Goal: Transaction & Acquisition: Book appointment/travel/reservation

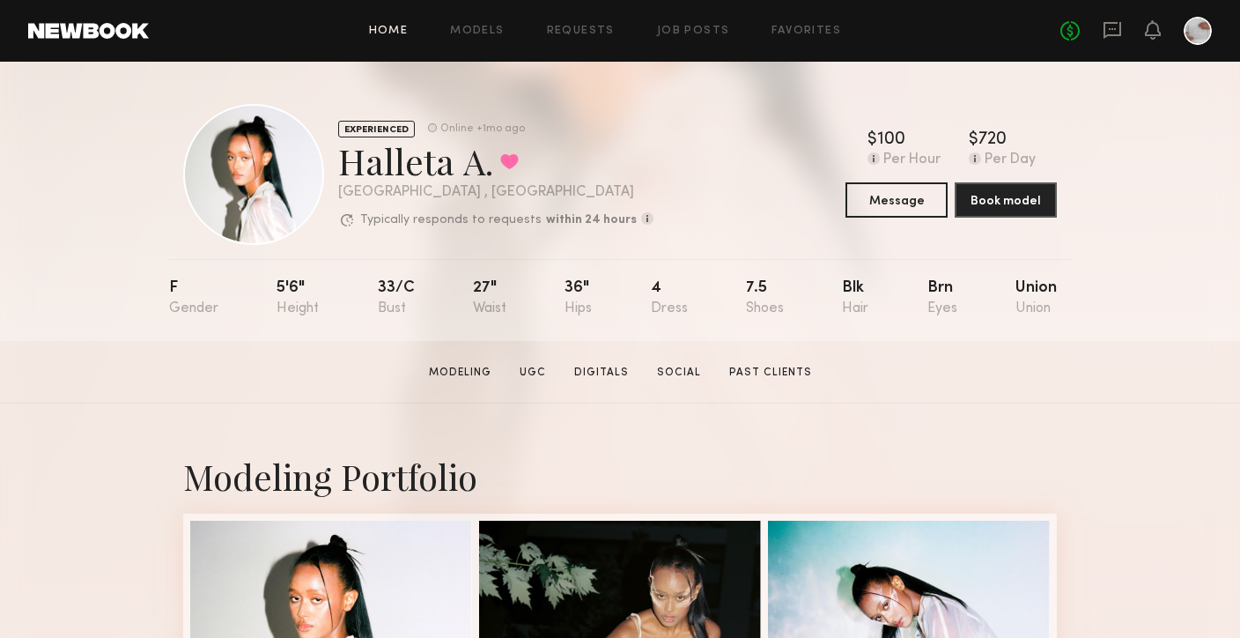
click at [388, 30] on link "Home" at bounding box center [389, 31] width 40 height 11
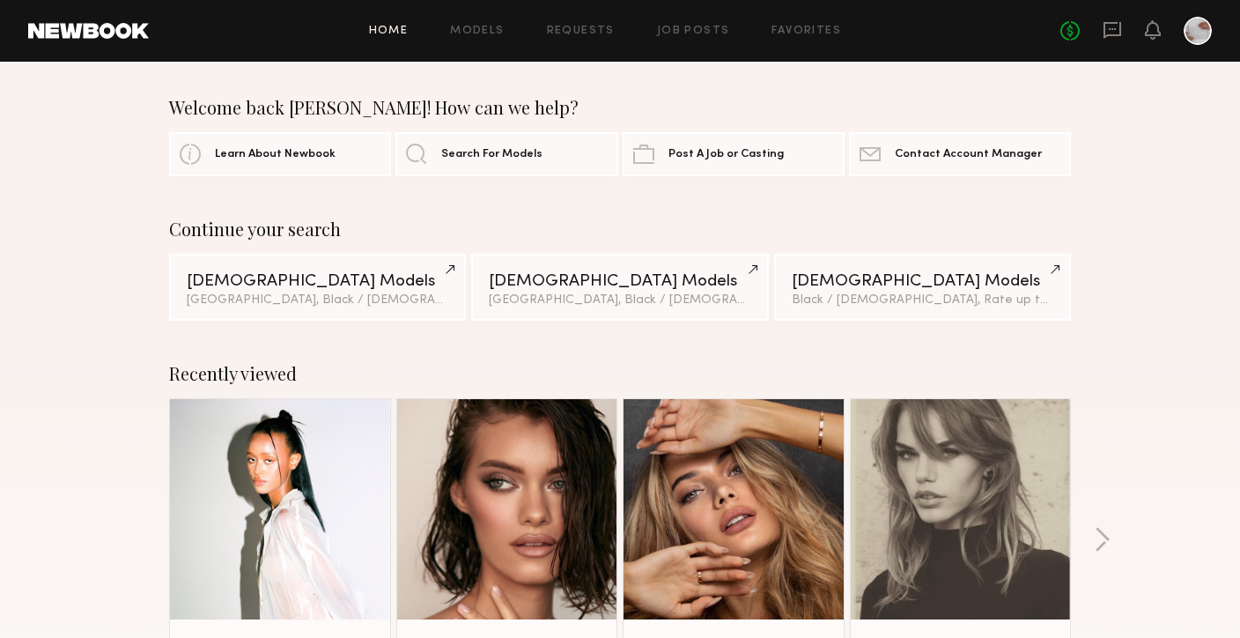
click at [128, 38] on link at bounding box center [88, 31] width 121 height 16
click at [294, 275] on div "Female Models" at bounding box center [318, 280] width 262 height 17
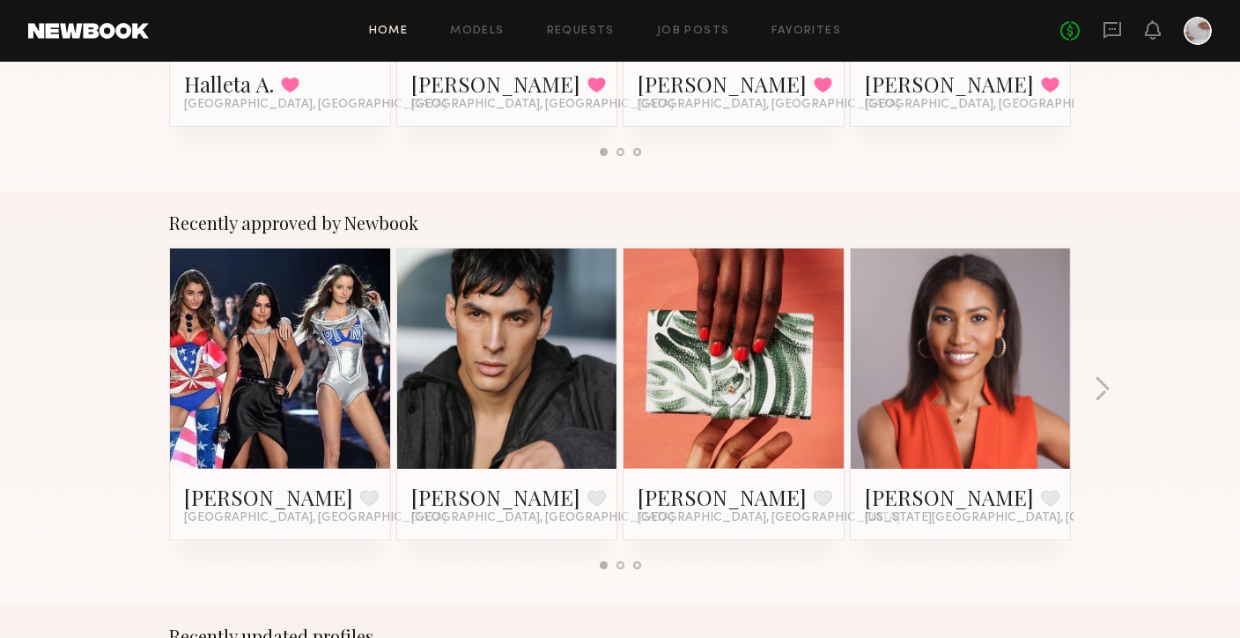
scroll to position [590, 0]
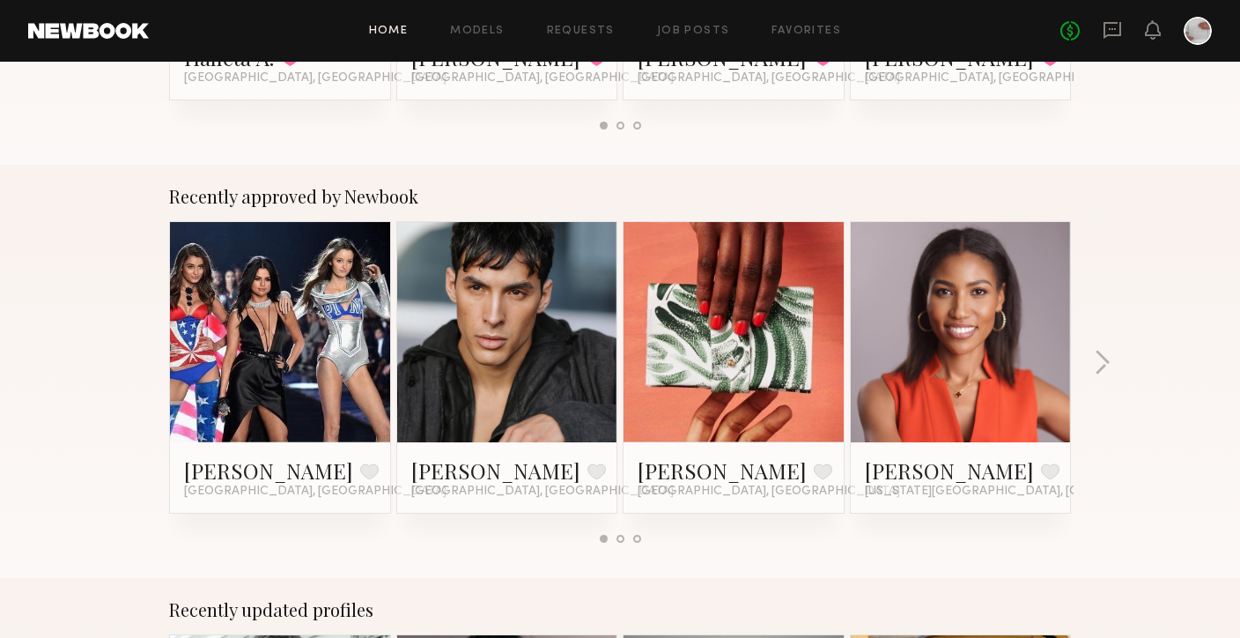
click at [295, 360] on link at bounding box center [279, 332] width 107 height 220
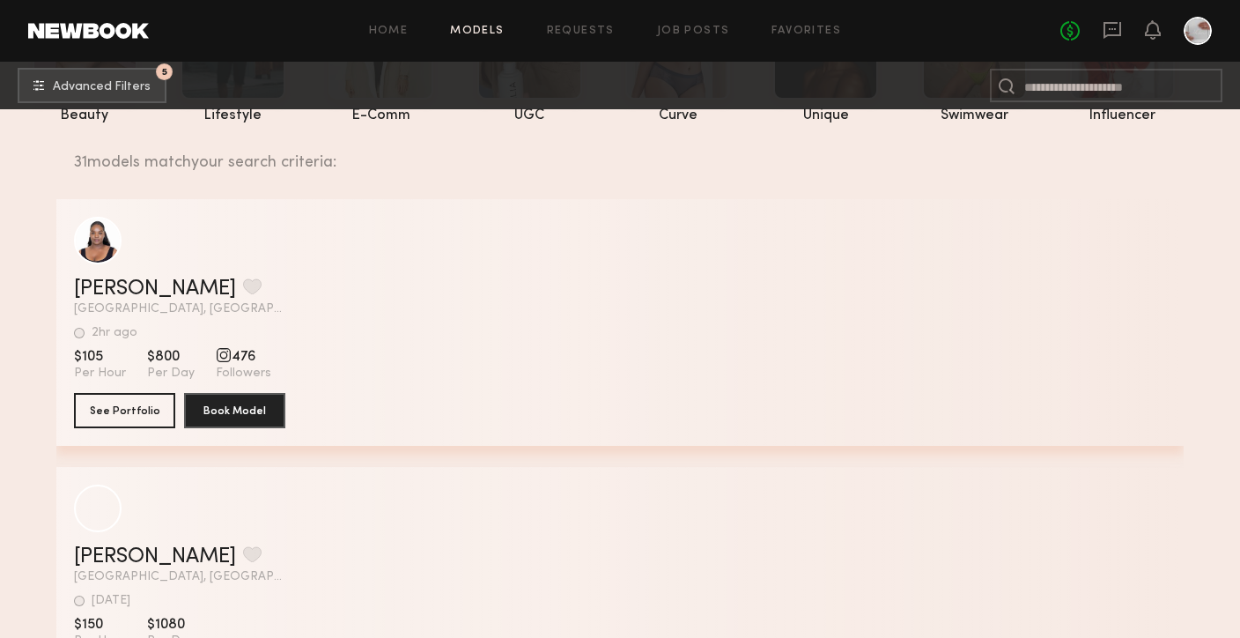
scroll to position [210, 0]
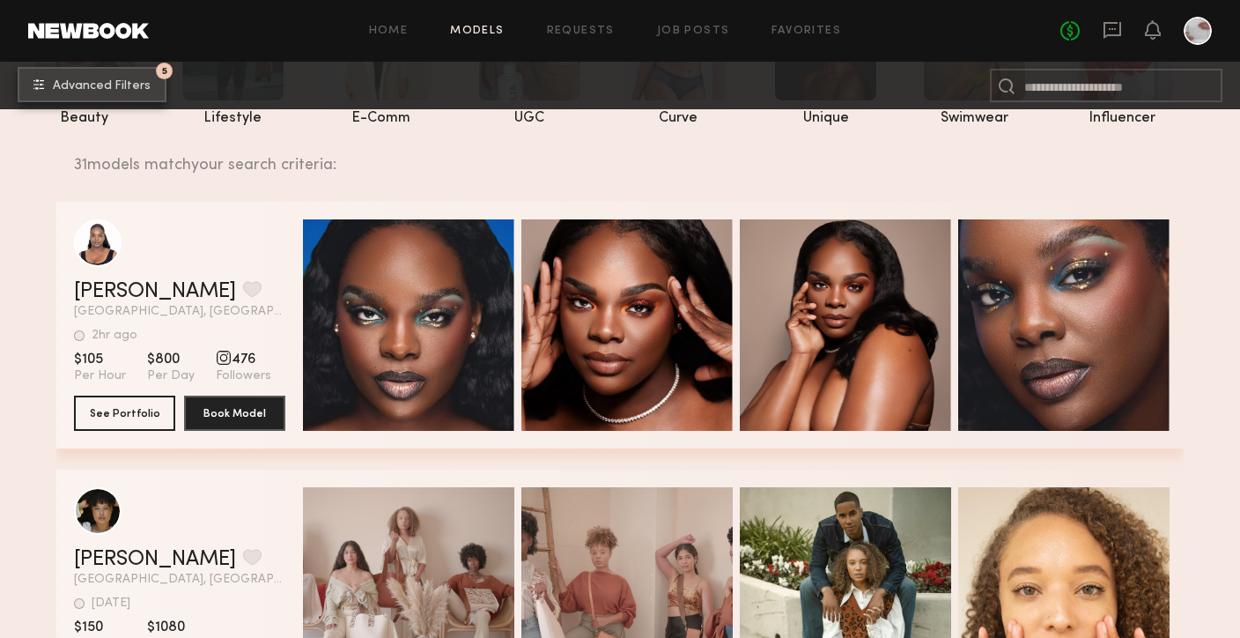
click at [131, 87] on span "Advanced Filters" at bounding box center [102, 86] width 98 height 12
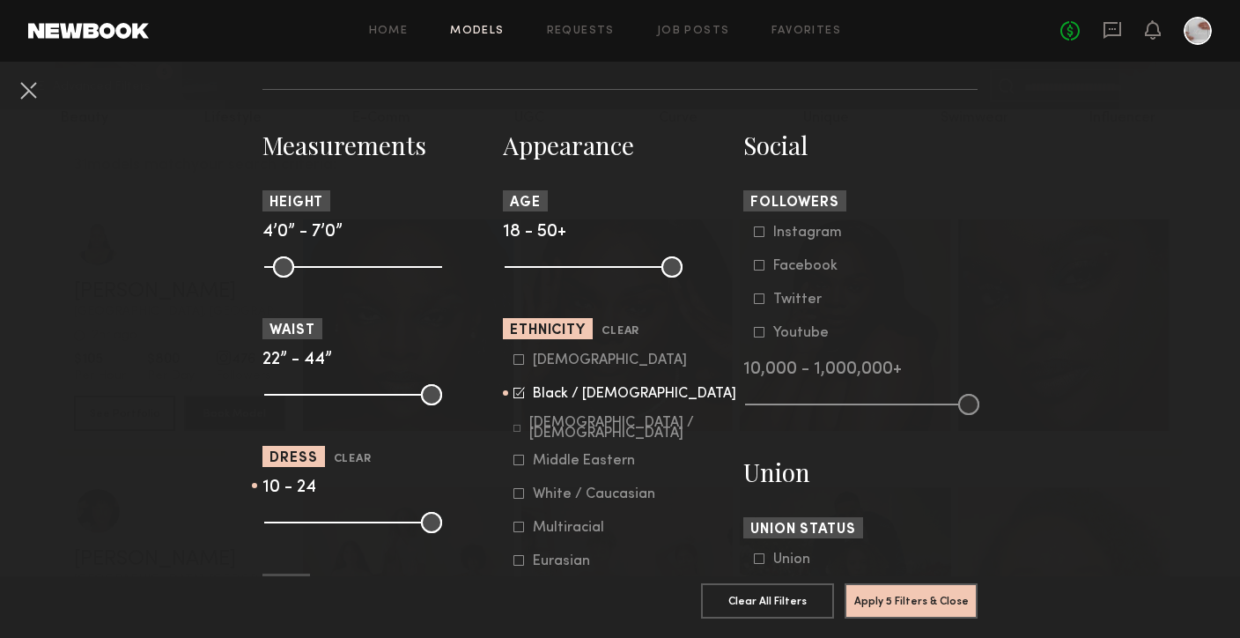
scroll to position [722, 0]
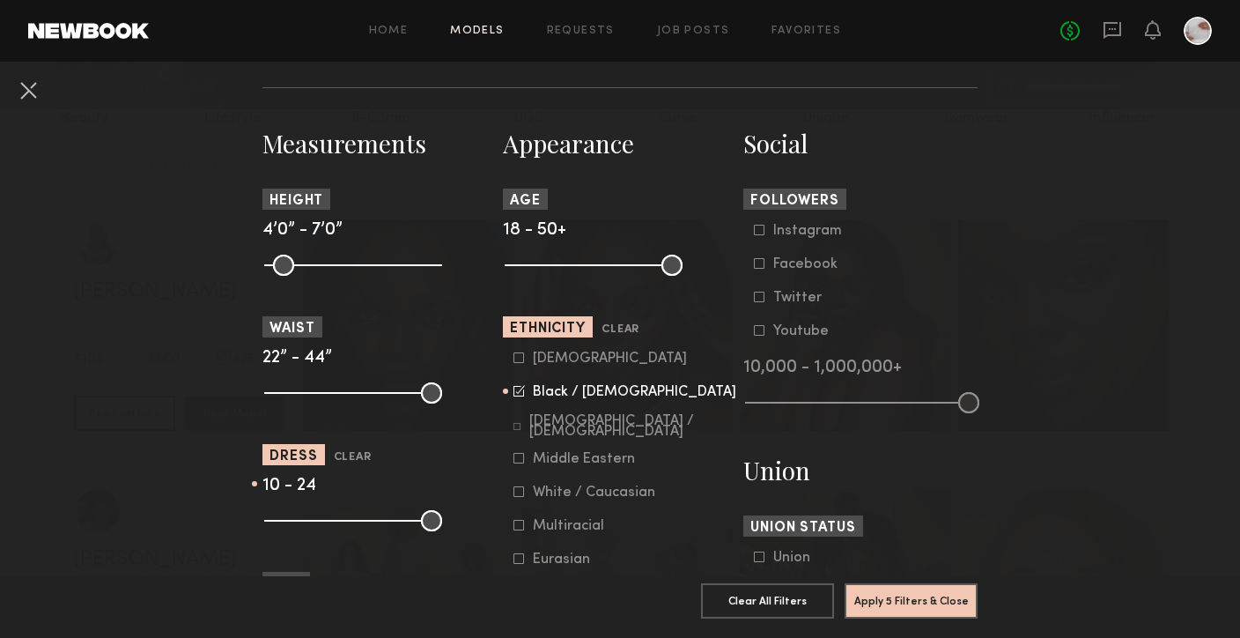
click at [520, 399] on common-framework-checkbox "Black / African American" at bounding box center [626, 392] width 224 height 16
click at [519, 396] on icon at bounding box center [519, 390] width 11 height 11
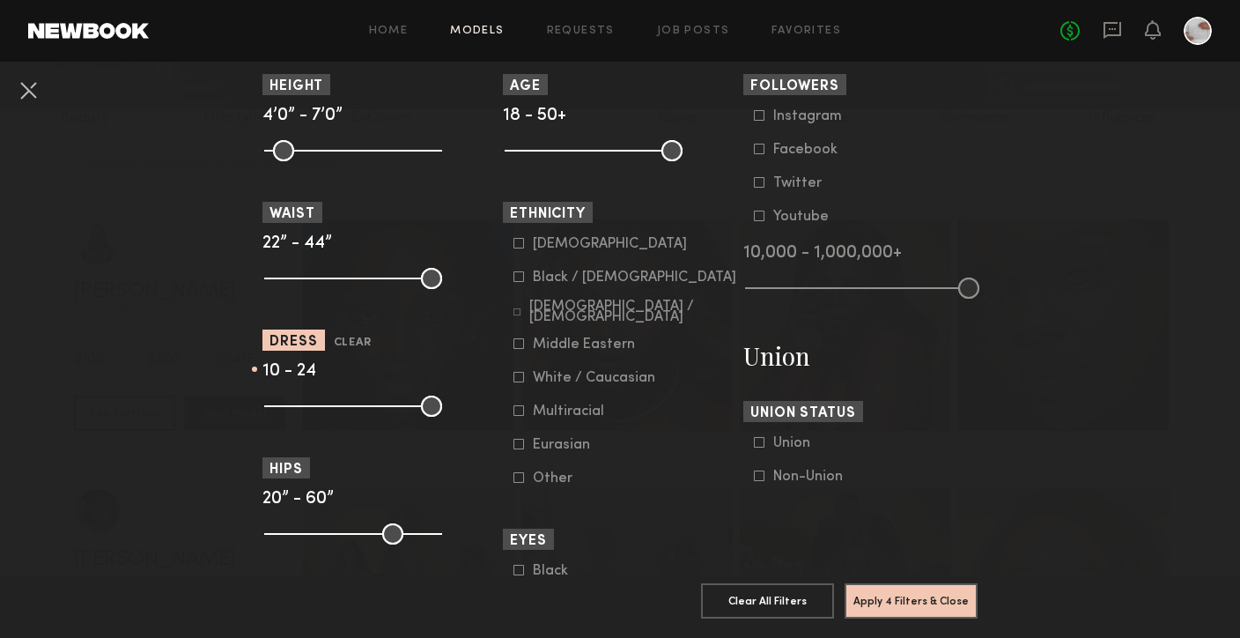
scroll to position [840, 0]
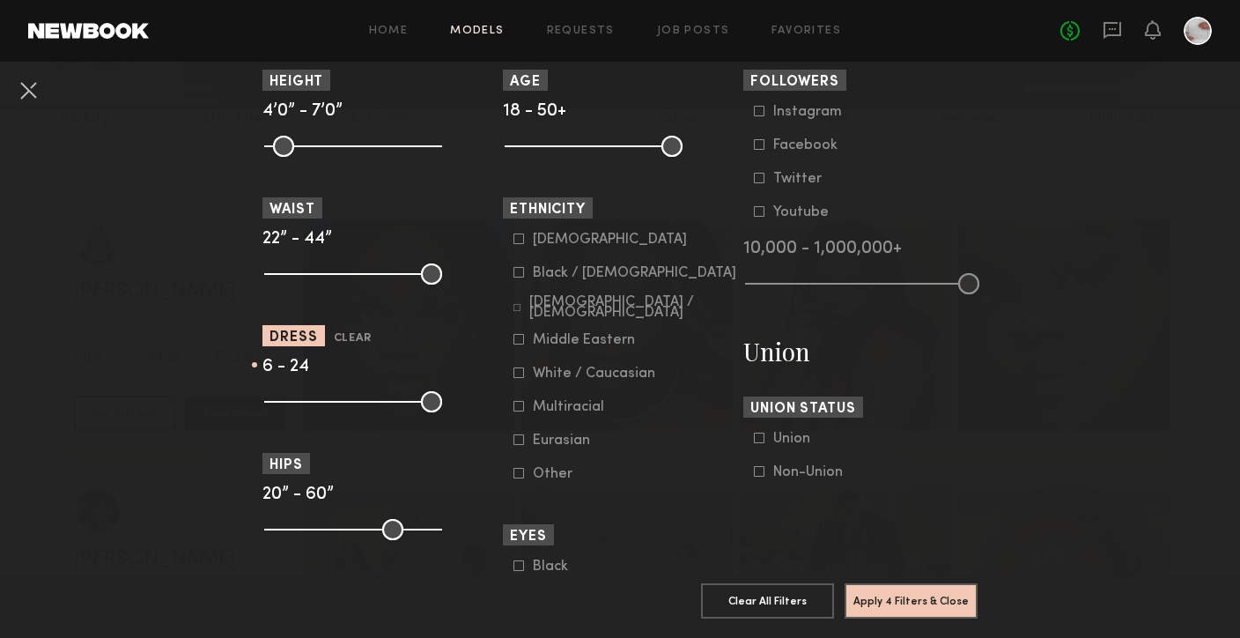
drag, startPoint x: 339, startPoint y: 402, endPoint x: 310, endPoint y: 401, distance: 29.1
click at [309, 401] on input "range" at bounding box center [353, 401] width 178 height 21
drag, startPoint x: 269, startPoint y: 400, endPoint x: 261, endPoint y: 405, distance: 9.5
click at [261, 405] on nb-browse-filters "**********" at bounding box center [620, 187] width 1240 height 1932
type input "*"
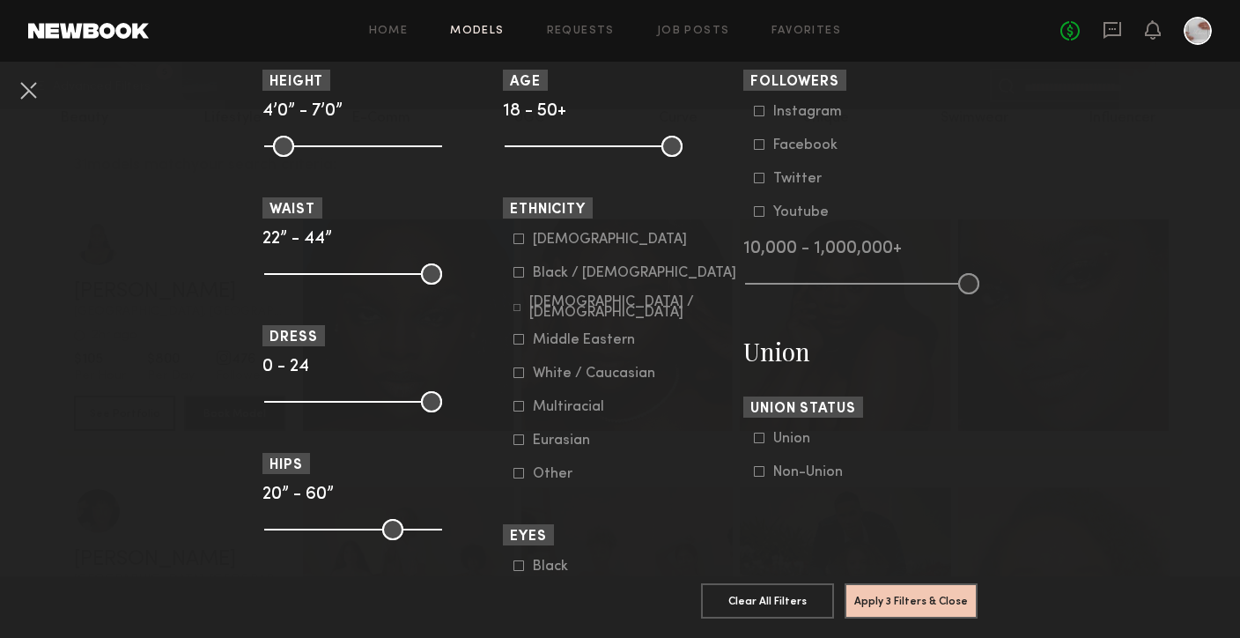
drag, startPoint x: 307, startPoint y: 408, endPoint x: 255, endPoint y: 406, distance: 52.0
click at [255, 406] on nb-browse-filters "**********" at bounding box center [620, 187] width 1240 height 1932
click at [219, 395] on nb-browse-filters "**********" at bounding box center [620, 187] width 1240 height 1932
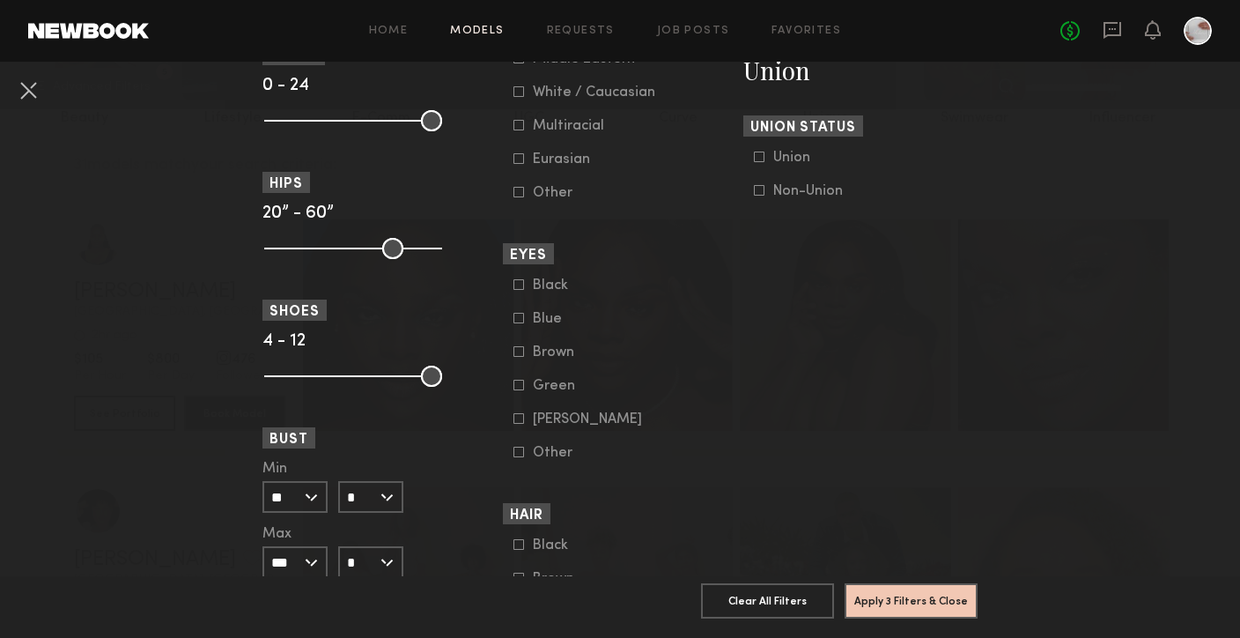
scroll to position [1135, 0]
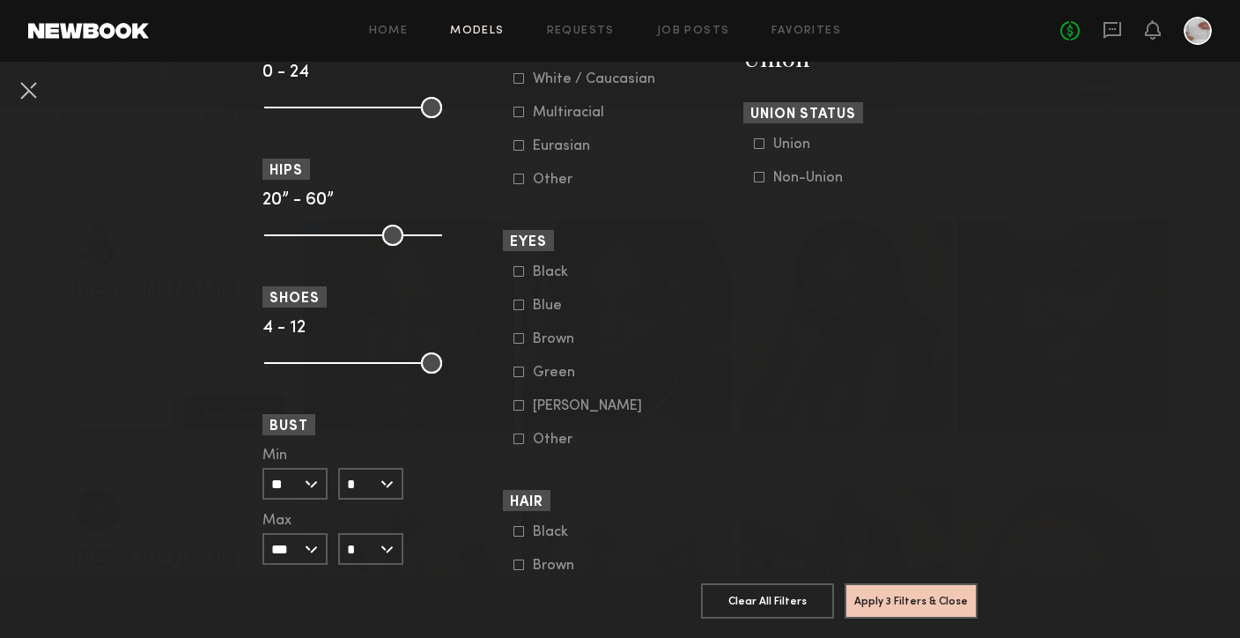
drag, startPoint x: 275, startPoint y: 364, endPoint x: 258, endPoint y: 363, distance: 16.8
click at [264, 364] on input "range" at bounding box center [353, 362] width 178 height 21
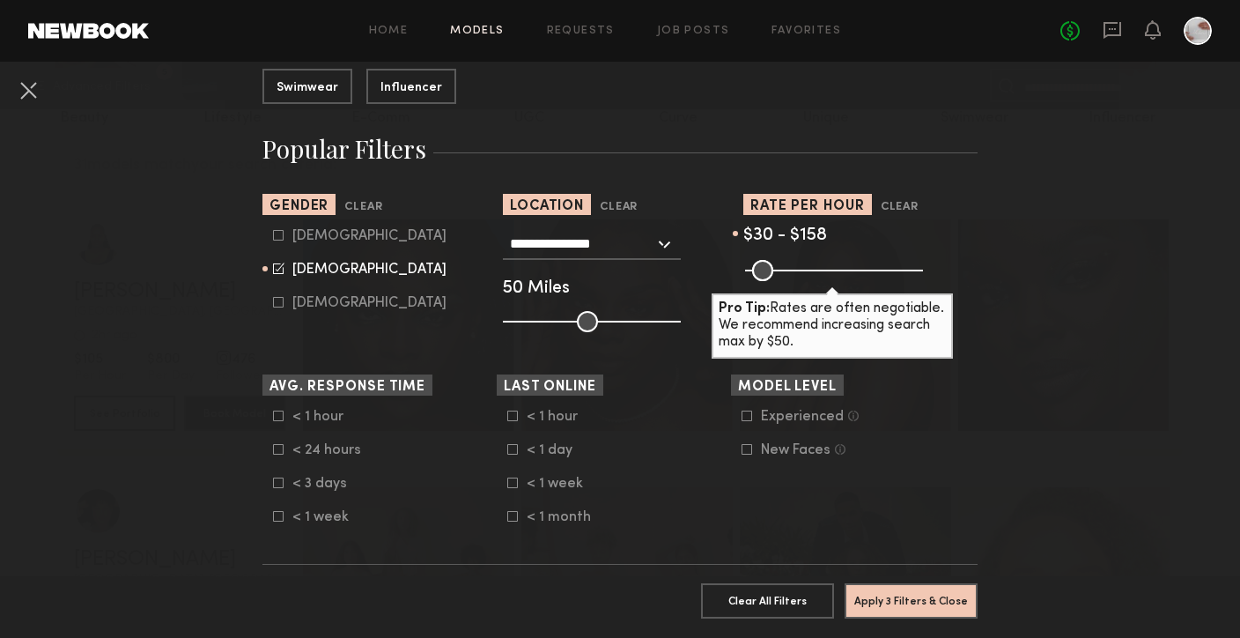
scroll to position [241, 0]
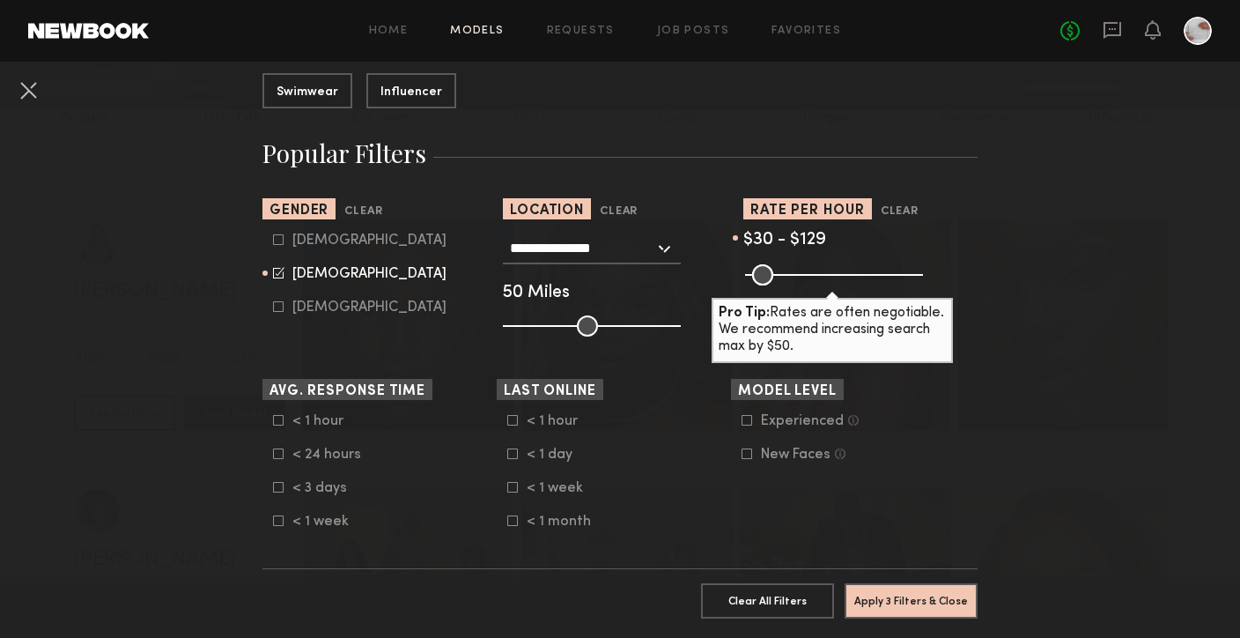
drag, startPoint x: 802, startPoint y: 277, endPoint x: 789, endPoint y: 276, distance: 13.2
type input "***"
click at [789, 276] on input "range" at bounding box center [834, 274] width 178 height 21
click at [907, 591] on button "Apply 3 Filters & Close" at bounding box center [911, 599] width 133 height 35
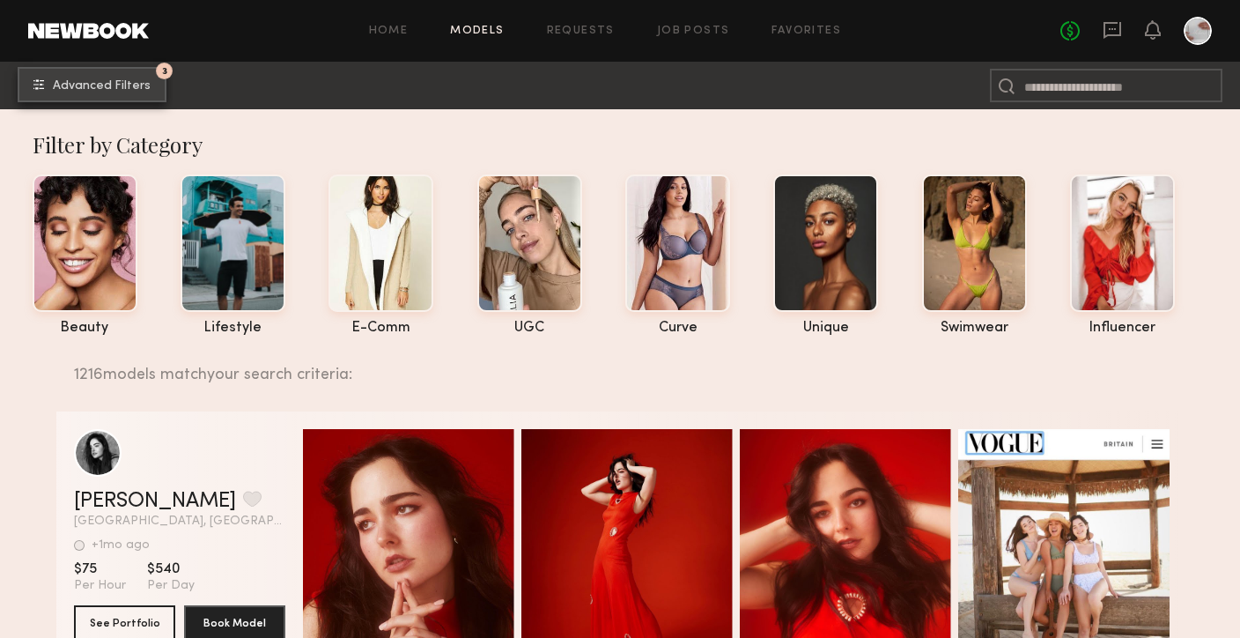
click at [142, 93] on button "3 Advanced Filters" at bounding box center [92, 84] width 149 height 35
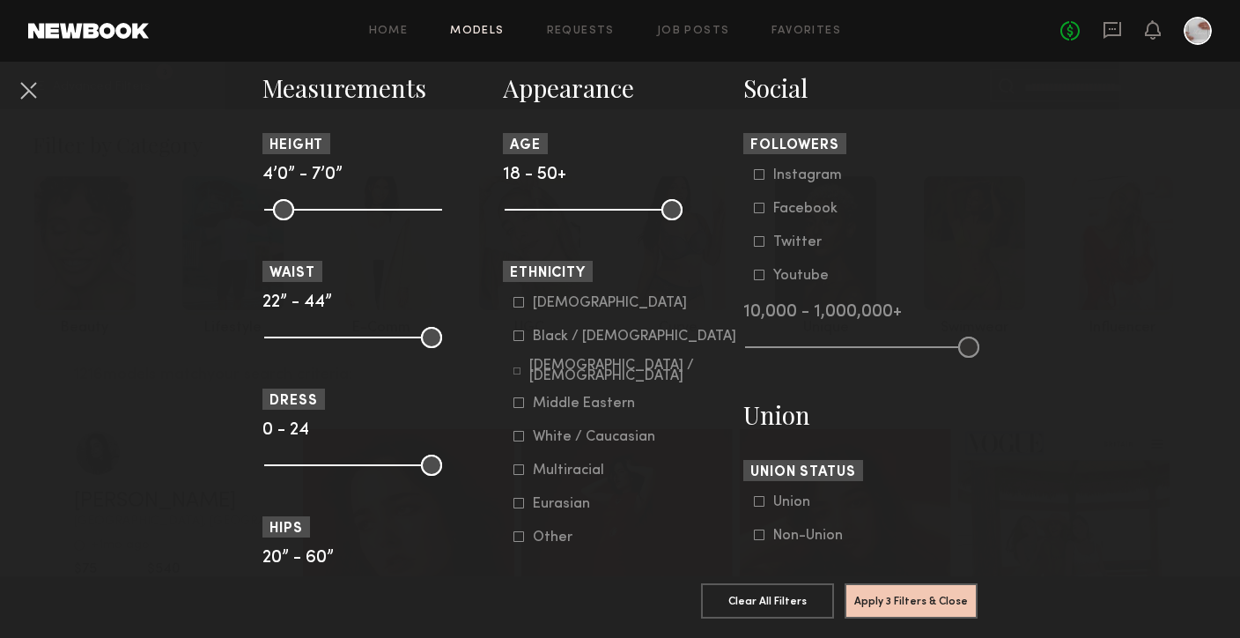
scroll to position [846, 0]
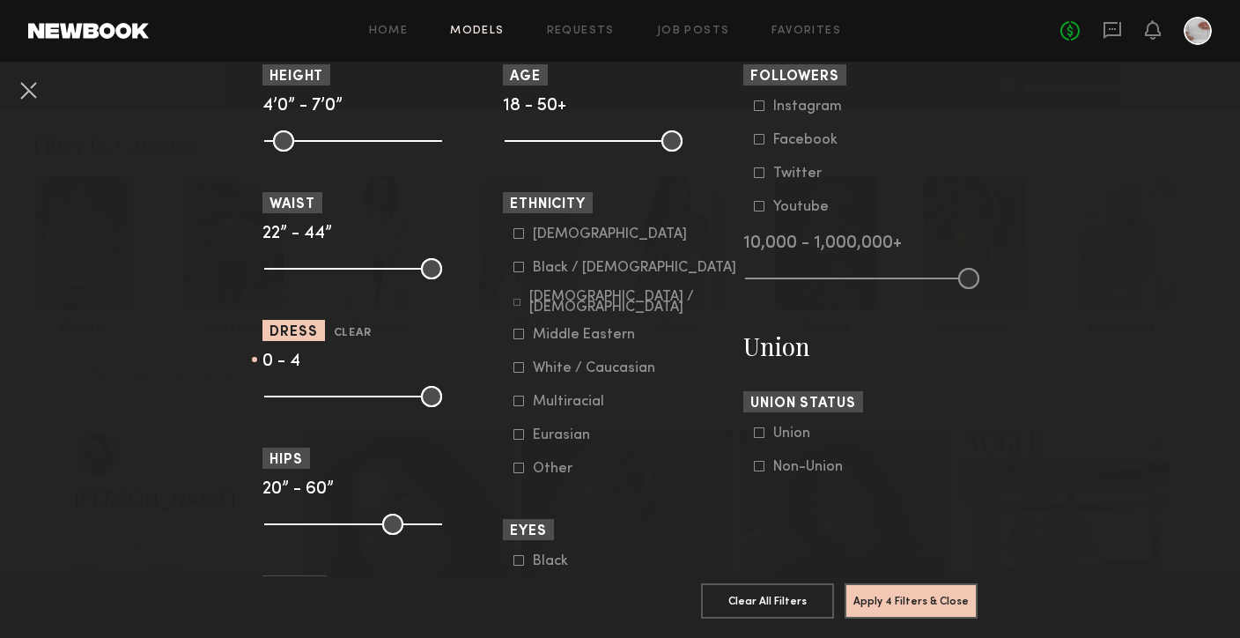
drag, startPoint x: 426, startPoint y: 399, endPoint x: 308, endPoint y: 399, distance: 117.2
click at [307, 399] on input "range" at bounding box center [353, 396] width 178 height 21
type input "*"
click at [298, 397] on input "range" at bounding box center [353, 396] width 178 height 21
click at [914, 609] on button "Apply 4 Filters & Close" at bounding box center [911, 599] width 133 height 35
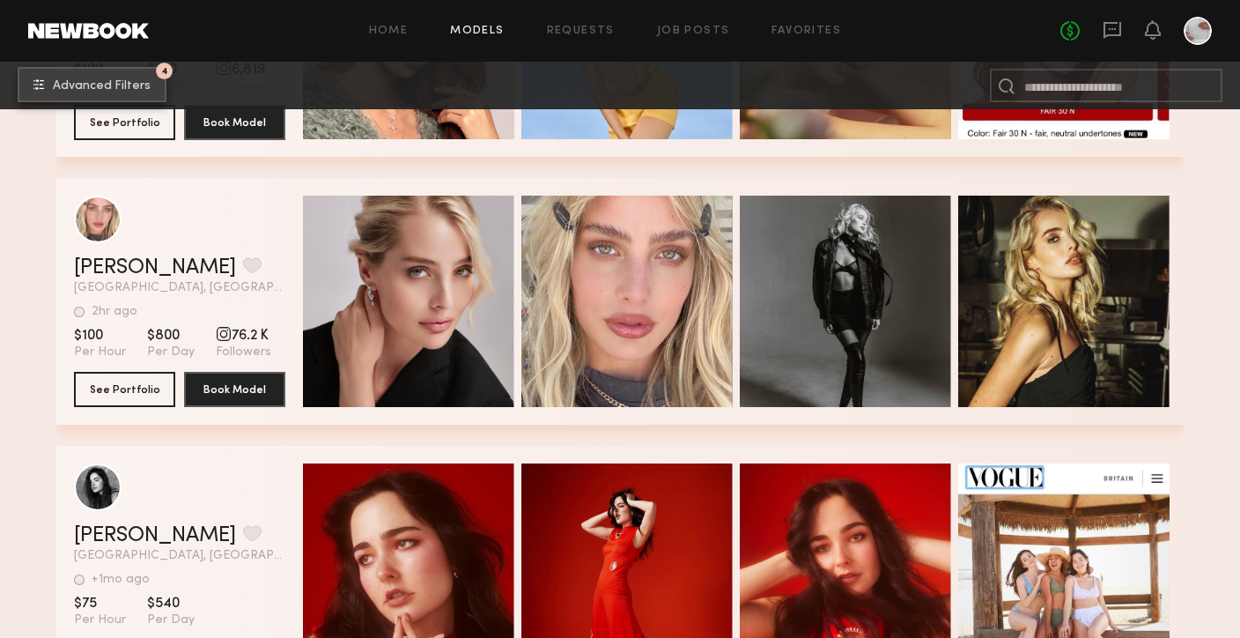
scroll to position [500, 0]
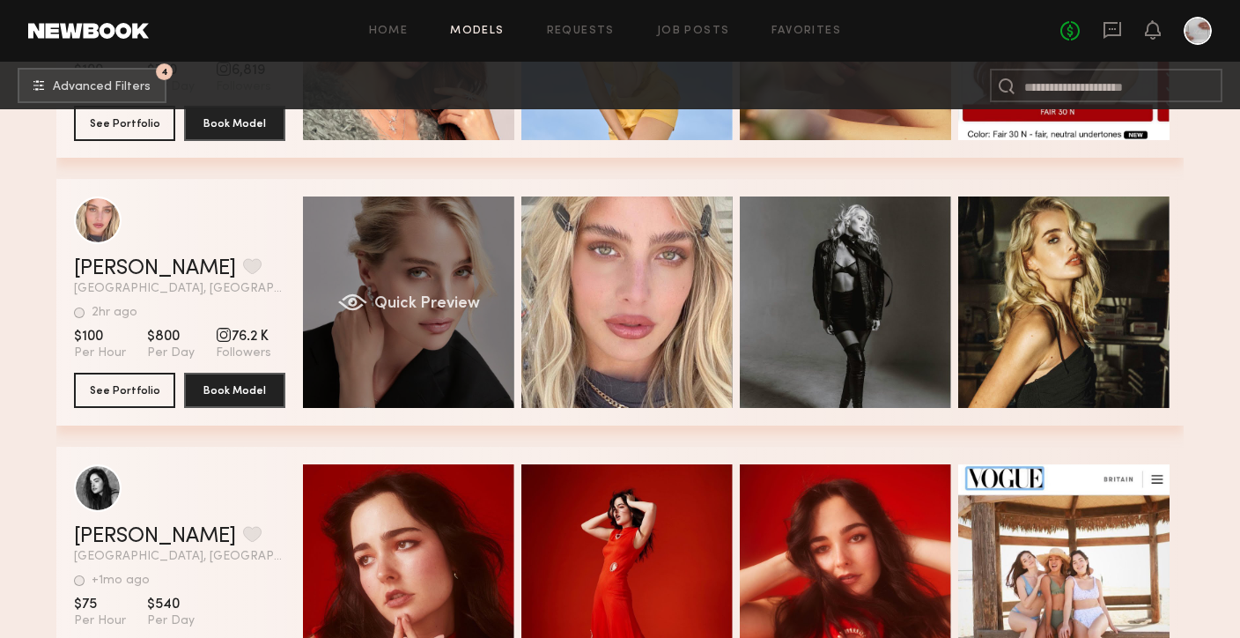
click at [488, 315] on div "Quick Preview" at bounding box center [408, 301] width 211 height 211
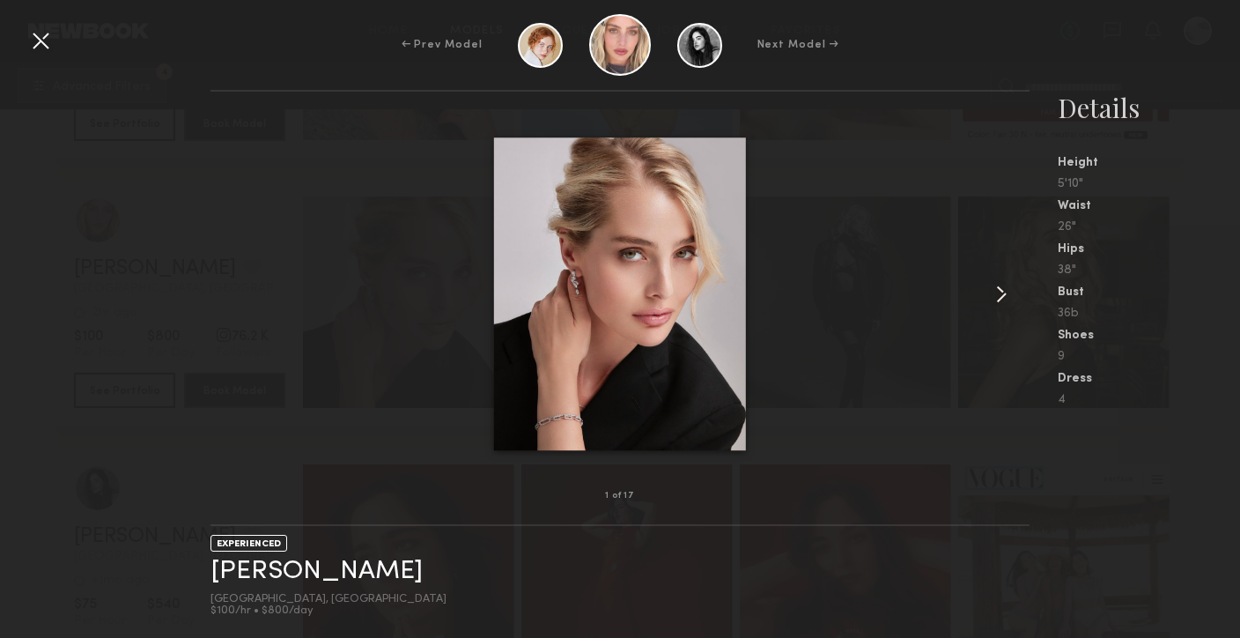
click at [1000, 295] on common-icon at bounding box center [1002, 294] width 28 height 28
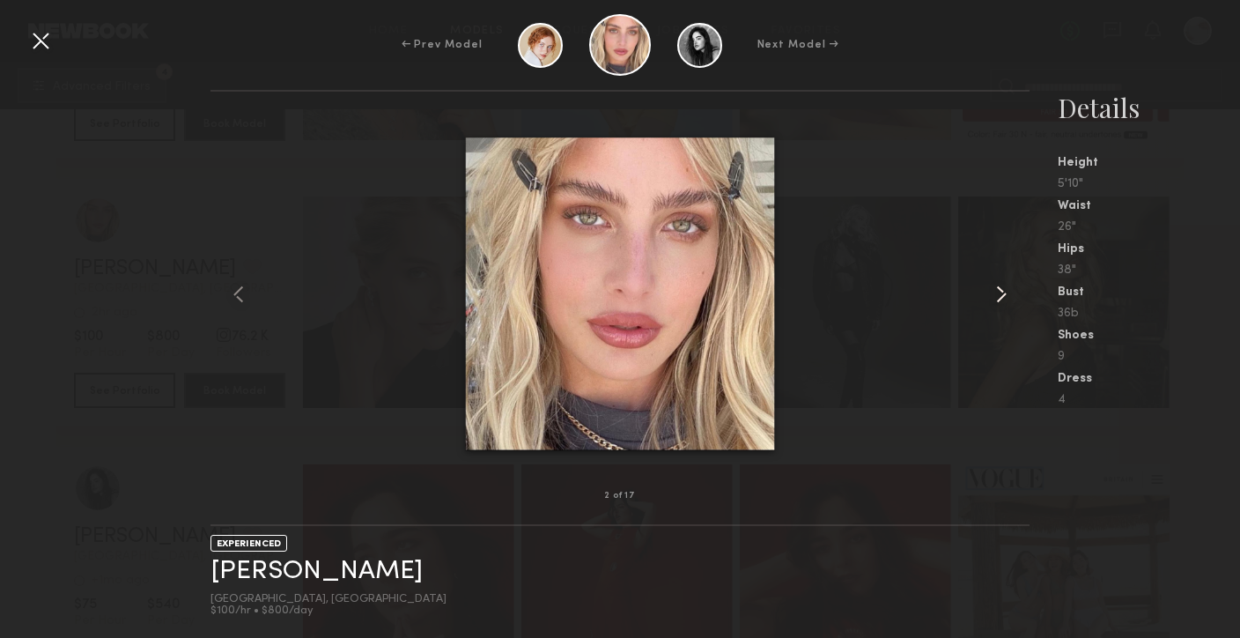
click at [1000, 295] on common-icon at bounding box center [1002, 294] width 28 height 28
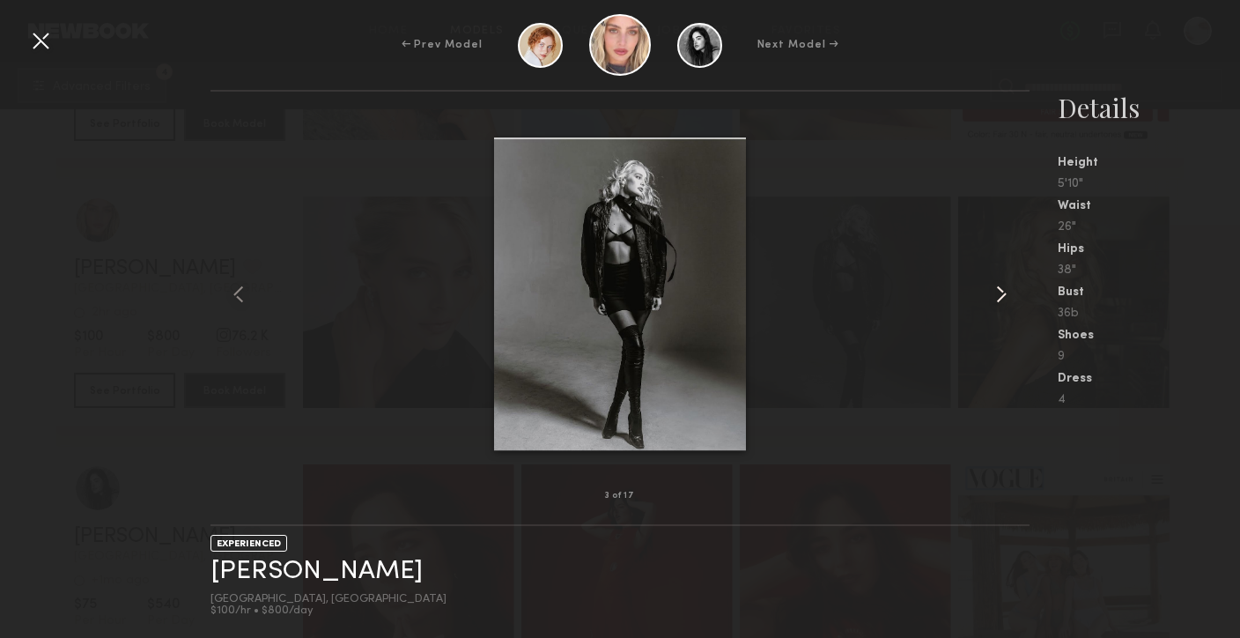
click at [1000, 295] on common-icon at bounding box center [1002, 294] width 28 height 28
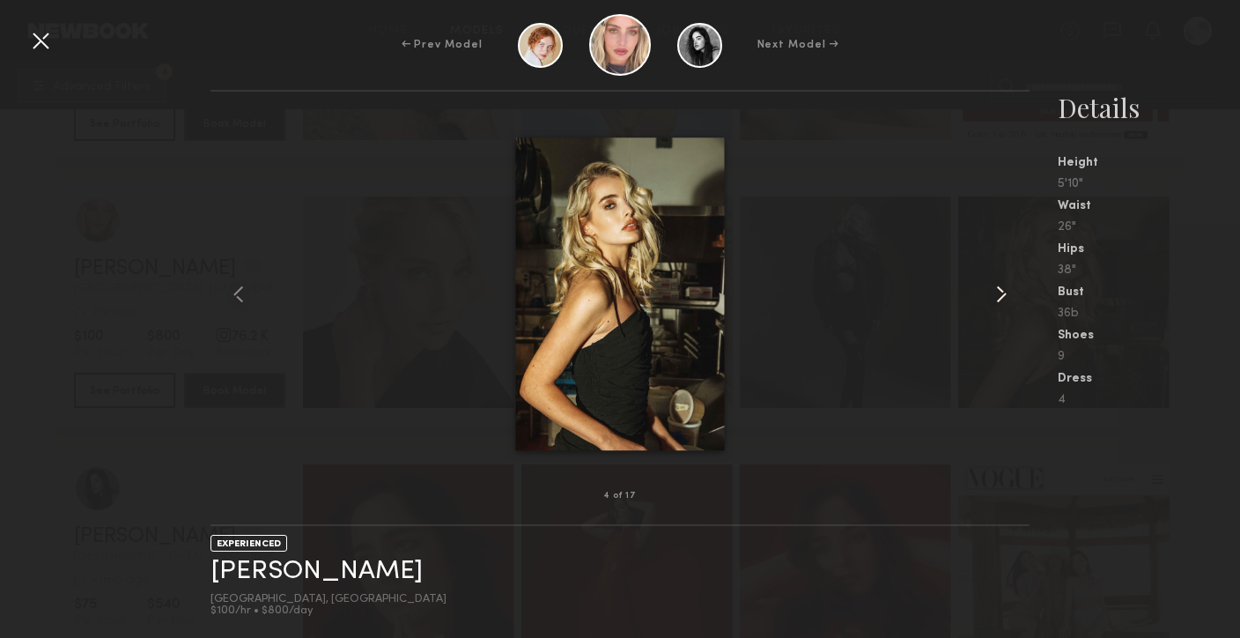
click at [1000, 295] on common-icon at bounding box center [1002, 294] width 28 height 28
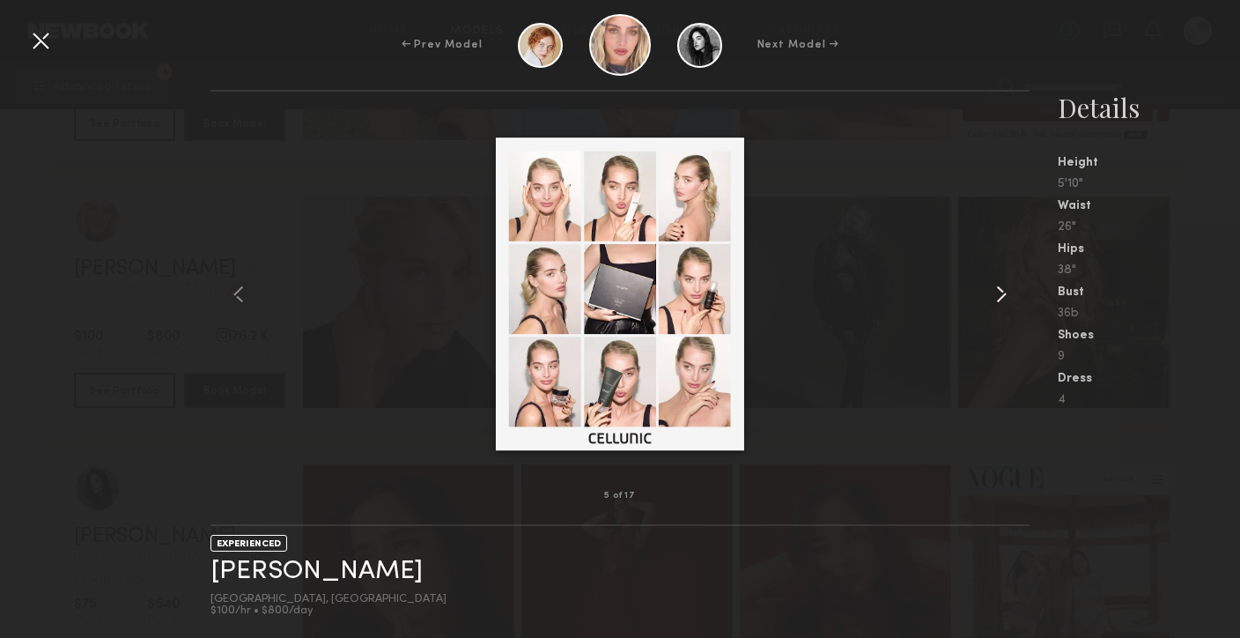
click at [1000, 295] on common-icon at bounding box center [1002, 294] width 28 height 28
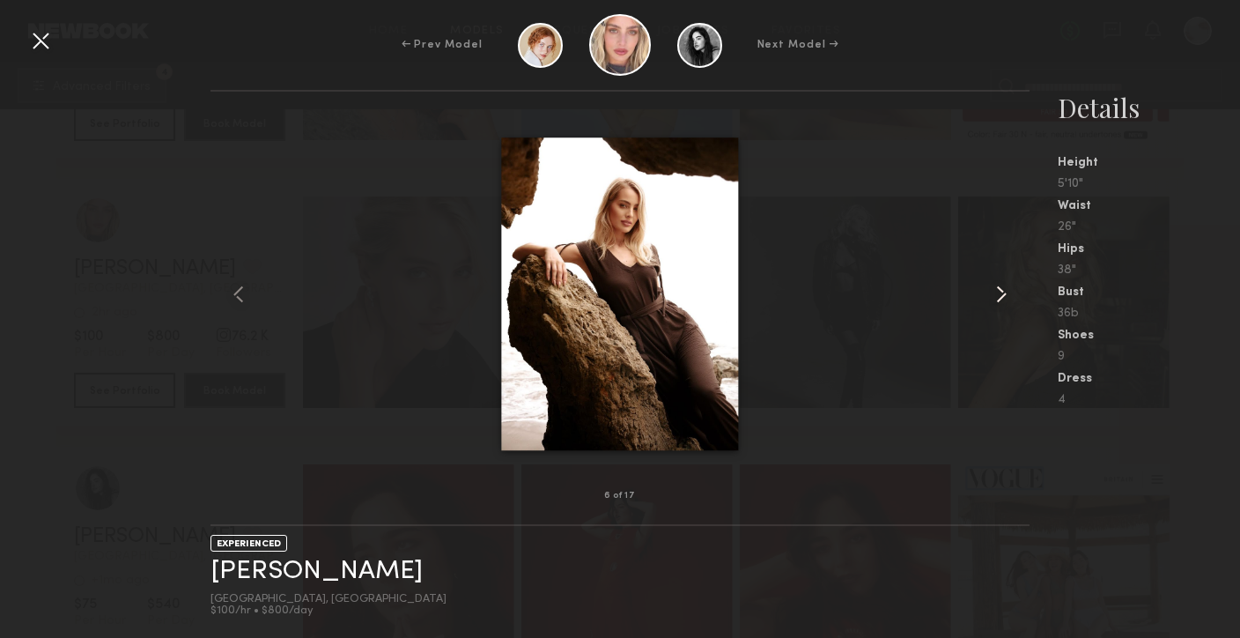
click at [1000, 295] on common-icon at bounding box center [1002, 294] width 28 height 28
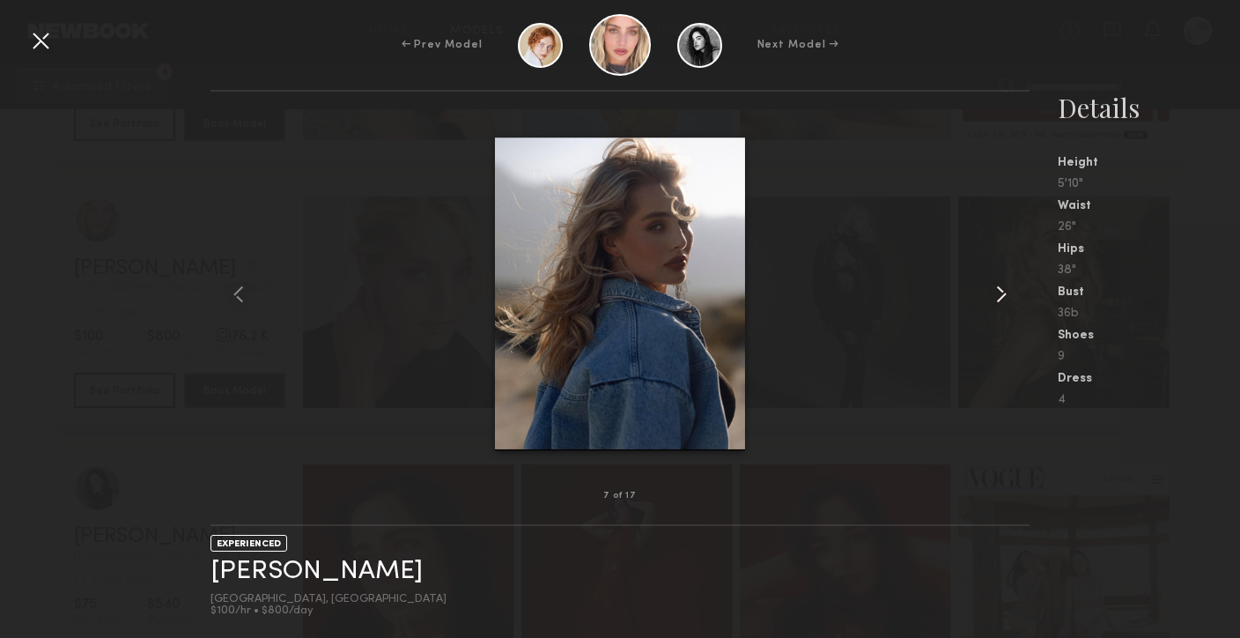
click at [1000, 295] on common-icon at bounding box center [1002, 294] width 28 height 28
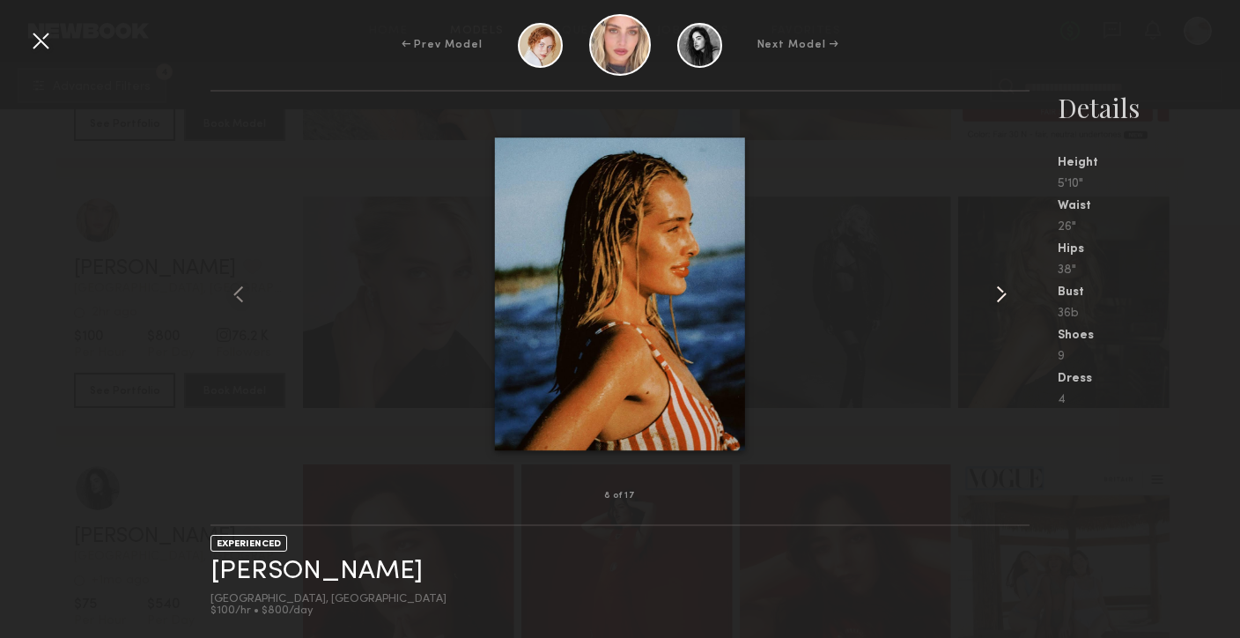
click at [1000, 295] on common-icon at bounding box center [1002, 294] width 28 height 28
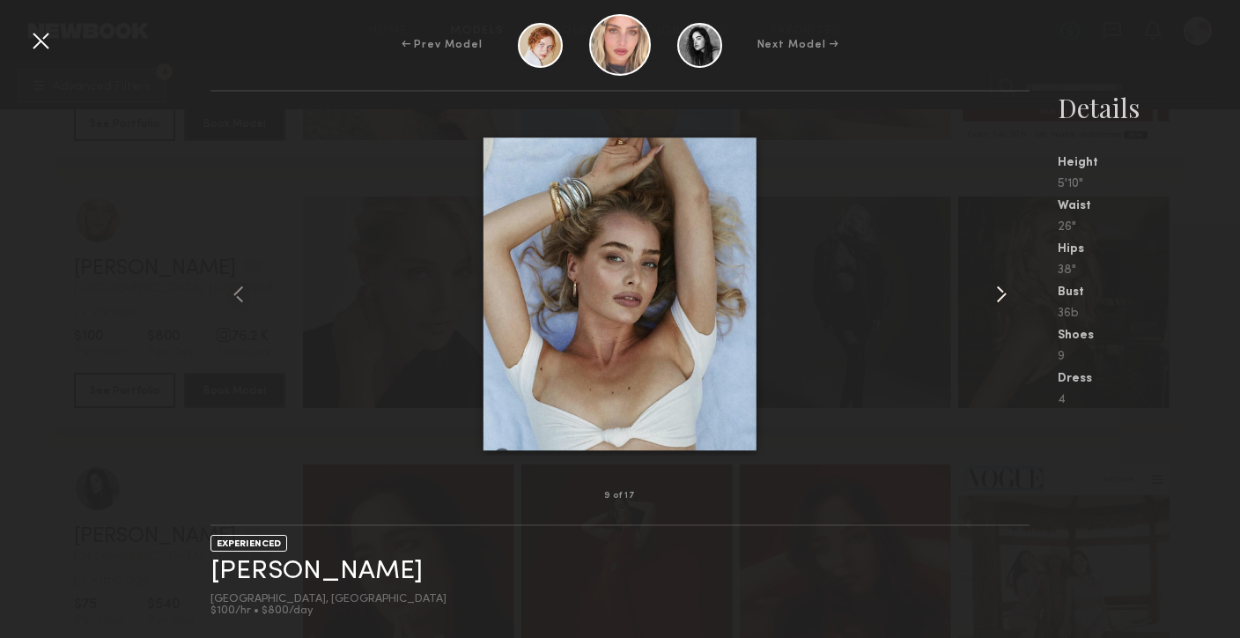
click at [1000, 295] on common-icon at bounding box center [1002, 294] width 28 height 28
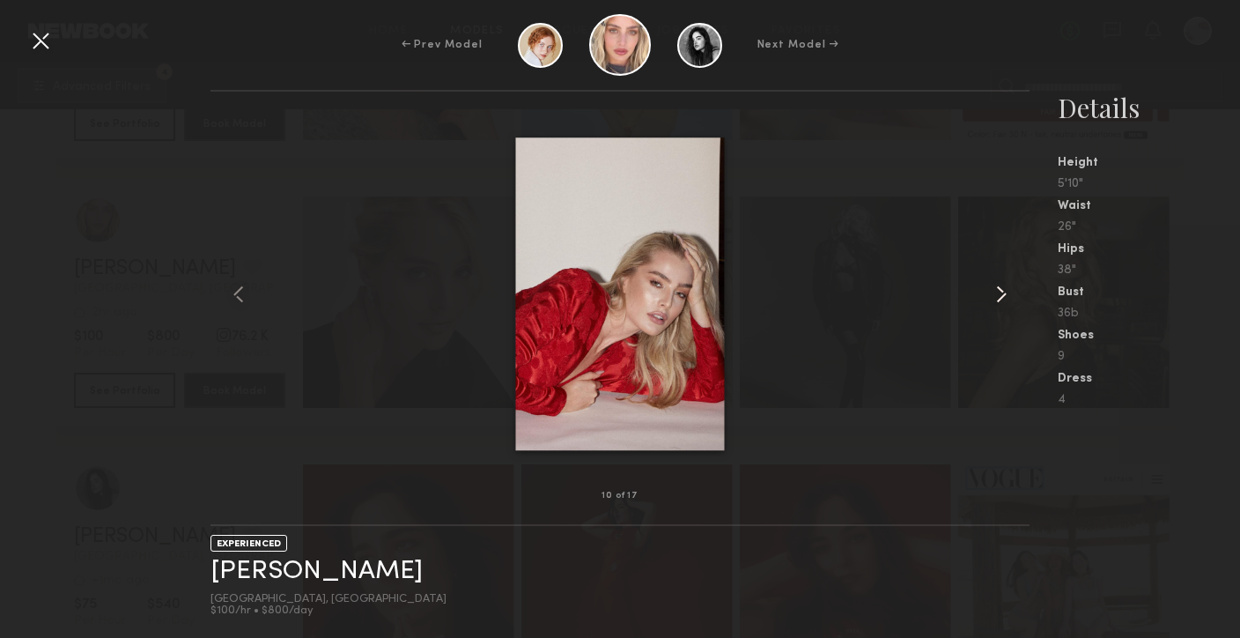
click at [1000, 295] on common-icon at bounding box center [1002, 294] width 28 height 28
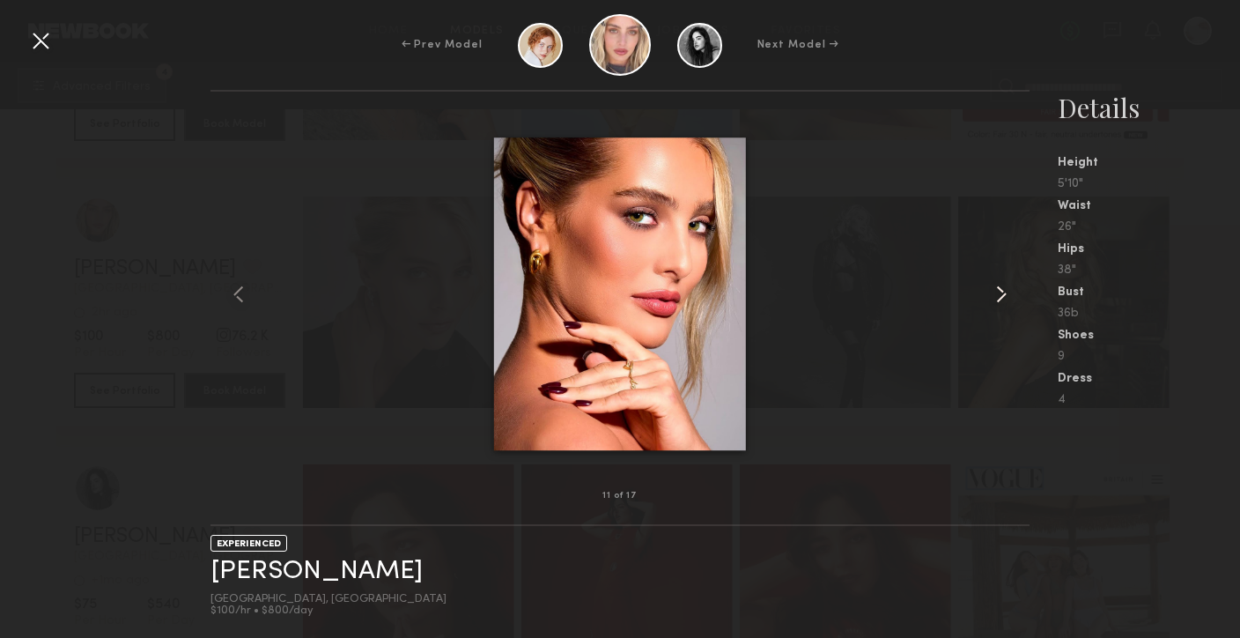
click at [1000, 295] on common-icon at bounding box center [1002, 294] width 28 height 28
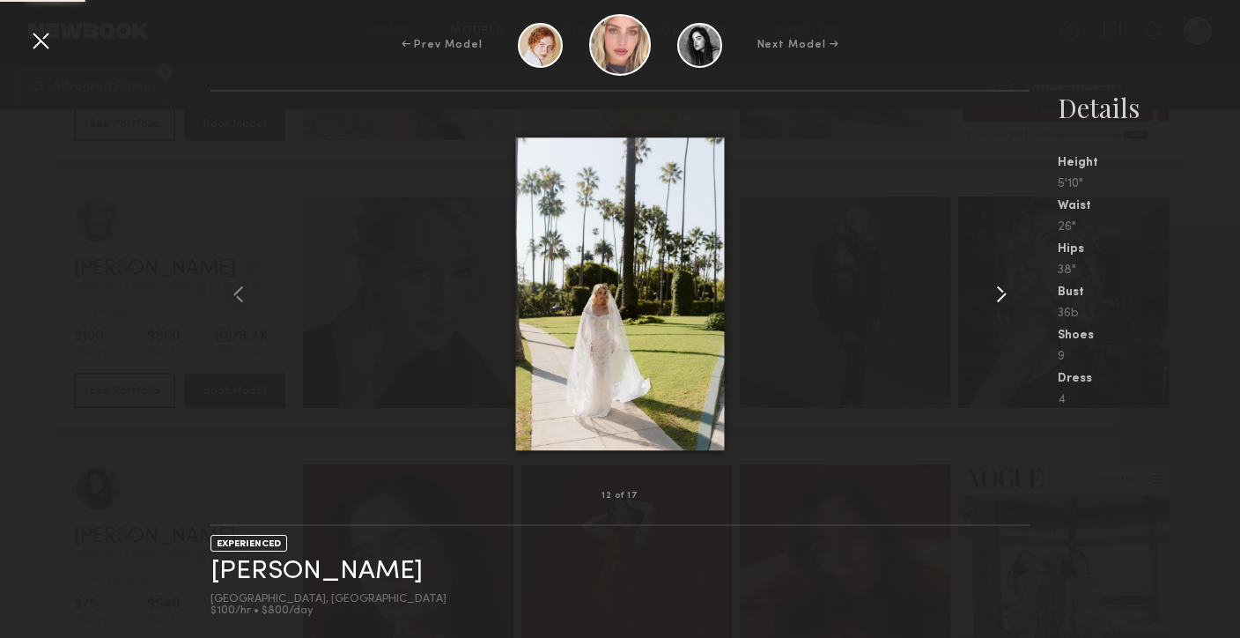
click at [1000, 295] on common-icon at bounding box center [1002, 294] width 28 height 28
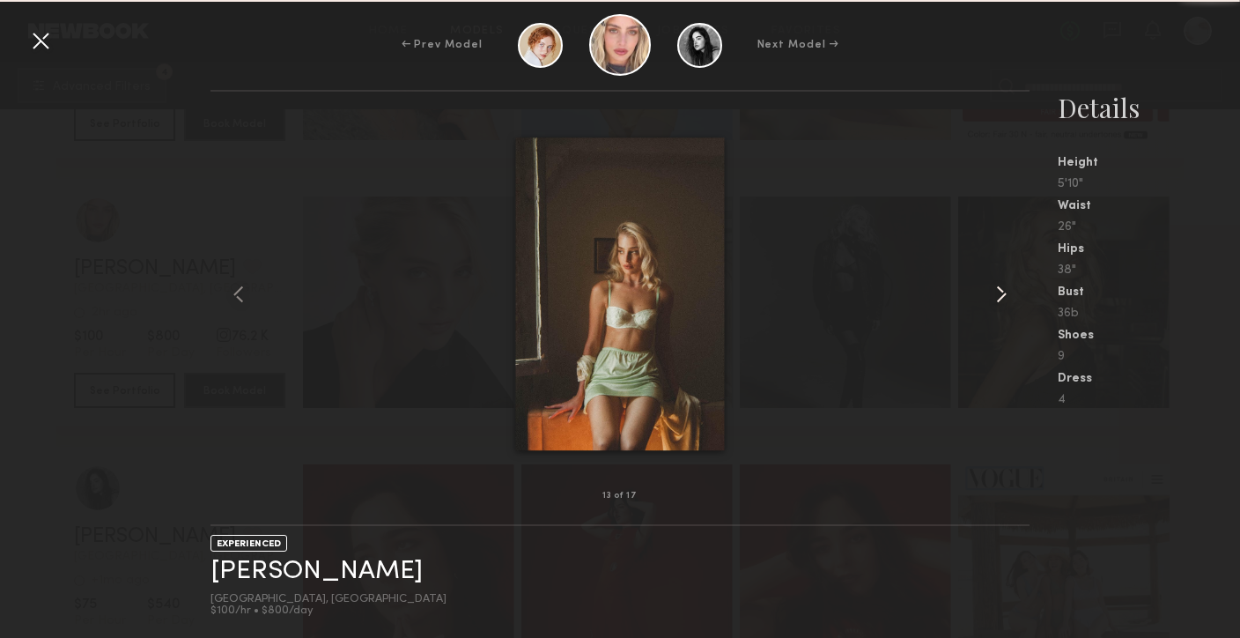
click at [1000, 295] on common-icon at bounding box center [1002, 294] width 28 height 28
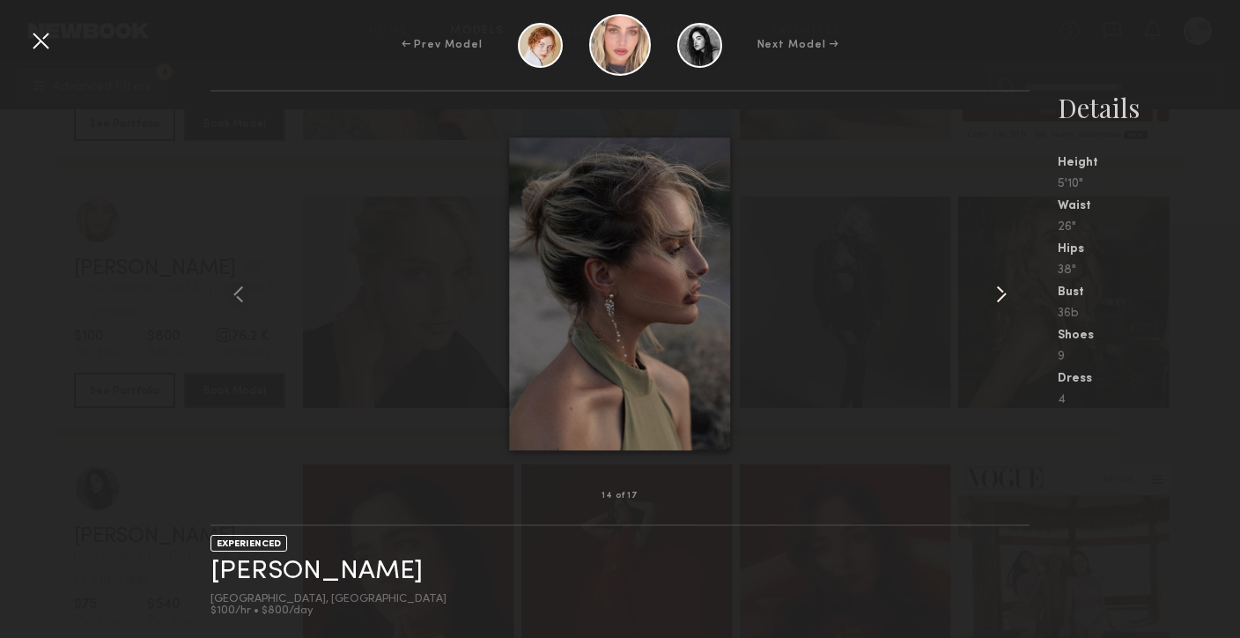
click at [1000, 295] on common-icon at bounding box center [1002, 294] width 28 height 28
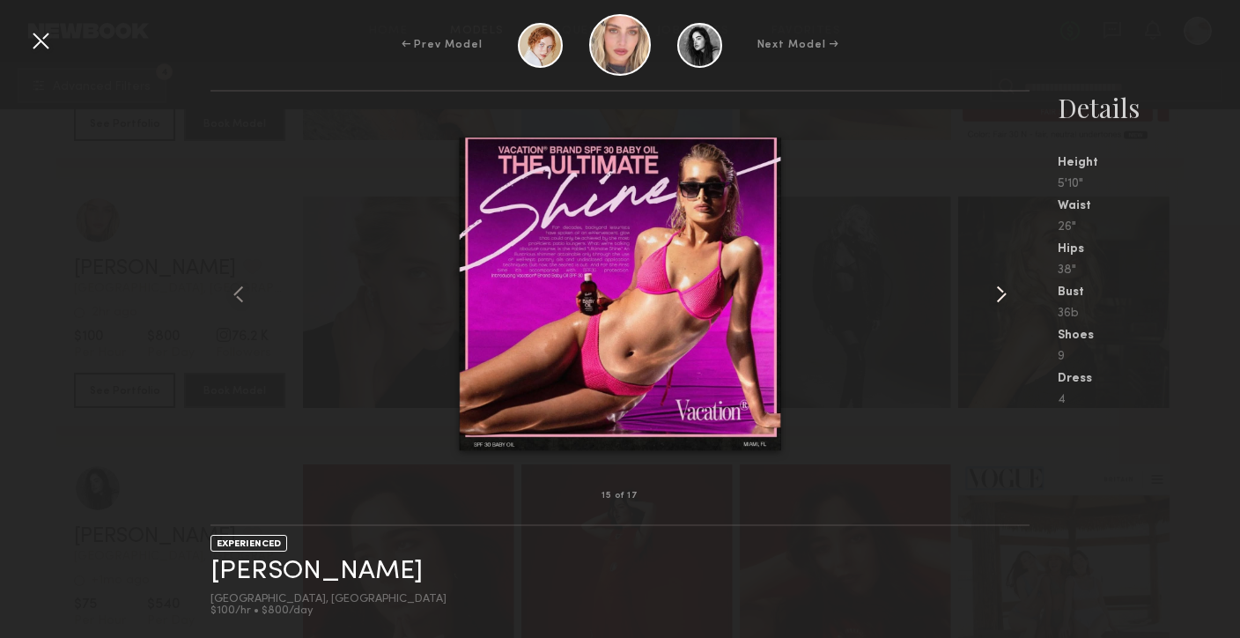
click at [1000, 295] on common-icon at bounding box center [1002, 294] width 28 height 28
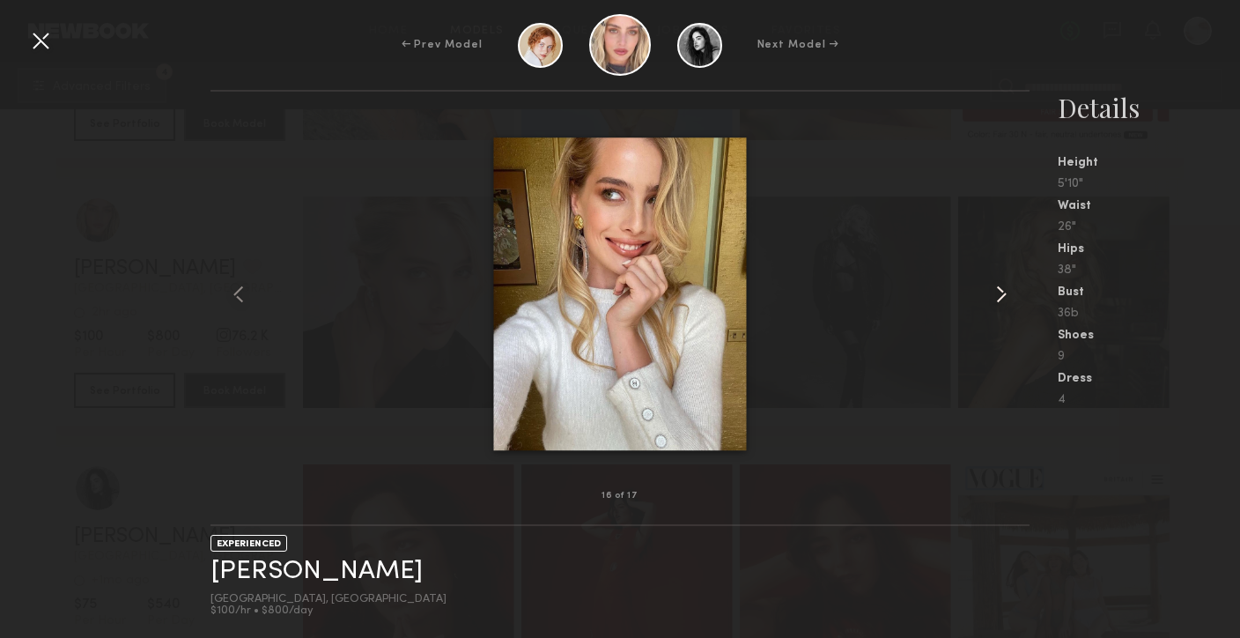
click at [1000, 295] on common-icon at bounding box center [1002, 294] width 28 height 28
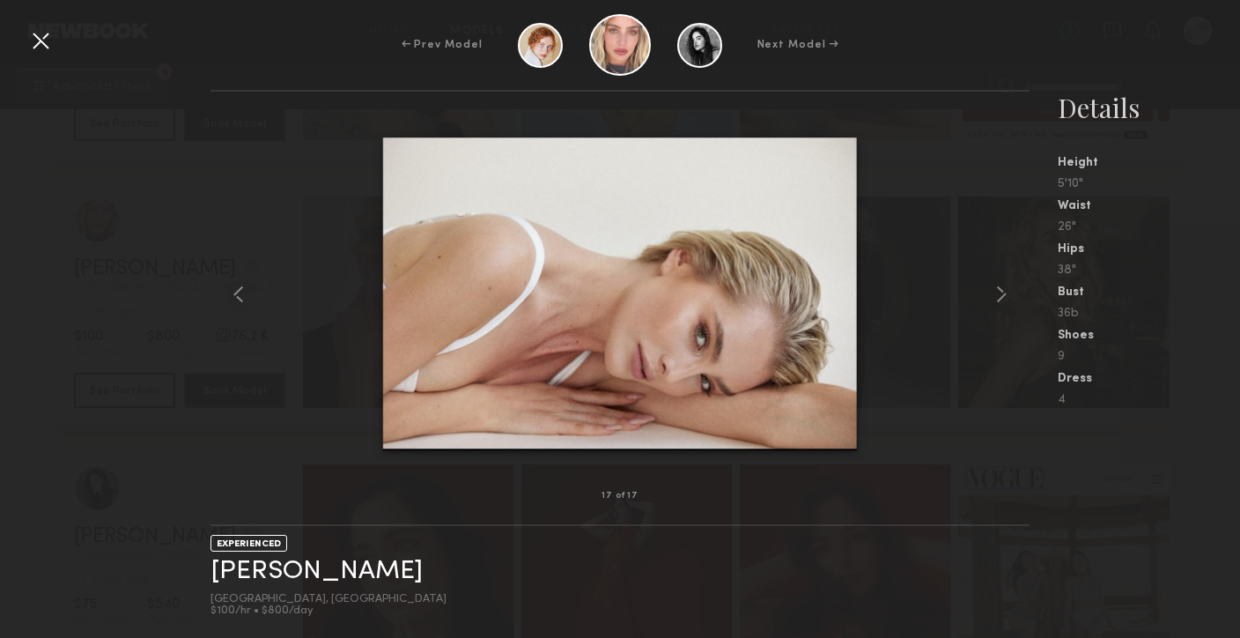
click at [38, 45] on div at bounding box center [40, 40] width 28 height 28
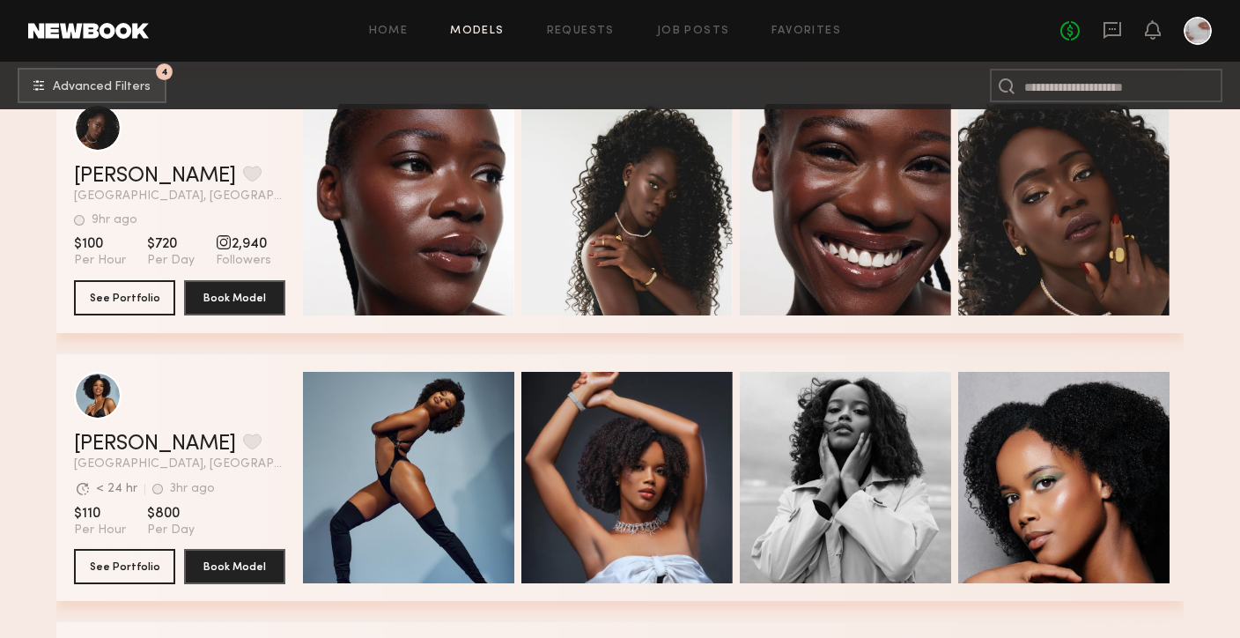
scroll to position [13641, 0]
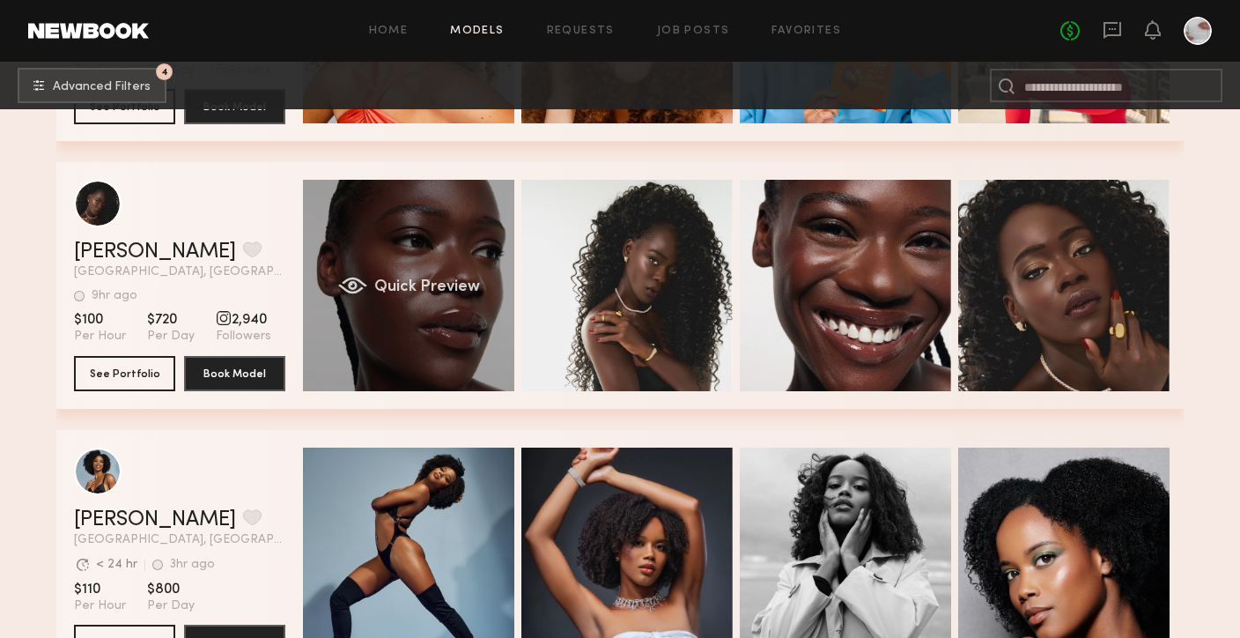
click at [432, 337] on div "Quick Preview" at bounding box center [408, 285] width 211 height 211
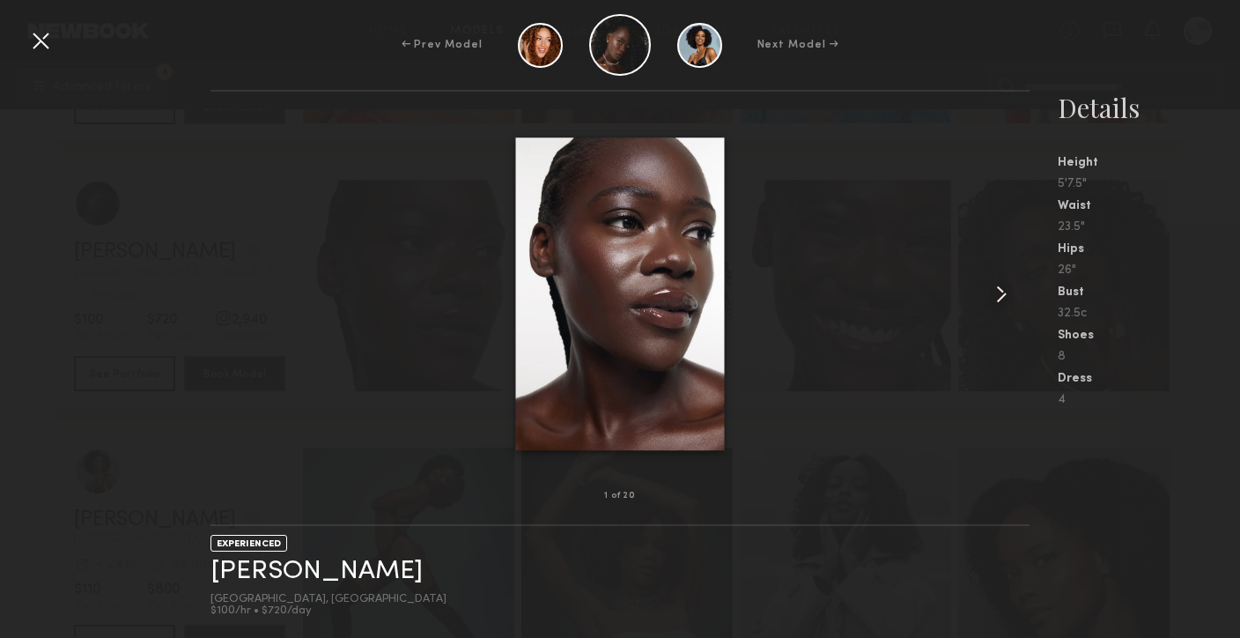
click at [990, 303] on common-icon at bounding box center [1002, 294] width 28 height 28
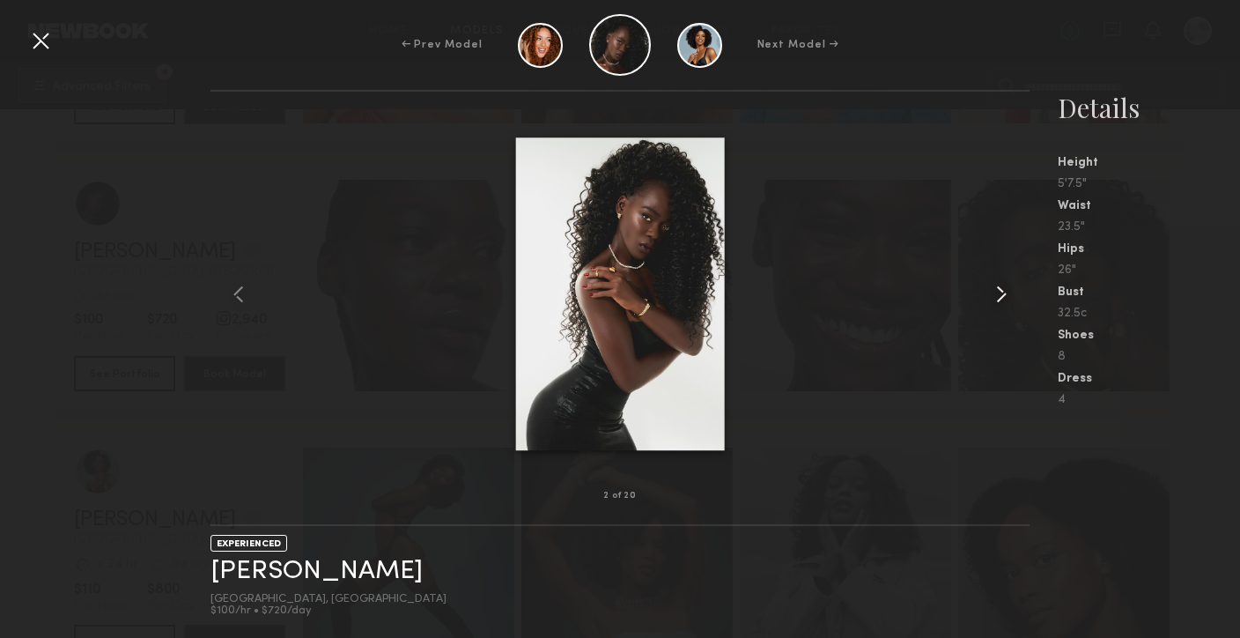
click at [990, 303] on common-icon at bounding box center [1002, 294] width 28 height 28
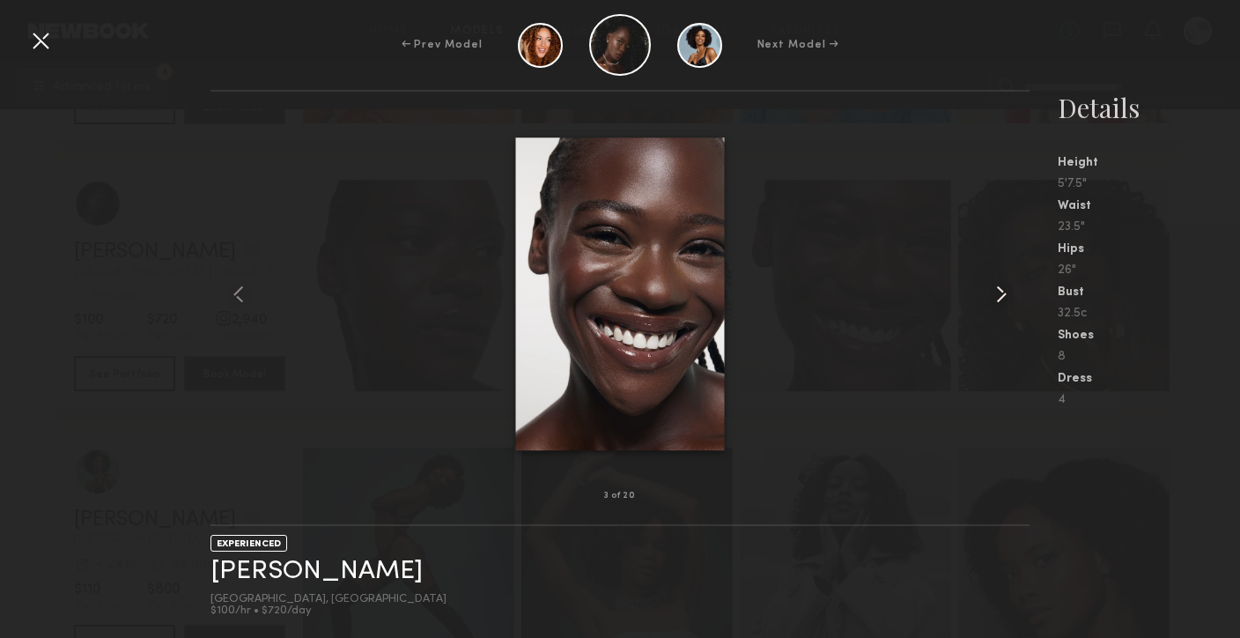
click at [990, 303] on common-icon at bounding box center [1002, 294] width 28 height 28
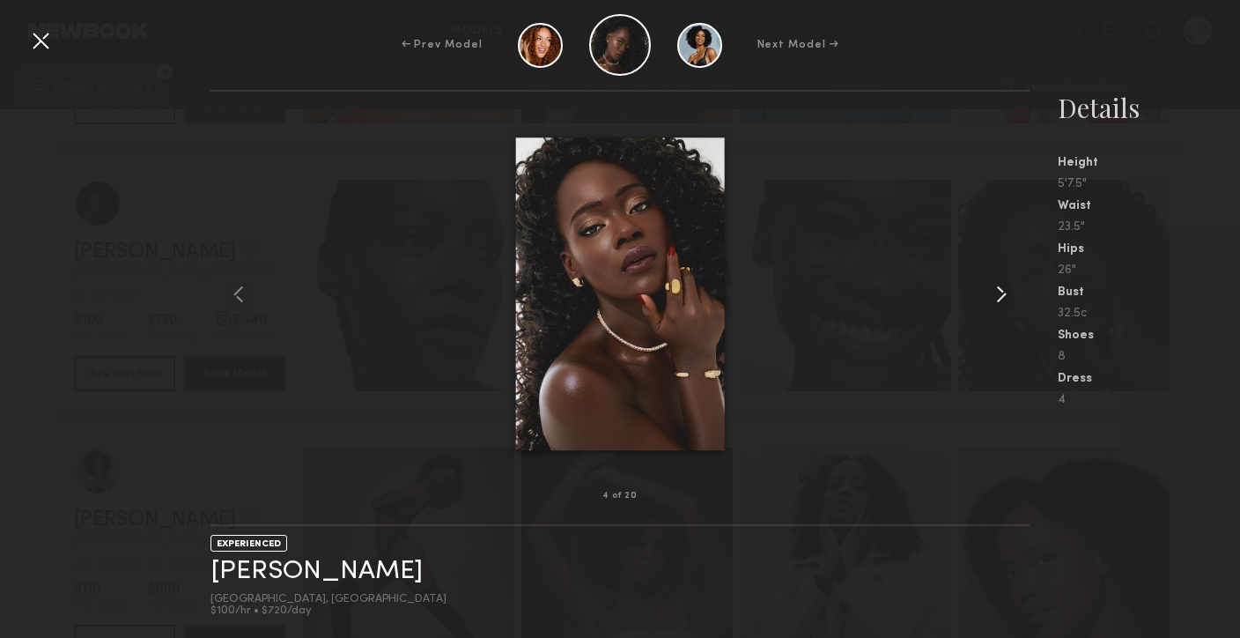
click at [990, 303] on common-icon at bounding box center [1002, 294] width 28 height 28
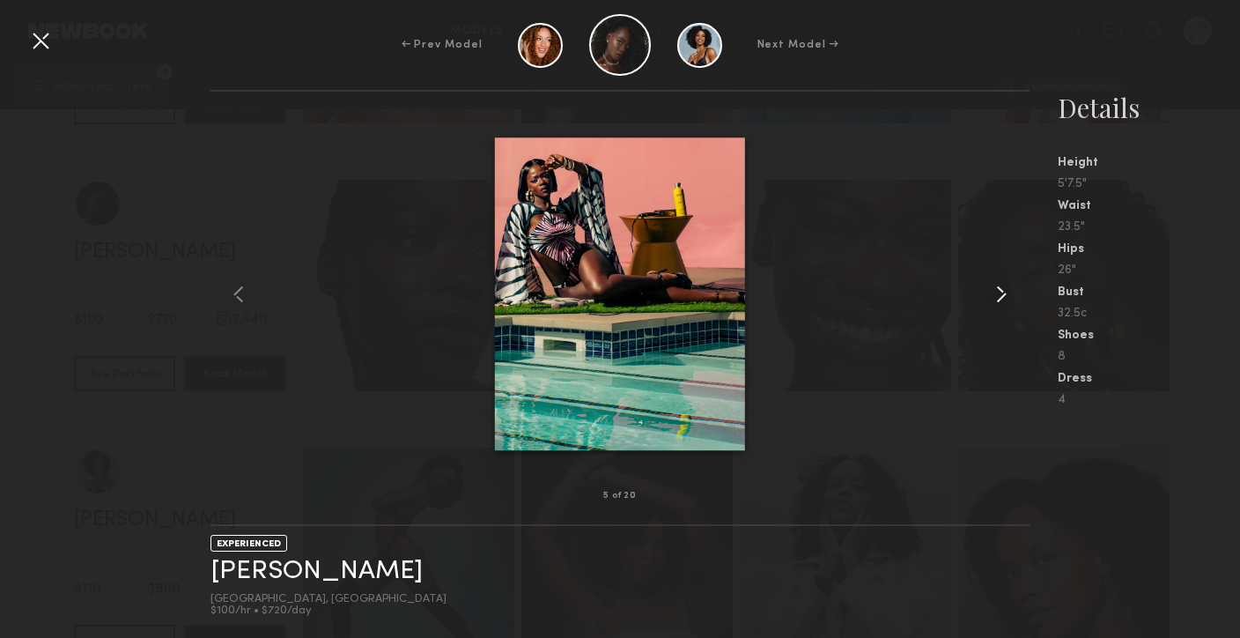
click at [990, 303] on common-icon at bounding box center [1002, 294] width 28 height 28
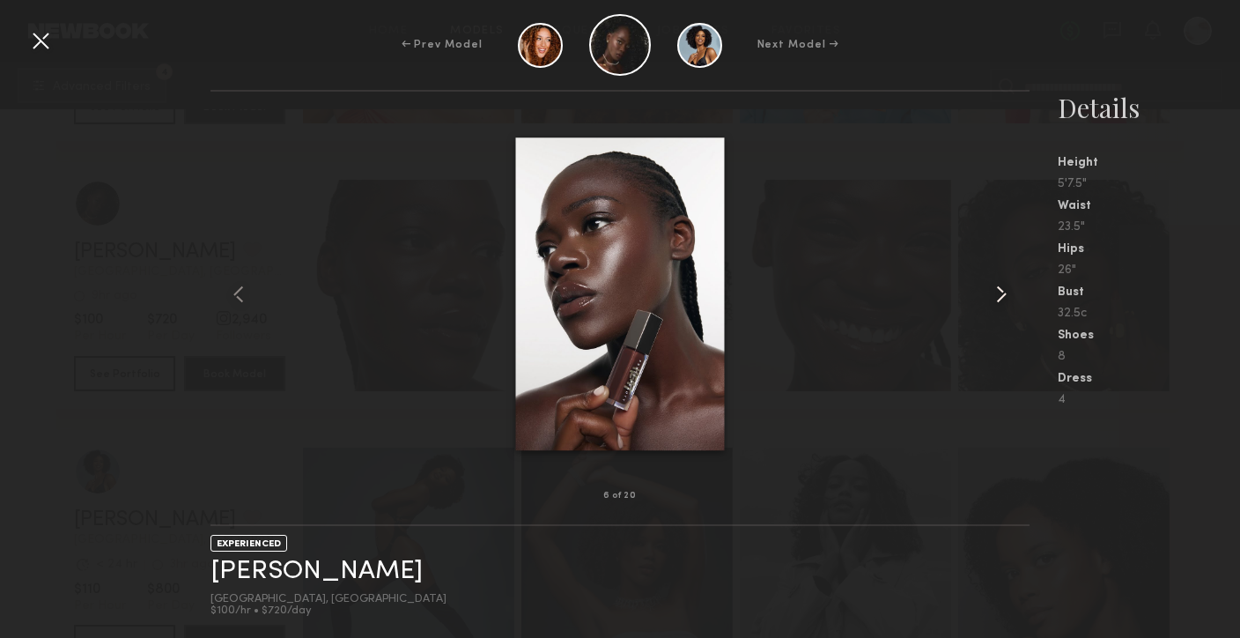
click at [990, 303] on common-icon at bounding box center [1002, 294] width 28 height 28
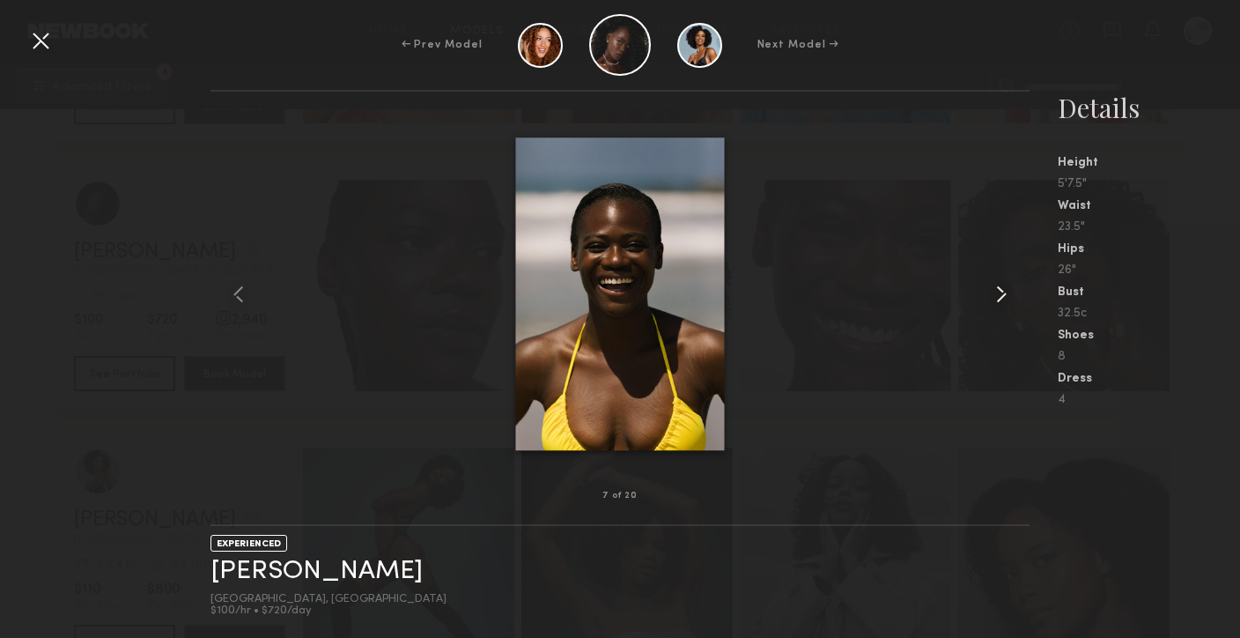
click at [990, 303] on common-icon at bounding box center [1002, 294] width 28 height 28
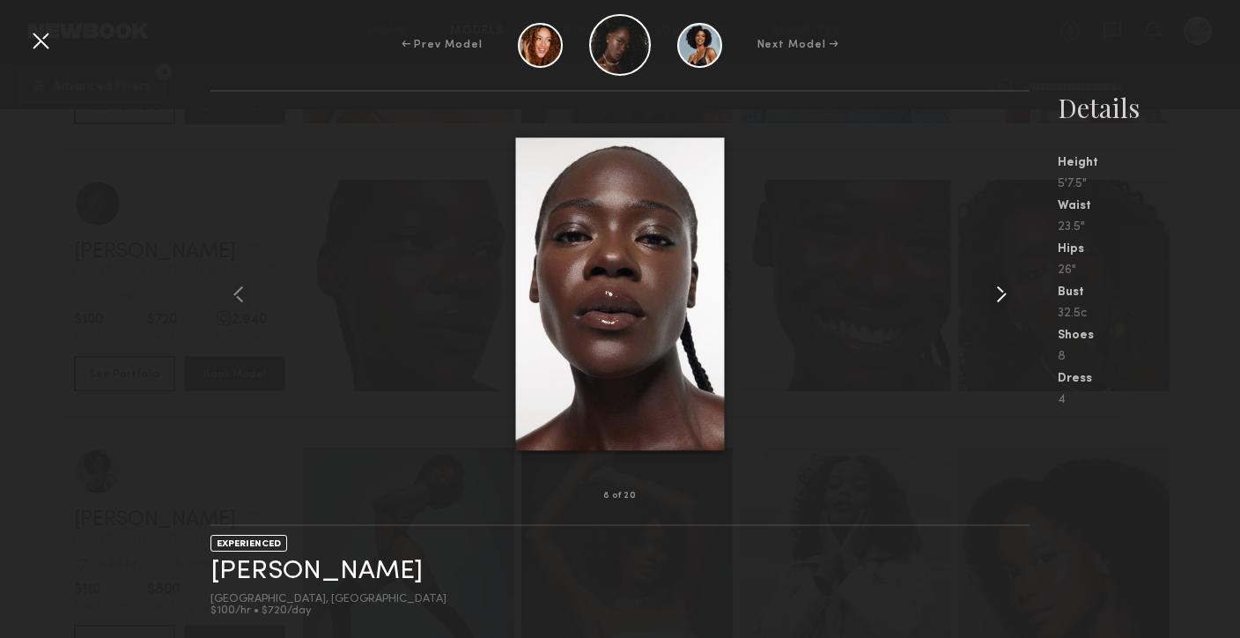
click at [990, 303] on common-icon at bounding box center [1002, 294] width 28 height 28
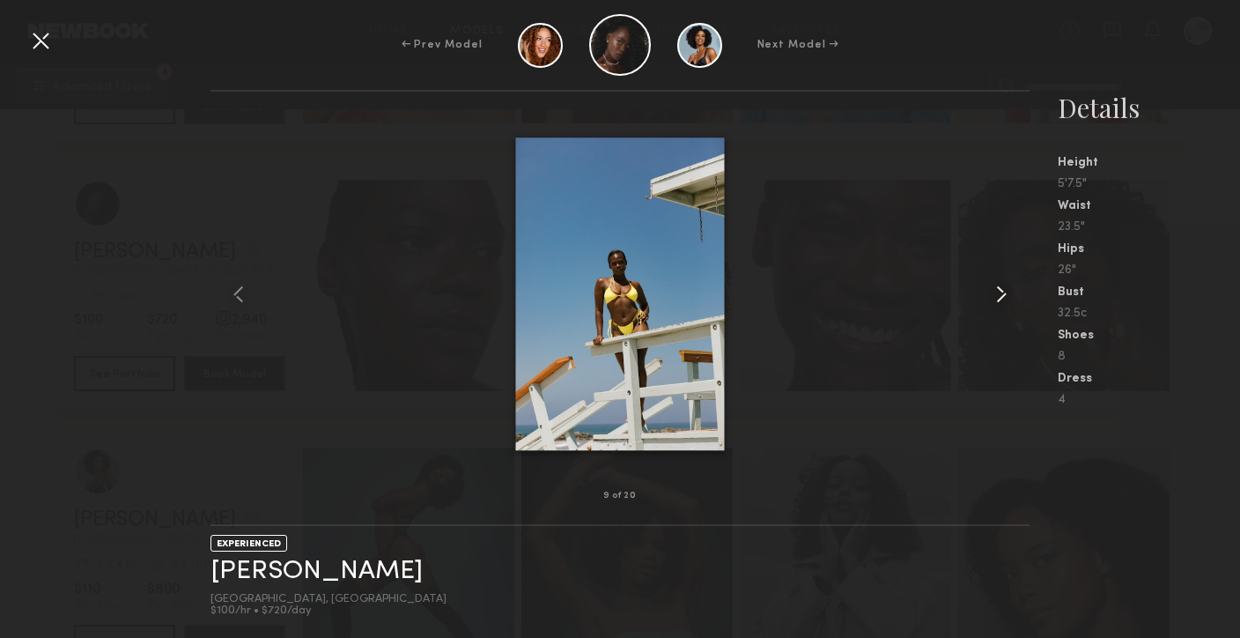
click at [990, 303] on common-icon at bounding box center [1002, 294] width 28 height 28
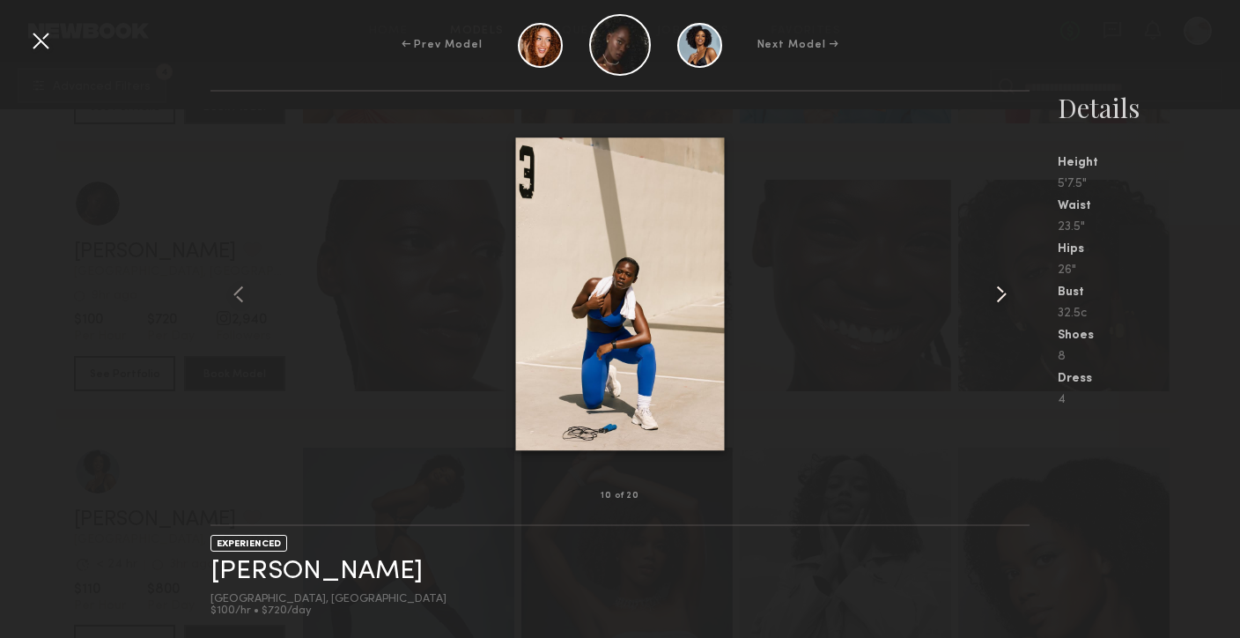
click at [990, 303] on common-icon at bounding box center [1002, 294] width 28 height 28
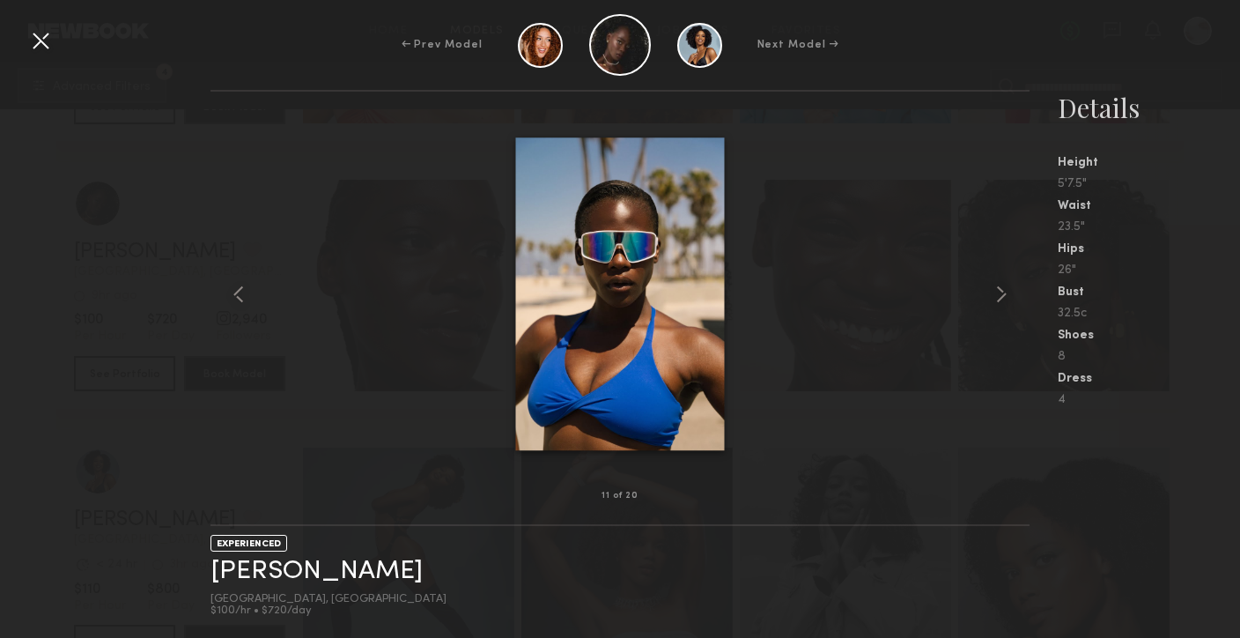
click at [805, 178] on div at bounding box center [620, 294] width 818 height 348
click at [42, 41] on div at bounding box center [40, 40] width 28 height 28
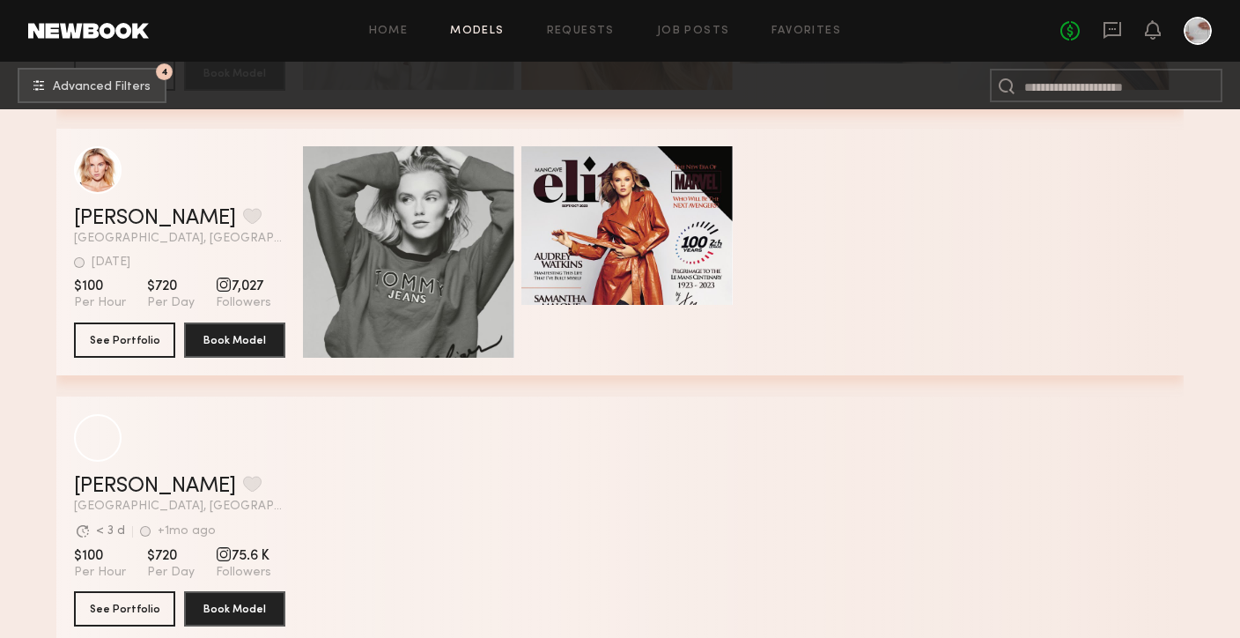
scroll to position [16357, 0]
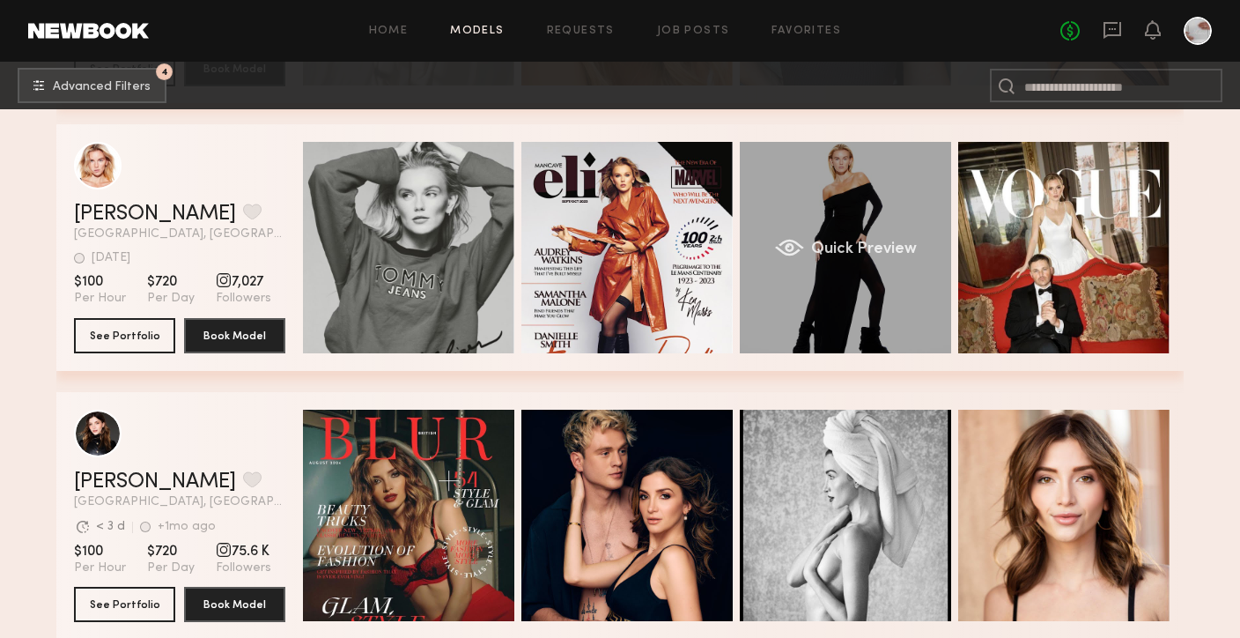
click at [863, 293] on div "Quick Preview" at bounding box center [845, 247] width 211 height 211
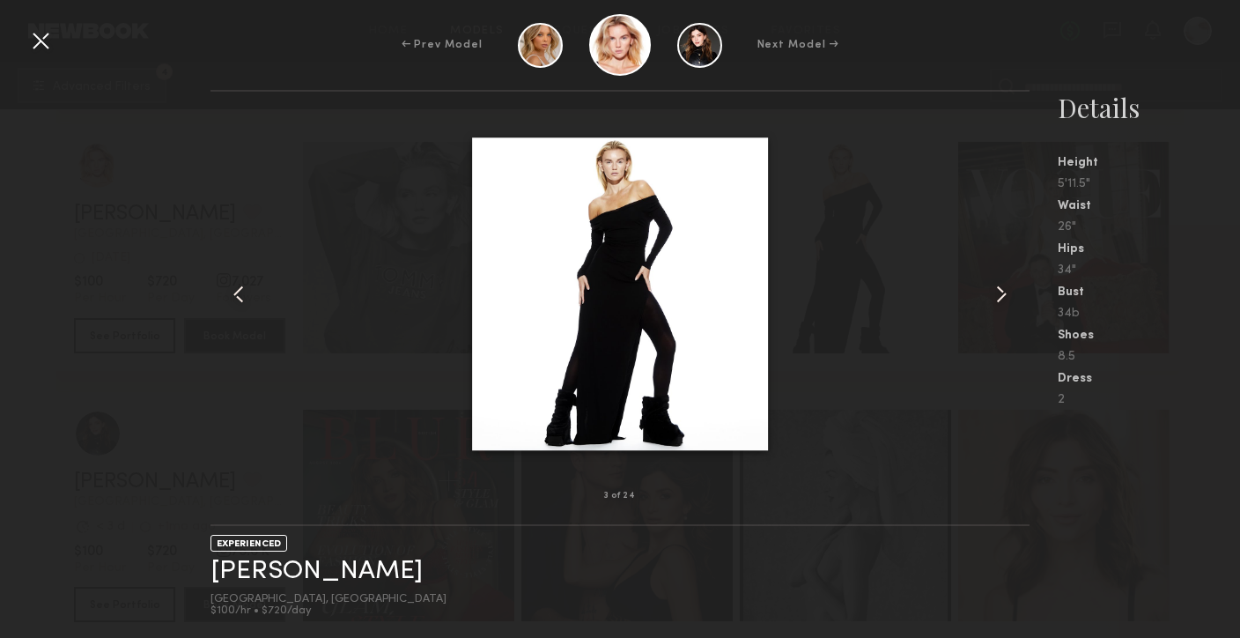
click at [993, 296] on common-icon at bounding box center [1002, 294] width 28 height 28
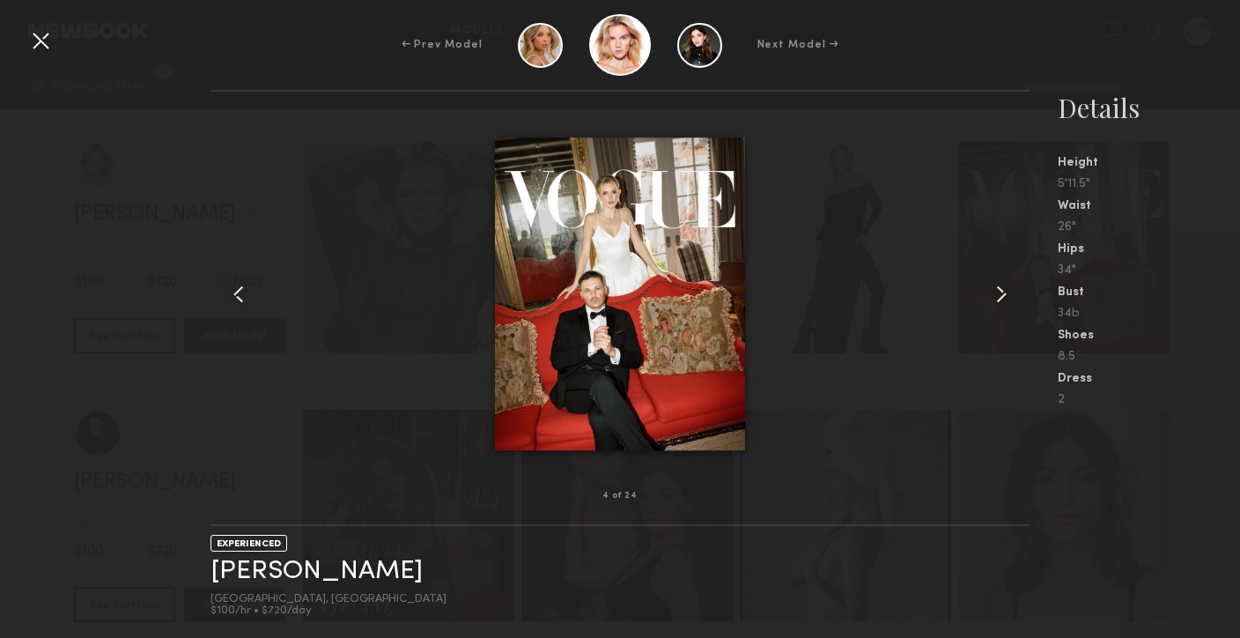
click at [993, 295] on common-icon at bounding box center [1002, 294] width 28 height 28
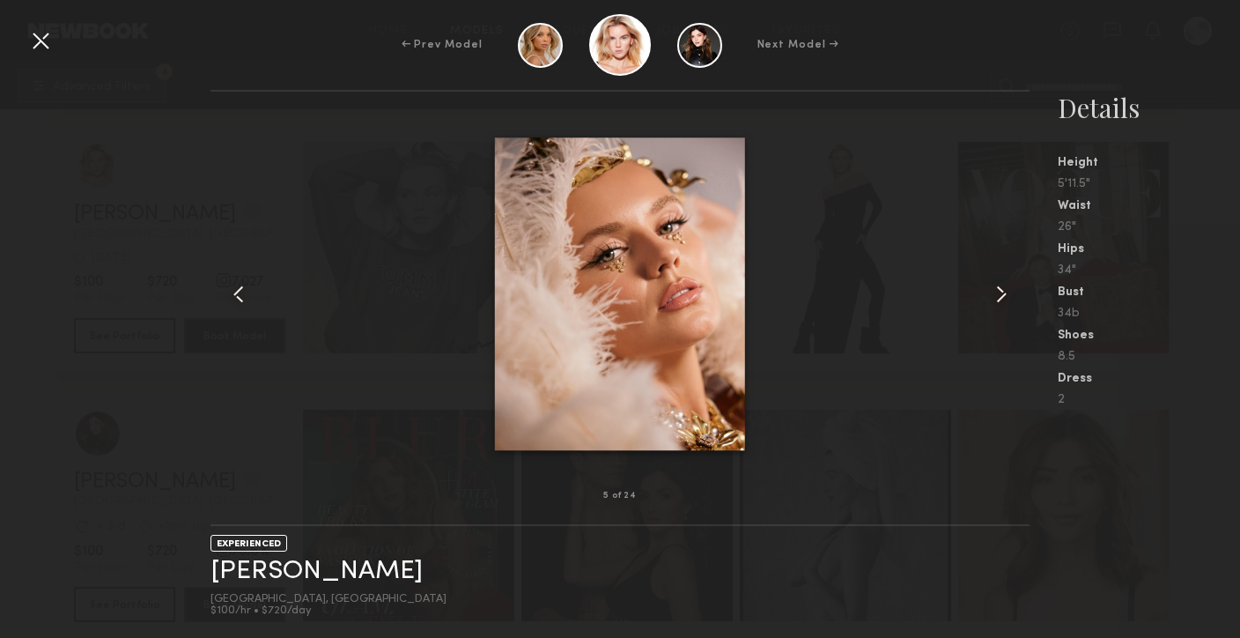
click at [993, 295] on common-icon at bounding box center [1002, 294] width 28 height 28
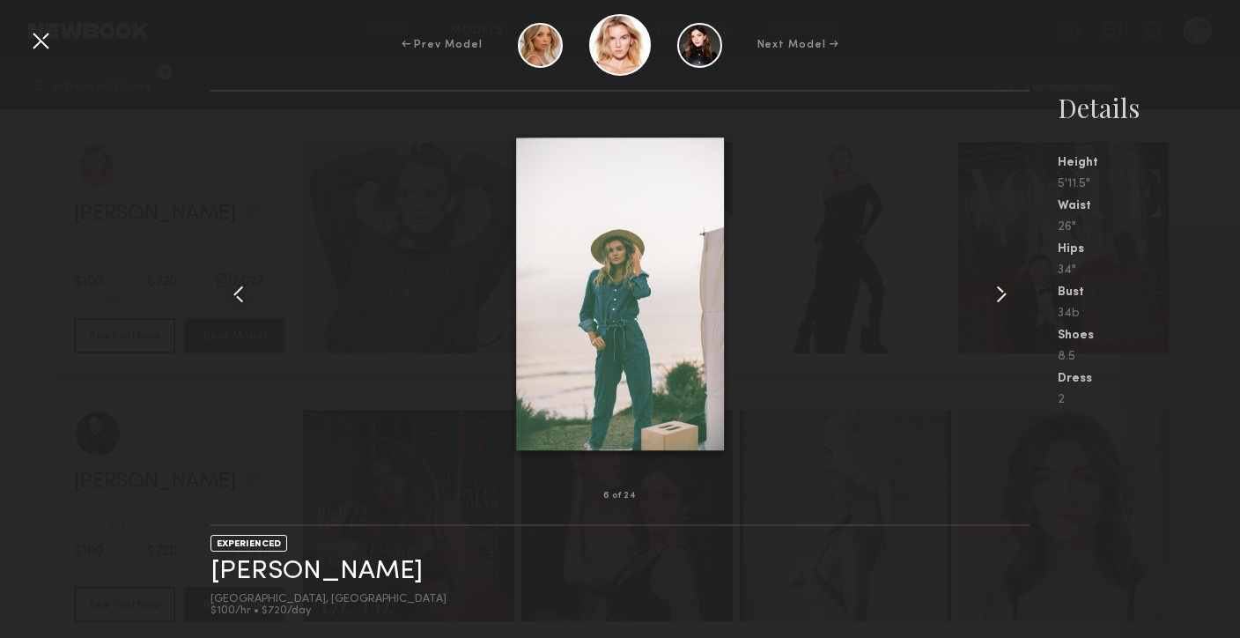
click at [993, 295] on common-icon at bounding box center [1002, 294] width 28 height 28
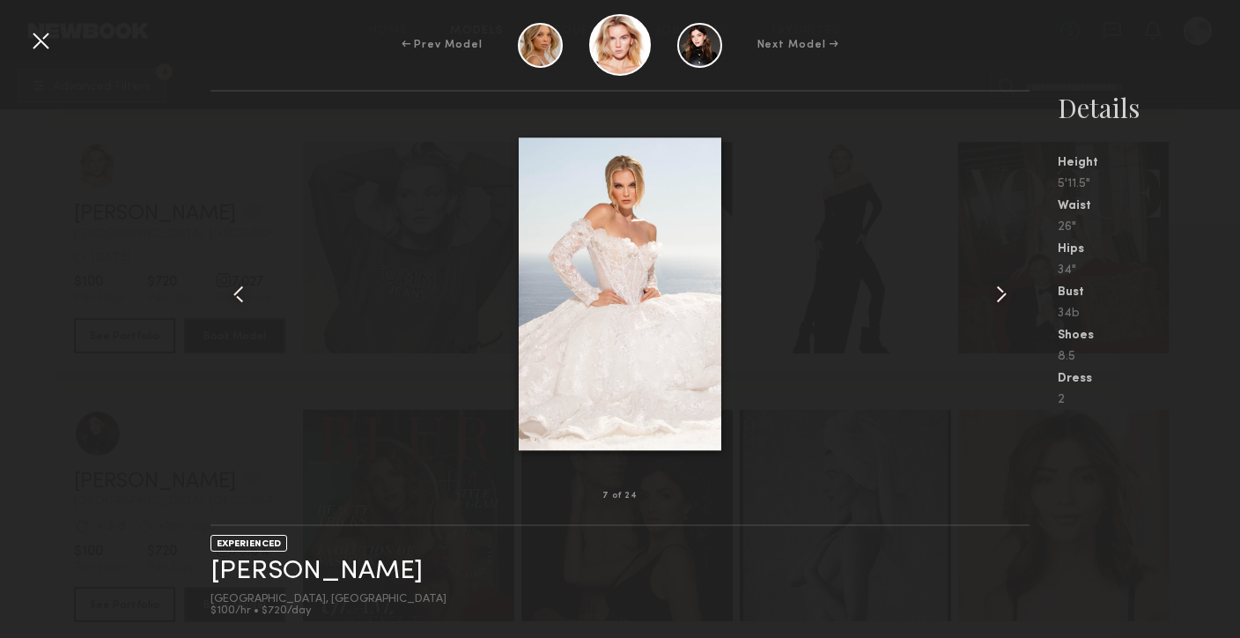
click at [993, 295] on common-icon at bounding box center [1002, 294] width 28 height 28
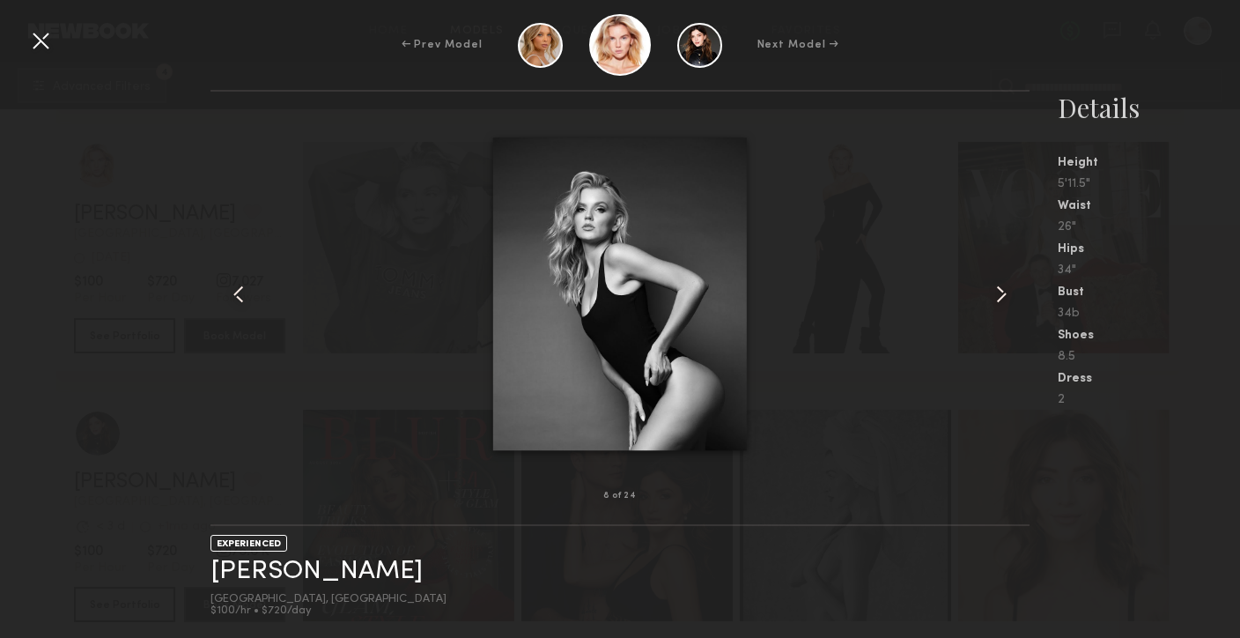
click at [993, 295] on common-icon at bounding box center [1002, 294] width 28 height 28
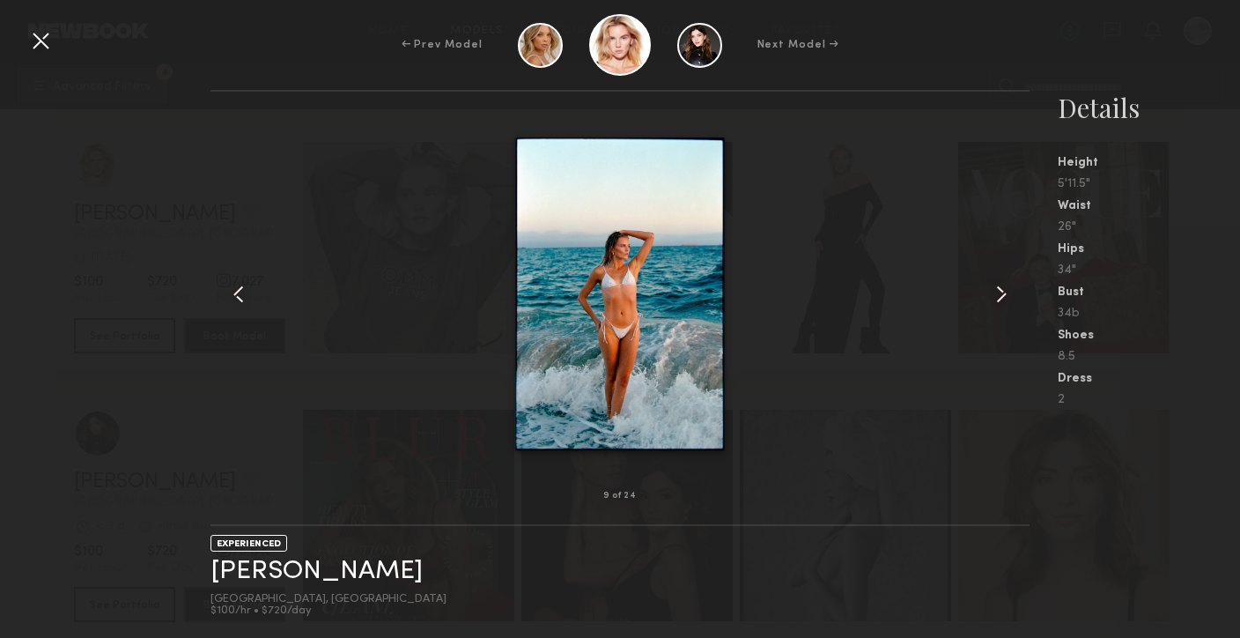
click at [993, 295] on common-icon at bounding box center [1002, 294] width 28 height 28
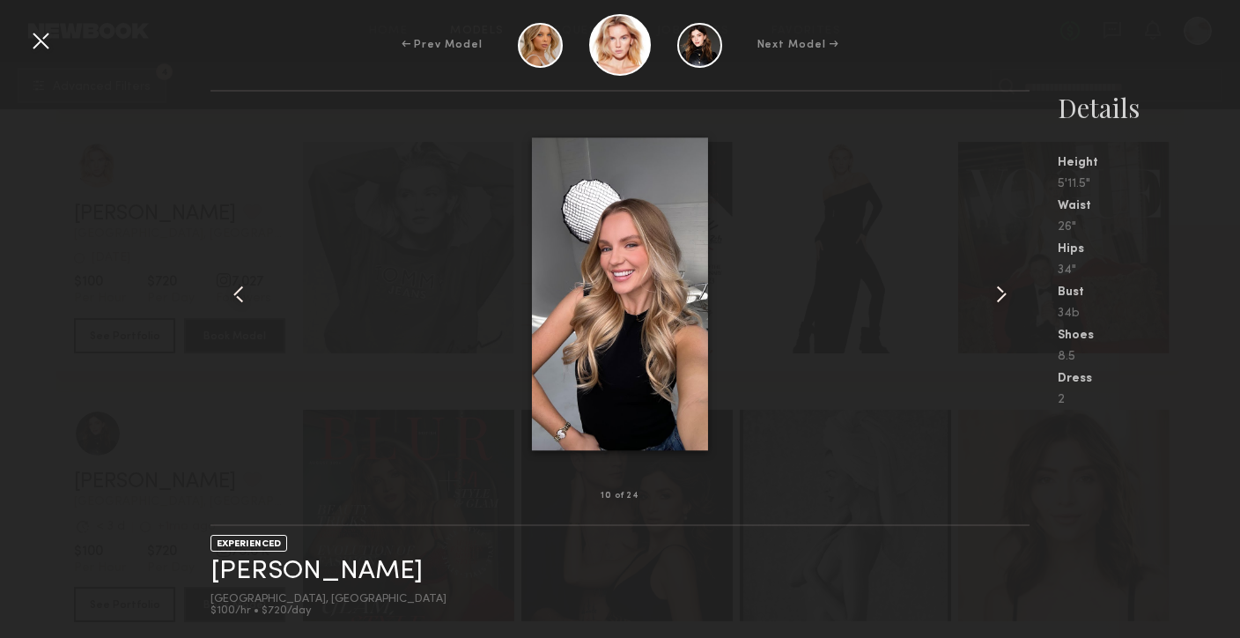
click at [931, 426] on div at bounding box center [620, 294] width 818 height 348
click at [239, 295] on common-icon at bounding box center [239, 294] width 28 height 28
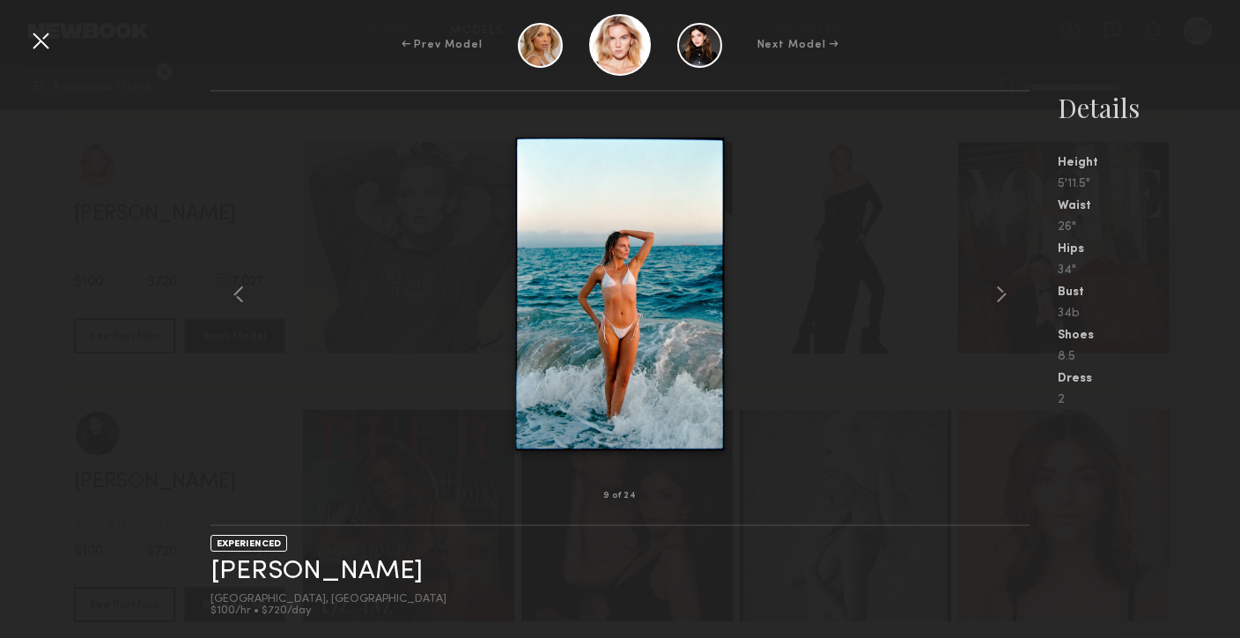
click at [34, 48] on div at bounding box center [40, 40] width 28 height 28
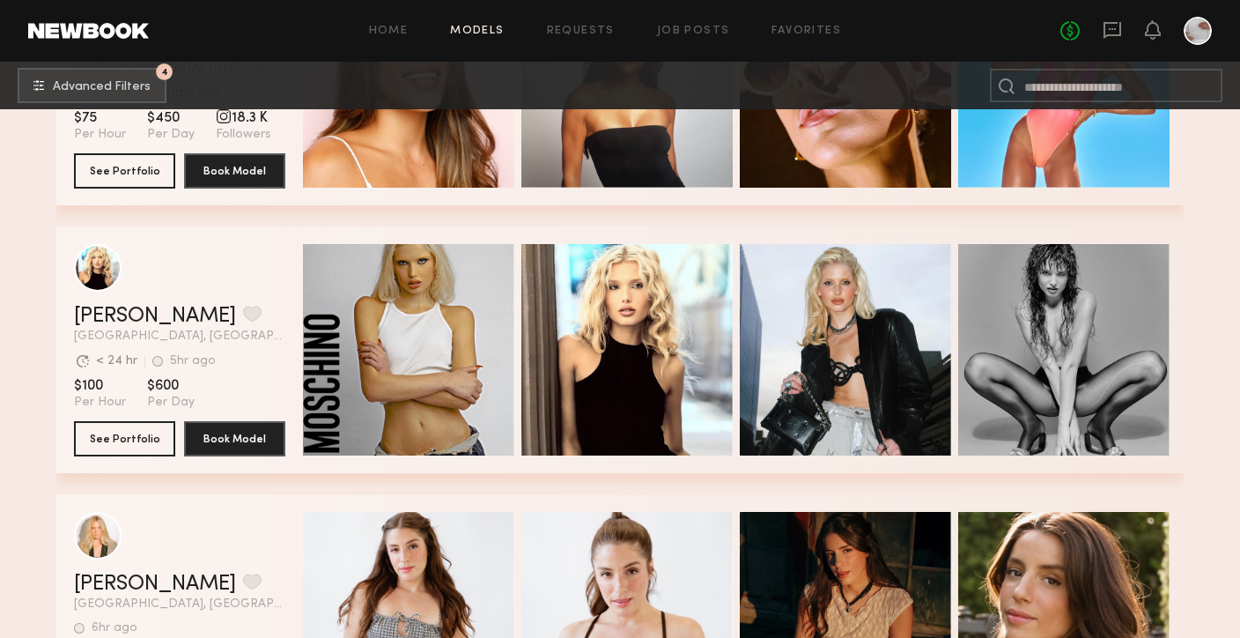
scroll to position [19738, 0]
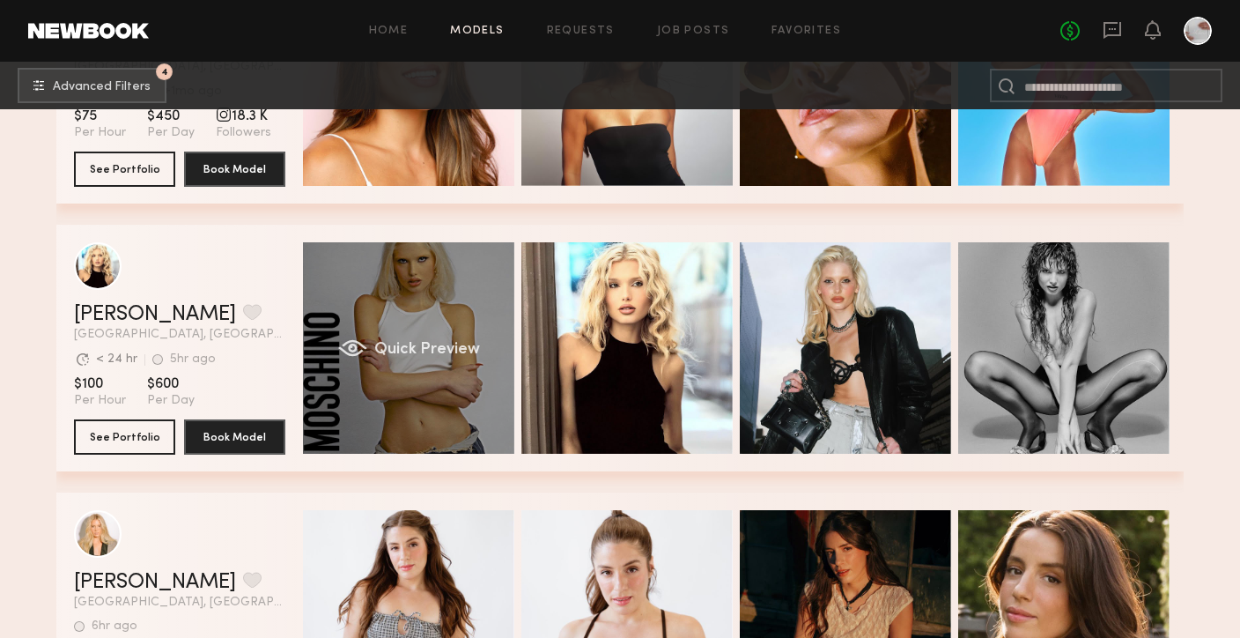
click at [467, 400] on div "Quick Preview" at bounding box center [408, 347] width 211 height 211
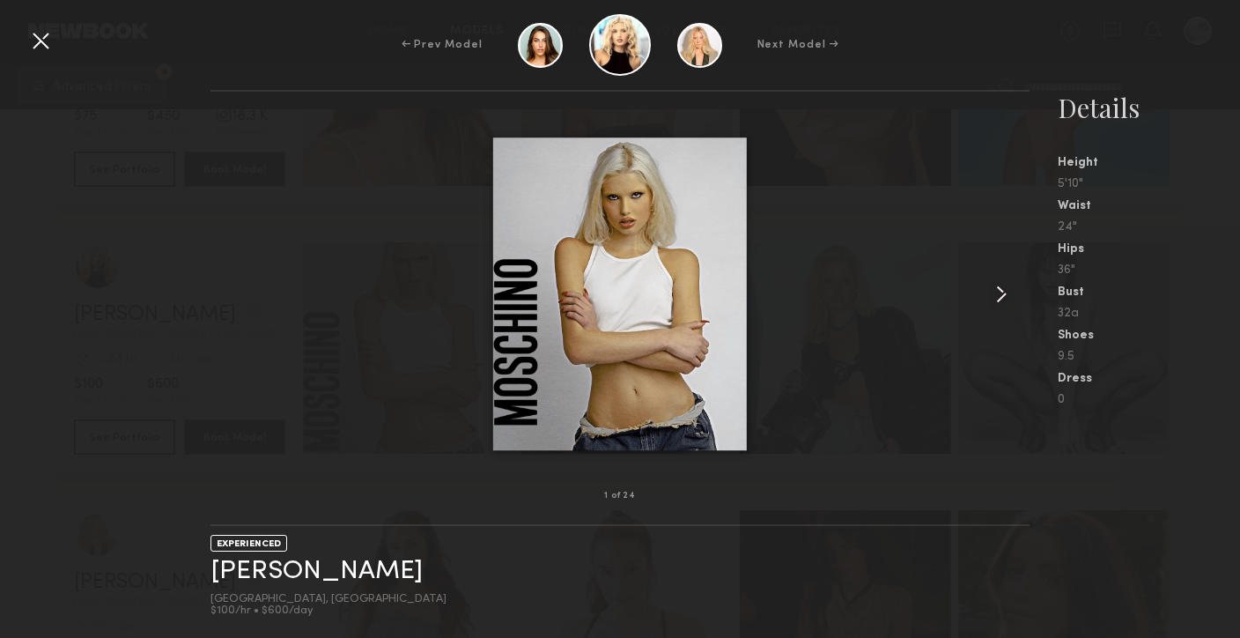
click at [1000, 295] on common-icon at bounding box center [1002, 294] width 28 height 28
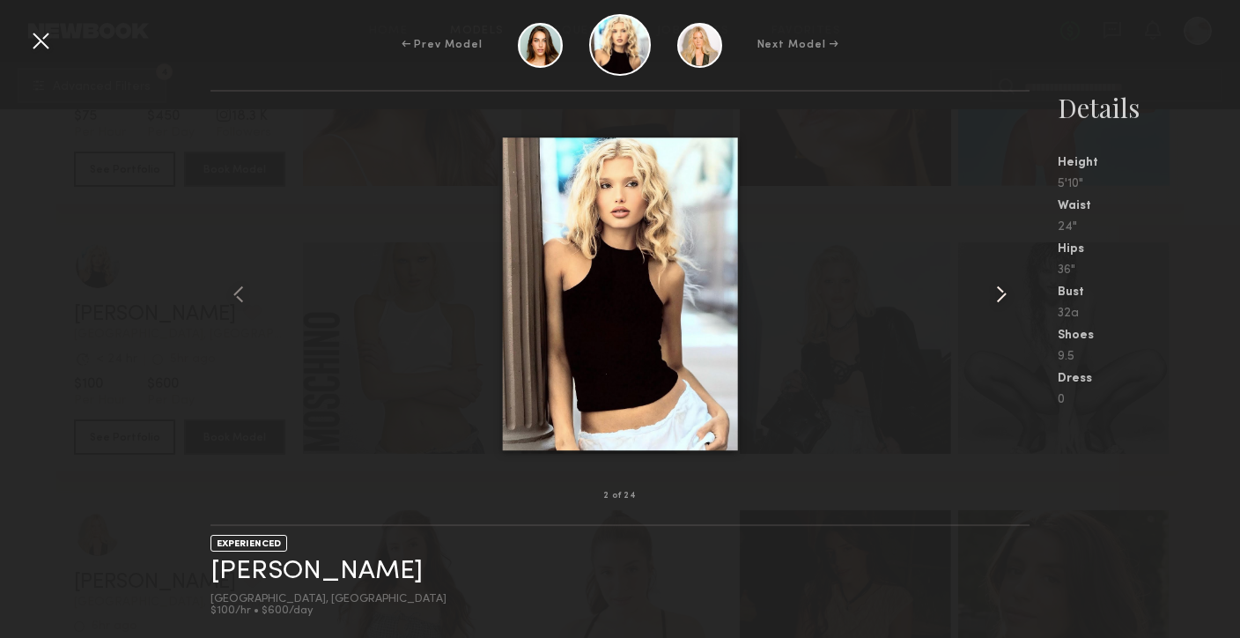
click at [1000, 295] on common-icon at bounding box center [1002, 294] width 28 height 28
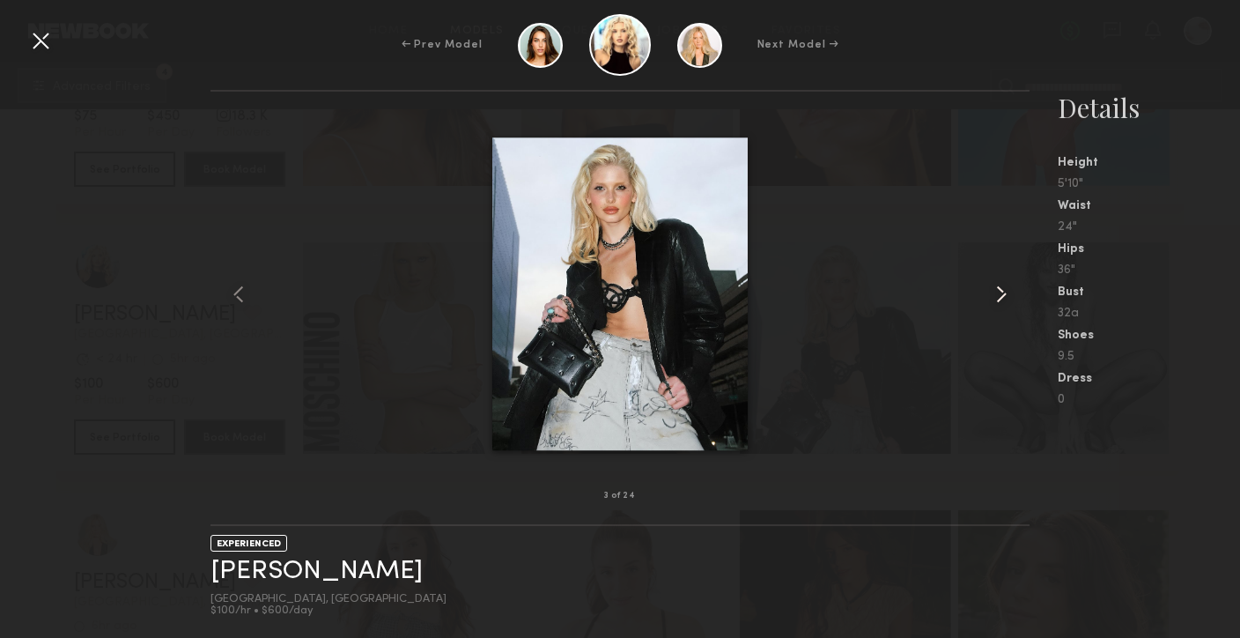
click at [1001, 295] on common-icon at bounding box center [1002, 294] width 28 height 28
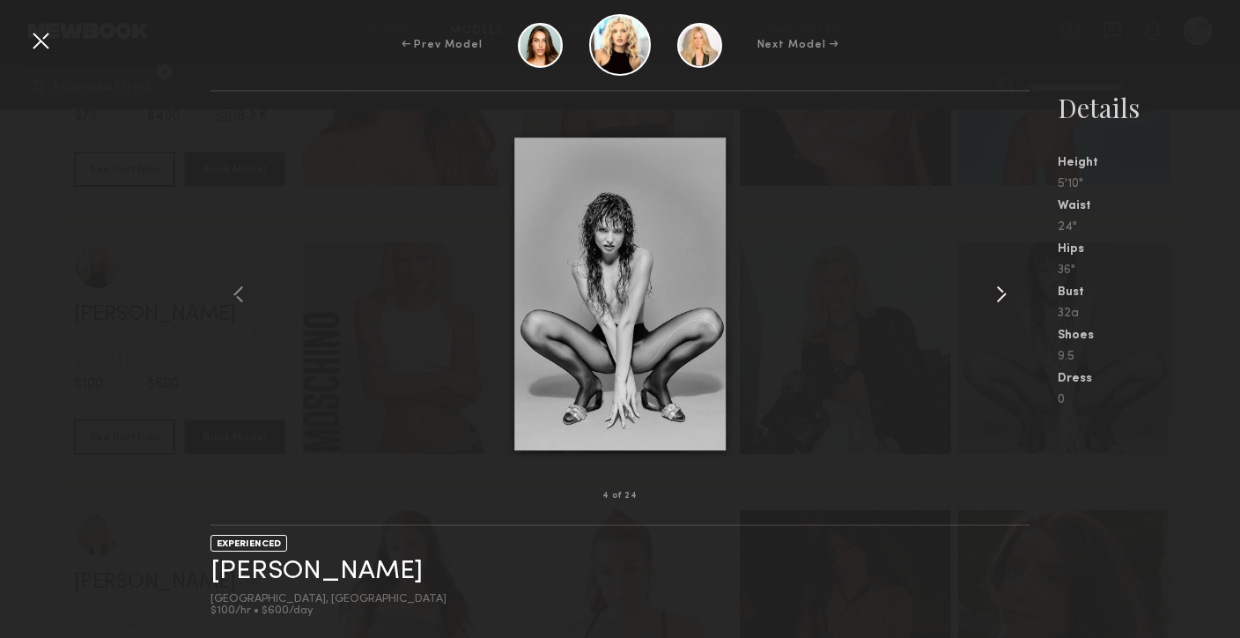
click at [1001, 295] on common-icon at bounding box center [1002, 294] width 28 height 28
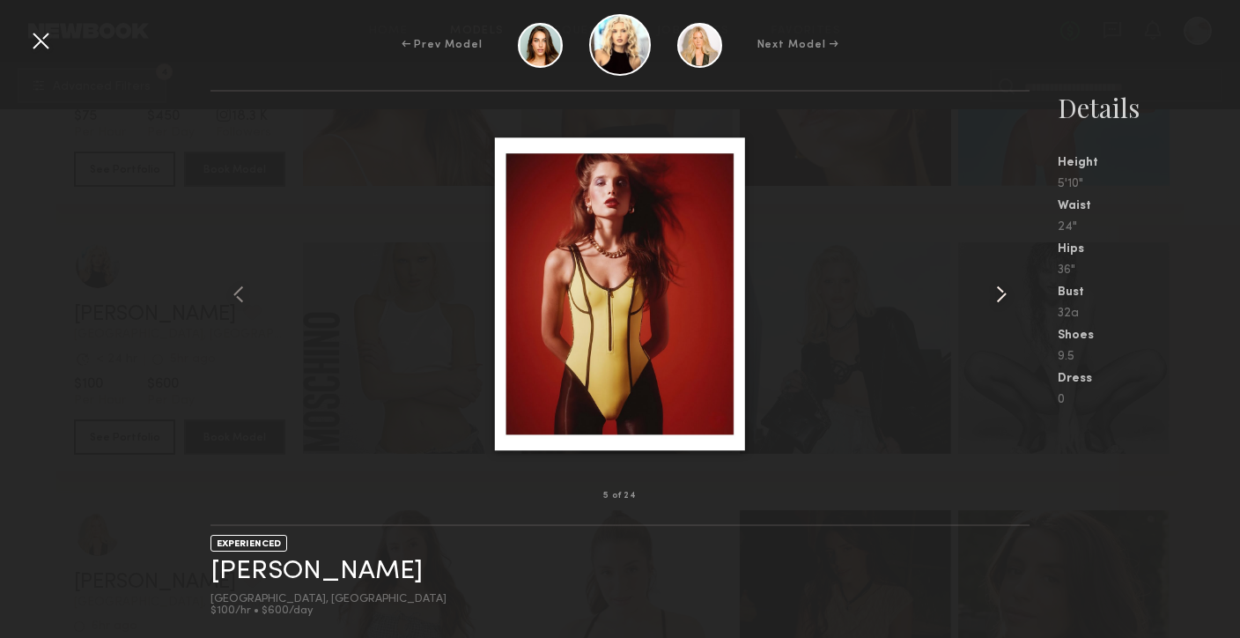
click at [1001, 295] on common-icon at bounding box center [1002, 294] width 28 height 28
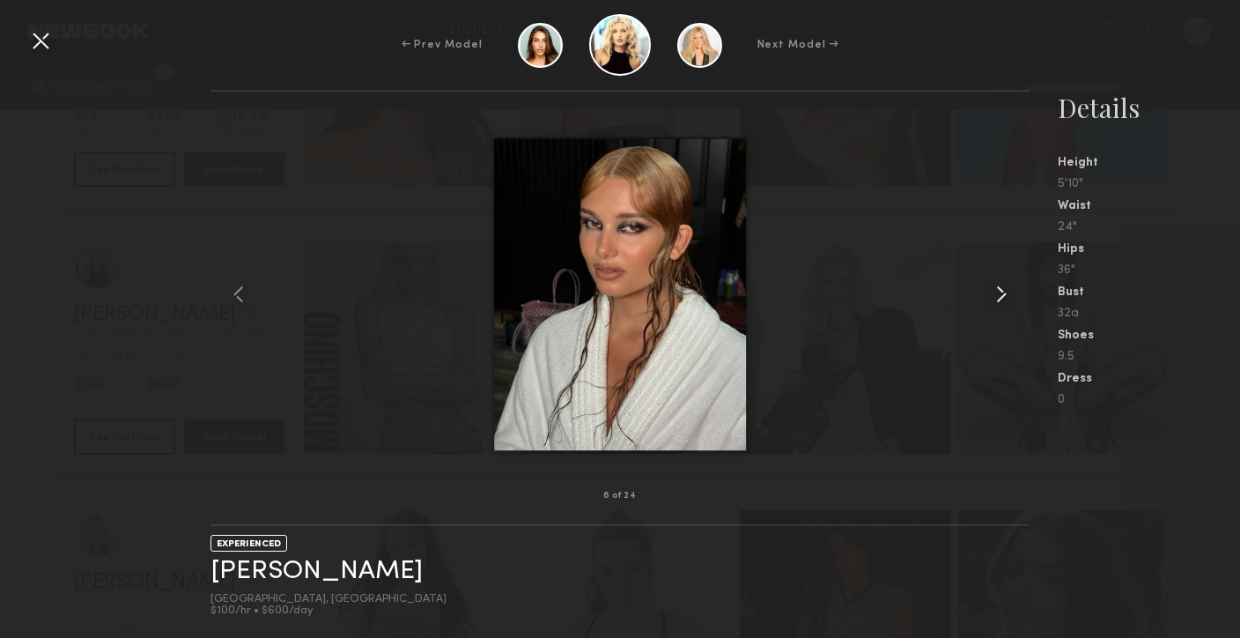
click at [1001, 296] on common-icon at bounding box center [1002, 294] width 28 height 28
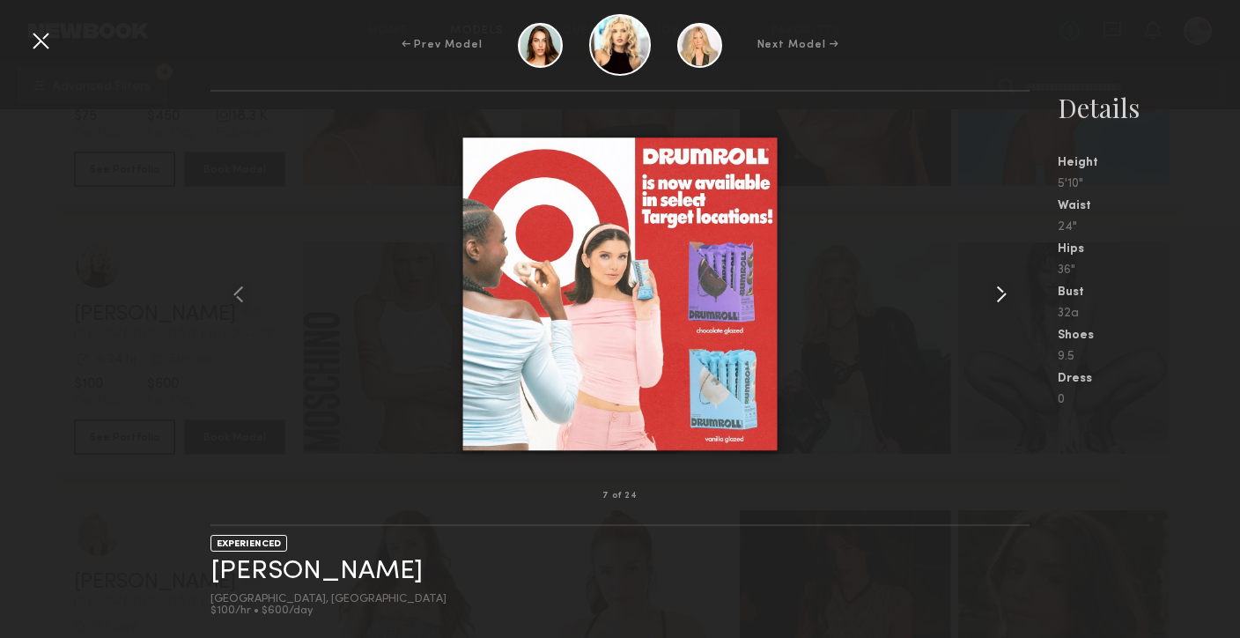
click at [1001, 296] on common-icon at bounding box center [1002, 294] width 28 height 28
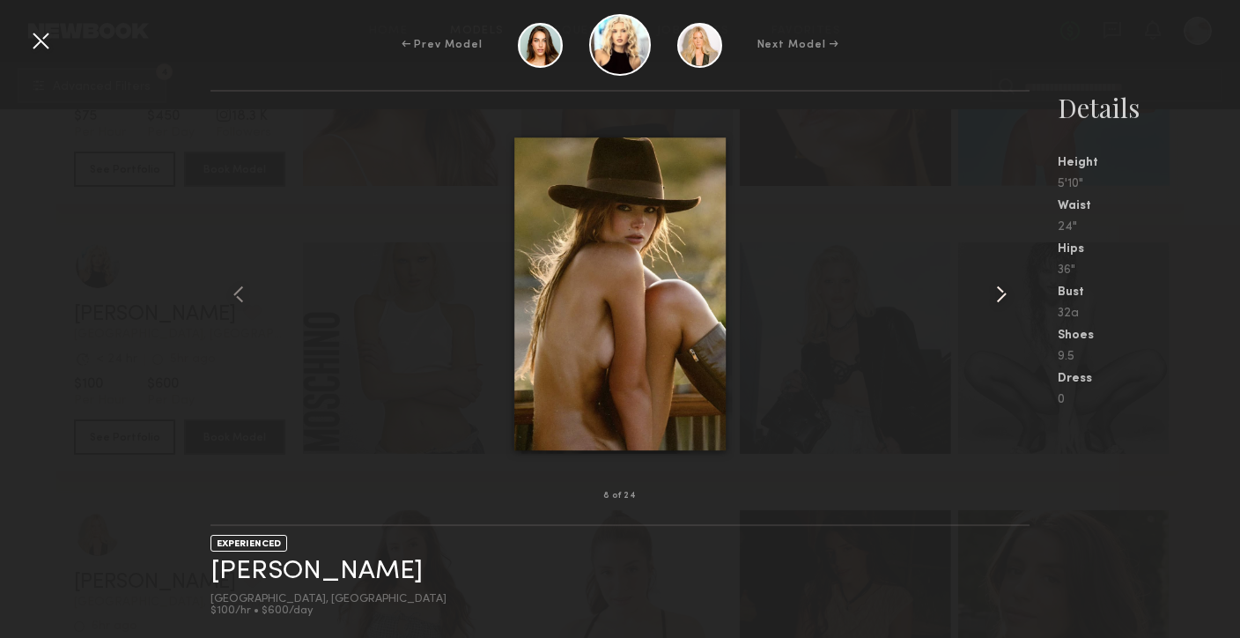
click at [1001, 296] on common-icon at bounding box center [1002, 294] width 28 height 28
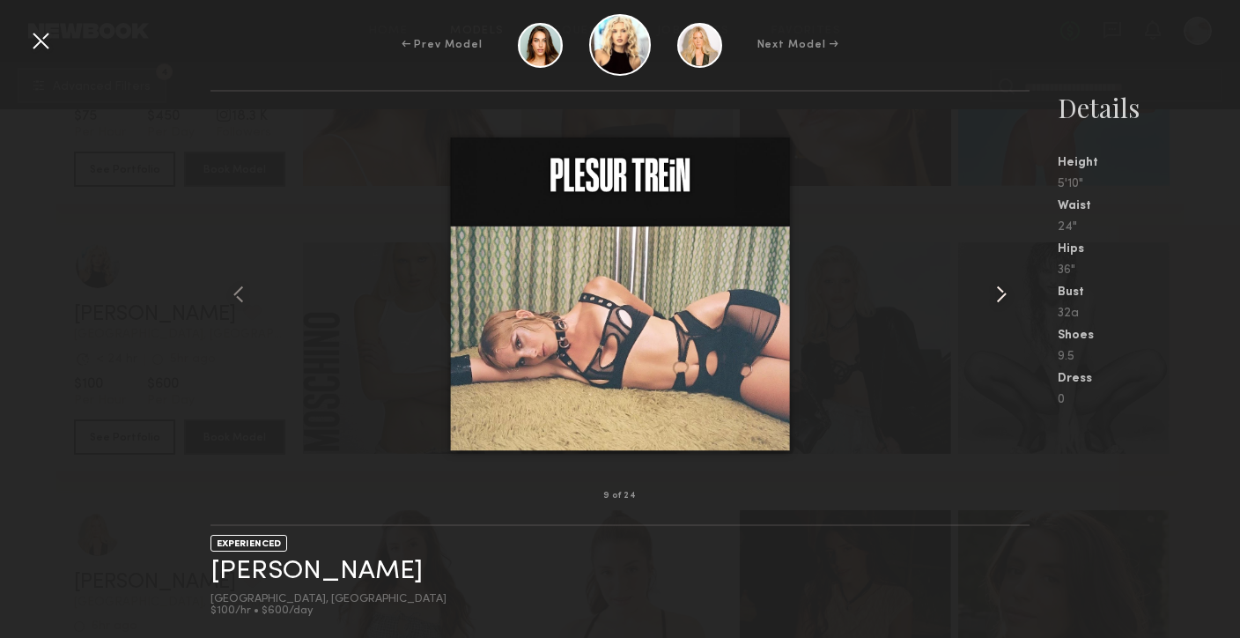
click at [1001, 296] on common-icon at bounding box center [1002, 294] width 28 height 28
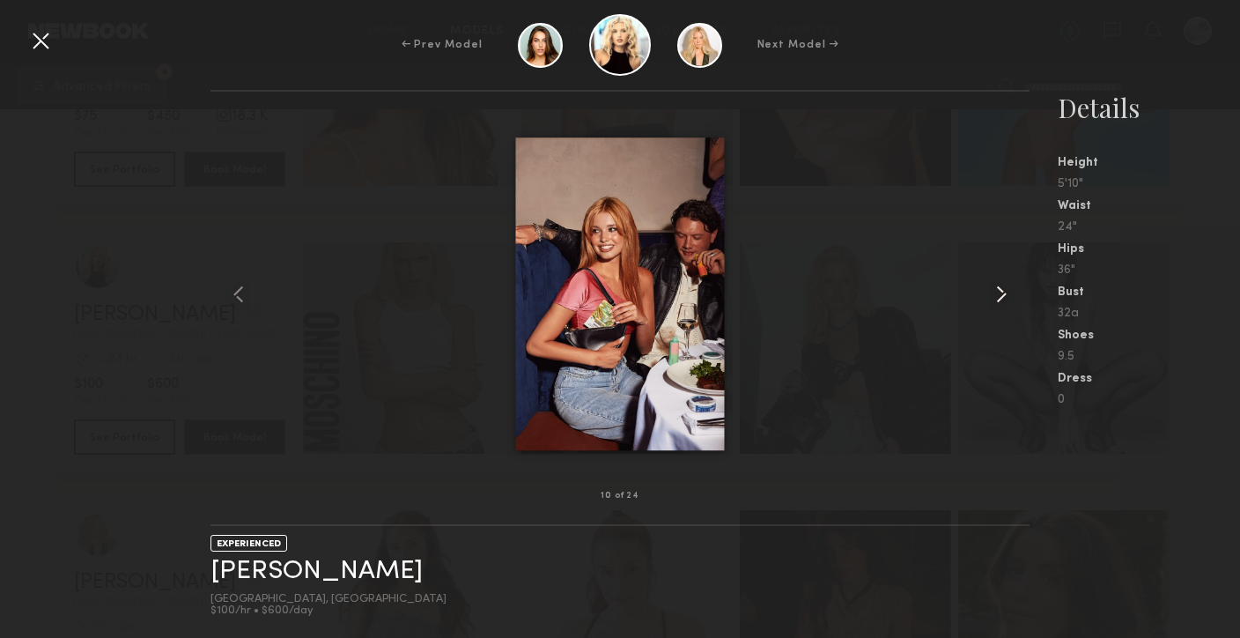
click at [1001, 296] on common-icon at bounding box center [1002, 294] width 28 height 28
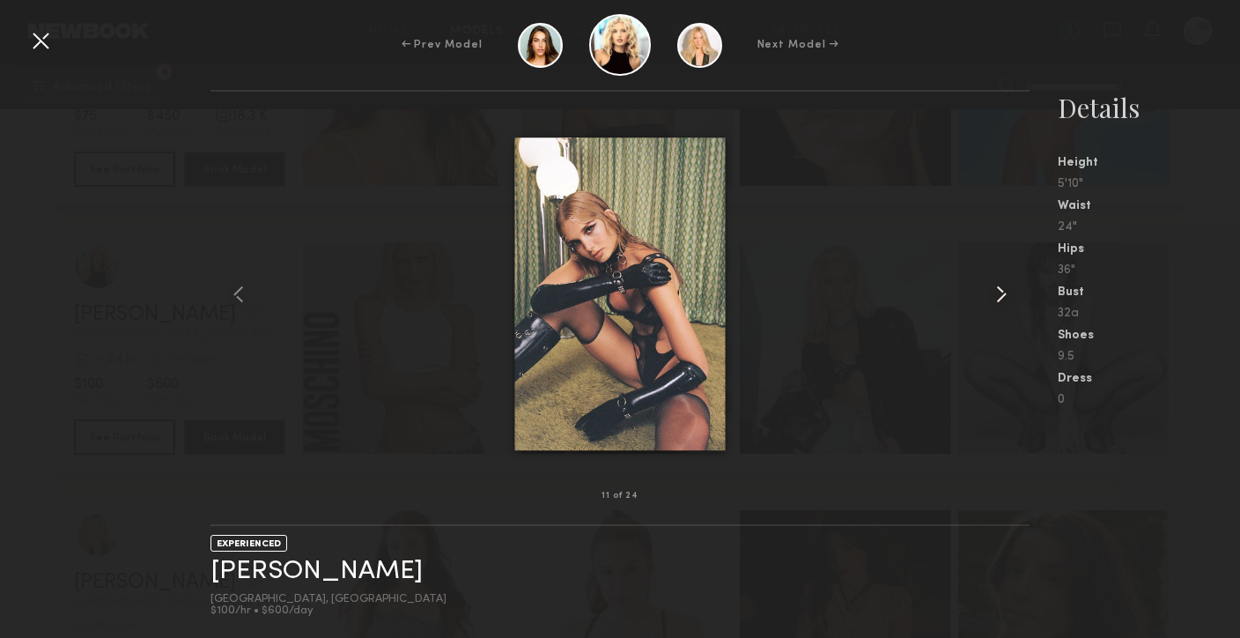
click at [1001, 296] on common-icon at bounding box center [1002, 294] width 28 height 28
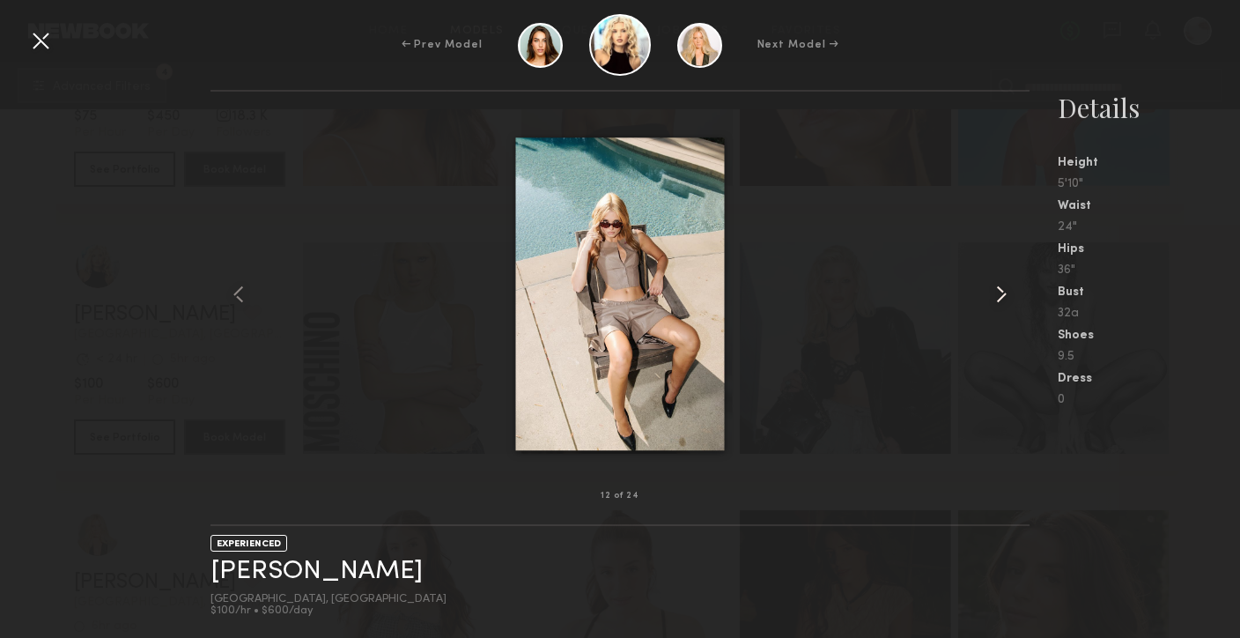
click at [1001, 296] on common-icon at bounding box center [1002, 294] width 28 height 28
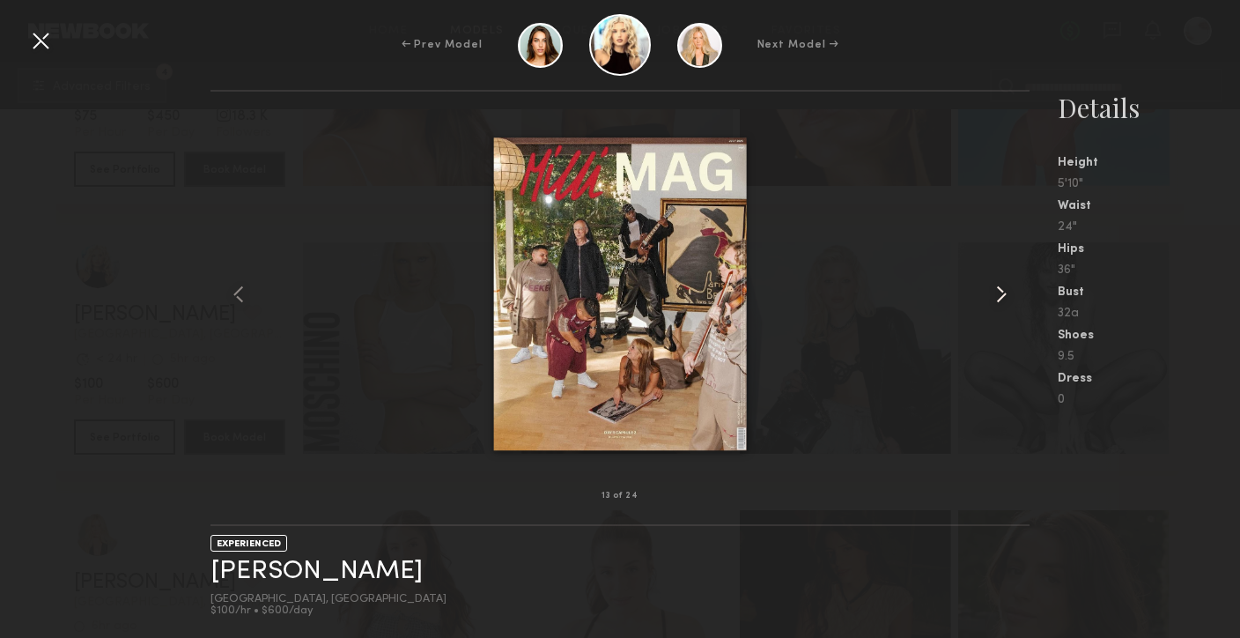
click at [1001, 296] on common-icon at bounding box center [1002, 294] width 28 height 28
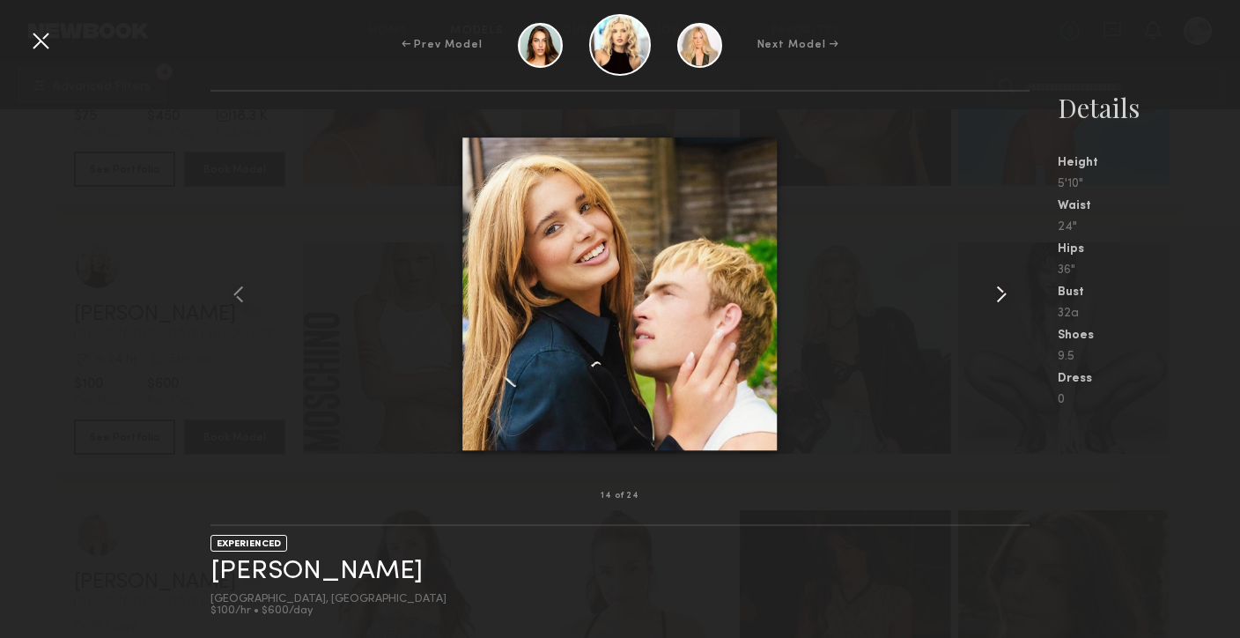
click at [1001, 296] on common-icon at bounding box center [1002, 294] width 28 height 28
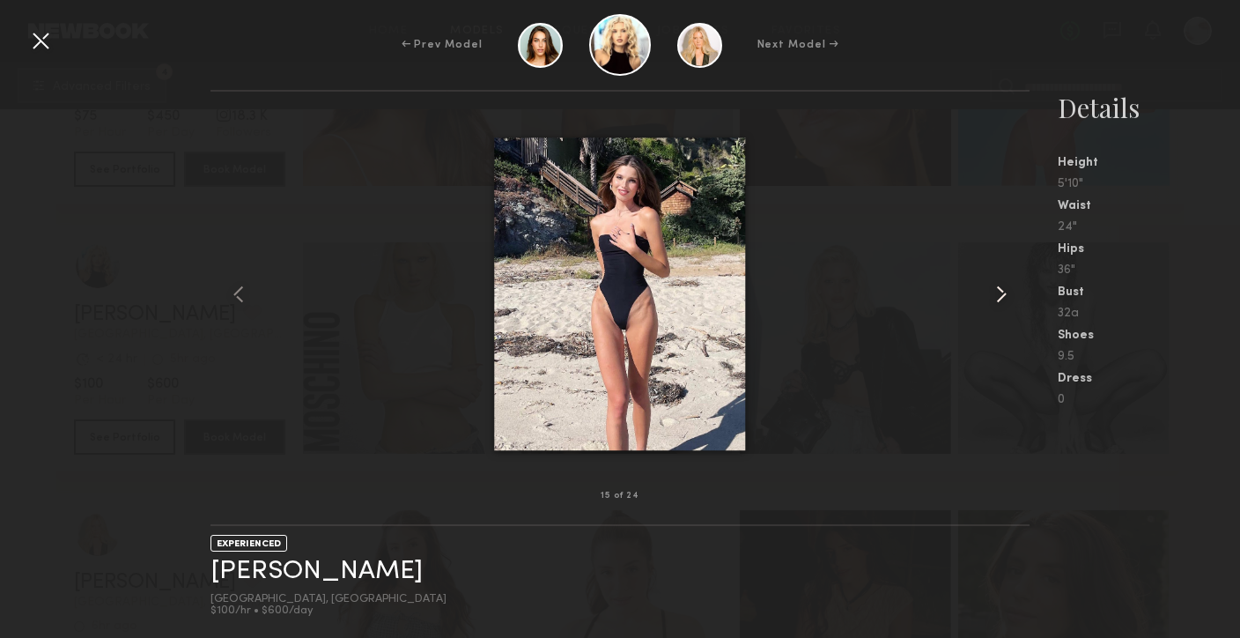
click at [1000, 298] on common-icon at bounding box center [1002, 294] width 28 height 28
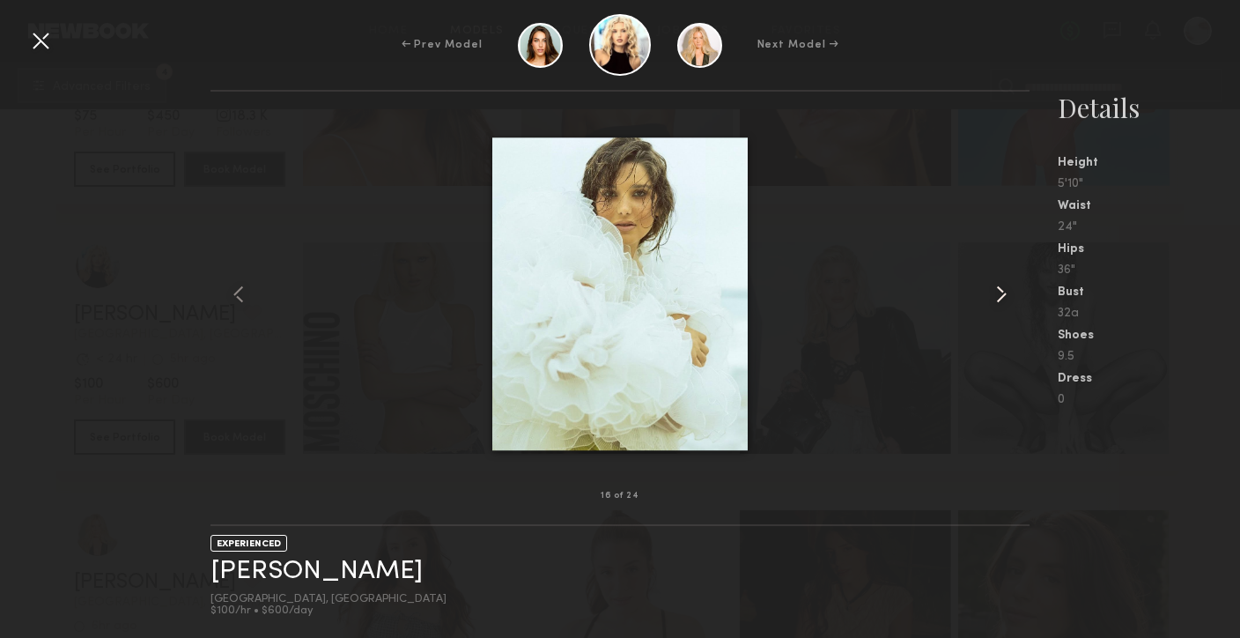
click at [1000, 298] on common-icon at bounding box center [1002, 294] width 28 height 28
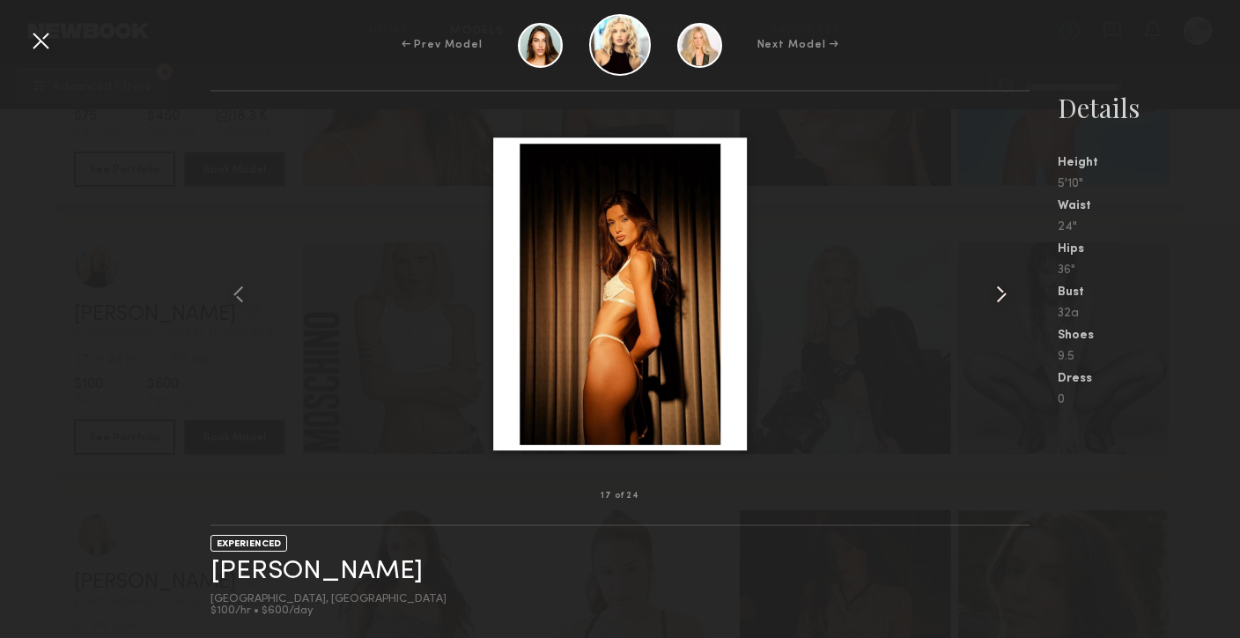
click at [1000, 298] on common-icon at bounding box center [1002, 294] width 28 height 28
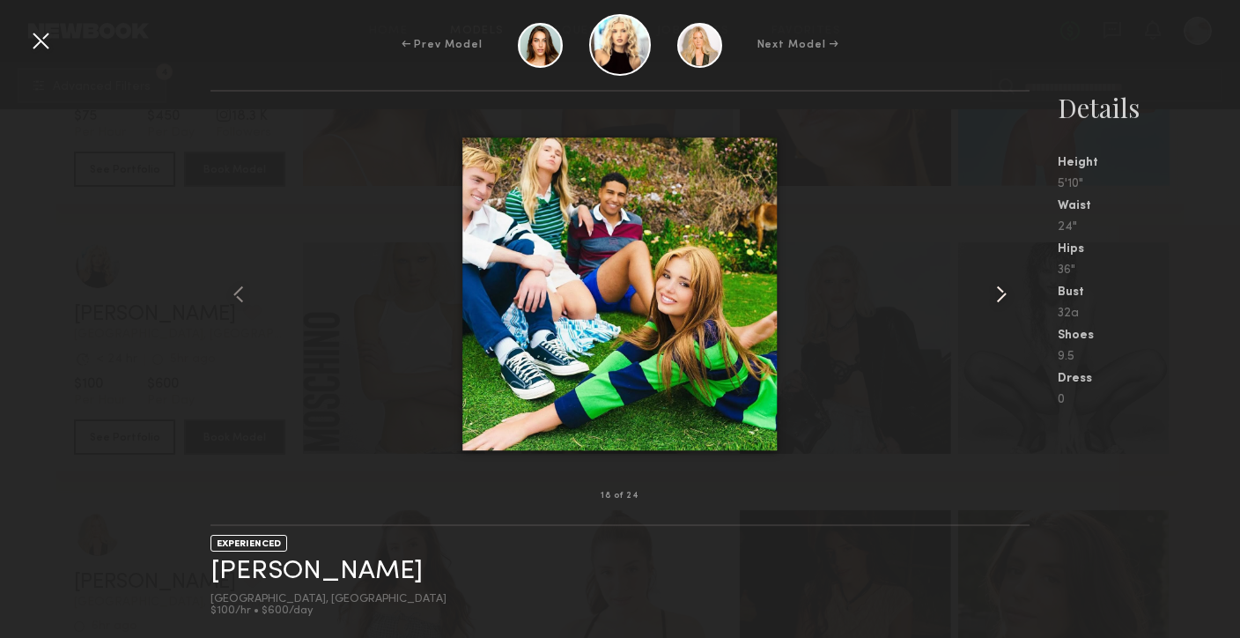
click at [1000, 298] on common-icon at bounding box center [1002, 294] width 28 height 28
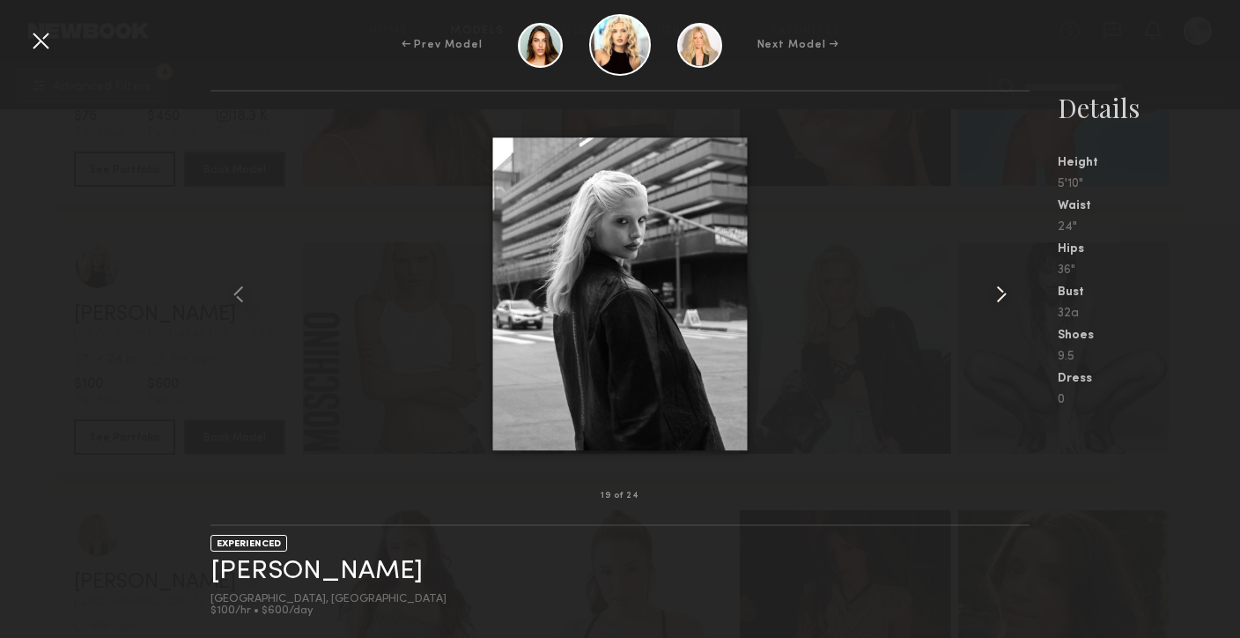
click at [1000, 298] on common-icon at bounding box center [1002, 294] width 28 height 28
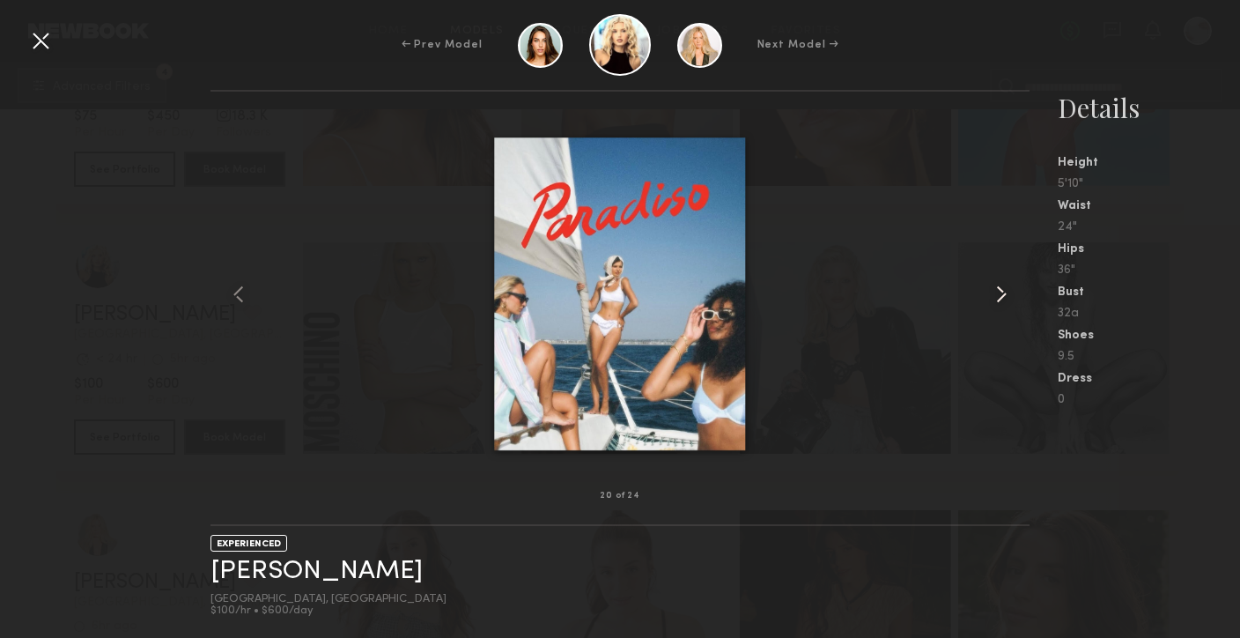
click at [1000, 298] on common-icon at bounding box center [1002, 294] width 28 height 28
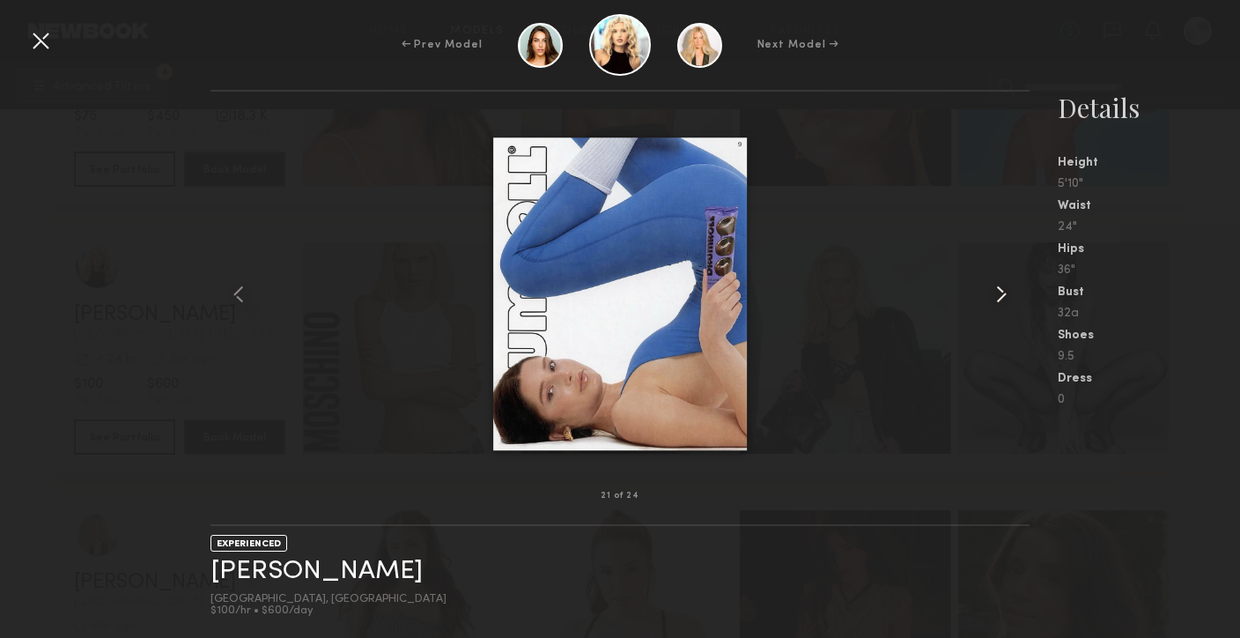
click at [1000, 298] on common-icon at bounding box center [1002, 294] width 28 height 28
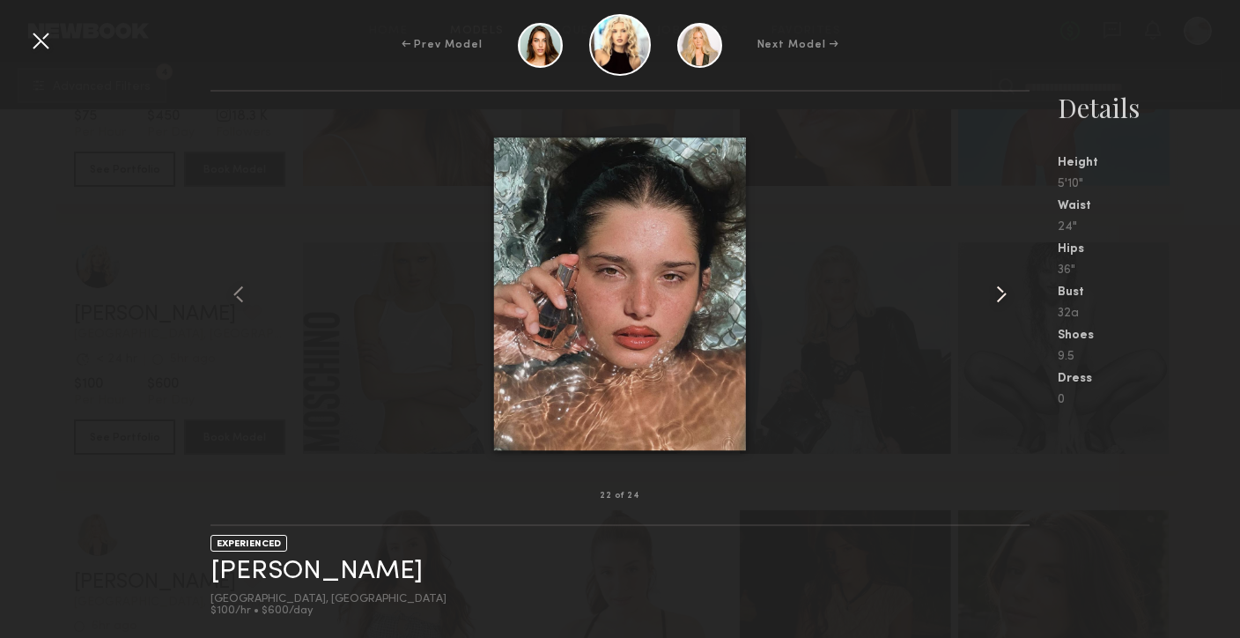
click at [1000, 298] on common-icon at bounding box center [1002, 294] width 28 height 28
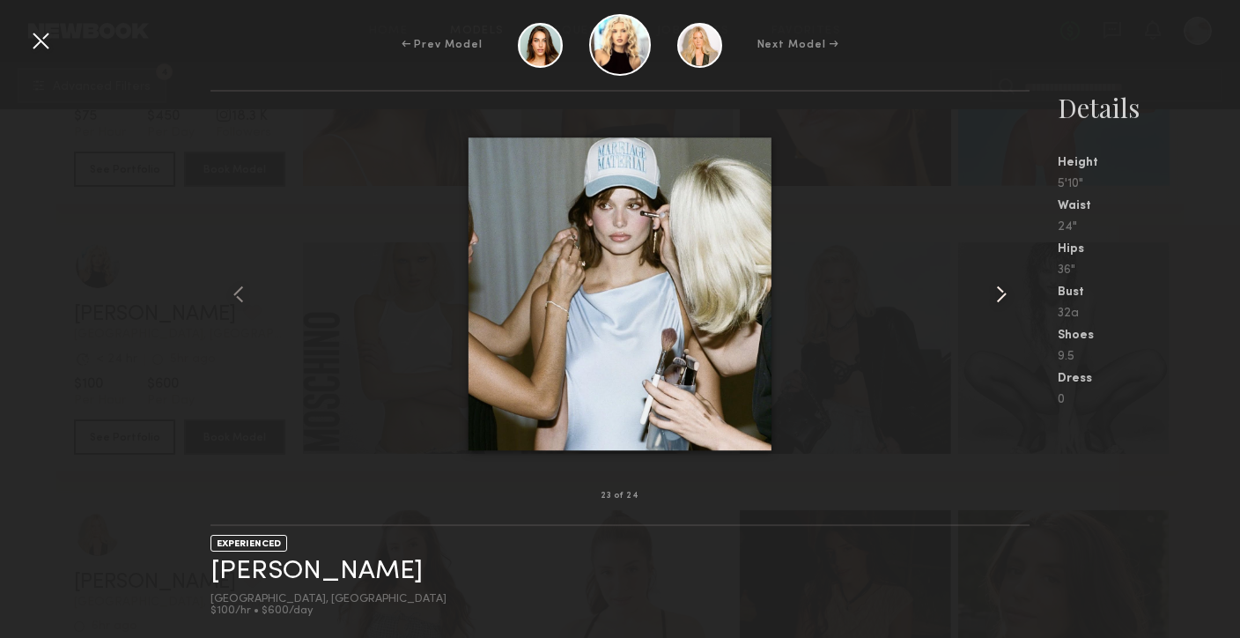
click at [1000, 298] on common-icon at bounding box center [1002, 294] width 28 height 28
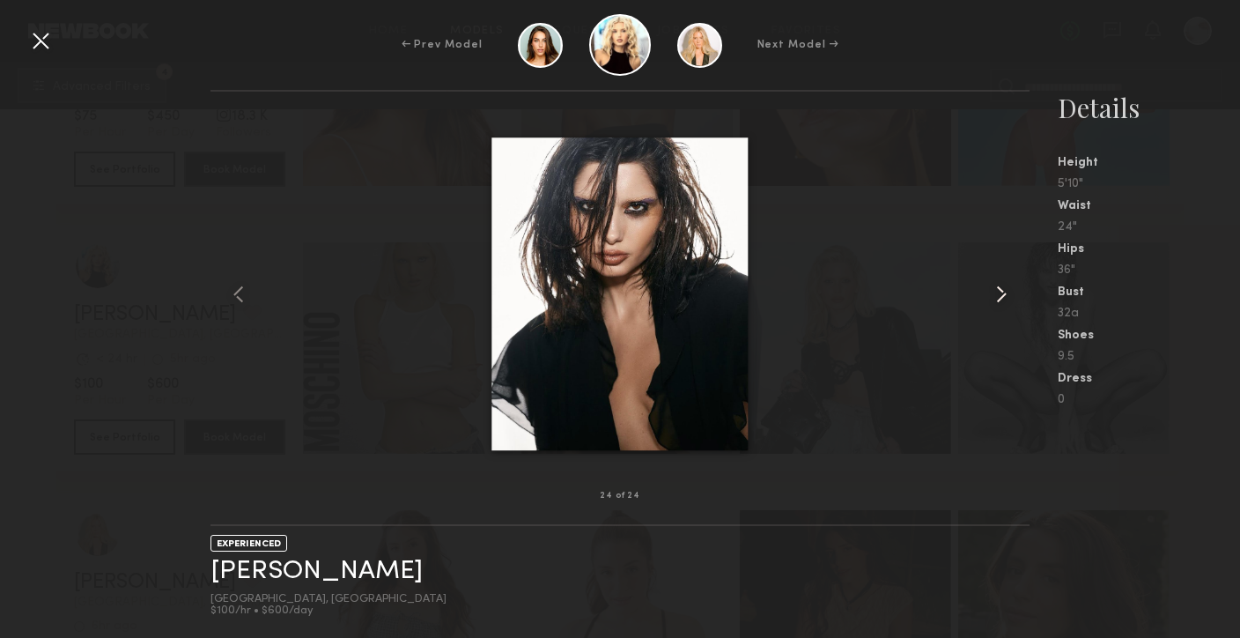
click at [1000, 298] on common-icon at bounding box center [1002, 294] width 28 height 28
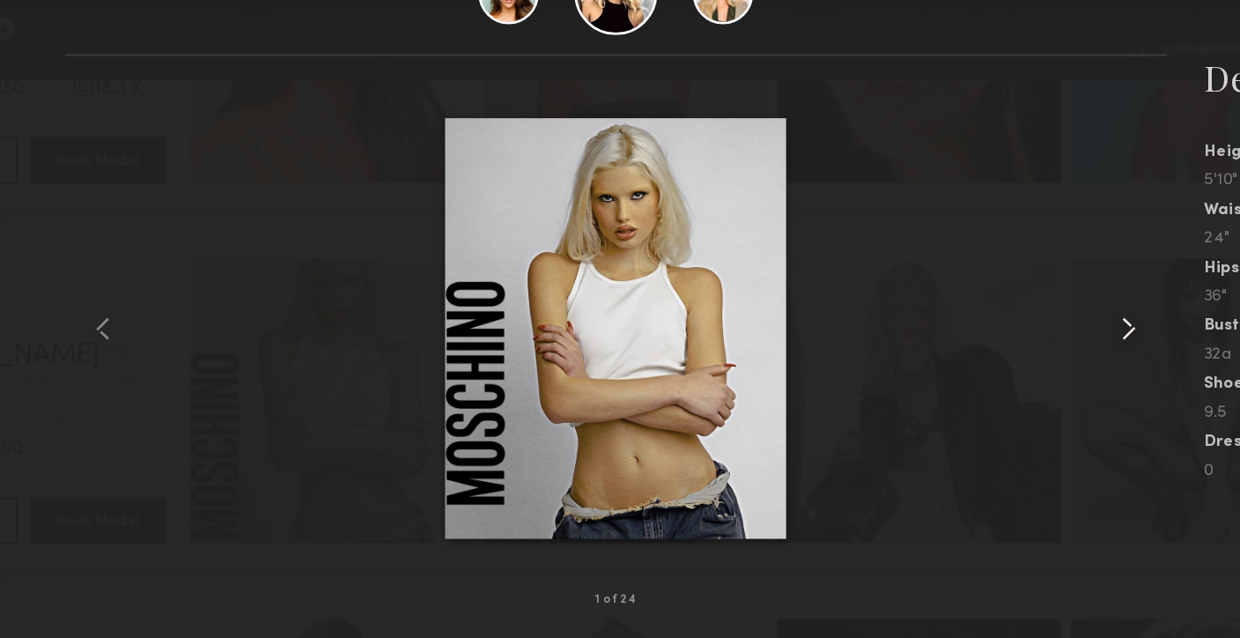
click at [996, 296] on common-icon at bounding box center [1002, 294] width 28 height 28
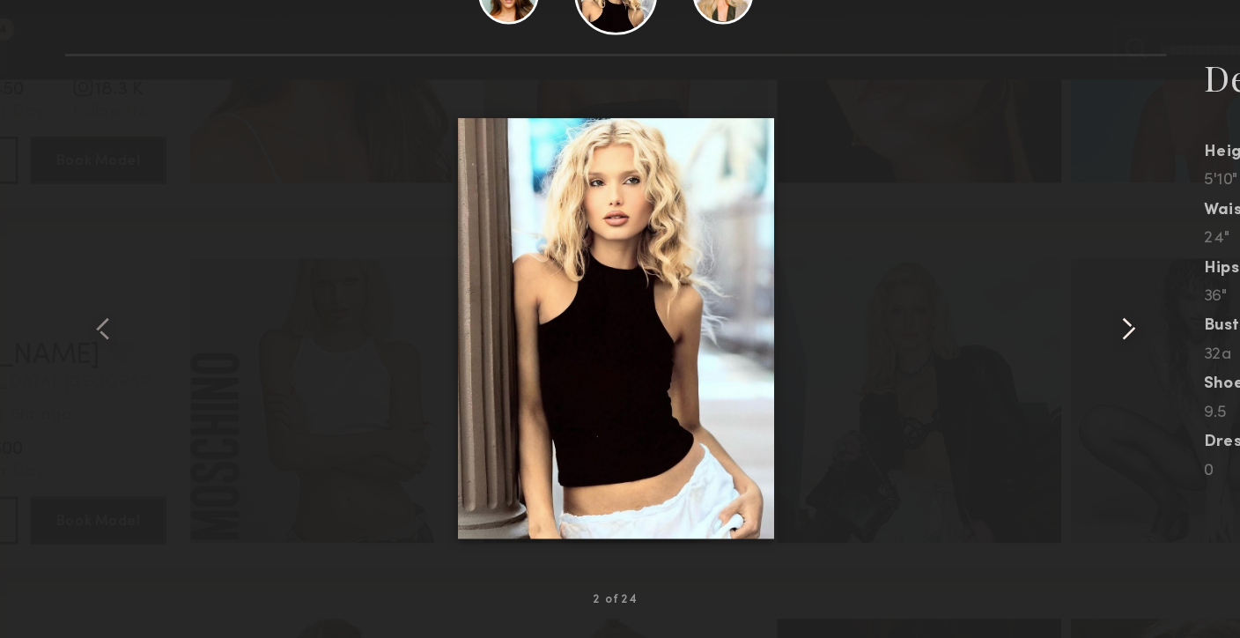
click at [996, 296] on common-icon at bounding box center [1002, 294] width 28 height 28
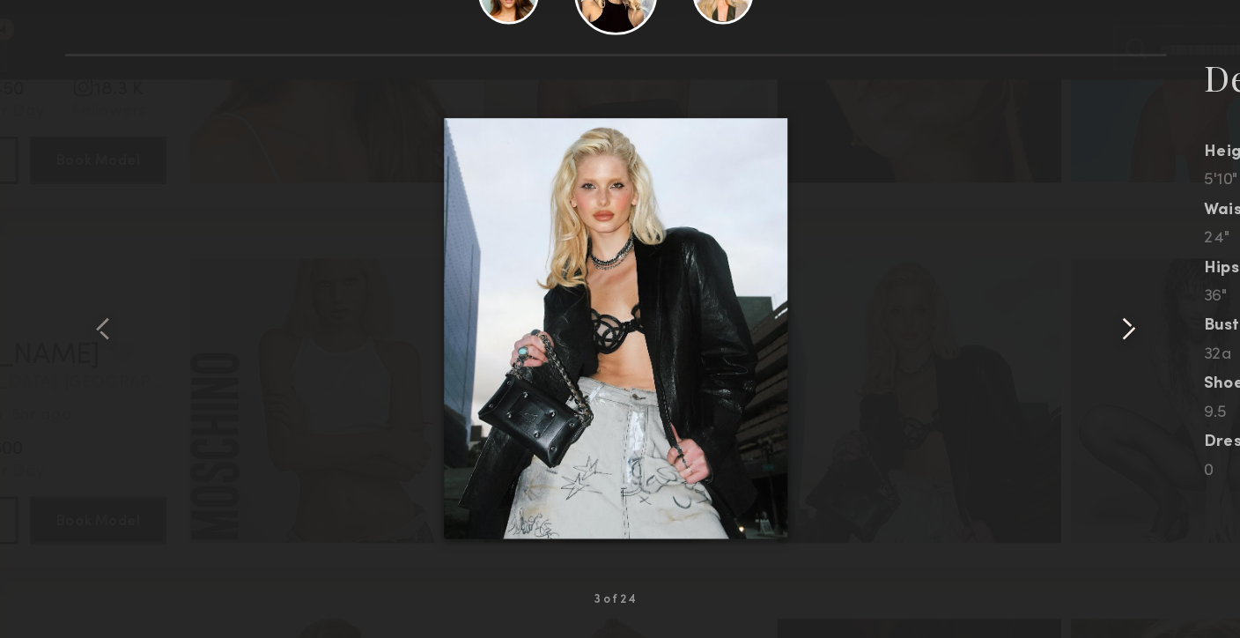
click at [996, 296] on common-icon at bounding box center [1002, 294] width 28 height 28
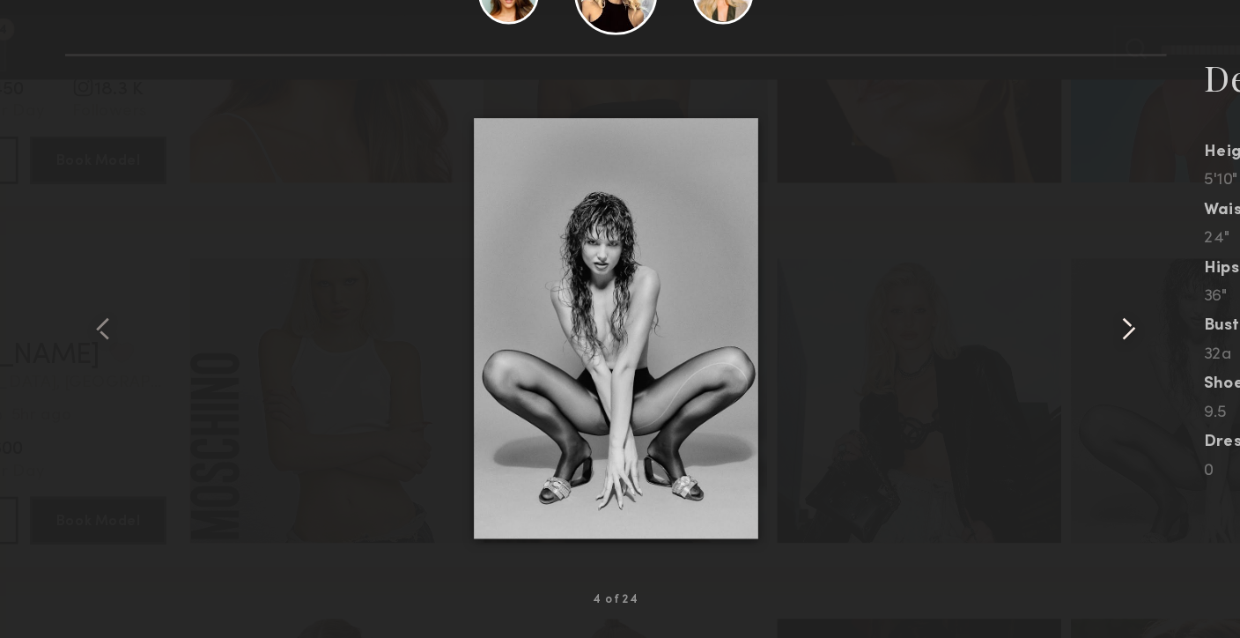
click at [996, 296] on common-icon at bounding box center [1002, 294] width 28 height 28
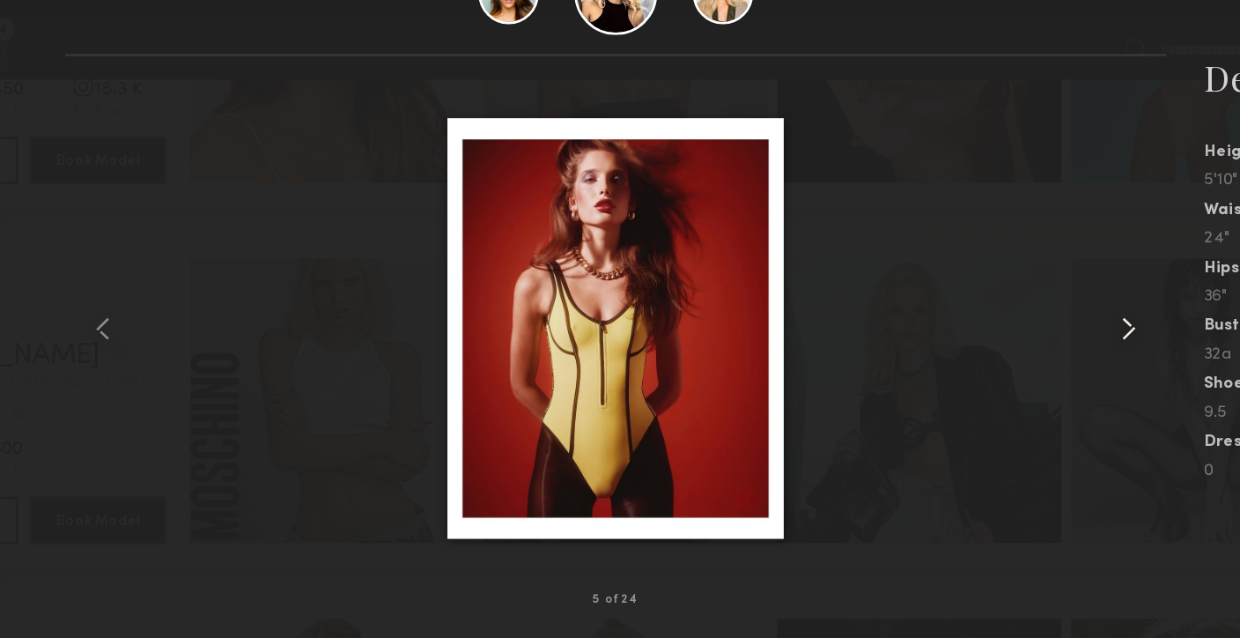
click at [996, 296] on common-icon at bounding box center [1002, 294] width 28 height 28
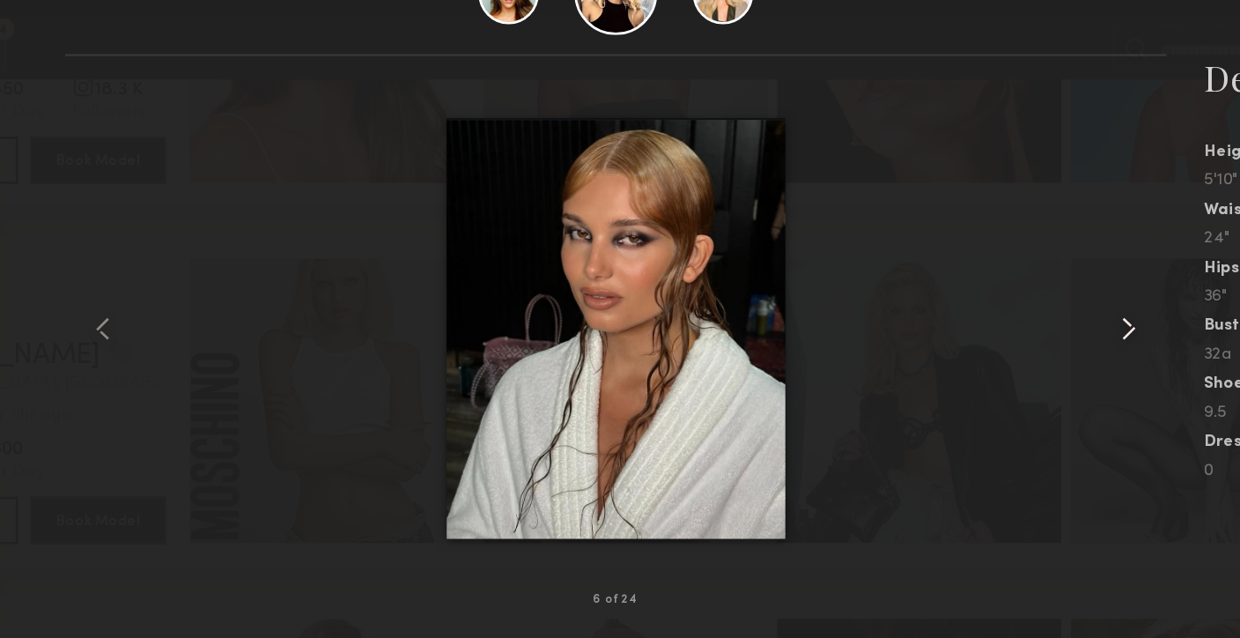
click at [996, 296] on common-icon at bounding box center [1002, 294] width 28 height 28
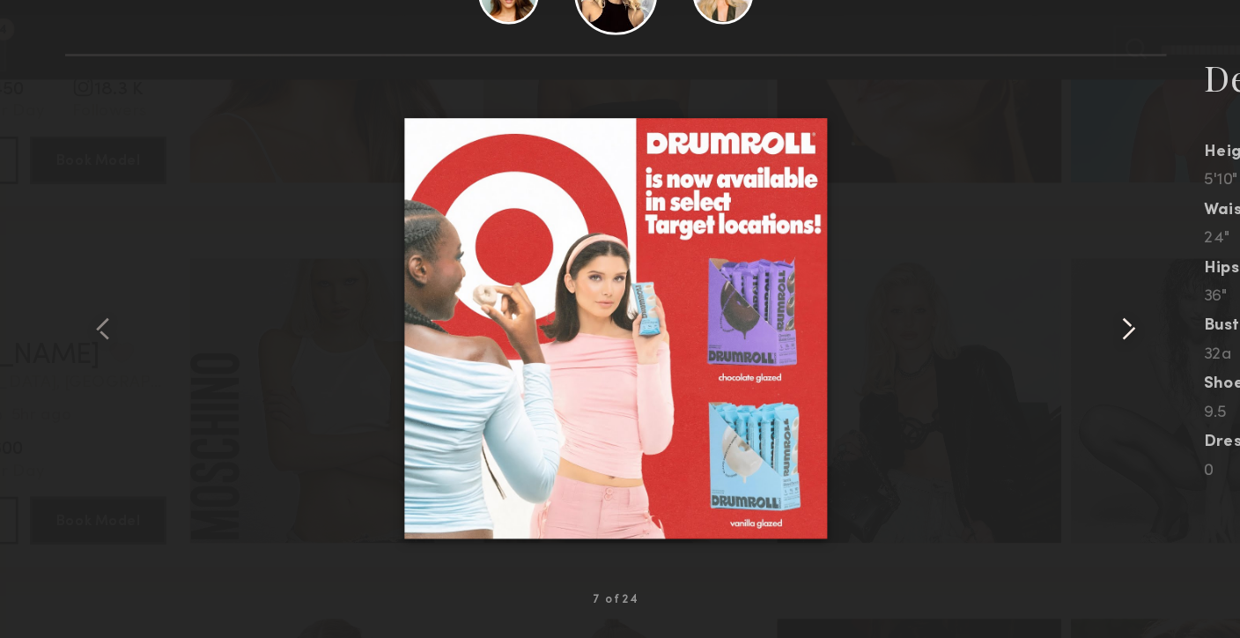
click at [996, 296] on common-icon at bounding box center [1002, 294] width 28 height 28
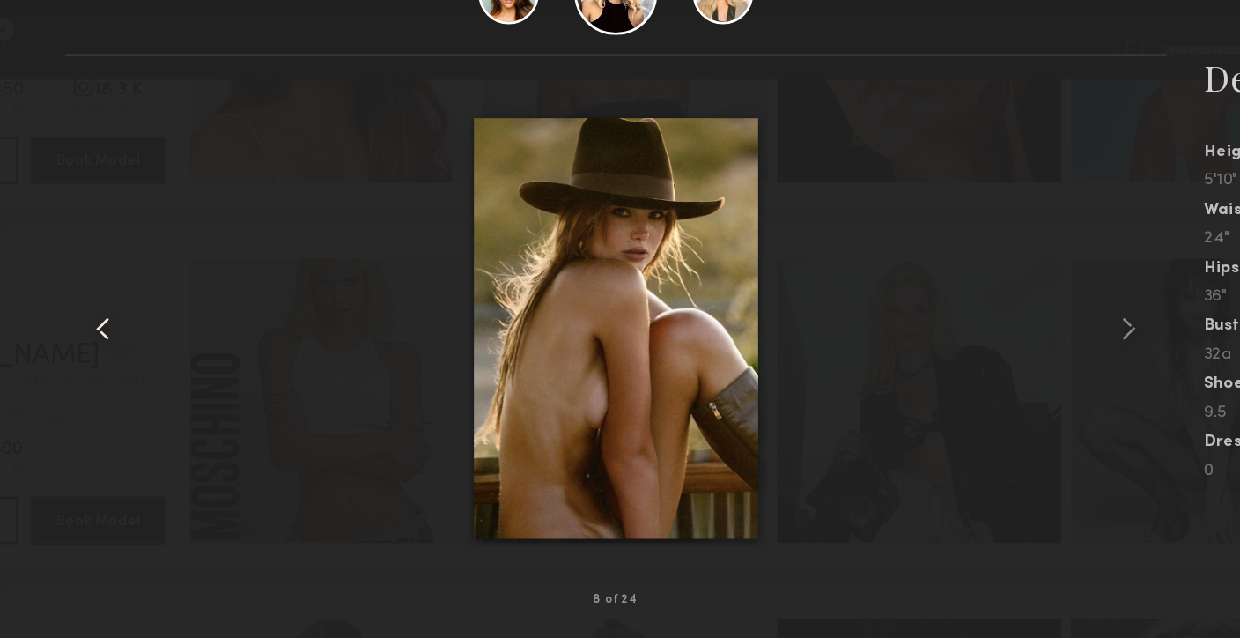
click at [234, 295] on common-icon at bounding box center [239, 294] width 28 height 28
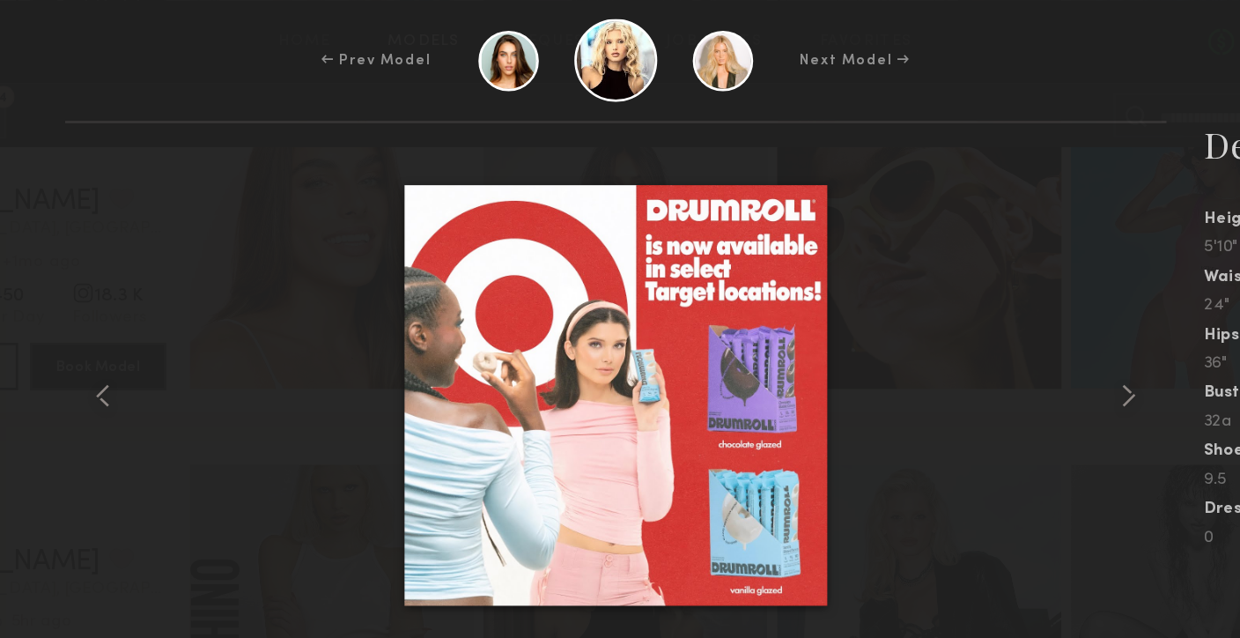
scroll to position [19620, 0]
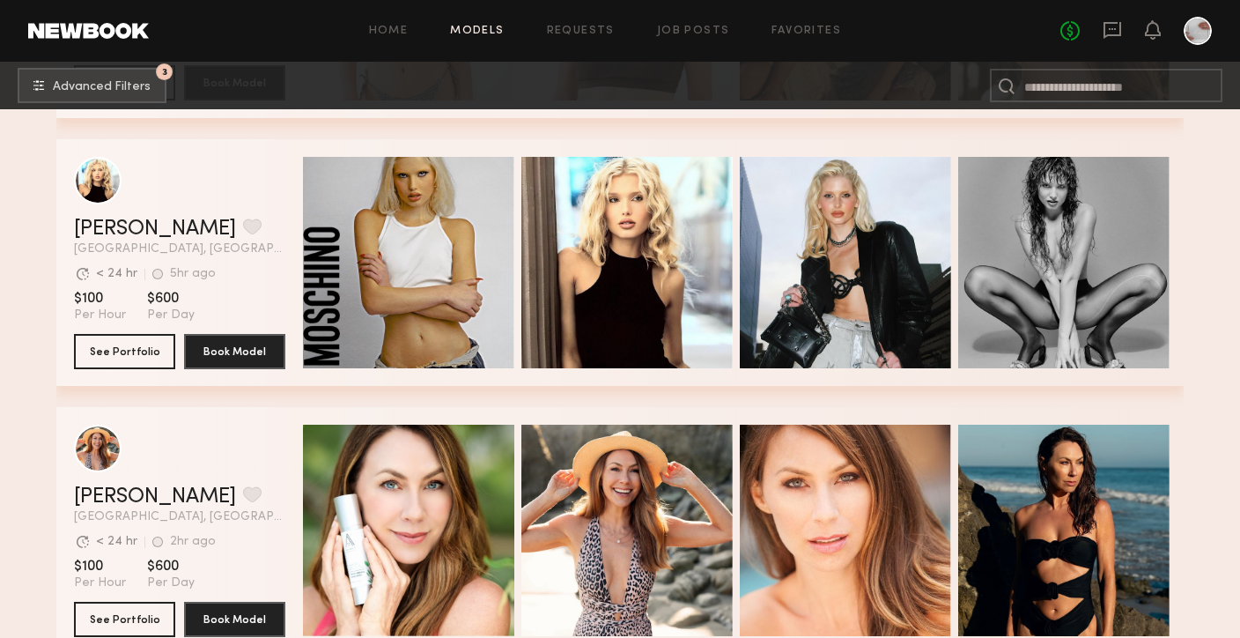
scroll to position [23850, 0]
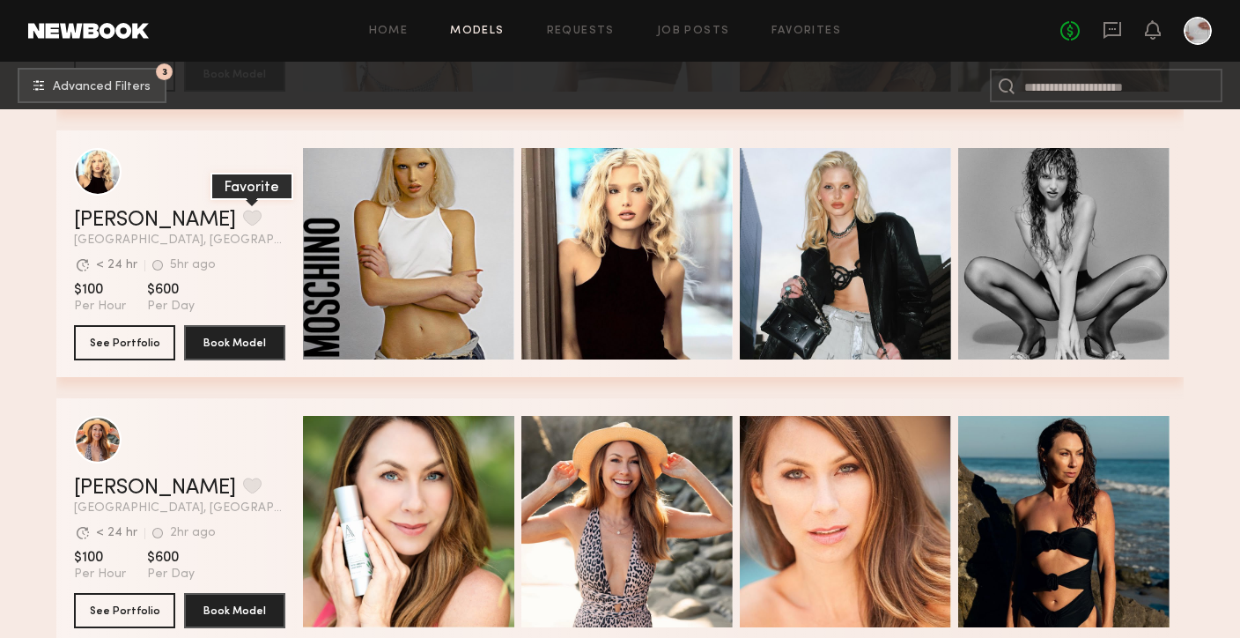
click at [243, 215] on button "grid" at bounding box center [252, 218] width 19 height 16
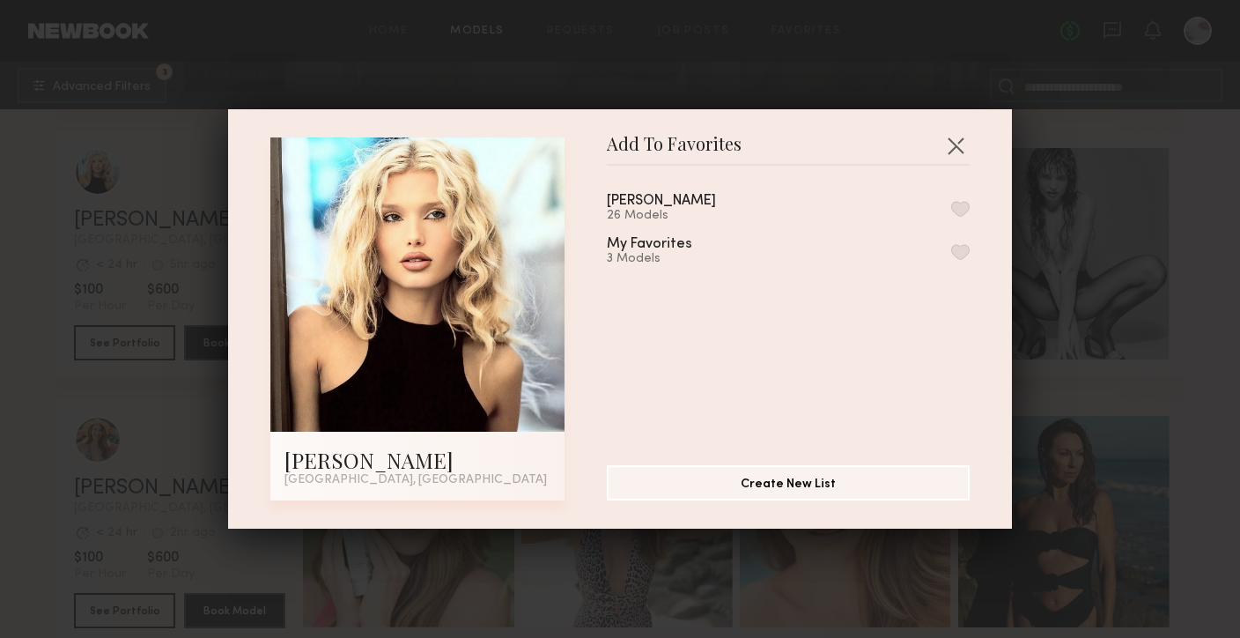
click at [961, 208] on button "button" at bounding box center [961, 209] width 19 height 16
click at [961, 141] on button "button" at bounding box center [956, 145] width 28 height 28
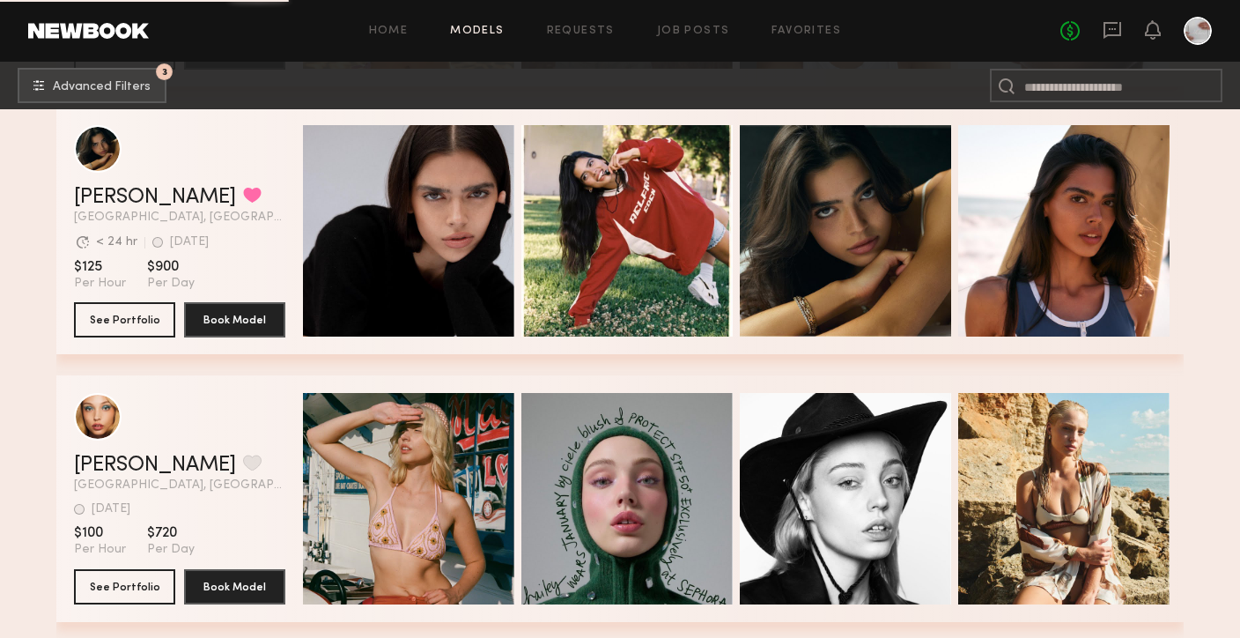
scroll to position [28431, 0]
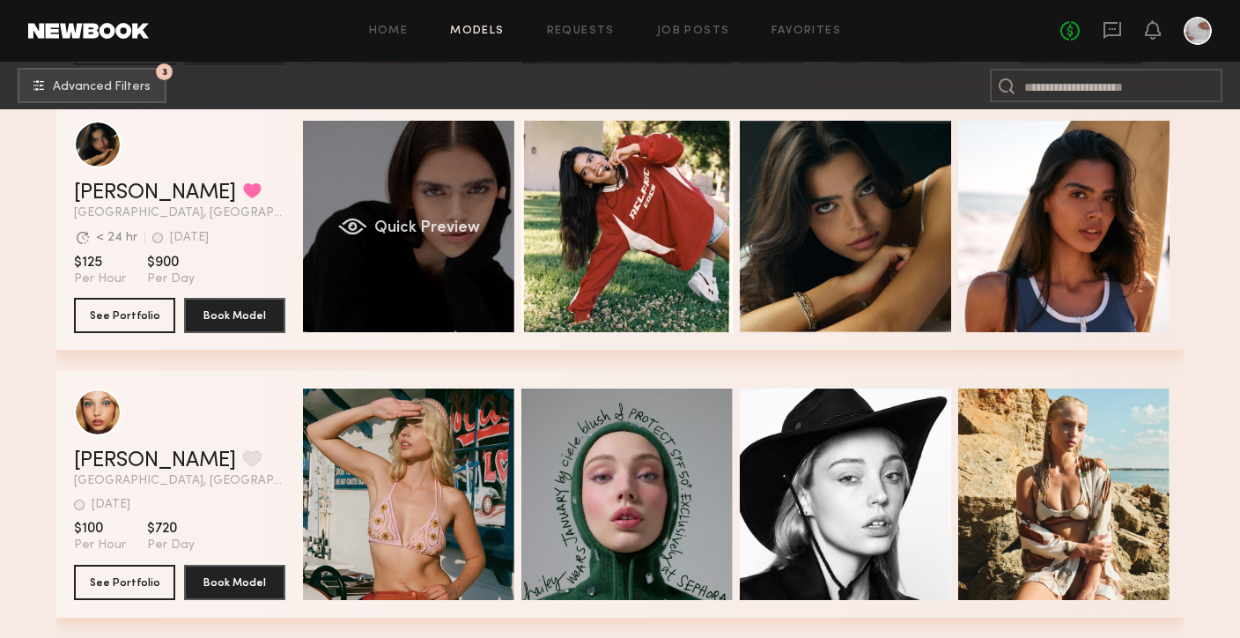
click at [475, 278] on div "Quick Preview" at bounding box center [408, 226] width 211 height 211
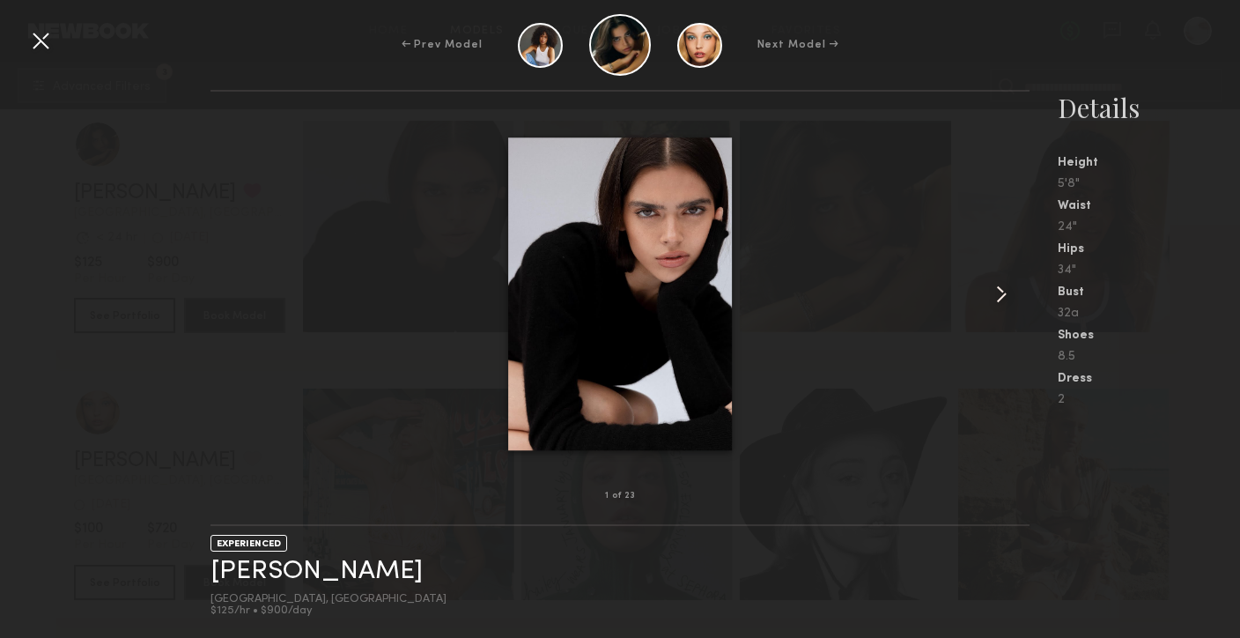
click at [996, 295] on common-icon at bounding box center [1002, 294] width 28 height 28
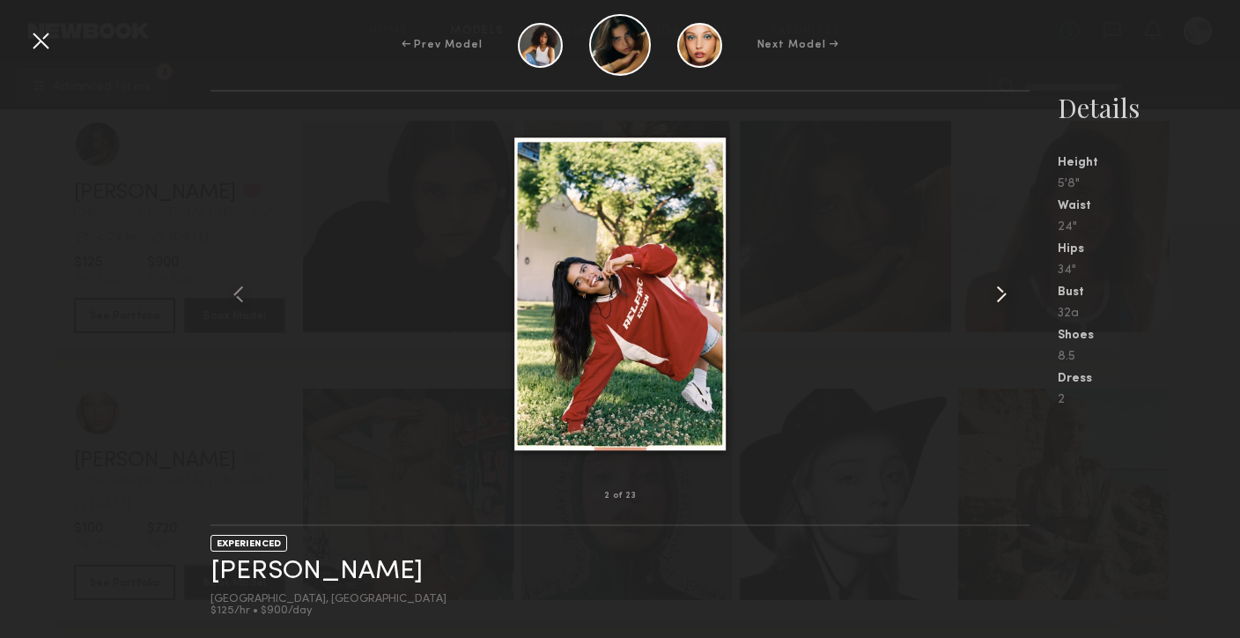
click at [996, 295] on common-icon at bounding box center [1002, 294] width 28 height 28
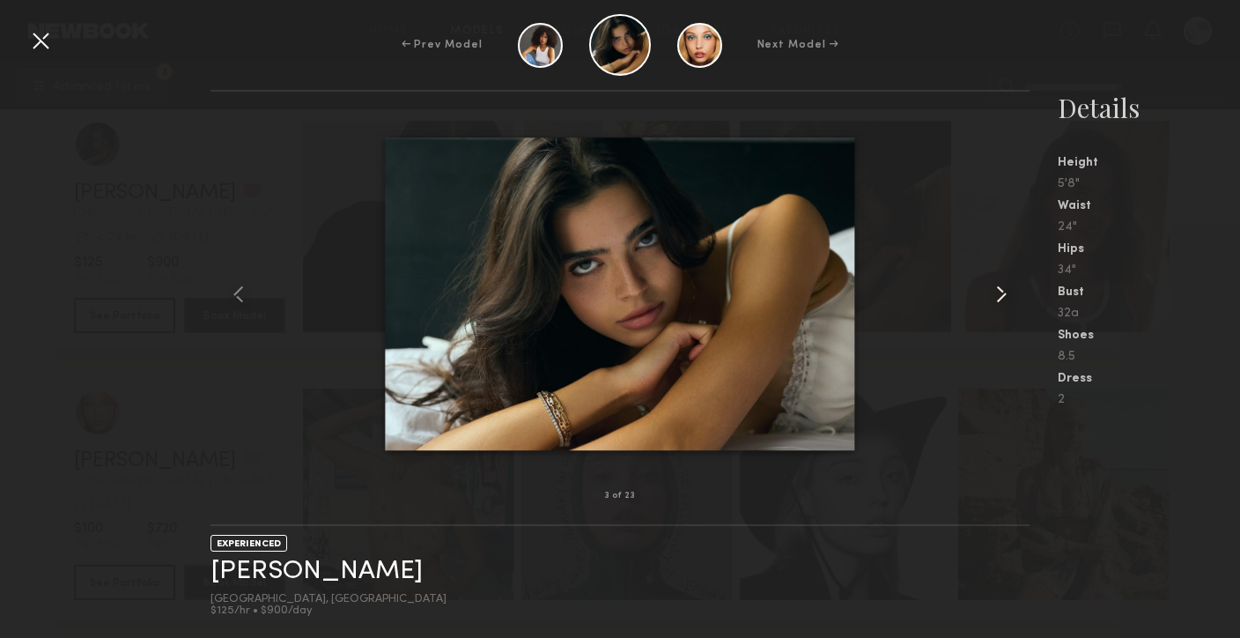
click at [996, 295] on common-icon at bounding box center [1002, 294] width 28 height 28
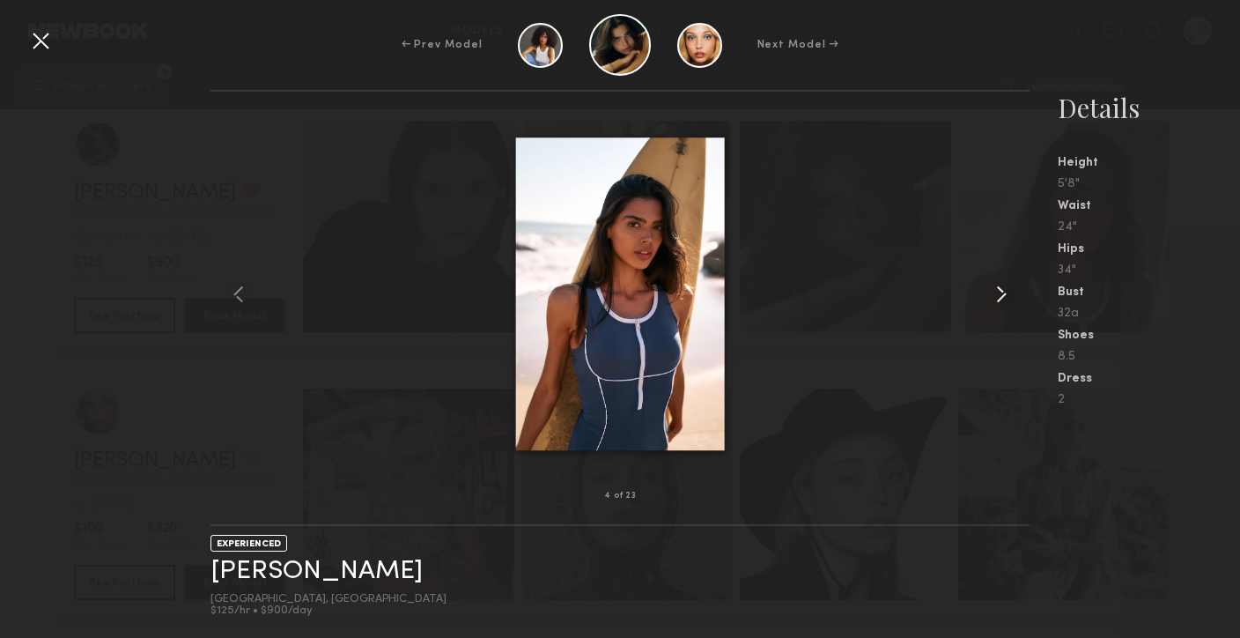
click at [996, 296] on common-icon at bounding box center [1002, 294] width 28 height 28
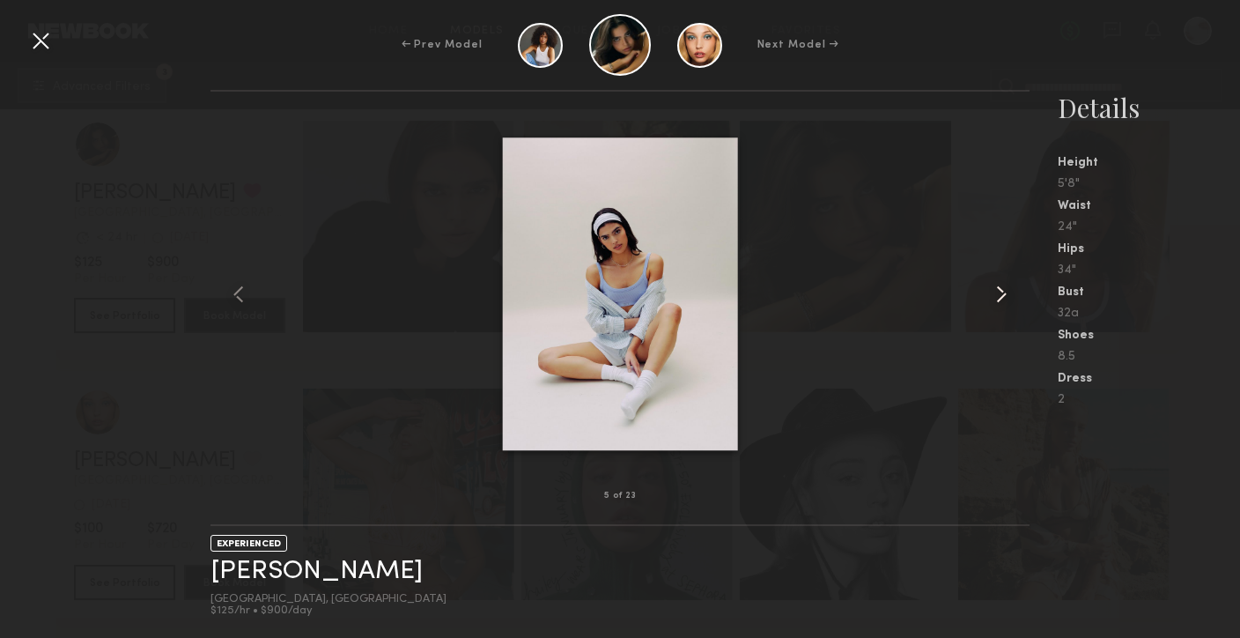
click at [996, 296] on common-icon at bounding box center [1002, 294] width 28 height 28
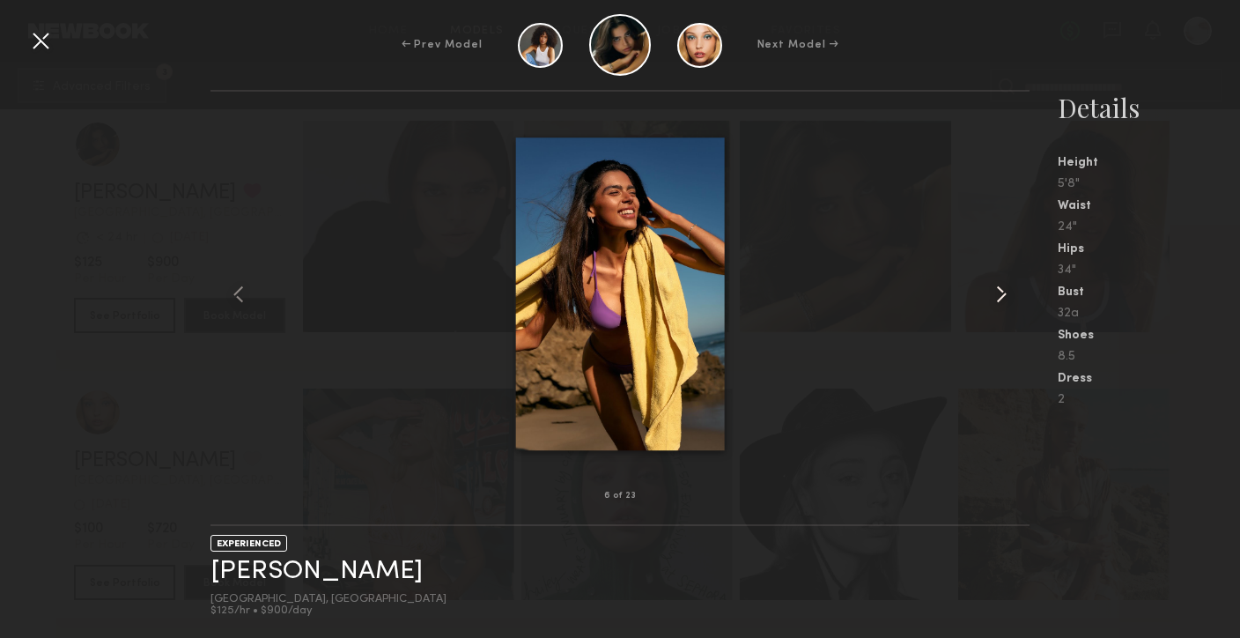
click at [996, 296] on common-icon at bounding box center [1002, 294] width 28 height 28
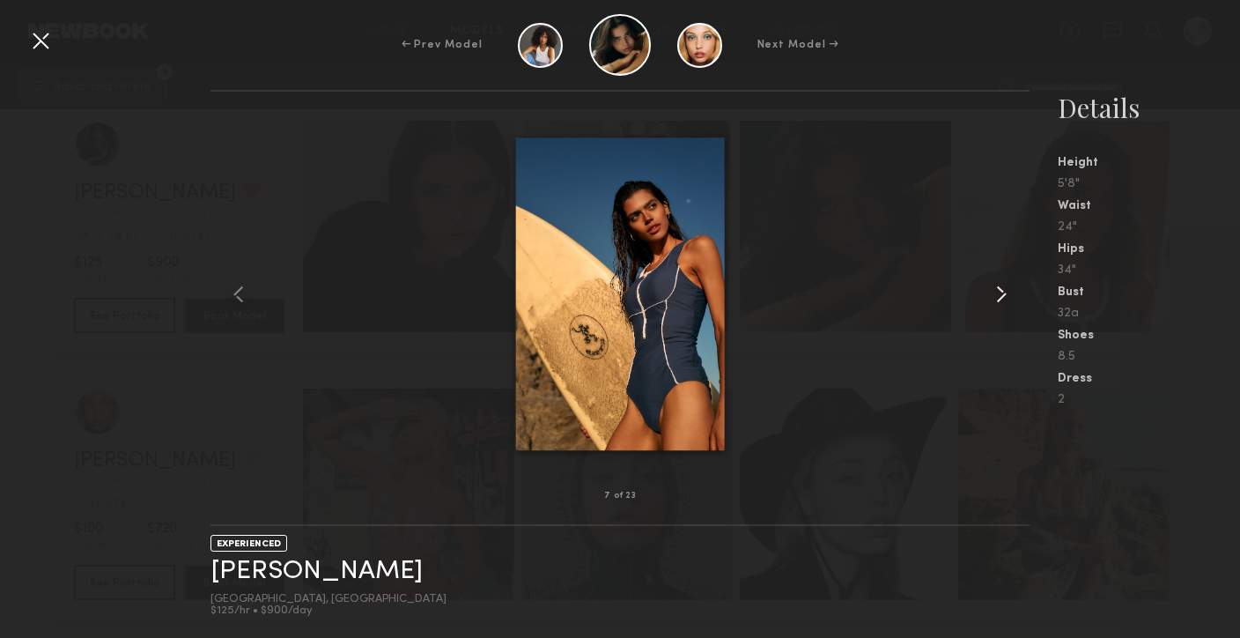
click at [996, 296] on common-icon at bounding box center [1002, 294] width 28 height 28
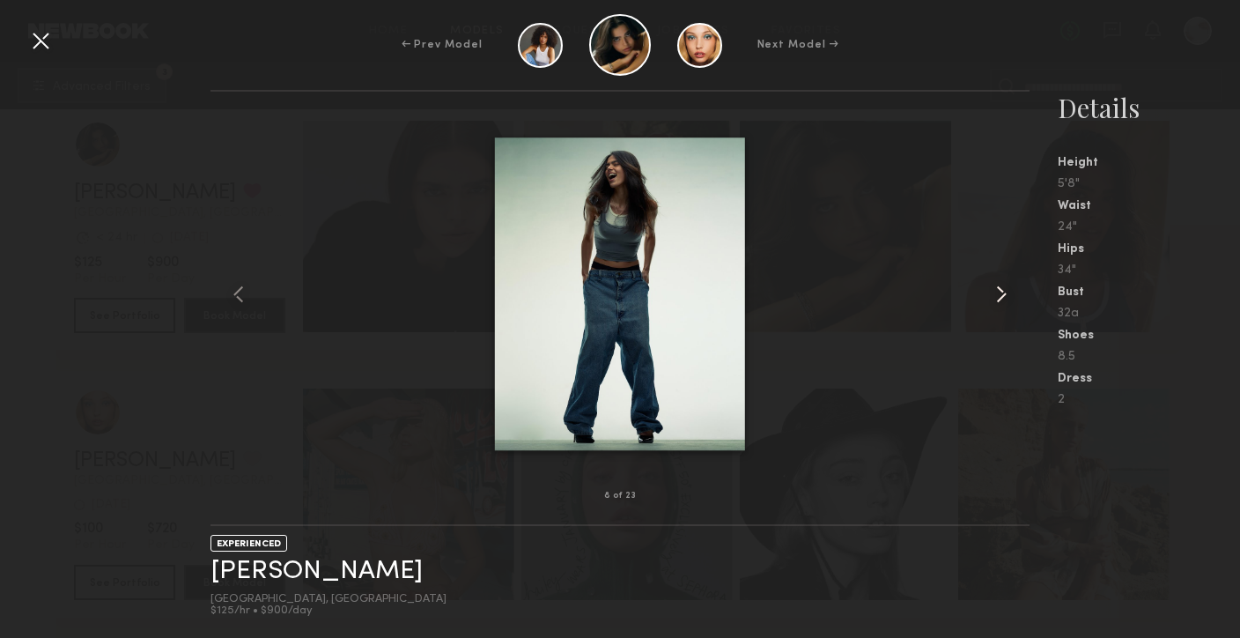
click at [997, 296] on common-icon at bounding box center [1002, 294] width 28 height 28
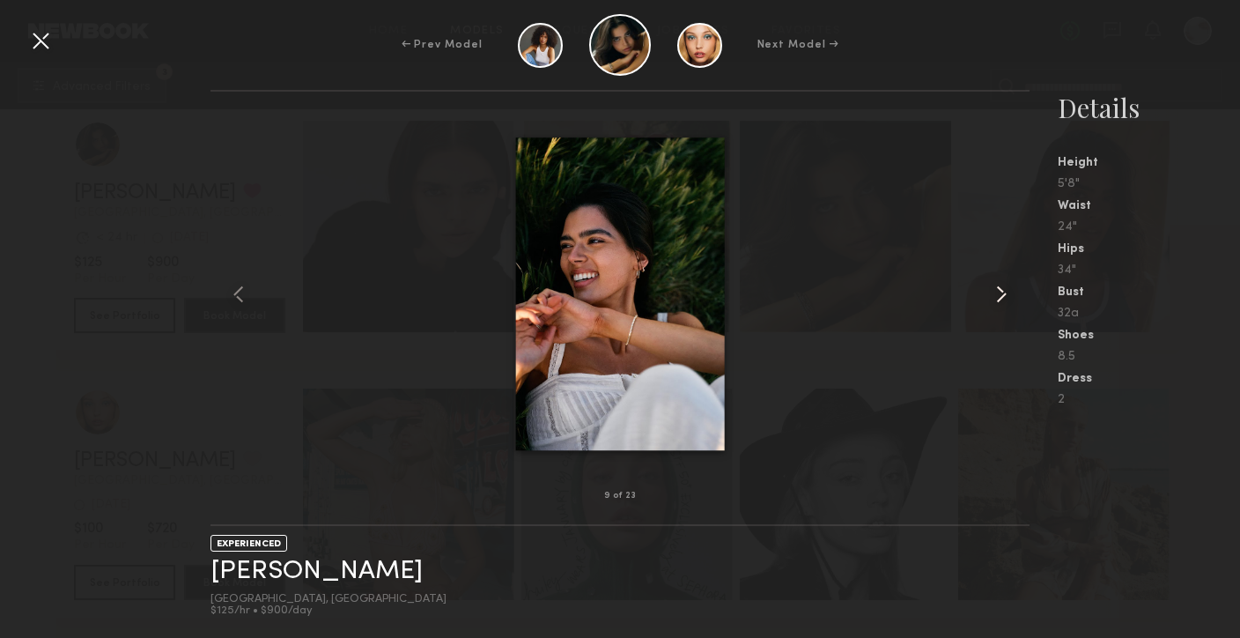
click at [997, 296] on common-icon at bounding box center [1002, 294] width 28 height 28
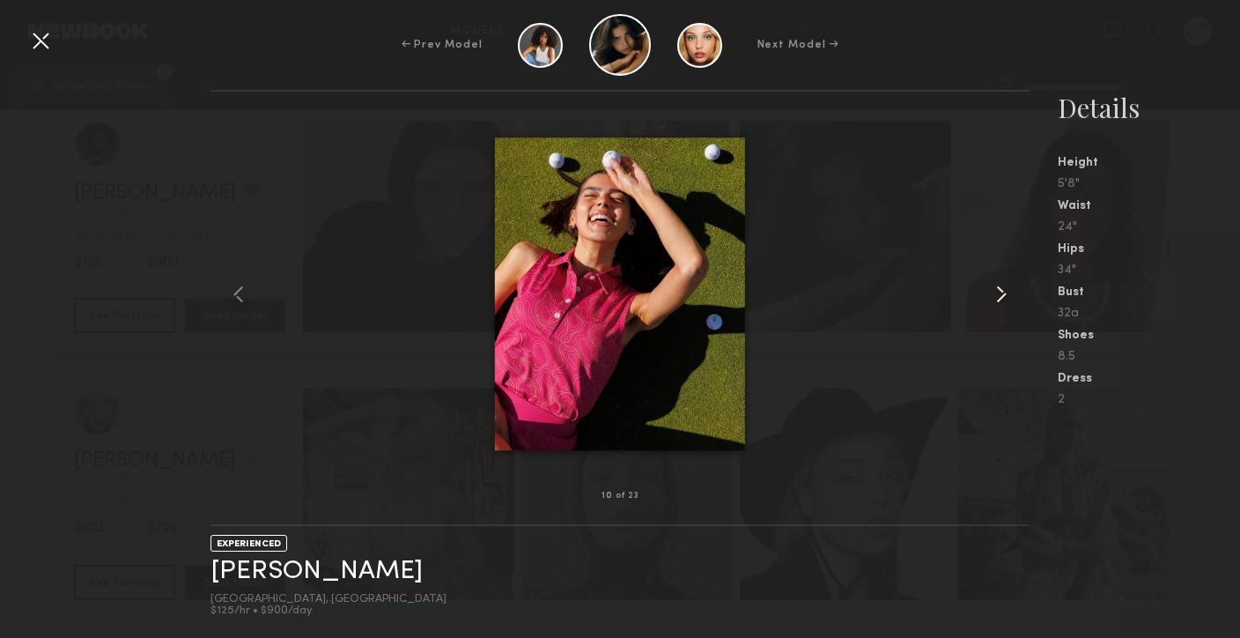
click at [997, 296] on common-icon at bounding box center [1002, 294] width 28 height 28
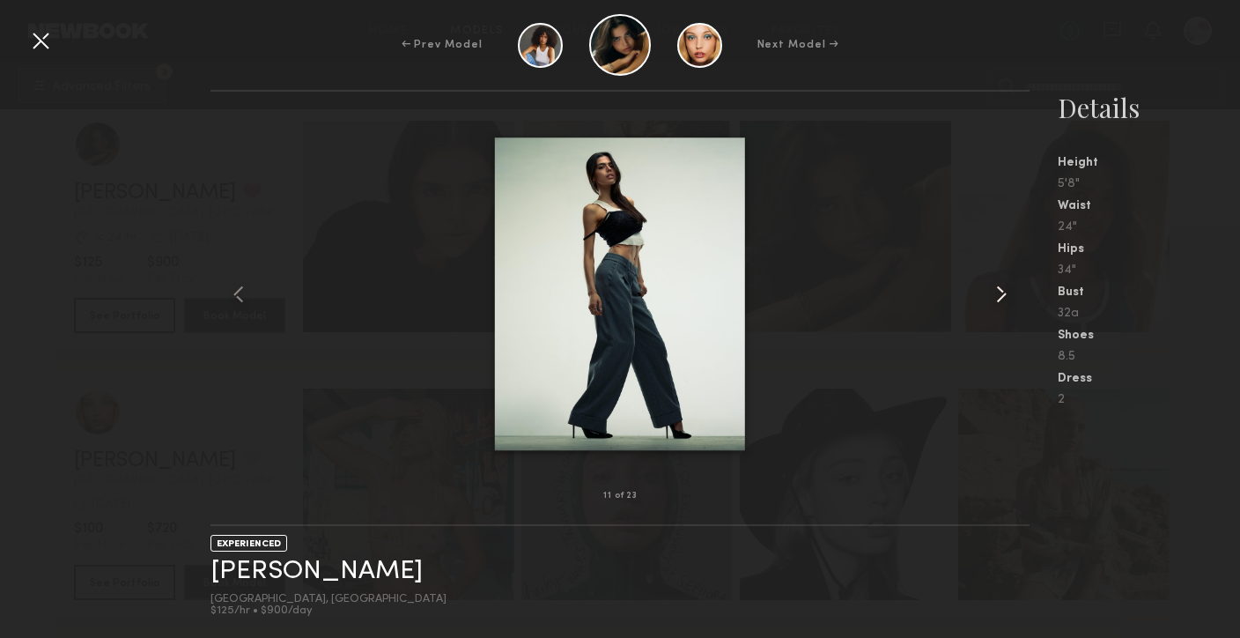
click at [997, 296] on common-icon at bounding box center [1002, 294] width 28 height 28
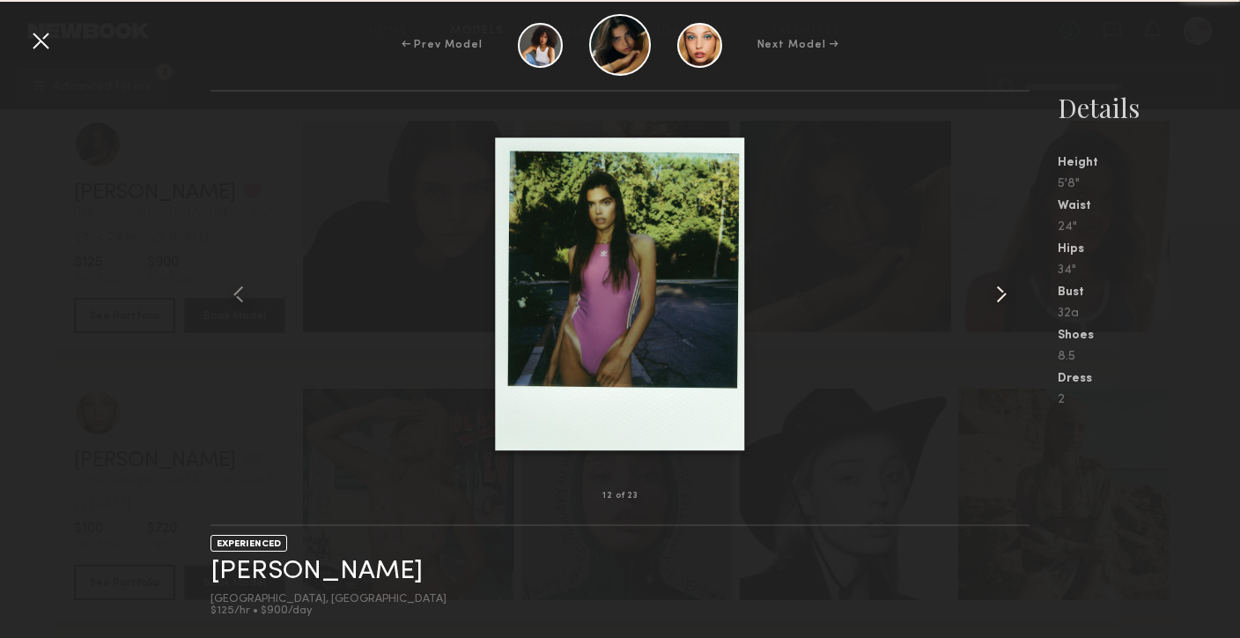
click at [997, 296] on common-icon at bounding box center [1002, 294] width 28 height 28
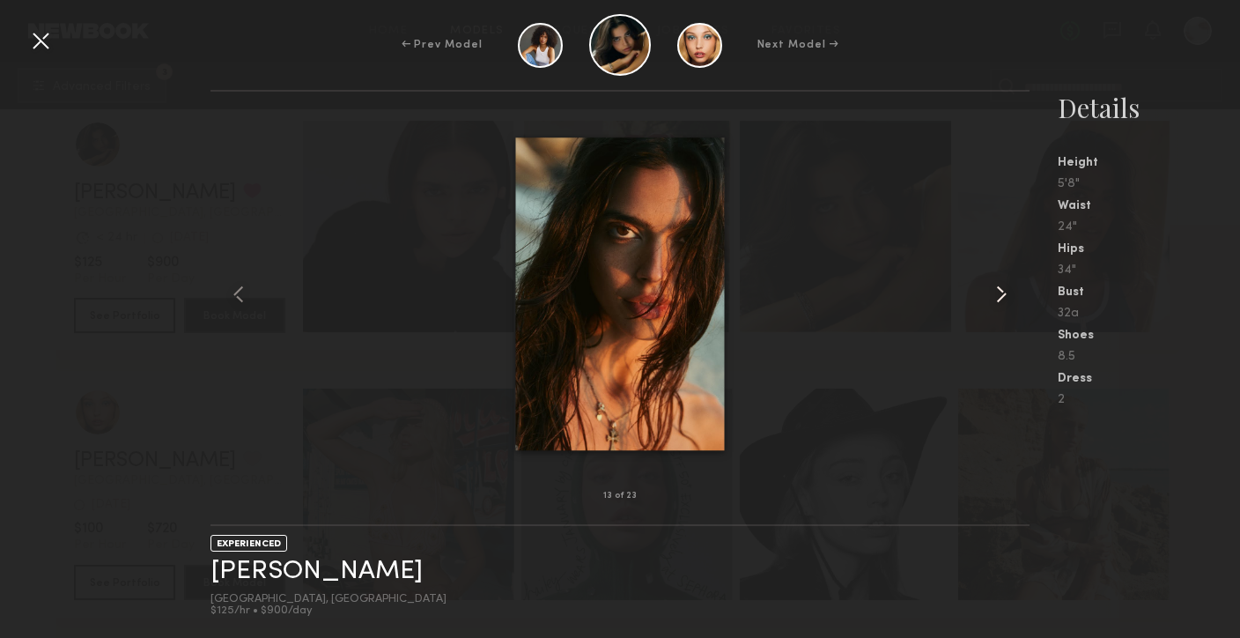
click at [998, 297] on common-icon at bounding box center [1002, 294] width 28 height 28
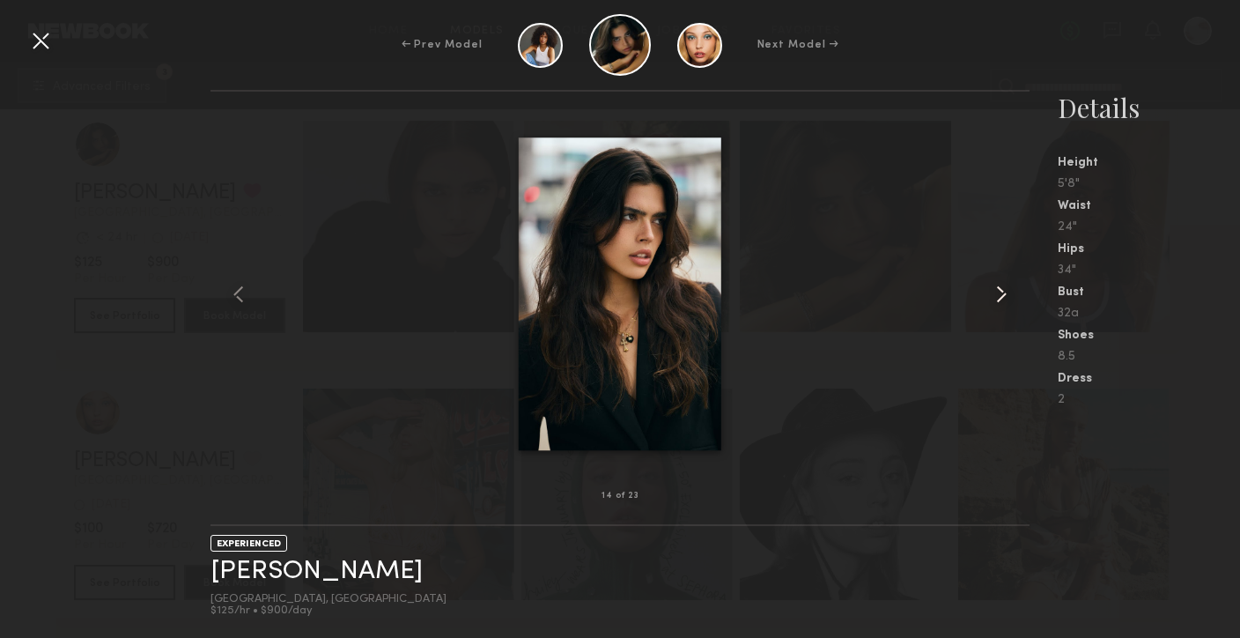
click at [998, 297] on common-icon at bounding box center [1002, 294] width 28 height 28
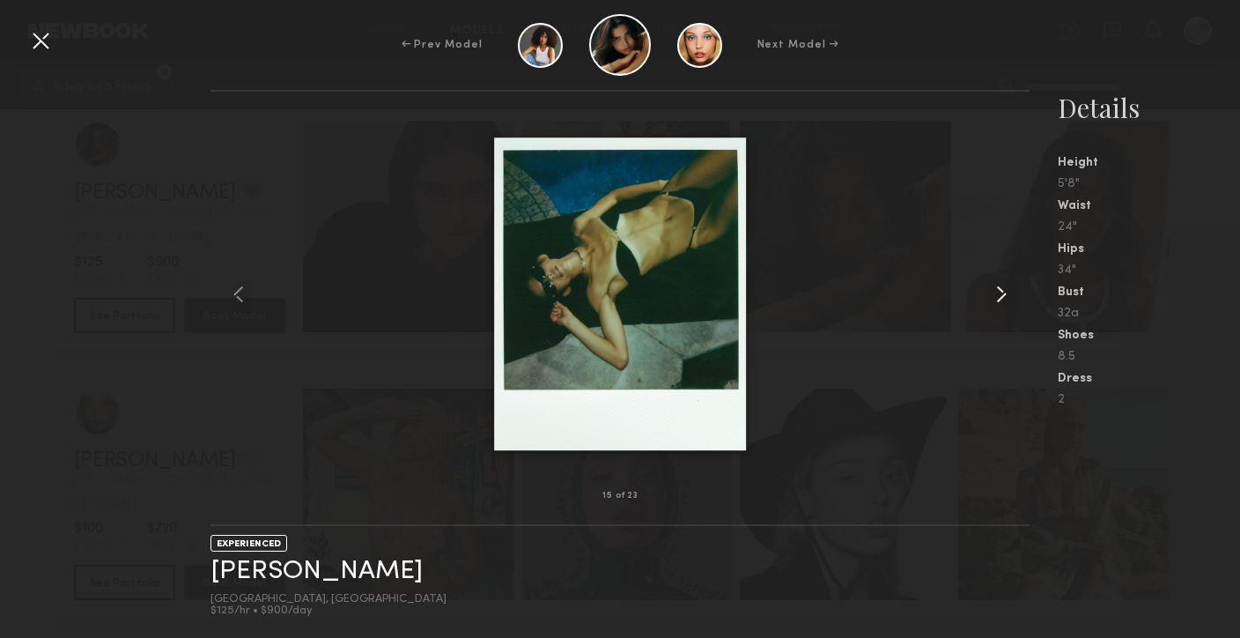
click at [999, 297] on common-icon at bounding box center [1002, 294] width 28 height 28
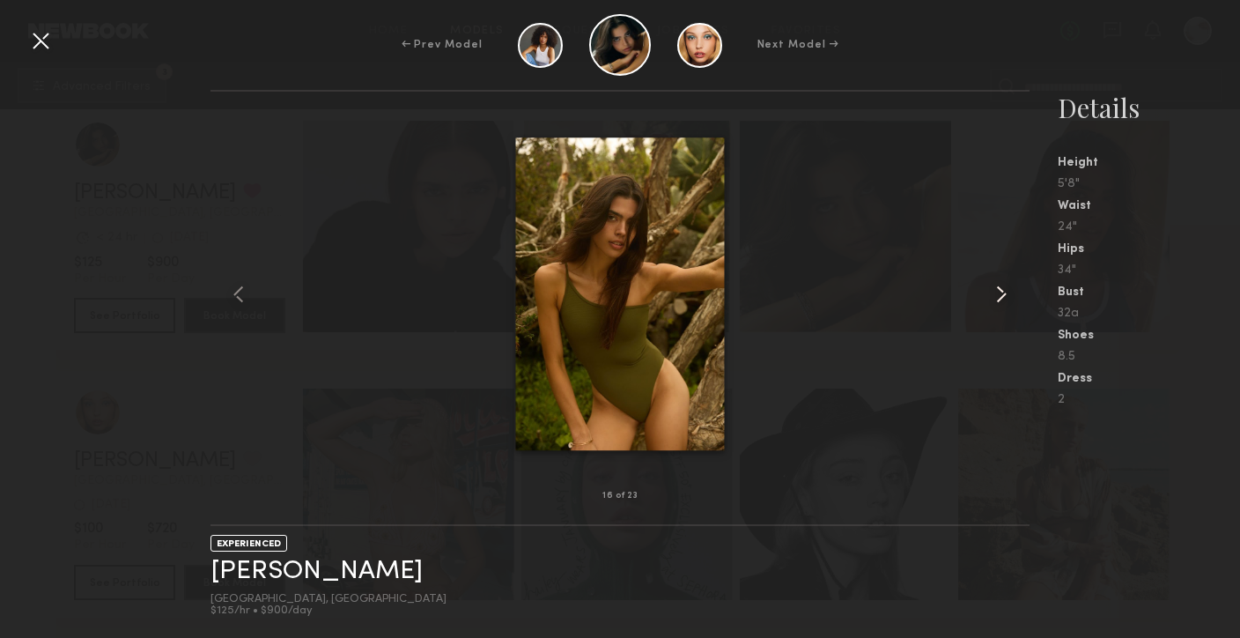
click at [999, 297] on common-icon at bounding box center [1002, 294] width 28 height 28
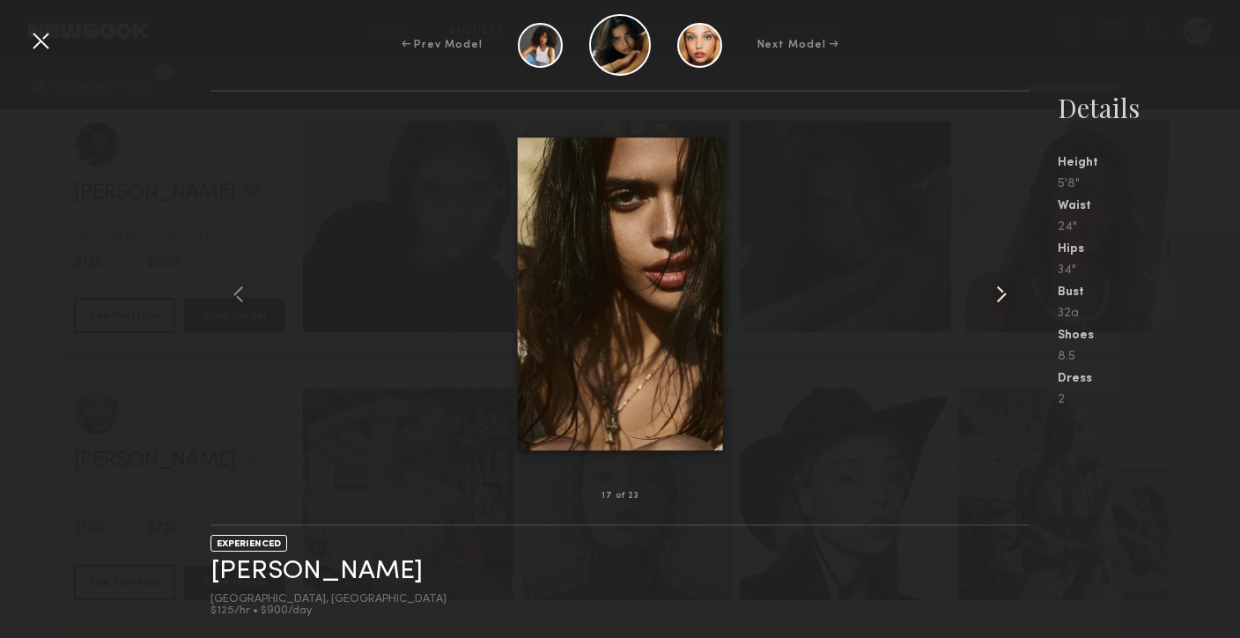
click at [999, 297] on common-icon at bounding box center [1002, 294] width 28 height 28
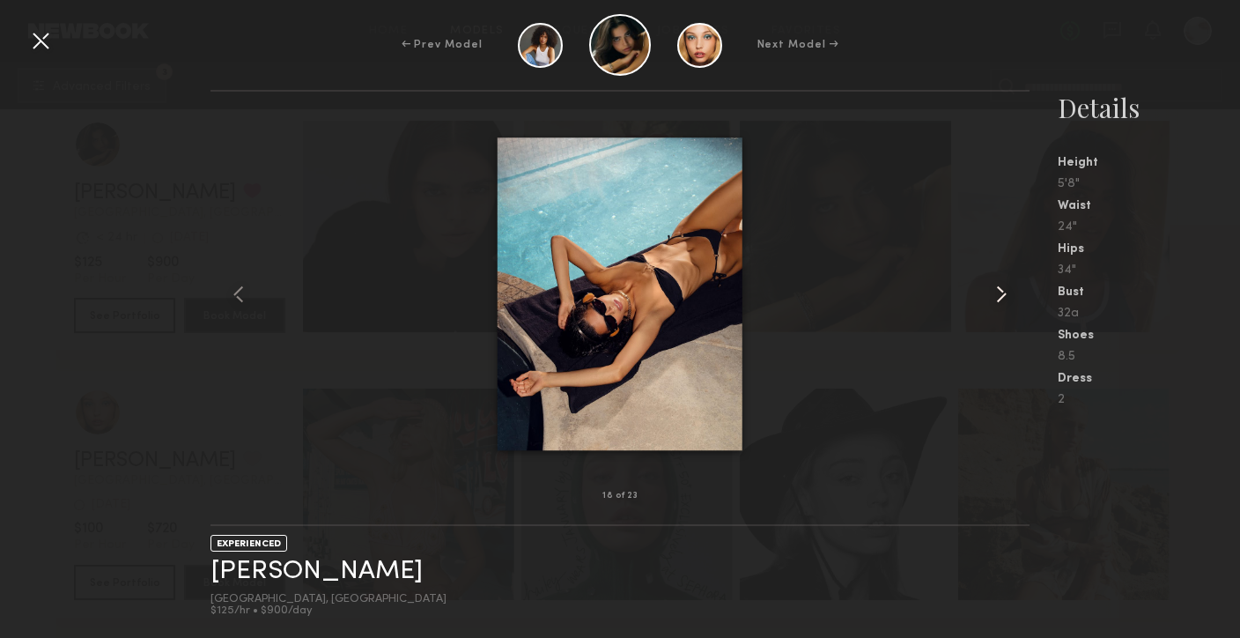
click at [999, 297] on common-icon at bounding box center [1002, 294] width 28 height 28
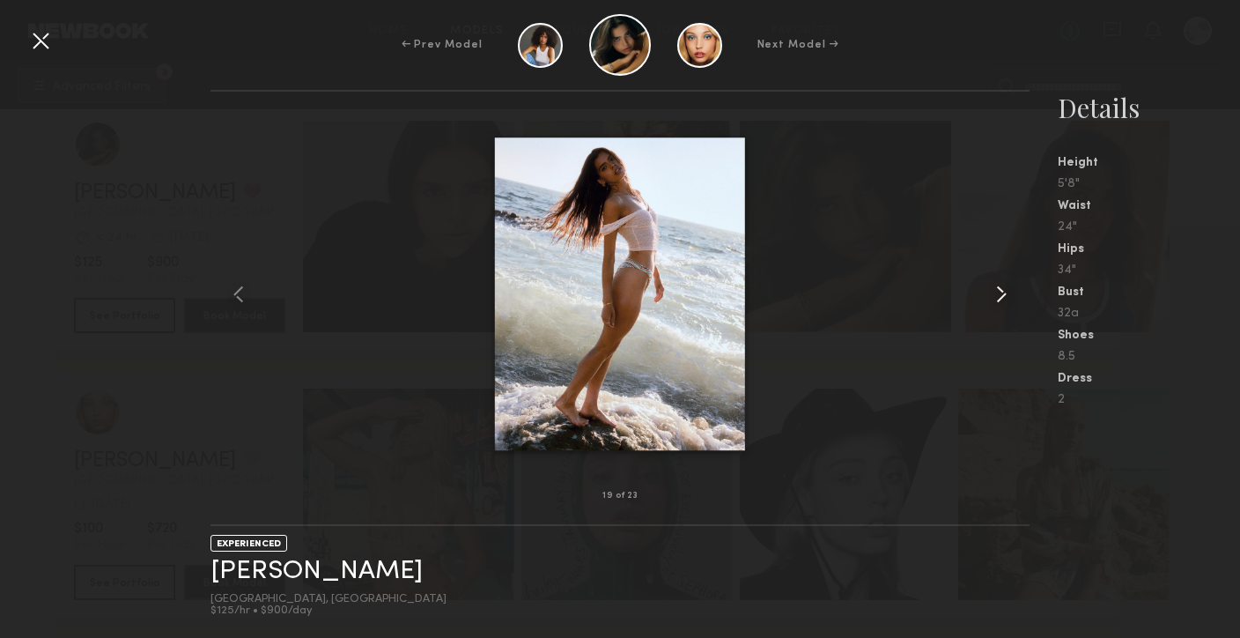
click at [999, 297] on common-icon at bounding box center [1002, 294] width 28 height 28
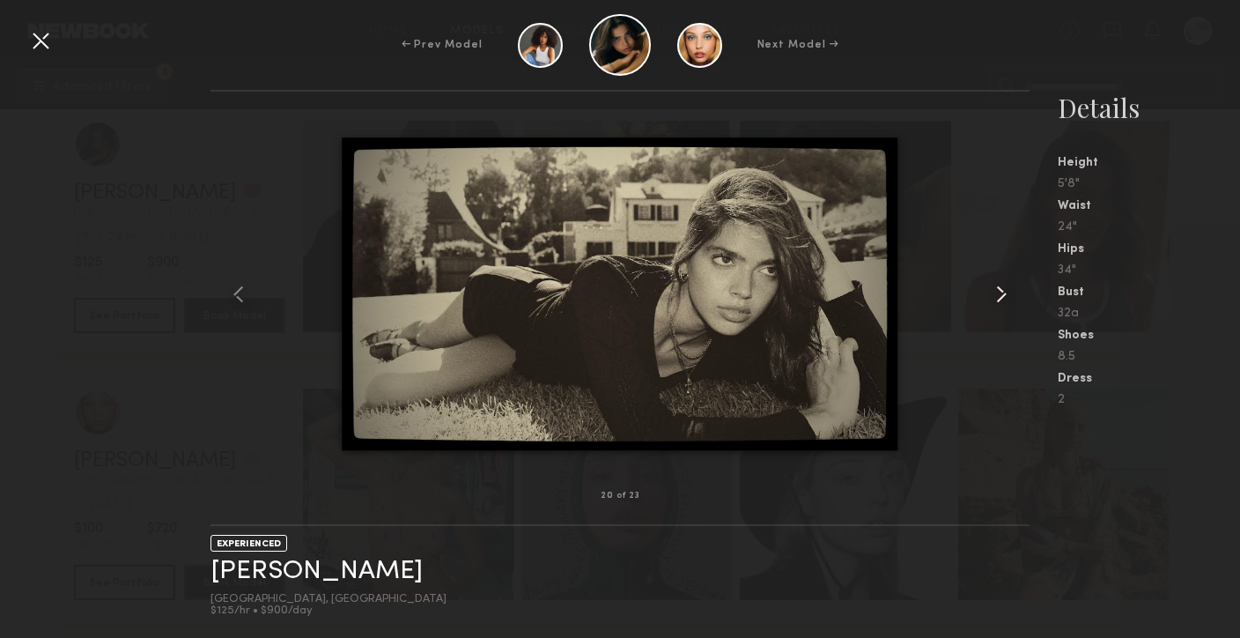
click at [999, 297] on common-icon at bounding box center [1002, 294] width 28 height 28
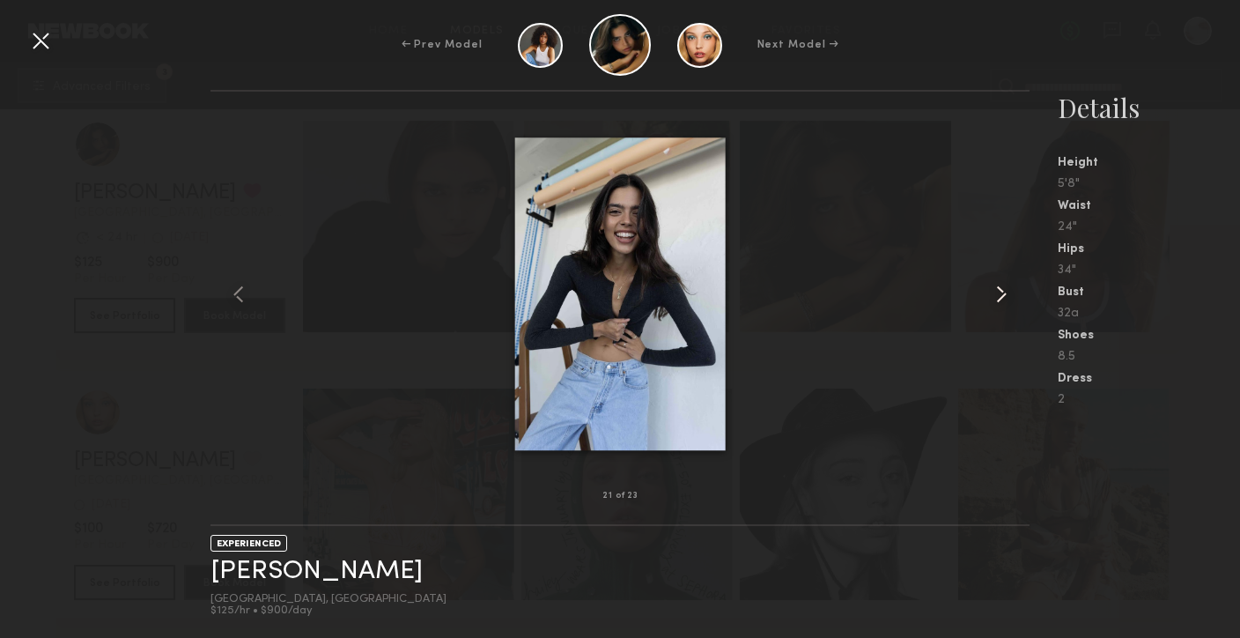
click at [999, 297] on common-icon at bounding box center [1002, 294] width 28 height 28
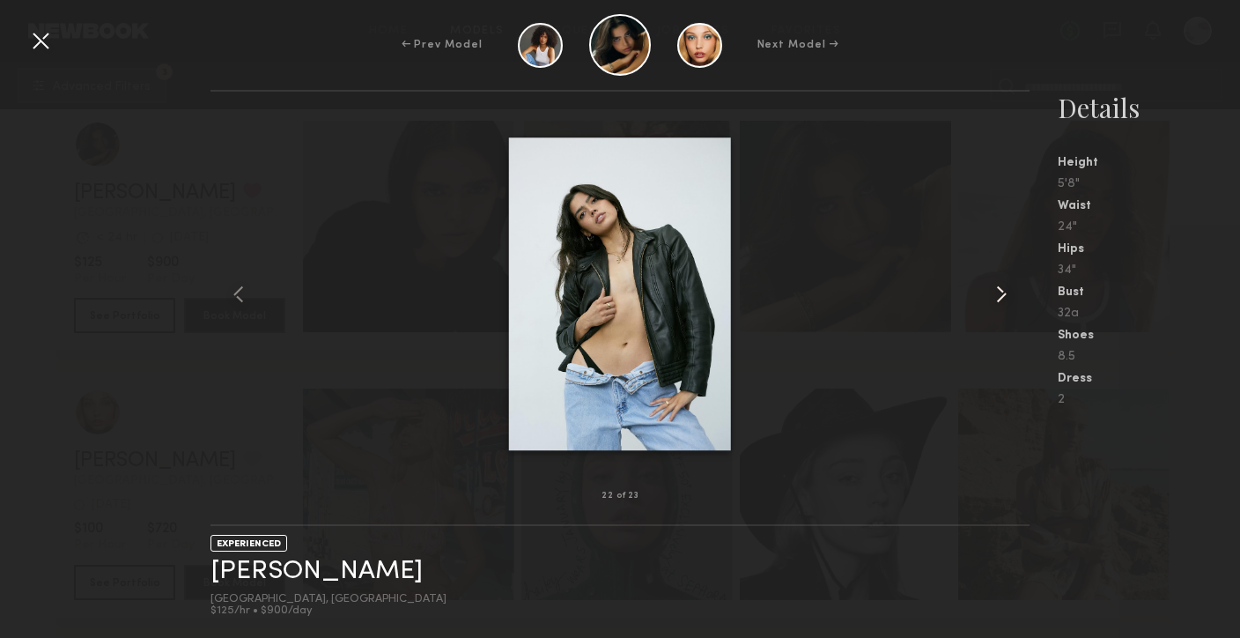
click at [999, 297] on common-icon at bounding box center [1002, 294] width 28 height 28
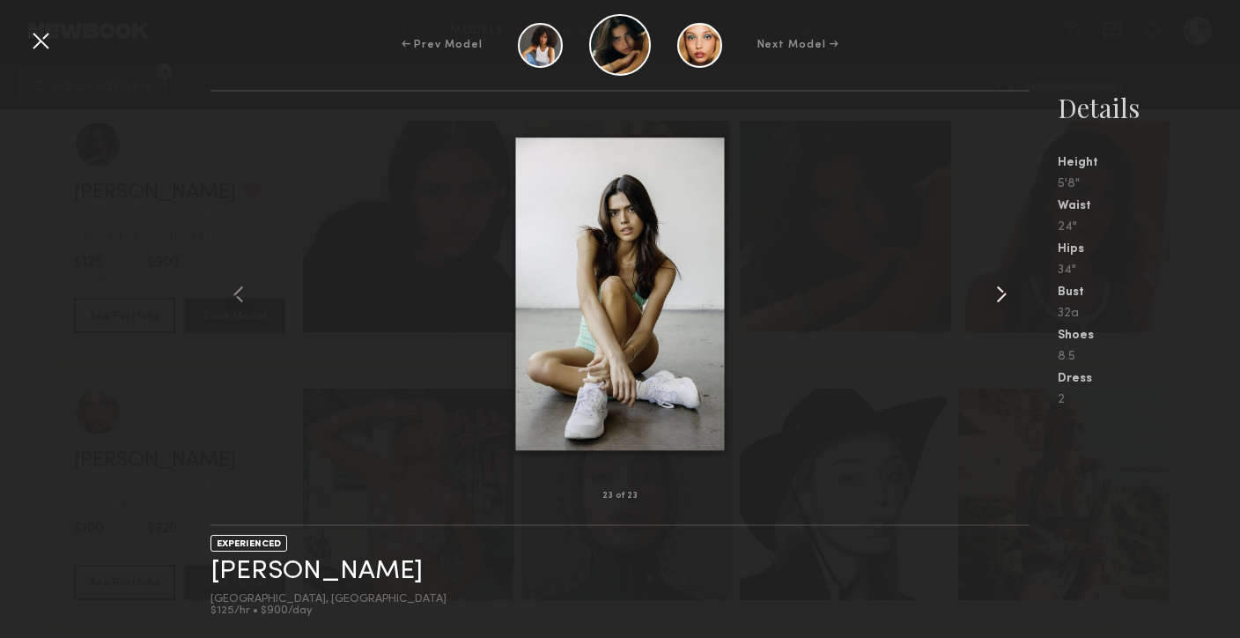
click at [999, 297] on common-icon at bounding box center [1002, 294] width 28 height 28
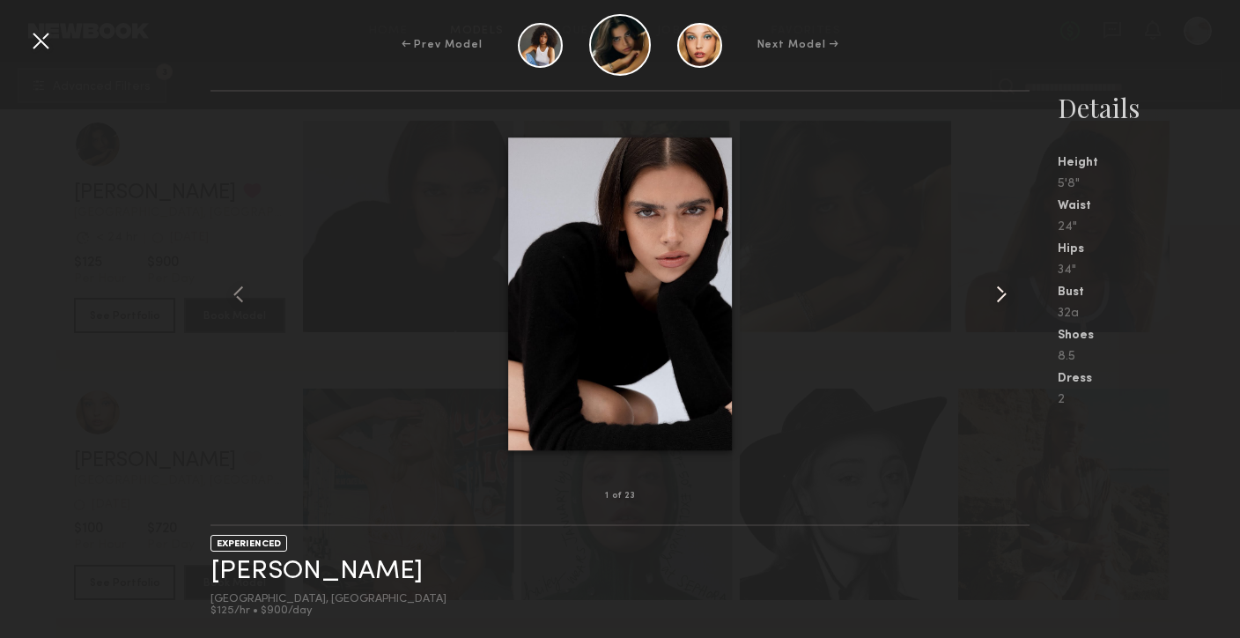
click at [1004, 294] on common-icon at bounding box center [1002, 294] width 28 height 28
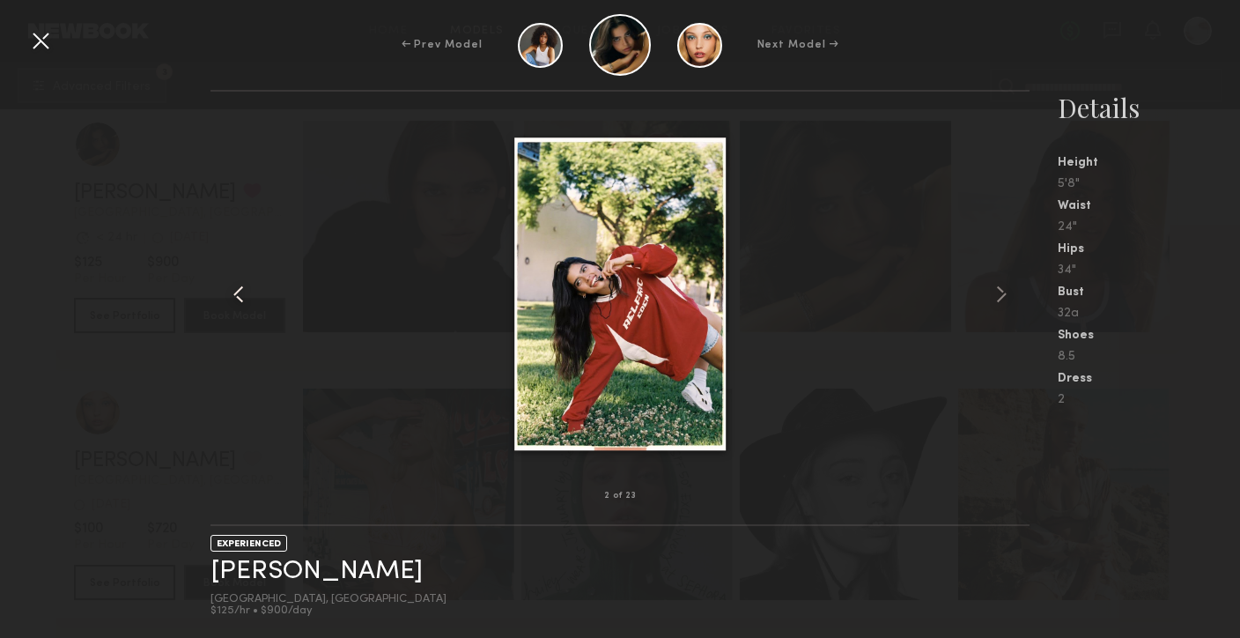
click at [237, 289] on common-icon at bounding box center [239, 294] width 28 height 28
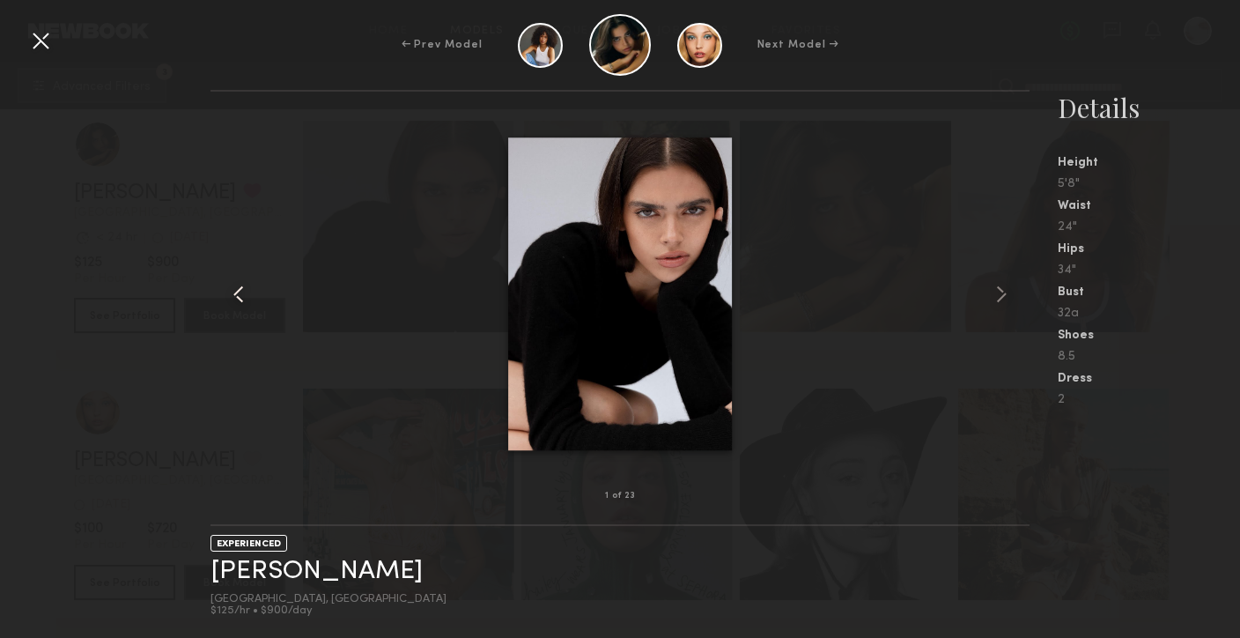
click at [236, 291] on common-icon at bounding box center [239, 294] width 28 height 28
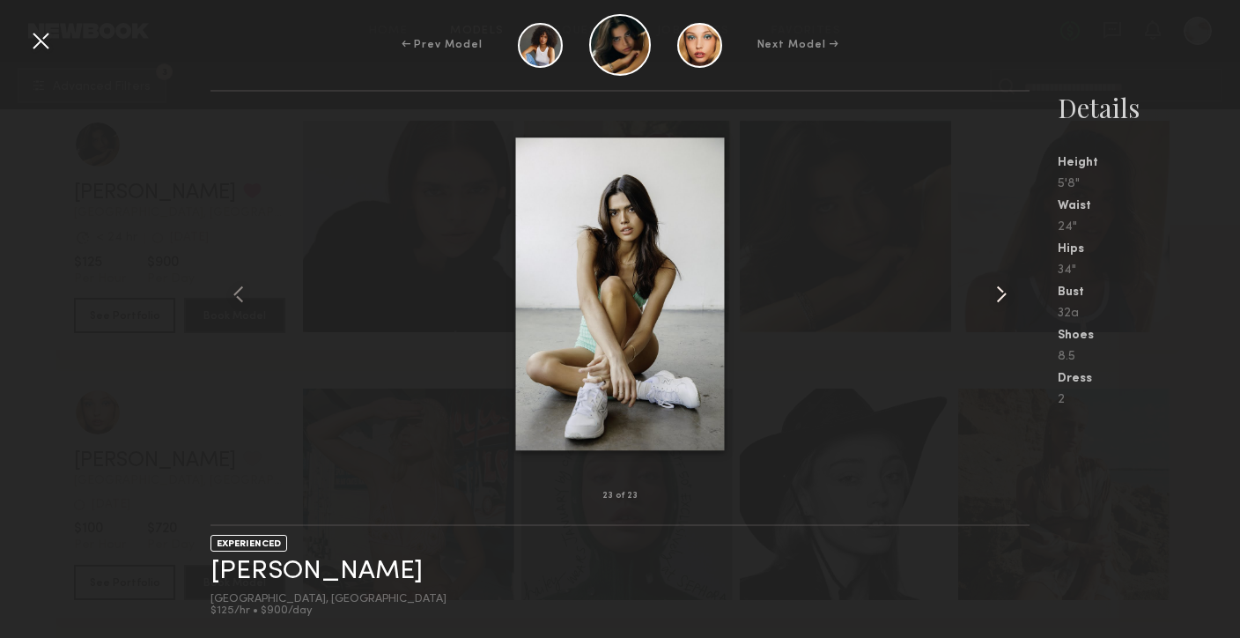
click at [992, 289] on common-icon at bounding box center [1002, 294] width 28 height 28
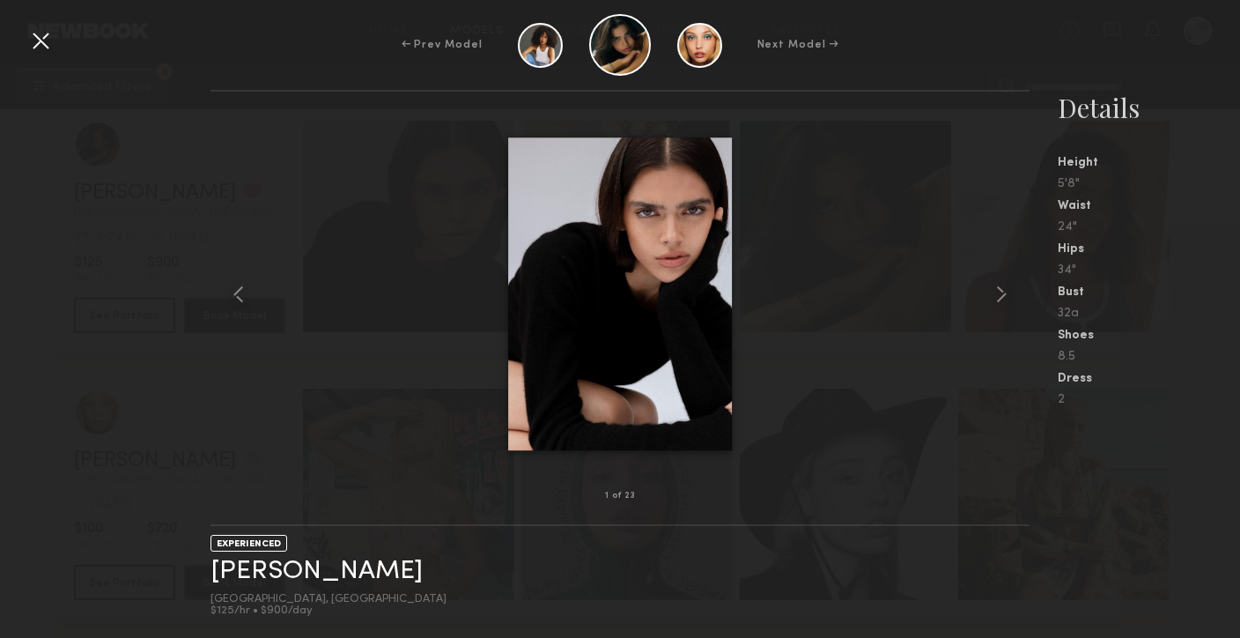
click at [45, 39] on div at bounding box center [40, 40] width 28 height 28
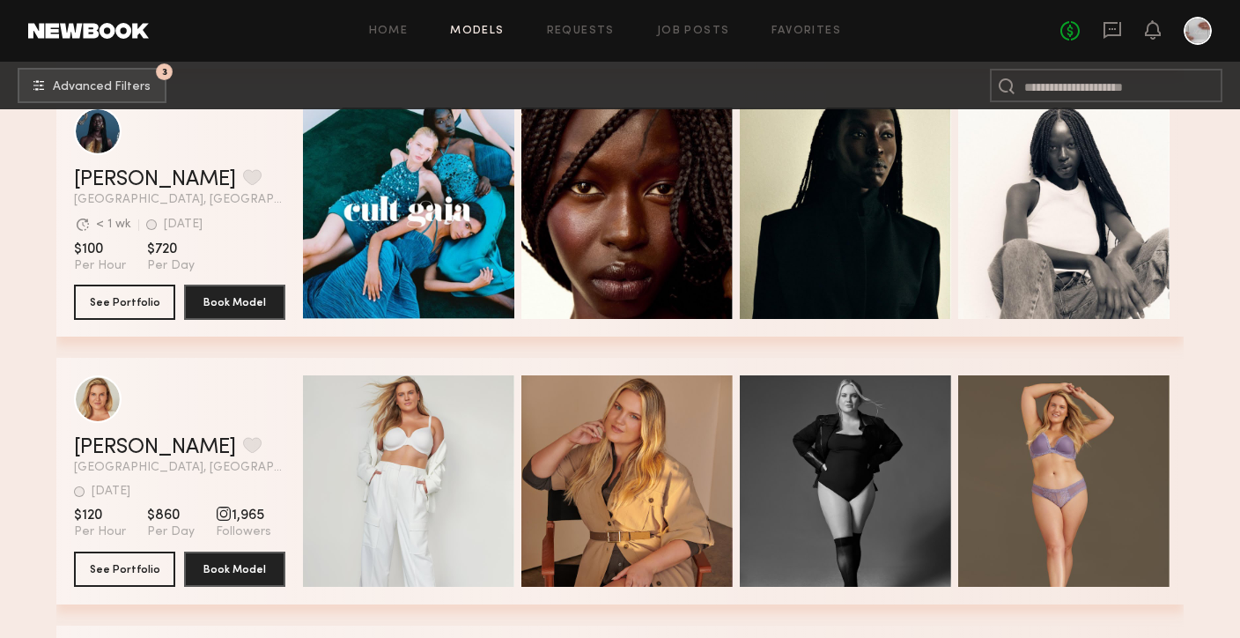
scroll to position [29471, 0]
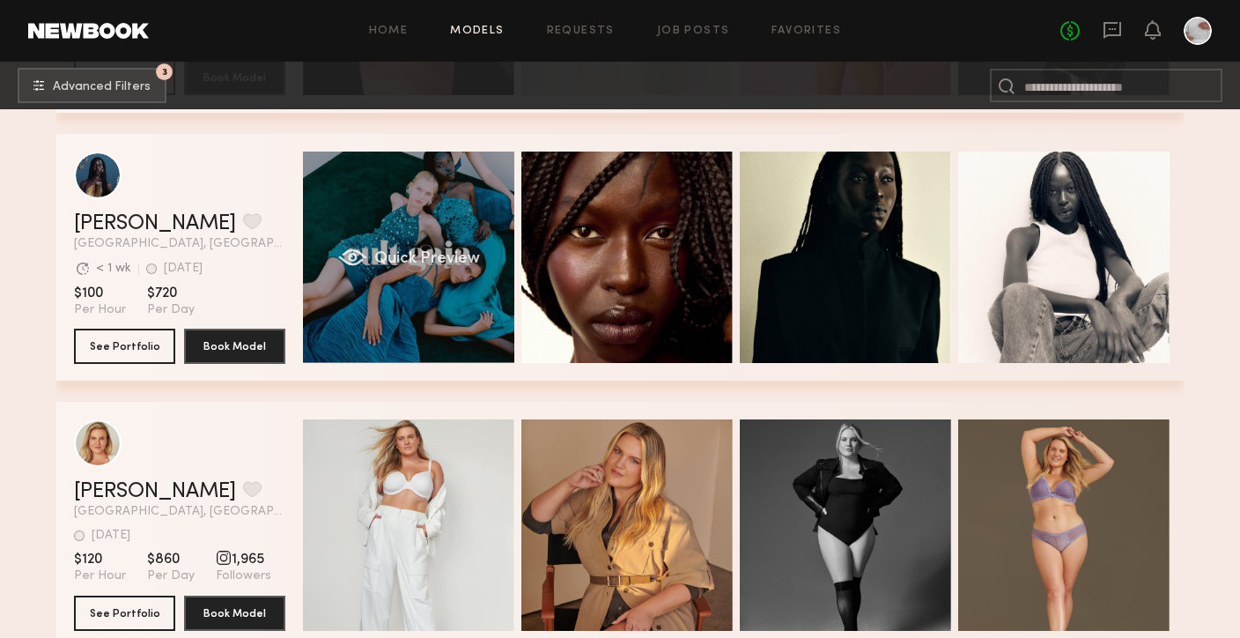
click at [419, 302] on div "Quick Preview" at bounding box center [408, 257] width 211 height 211
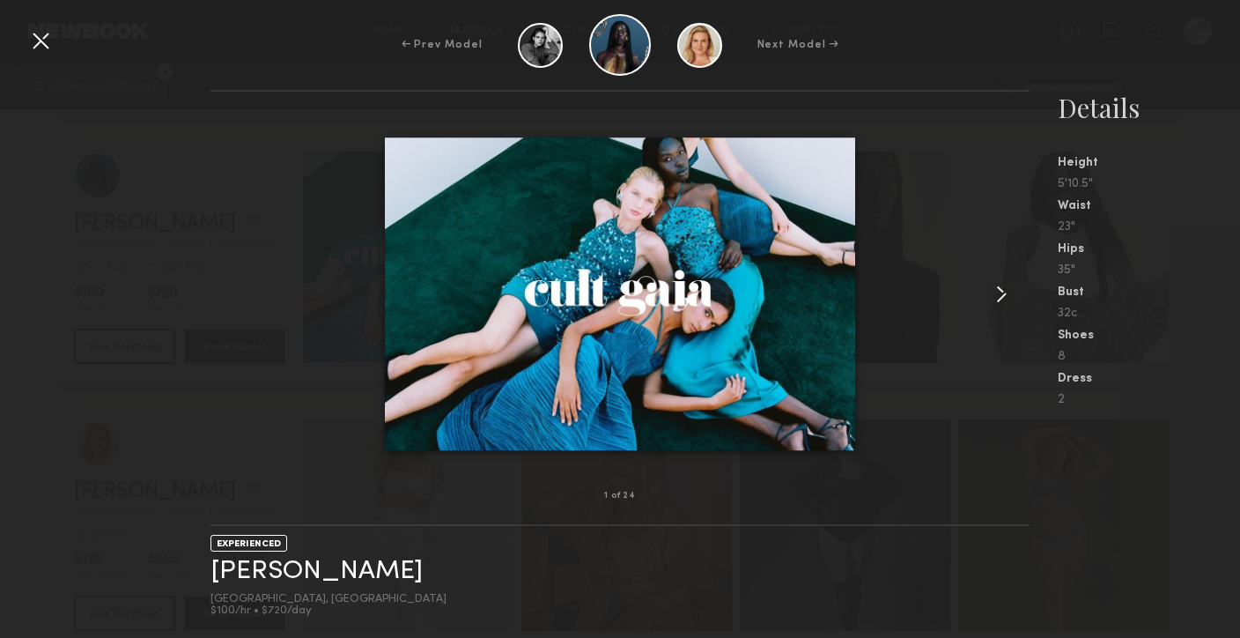
click at [1001, 301] on common-icon at bounding box center [1002, 294] width 28 height 28
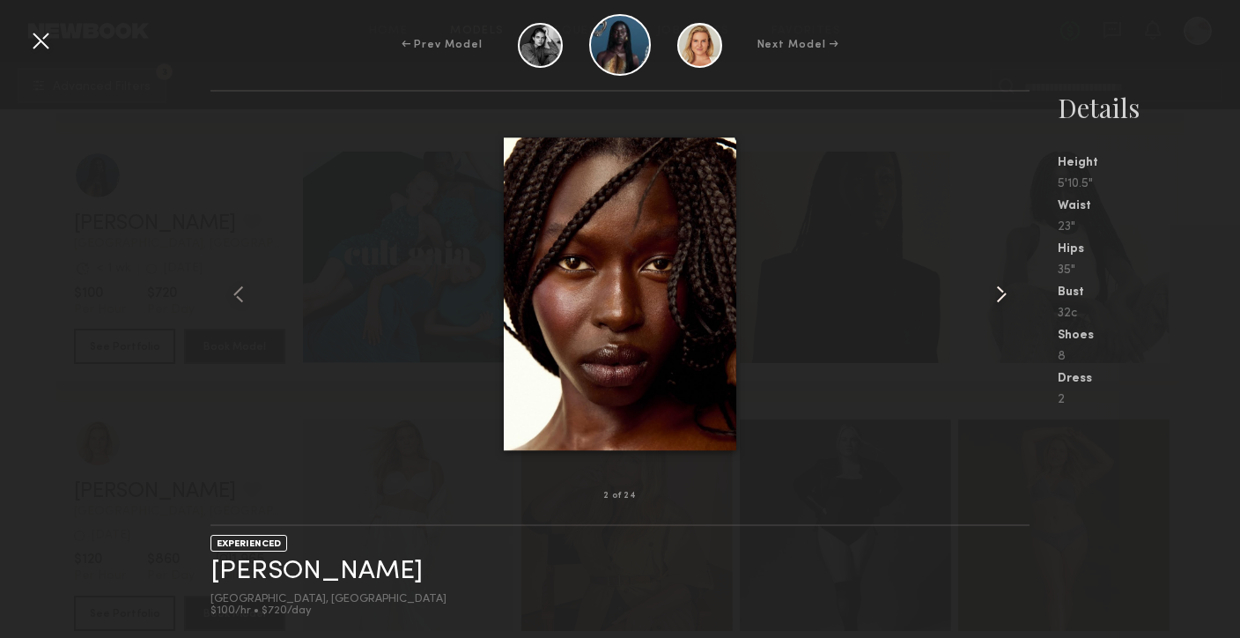
click at [1001, 301] on common-icon at bounding box center [1002, 294] width 28 height 28
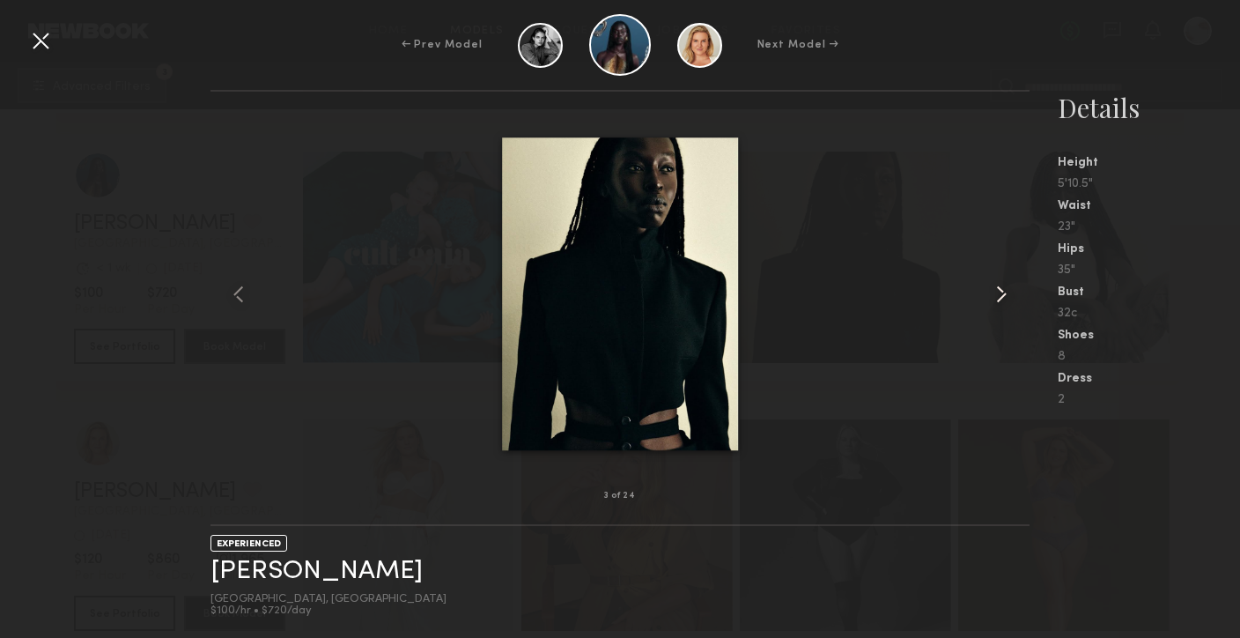
click at [1001, 301] on common-icon at bounding box center [1002, 294] width 28 height 28
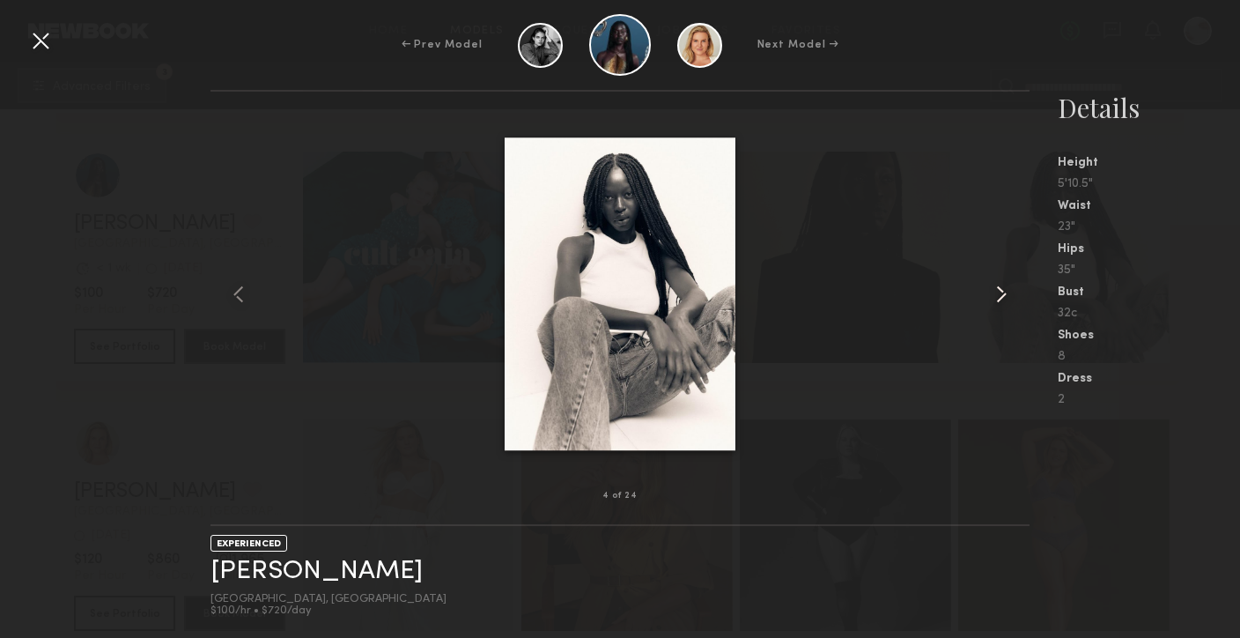
click at [1001, 301] on common-icon at bounding box center [1002, 294] width 28 height 28
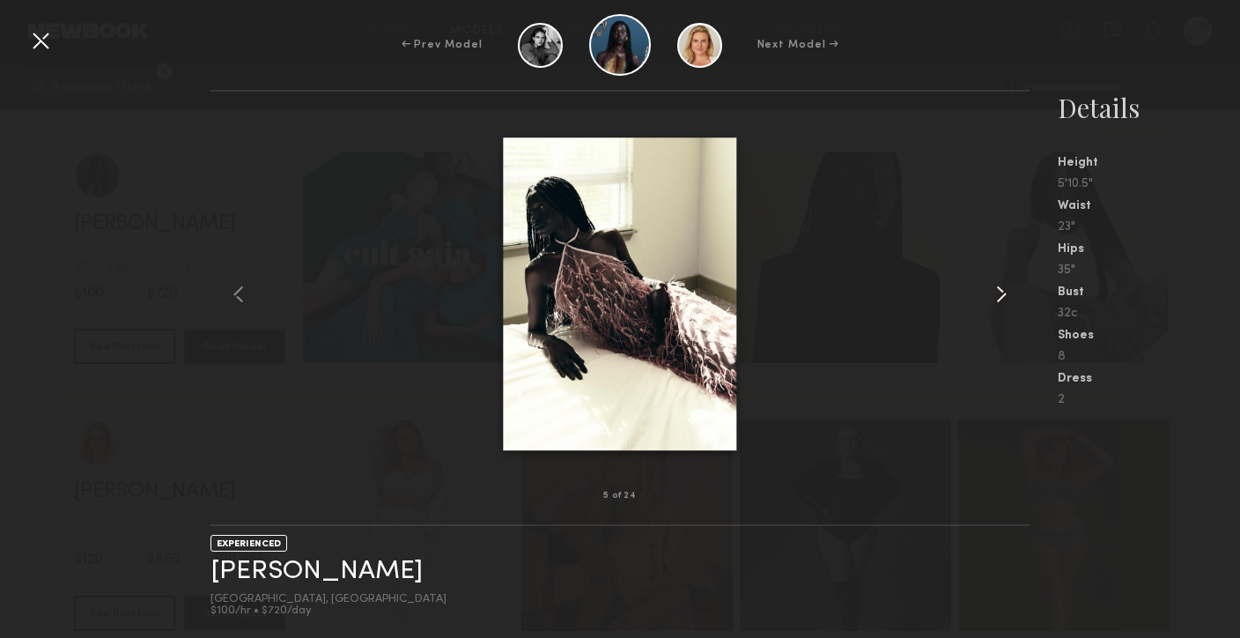
click at [1001, 301] on common-icon at bounding box center [1002, 294] width 28 height 28
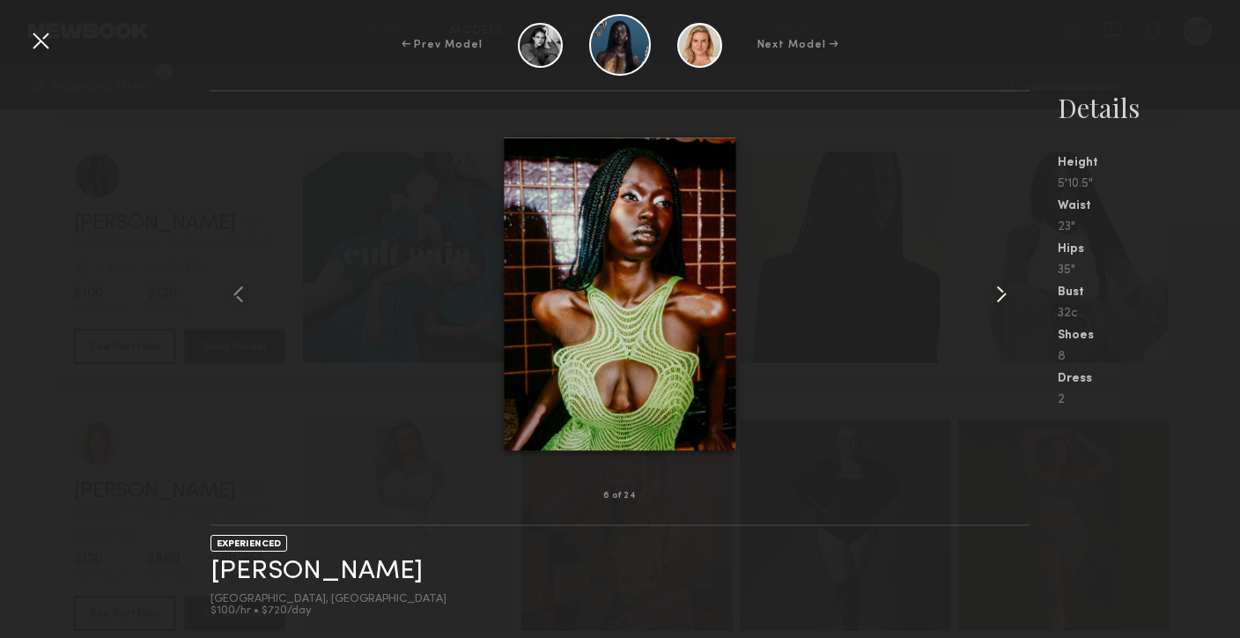
click at [1001, 301] on common-icon at bounding box center [1002, 294] width 28 height 28
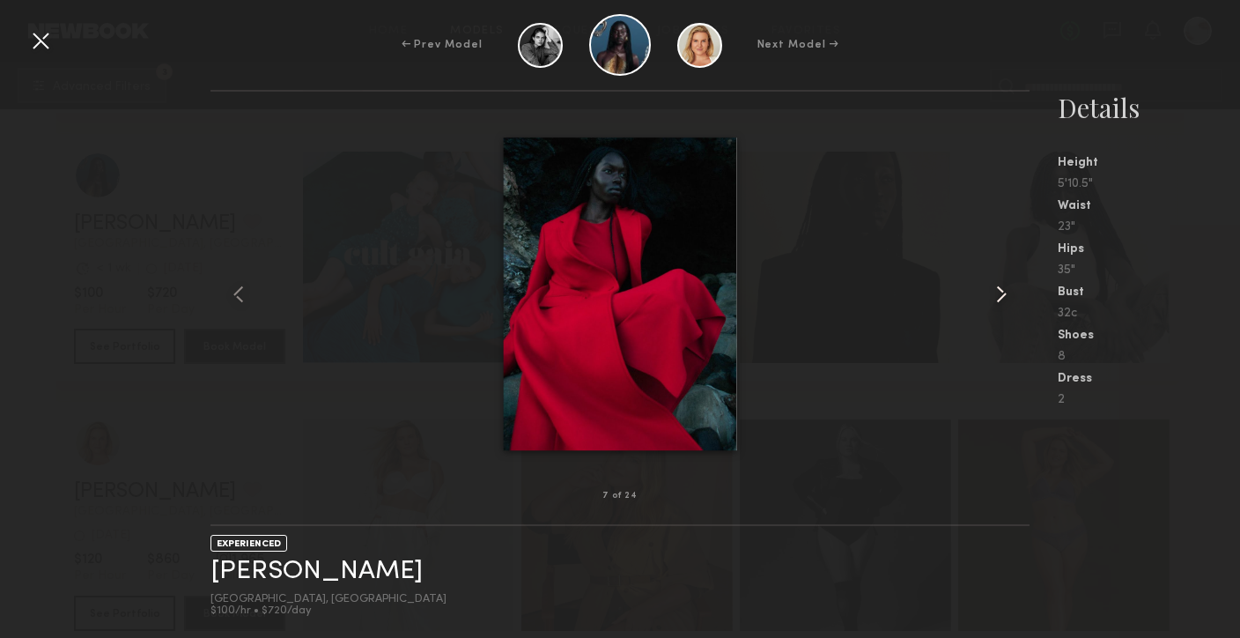
click at [1001, 301] on common-icon at bounding box center [1002, 294] width 28 height 28
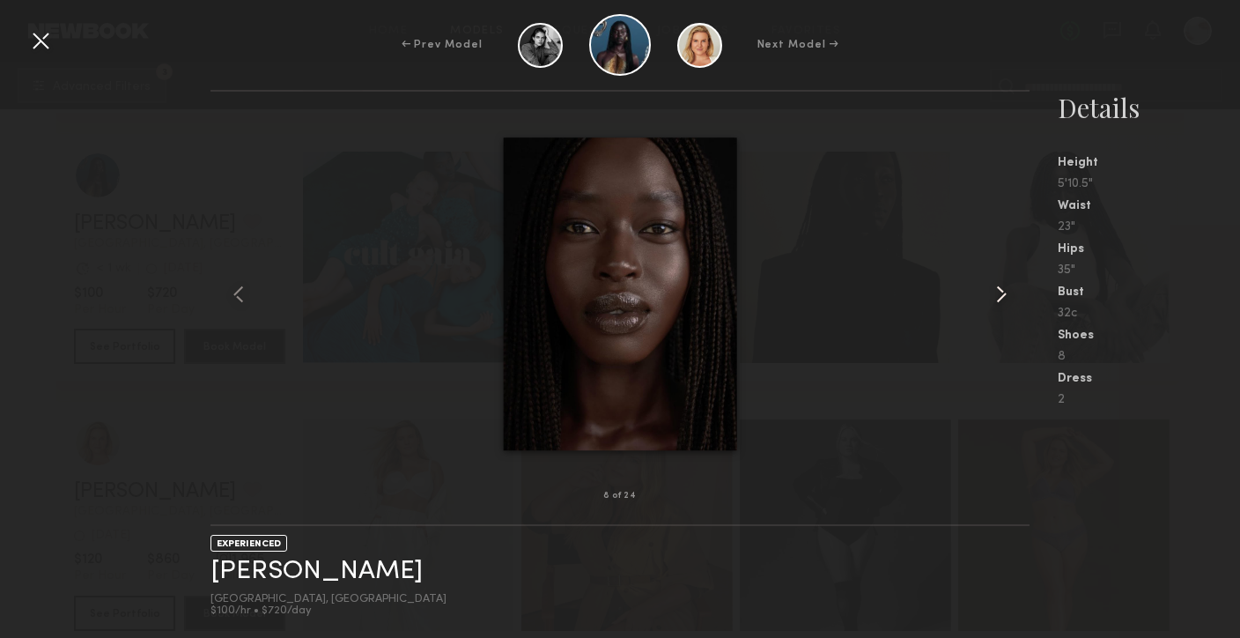
click at [1001, 301] on common-icon at bounding box center [1002, 294] width 28 height 28
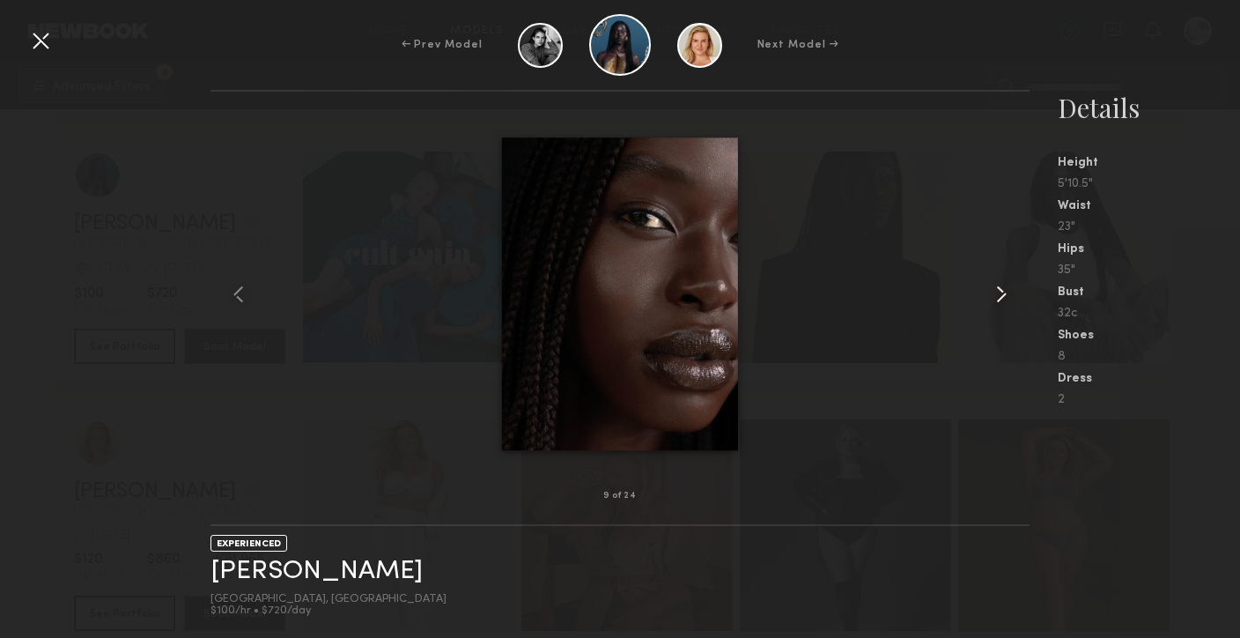
click at [1001, 301] on common-icon at bounding box center [1002, 294] width 28 height 28
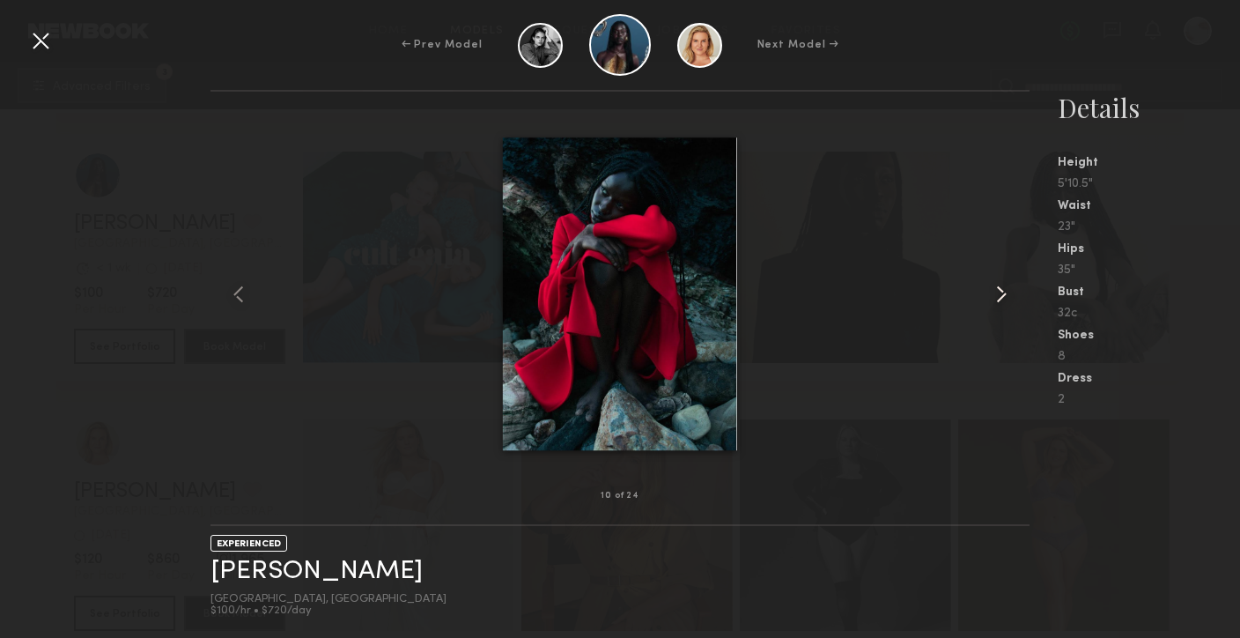
click at [1001, 301] on common-icon at bounding box center [1002, 294] width 28 height 28
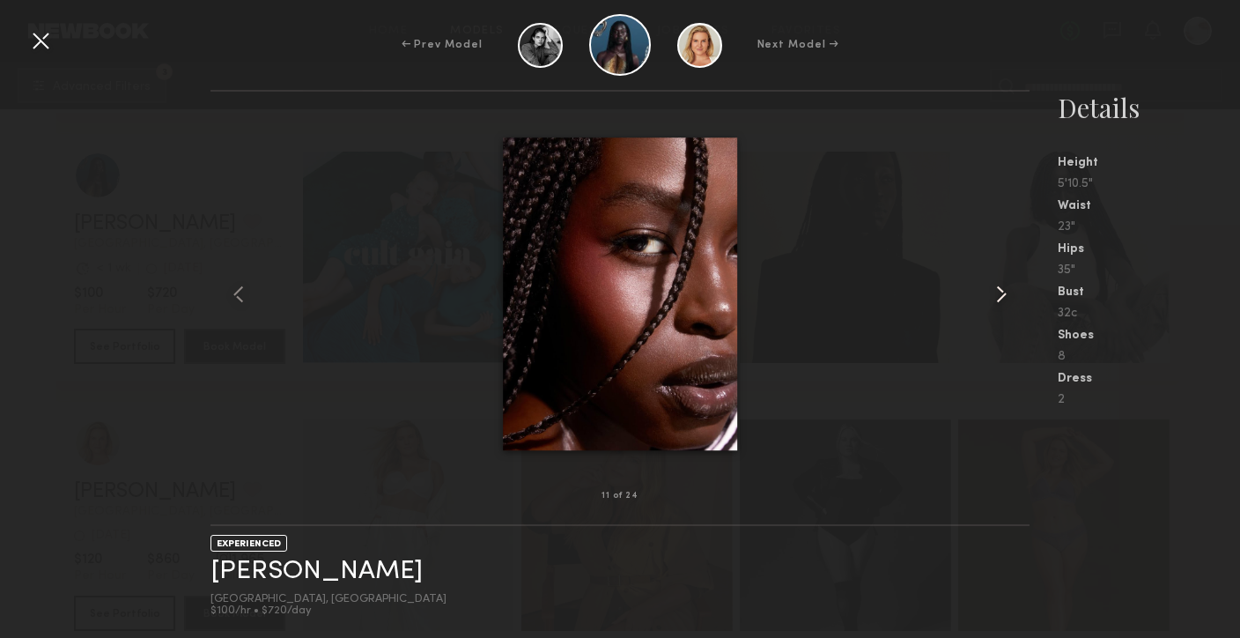
click at [1001, 301] on common-icon at bounding box center [1002, 294] width 28 height 28
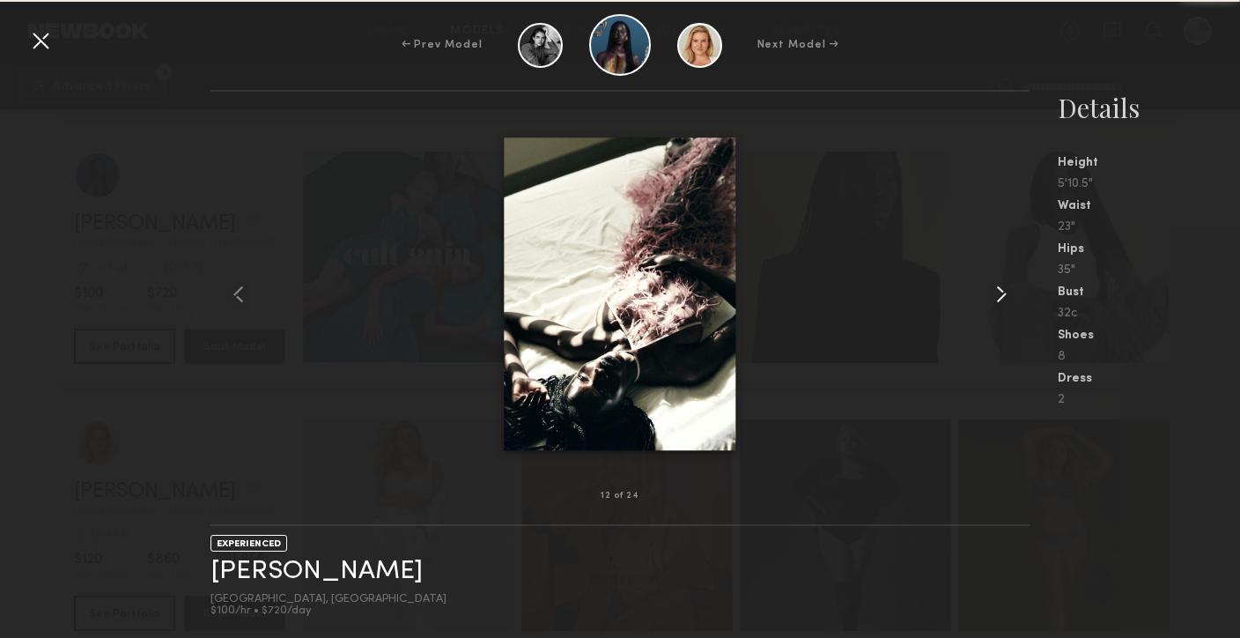
click at [1001, 301] on common-icon at bounding box center [1002, 294] width 28 height 28
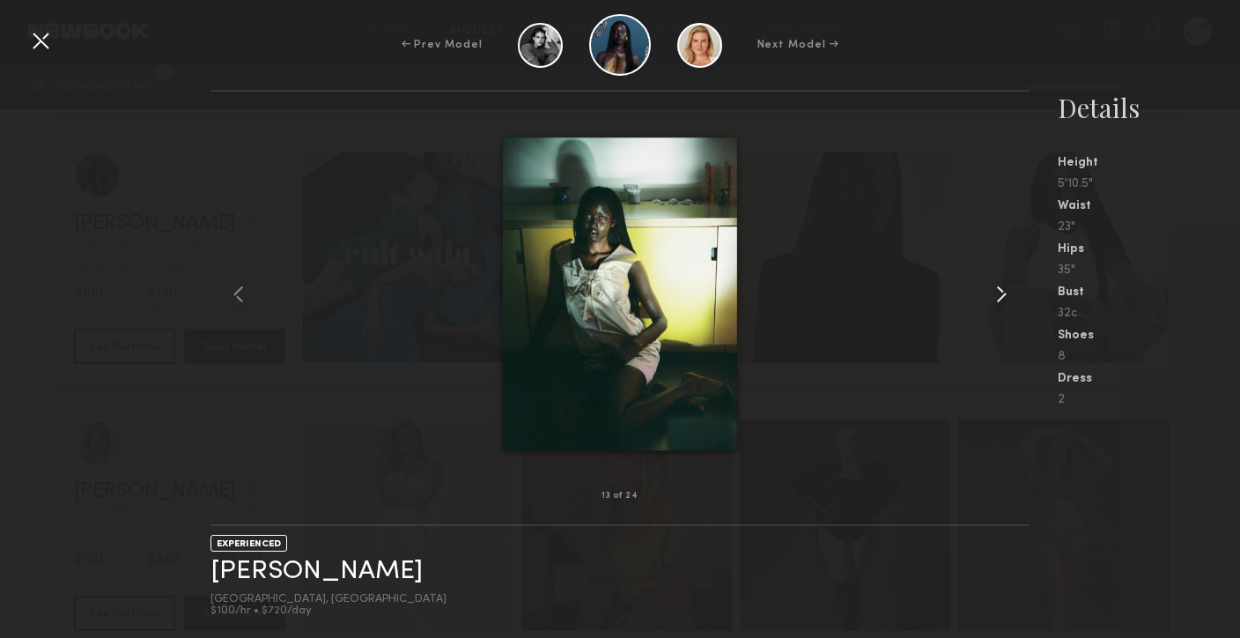
click at [1001, 301] on common-icon at bounding box center [1002, 294] width 28 height 28
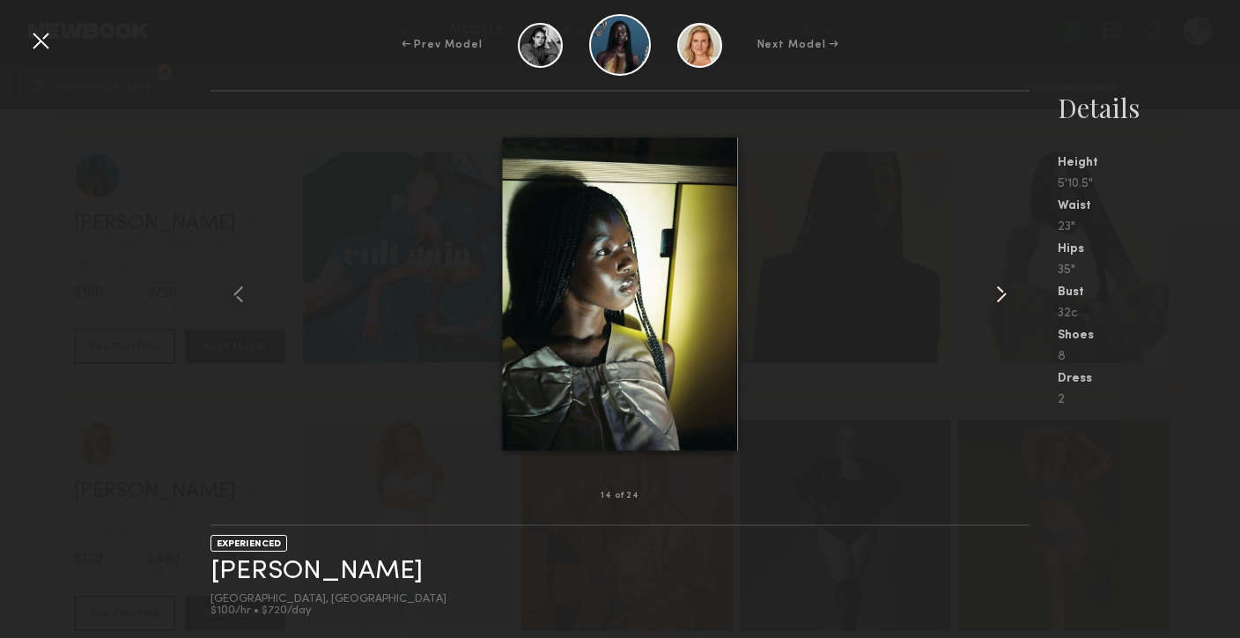
click at [1001, 301] on common-icon at bounding box center [1002, 294] width 28 height 28
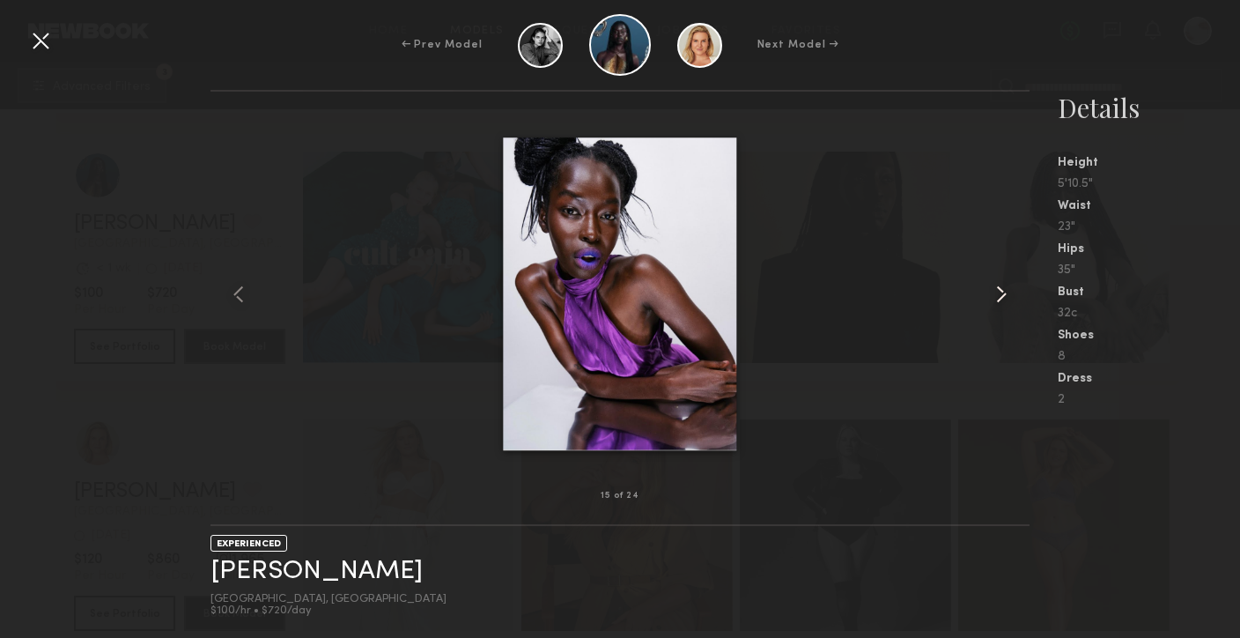
click at [1001, 301] on common-icon at bounding box center [1002, 294] width 28 height 28
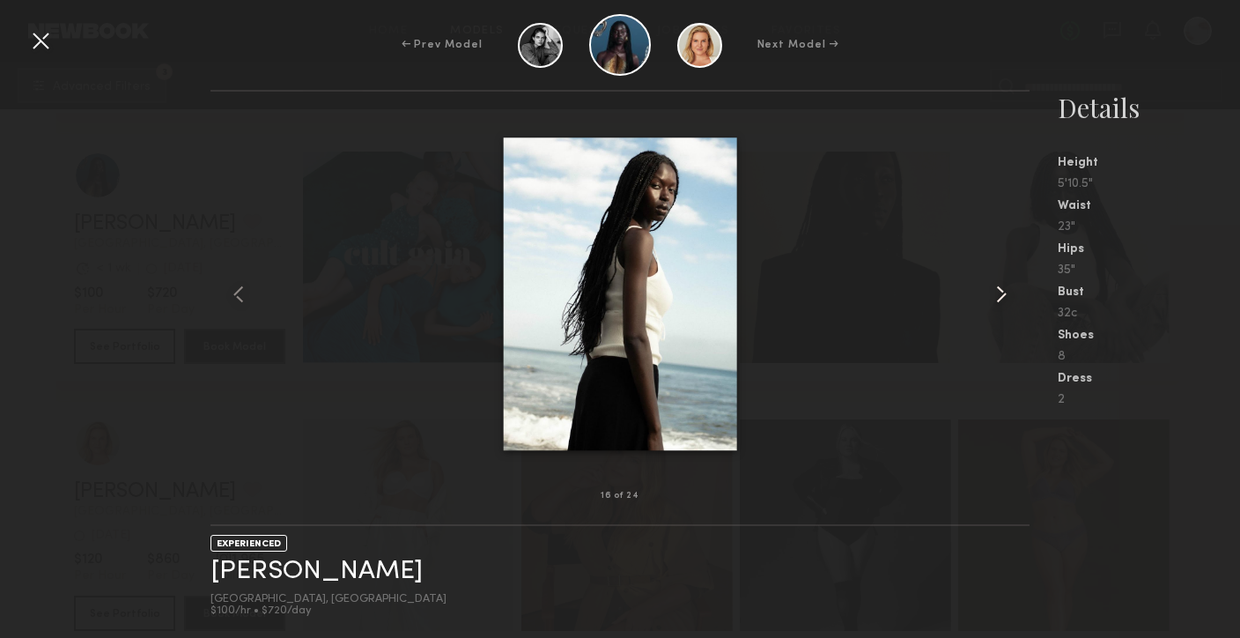
click at [1001, 301] on common-icon at bounding box center [1002, 294] width 28 height 28
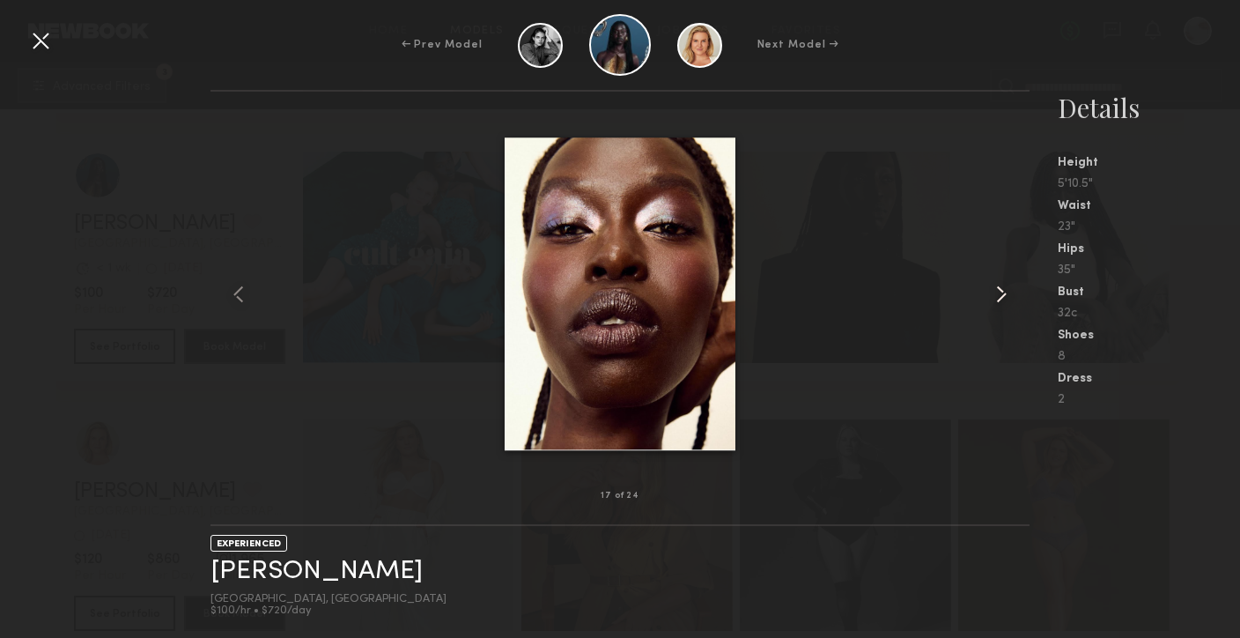
click at [1001, 301] on common-icon at bounding box center [1002, 294] width 28 height 28
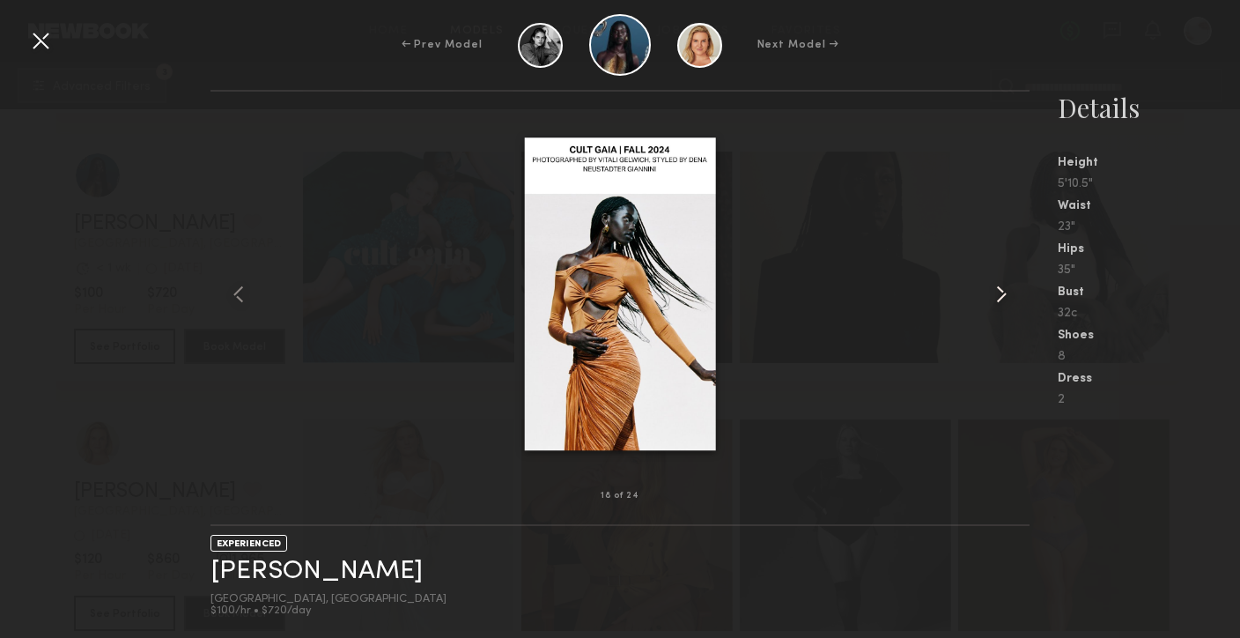
click at [1001, 301] on common-icon at bounding box center [1002, 294] width 28 height 28
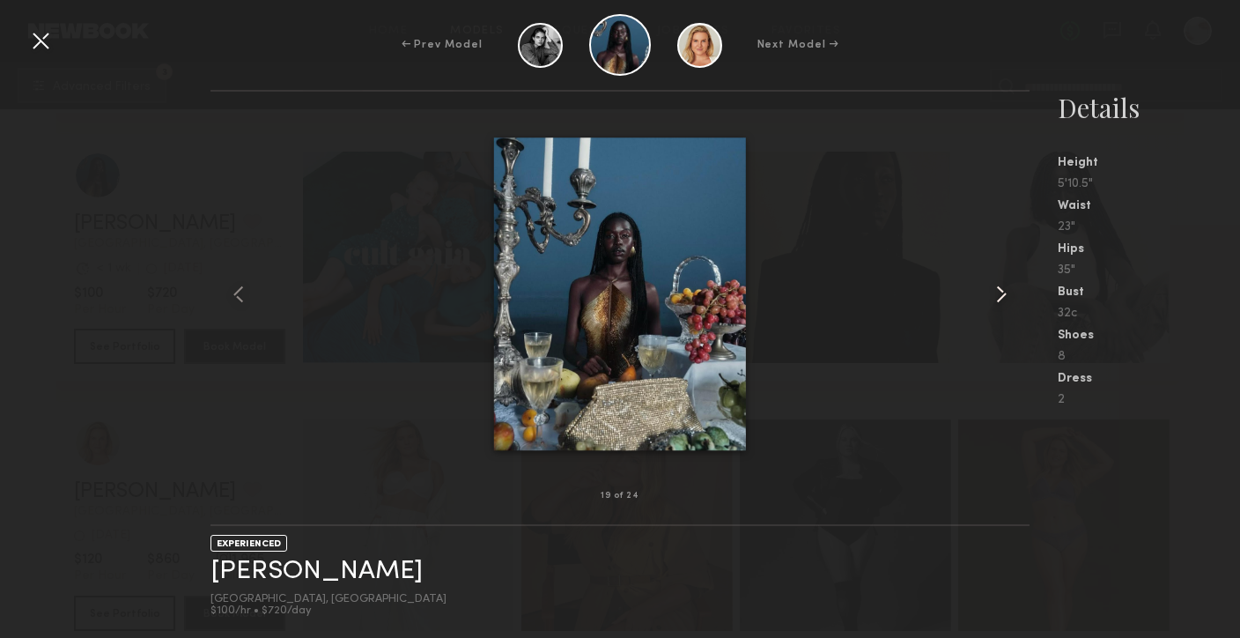
click at [1001, 301] on common-icon at bounding box center [1002, 294] width 28 height 28
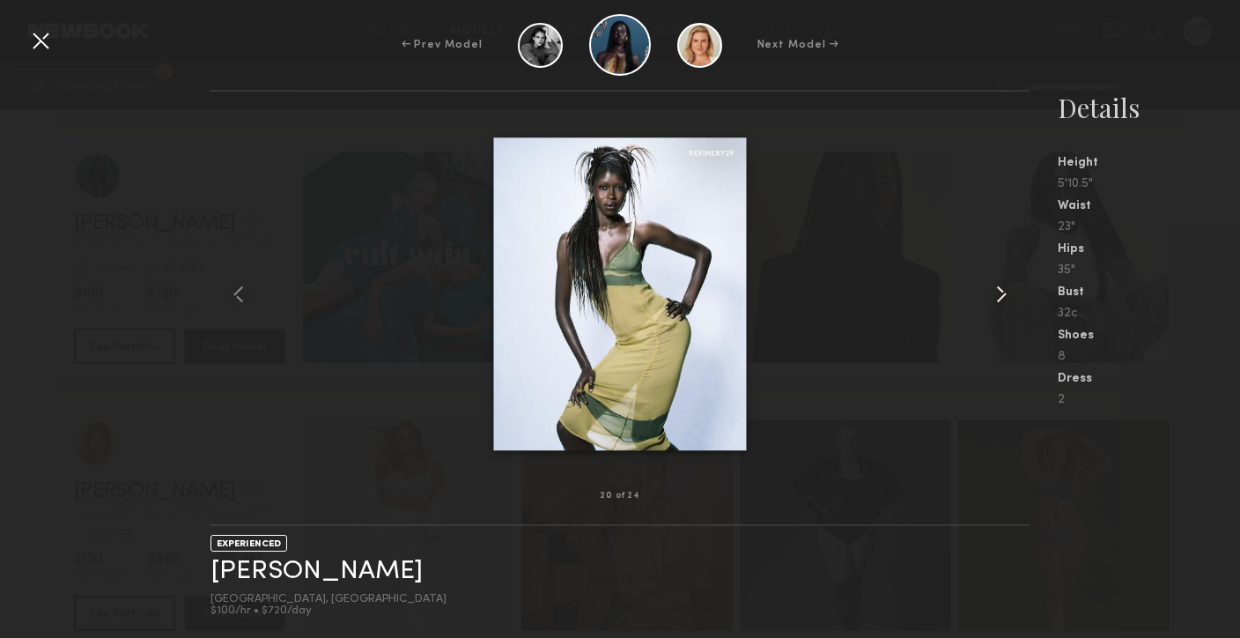
click at [1001, 301] on common-icon at bounding box center [1002, 294] width 28 height 28
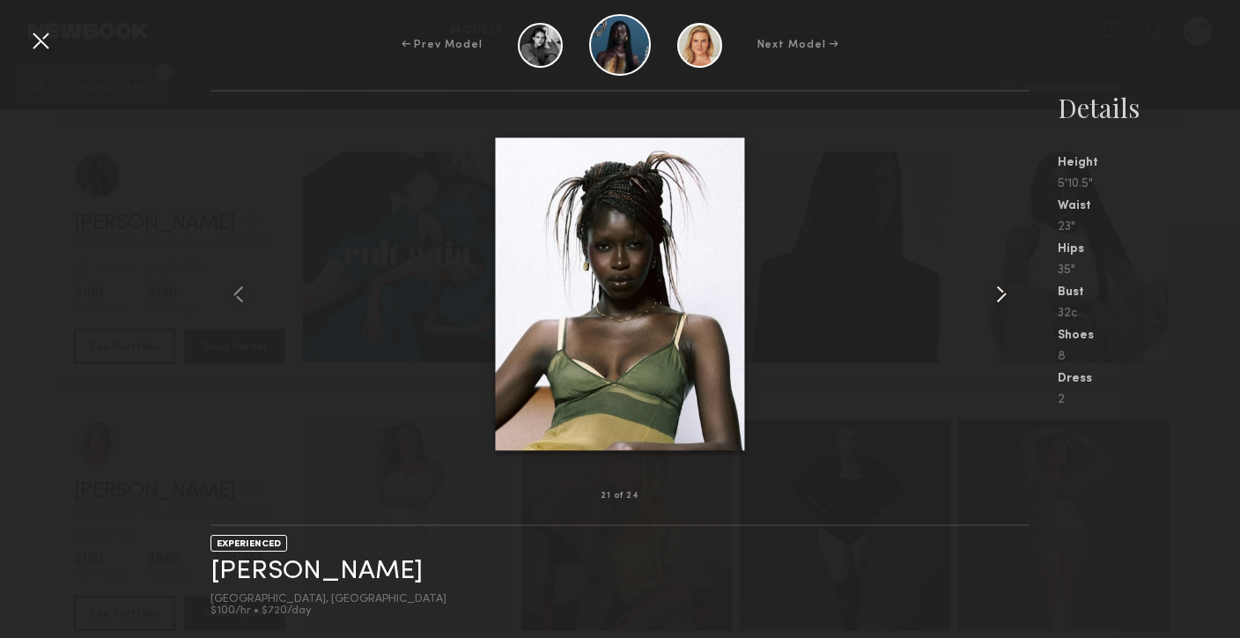
click at [1003, 292] on common-icon at bounding box center [1002, 294] width 28 height 28
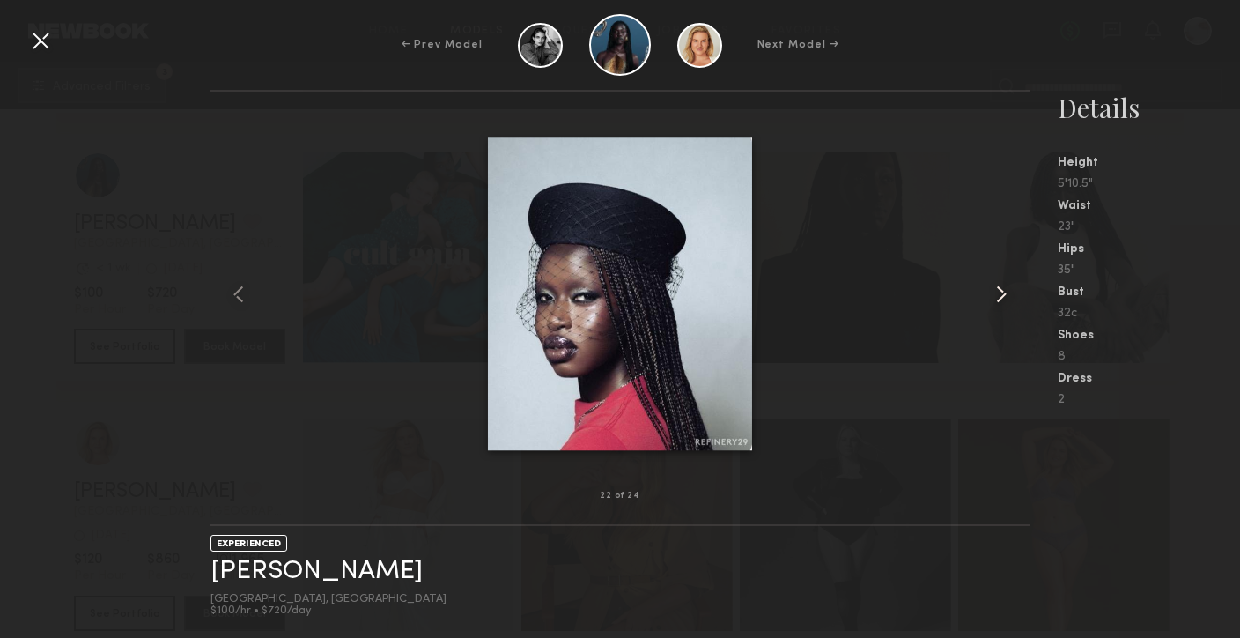
click at [1003, 292] on common-icon at bounding box center [1002, 294] width 28 height 28
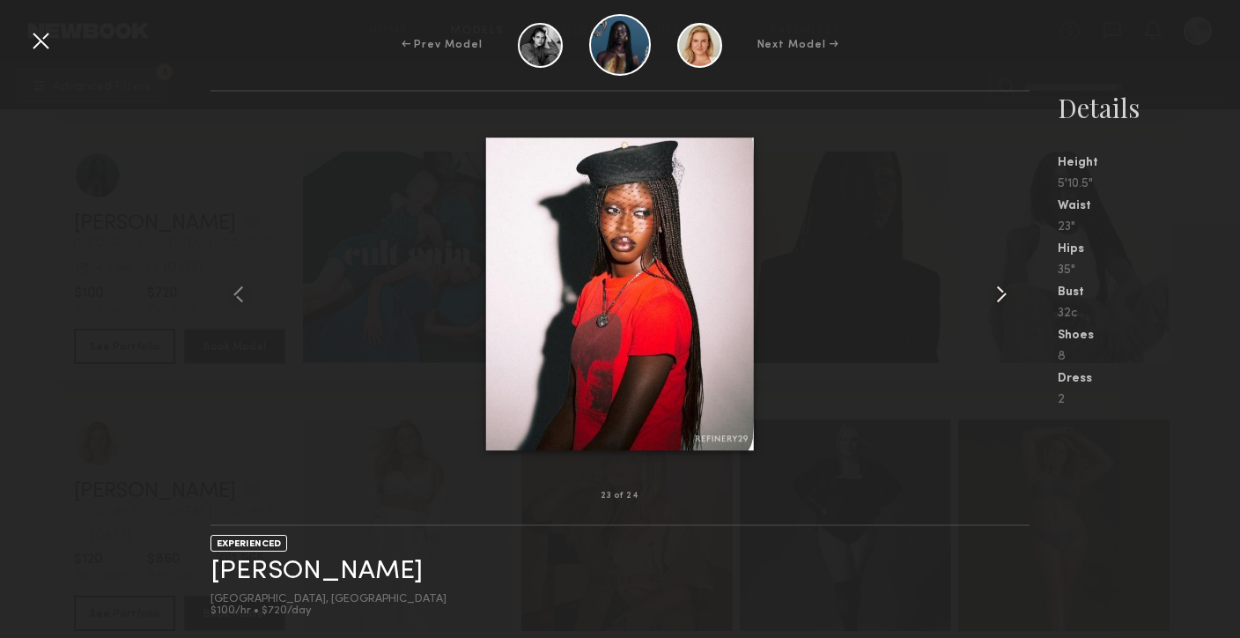
click at [1003, 292] on common-icon at bounding box center [1002, 294] width 28 height 28
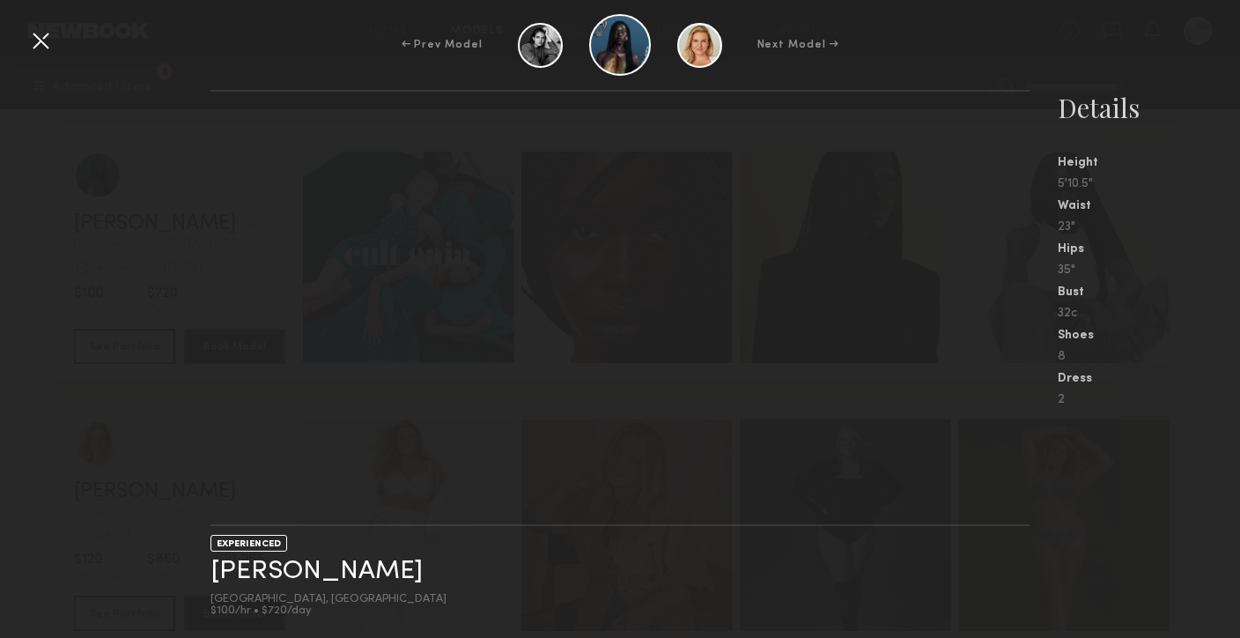
click at [42, 40] on div at bounding box center [40, 40] width 28 height 28
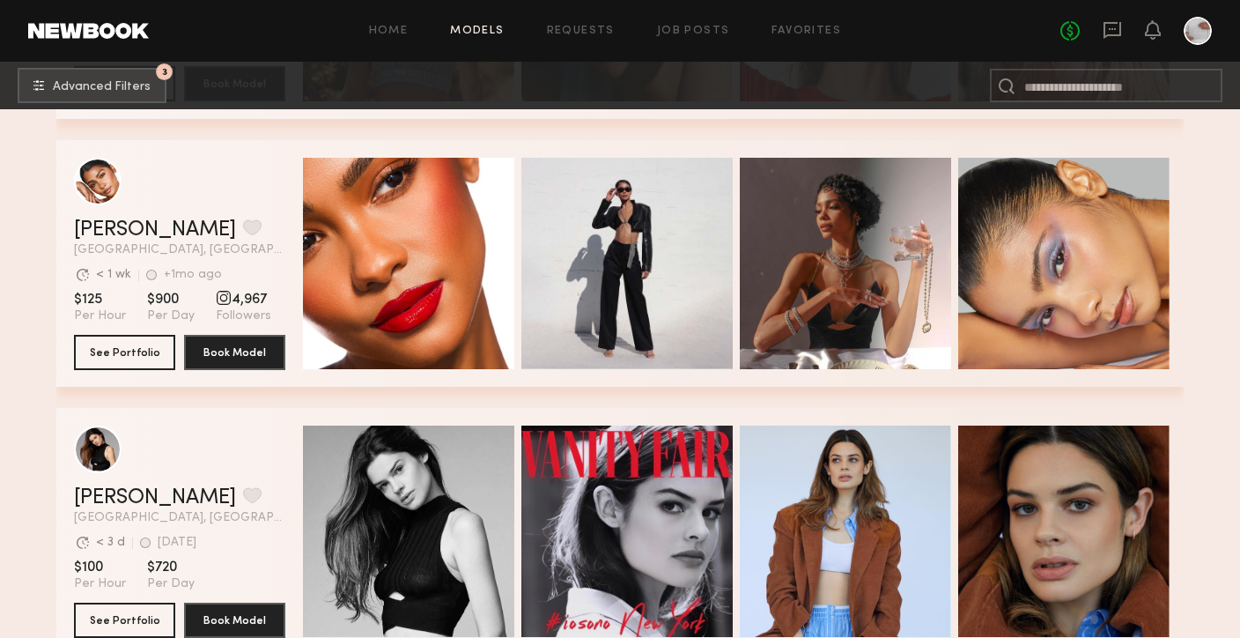
scroll to position [30542, 0]
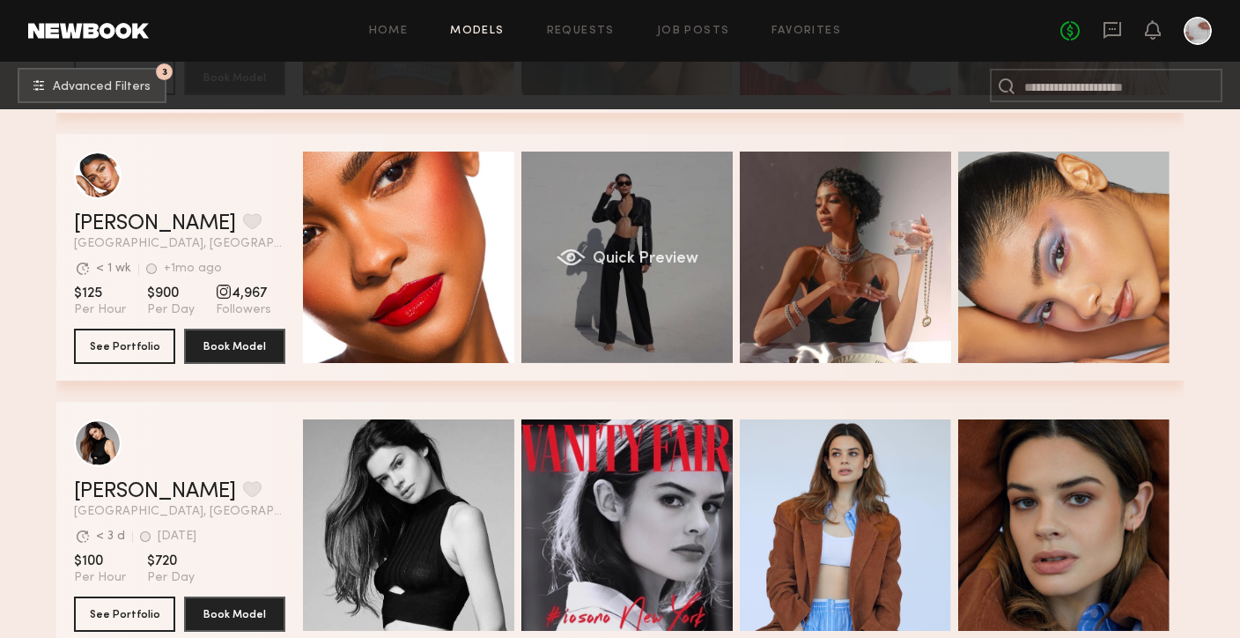
click at [628, 322] on div "Quick Preview" at bounding box center [627, 257] width 211 height 211
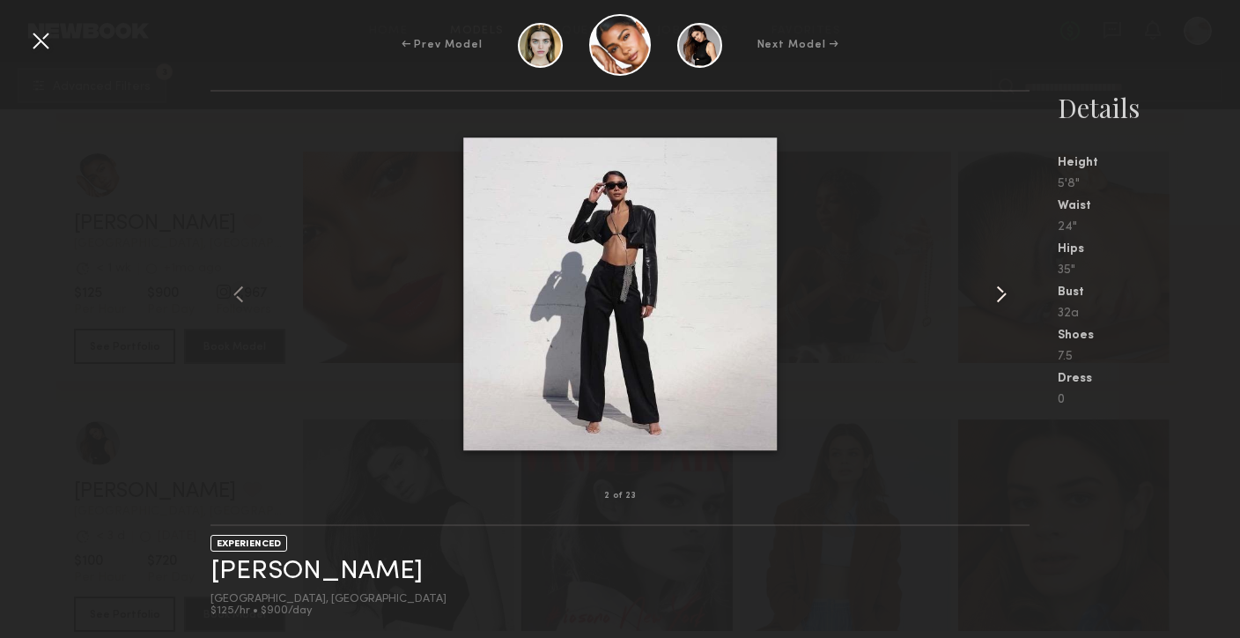
click at [1019, 305] on div at bounding box center [1012, 294] width 33 height 348
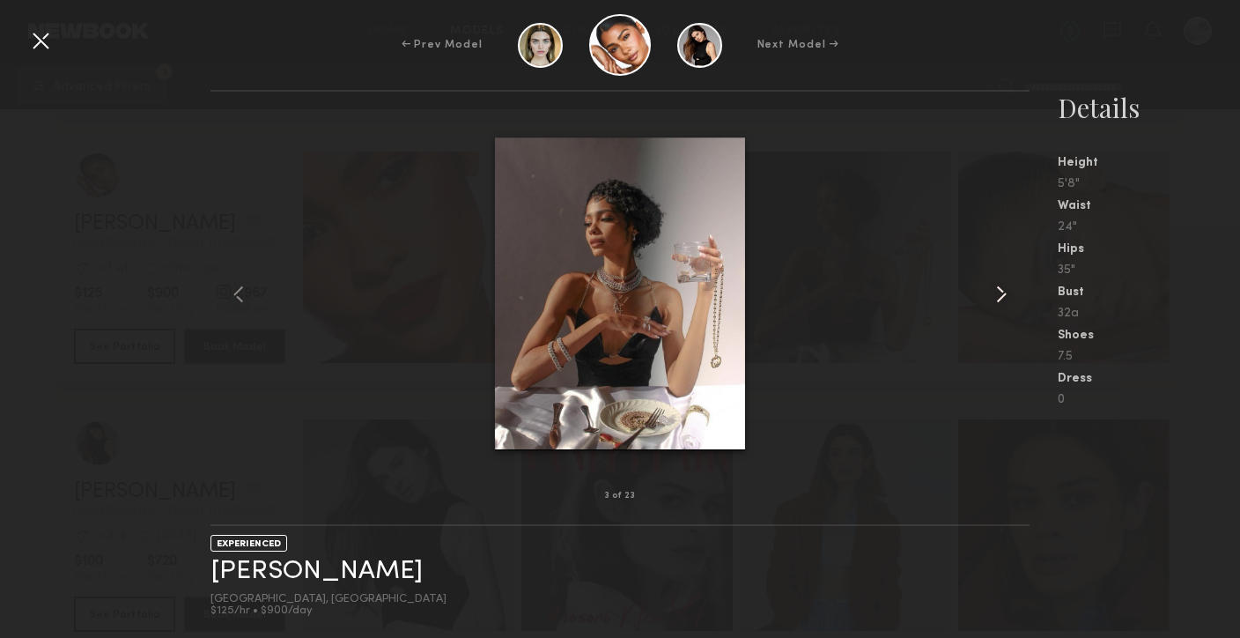
click at [1013, 300] on common-icon at bounding box center [1002, 294] width 28 height 28
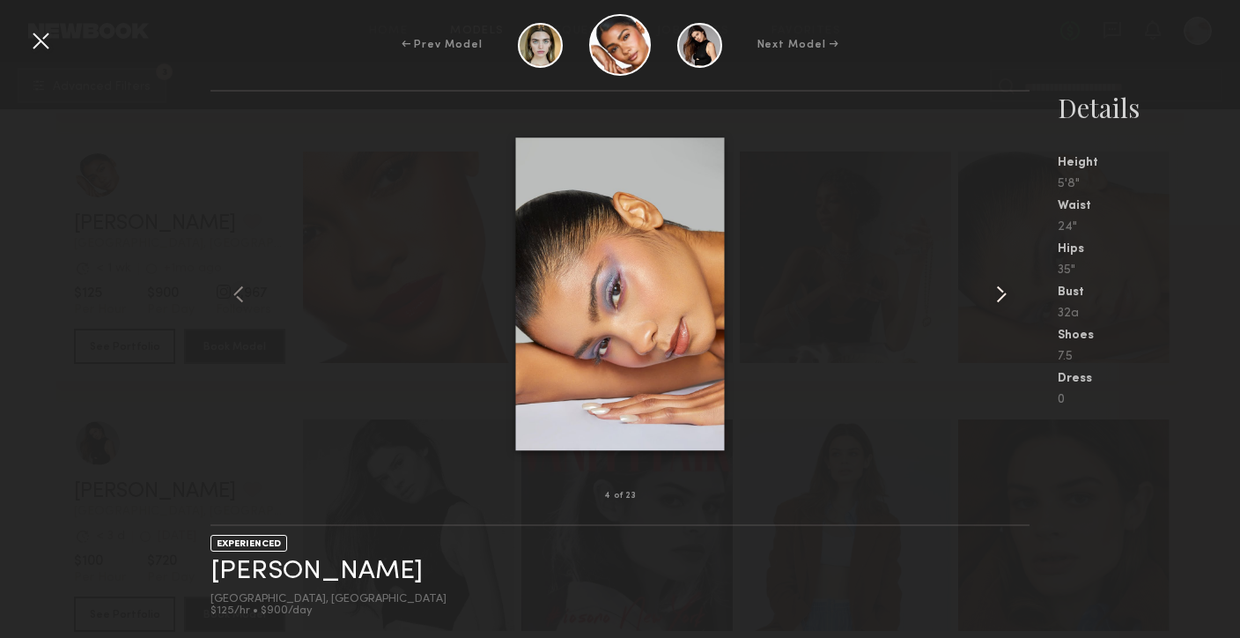
click at [1013, 300] on common-icon at bounding box center [1002, 294] width 28 height 28
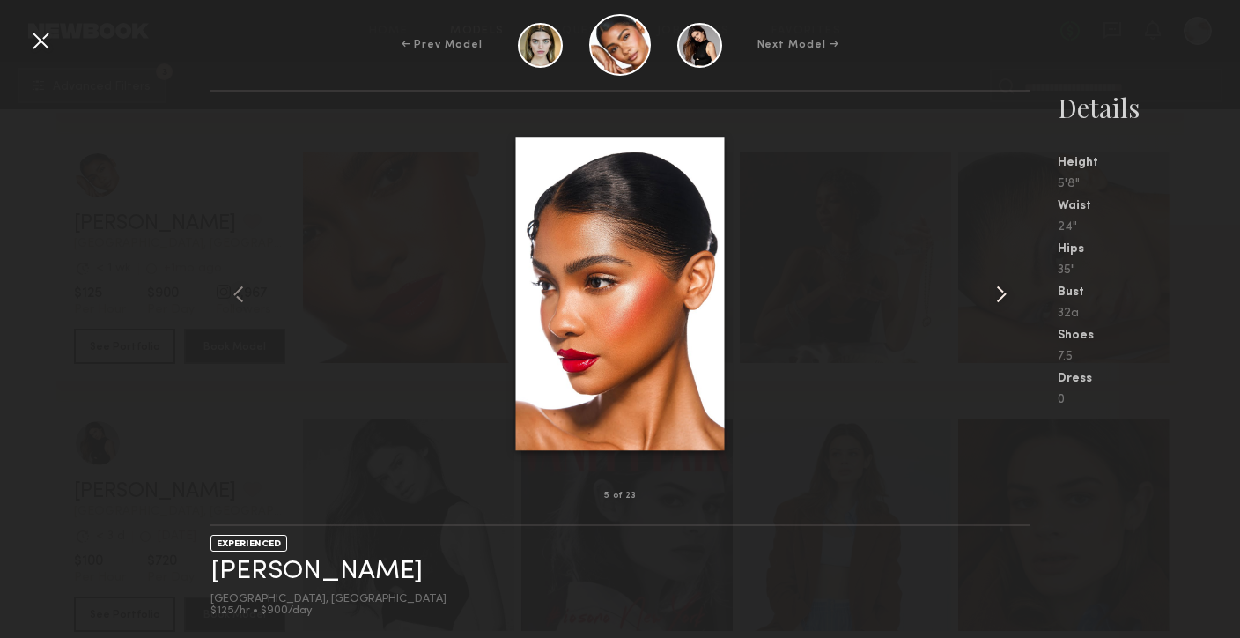
click at [1013, 300] on common-icon at bounding box center [1002, 294] width 28 height 28
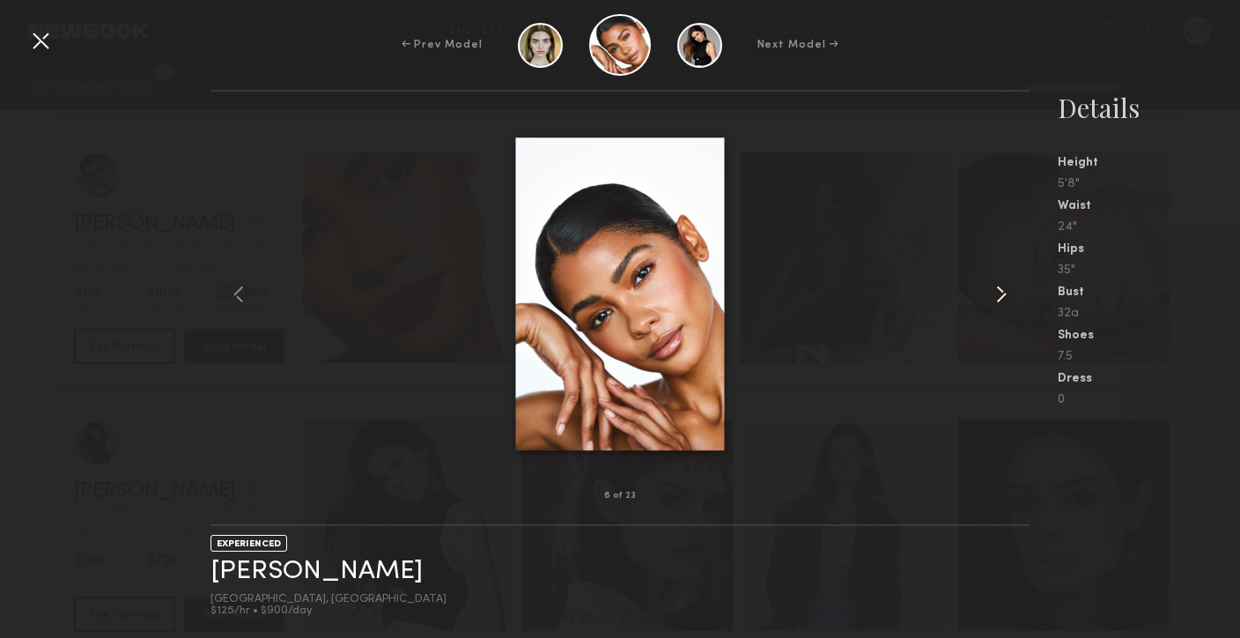
click at [1013, 300] on common-icon at bounding box center [1002, 294] width 28 height 28
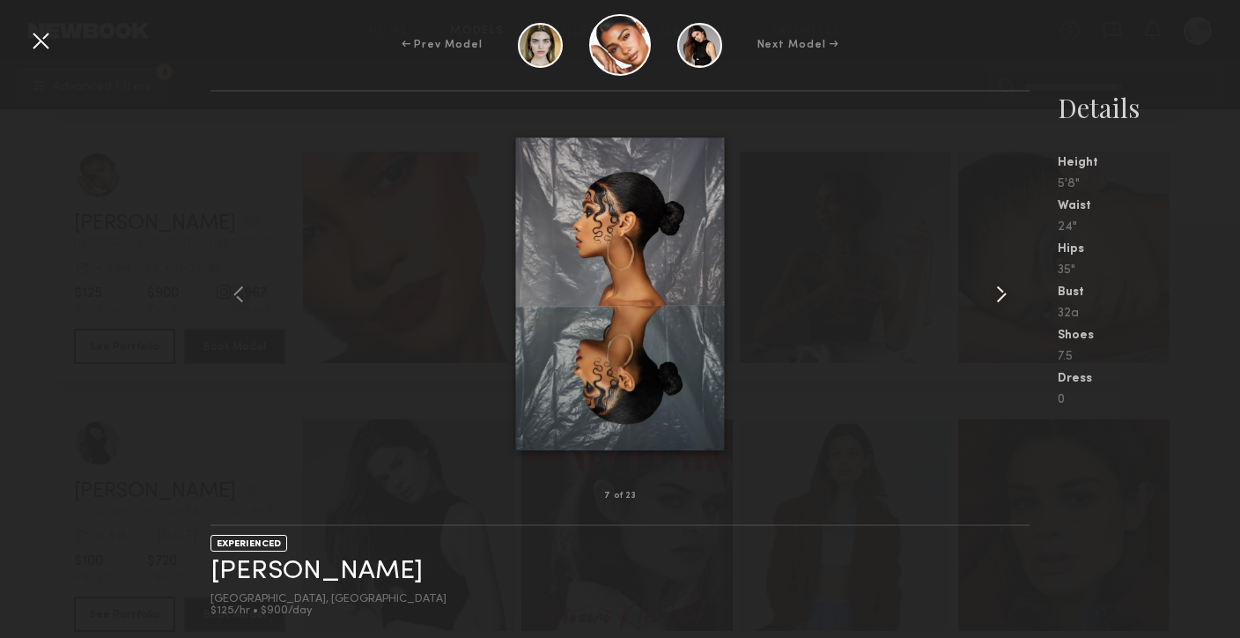
click at [1013, 300] on common-icon at bounding box center [1002, 294] width 28 height 28
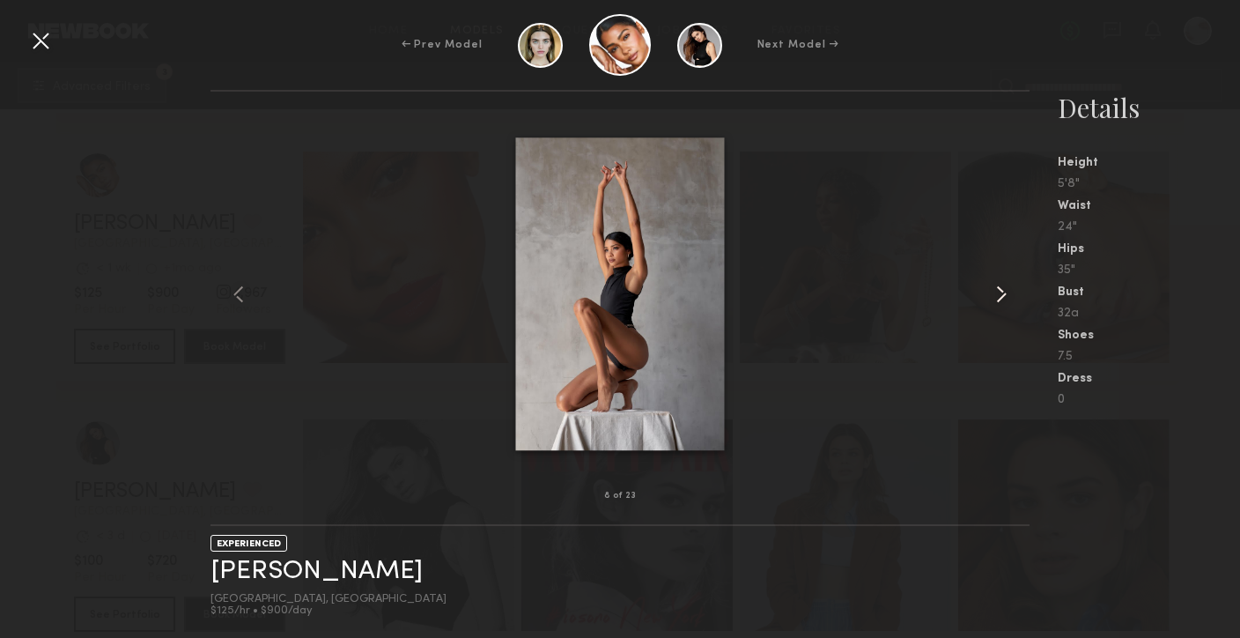
click at [1013, 300] on common-icon at bounding box center [1002, 294] width 28 height 28
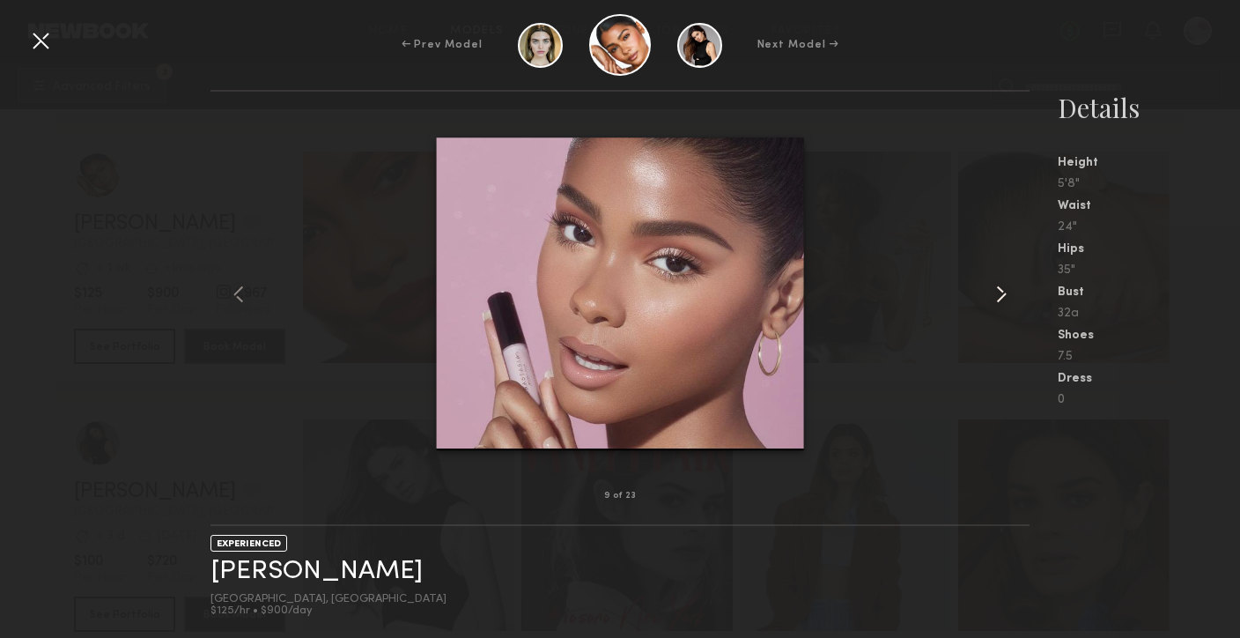
click at [1013, 300] on common-icon at bounding box center [1002, 294] width 28 height 28
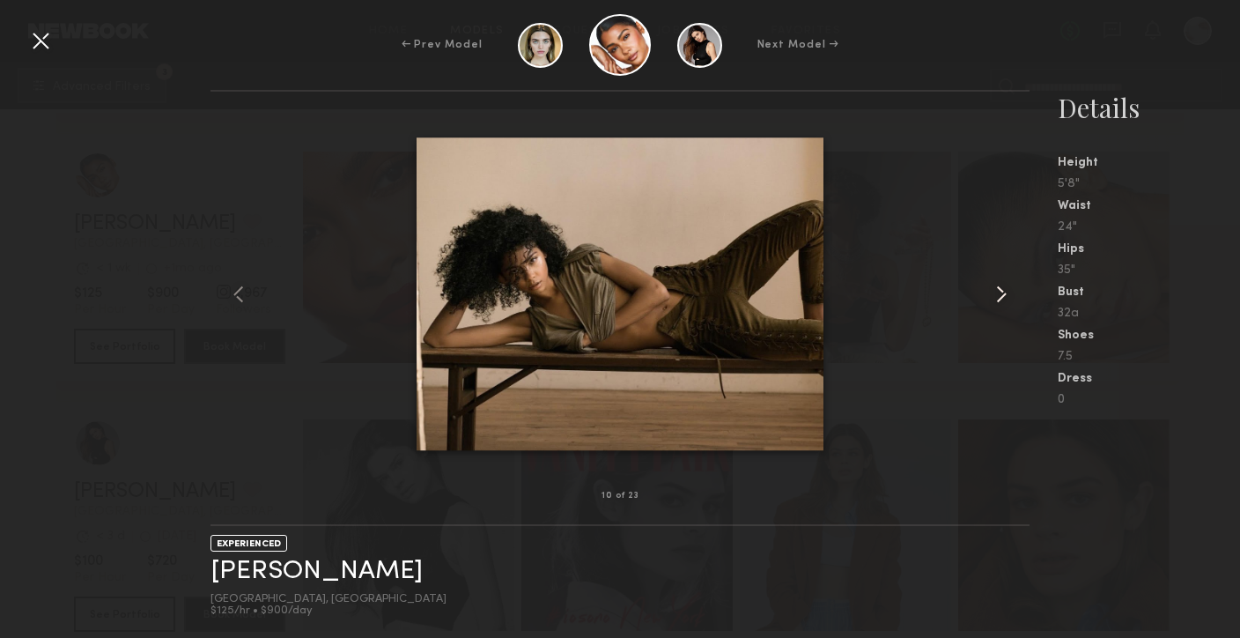
click at [1013, 300] on common-icon at bounding box center [1002, 294] width 28 height 28
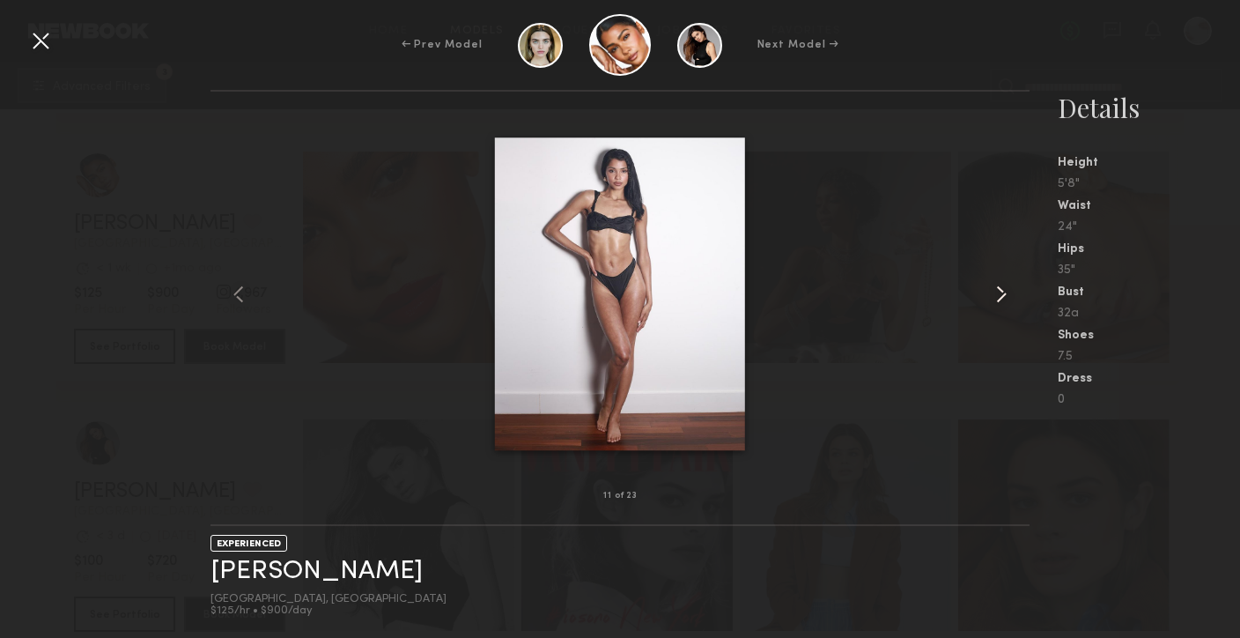
click at [1013, 300] on common-icon at bounding box center [1002, 294] width 28 height 28
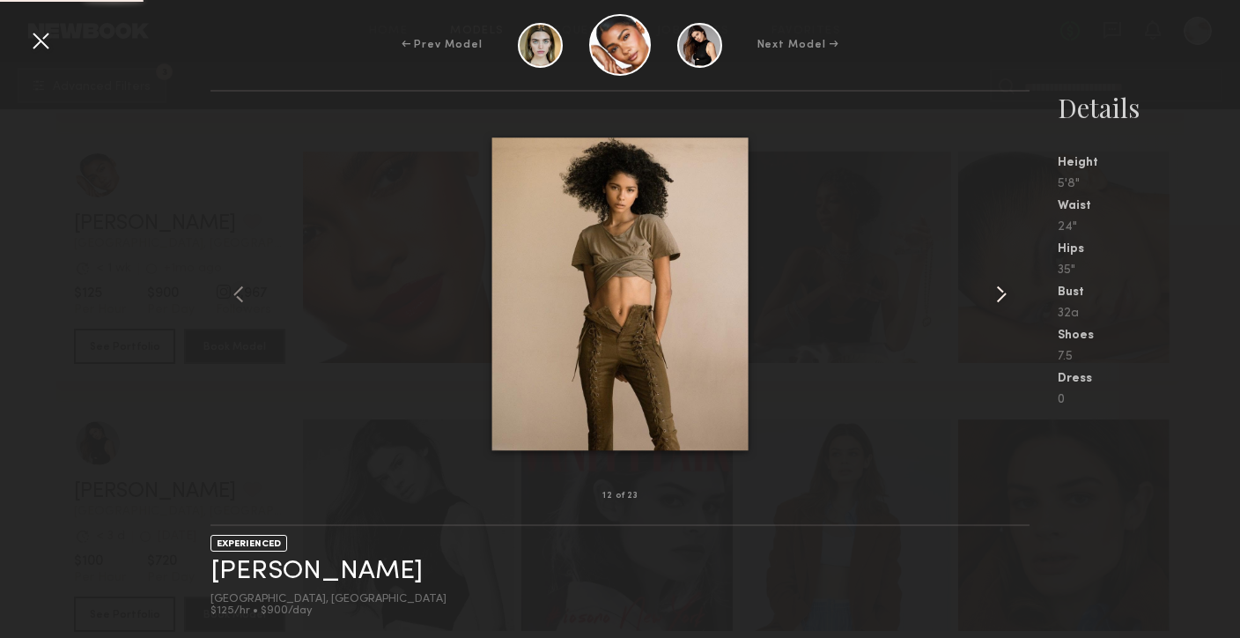
click at [1013, 300] on common-icon at bounding box center [1002, 294] width 28 height 28
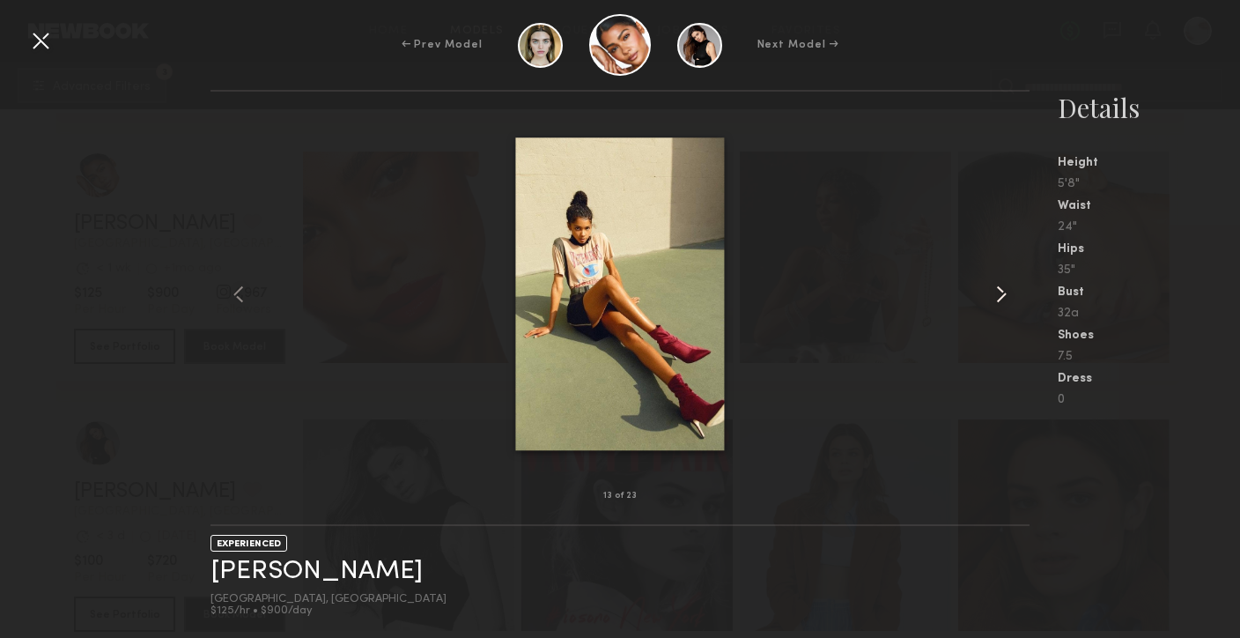
click at [1013, 300] on common-icon at bounding box center [1002, 294] width 28 height 28
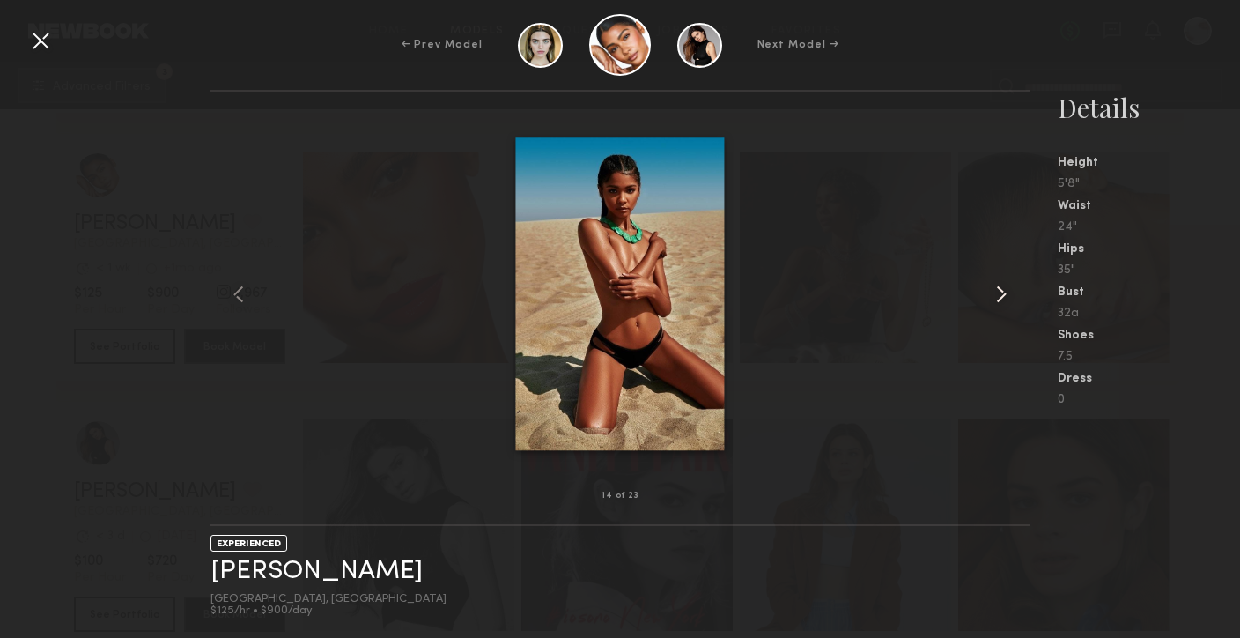
click at [1013, 300] on common-icon at bounding box center [1002, 294] width 28 height 28
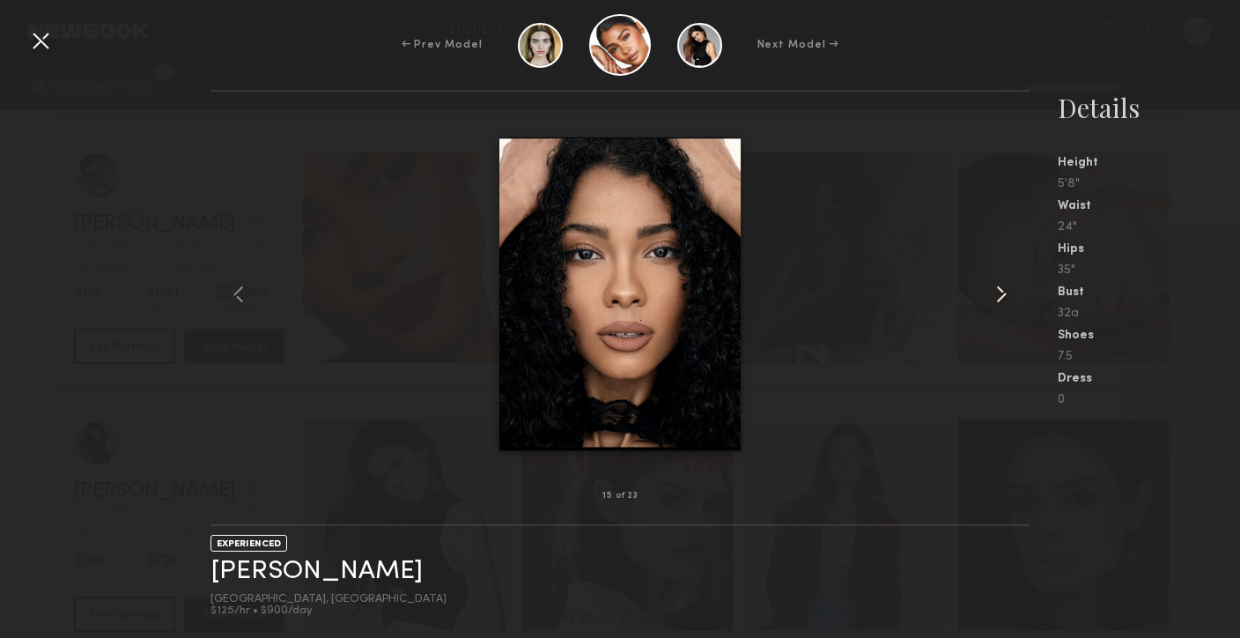
click at [1013, 300] on common-icon at bounding box center [1002, 294] width 28 height 28
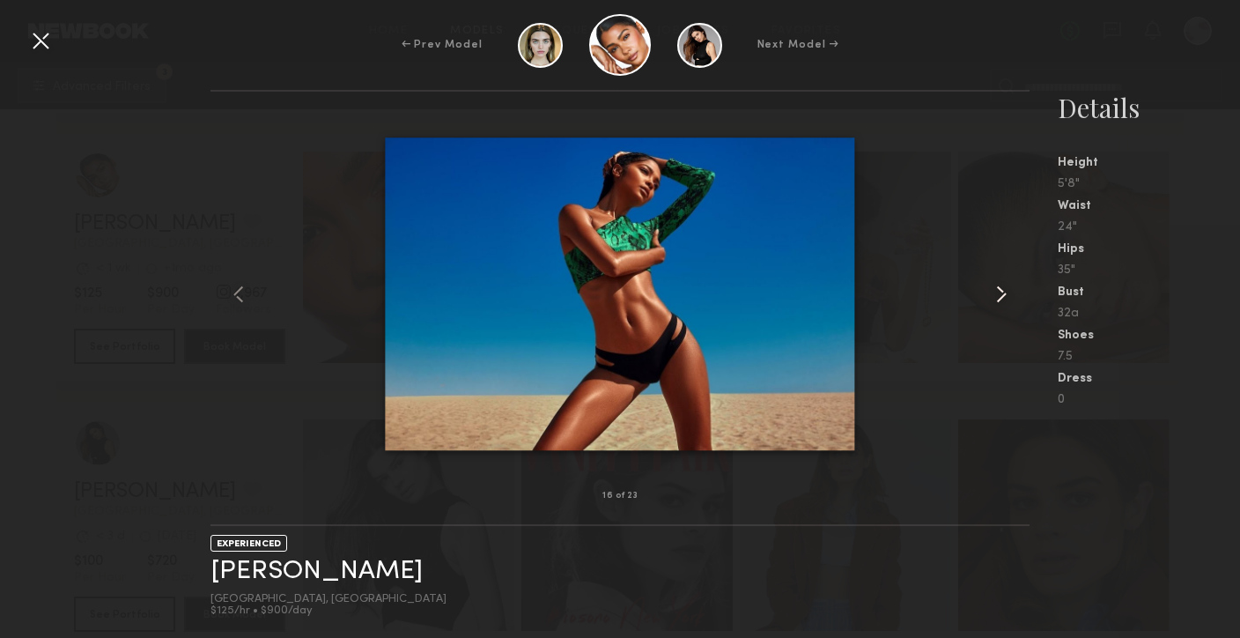
click at [1014, 300] on common-icon at bounding box center [1002, 294] width 28 height 28
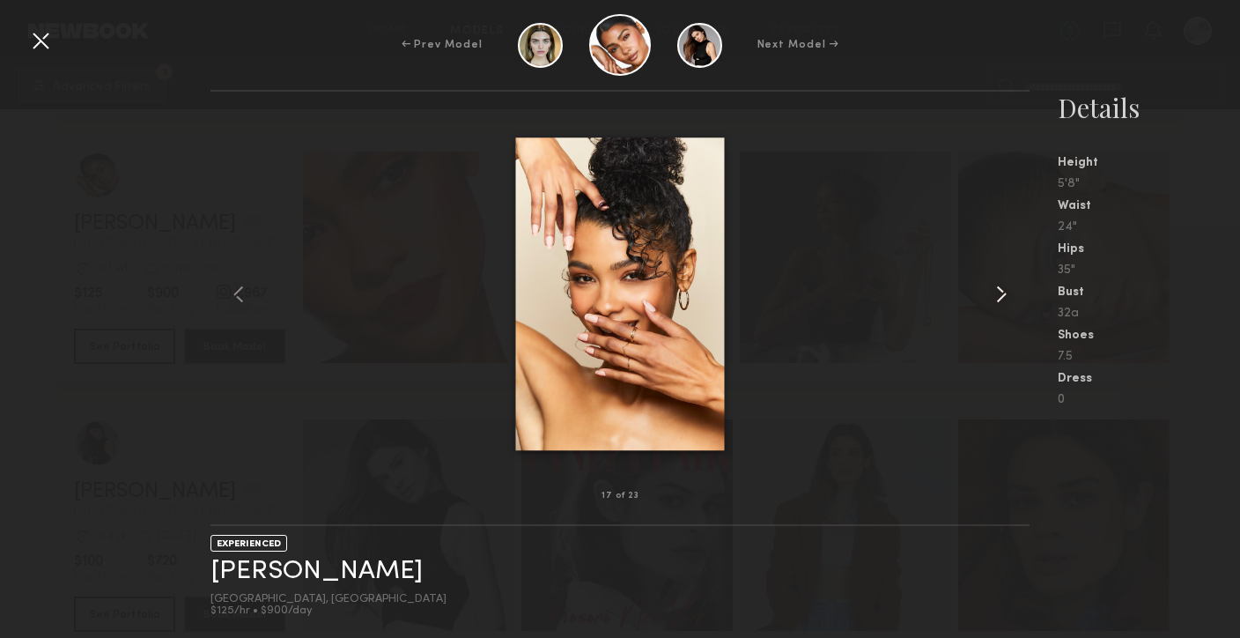
click at [1014, 300] on common-icon at bounding box center [1002, 294] width 28 height 28
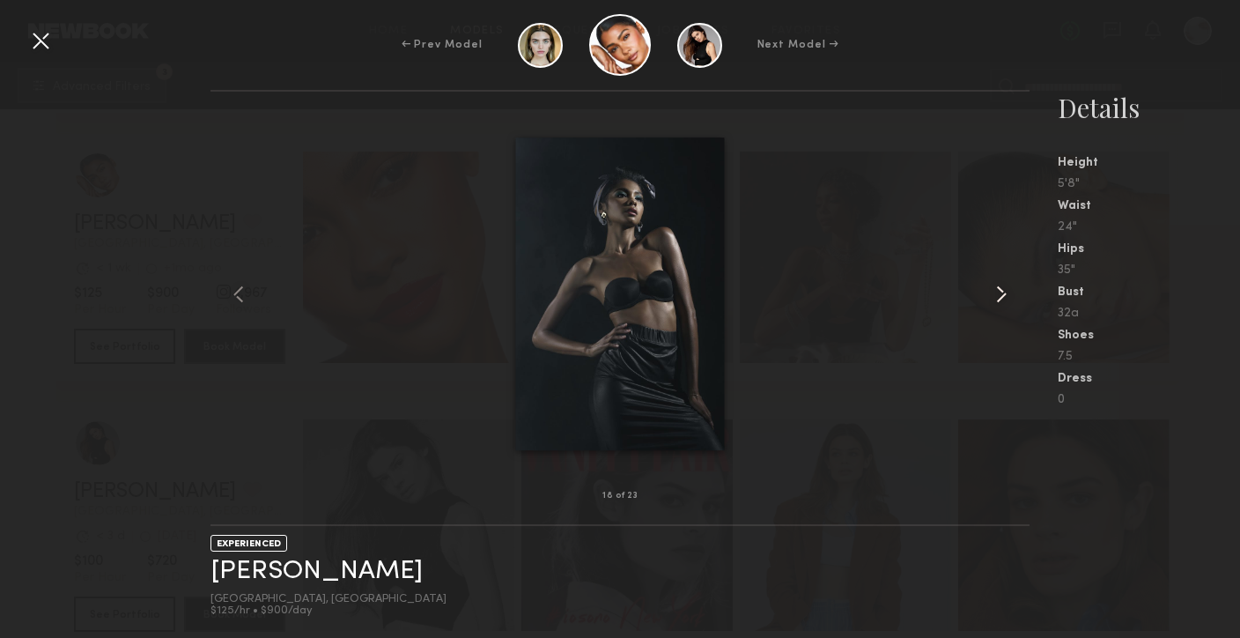
click at [1014, 300] on common-icon at bounding box center [1002, 294] width 28 height 28
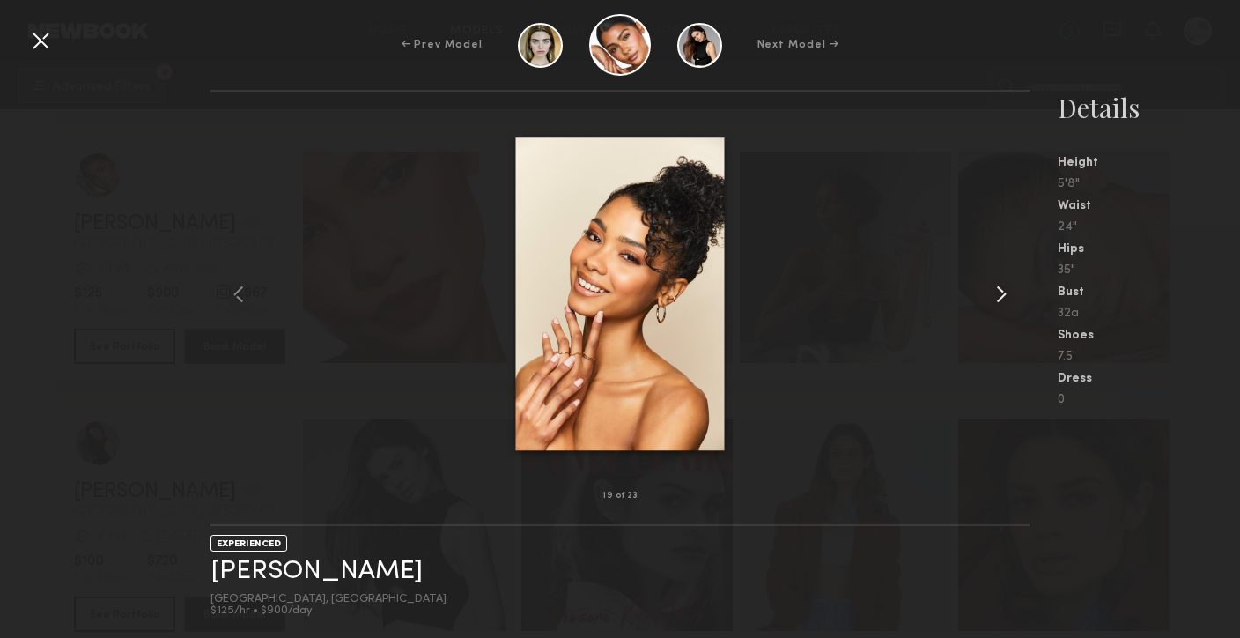
click at [1014, 300] on common-icon at bounding box center [1002, 294] width 28 height 28
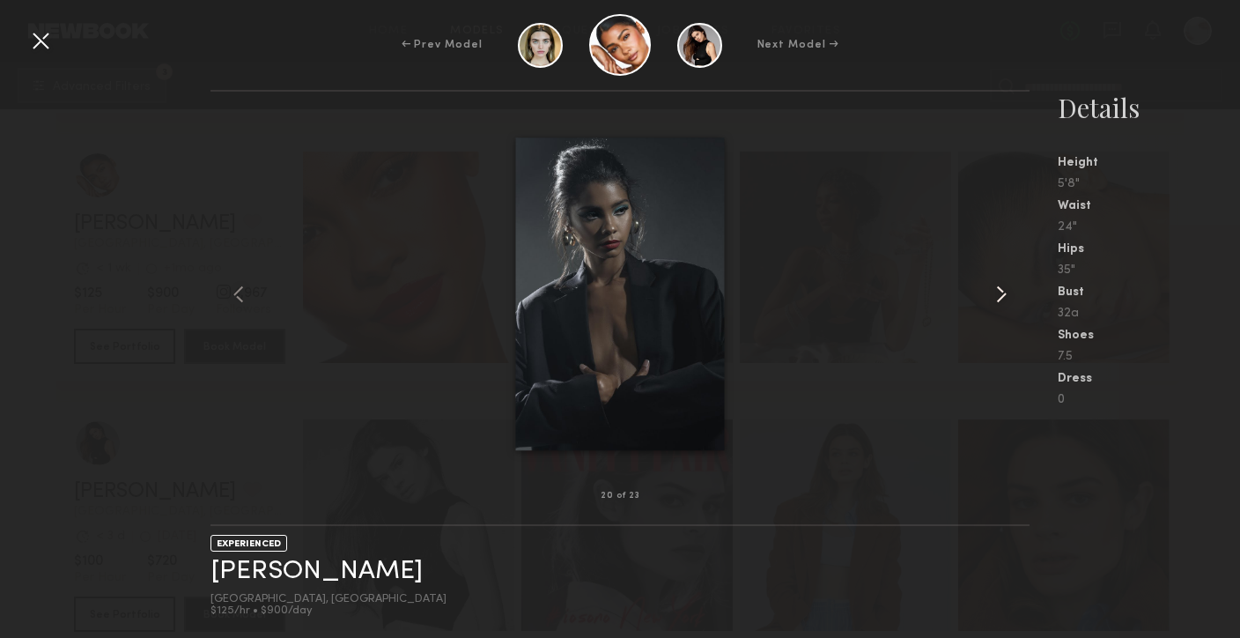
click at [1014, 300] on common-icon at bounding box center [1002, 294] width 28 height 28
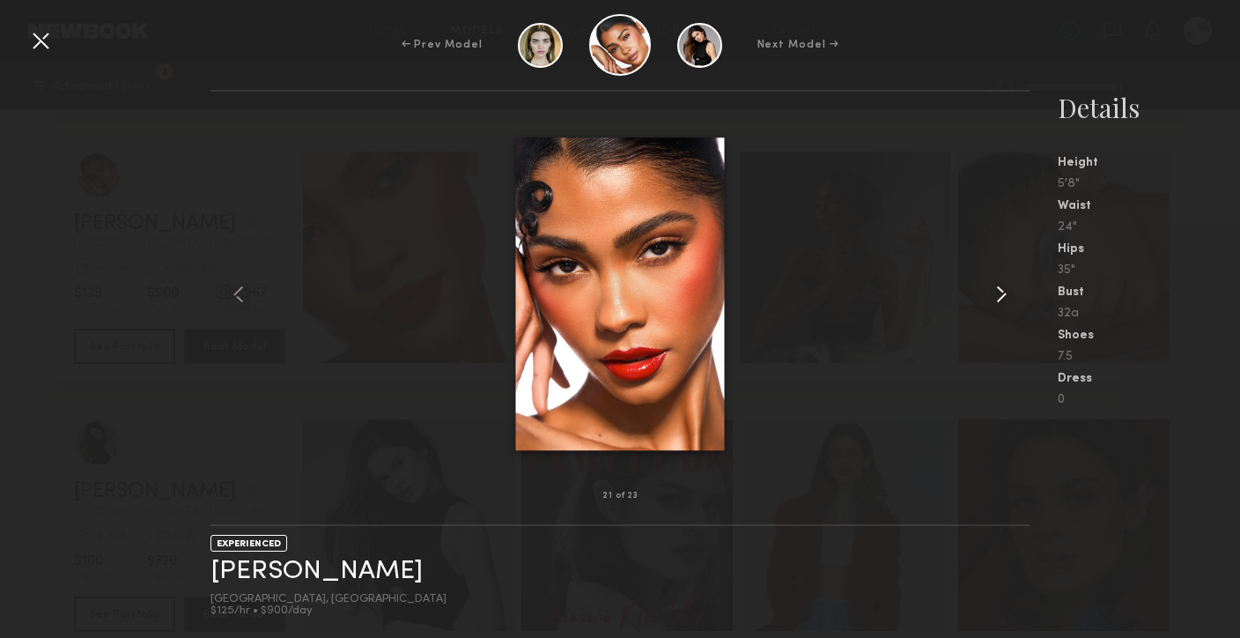
click at [1014, 300] on common-icon at bounding box center [1002, 294] width 28 height 28
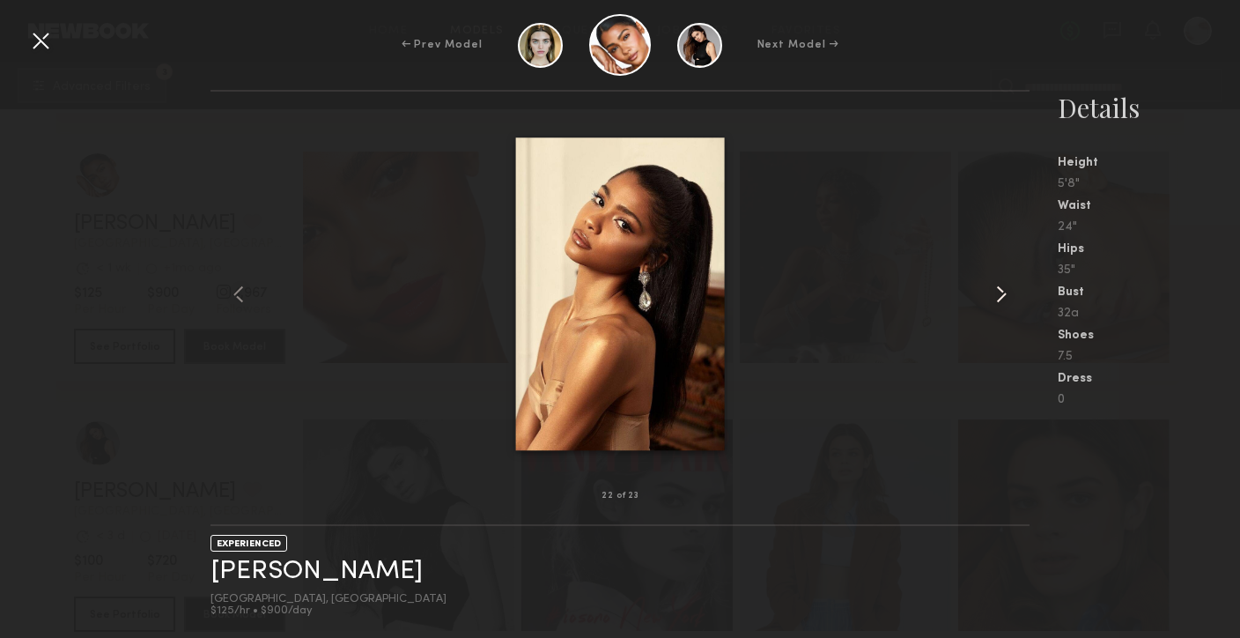
click at [1014, 300] on common-icon at bounding box center [1002, 294] width 28 height 28
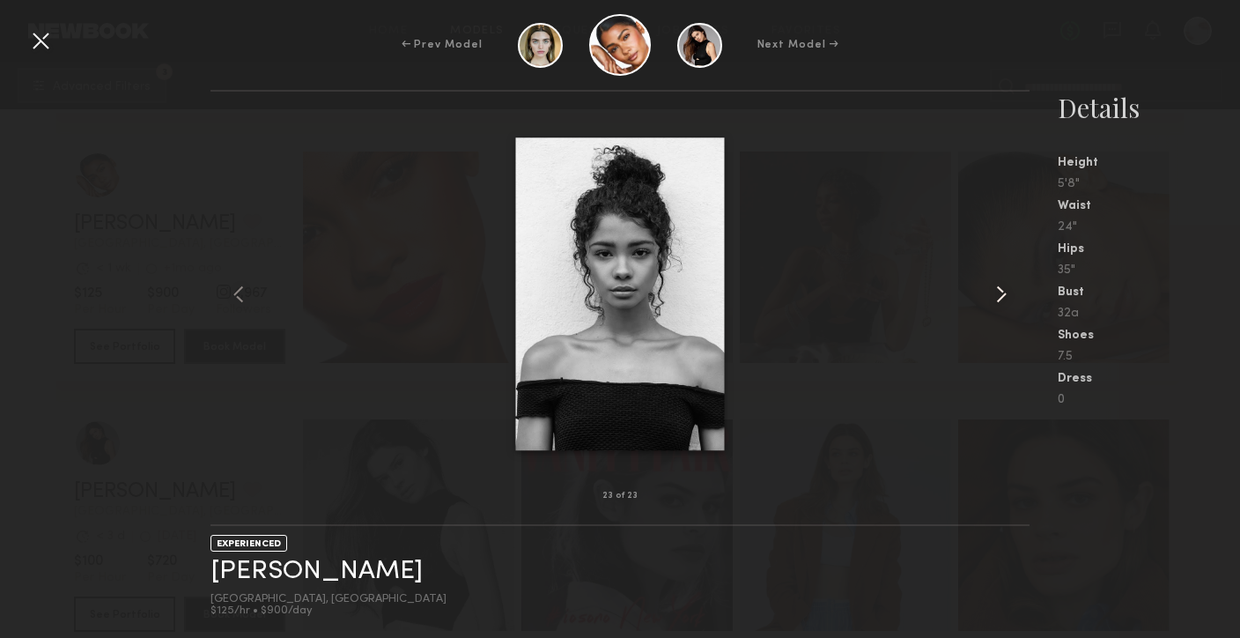
click at [1015, 301] on common-icon at bounding box center [1002, 294] width 28 height 28
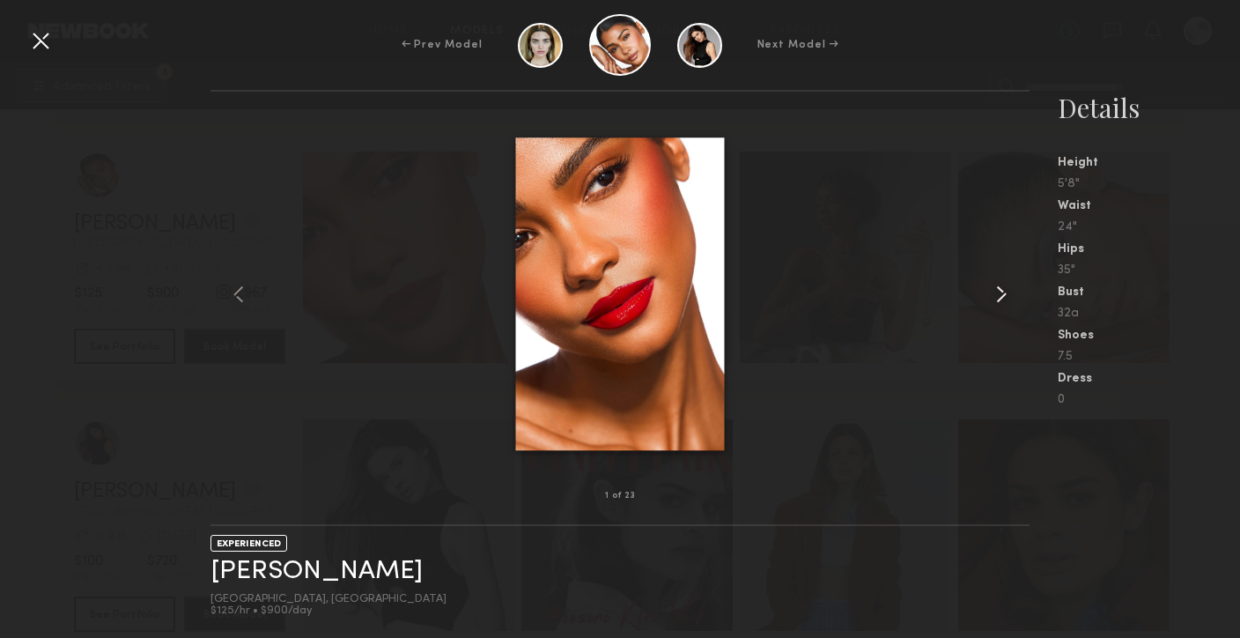
click at [1015, 301] on common-icon at bounding box center [1002, 294] width 28 height 28
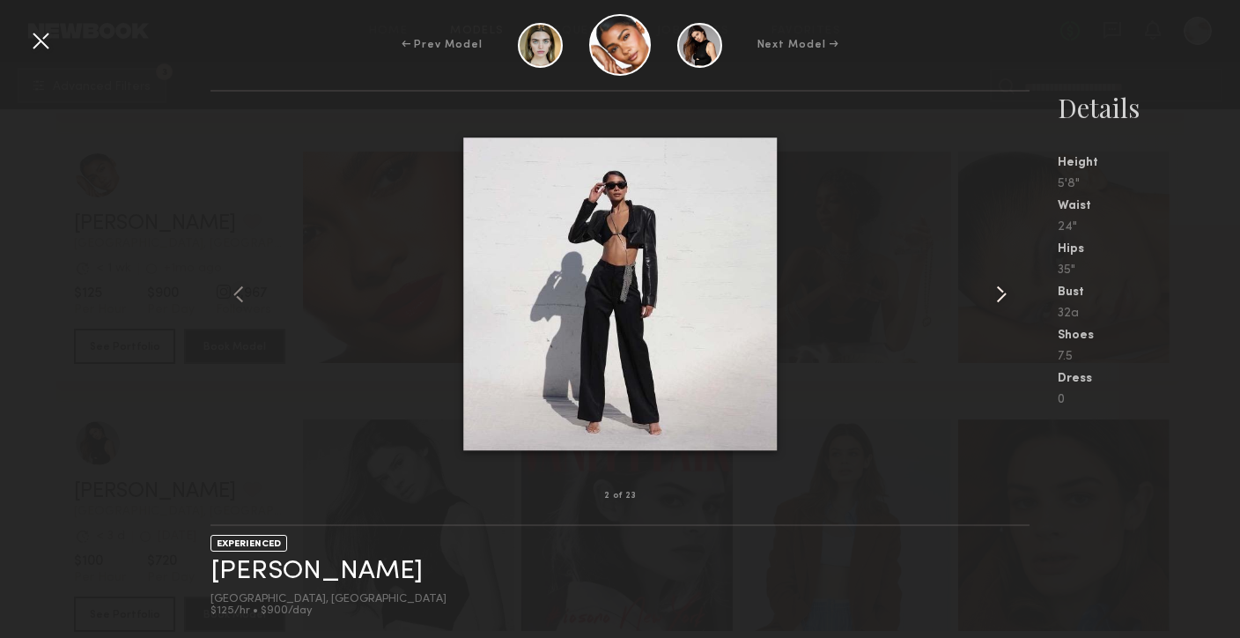
click at [1015, 301] on common-icon at bounding box center [1002, 294] width 28 height 28
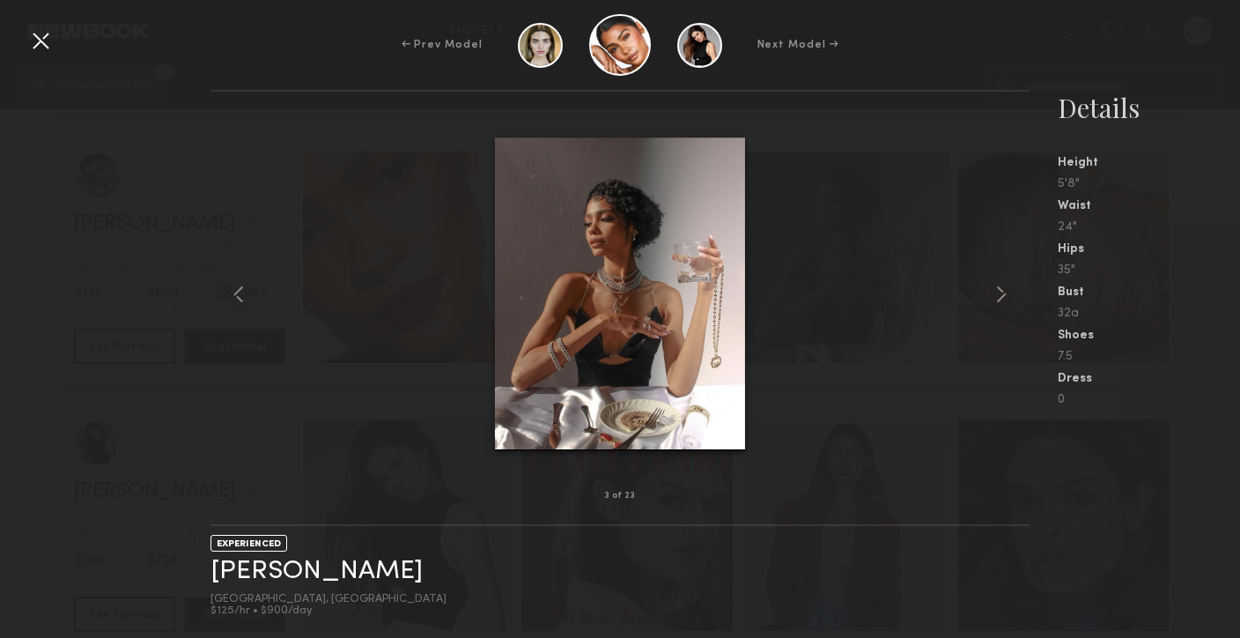
click at [43, 42] on div at bounding box center [40, 40] width 28 height 28
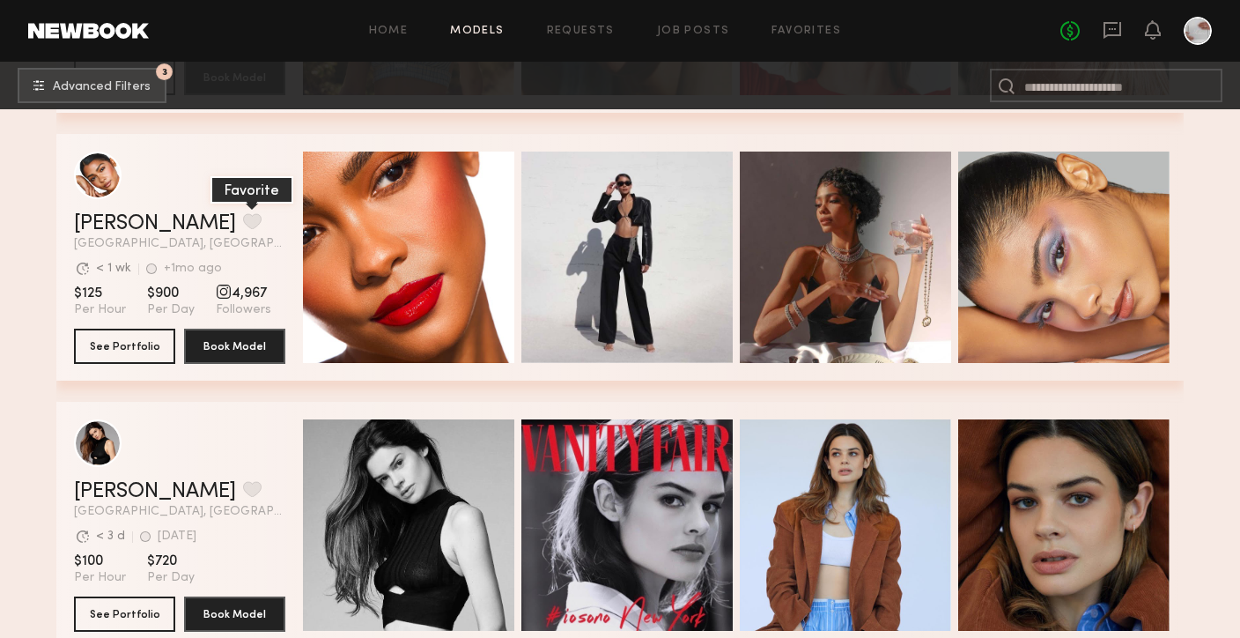
click at [243, 221] on button "grid" at bounding box center [252, 221] width 19 height 16
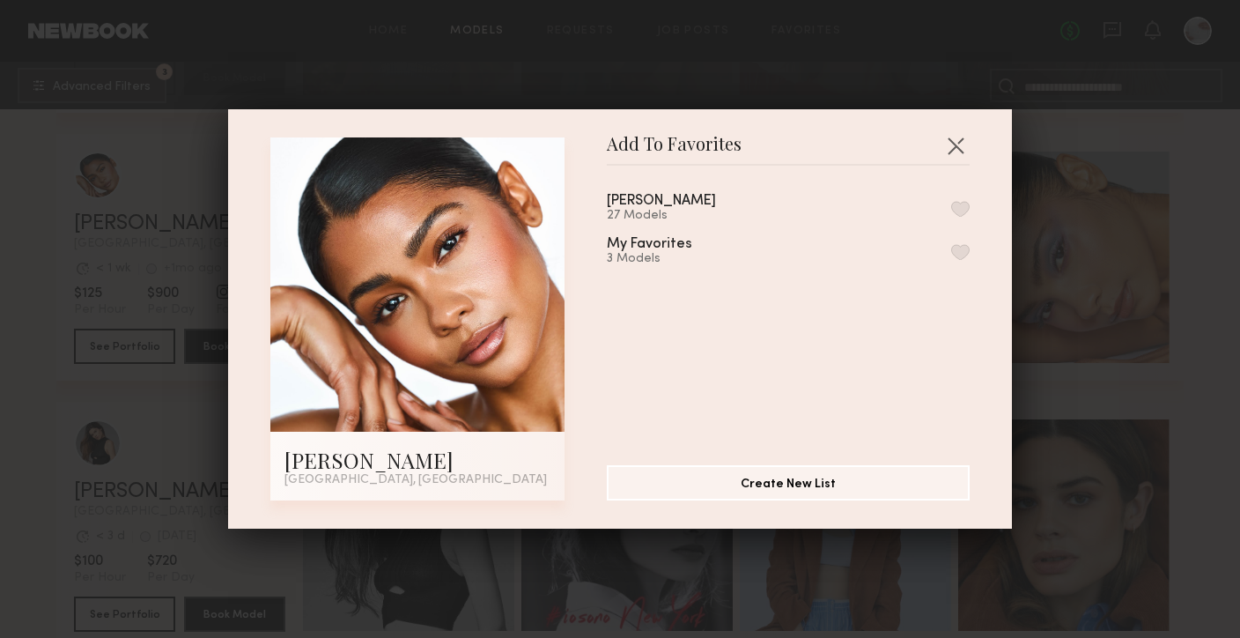
click at [956, 210] on button "button" at bounding box center [961, 209] width 19 height 16
click at [957, 149] on button "button" at bounding box center [956, 145] width 28 height 28
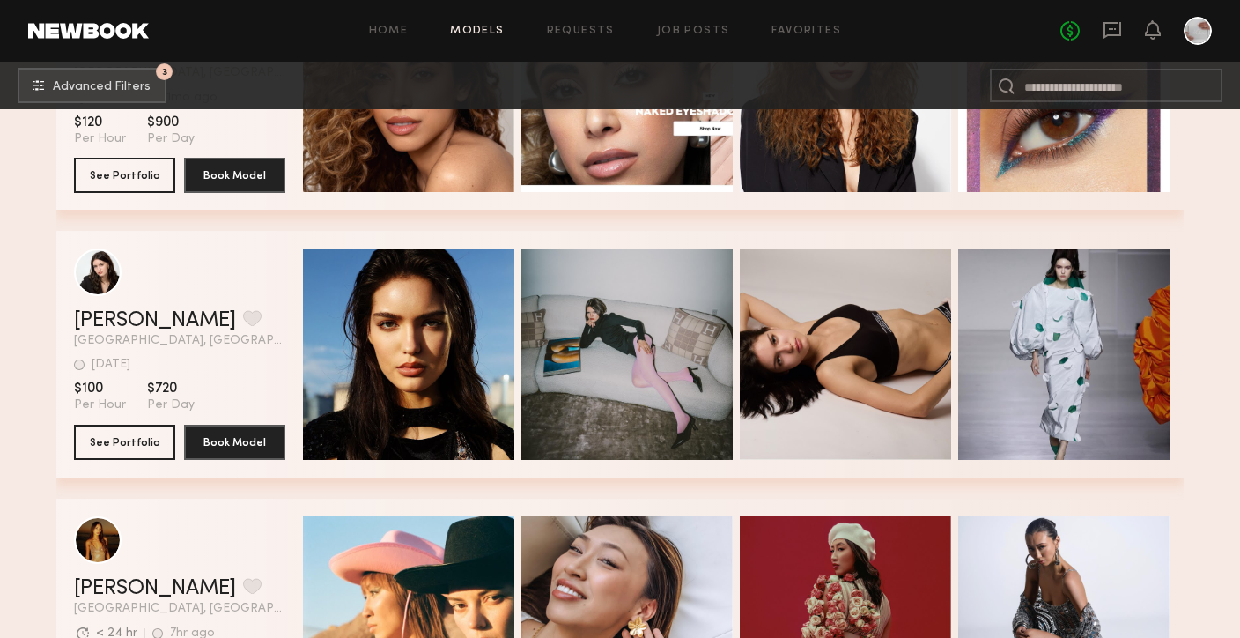
scroll to position [33127, 0]
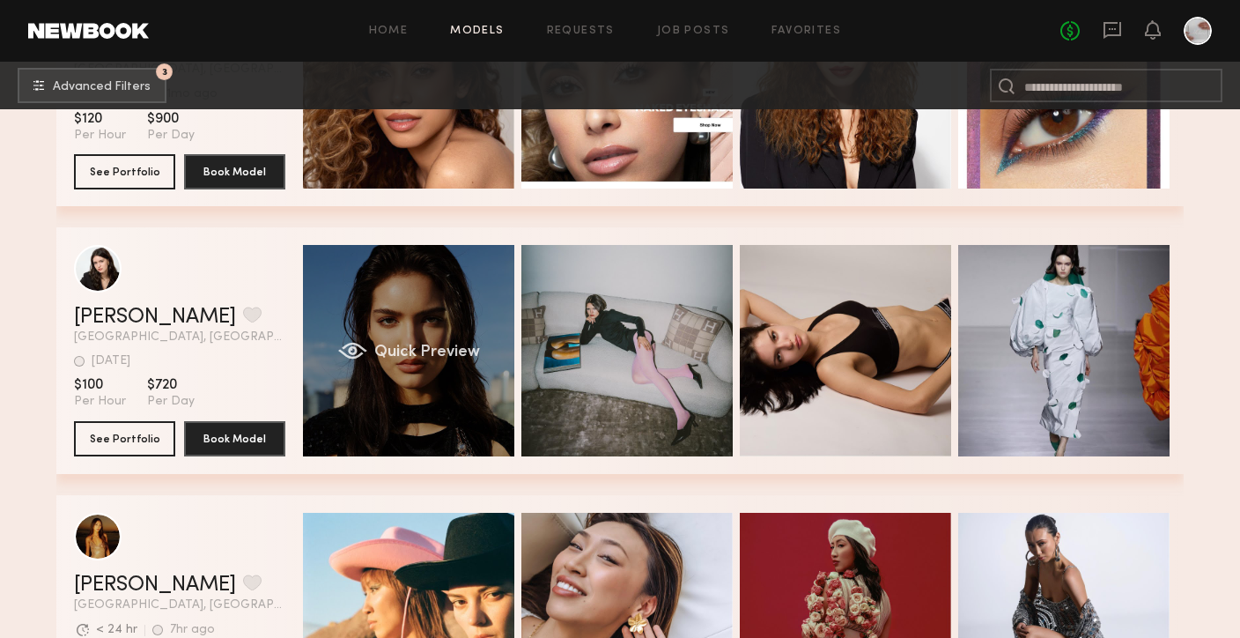
click at [448, 432] on div "Quick Preview" at bounding box center [408, 350] width 211 height 211
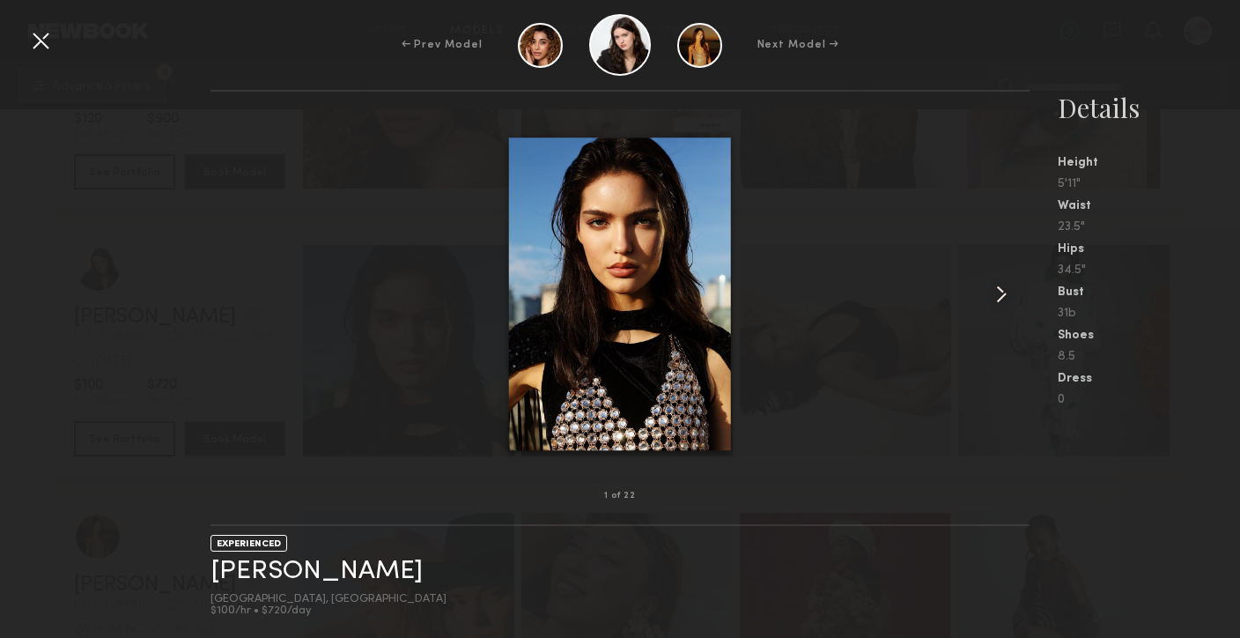
click at [999, 299] on common-icon at bounding box center [1002, 294] width 28 height 28
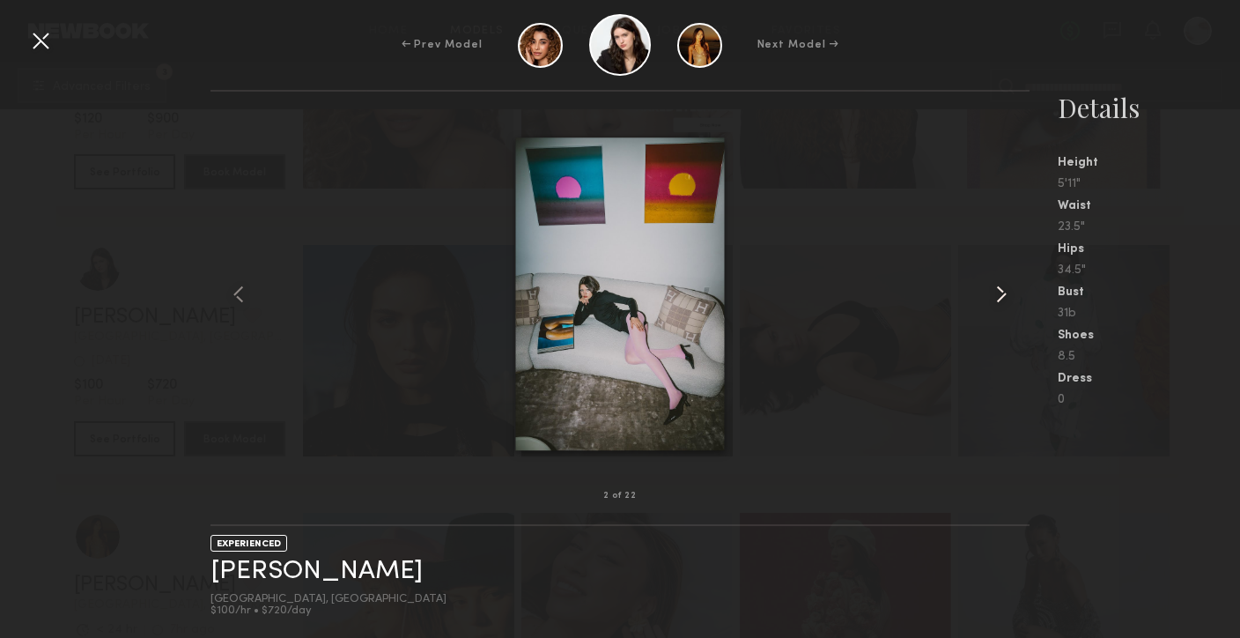
click at [999, 299] on common-icon at bounding box center [1002, 294] width 28 height 28
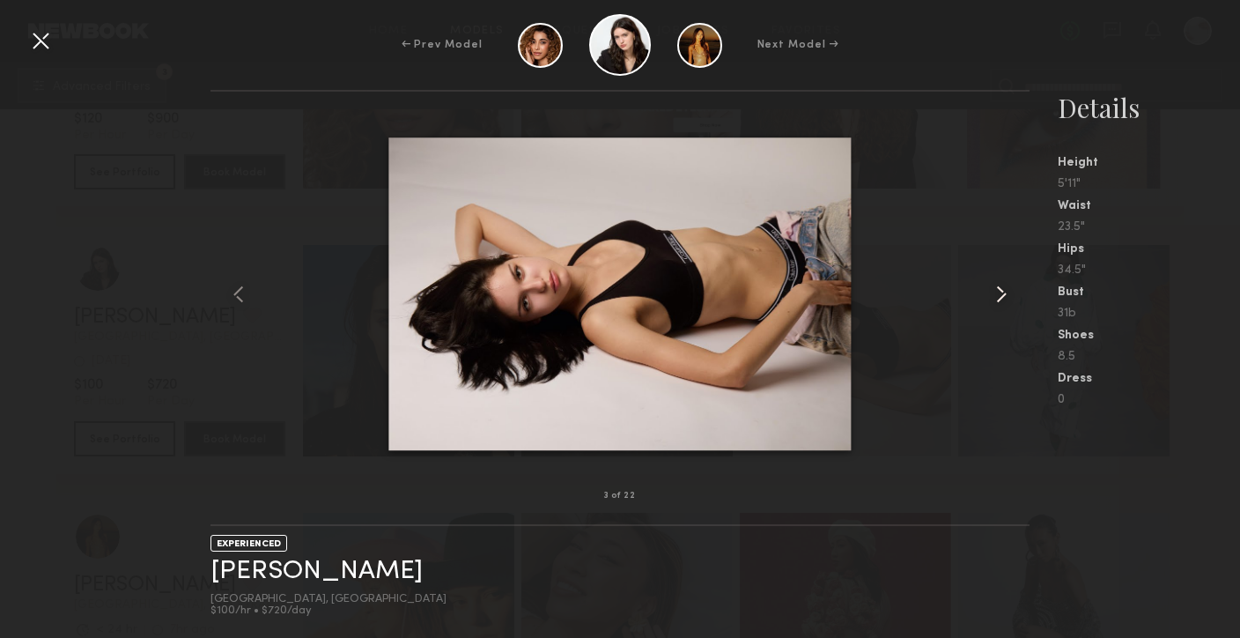
click at [1000, 299] on common-icon at bounding box center [1002, 294] width 28 height 28
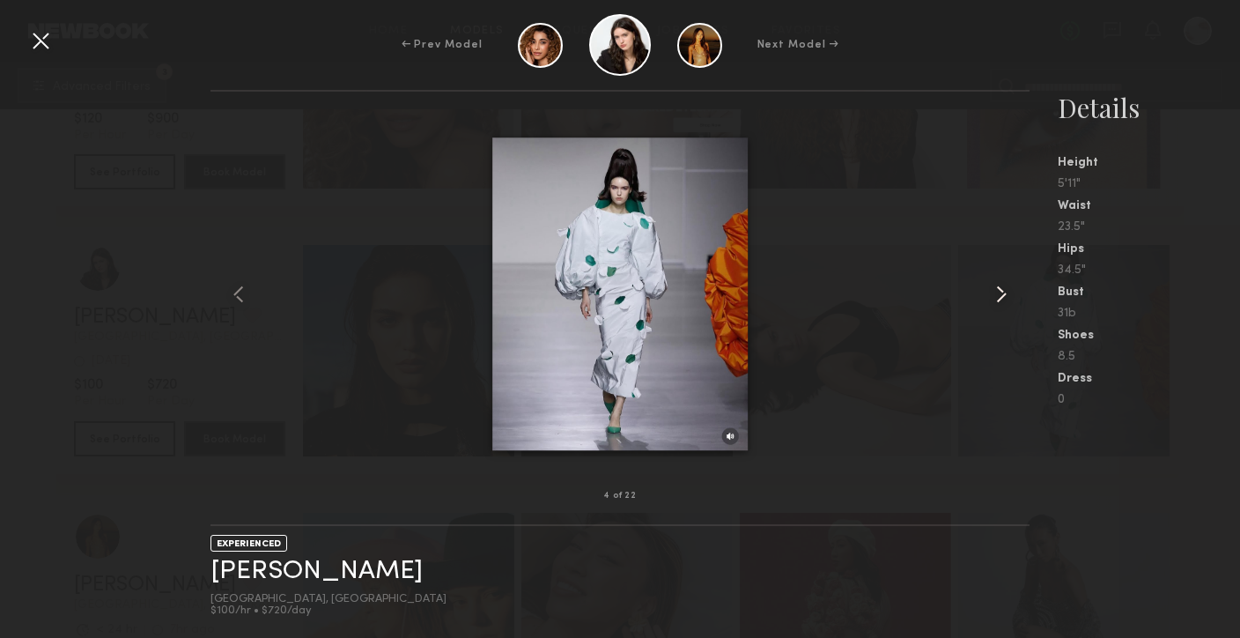
click at [1000, 299] on common-icon at bounding box center [1002, 294] width 28 height 28
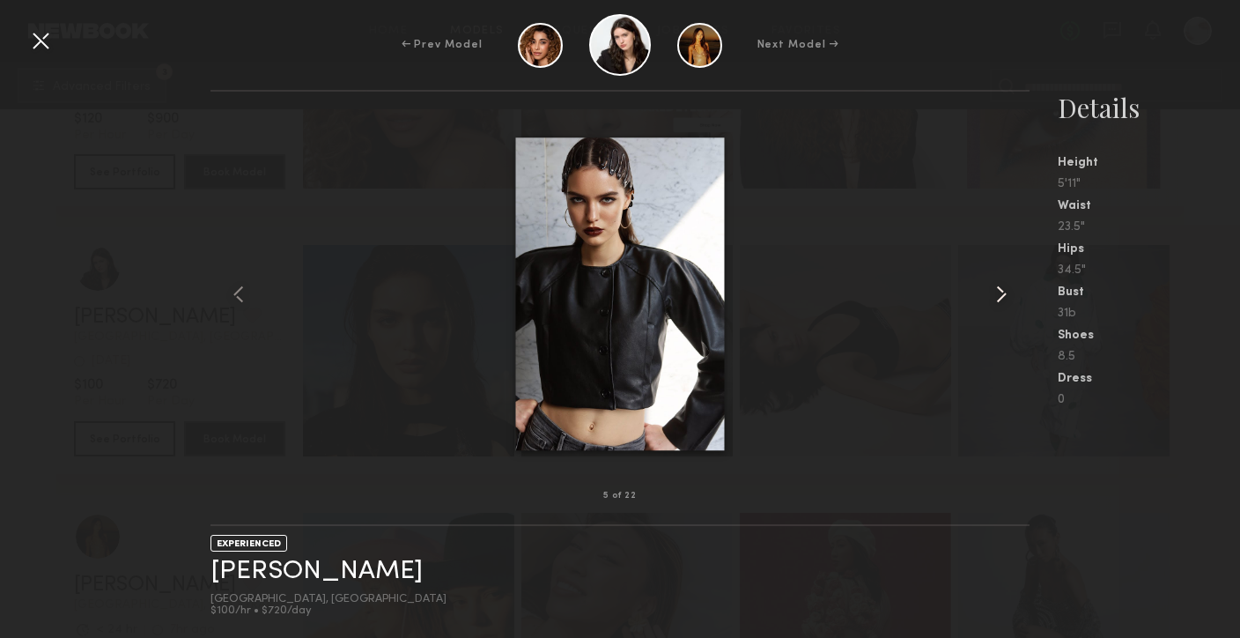
click at [1000, 300] on common-icon at bounding box center [1002, 294] width 28 height 28
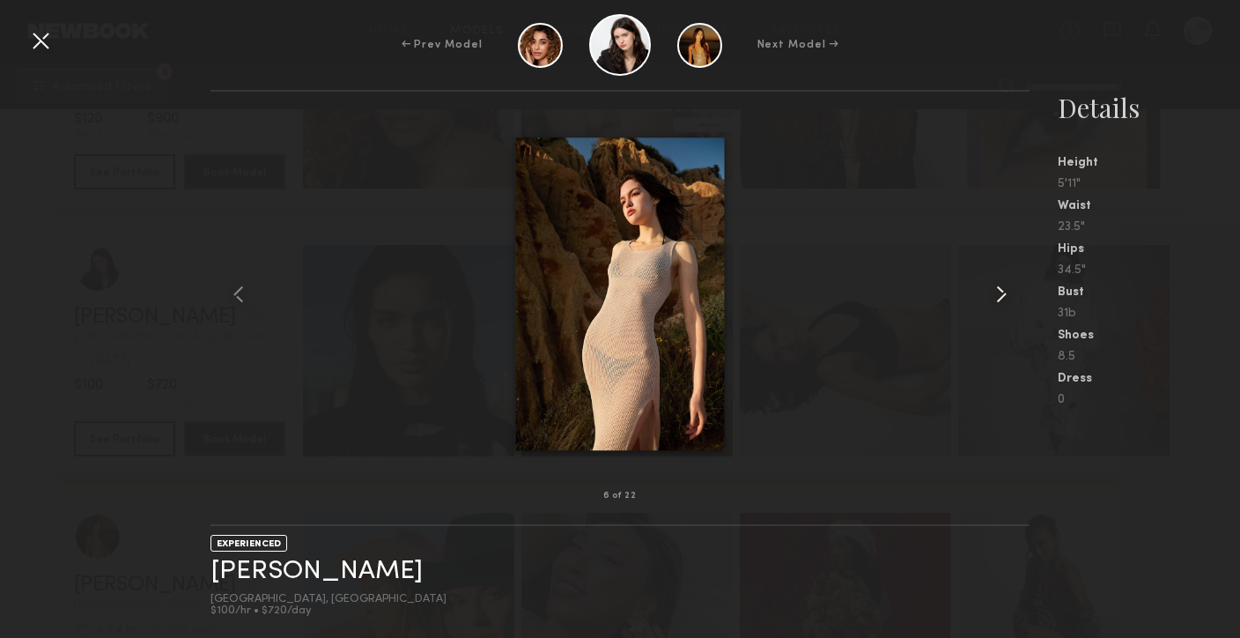
click at [1000, 300] on common-icon at bounding box center [1002, 294] width 28 height 28
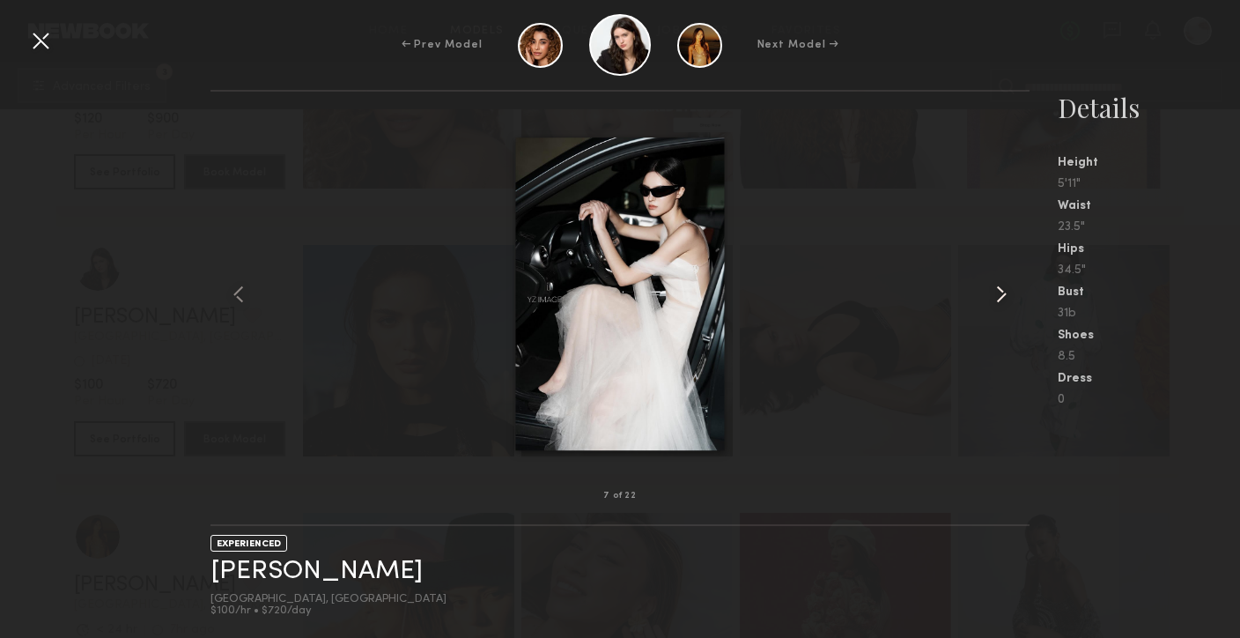
click at [1000, 300] on common-icon at bounding box center [1002, 294] width 28 height 28
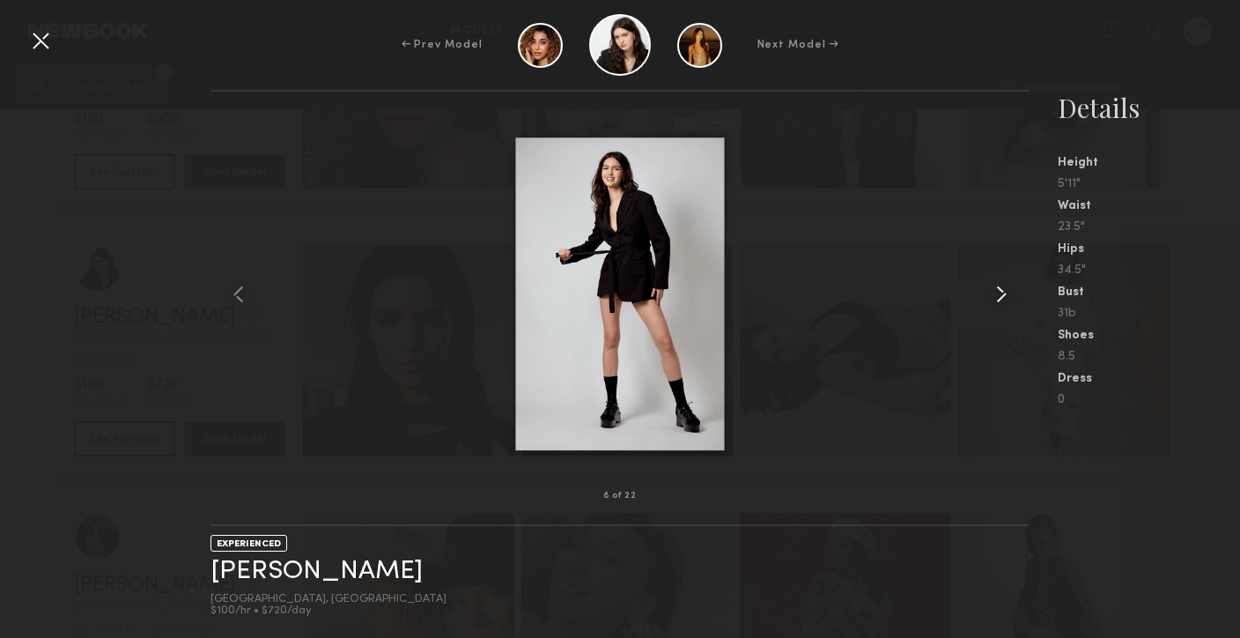
click at [1000, 300] on common-icon at bounding box center [1002, 294] width 28 height 28
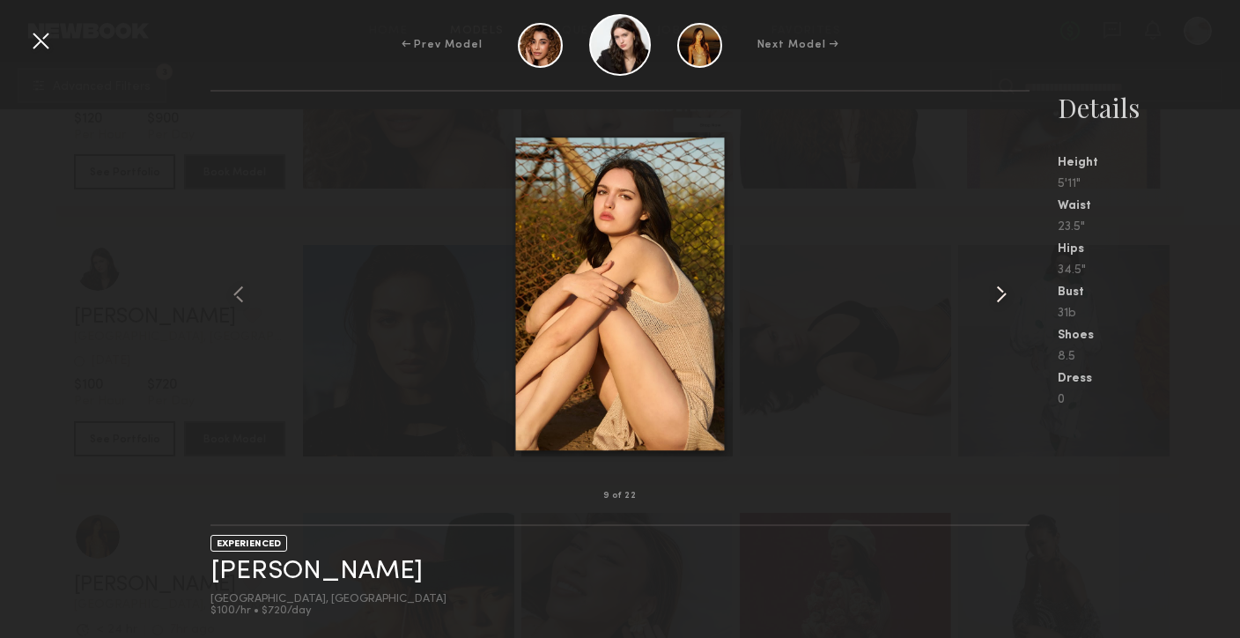
click at [1000, 300] on common-icon at bounding box center [1002, 294] width 28 height 28
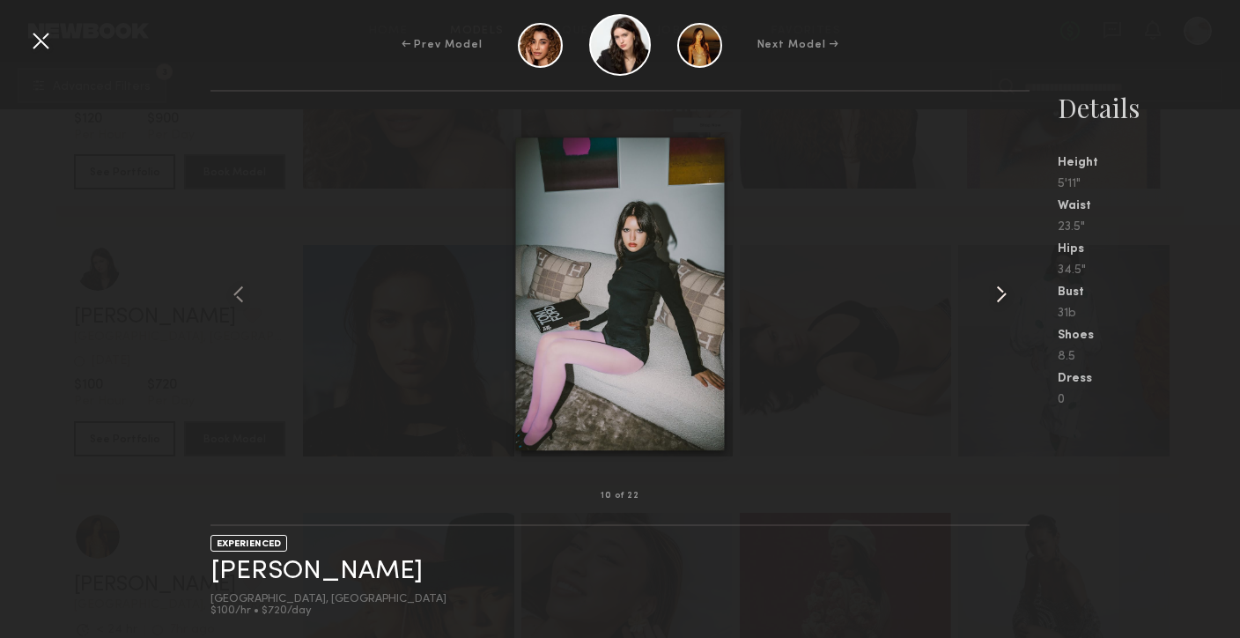
click at [1000, 300] on common-icon at bounding box center [1002, 294] width 28 height 28
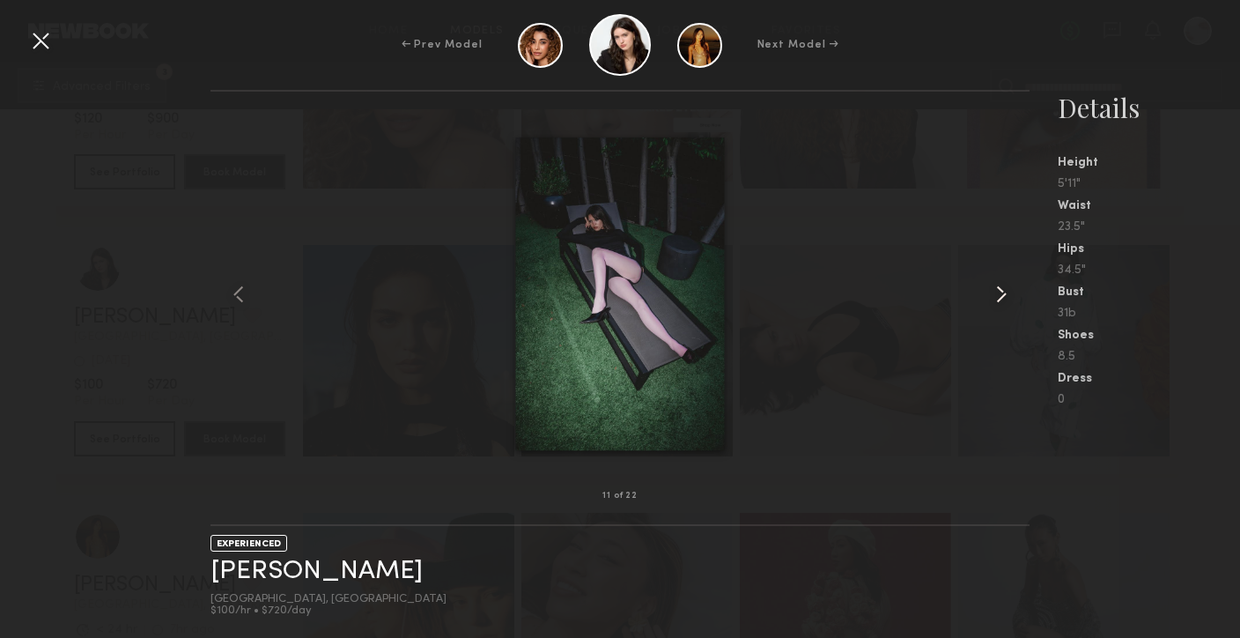
click at [1000, 300] on common-icon at bounding box center [1002, 294] width 28 height 28
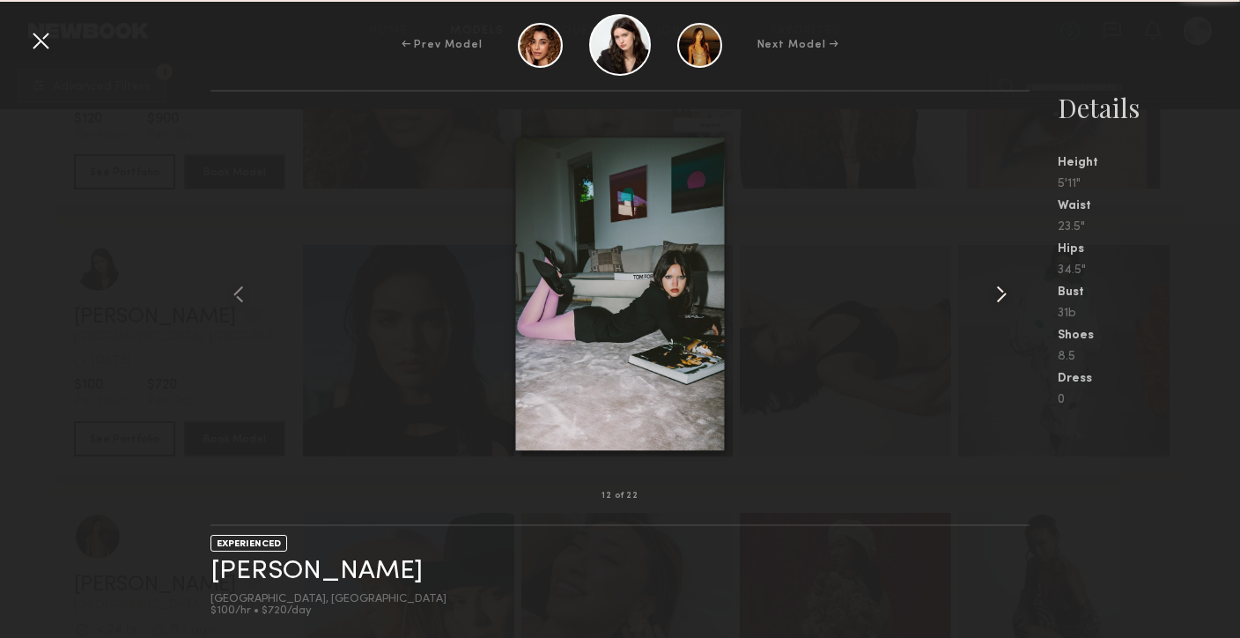
click at [1000, 300] on common-icon at bounding box center [1002, 294] width 28 height 28
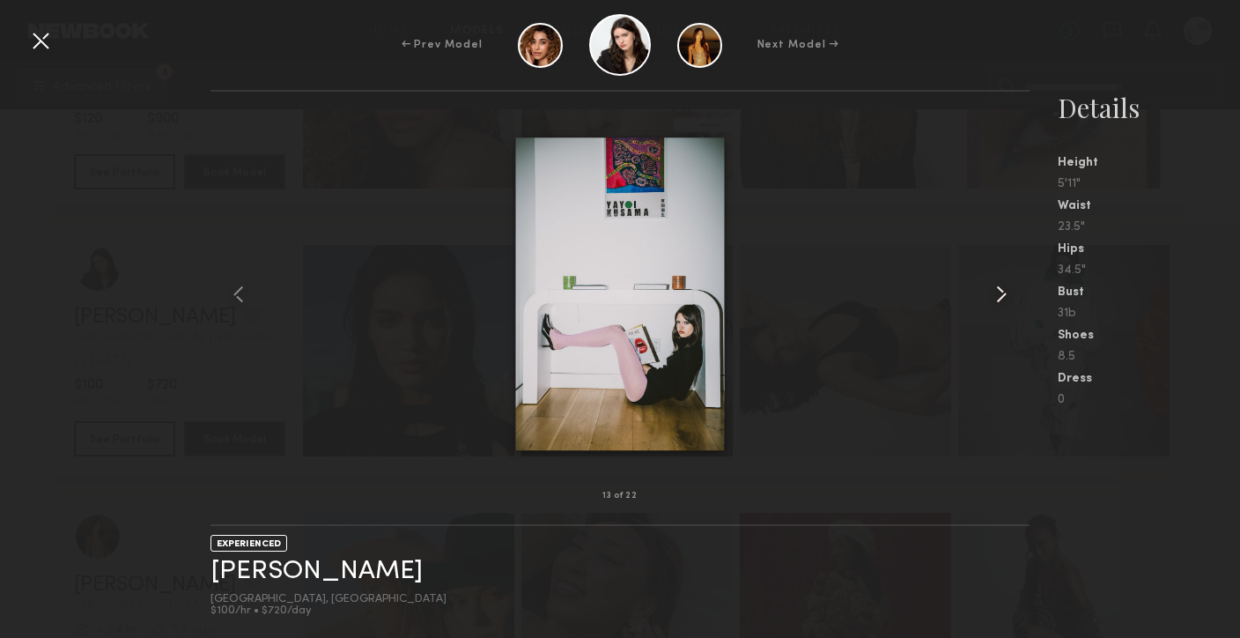
click at [1000, 300] on common-icon at bounding box center [1002, 294] width 28 height 28
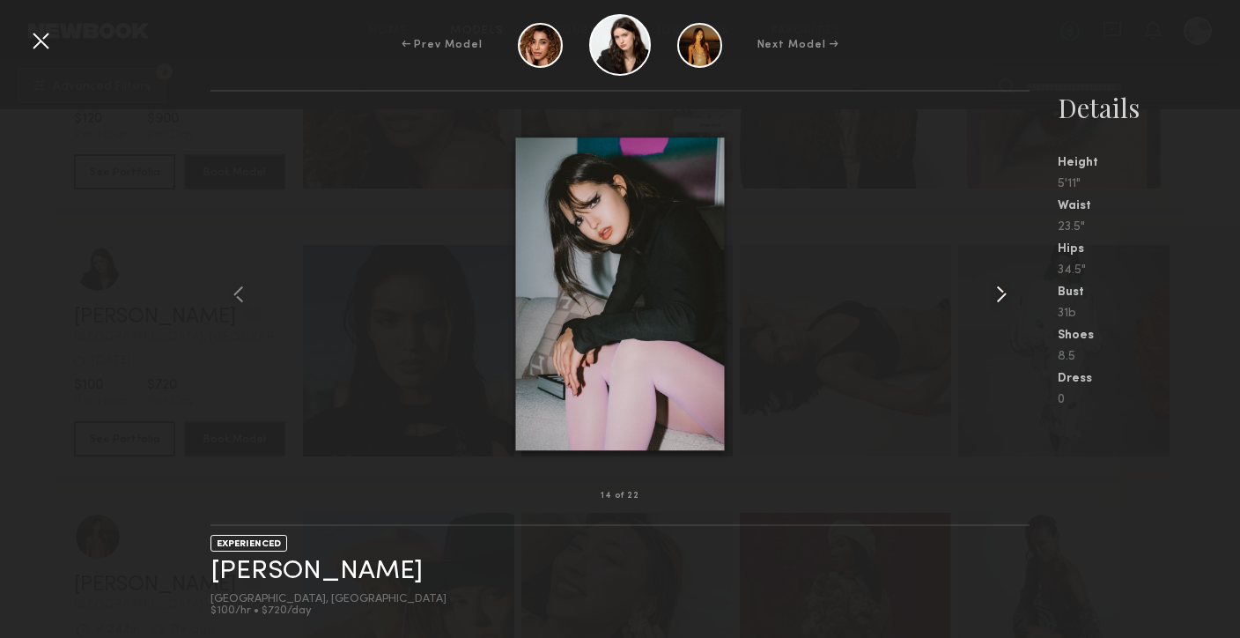
click at [1000, 300] on common-icon at bounding box center [1002, 294] width 28 height 28
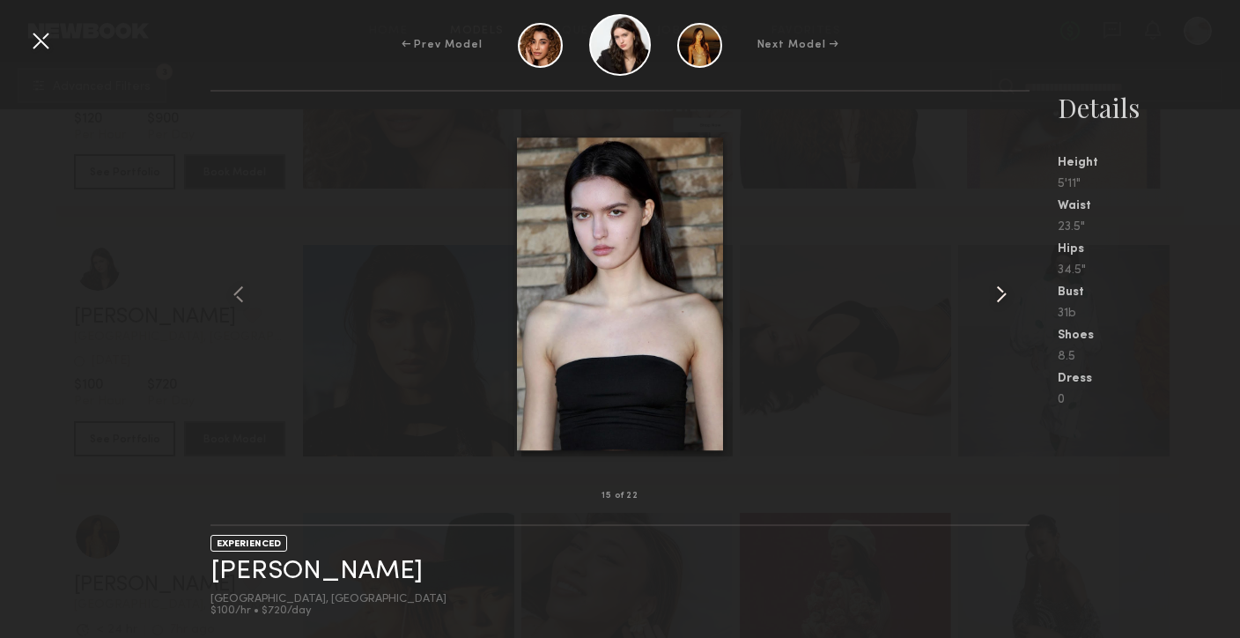
click at [1000, 300] on common-icon at bounding box center [1002, 294] width 28 height 28
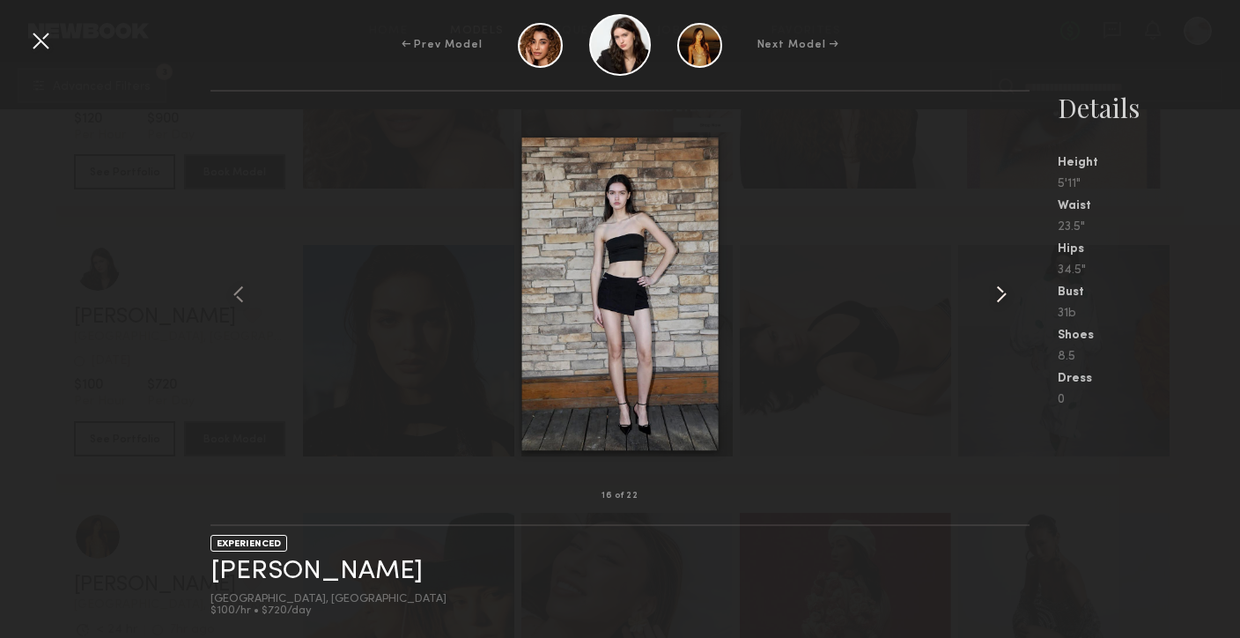
click at [1000, 300] on common-icon at bounding box center [1002, 294] width 28 height 28
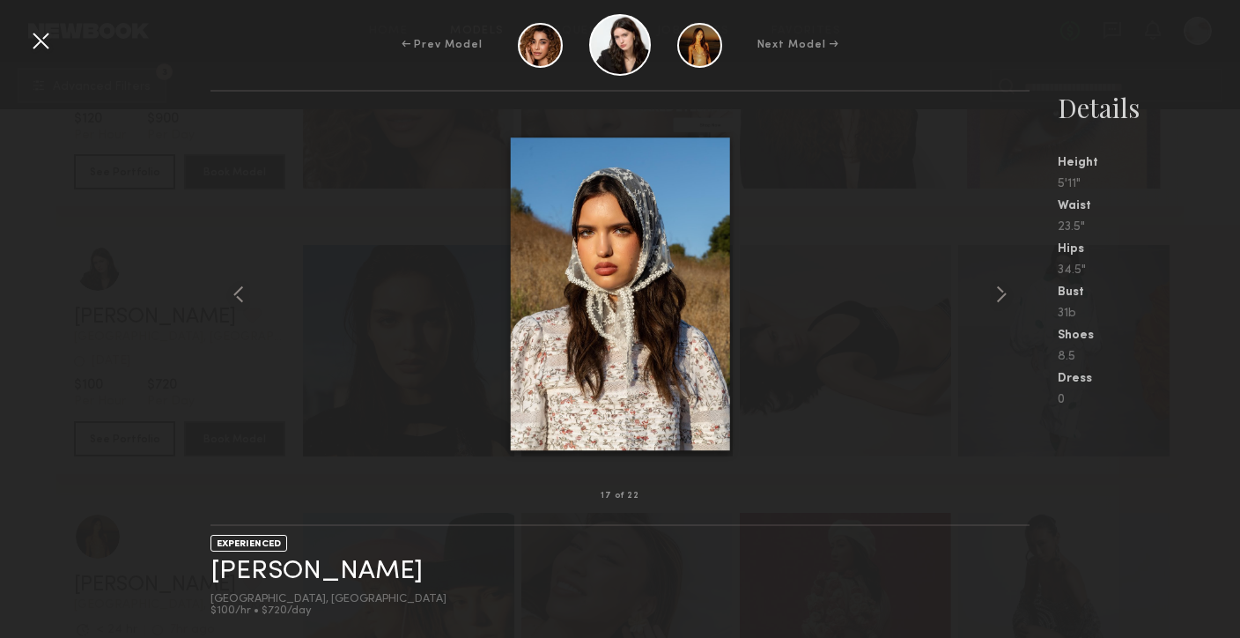
click at [52, 48] on div at bounding box center [40, 40] width 28 height 28
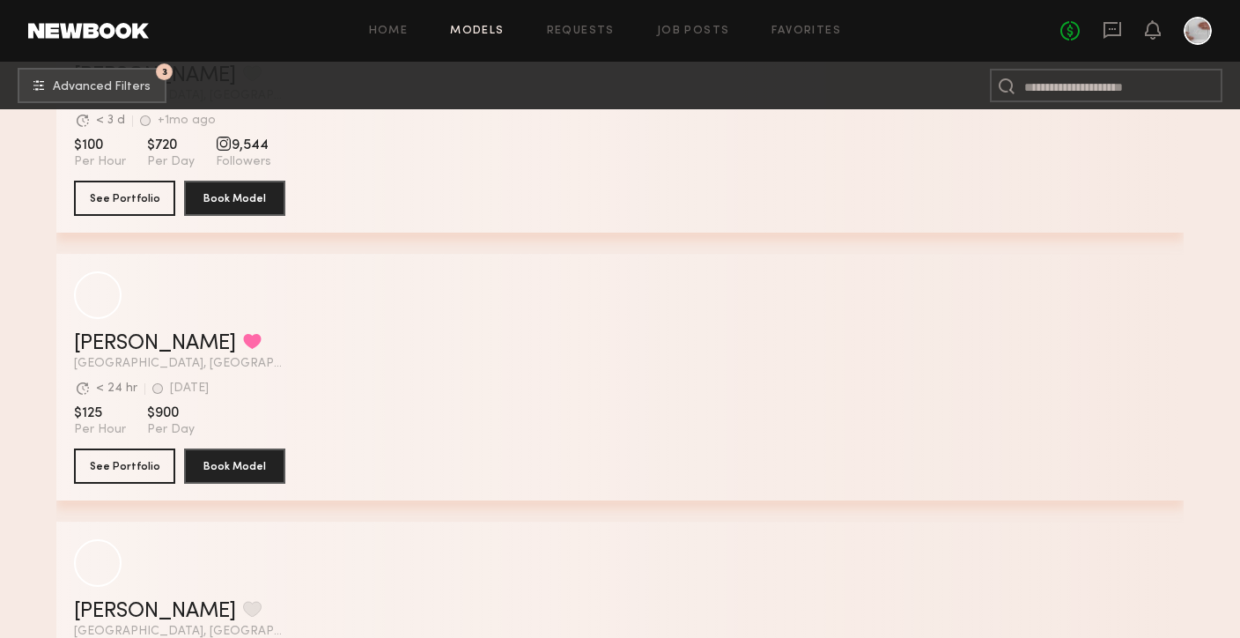
scroll to position [38466, 0]
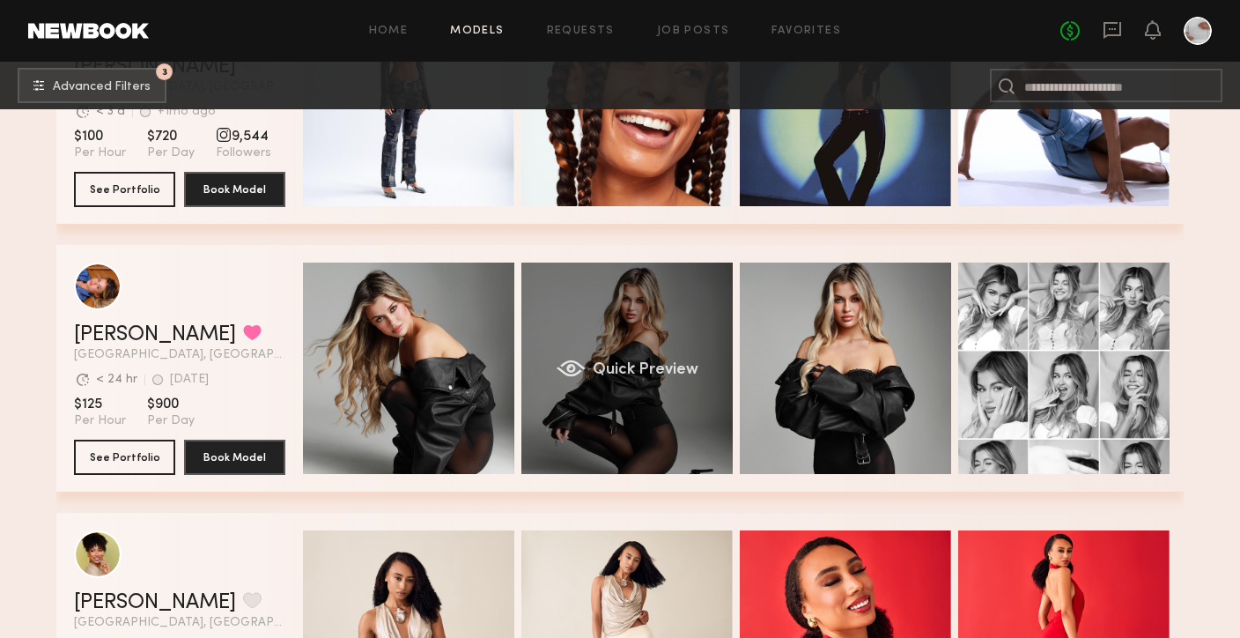
click at [652, 419] on div "Quick Preview" at bounding box center [627, 368] width 211 height 211
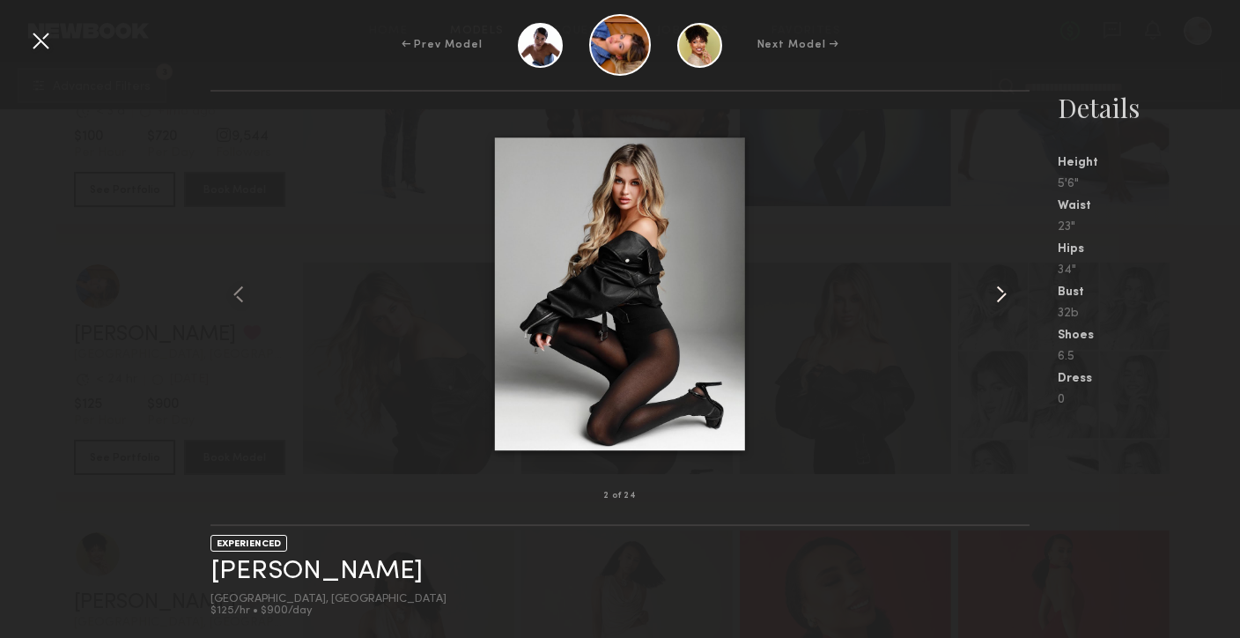
click at [1002, 292] on common-icon at bounding box center [1002, 294] width 28 height 28
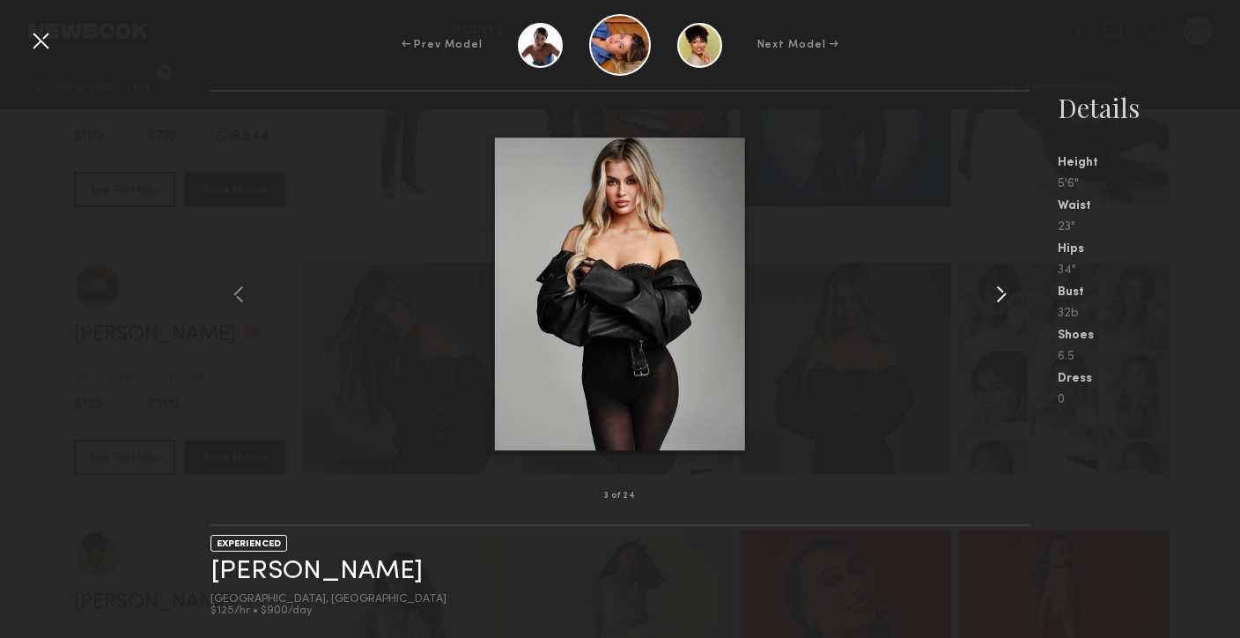
click at [1002, 292] on common-icon at bounding box center [1002, 294] width 28 height 28
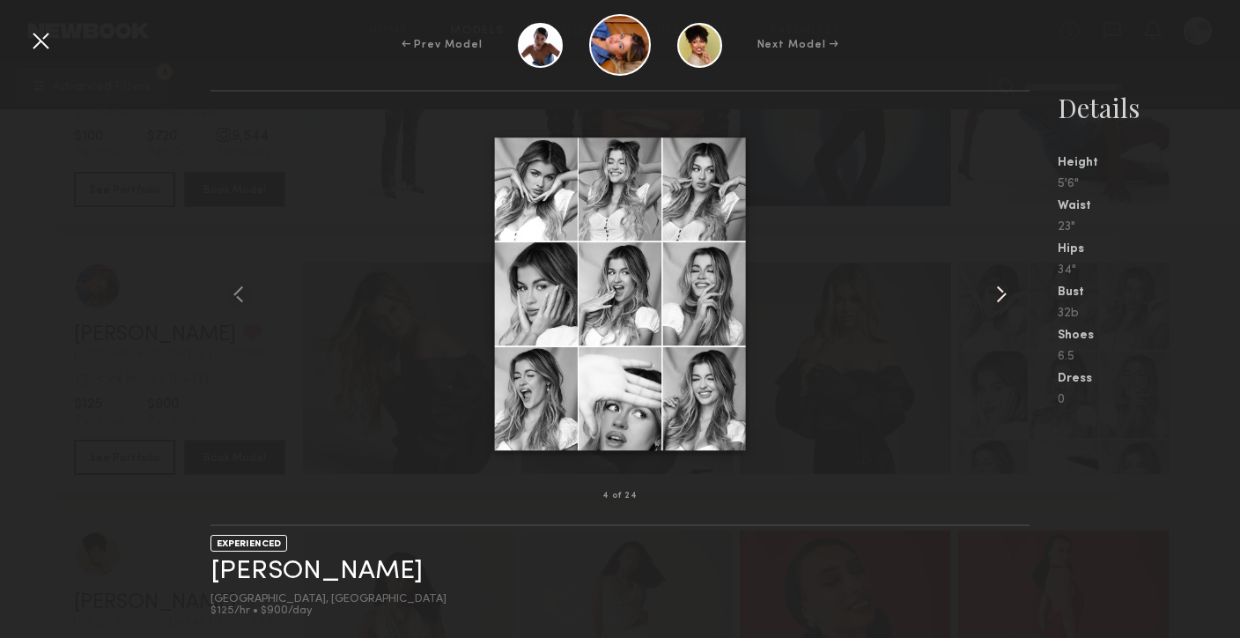
click at [1002, 292] on common-icon at bounding box center [1002, 294] width 28 height 28
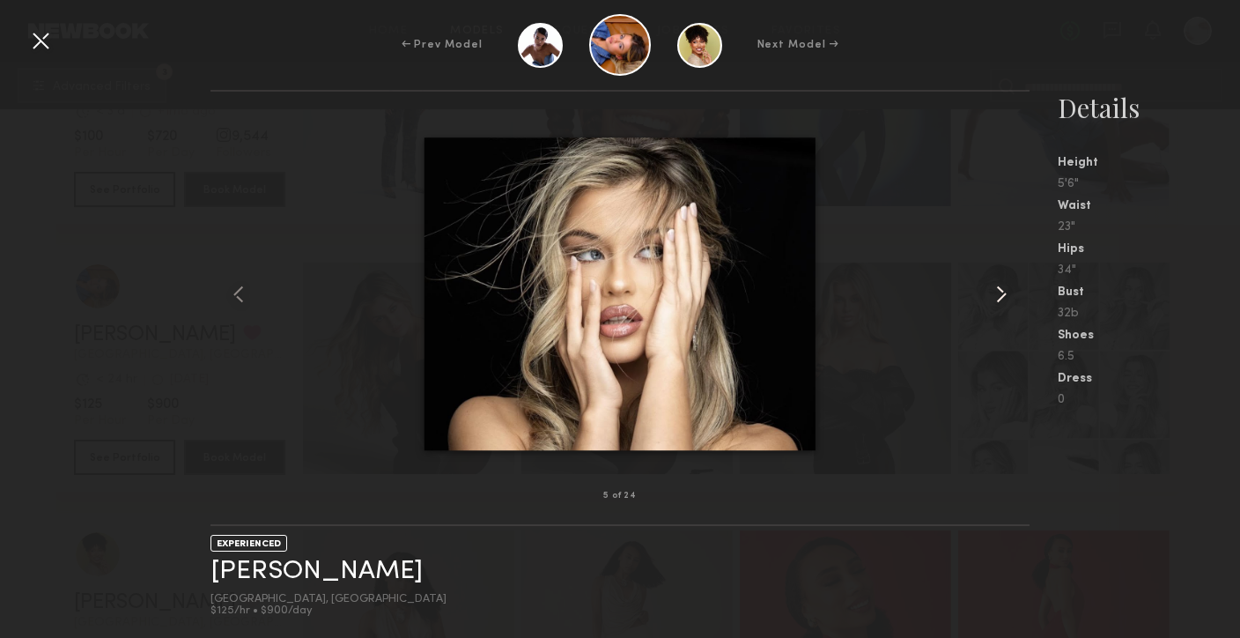
click at [1002, 292] on common-icon at bounding box center [1002, 294] width 28 height 28
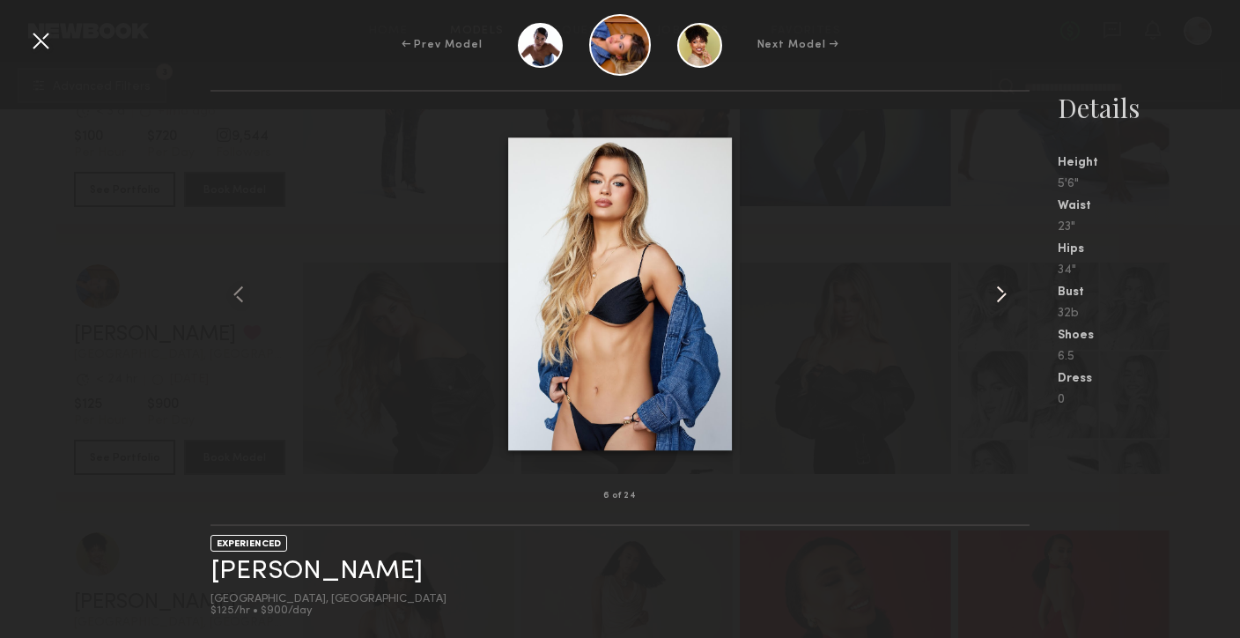
click at [1002, 292] on common-icon at bounding box center [1002, 294] width 28 height 28
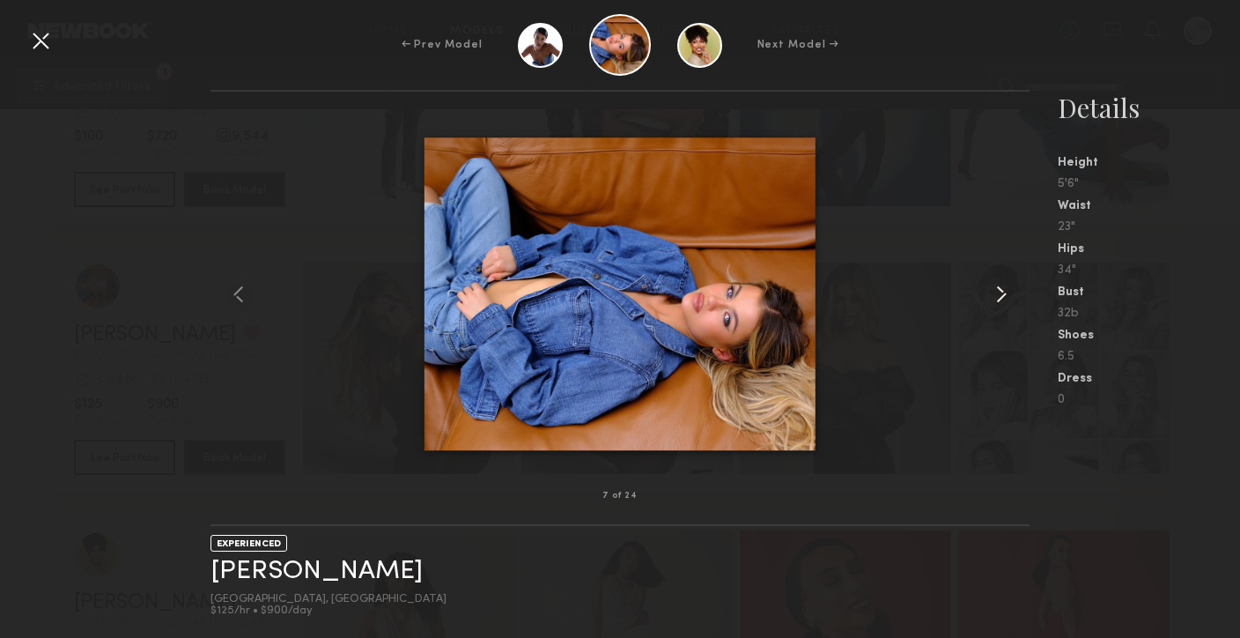
click at [1002, 292] on common-icon at bounding box center [1002, 294] width 28 height 28
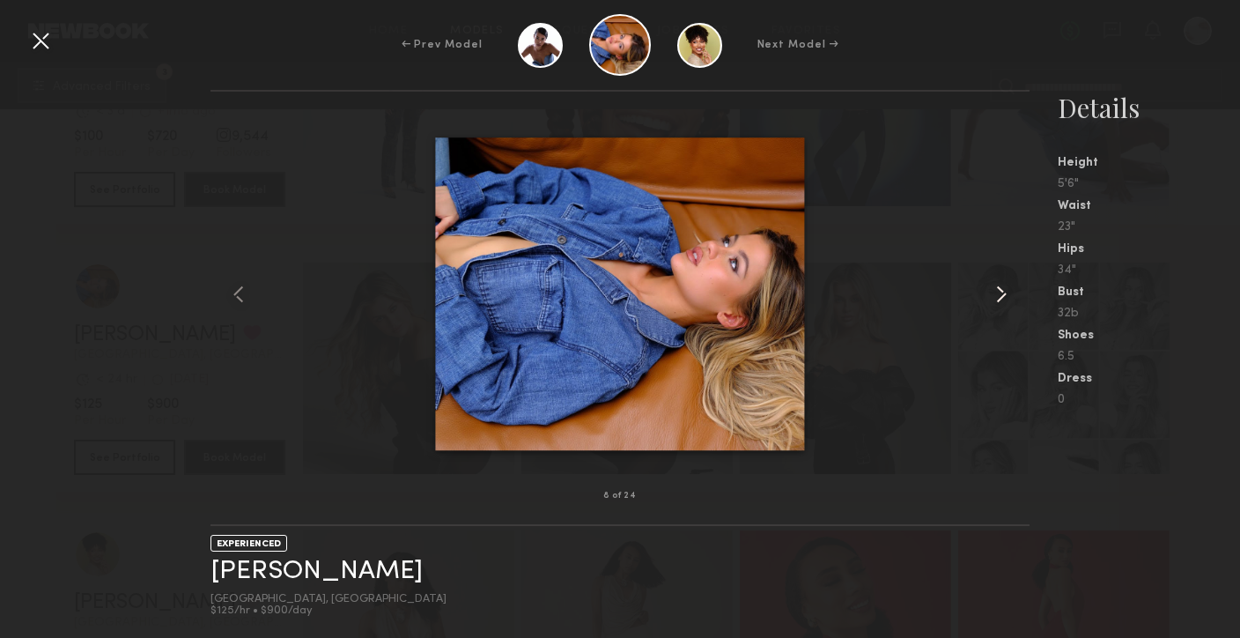
click at [1002, 292] on common-icon at bounding box center [1002, 294] width 28 height 28
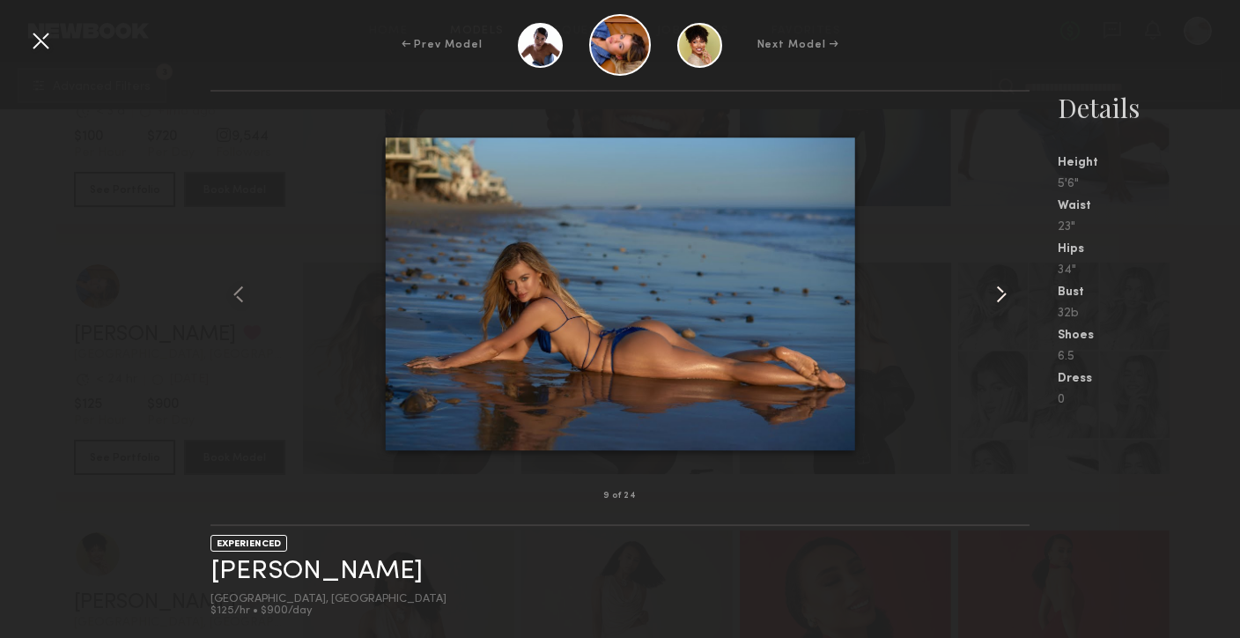
click at [1002, 292] on common-icon at bounding box center [1002, 294] width 28 height 28
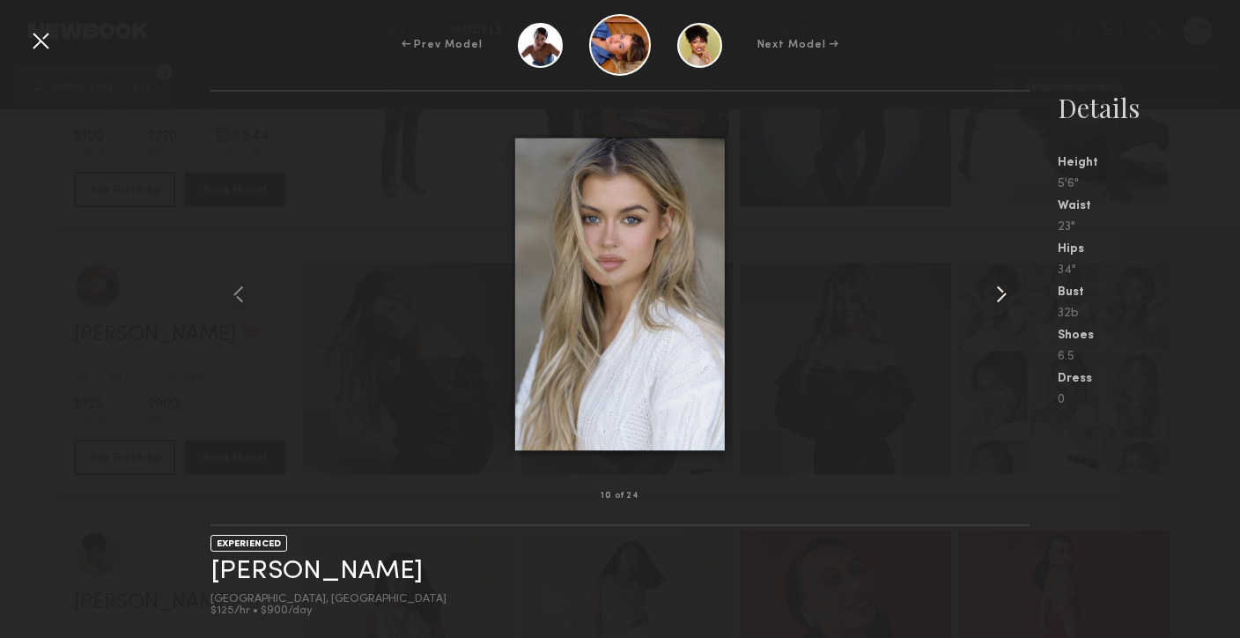
click at [1002, 292] on common-icon at bounding box center [1002, 294] width 28 height 28
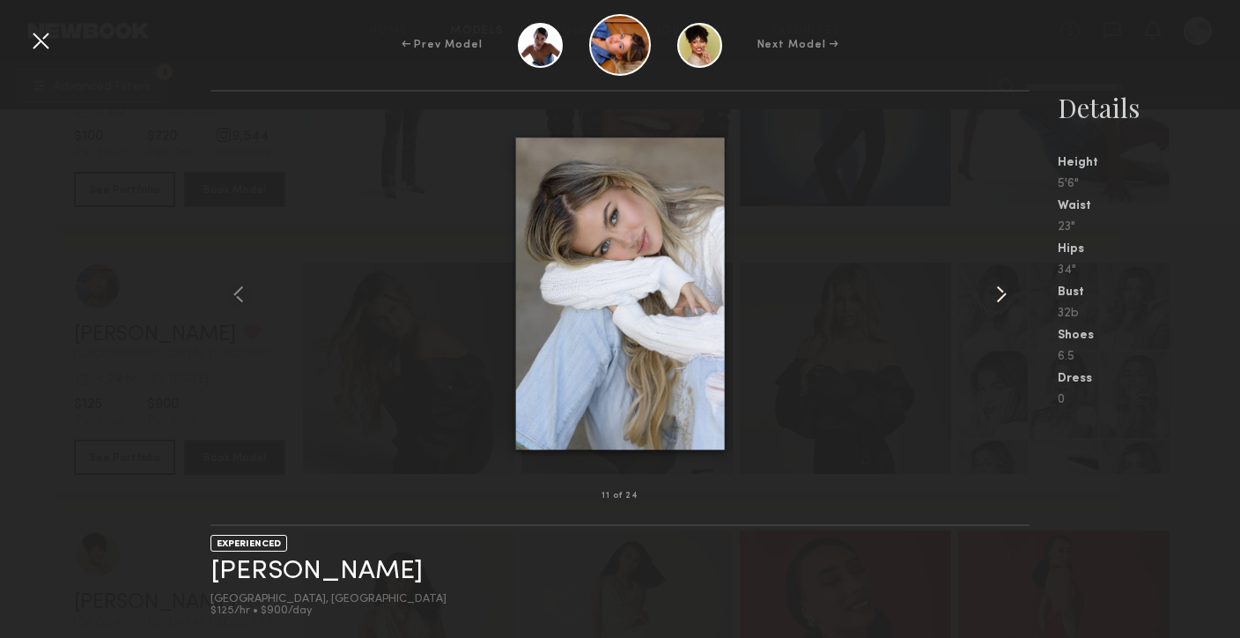
click at [1002, 292] on common-icon at bounding box center [1002, 294] width 28 height 28
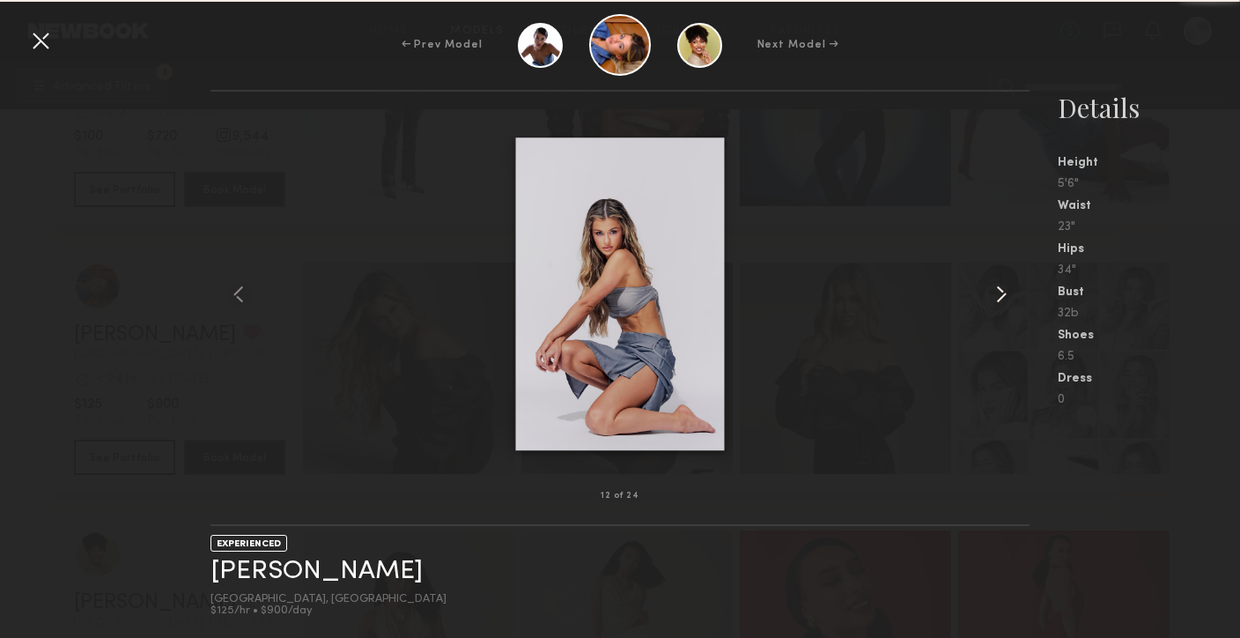
click at [1002, 292] on common-icon at bounding box center [1002, 294] width 28 height 28
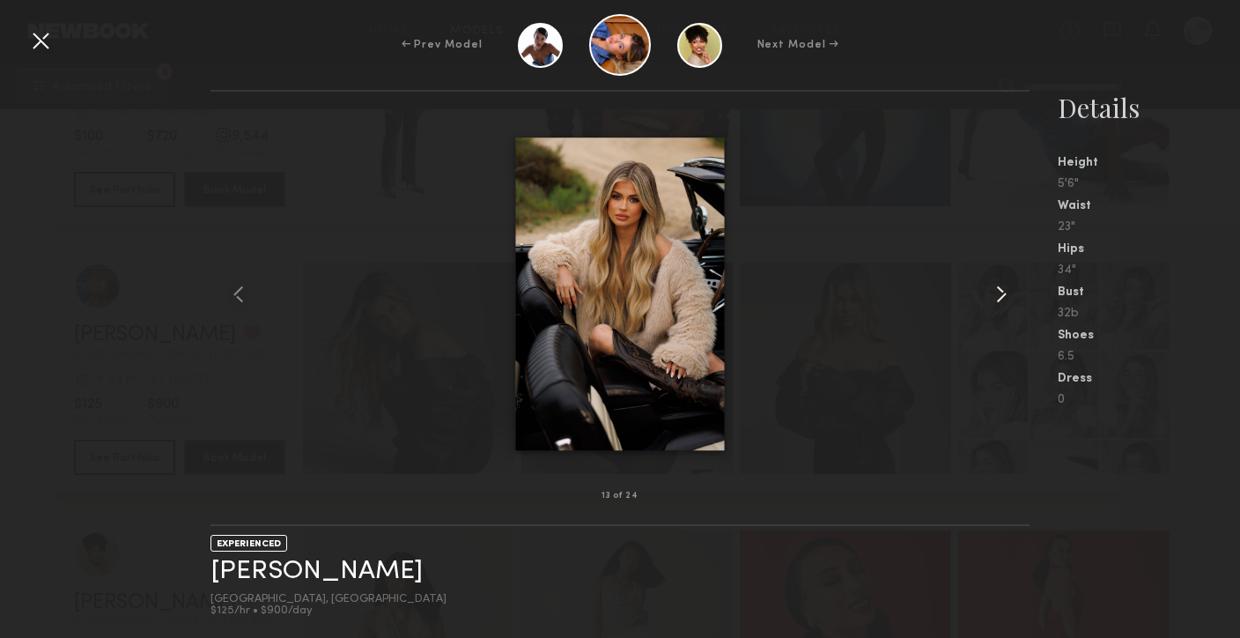
click at [1002, 292] on common-icon at bounding box center [1002, 294] width 28 height 28
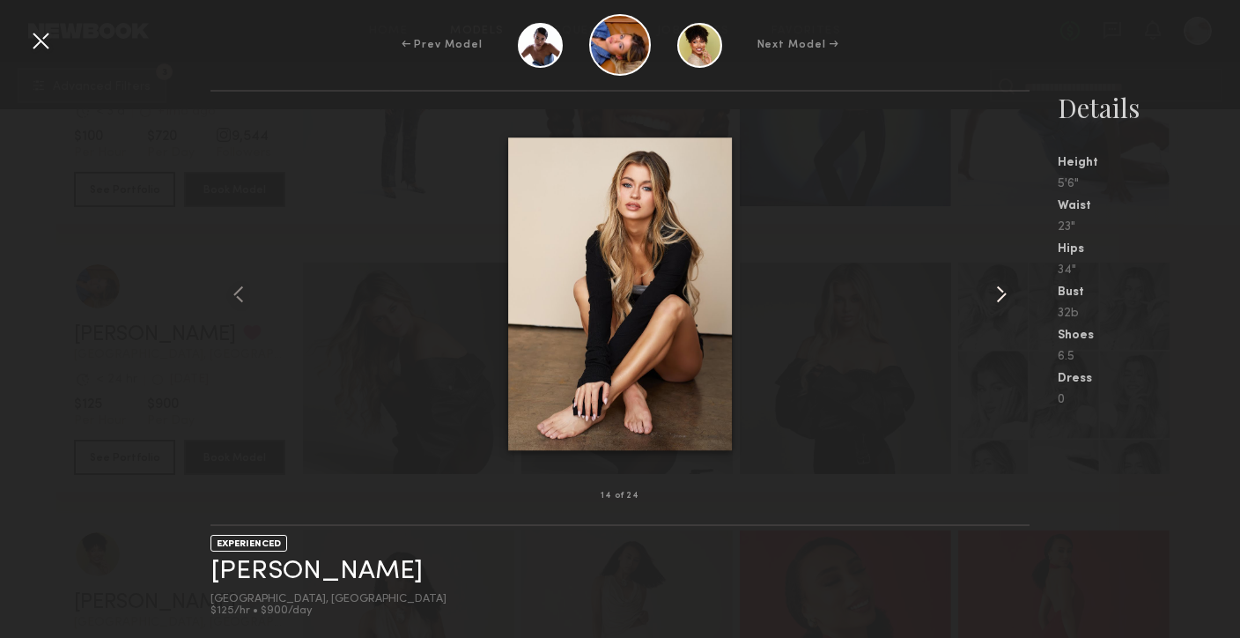
click at [1002, 292] on common-icon at bounding box center [1002, 294] width 28 height 28
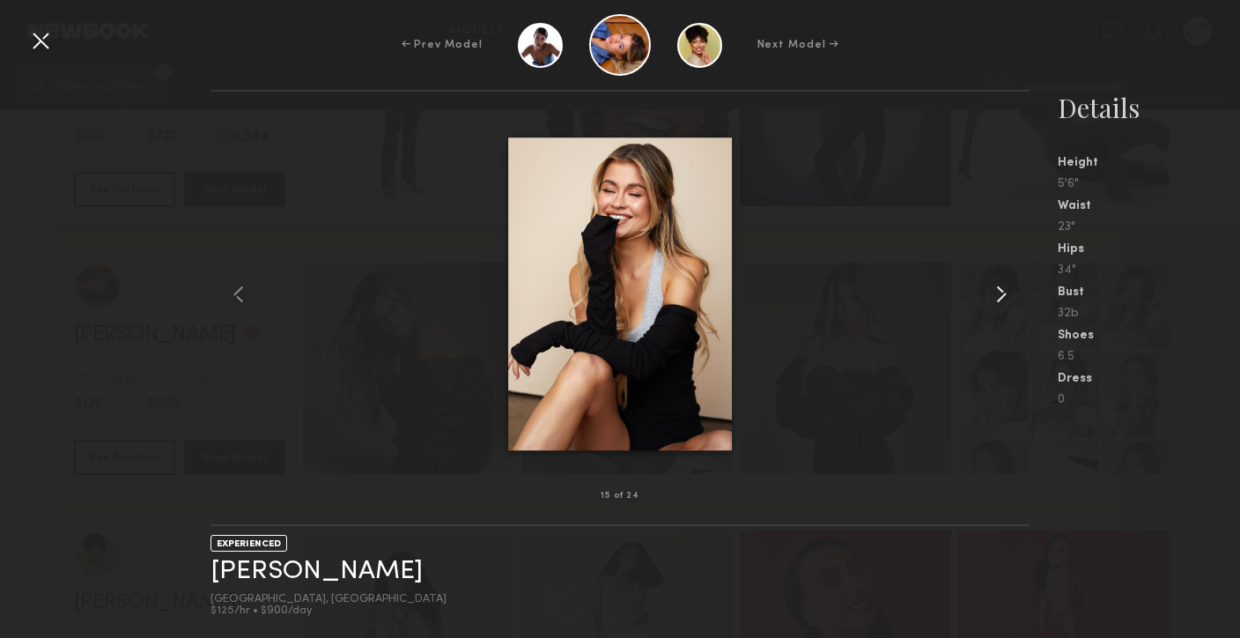
click at [1002, 292] on common-icon at bounding box center [1002, 294] width 28 height 28
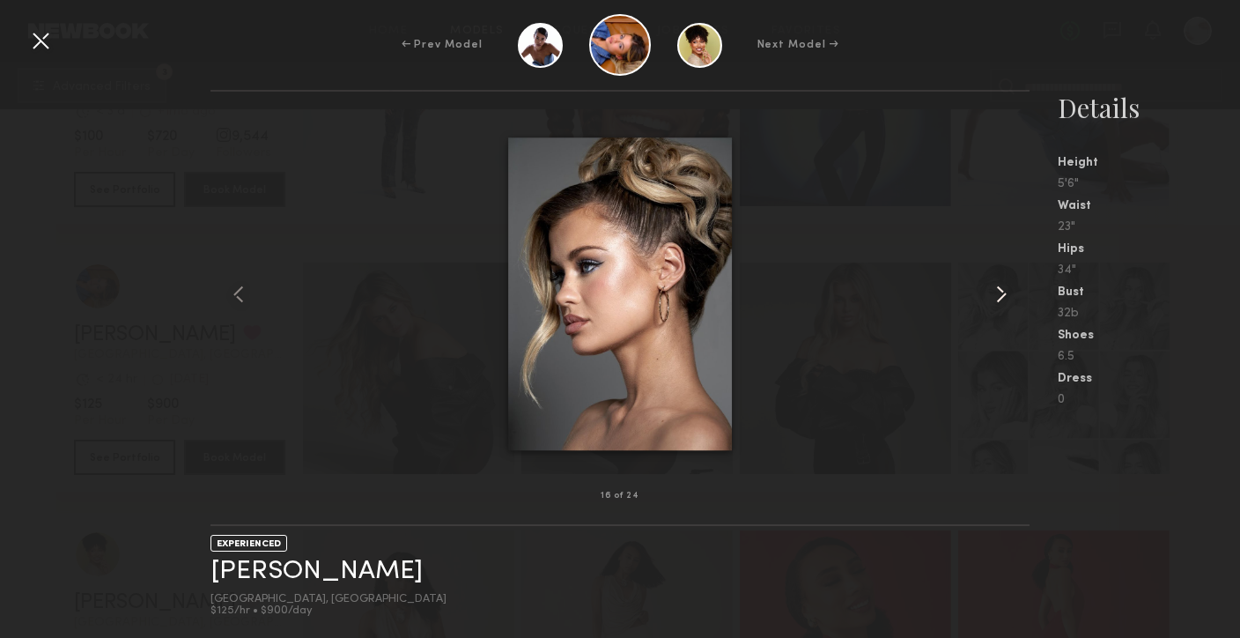
click at [1002, 292] on common-icon at bounding box center [1002, 294] width 28 height 28
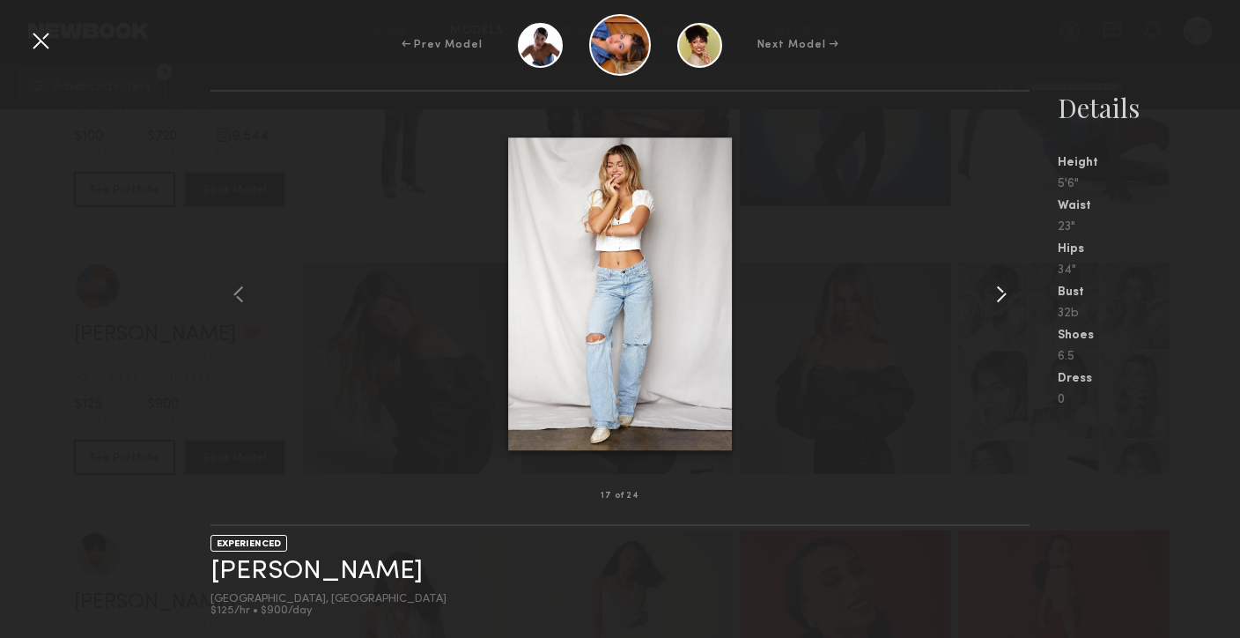
click at [1002, 292] on common-icon at bounding box center [1002, 294] width 28 height 28
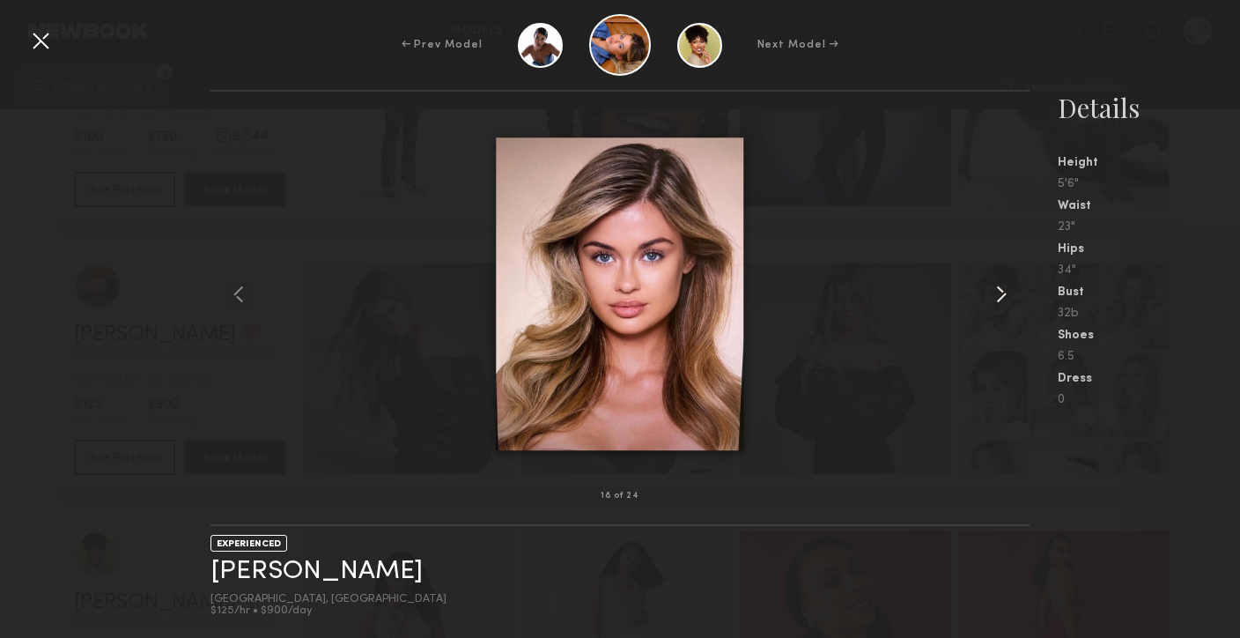
click at [1002, 292] on common-icon at bounding box center [1002, 294] width 28 height 28
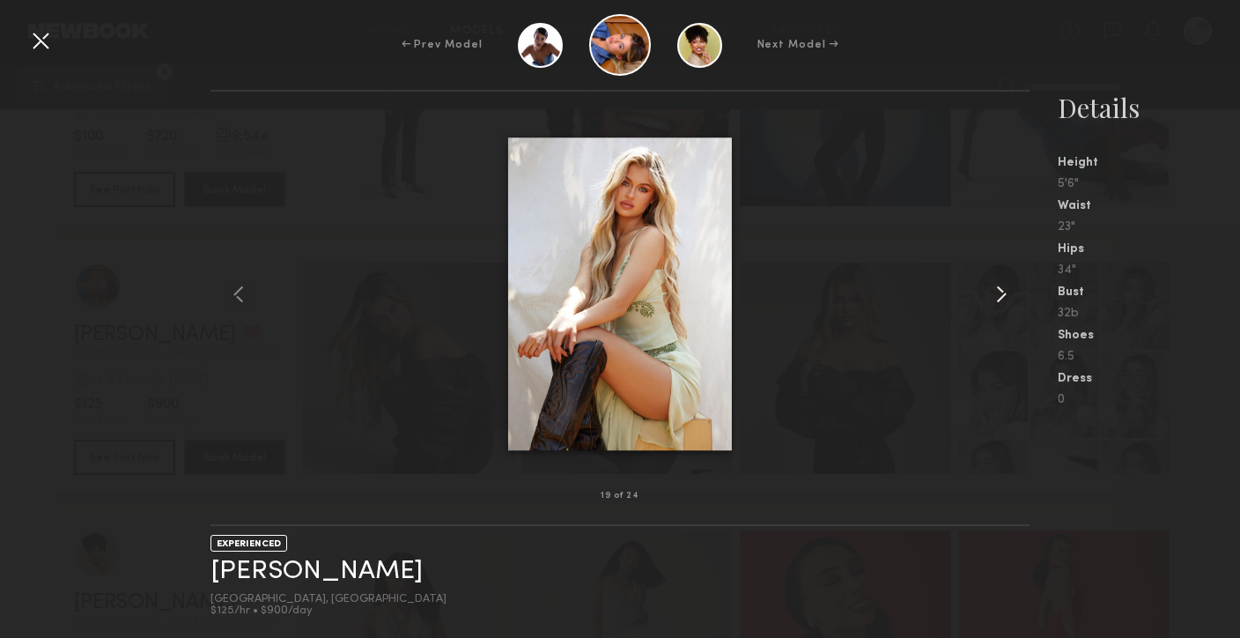
click at [1002, 292] on common-icon at bounding box center [1002, 294] width 28 height 28
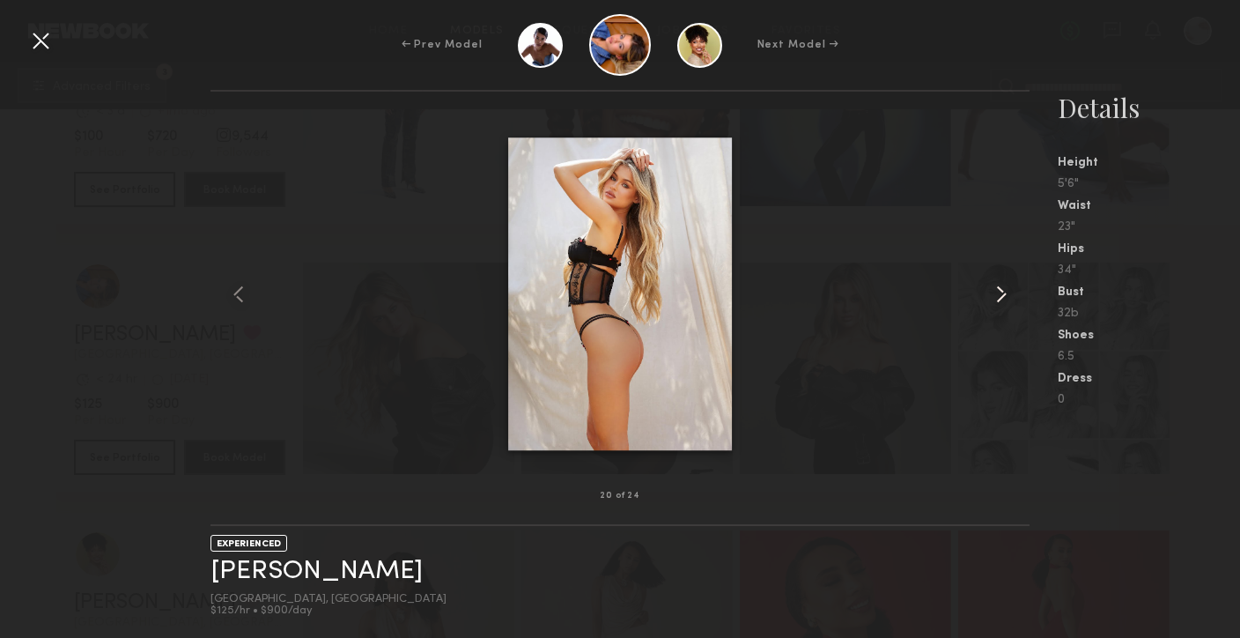
click at [1002, 292] on common-icon at bounding box center [1002, 294] width 28 height 28
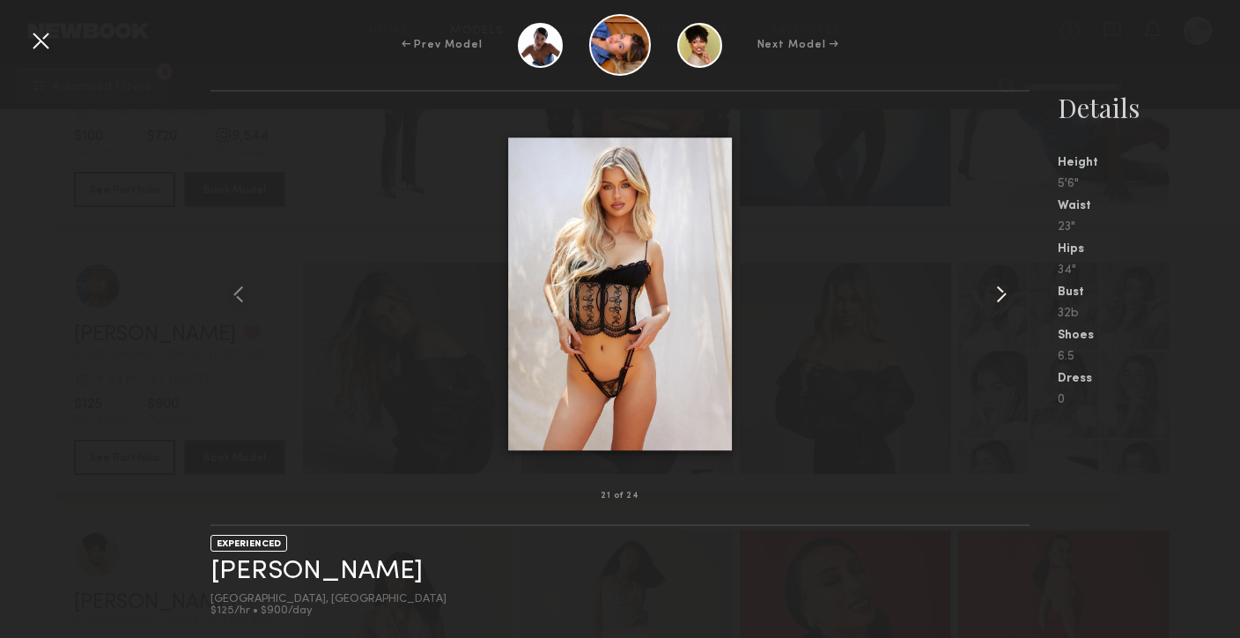
click at [1002, 292] on common-icon at bounding box center [1002, 294] width 28 height 28
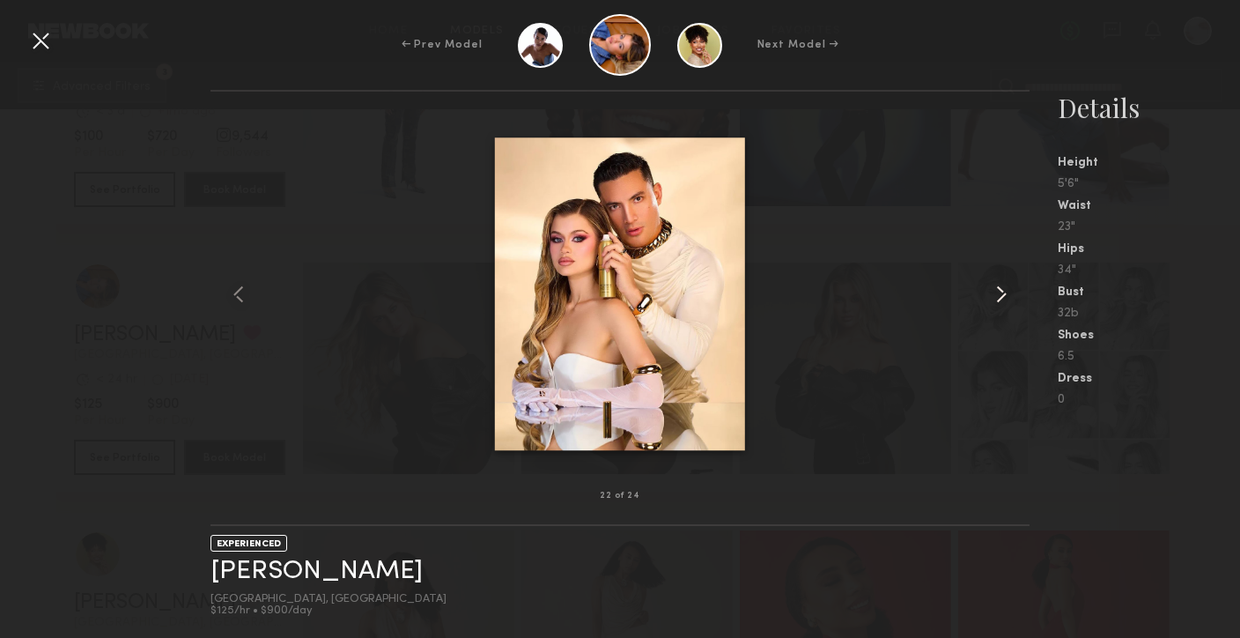
click at [1002, 292] on common-icon at bounding box center [1002, 294] width 28 height 28
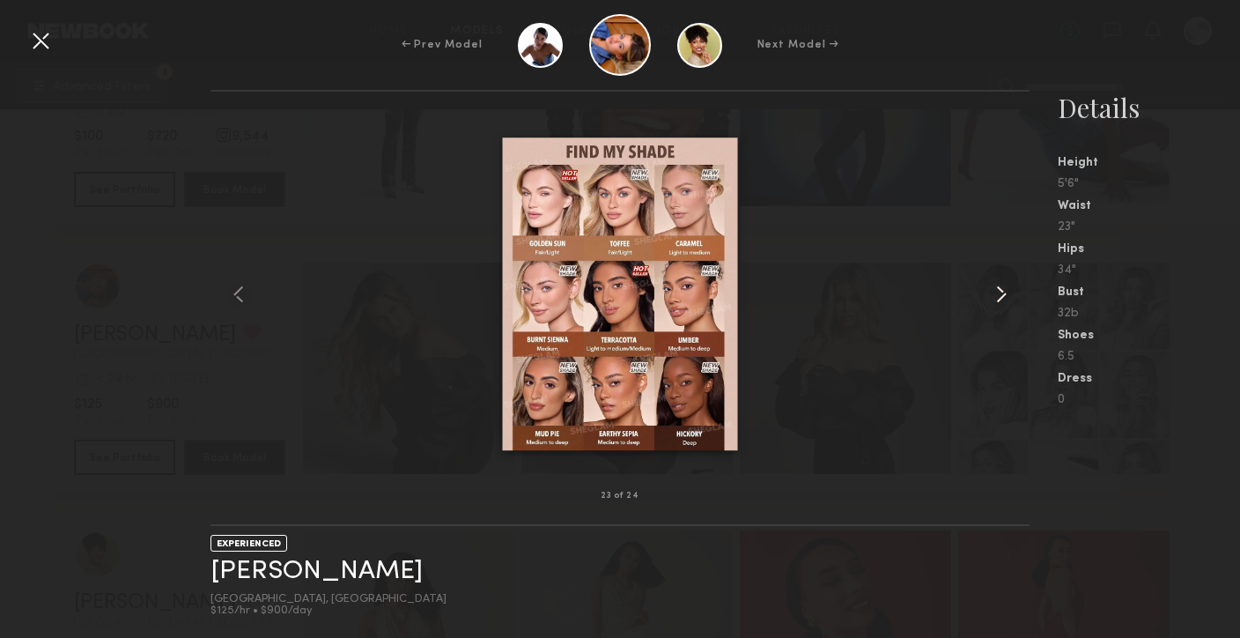
click at [1002, 292] on common-icon at bounding box center [1002, 294] width 28 height 28
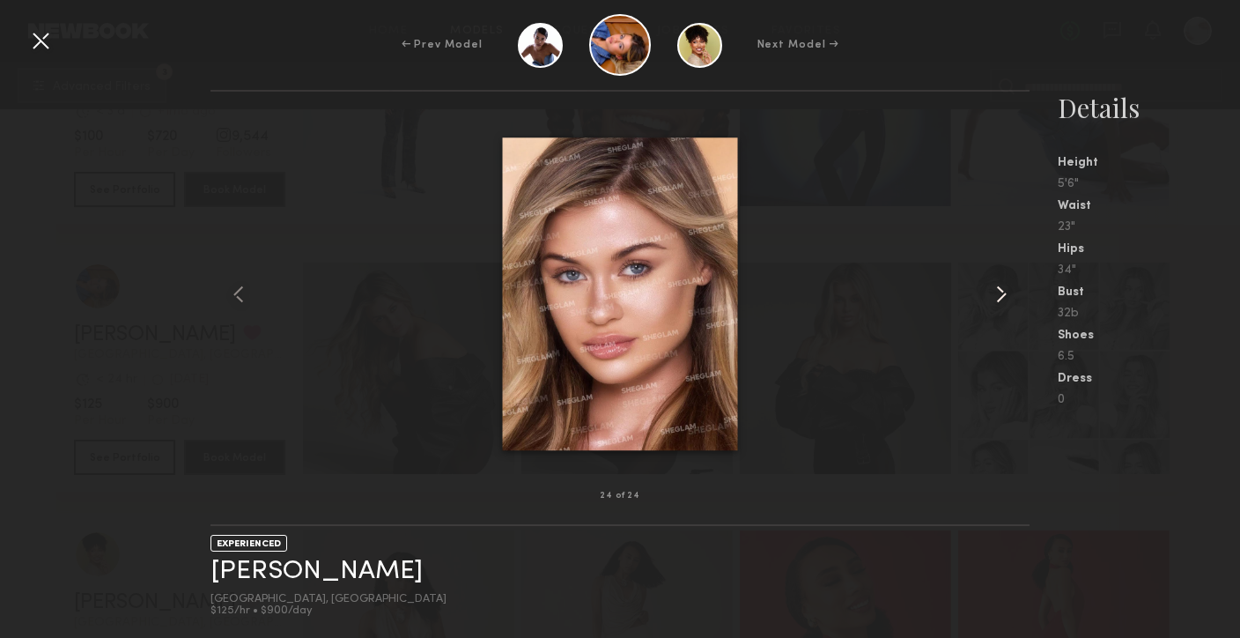
click at [1002, 292] on common-icon at bounding box center [1002, 294] width 28 height 28
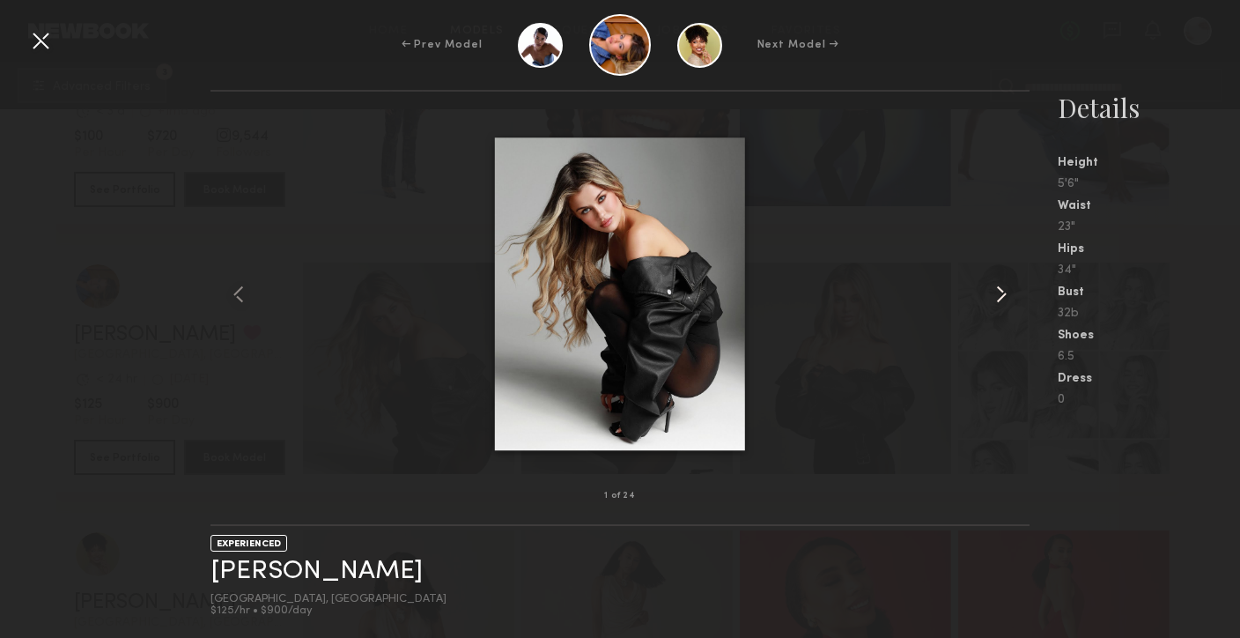
click at [1002, 292] on common-icon at bounding box center [1002, 294] width 28 height 28
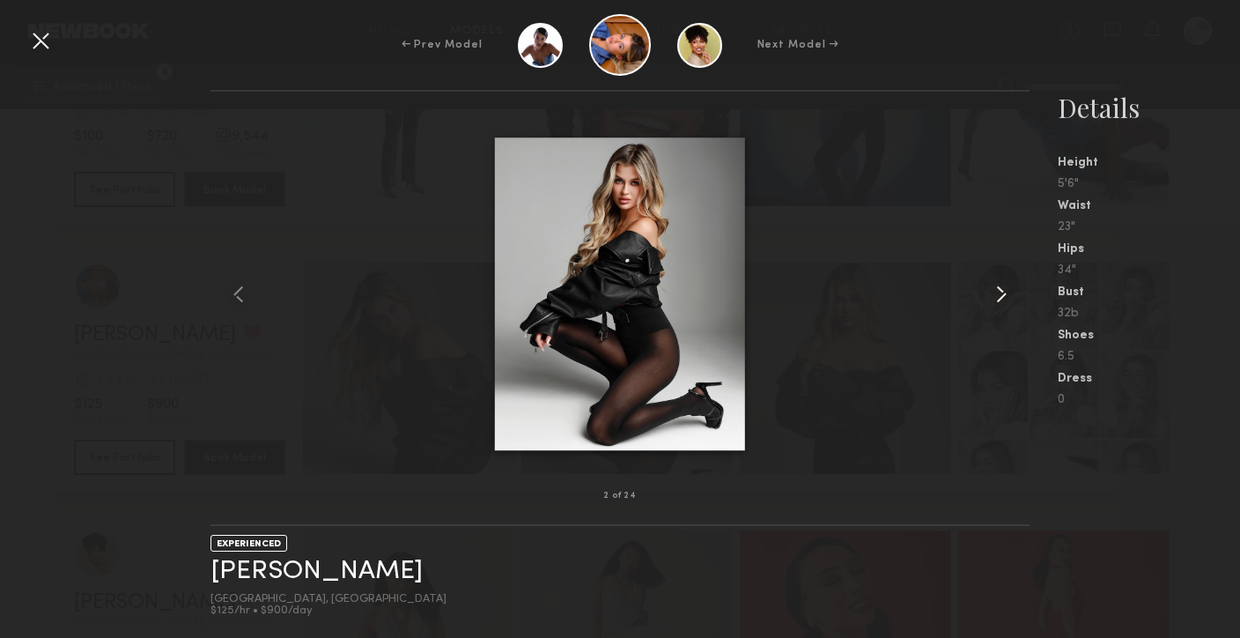
click at [1002, 292] on common-icon at bounding box center [1002, 294] width 28 height 28
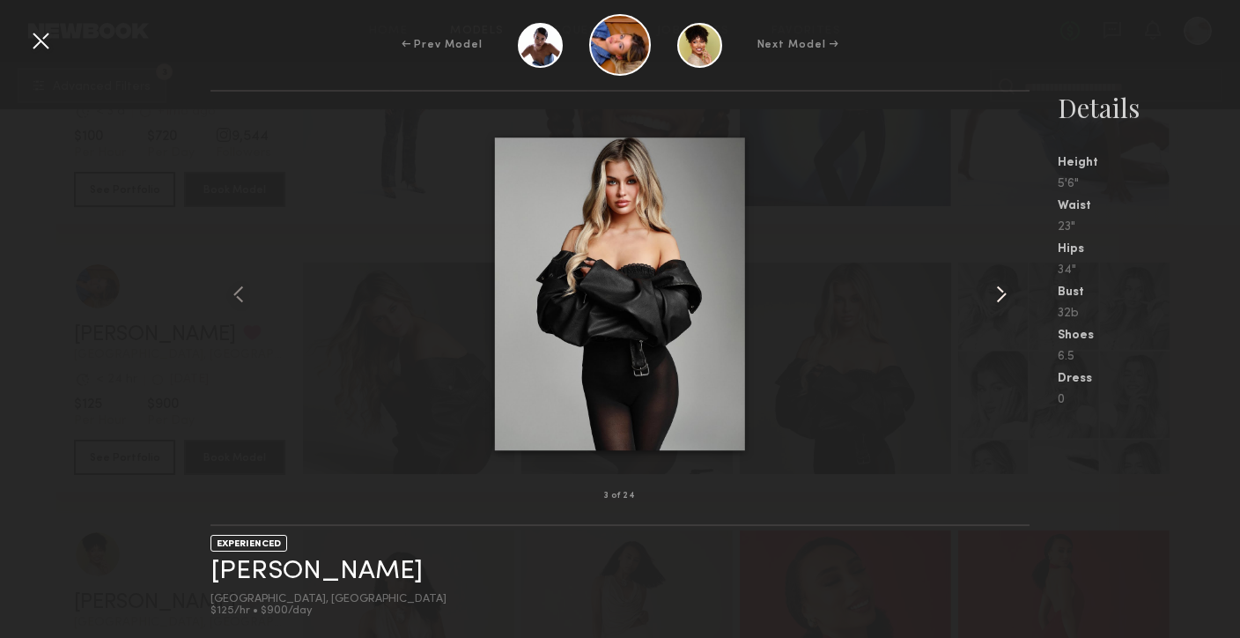
click at [1002, 292] on common-icon at bounding box center [1002, 294] width 28 height 28
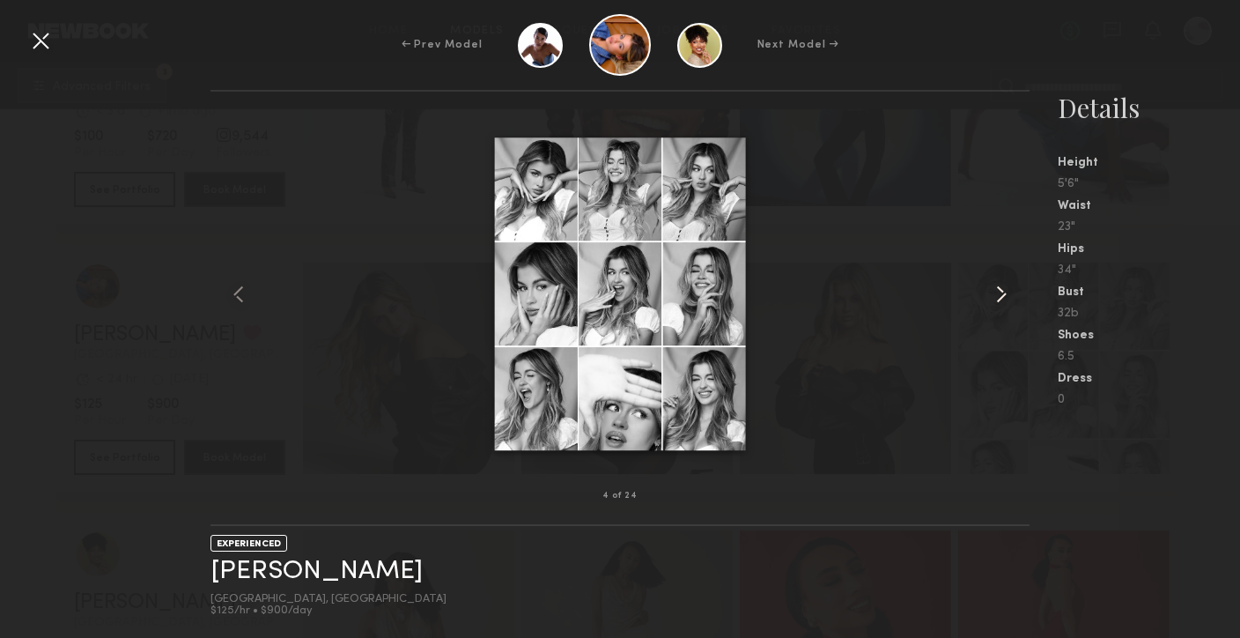
click at [1002, 292] on common-icon at bounding box center [1002, 294] width 28 height 28
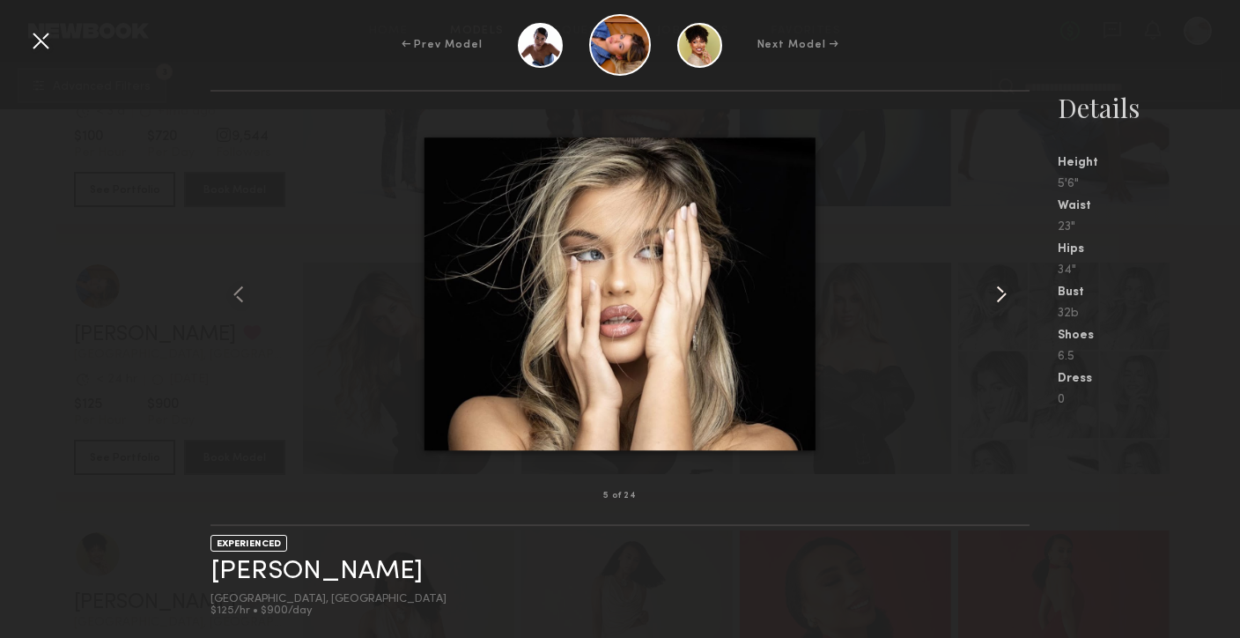
click at [1002, 292] on common-icon at bounding box center [1002, 294] width 28 height 28
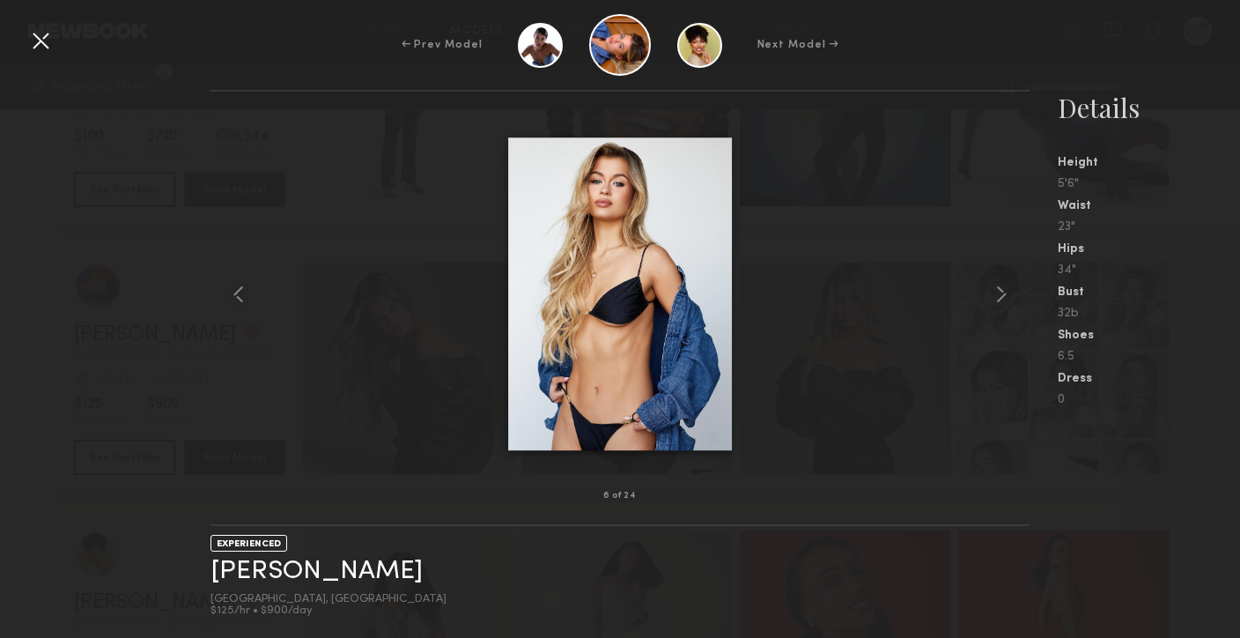
click at [27, 41] on div at bounding box center [40, 40] width 28 height 28
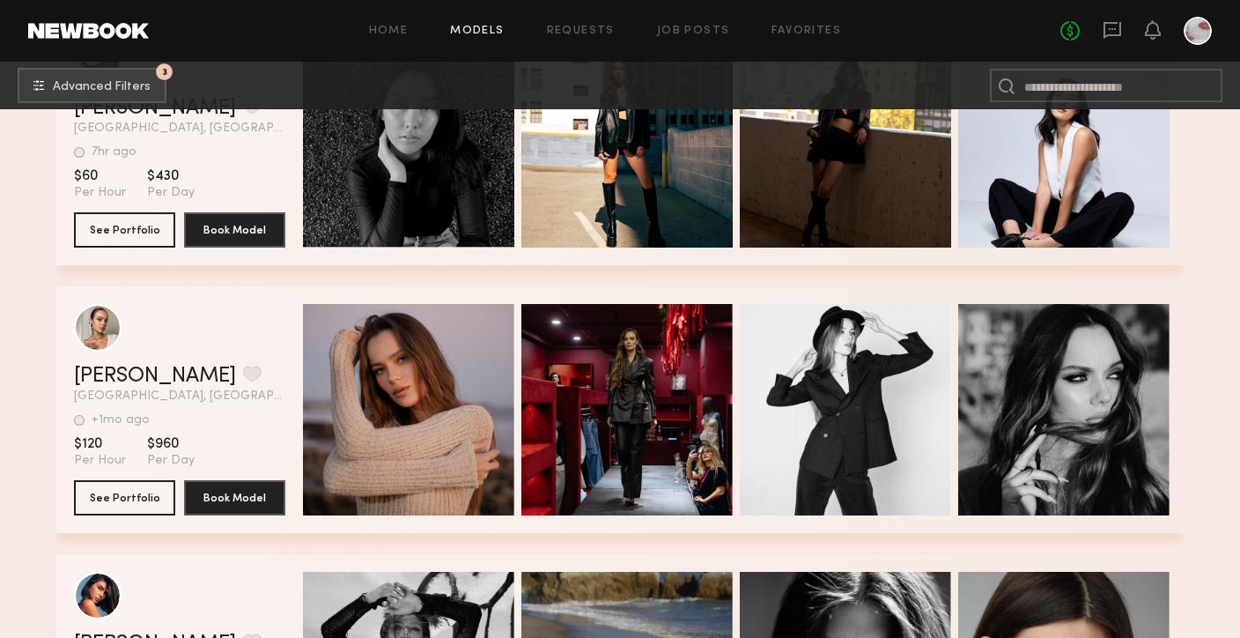
scroll to position [71648, 0]
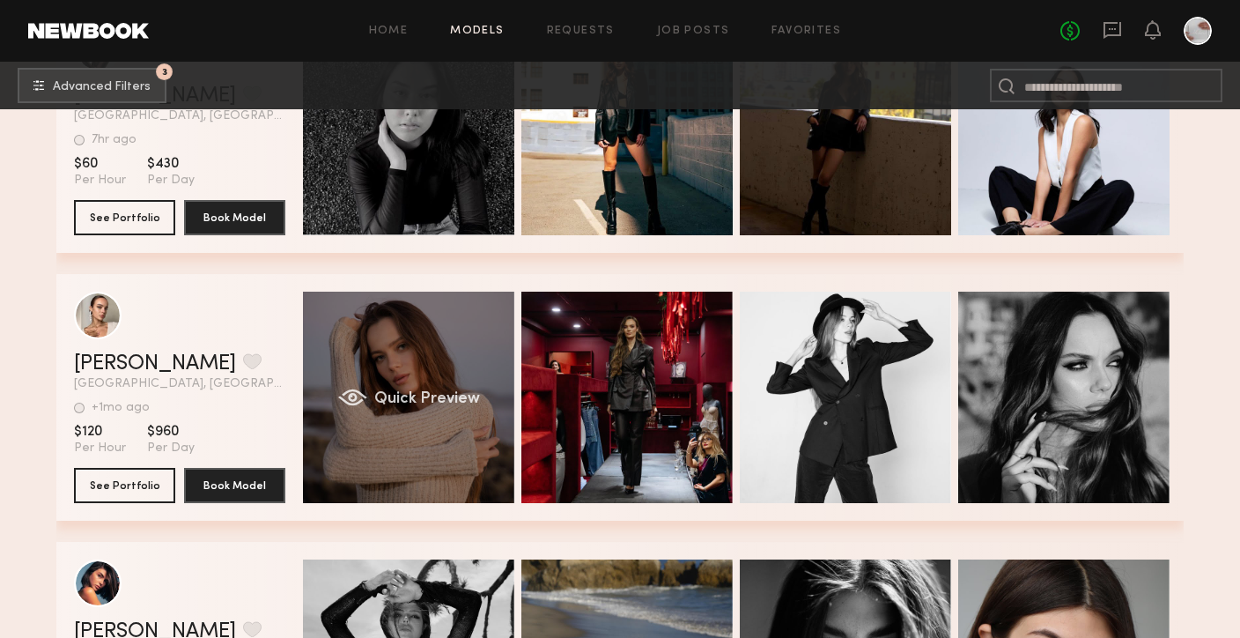
click at [430, 421] on div "Quick Preview" at bounding box center [408, 397] width 211 height 211
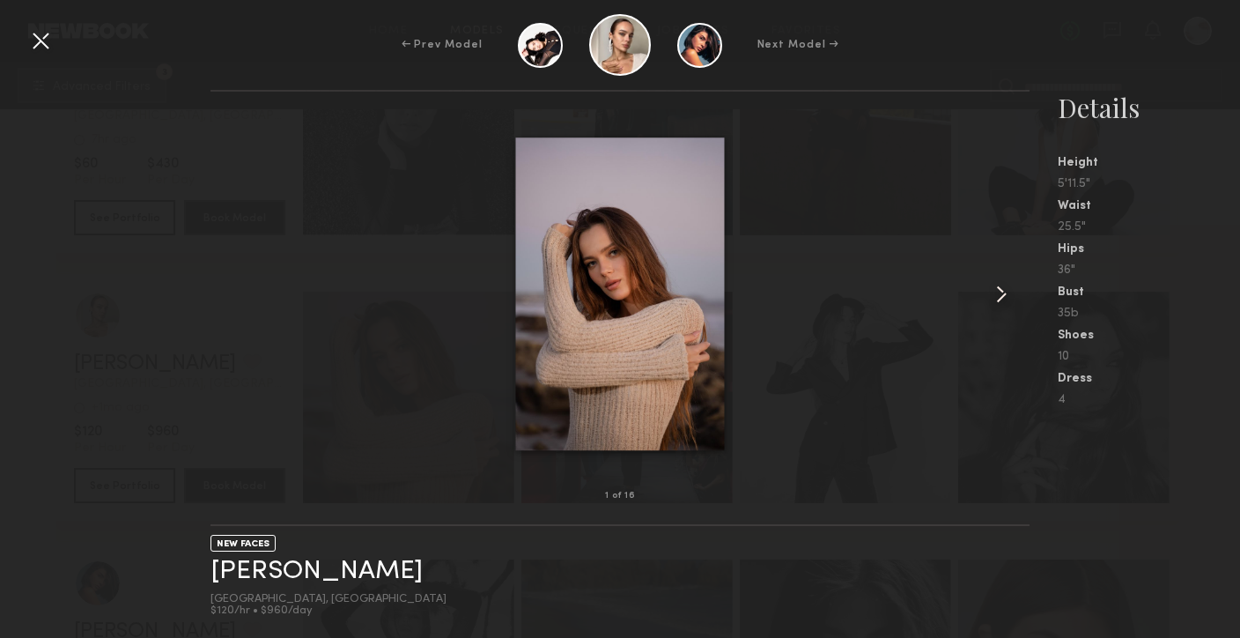
click at [991, 292] on common-icon at bounding box center [1002, 294] width 28 height 28
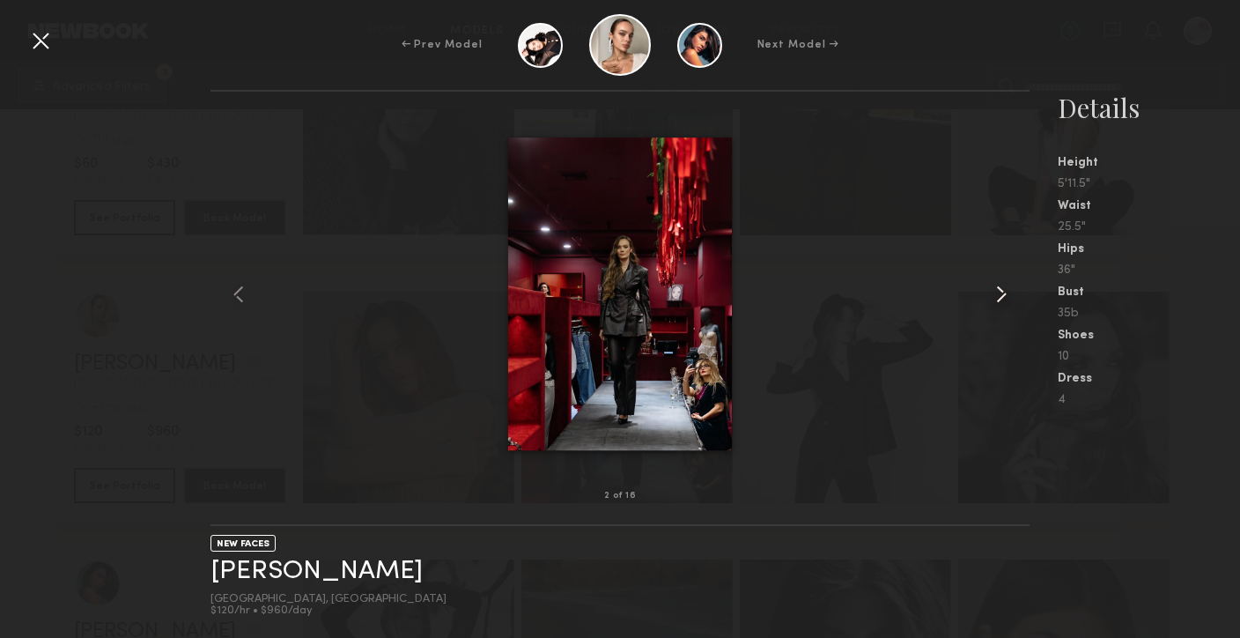
click at [991, 292] on common-icon at bounding box center [1002, 294] width 28 height 28
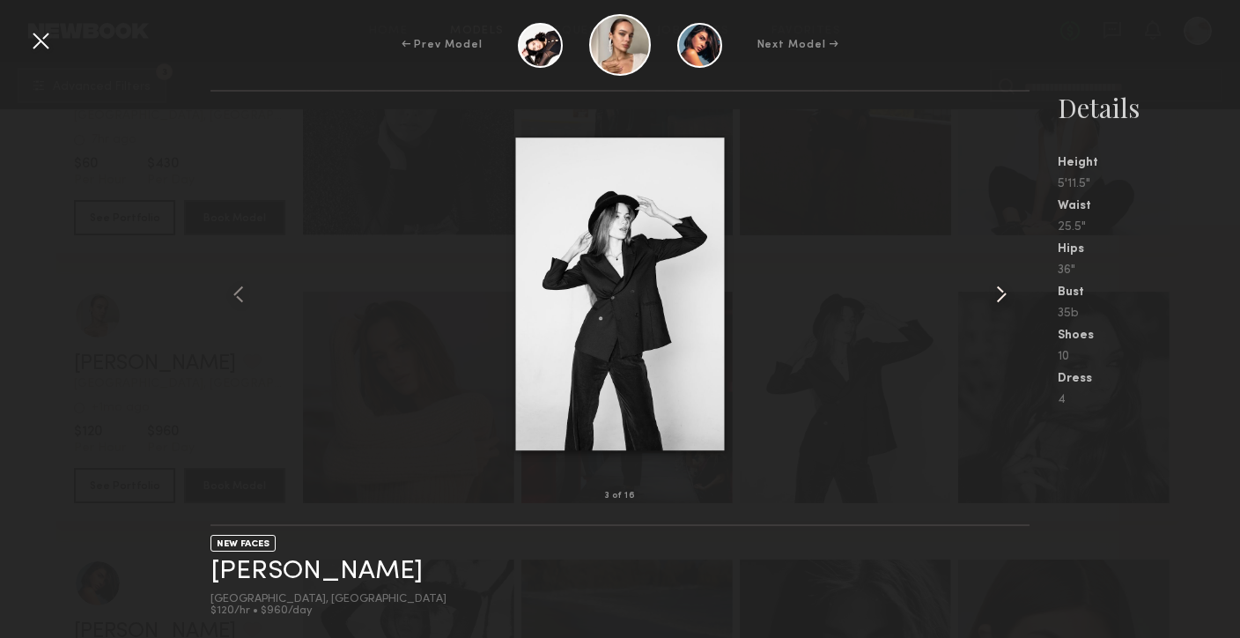
click at [991, 292] on common-icon at bounding box center [1002, 294] width 28 height 28
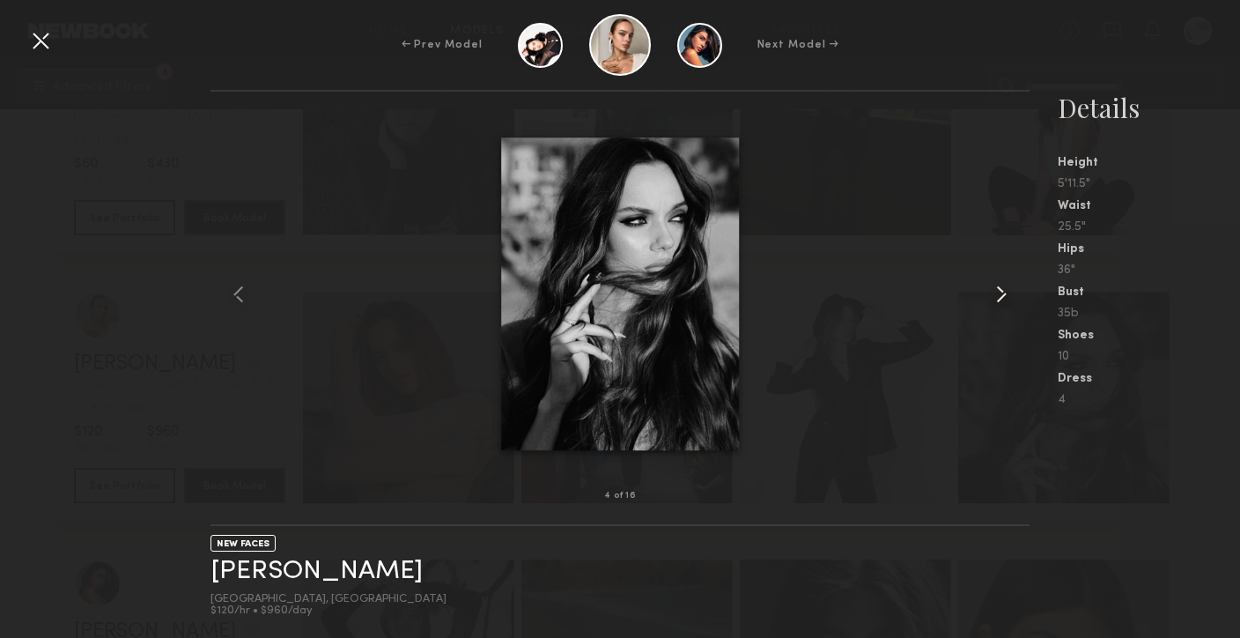
click at [991, 292] on common-icon at bounding box center [1002, 294] width 28 height 28
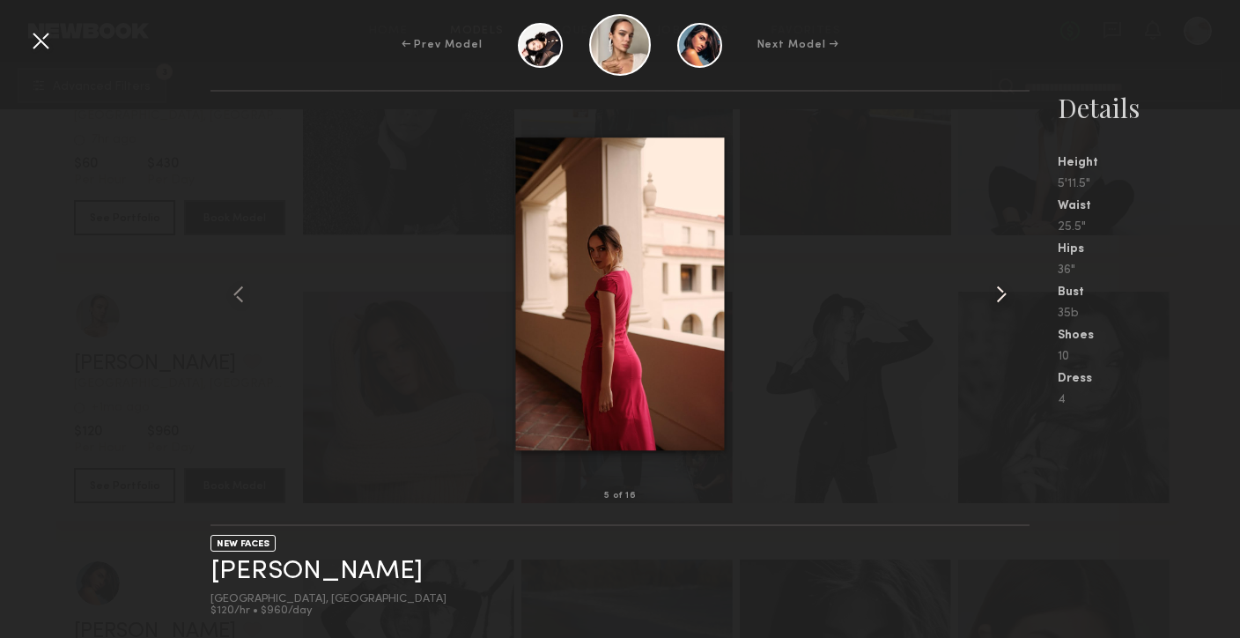
click at [991, 292] on common-icon at bounding box center [1002, 294] width 28 height 28
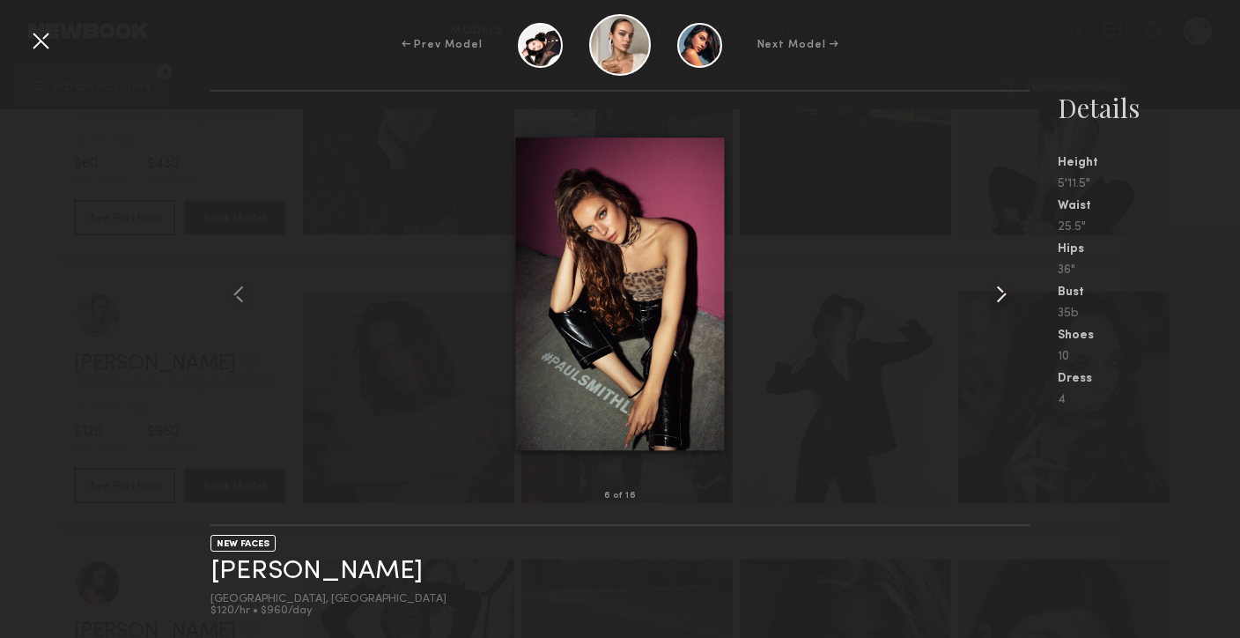
click at [991, 292] on common-icon at bounding box center [1002, 294] width 28 height 28
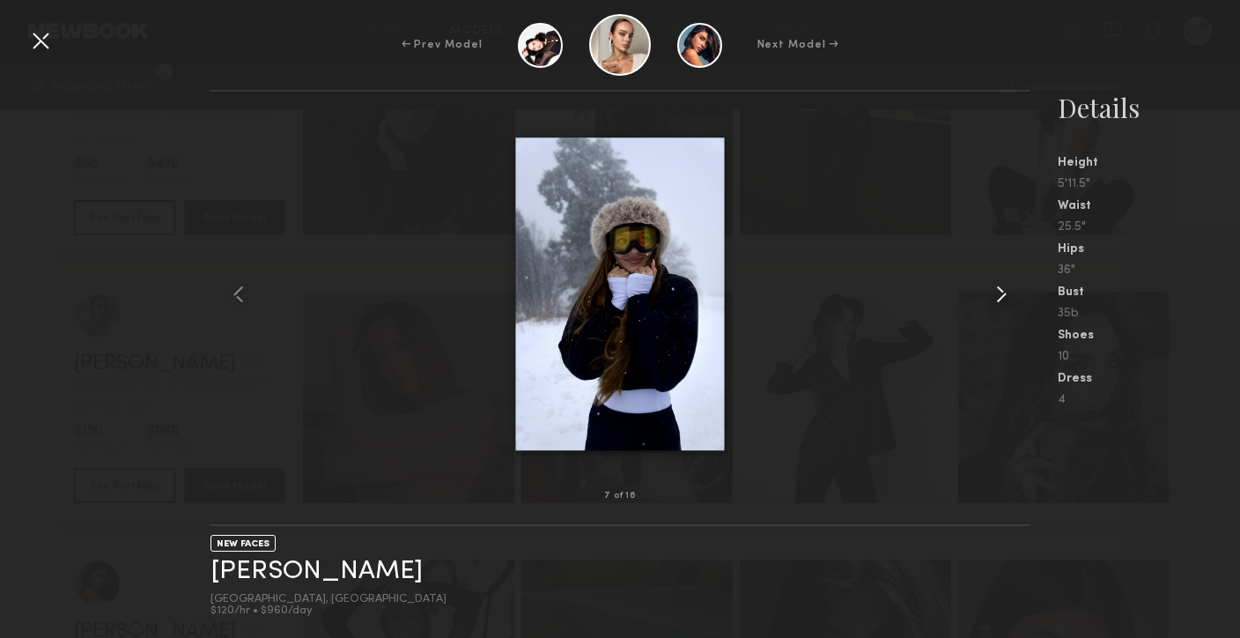
click at [991, 292] on common-icon at bounding box center [1002, 294] width 28 height 28
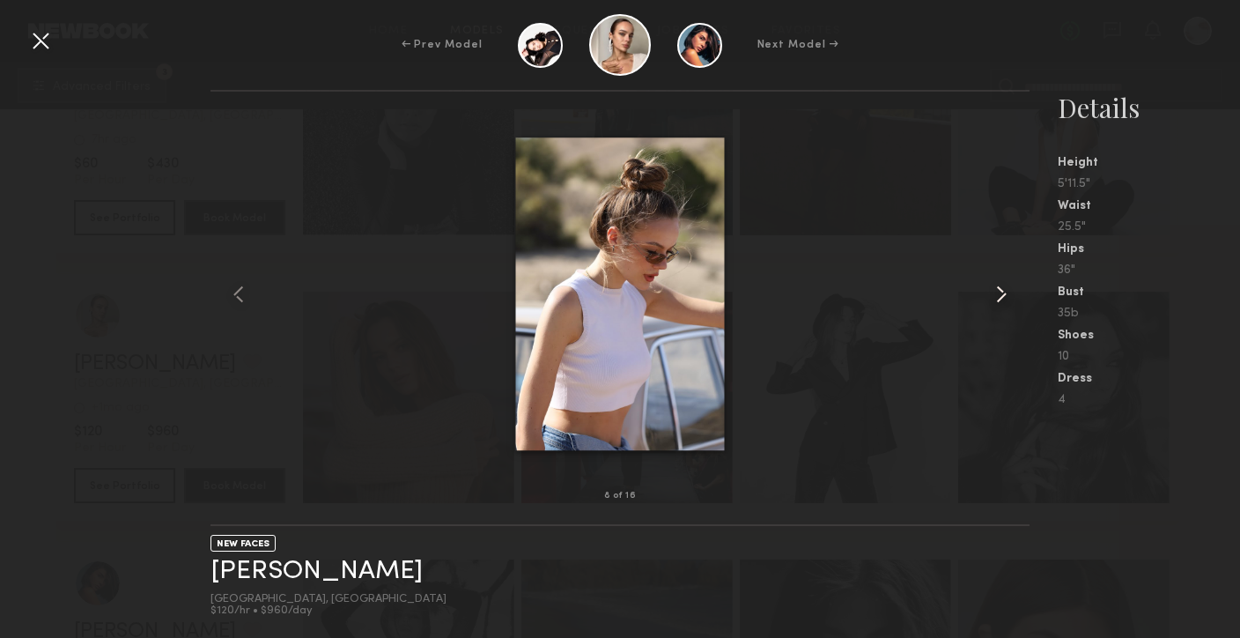
click at [991, 292] on common-icon at bounding box center [1002, 294] width 28 height 28
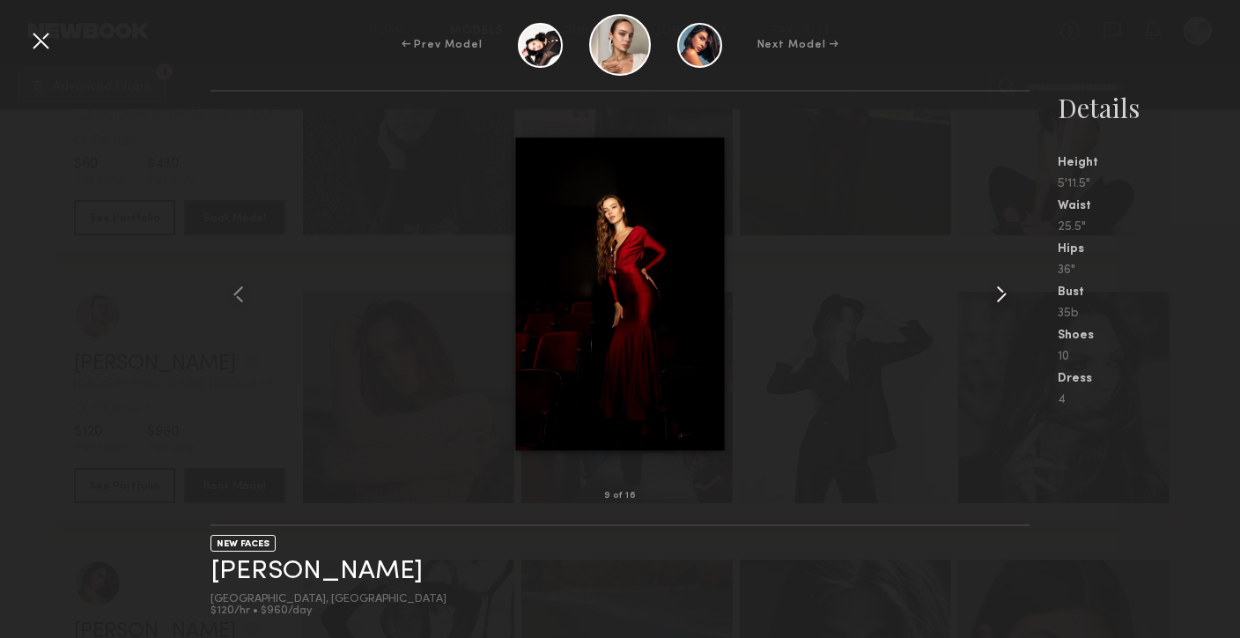
click at [991, 292] on common-icon at bounding box center [1002, 294] width 28 height 28
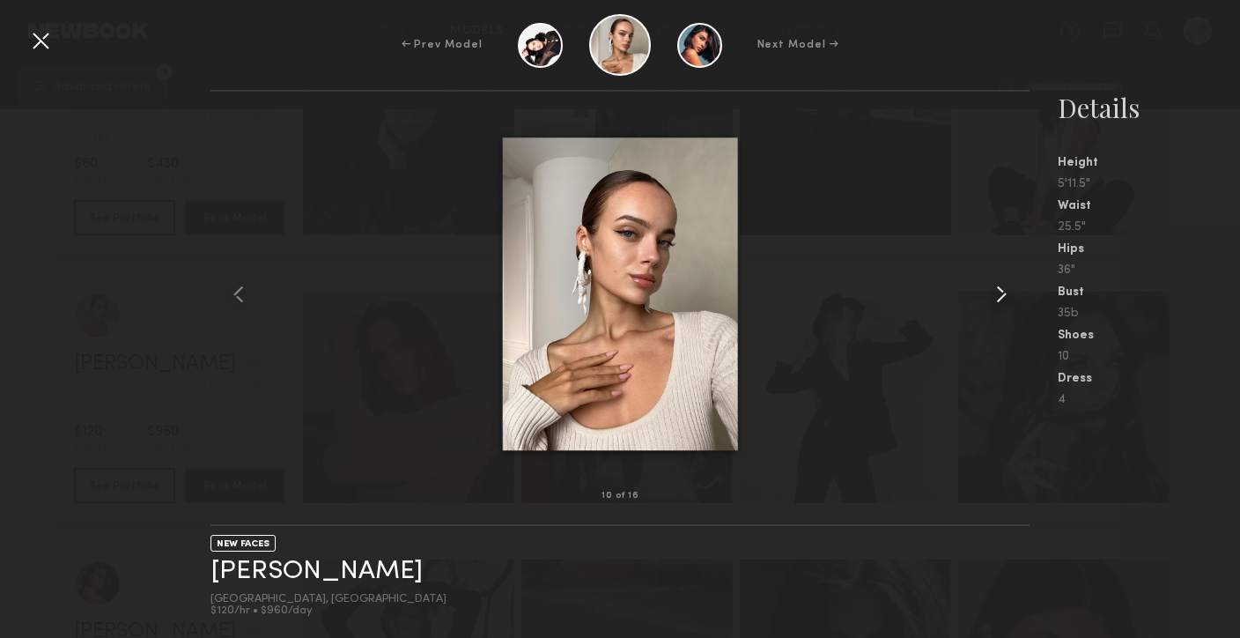
click at [991, 292] on common-icon at bounding box center [1002, 294] width 28 height 28
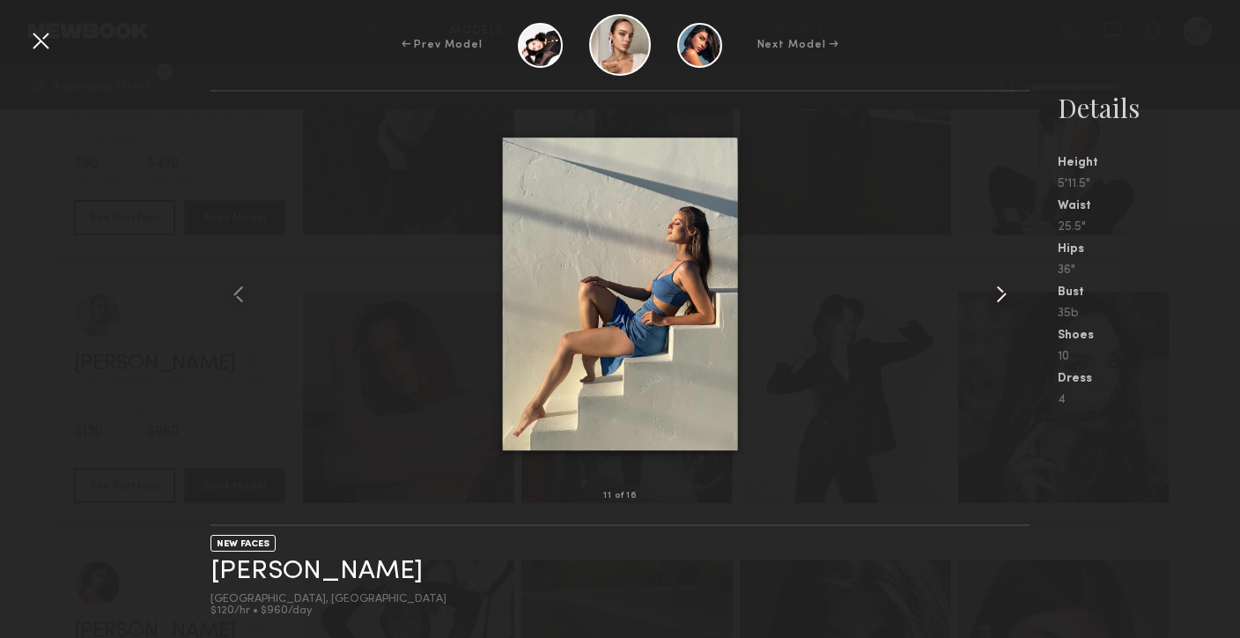
click at [991, 292] on common-icon at bounding box center [1002, 294] width 28 height 28
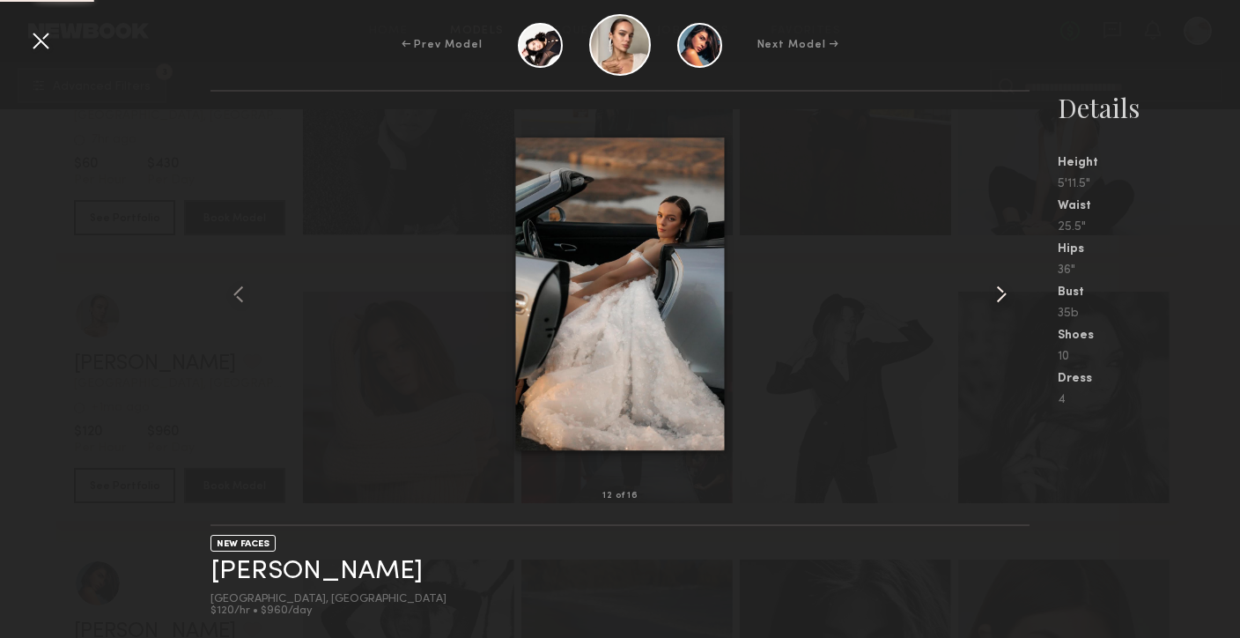
click at [991, 292] on common-icon at bounding box center [1002, 294] width 28 height 28
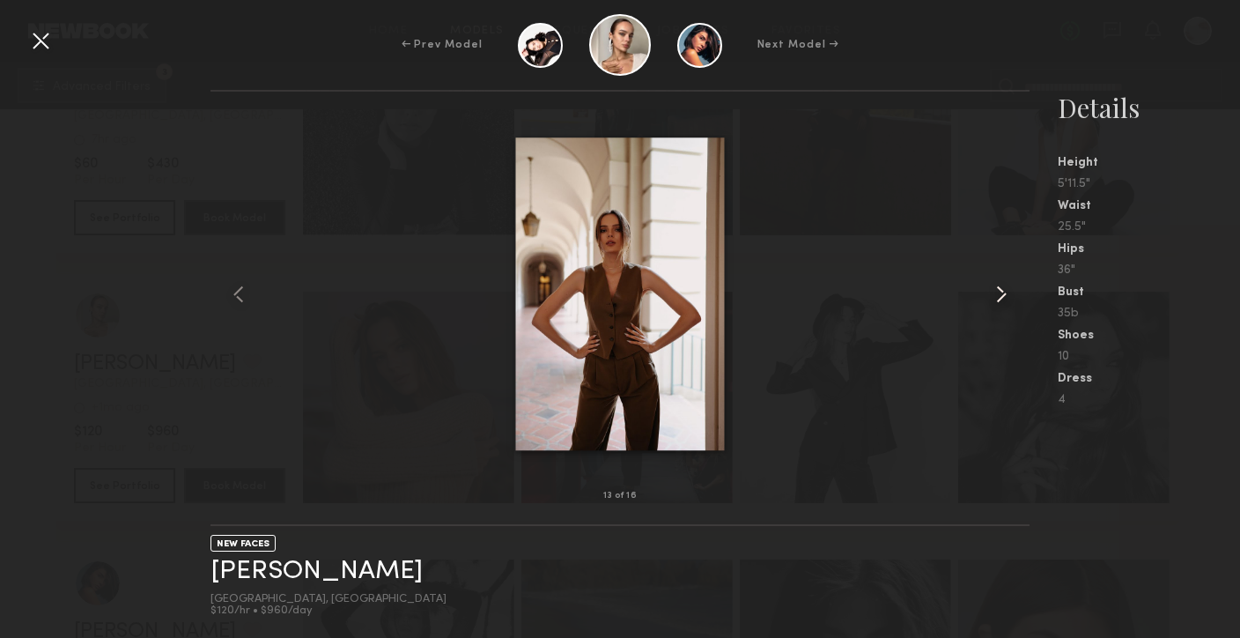
click at [991, 292] on common-icon at bounding box center [1002, 294] width 28 height 28
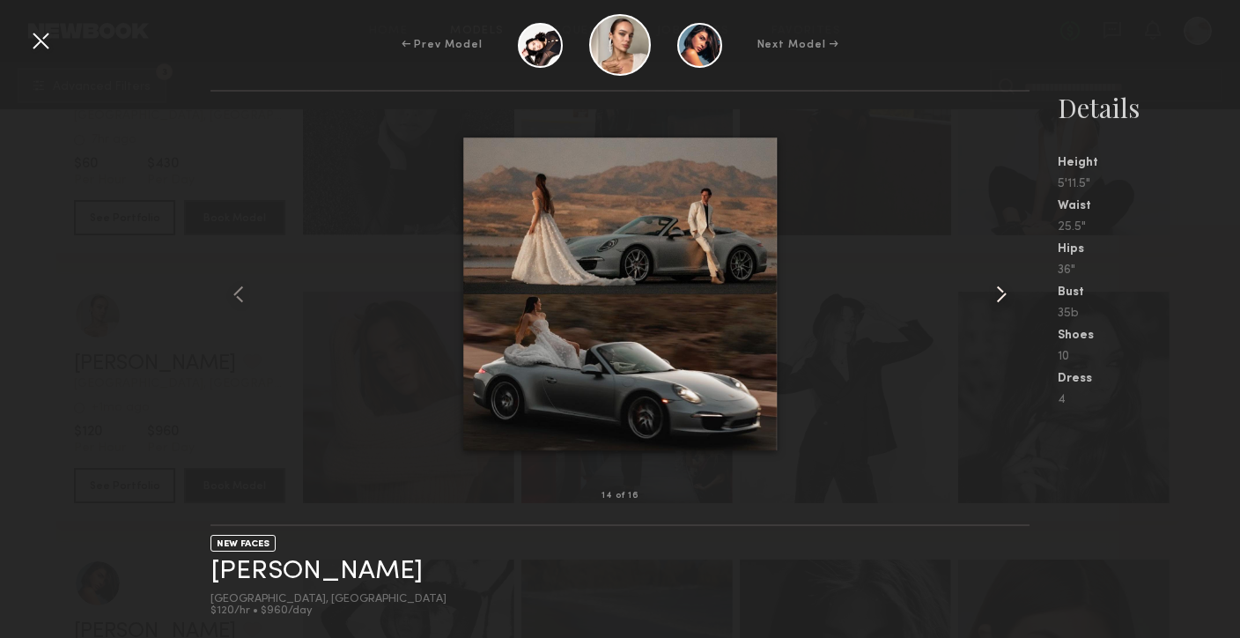
click at [995, 293] on common-icon at bounding box center [1002, 294] width 28 height 28
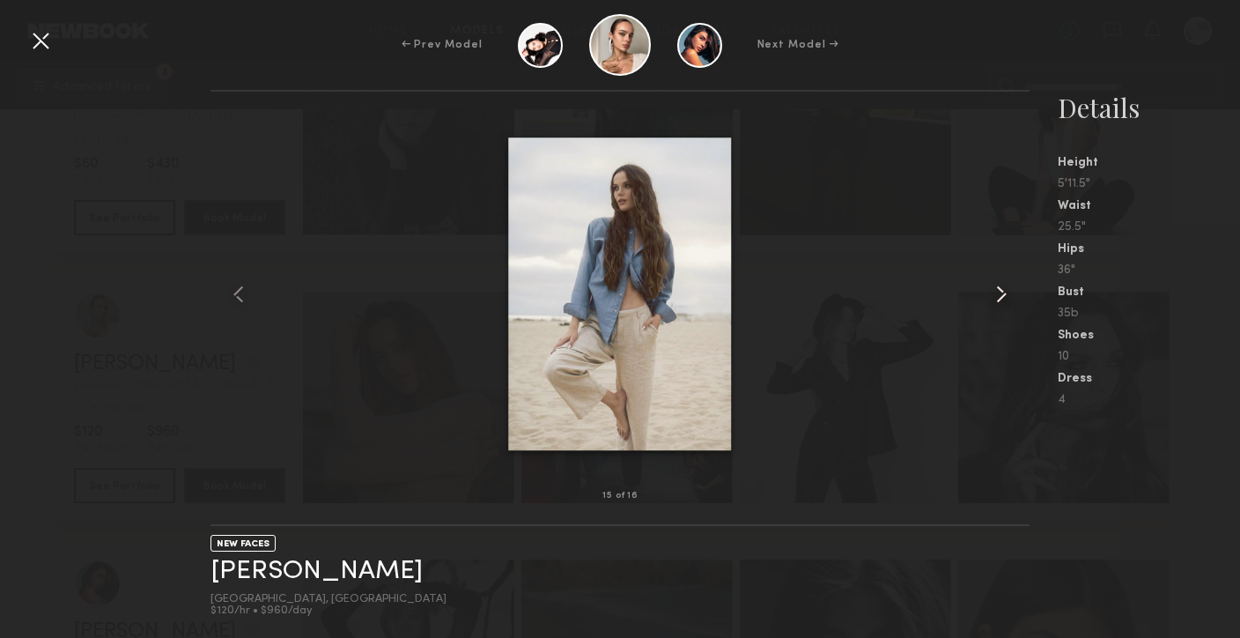
click at [995, 293] on common-icon at bounding box center [1002, 294] width 28 height 28
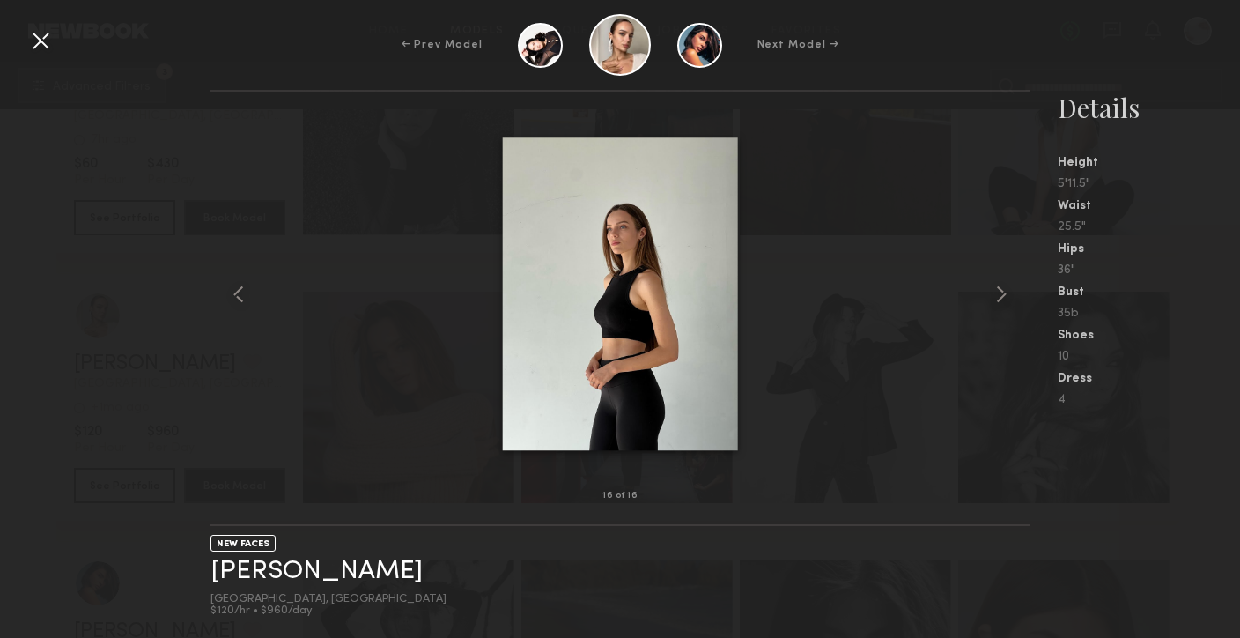
click at [56, 41] on div "← Prev Model Next Model →" at bounding box center [620, 45] width 1240 height 62
click at [991, 297] on common-icon at bounding box center [1002, 294] width 28 height 28
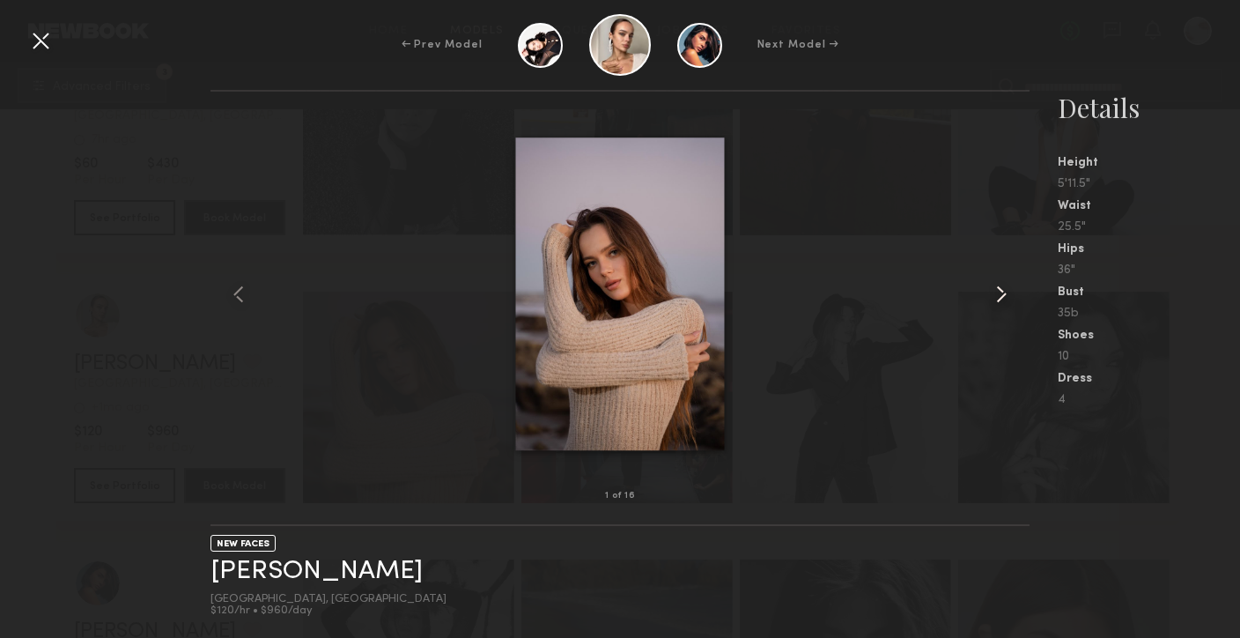
click at [991, 297] on common-icon at bounding box center [1002, 294] width 28 height 28
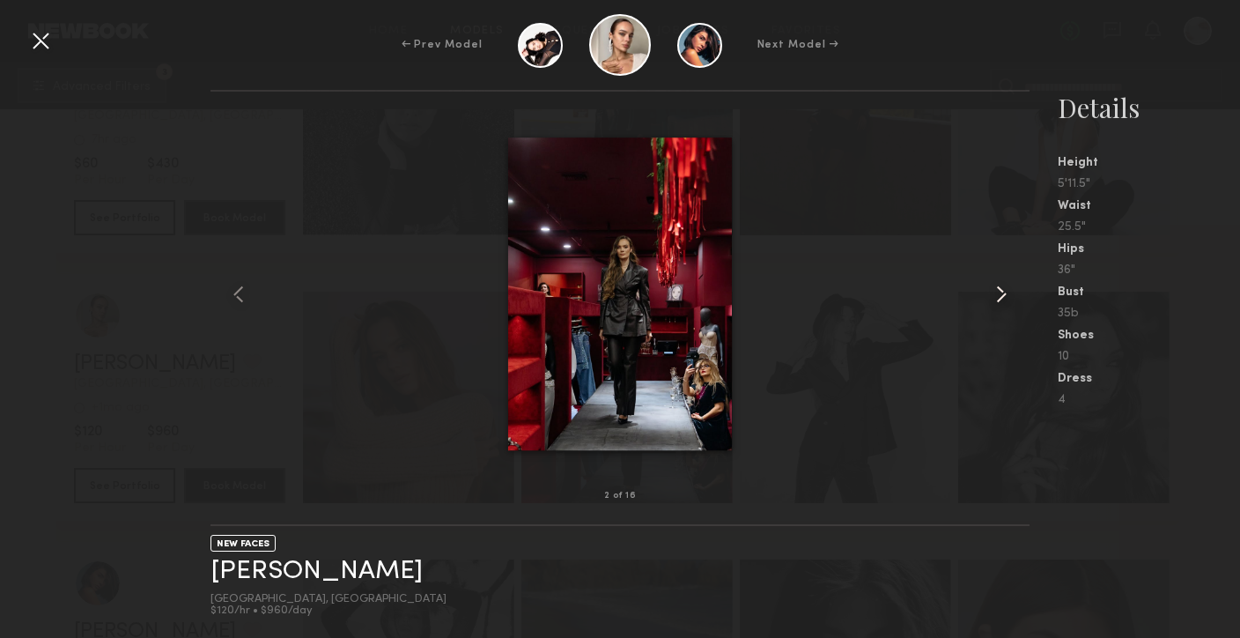
click at [991, 297] on common-icon at bounding box center [1002, 294] width 28 height 28
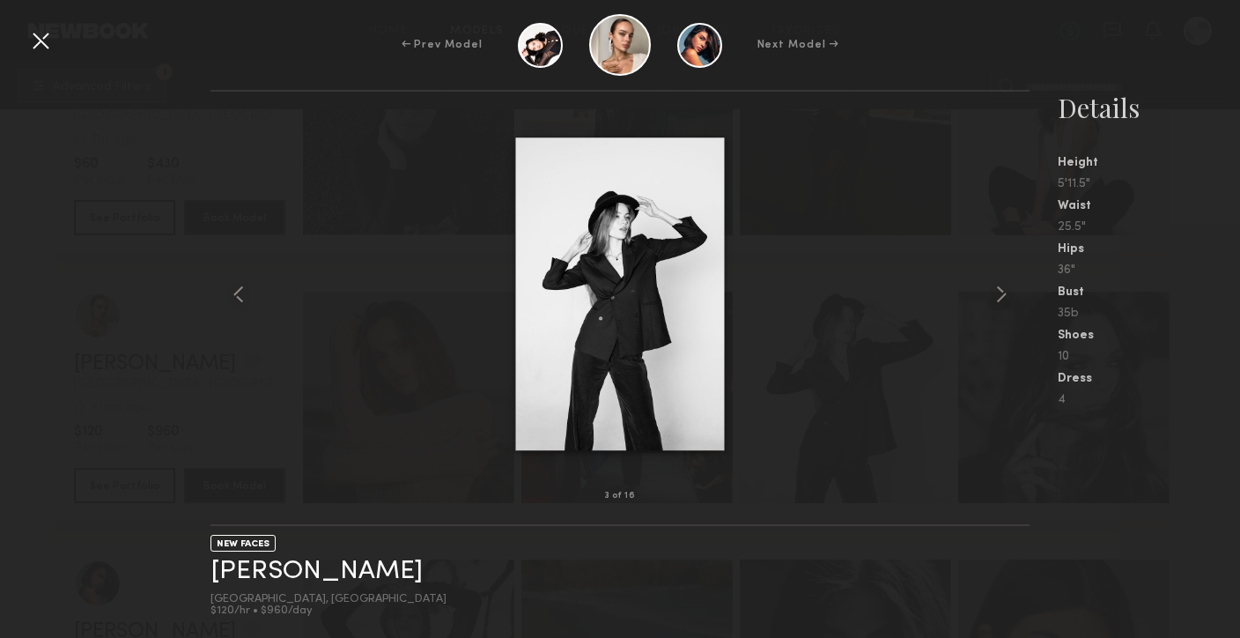
click at [28, 44] on div at bounding box center [40, 40] width 28 height 28
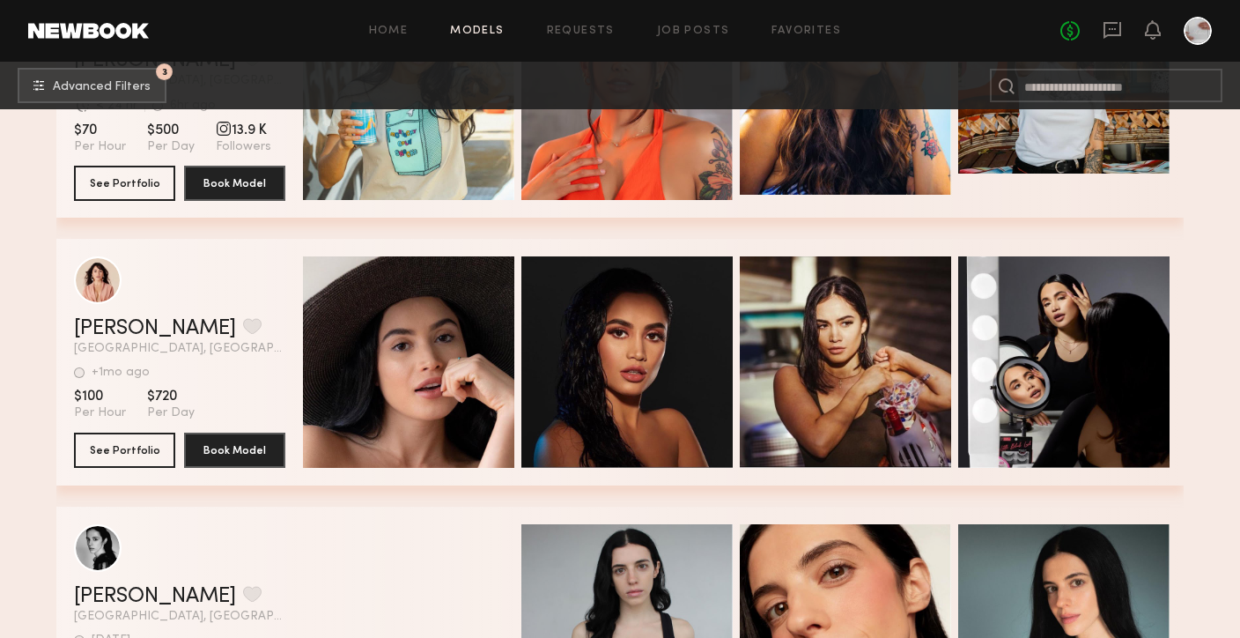
scroll to position [75973, 0]
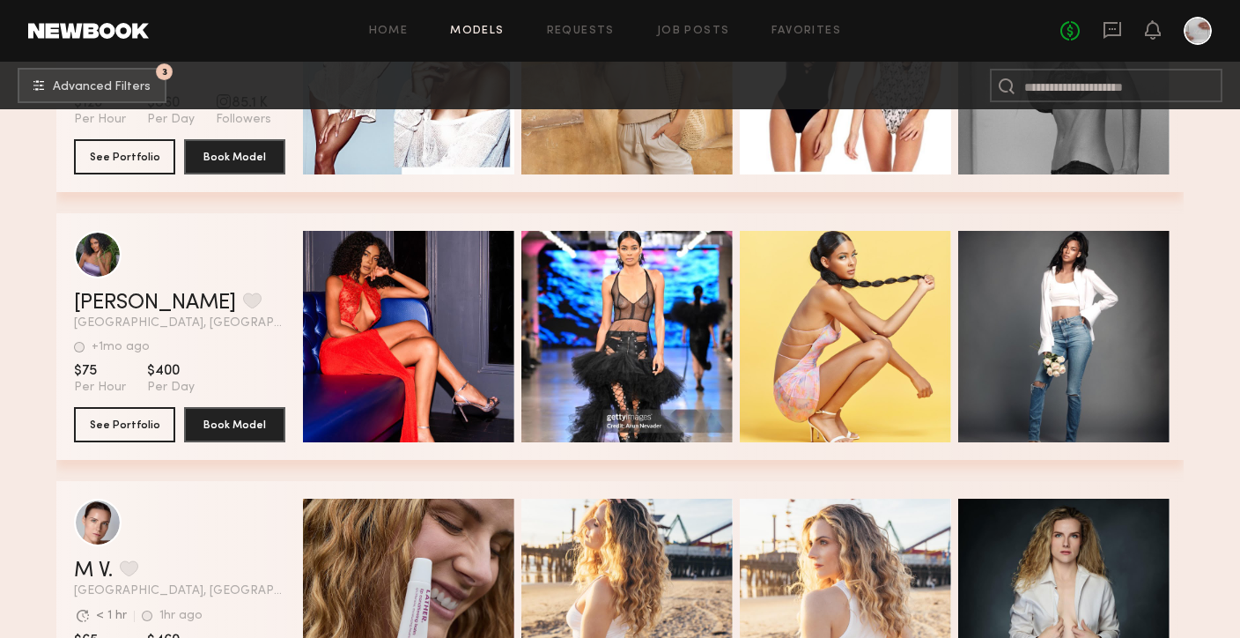
scroll to position [89390, 0]
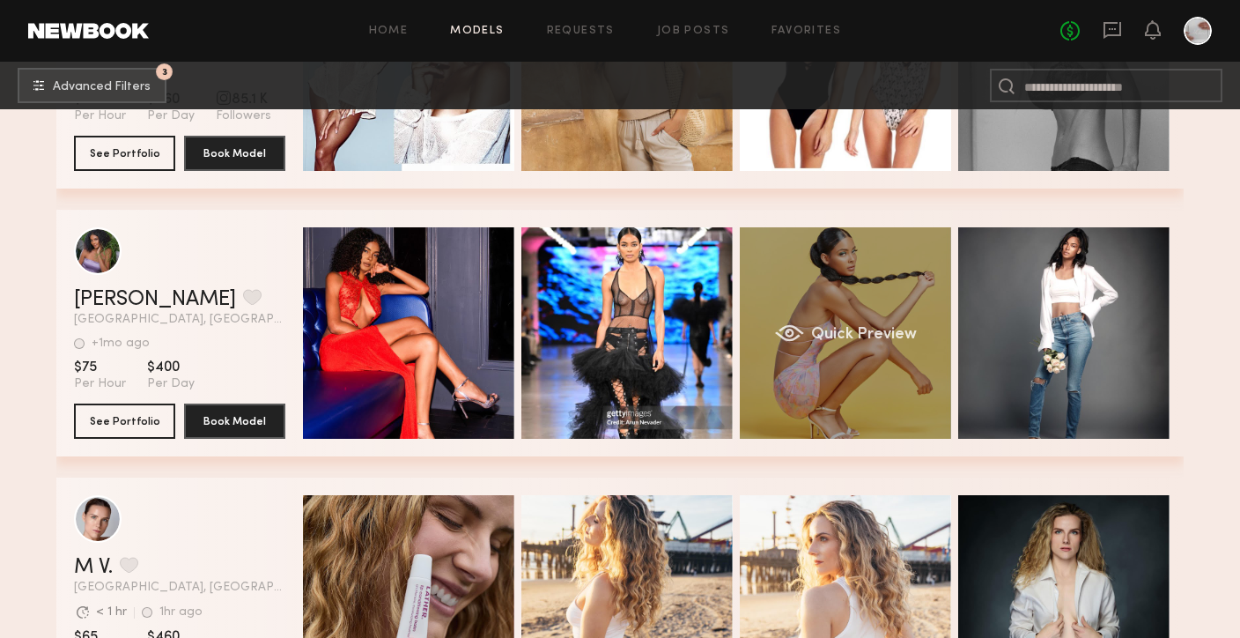
click at [914, 335] on span "Quick Preview" at bounding box center [864, 335] width 106 height 16
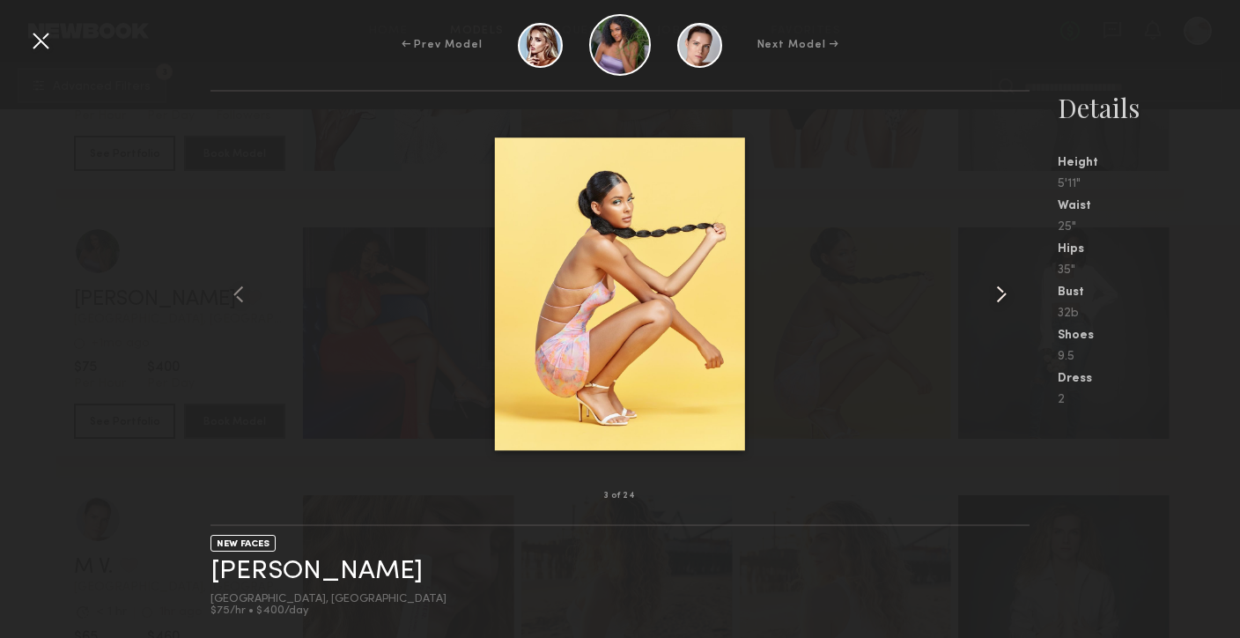
click at [996, 292] on common-icon at bounding box center [1002, 294] width 28 height 28
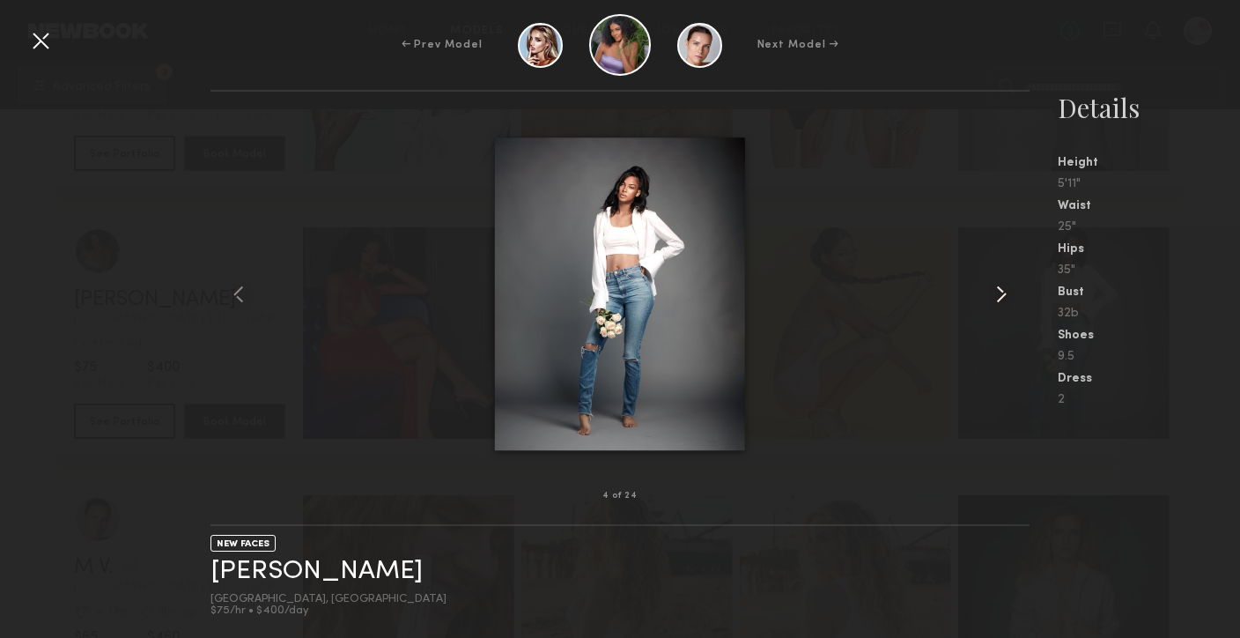
click at [996, 292] on common-icon at bounding box center [1002, 294] width 28 height 28
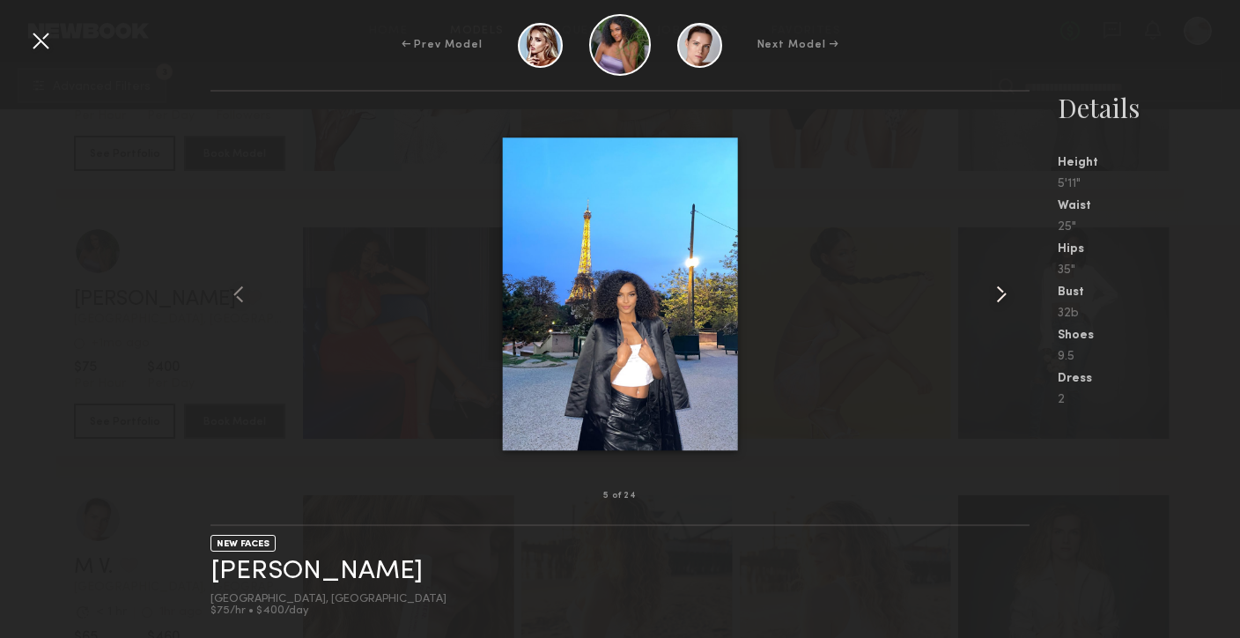
click at [996, 292] on common-icon at bounding box center [1002, 294] width 28 height 28
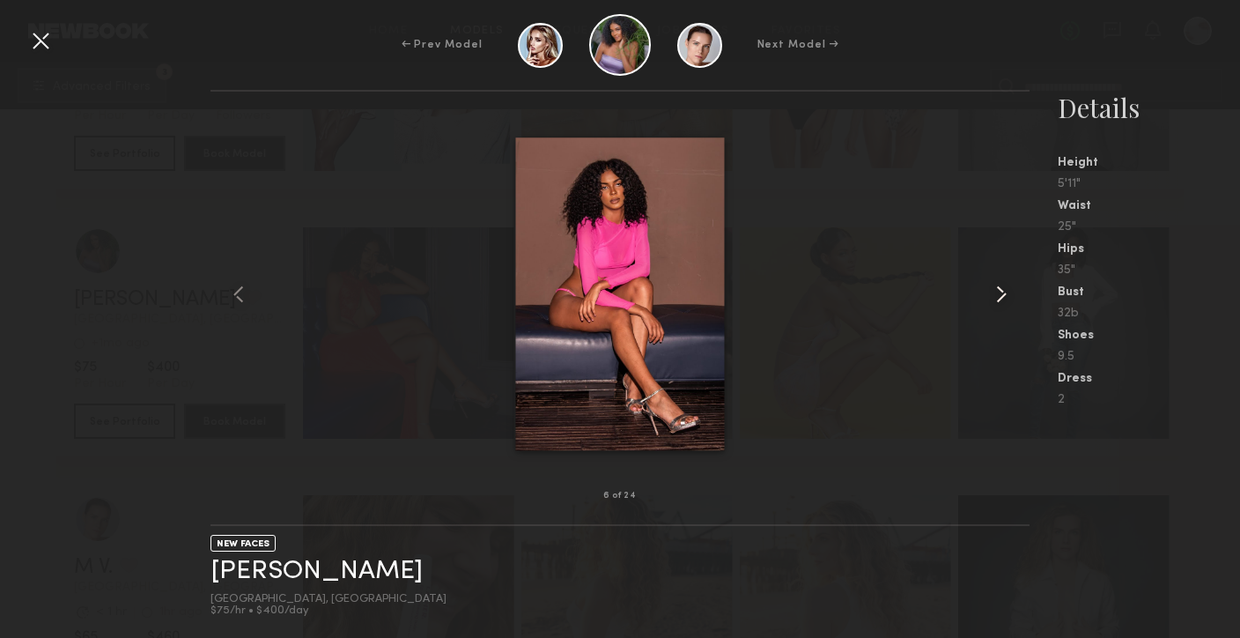
click at [996, 292] on common-icon at bounding box center [1002, 294] width 28 height 28
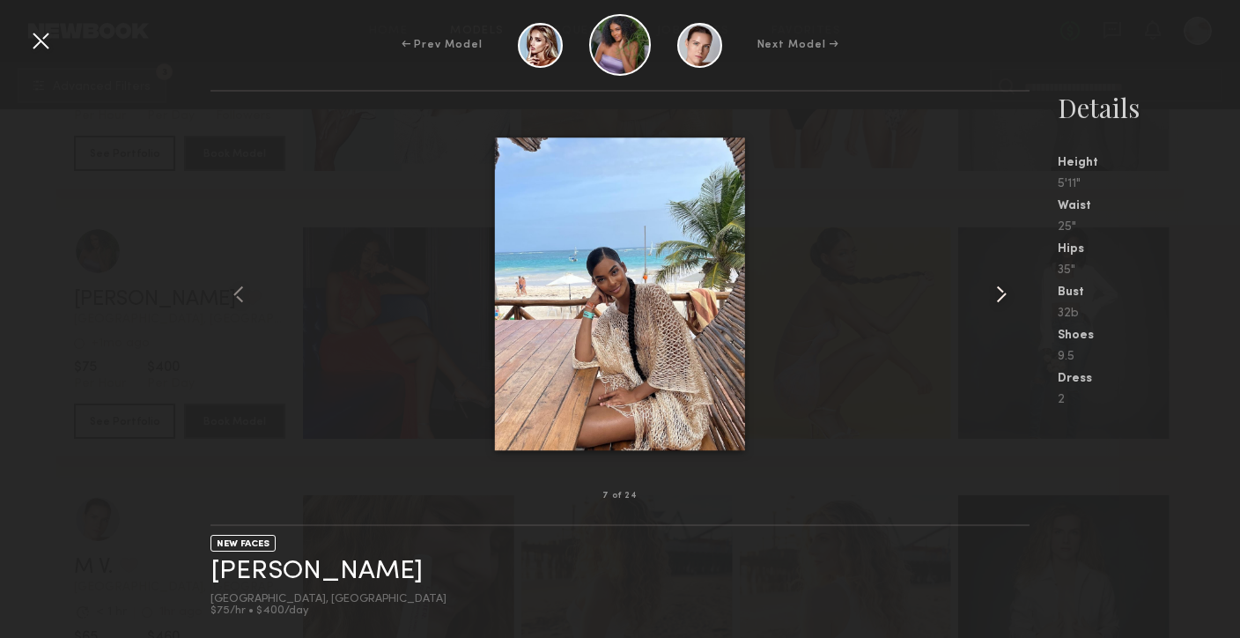
click at [996, 292] on common-icon at bounding box center [1002, 294] width 28 height 28
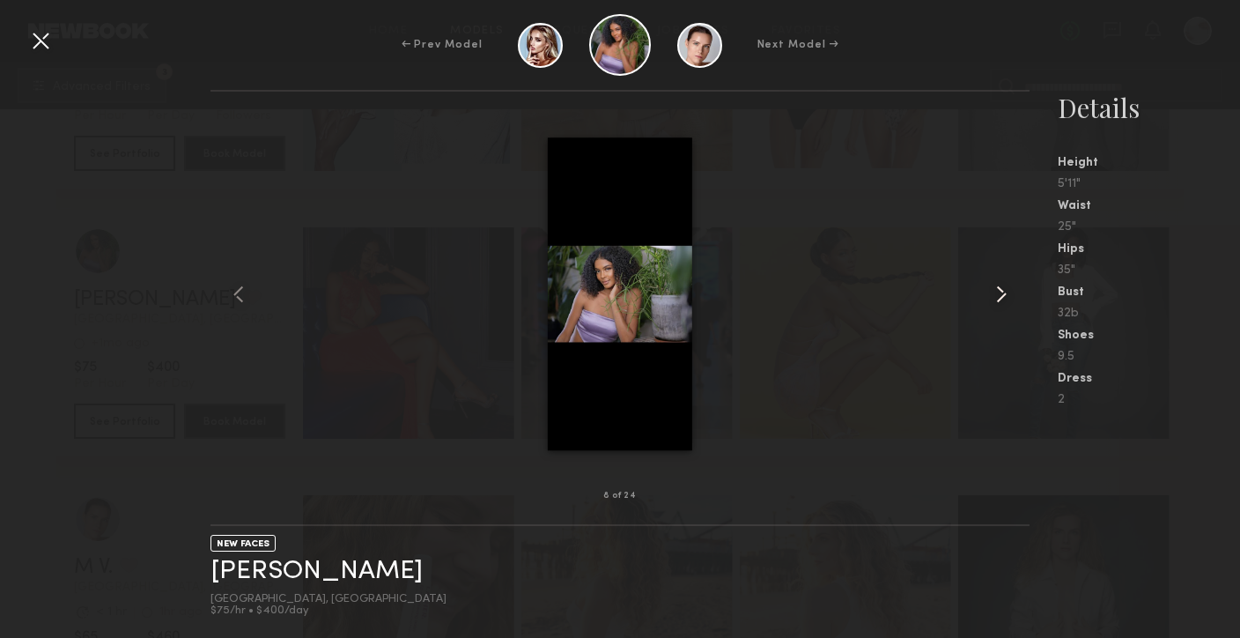
click at [996, 292] on common-icon at bounding box center [1002, 294] width 28 height 28
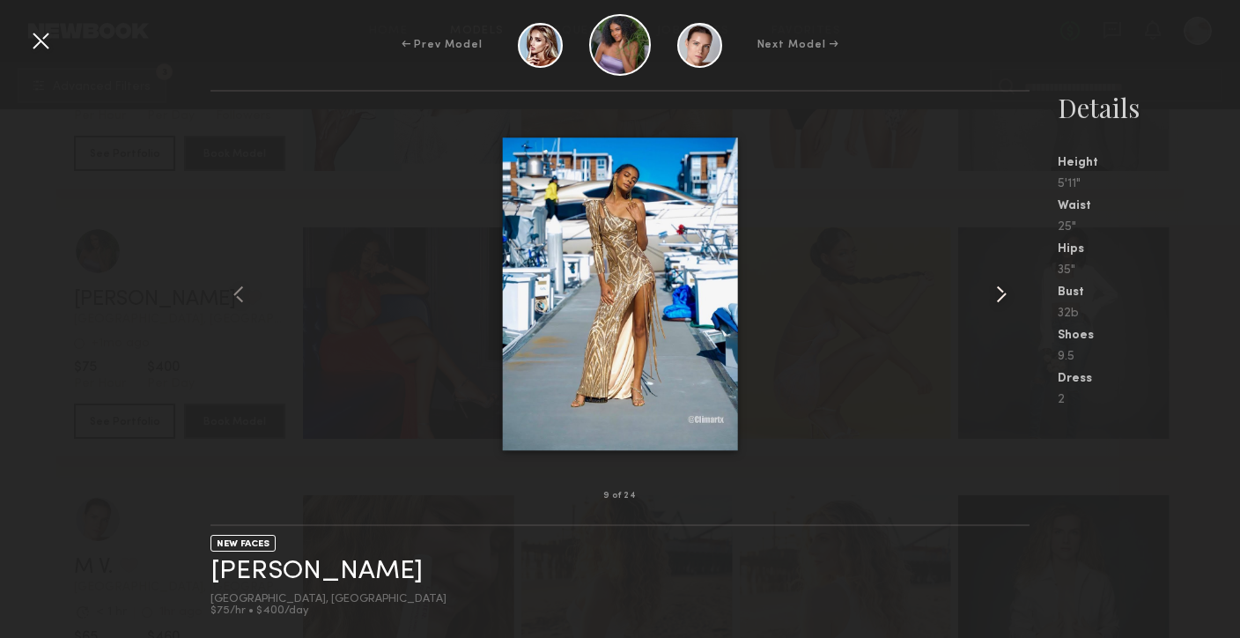
click at [996, 292] on common-icon at bounding box center [1002, 294] width 28 height 28
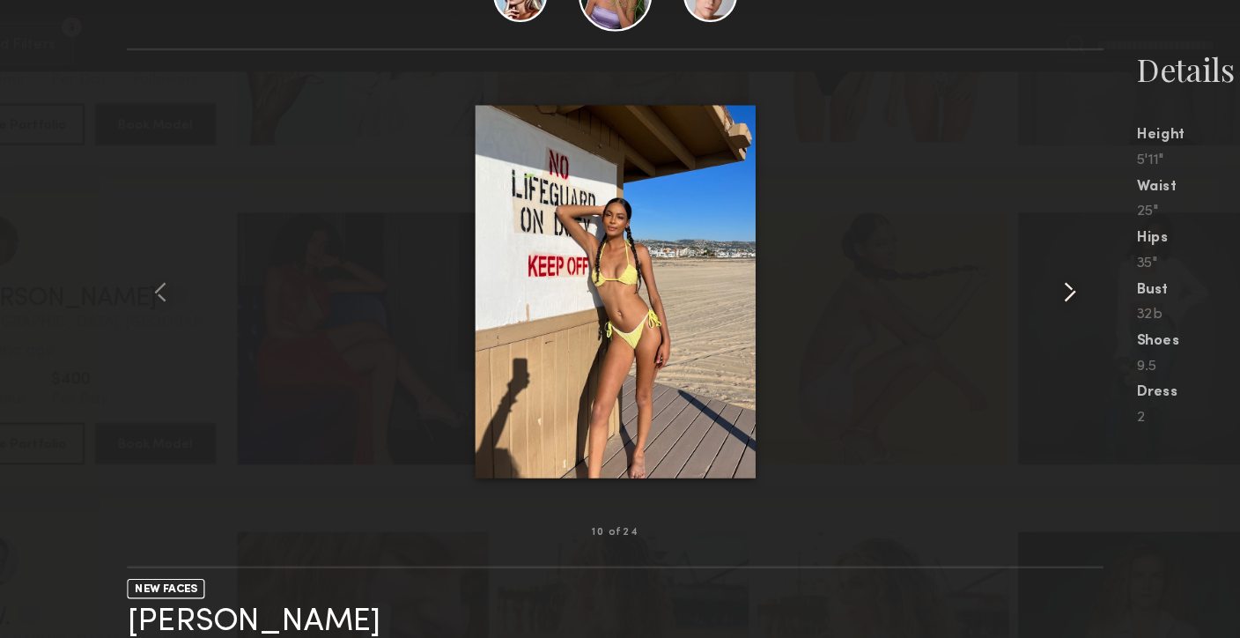
click at [999, 293] on common-icon at bounding box center [1002, 294] width 28 height 28
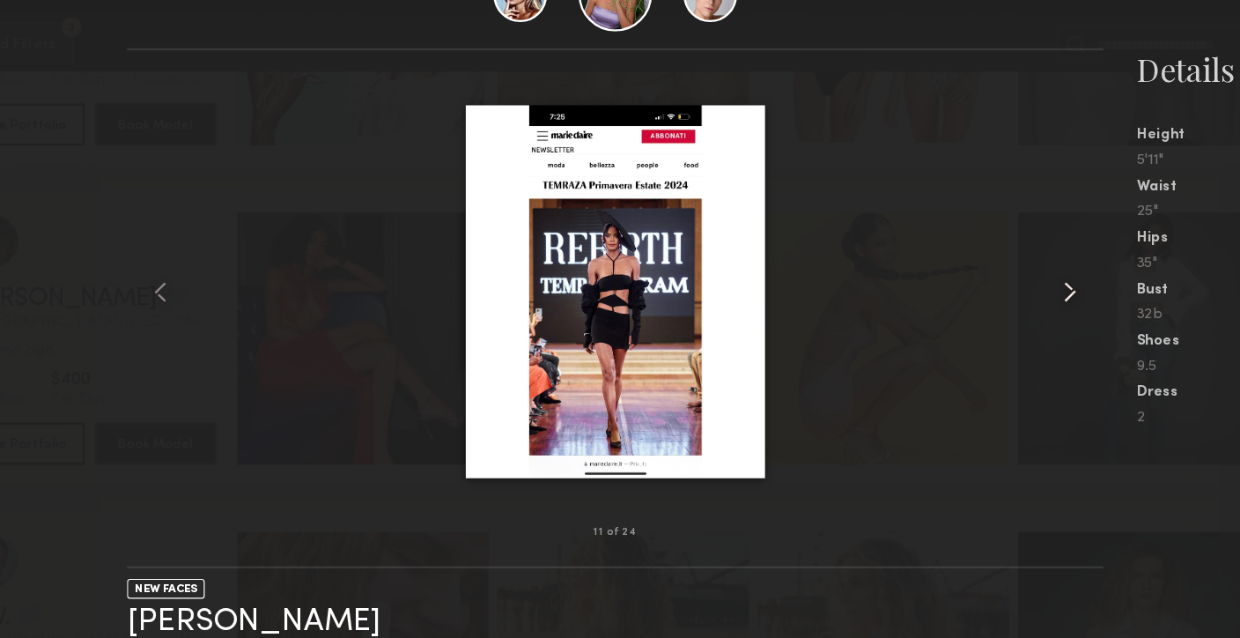
click at [999, 293] on common-icon at bounding box center [1002, 294] width 28 height 28
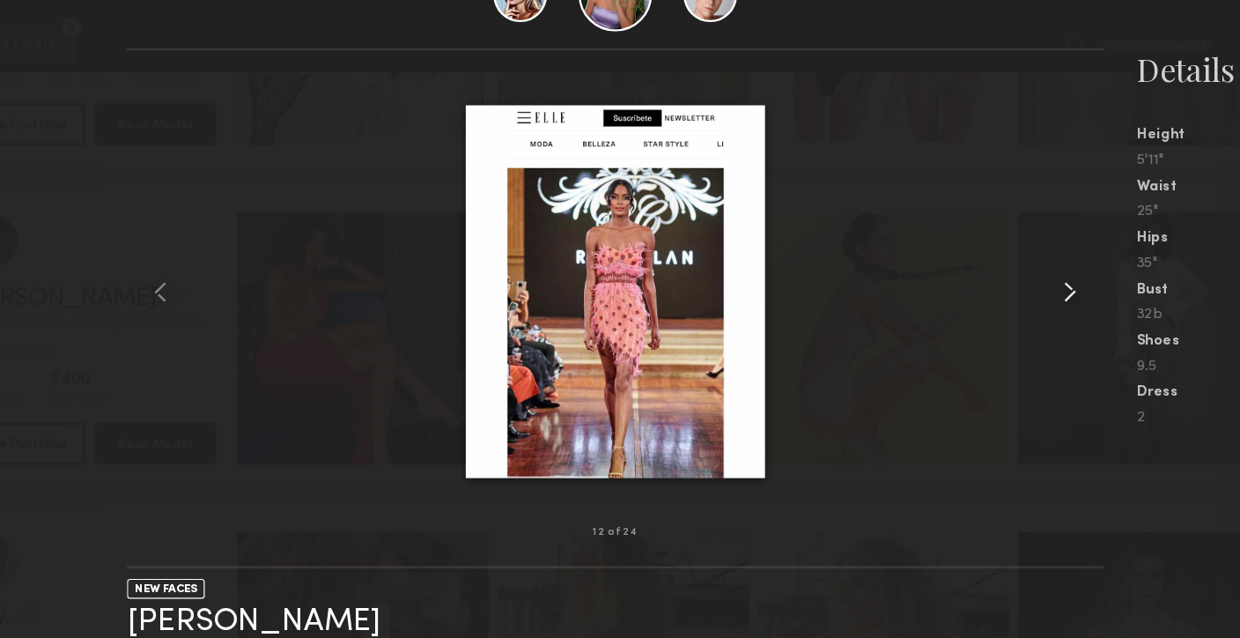
click at [999, 293] on common-icon at bounding box center [1002, 294] width 28 height 28
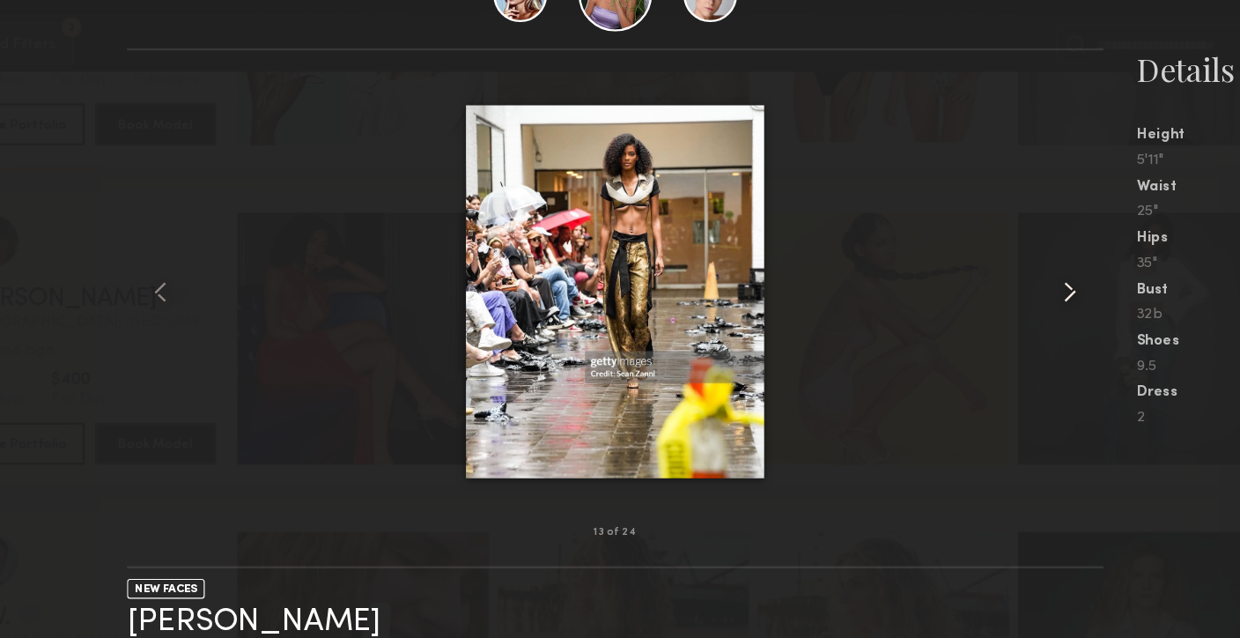
click at [999, 293] on common-icon at bounding box center [1002, 294] width 28 height 28
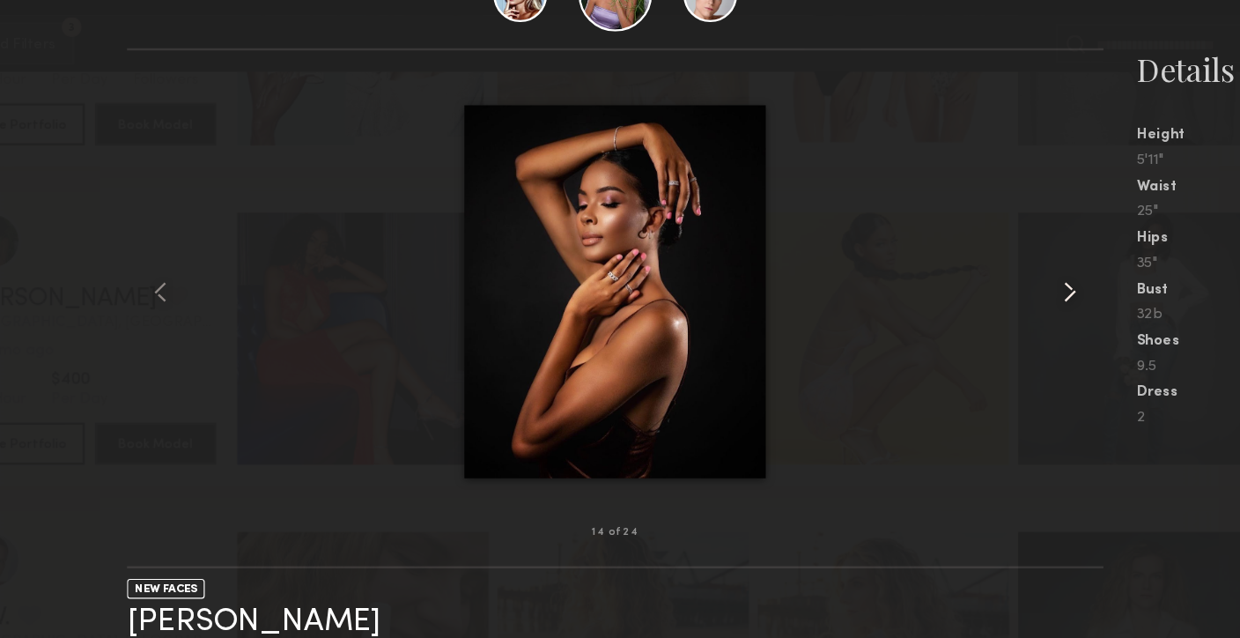
click at [999, 293] on common-icon at bounding box center [1002, 294] width 28 height 28
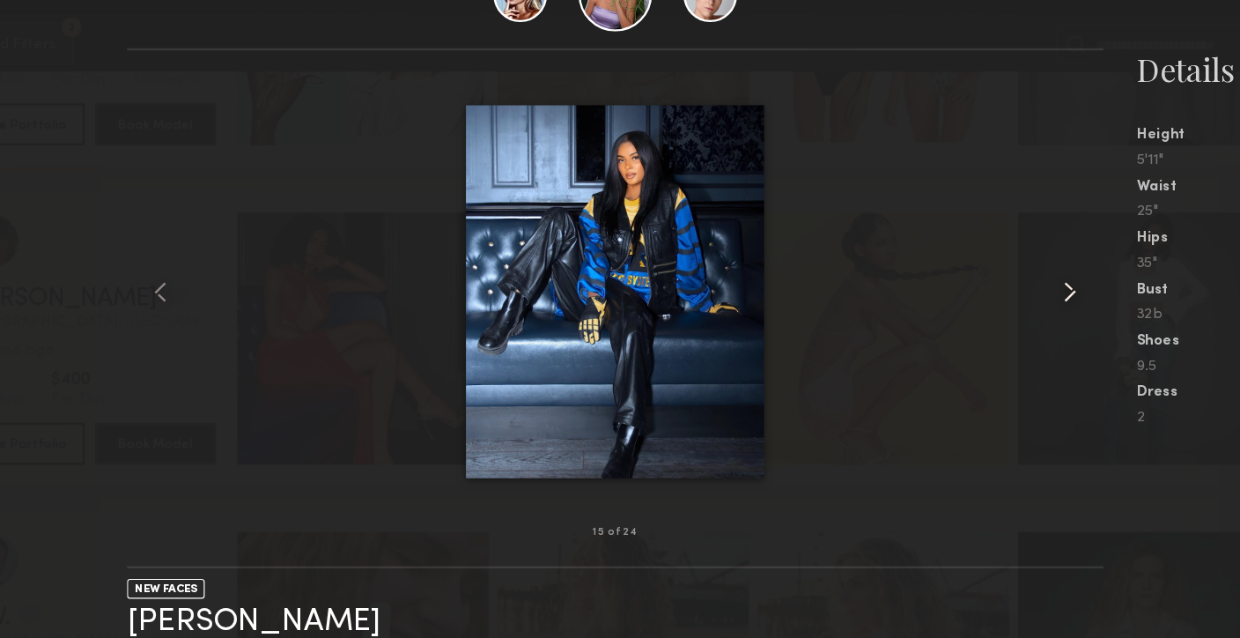
click at [999, 293] on common-icon at bounding box center [1002, 294] width 28 height 28
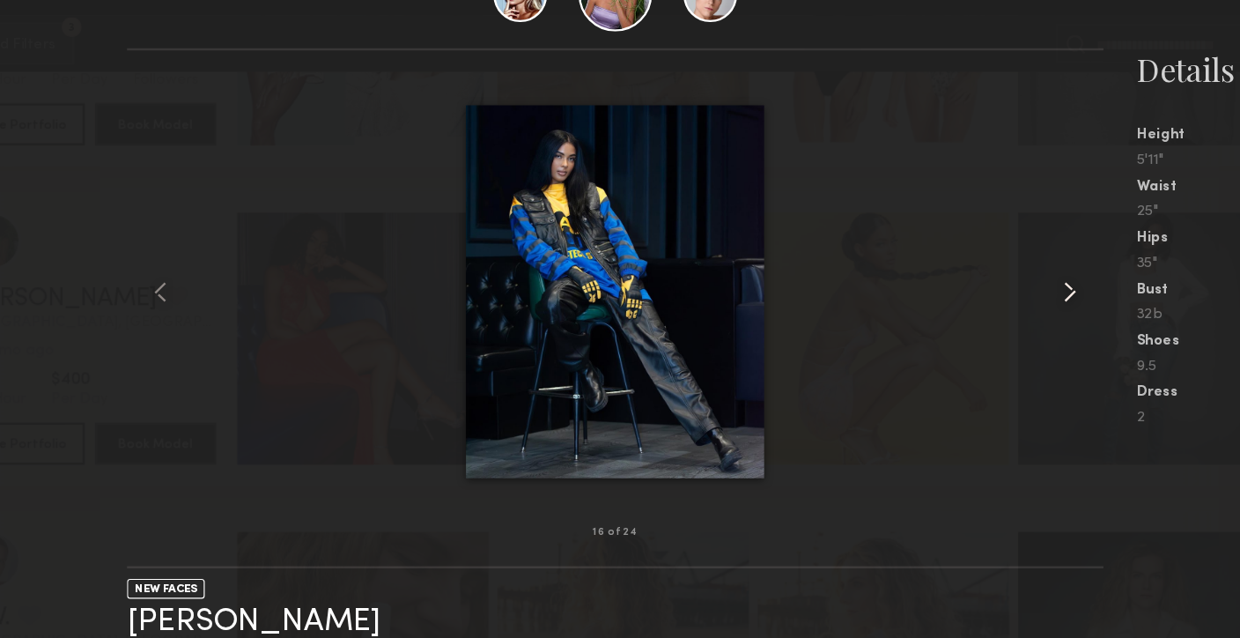
click at [999, 293] on common-icon at bounding box center [1002, 294] width 28 height 28
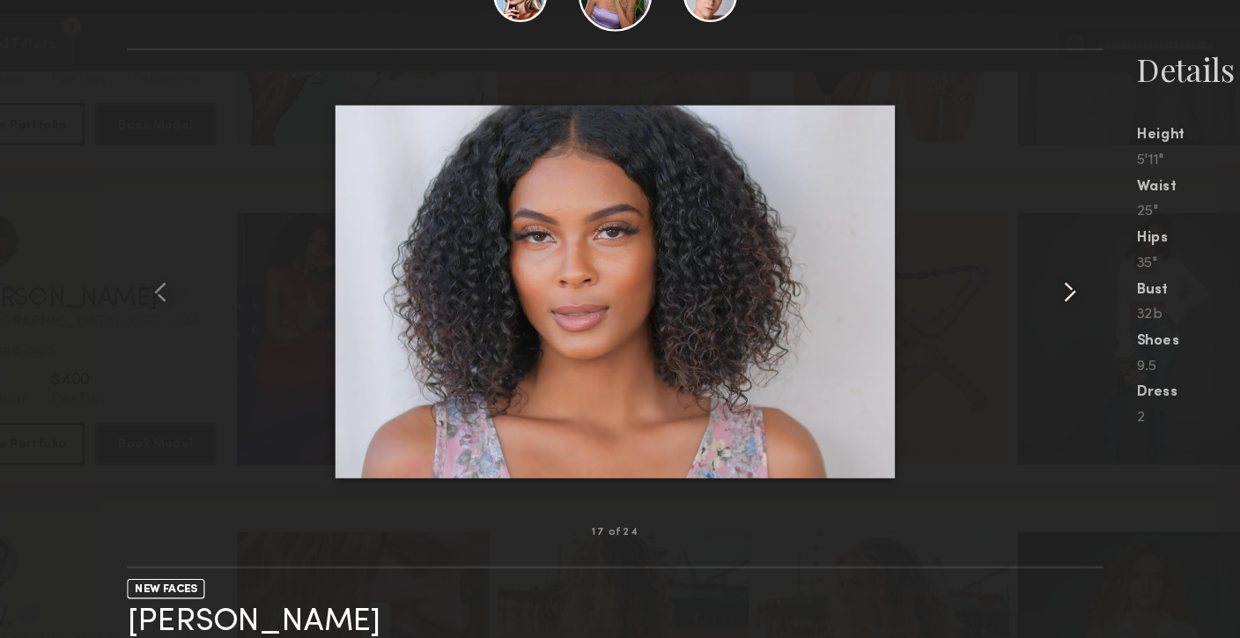
click at [999, 293] on common-icon at bounding box center [1002, 294] width 28 height 28
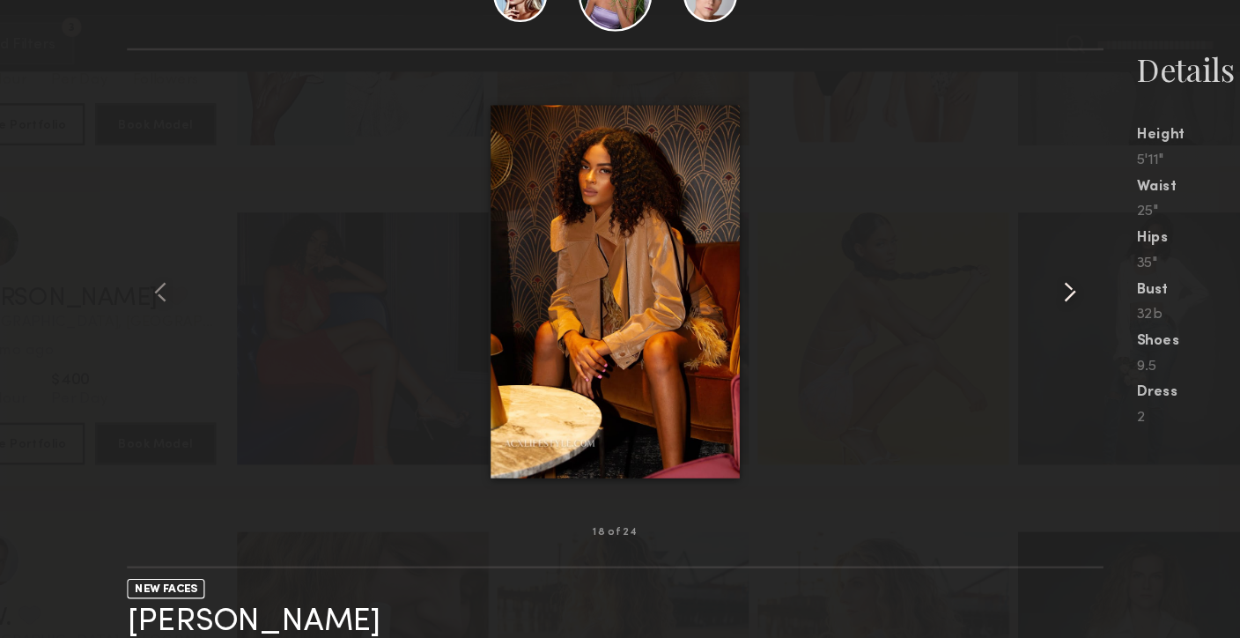
click at [999, 293] on common-icon at bounding box center [1002, 294] width 28 height 28
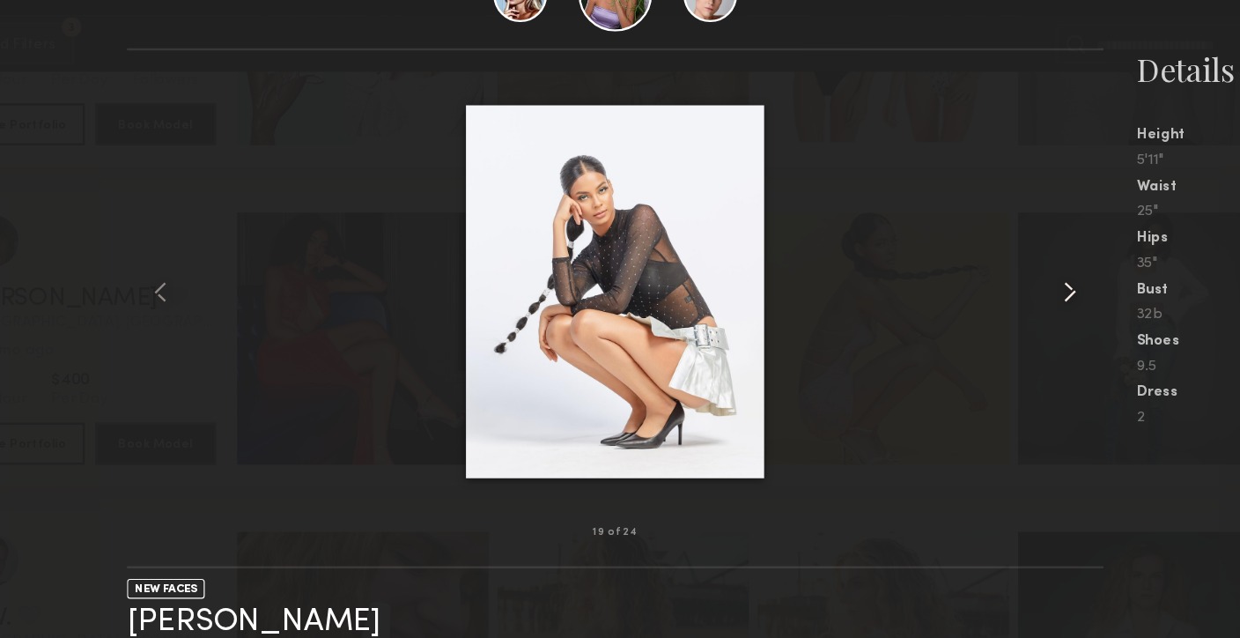
click at [1000, 293] on common-icon at bounding box center [1002, 294] width 28 height 28
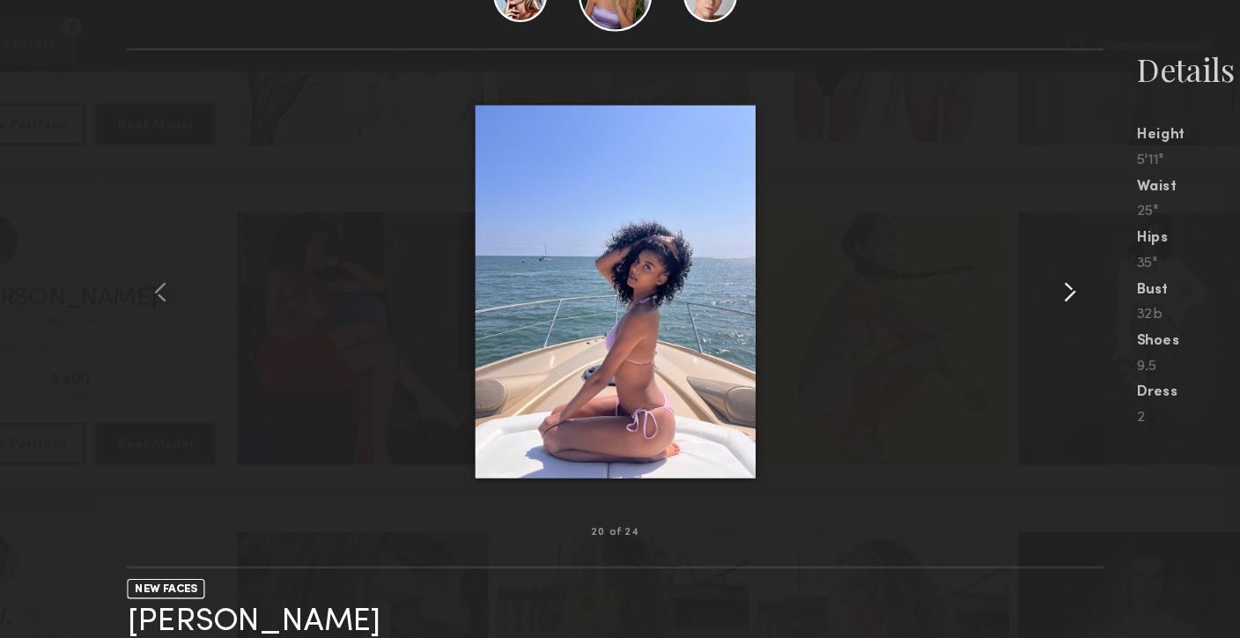
click at [1000, 293] on common-icon at bounding box center [1002, 294] width 28 height 28
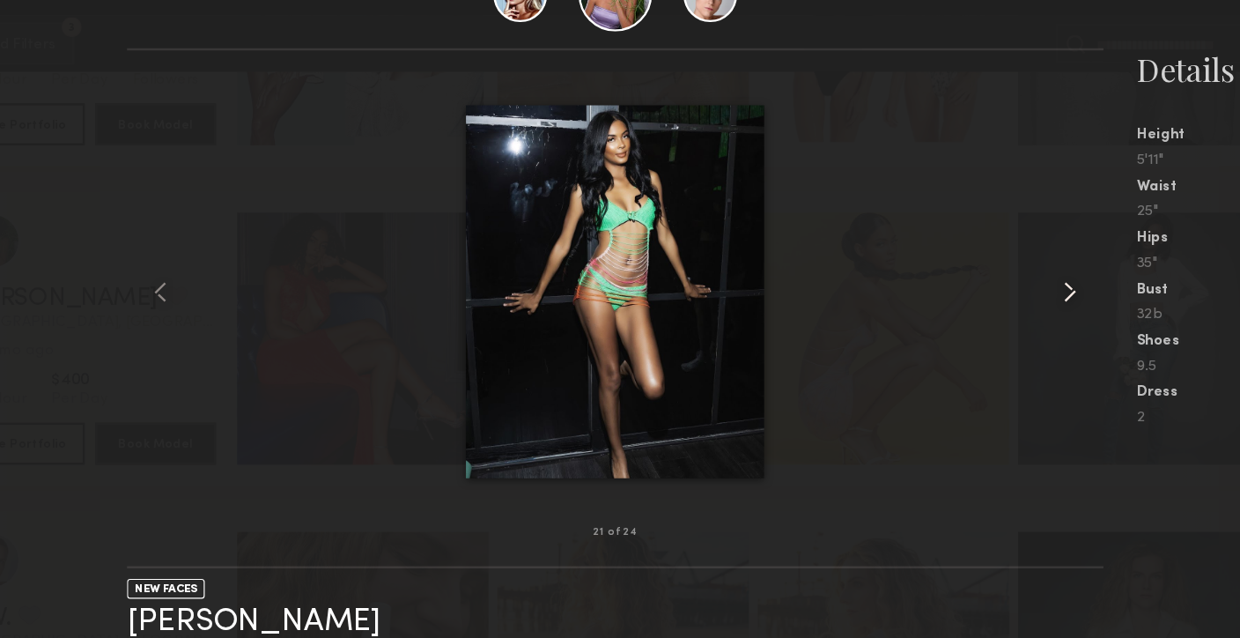
click at [1000, 293] on common-icon at bounding box center [1002, 294] width 28 height 28
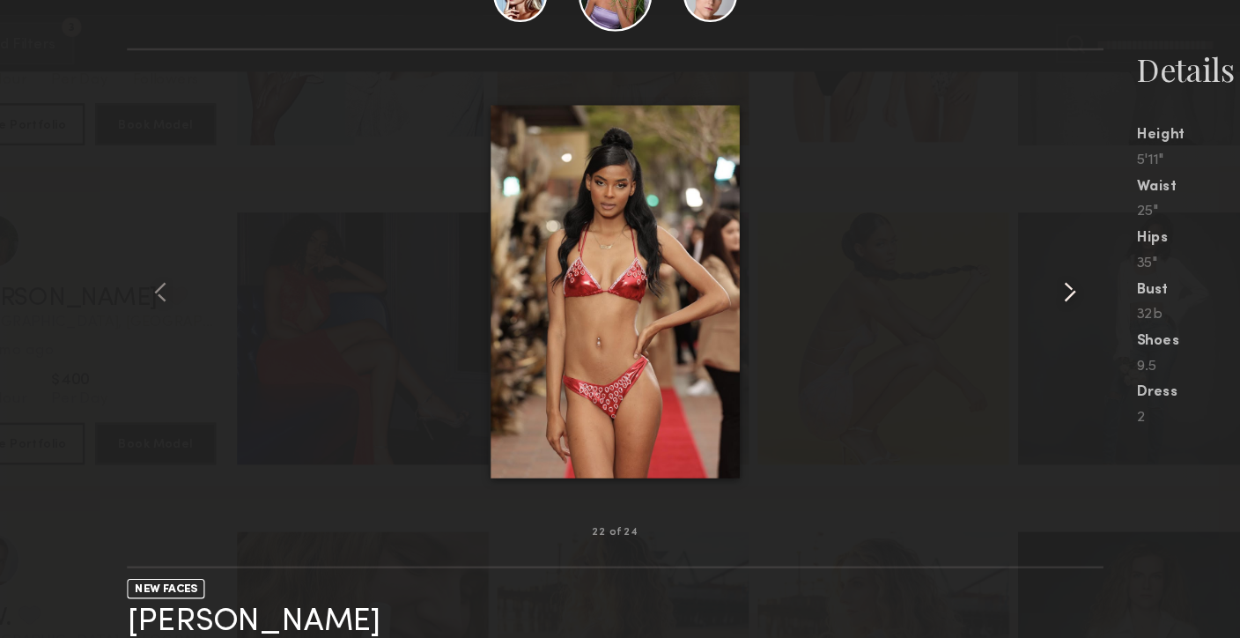
click at [1000, 293] on common-icon at bounding box center [1002, 294] width 28 height 28
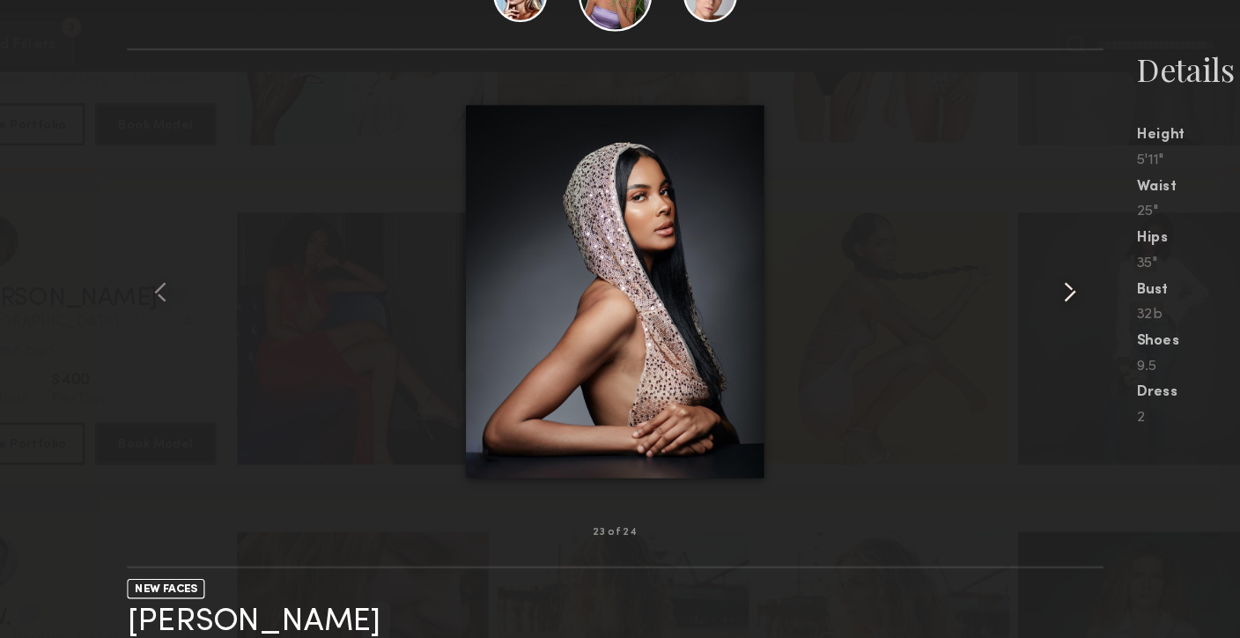
click at [1000, 293] on common-icon at bounding box center [1002, 294] width 28 height 28
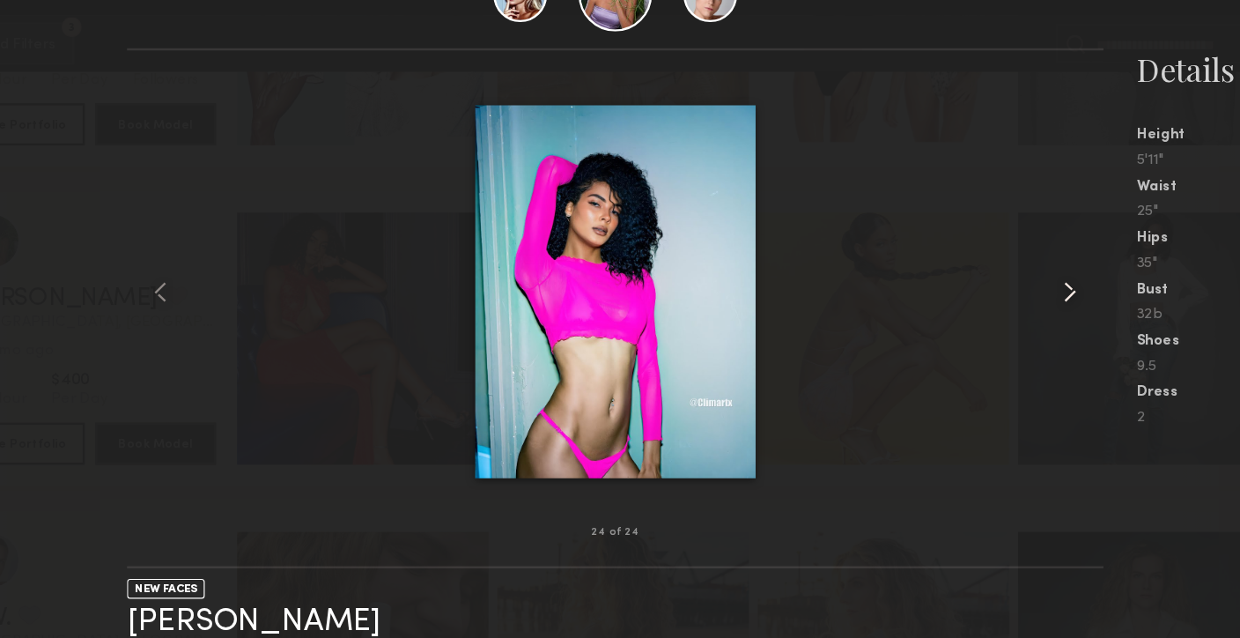
click at [1000, 293] on common-icon at bounding box center [1002, 294] width 28 height 28
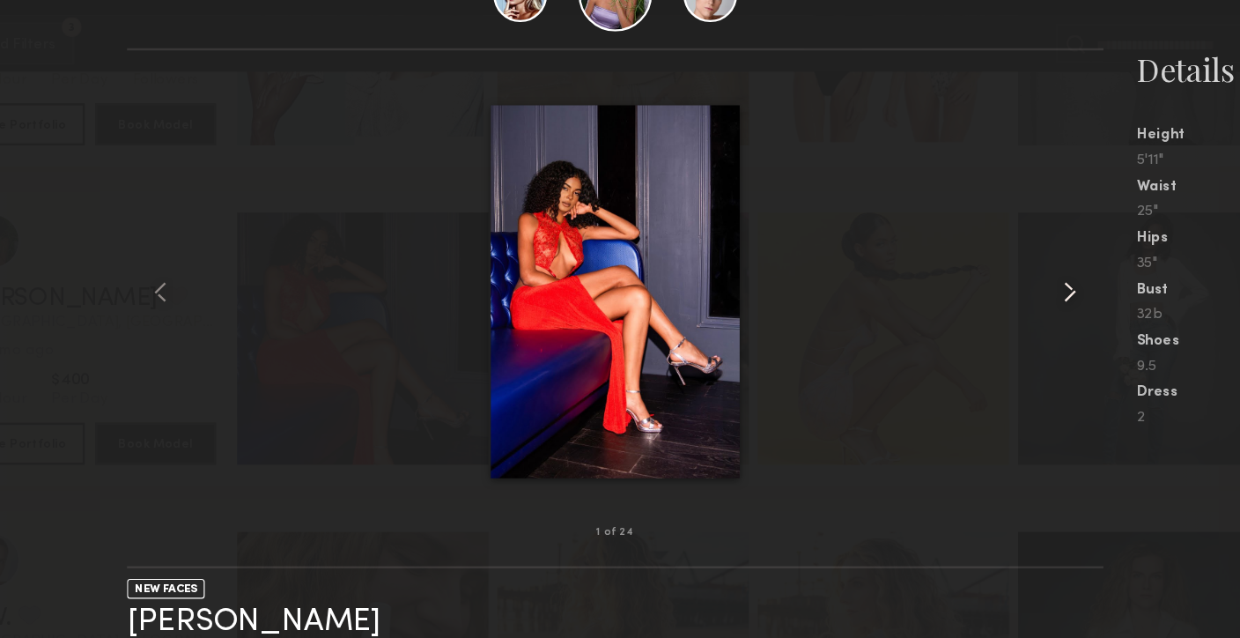
click at [1000, 293] on common-icon at bounding box center [1002, 294] width 28 height 28
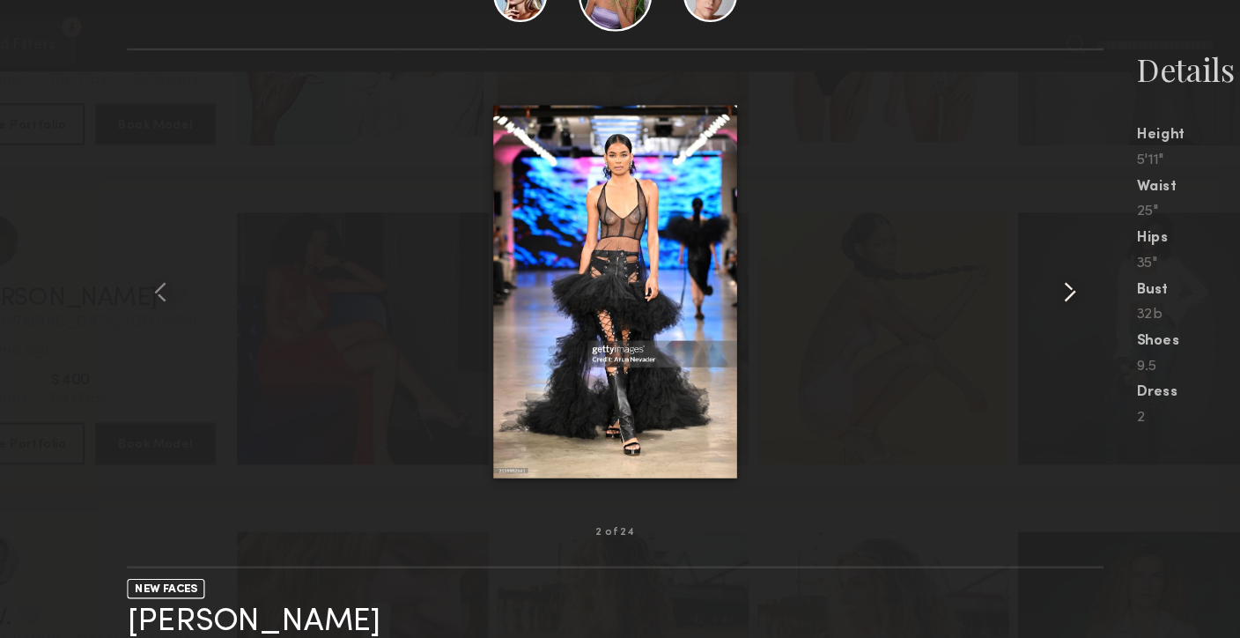
click at [1000, 293] on common-icon at bounding box center [1002, 294] width 28 height 28
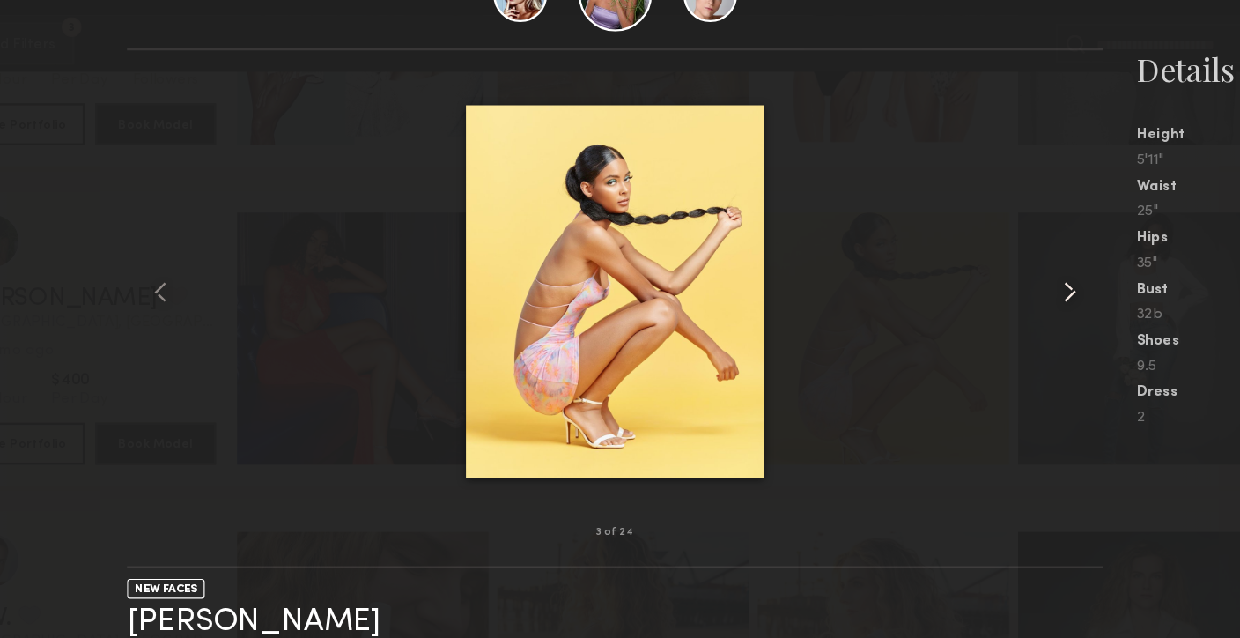
click at [1000, 293] on common-icon at bounding box center [1002, 294] width 28 height 28
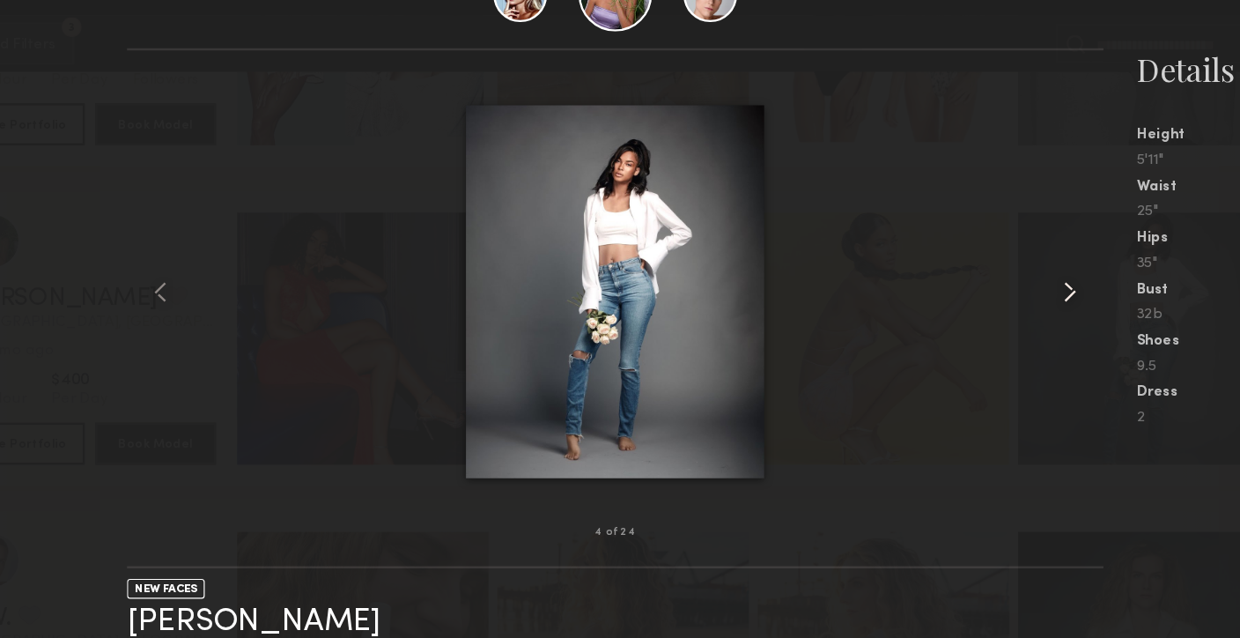
click at [1000, 293] on common-icon at bounding box center [1002, 294] width 28 height 28
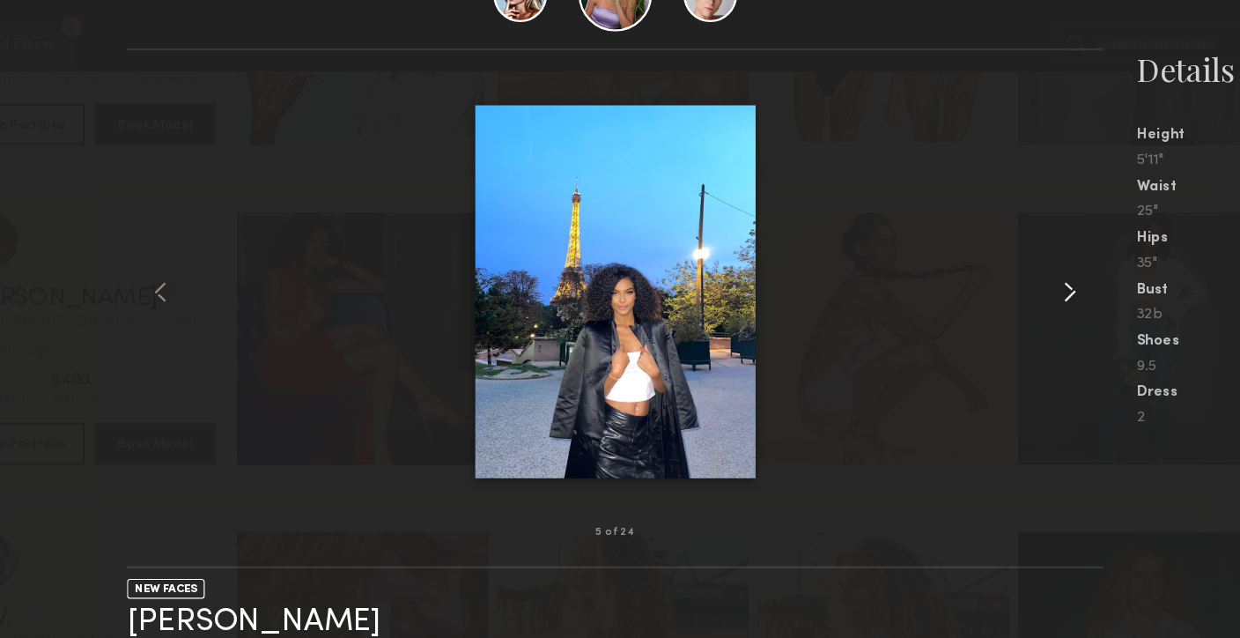
click at [1000, 293] on common-icon at bounding box center [1002, 294] width 28 height 28
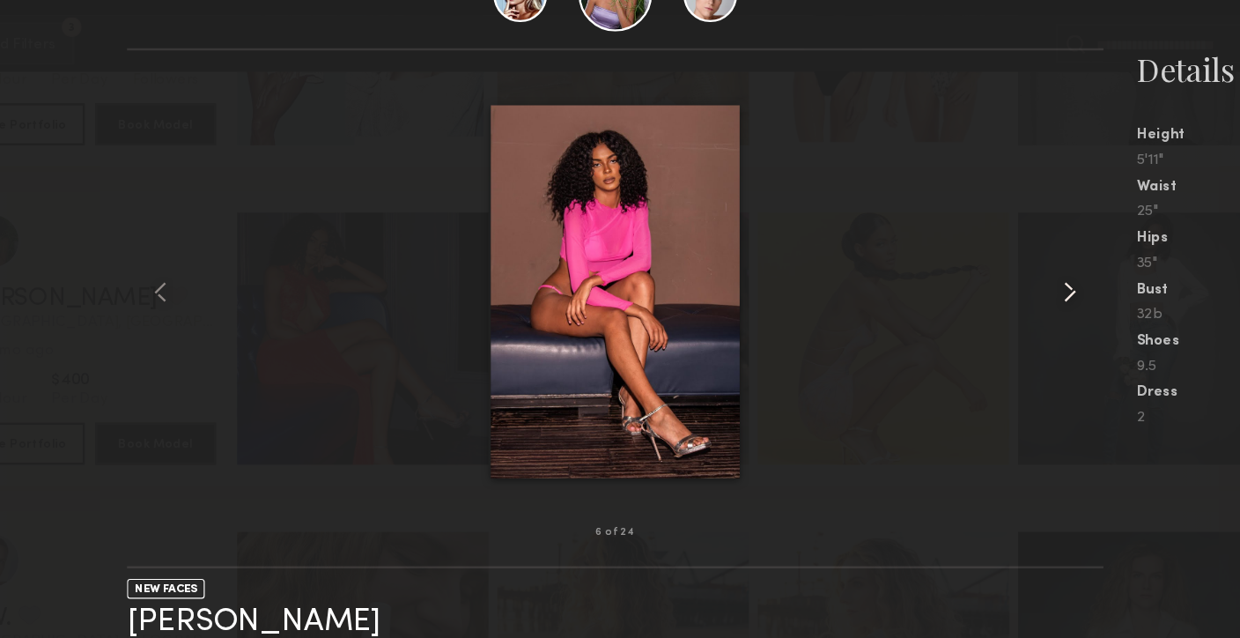
click at [1000, 293] on common-icon at bounding box center [1002, 294] width 28 height 28
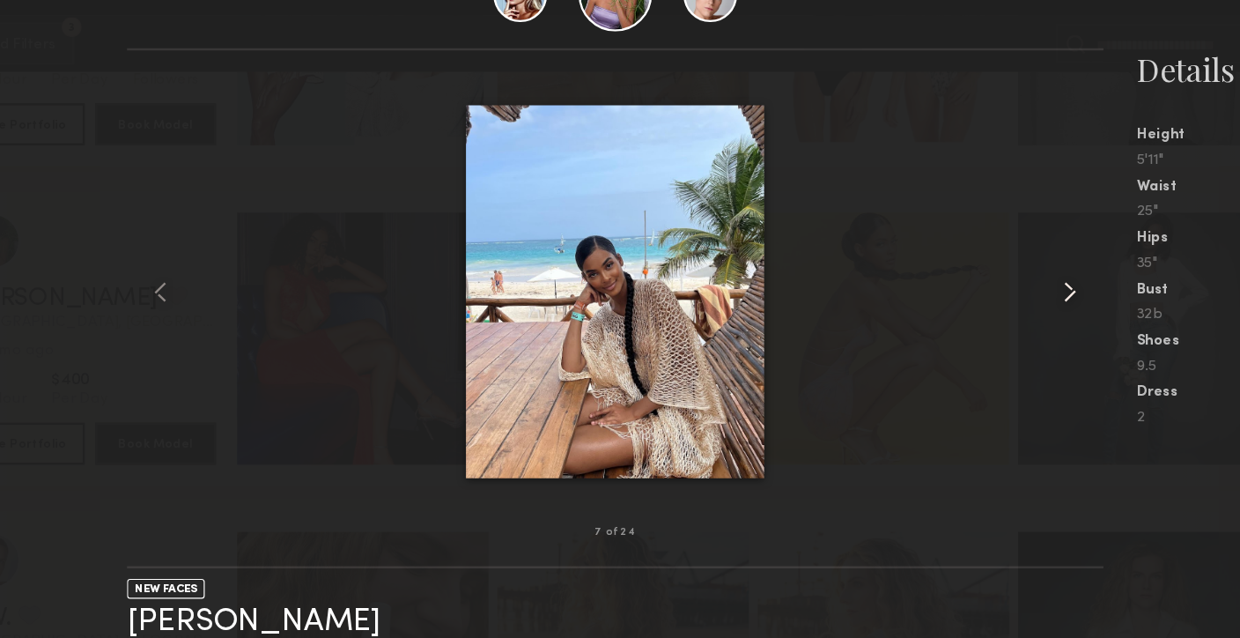
click at [1000, 293] on common-icon at bounding box center [1002, 294] width 28 height 28
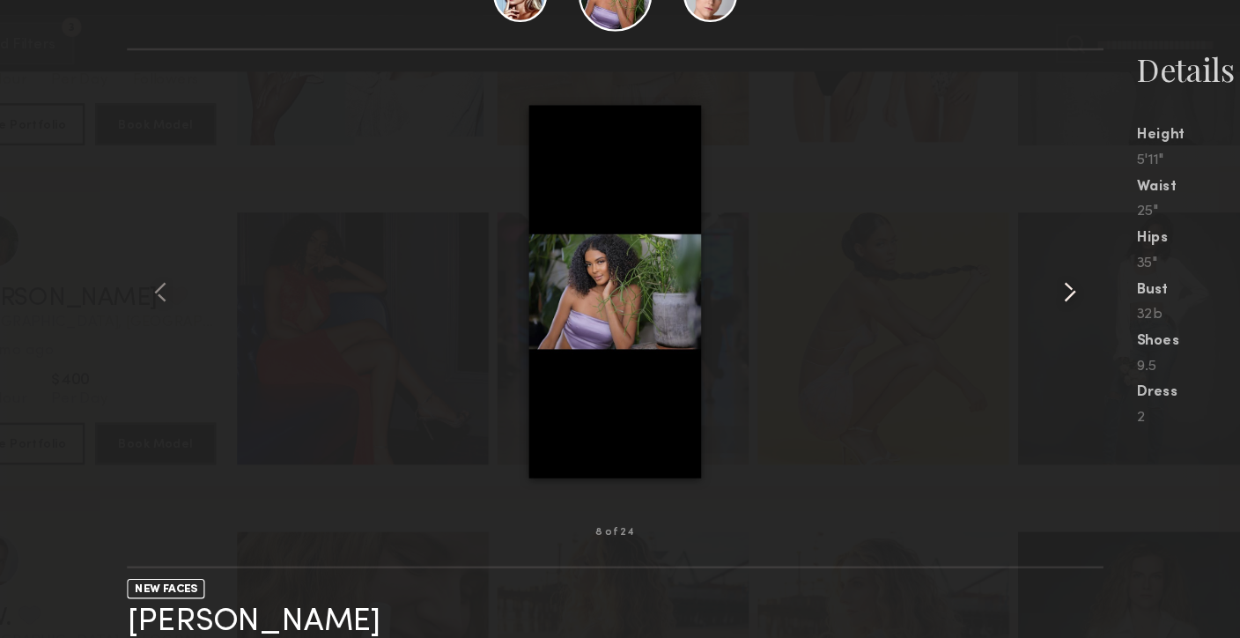
click at [1001, 294] on common-icon at bounding box center [1002, 294] width 28 height 28
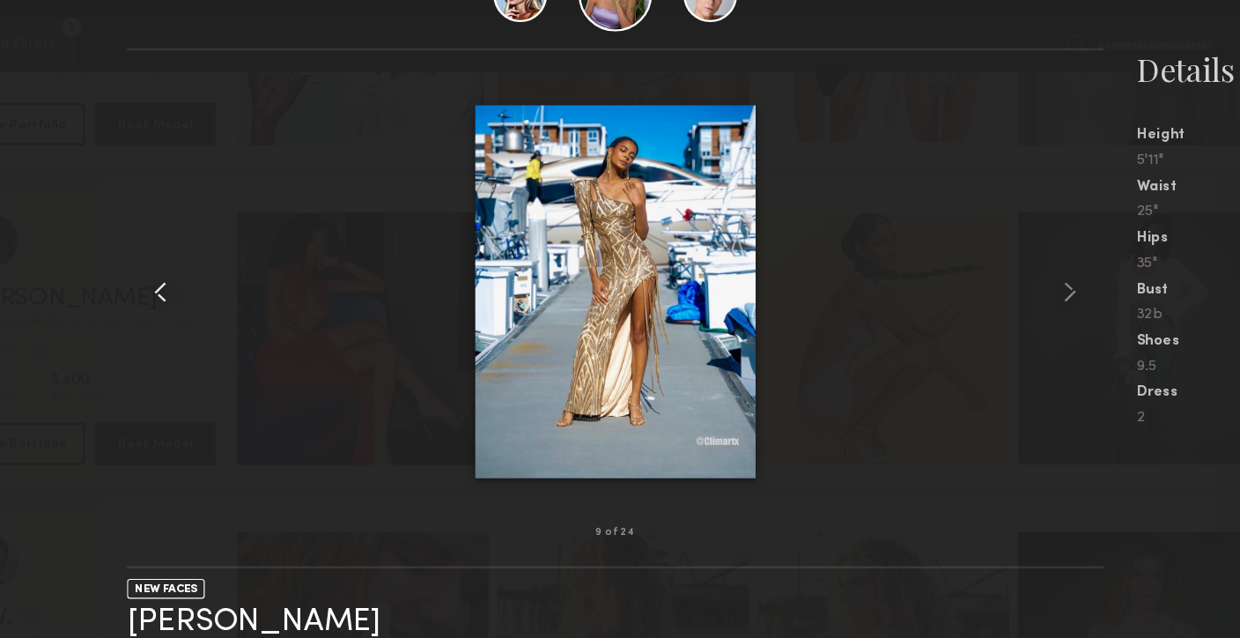
click at [239, 295] on common-icon at bounding box center [239, 294] width 28 height 28
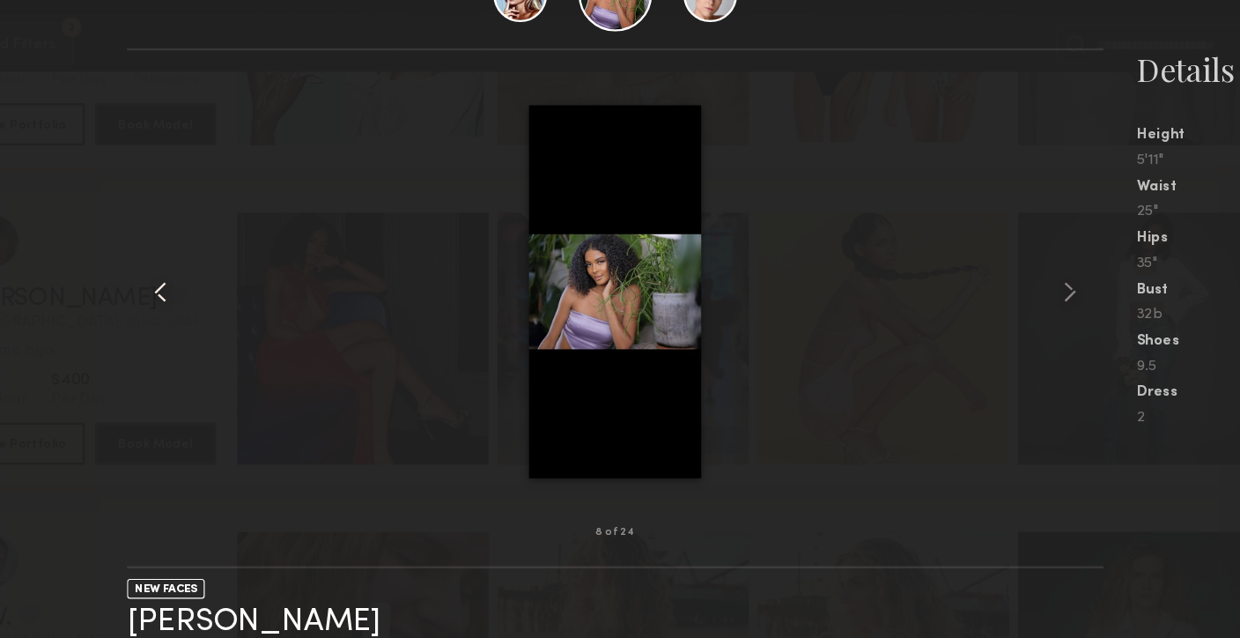
click at [239, 295] on common-icon at bounding box center [239, 294] width 28 height 28
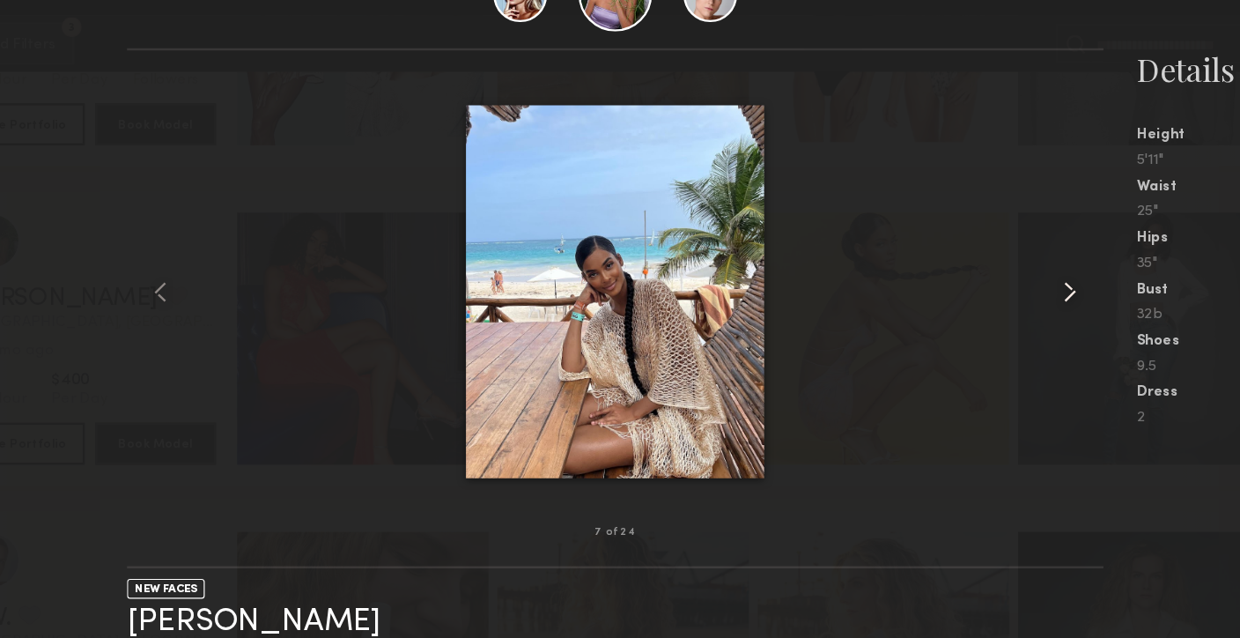
click at [999, 294] on common-icon at bounding box center [1002, 294] width 28 height 28
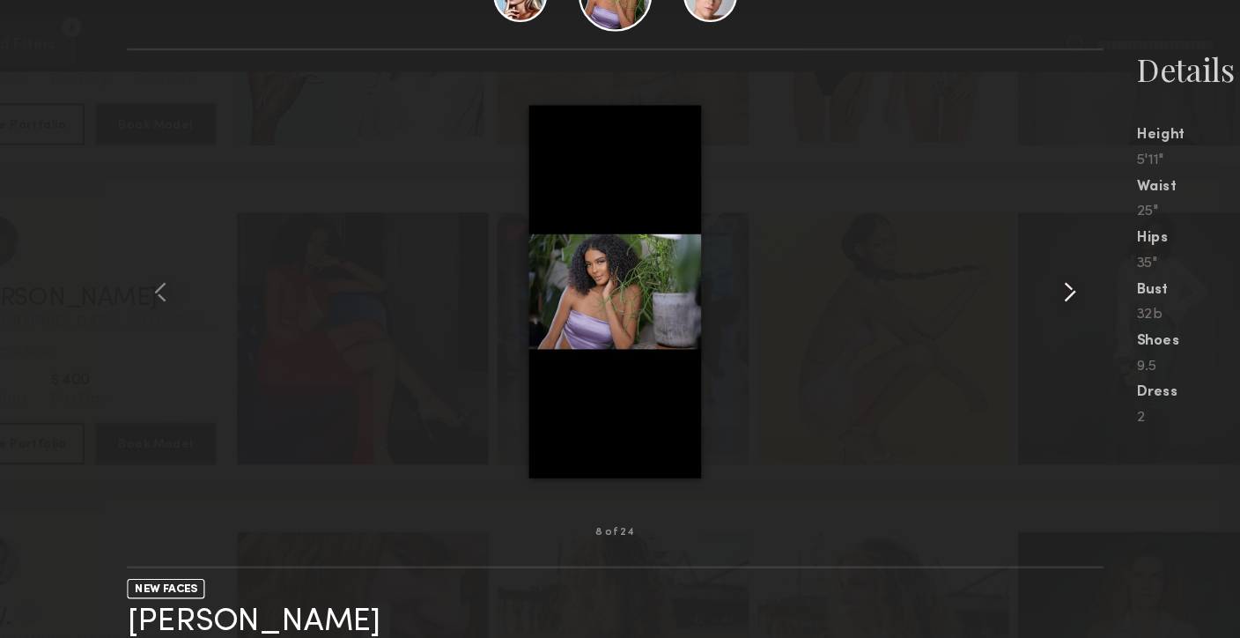
click at [999, 294] on common-icon at bounding box center [1002, 294] width 28 height 28
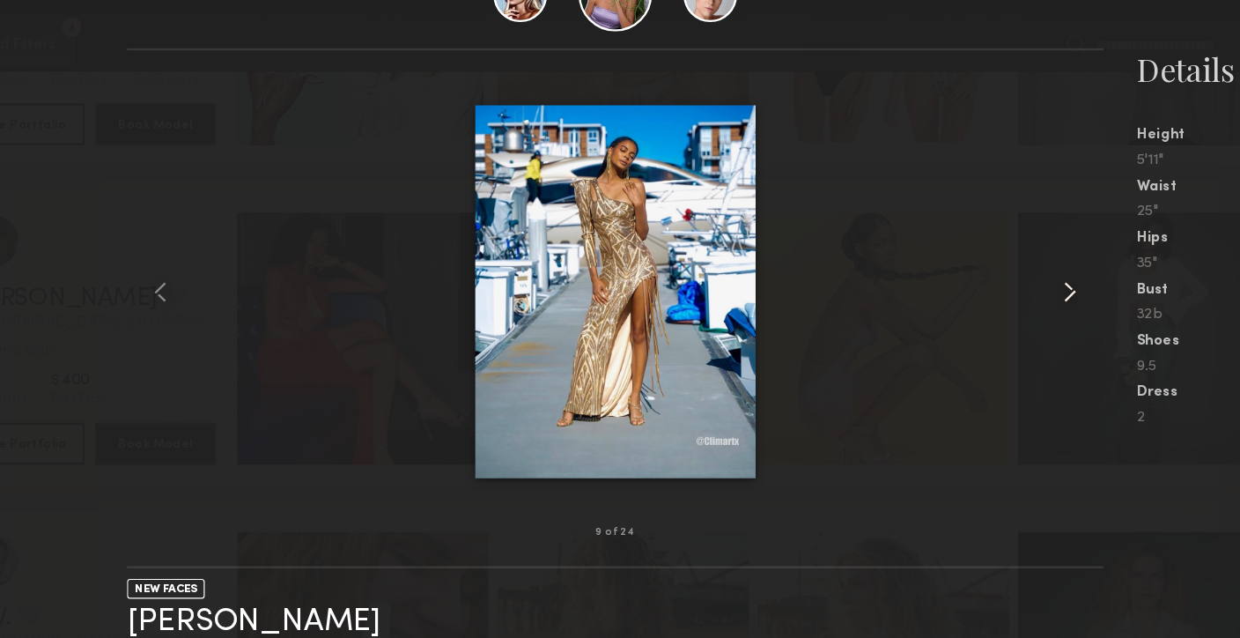
click at [999, 294] on common-icon at bounding box center [1002, 294] width 28 height 28
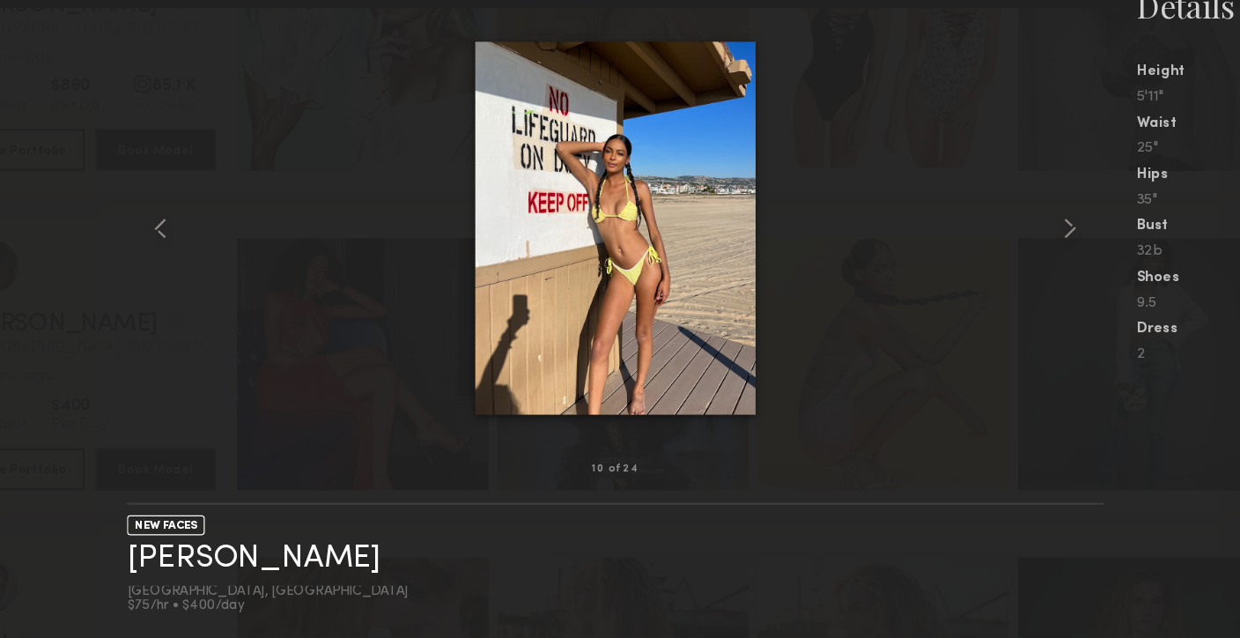
scroll to position [89340, 0]
click at [779, 547] on div "NEW FACES cheyenne r. Los Angeles, CA $75/hr • $400/day" at bounding box center [620, 582] width 818 height 112
click at [1004, 294] on common-icon at bounding box center [1002, 294] width 28 height 28
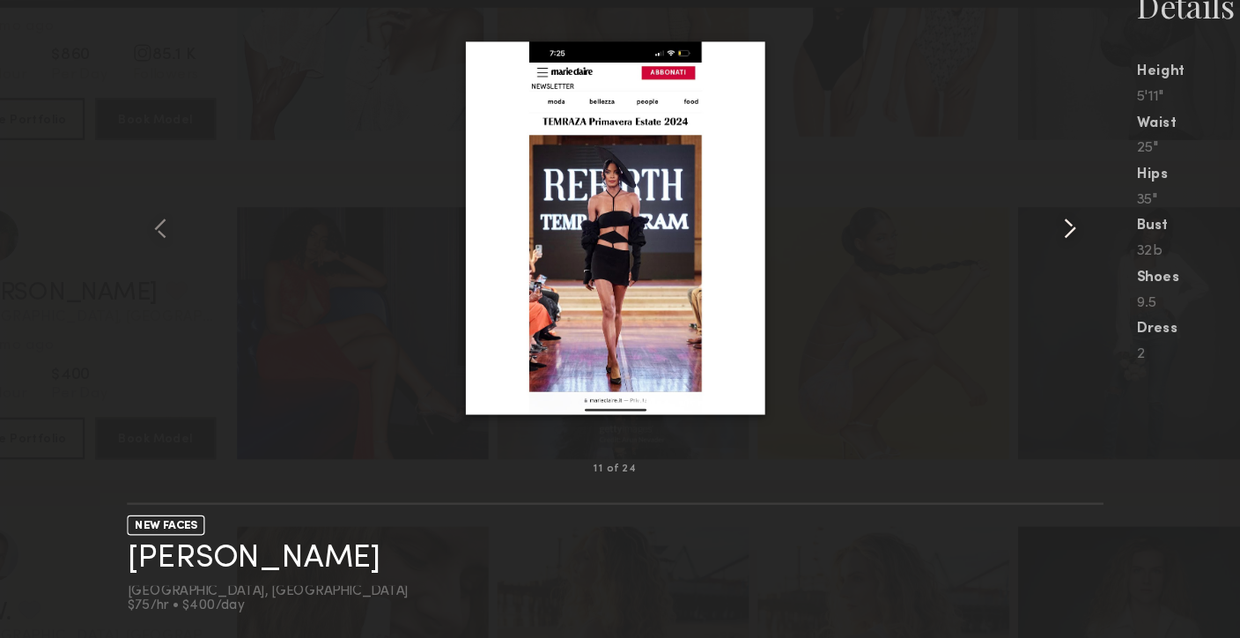
click at [1004, 294] on common-icon at bounding box center [1002, 294] width 28 height 28
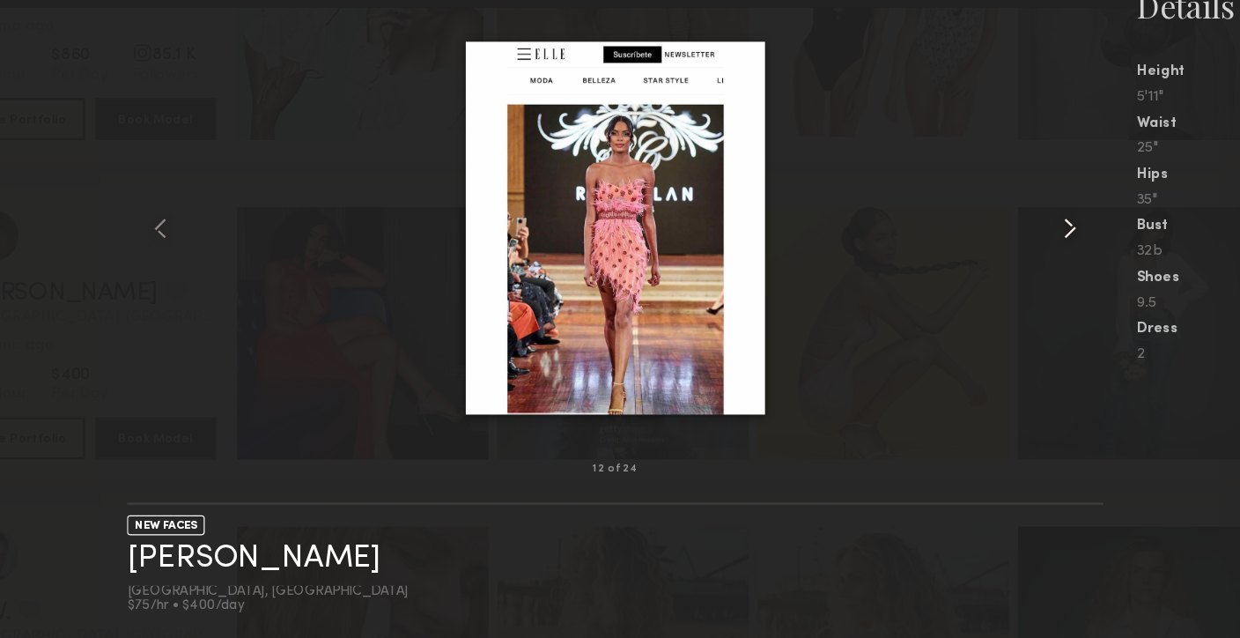
click at [1004, 294] on common-icon at bounding box center [1002, 294] width 28 height 28
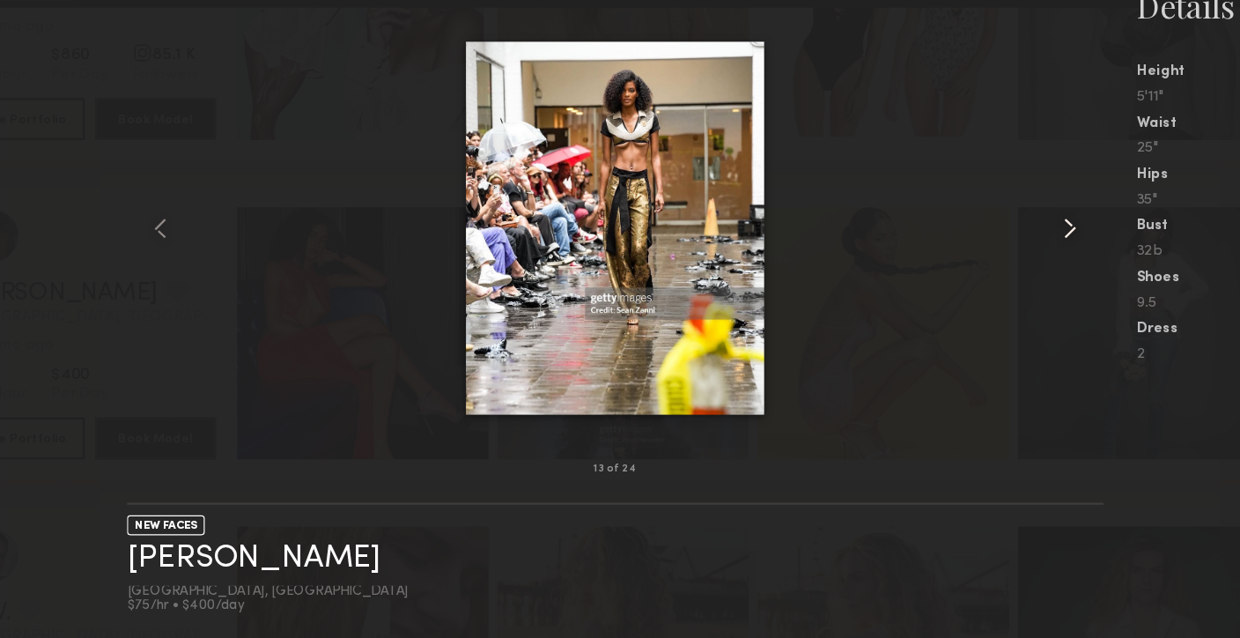
click at [1004, 294] on common-icon at bounding box center [1002, 294] width 28 height 28
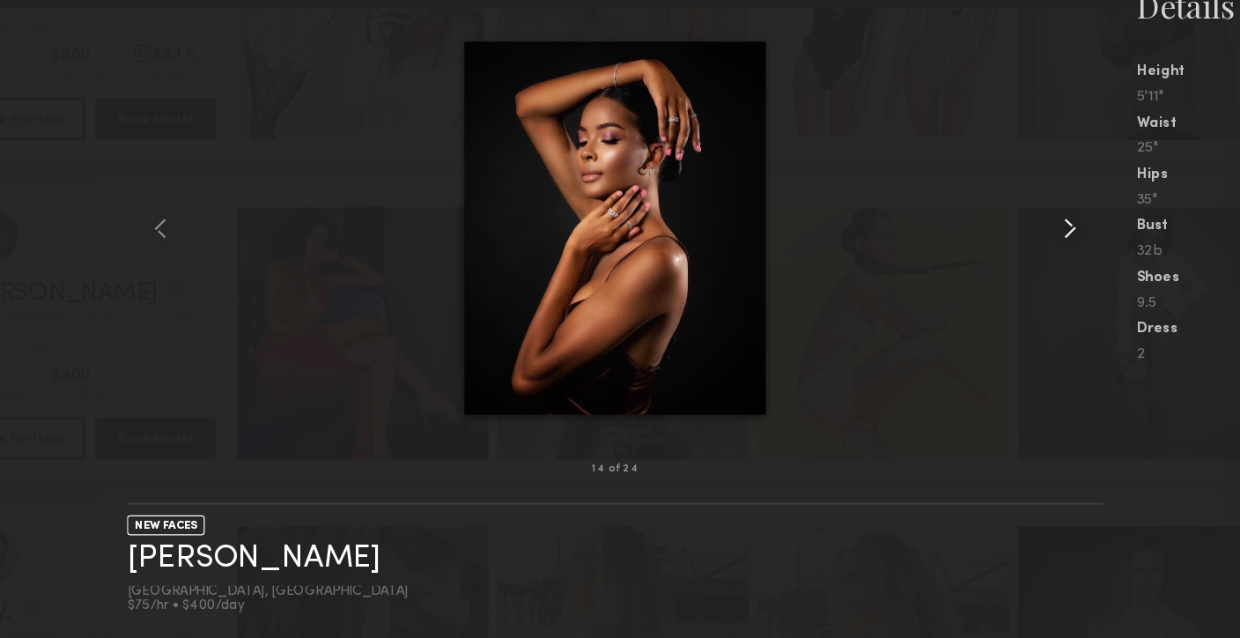
click at [1004, 294] on common-icon at bounding box center [1002, 294] width 28 height 28
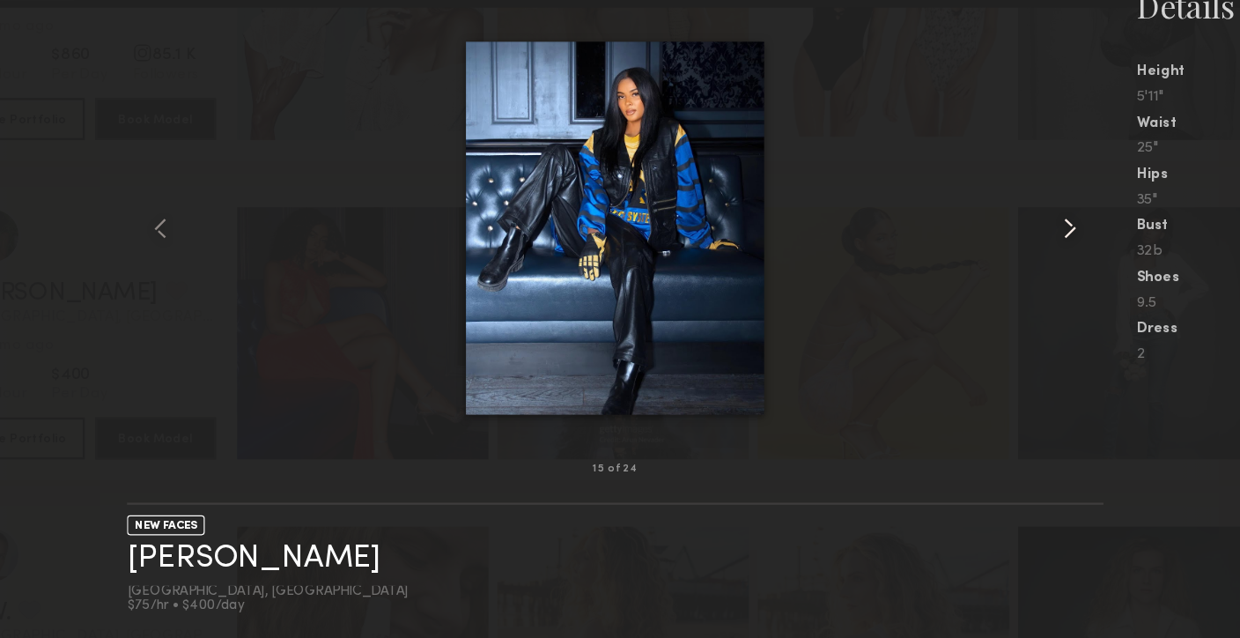
click at [1004, 294] on common-icon at bounding box center [1002, 294] width 28 height 28
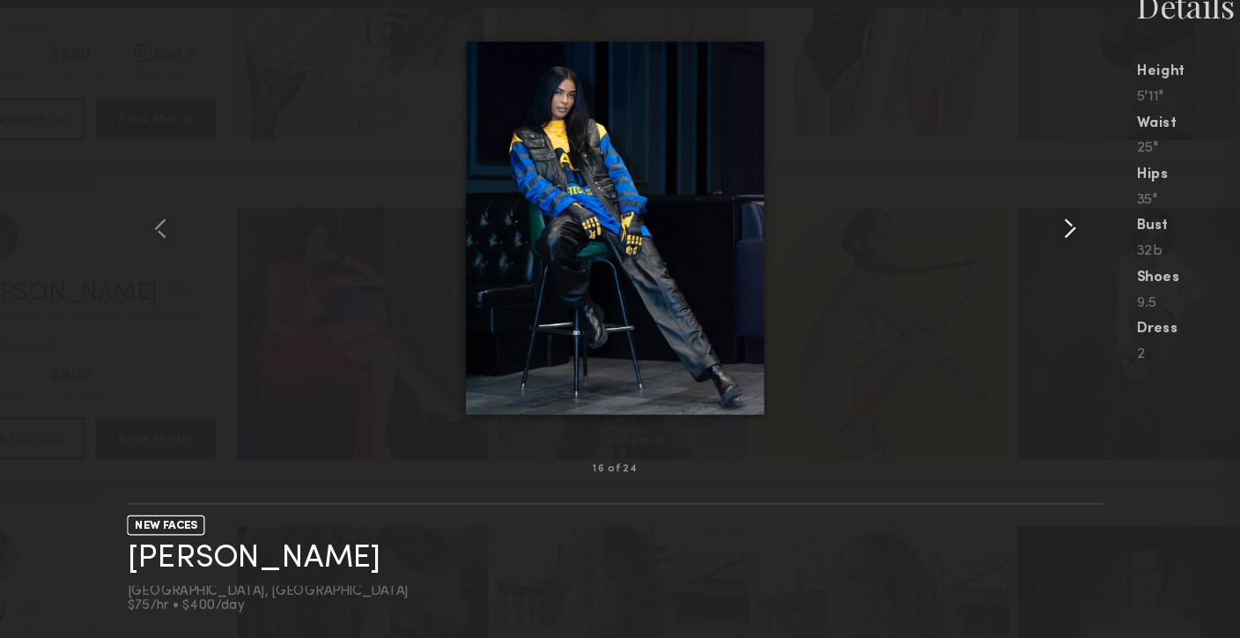
click at [1004, 294] on common-icon at bounding box center [1002, 294] width 28 height 28
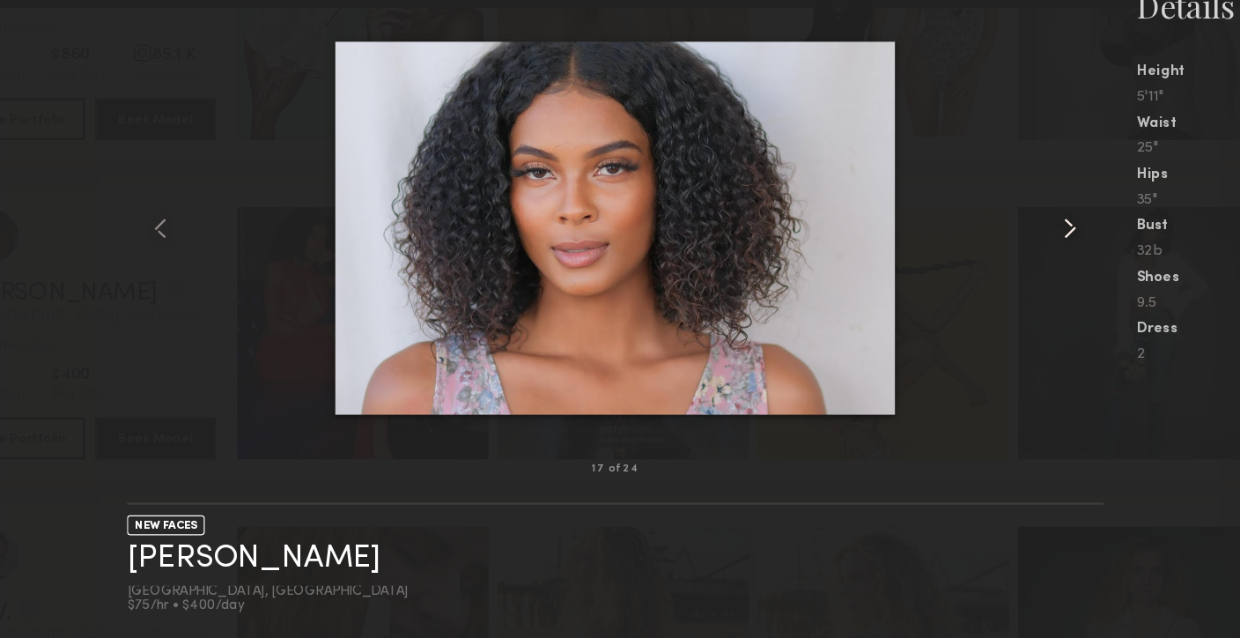
click at [1004, 294] on common-icon at bounding box center [1002, 294] width 28 height 28
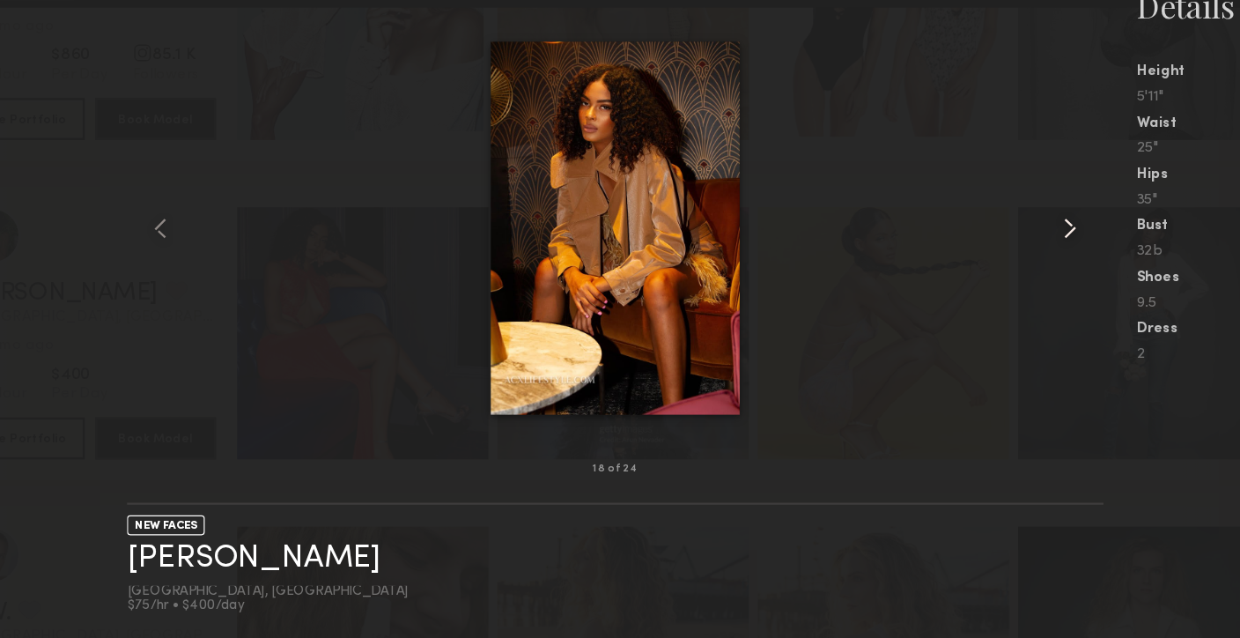
click at [1004, 294] on common-icon at bounding box center [1002, 294] width 28 height 28
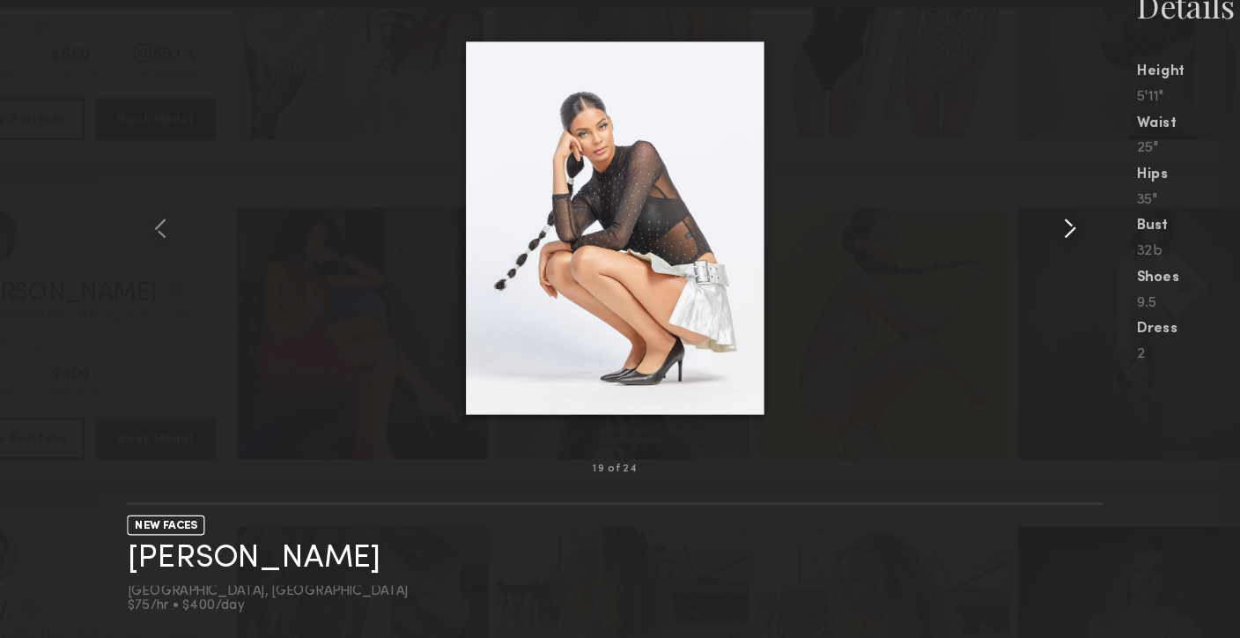
click at [1004, 294] on common-icon at bounding box center [1002, 294] width 28 height 28
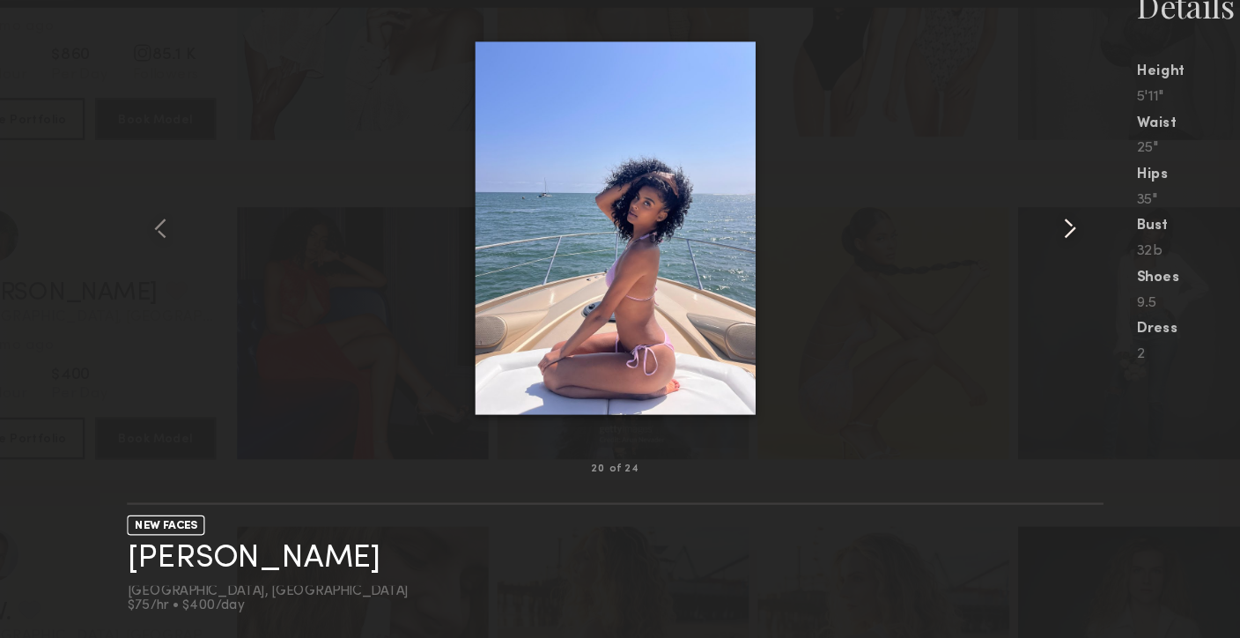
click at [1004, 294] on common-icon at bounding box center [1002, 294] width 28 height 28
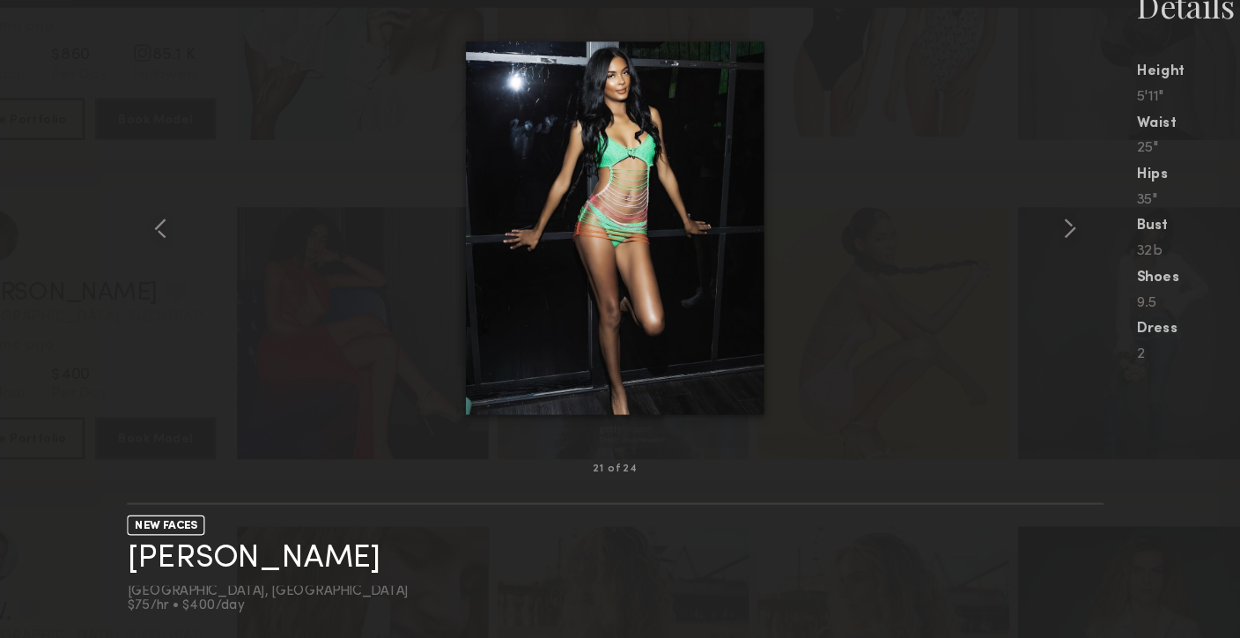
click at [952, 496] on div "21 of 24" at bounding box center [620, 496] width 818 height 56
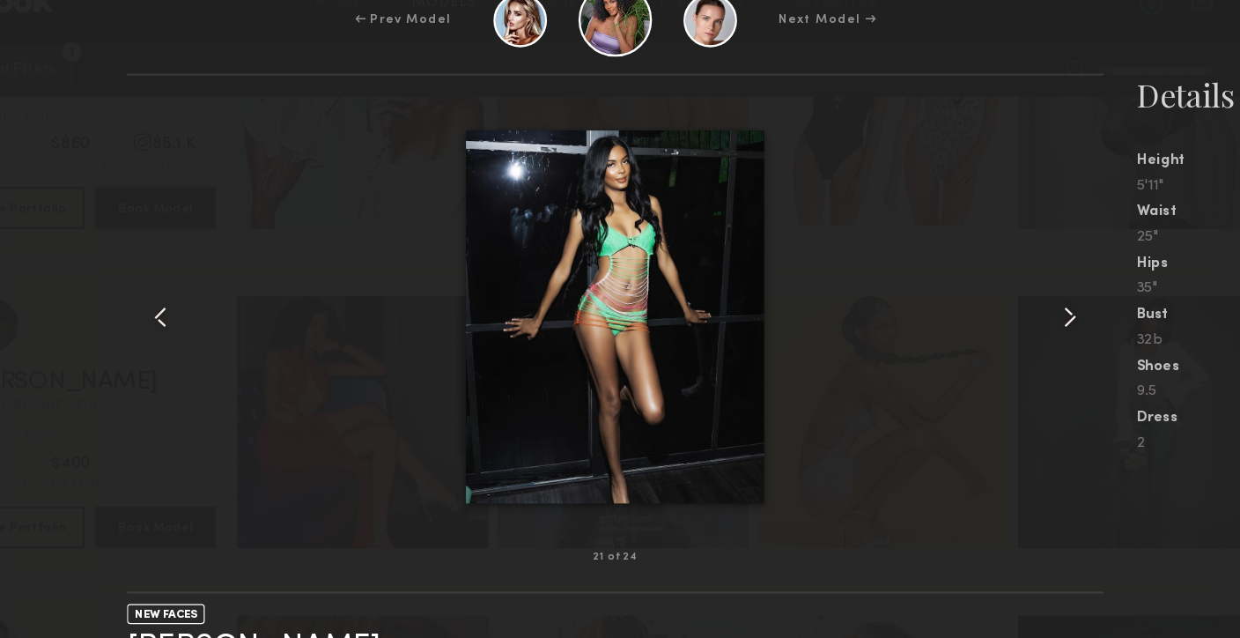
scroll to position [89012, 0]
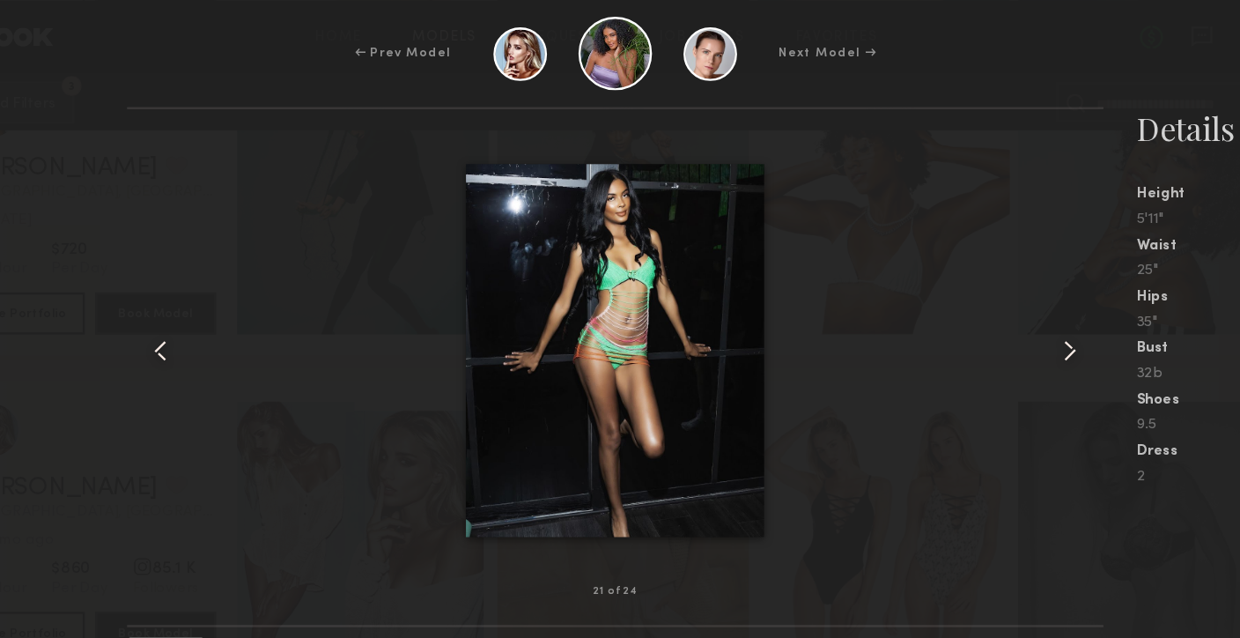
click at [452, 47] on div "← Prev Model" at bounding box center [442, 45] width 81 height 16
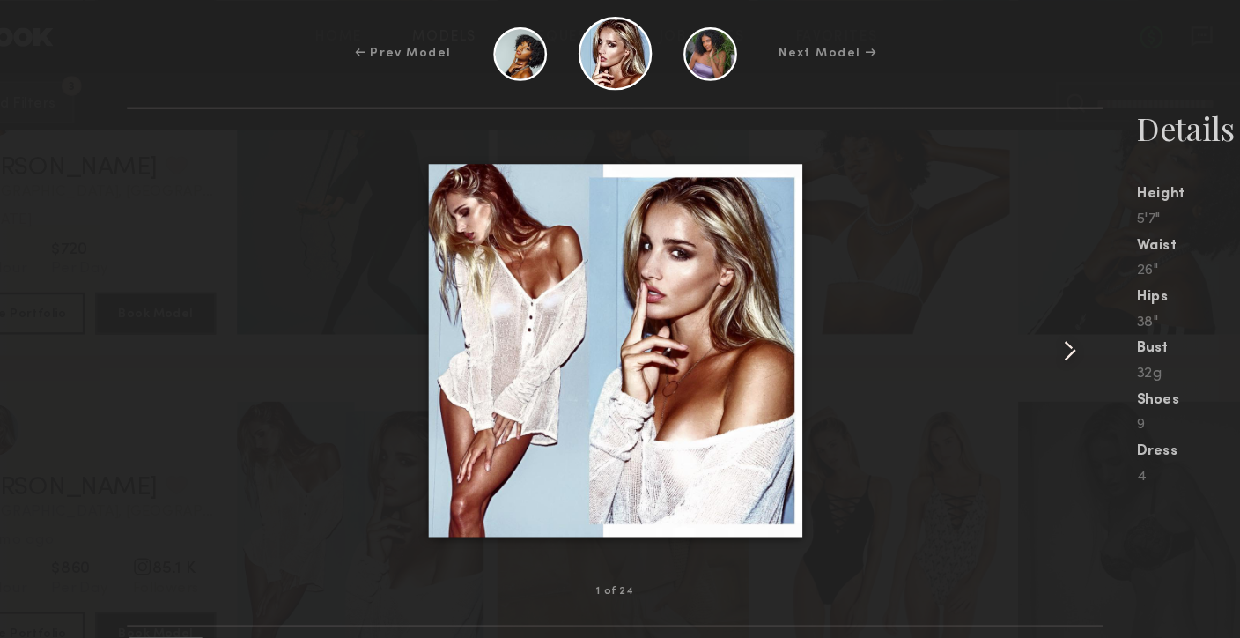
click at [200, 66] on div "← Prev Model Next Model →" at bounding box center [620, 45] width 1240 height 62
click at [917, 41] on div "← Prev Model Next Model →" at bounding box center [620, 45] width 1240 height 62
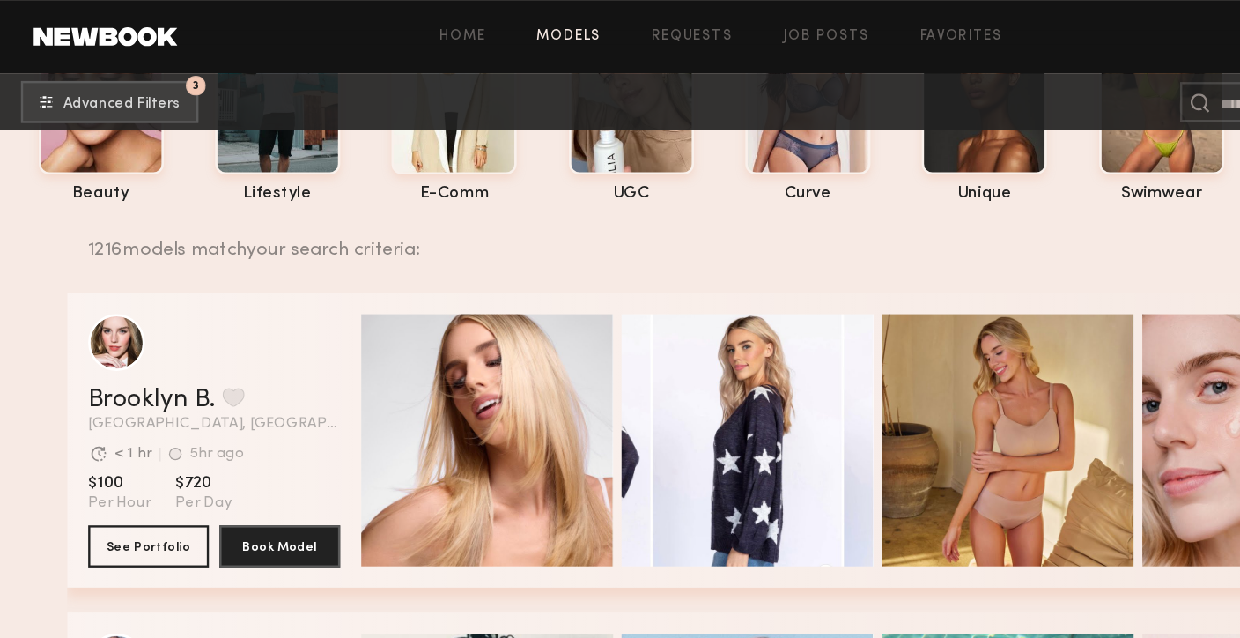
scroll to position [131, 0]
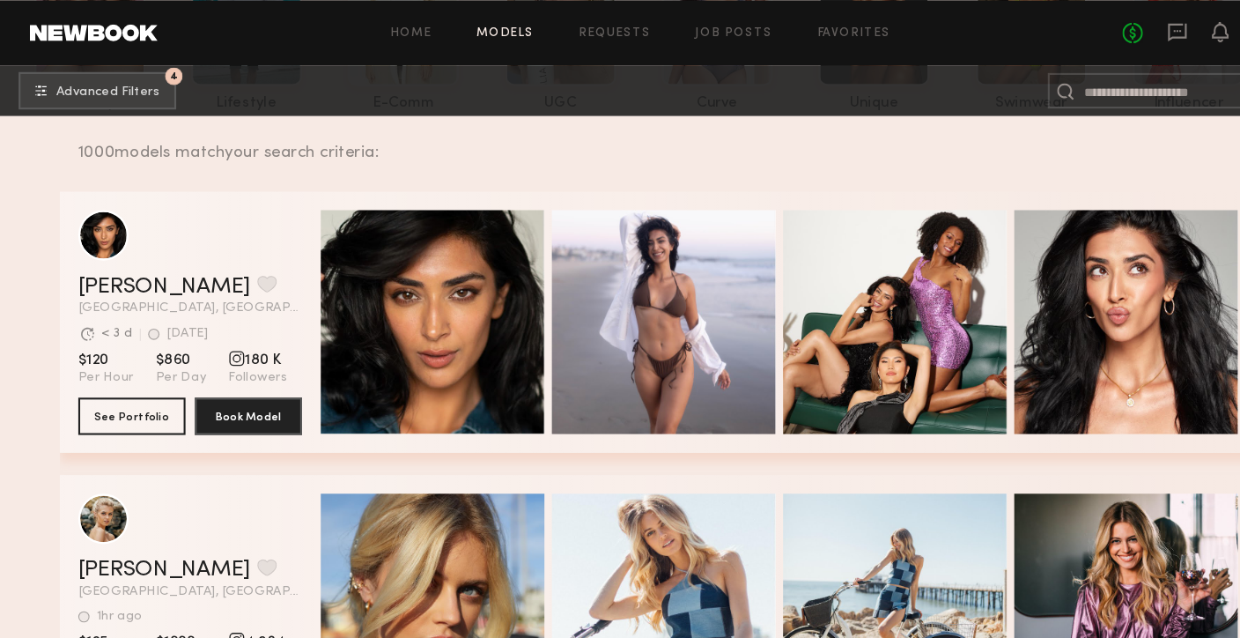
scroll to position [69, 0]
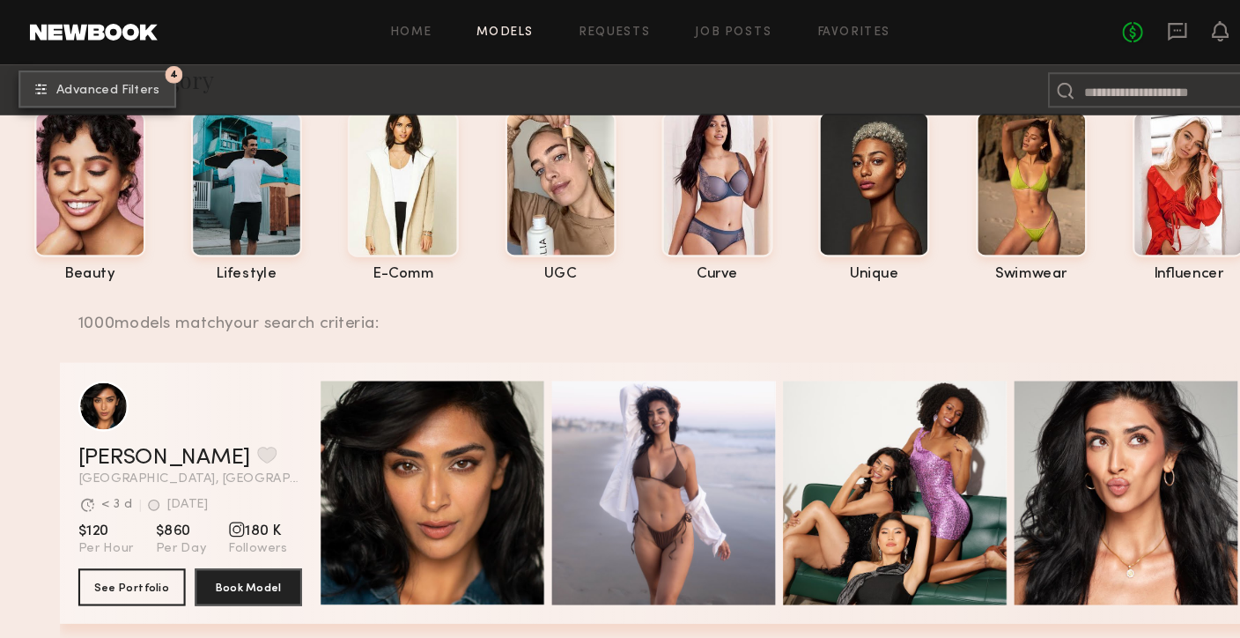
click at [137, 87] on span "Advanced Filters" at bounding box center [102, 86] width 98 height 12
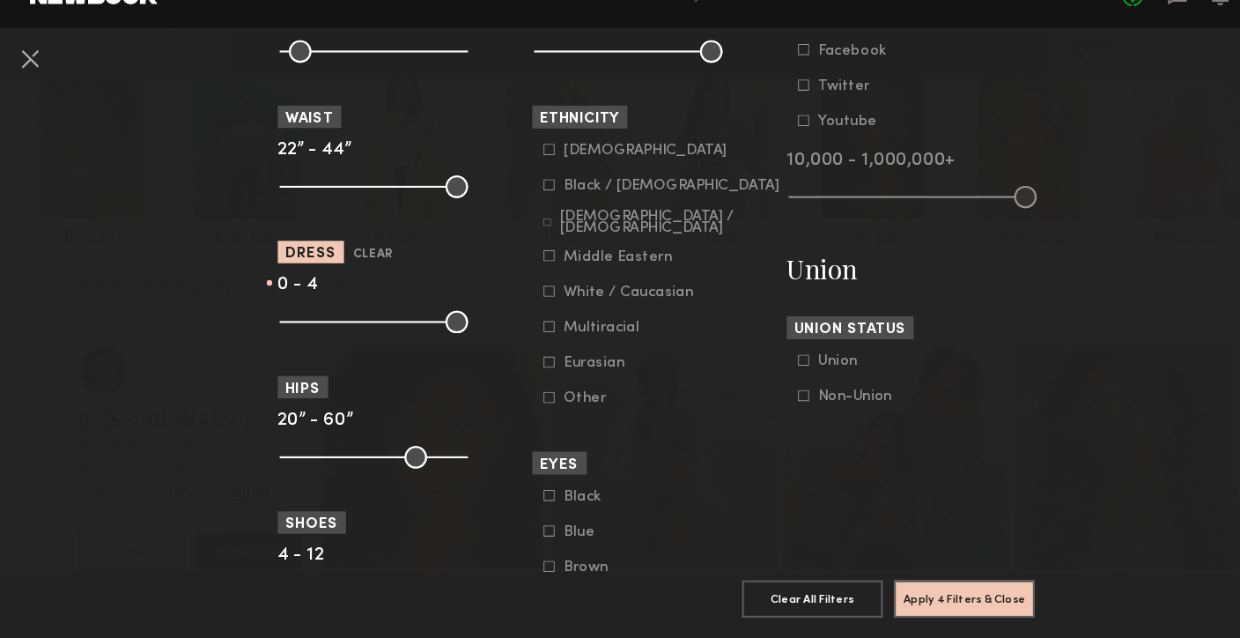
scroll to position [906, 0]
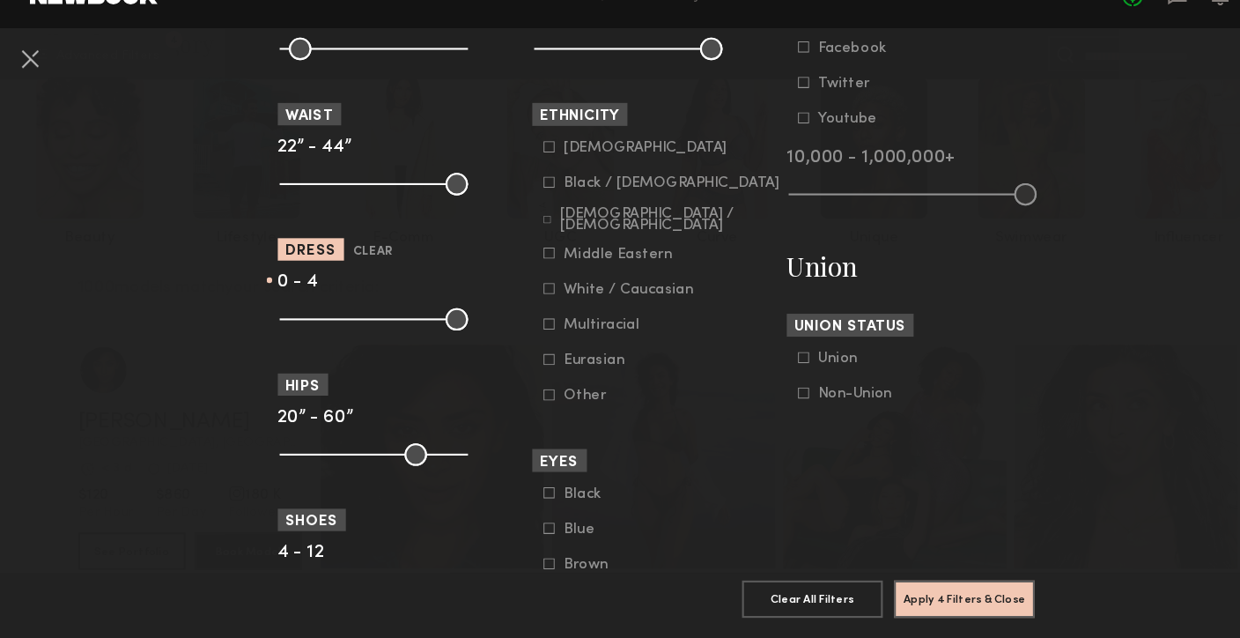
click at [520, 283] on common-framework-checkbox "Middle Eastern" at bounding box center [626, 275] width 224 height 16
click at [519, 276] on icon at bounding box center [519, 274] width 11 height 11
click at [520, 307] on icon at bounding box center [519, 307] width 11 height 11
click at [517, 242] on icon at bounding box center [517, 242] width 7 height 7
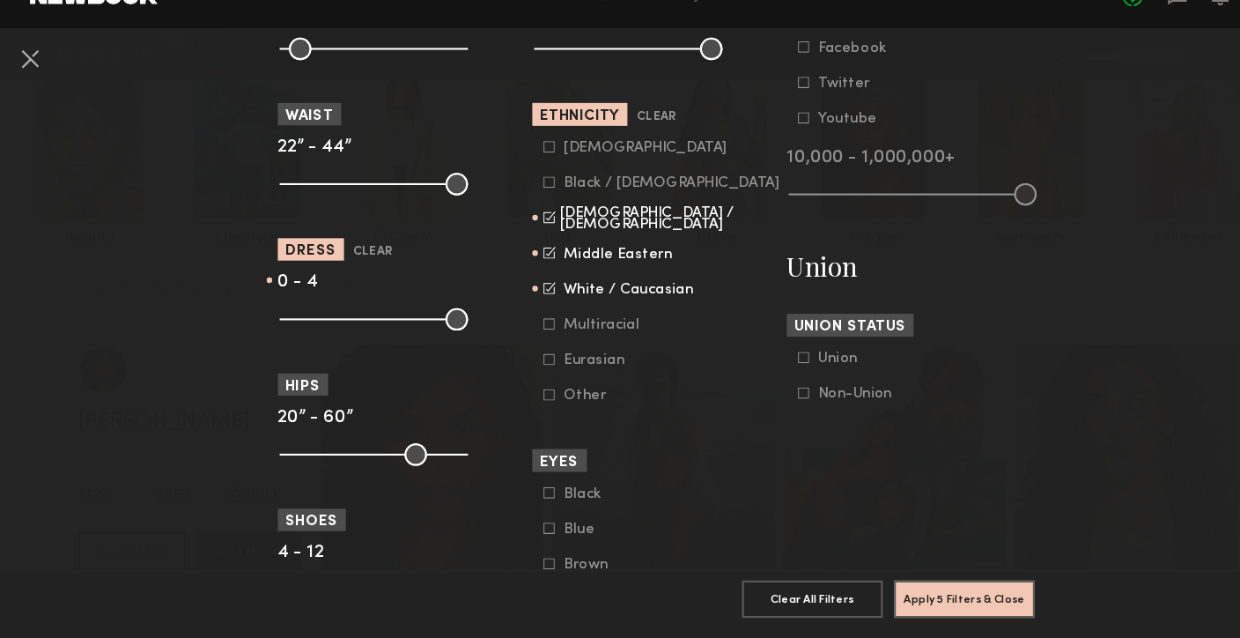
click at [517, 340] on icon at bounding box center [519, 341] width 11 height 11
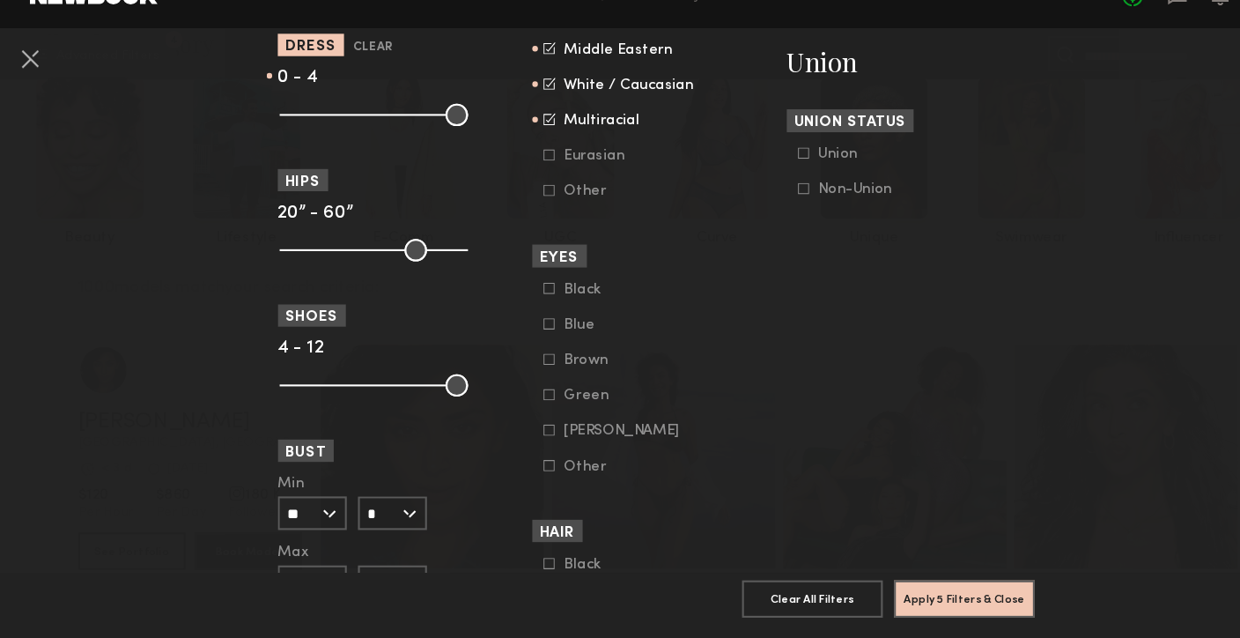
scroll to position [1148, 0]
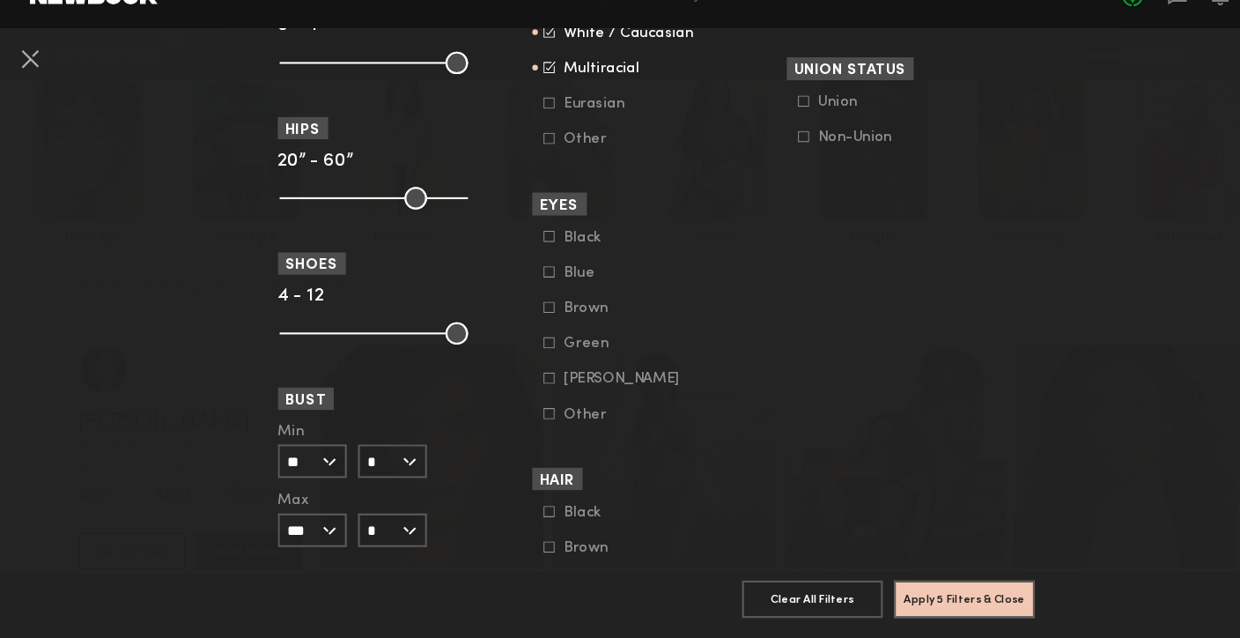
click at [515, 296] on icon at bounding box center [519, 291] width 11 height 11
click at [521, 330] on icon at bounding box center [519, 325] width 11 height 11
click at [521, 359] on common-framework-checkbox "Green" at bounding box center [626, 360] width 224 height 16
click at [521, 360] on icon at bounding box center [520, 359] width 10 height 10
click at [515, 397] on icon at bounding box center [519, 392] width 11 height 11
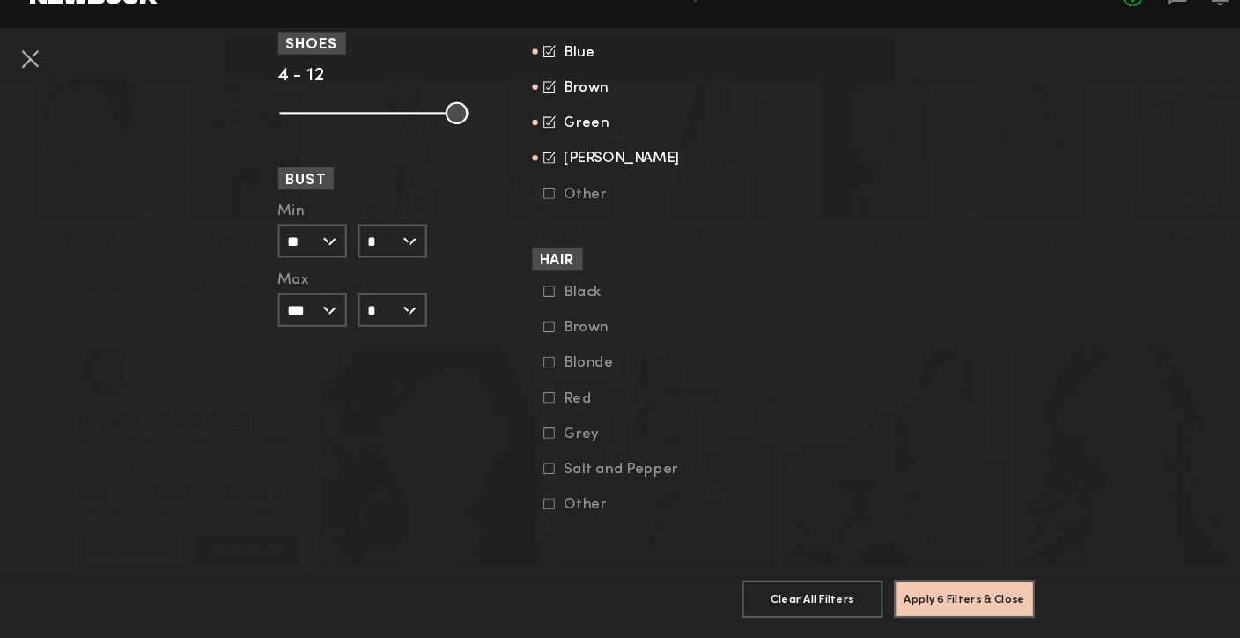
scroll to position [1366, 0]
click at [518, 340] on icon at bounding box center [519, 343] width 11 height 11
click at [518, 310] on icon at bounding box center [519, 310] width 11 height 11
click at [879, 602] on button "Apply 7 Filters & Close" at bounding box center [911, 599] width 133 height 35
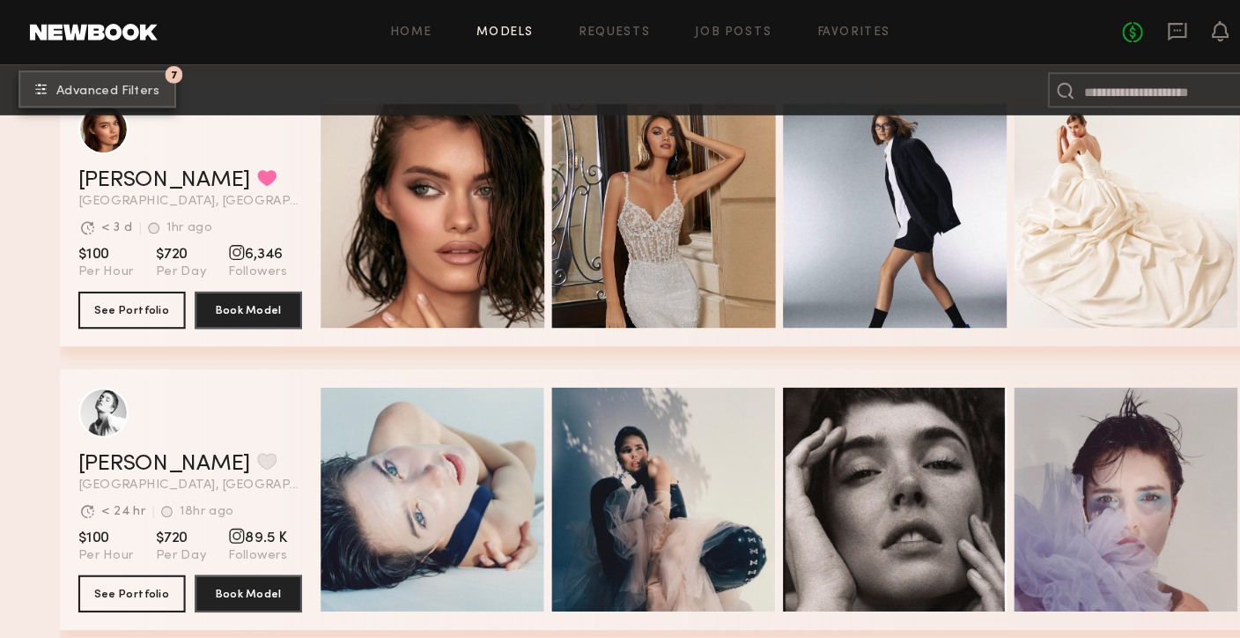
scroll to position [4546, 0]
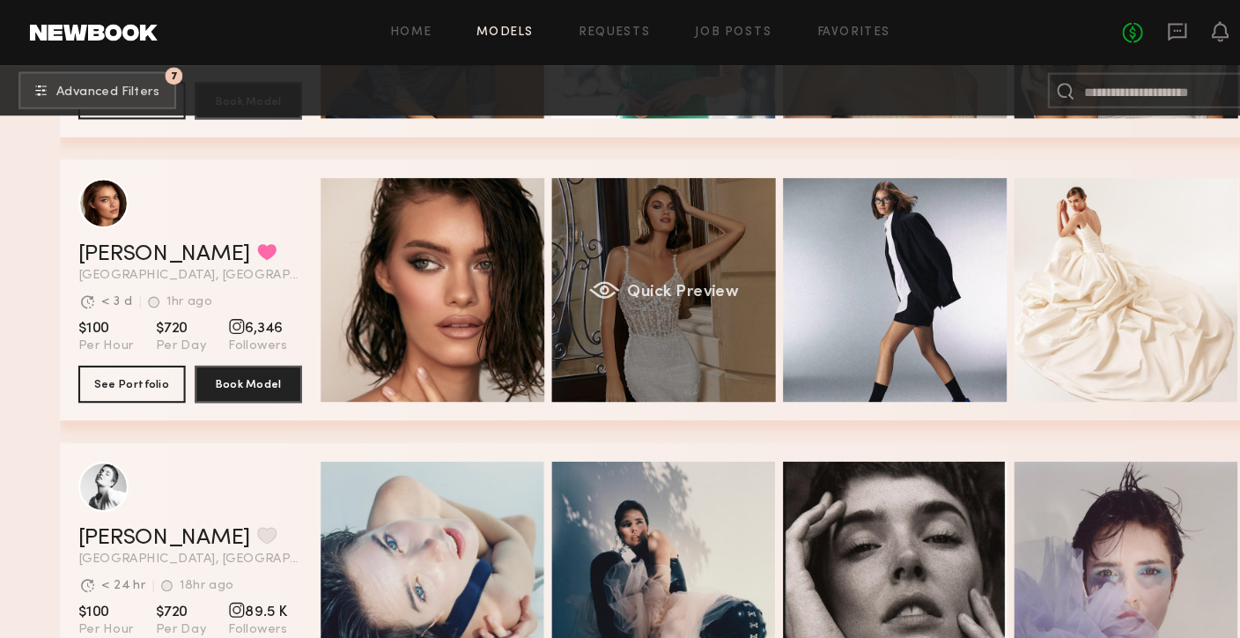
click at [639, 298] on div "Quick Preview" at bounding box center [627, 273] width 211 height 211
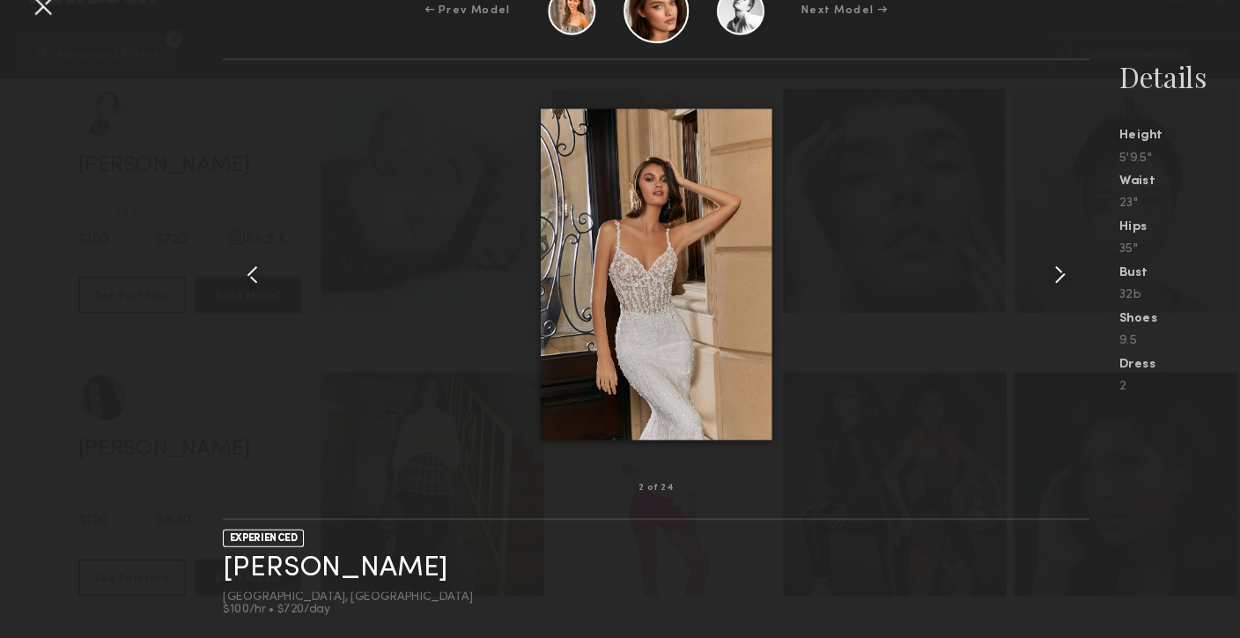
scroll to position [4876, 0]
click at [277, 564] on link "Oleksa K." at bounding box center [317, 571] width 212 height 27
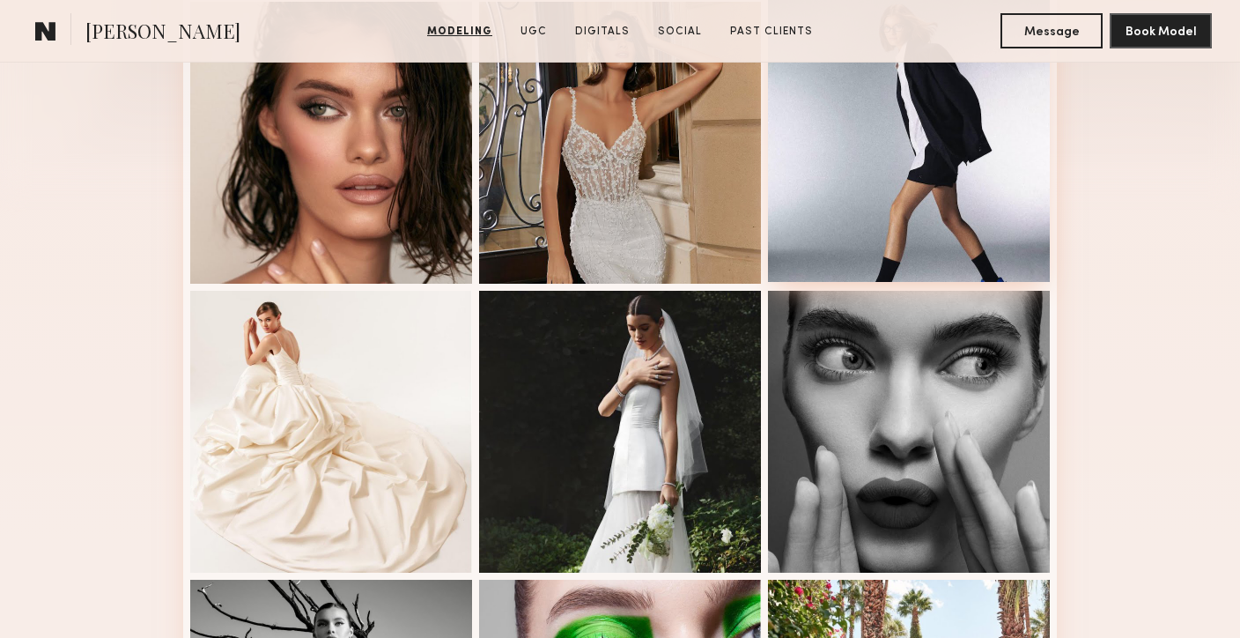
scroll to position [500, 0]
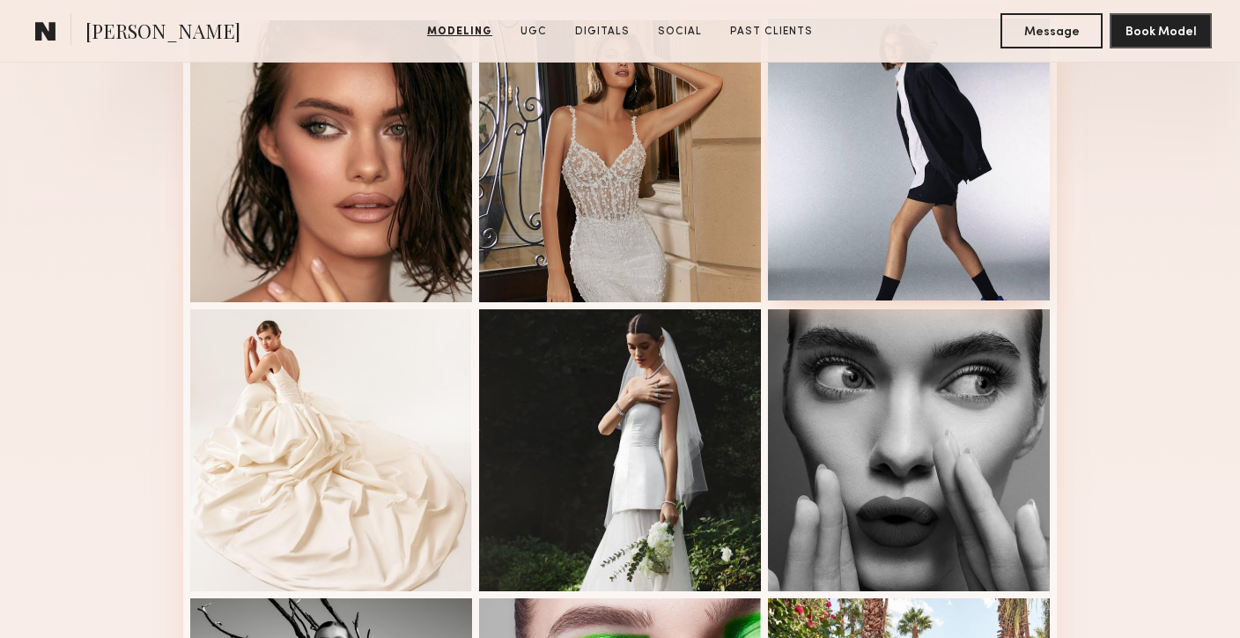
click at [866, 189] on div at bounding box center [909, 160] width 282 height 282
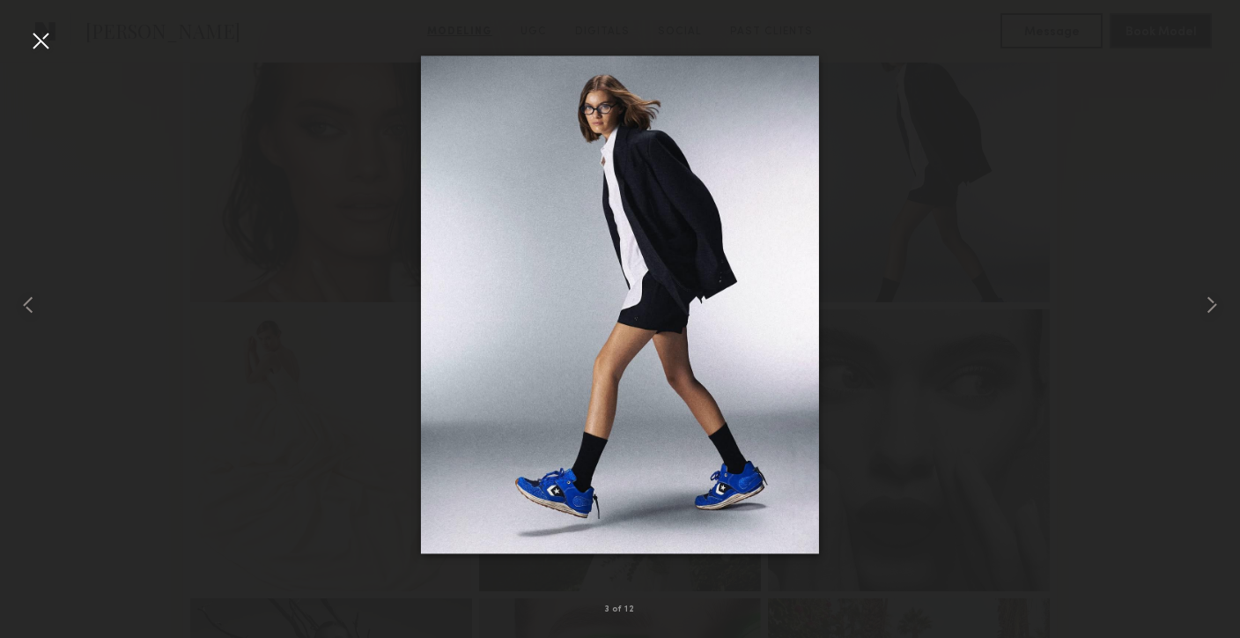
click at [45, 41] on div at bounding box center [40, 40] width 28 height 28
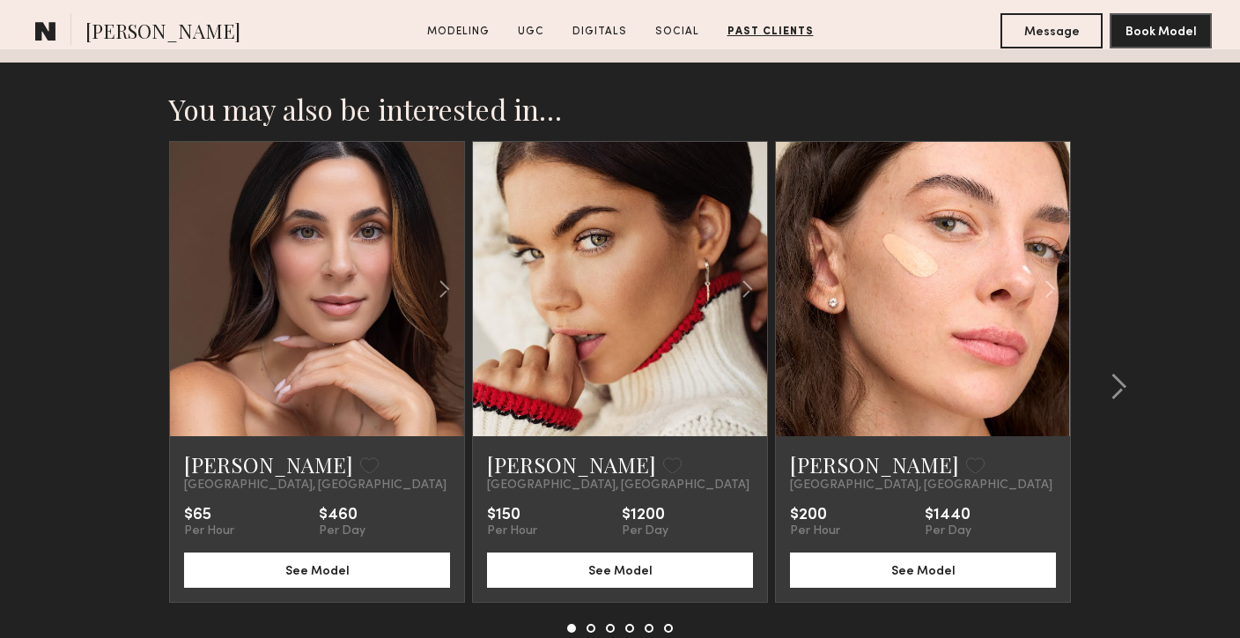
scroll to position [6131, 0]
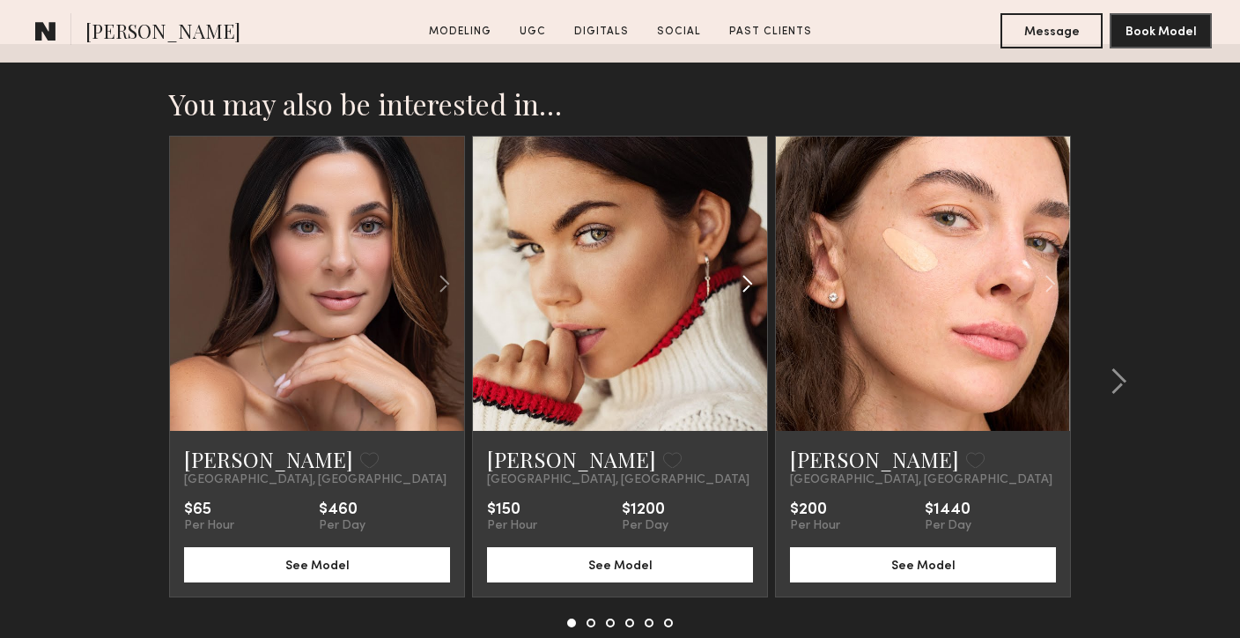
click at [741, 267] on common-icon at bounding box center [748, 283] width 26 height 33
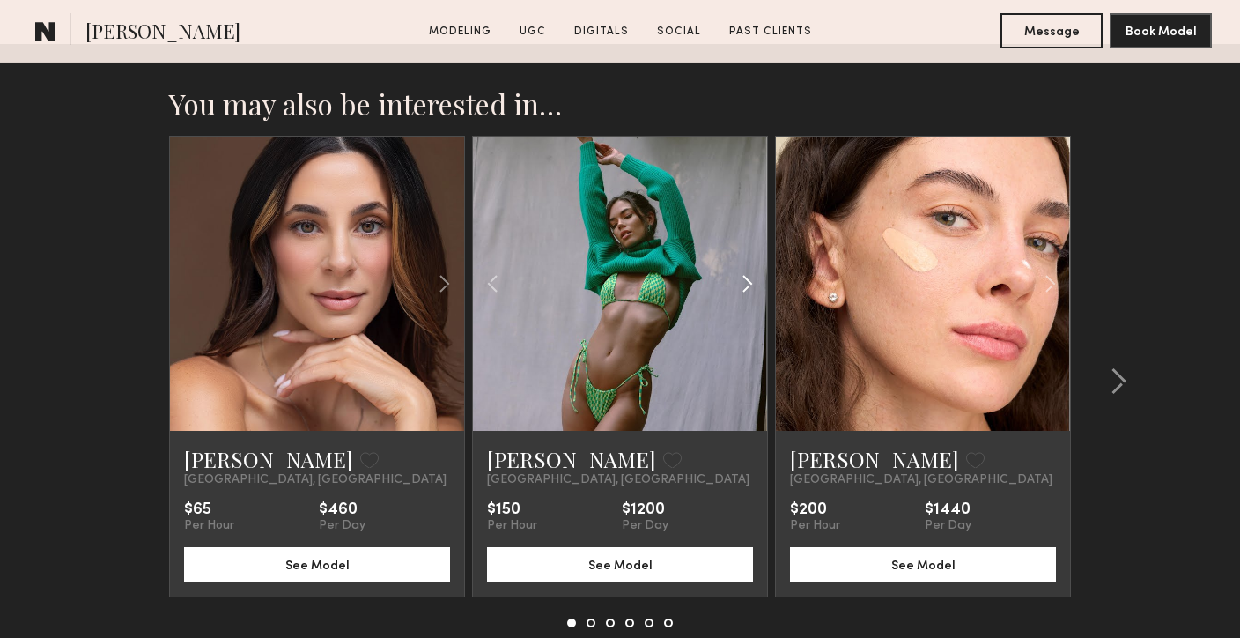
click at [741, 267] on common-icon at bounding box center [748, 283] width 26 height 33
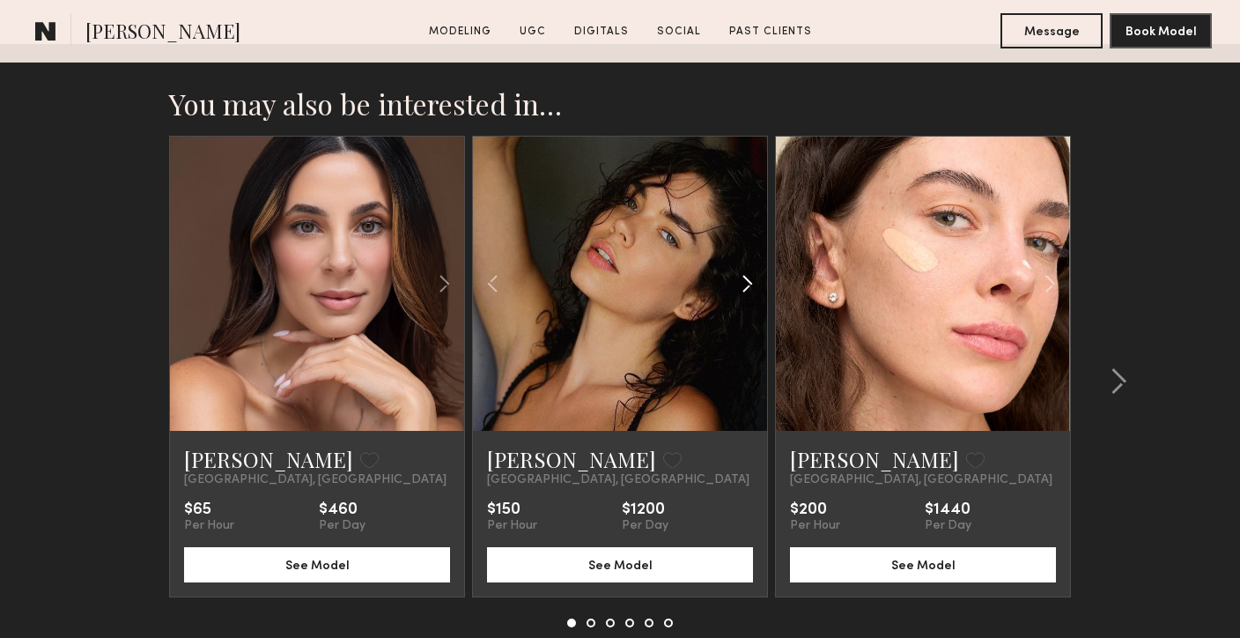
click at [741, 267] on common-icon at bounding box center [748, 283] width 26 height 33
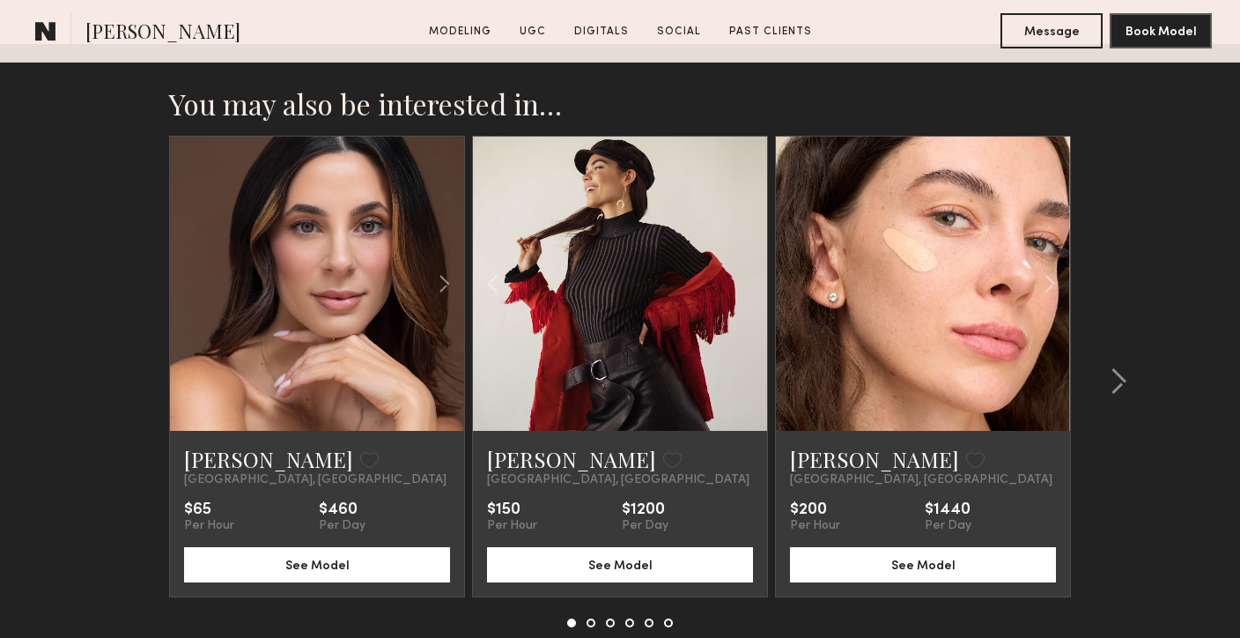
click at [742, 251] on div at bounding box center [620, 284] width 294 height 294
click at [1123, 367] on common-icon at bounding box center [1119, 381] width 18 height 28
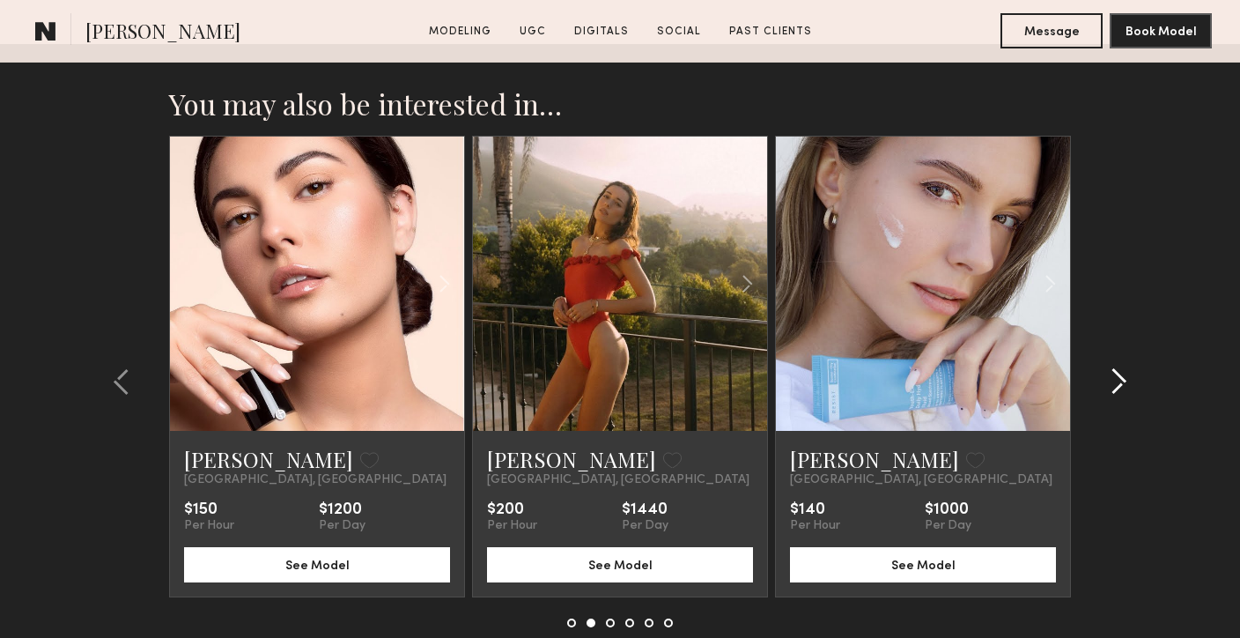
click at [1123, 367] on common-icon at bounding box center [1119, 381] width 18 height 28
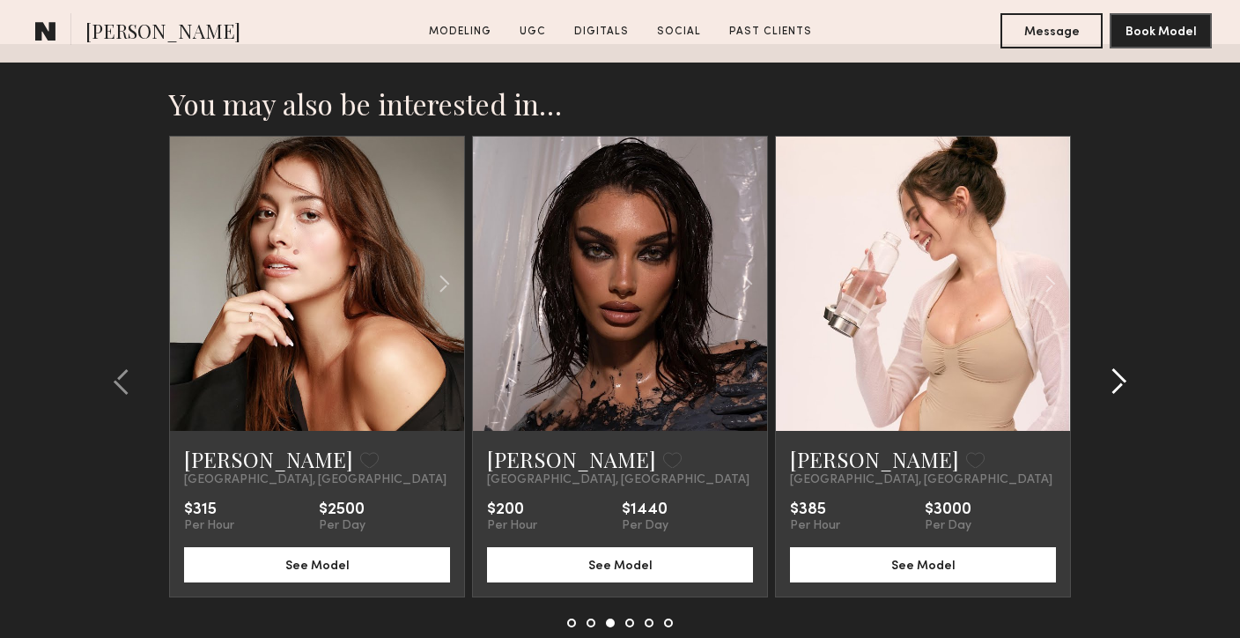
click at [1123, 367] on common-icon at bounding box center [1119, 381] width 18 height 28
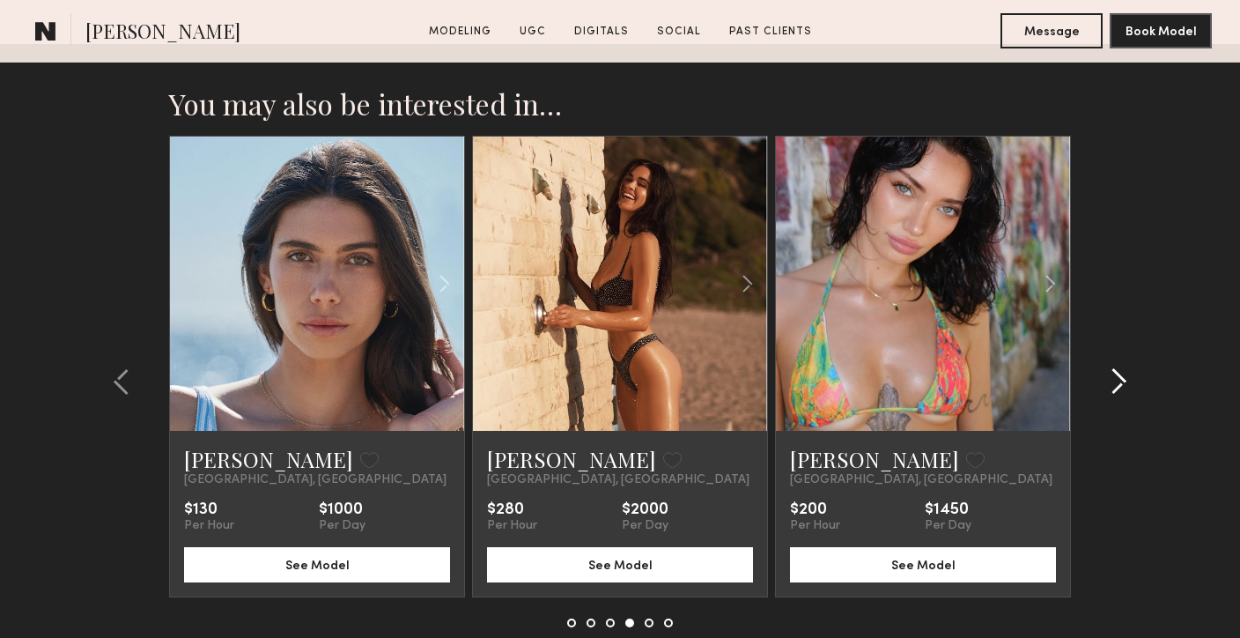
click at [1123, 367] on common-icon at bounding box center [1119, 381] width 18 height 28
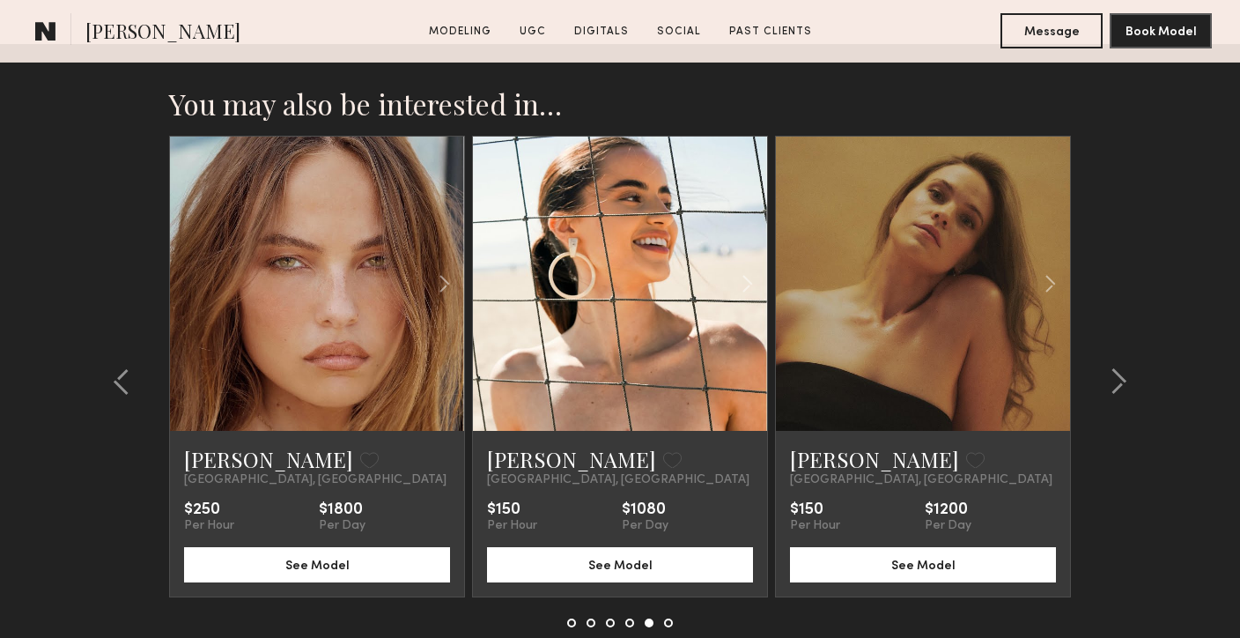
click at [347, 312] on link at bounding box center [317, 284] width 100 height 294
click at [1112, 367] on common-icon at bounding box center [1119, 381] width 18 height 28
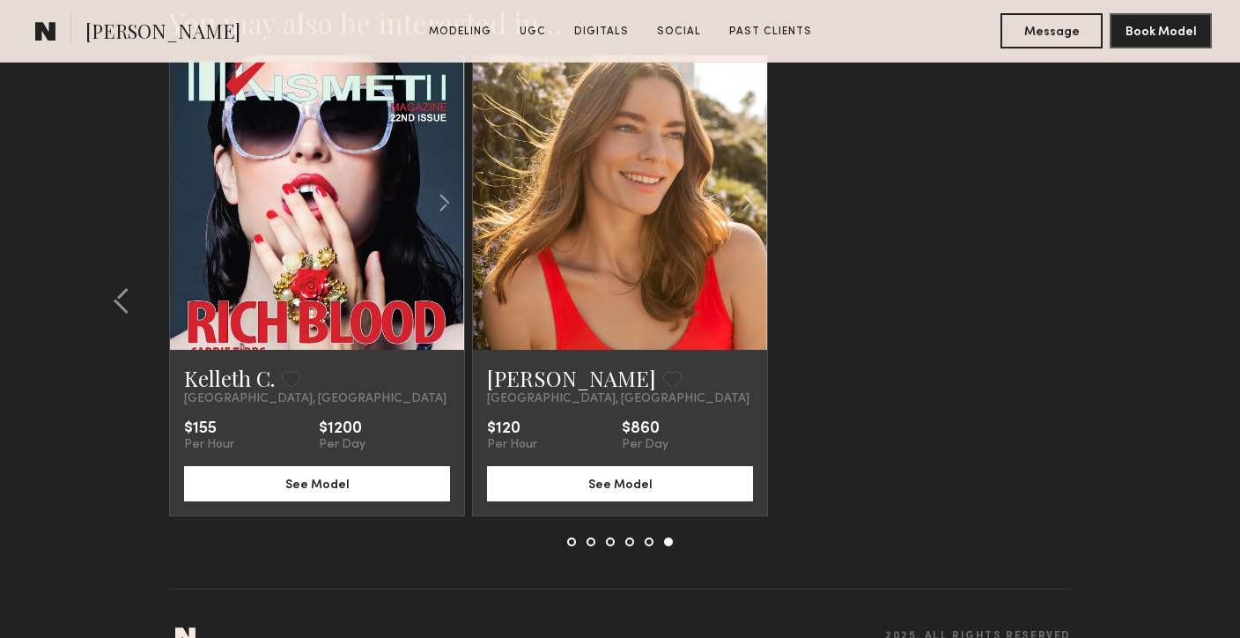
scroll to position [6217, 0]
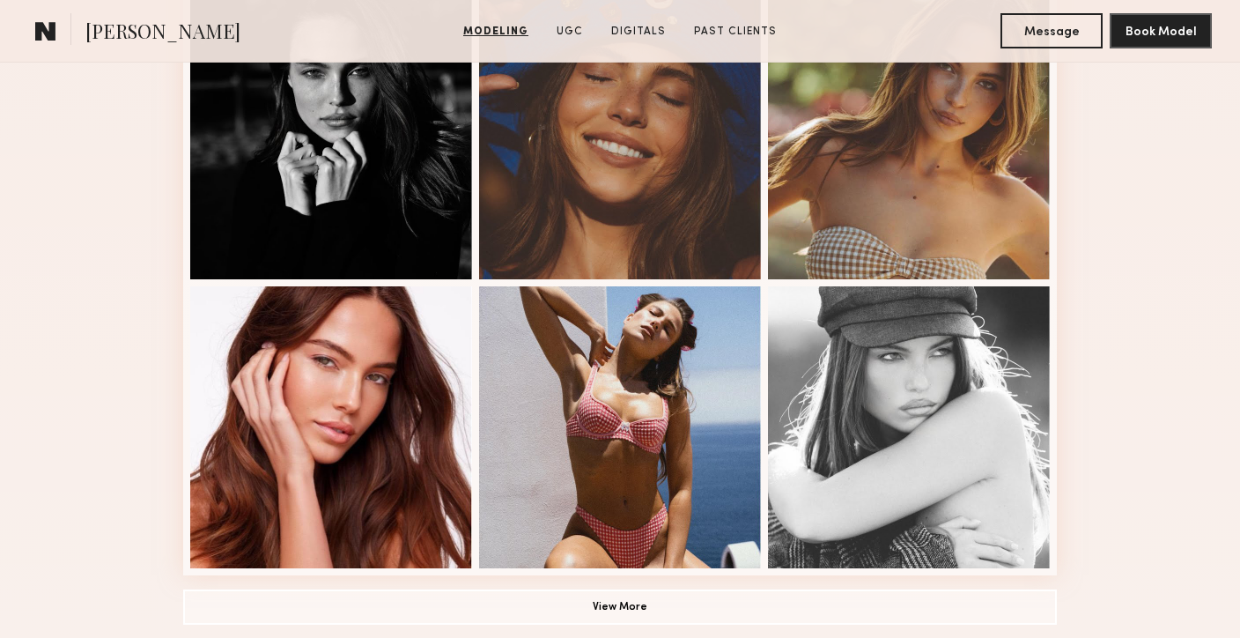
scroll to position [1241, 0]
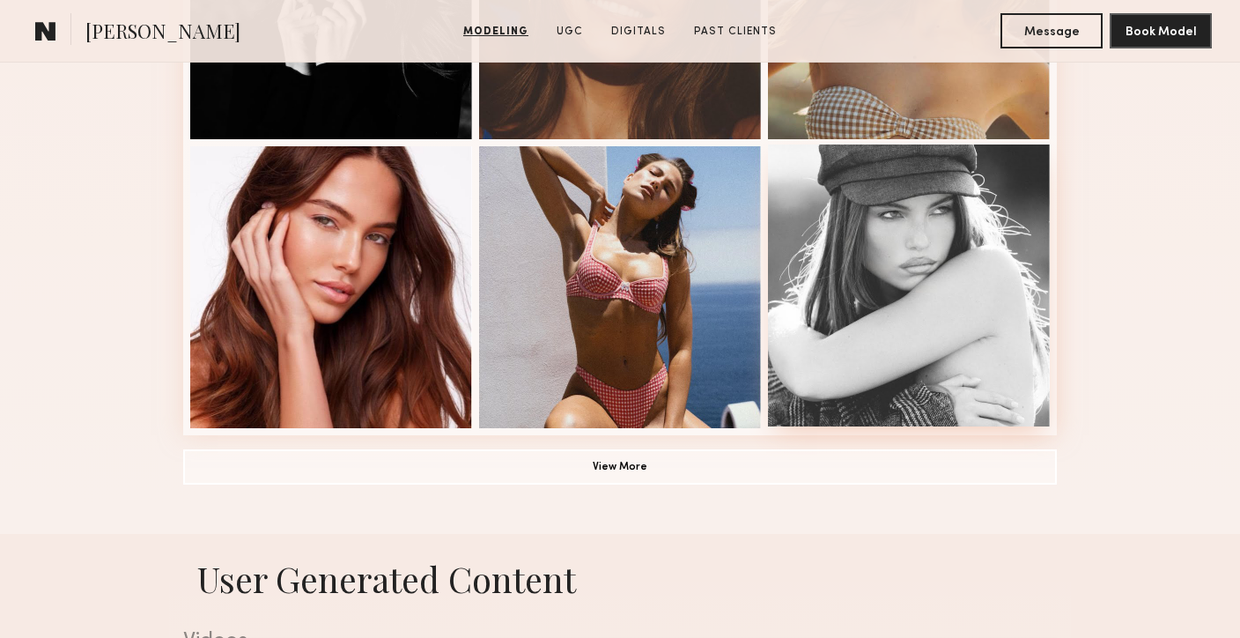
click at [889, 307] on div at bounding box center [909, 285] width 282 height 282
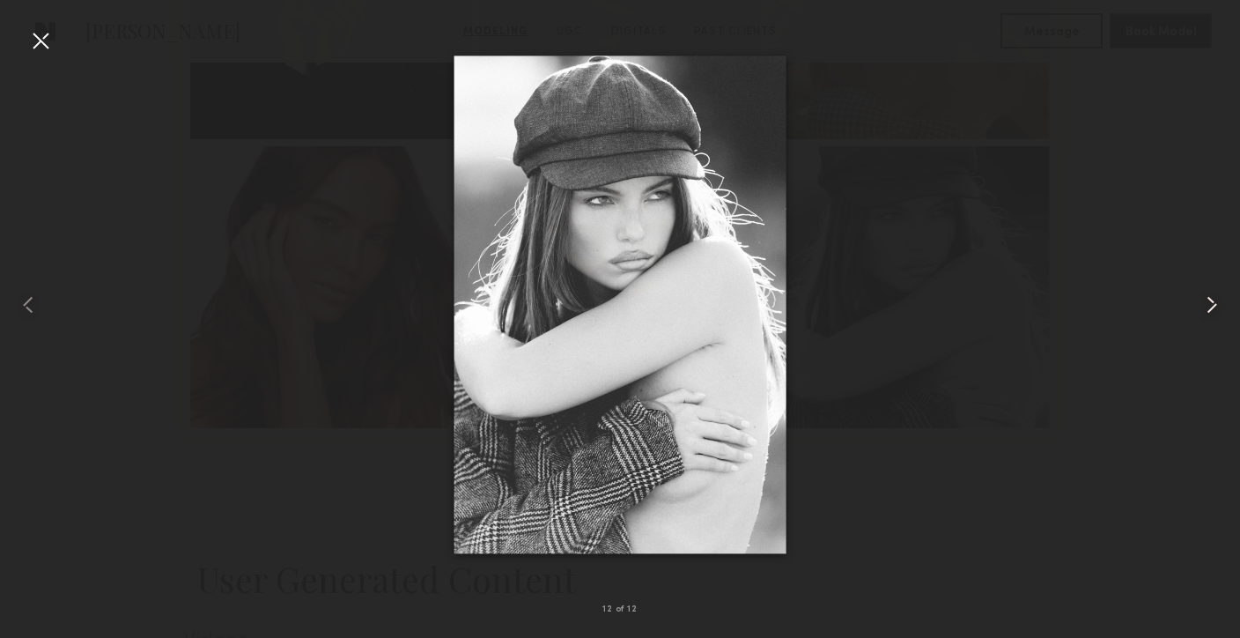
click at [1208, 300] on common-icon at bounding box center [1212, 305] width 28 height 28
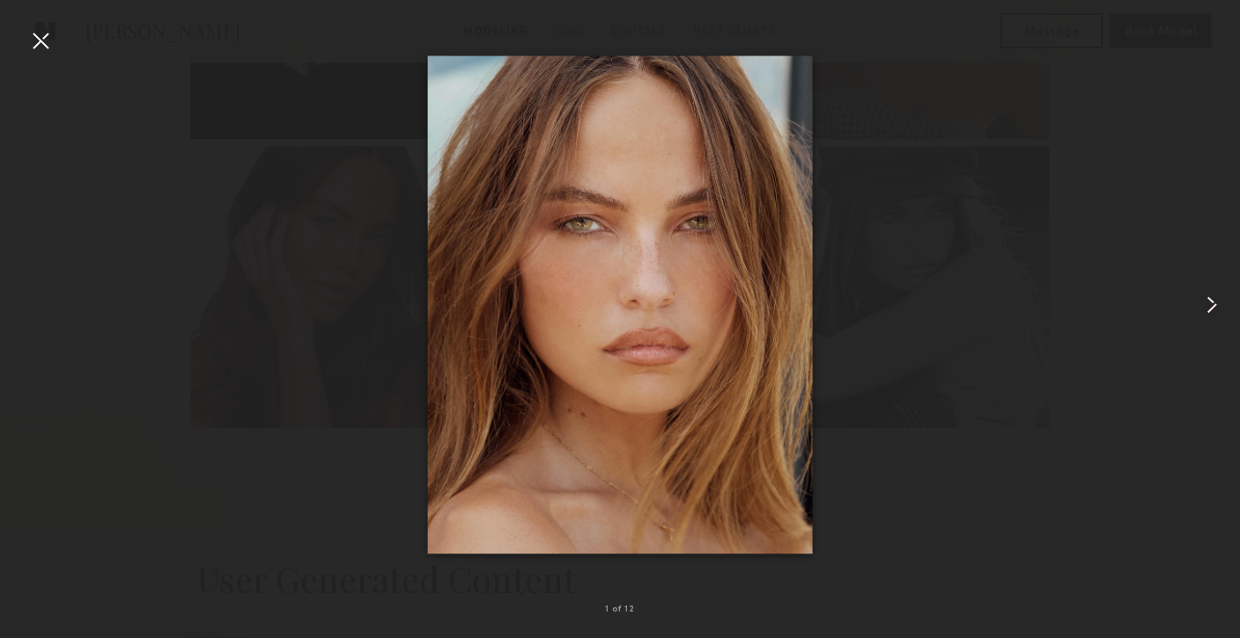
click at [1208, 300] on common-icon at bounding box center [1212, 305] width 28 height 28
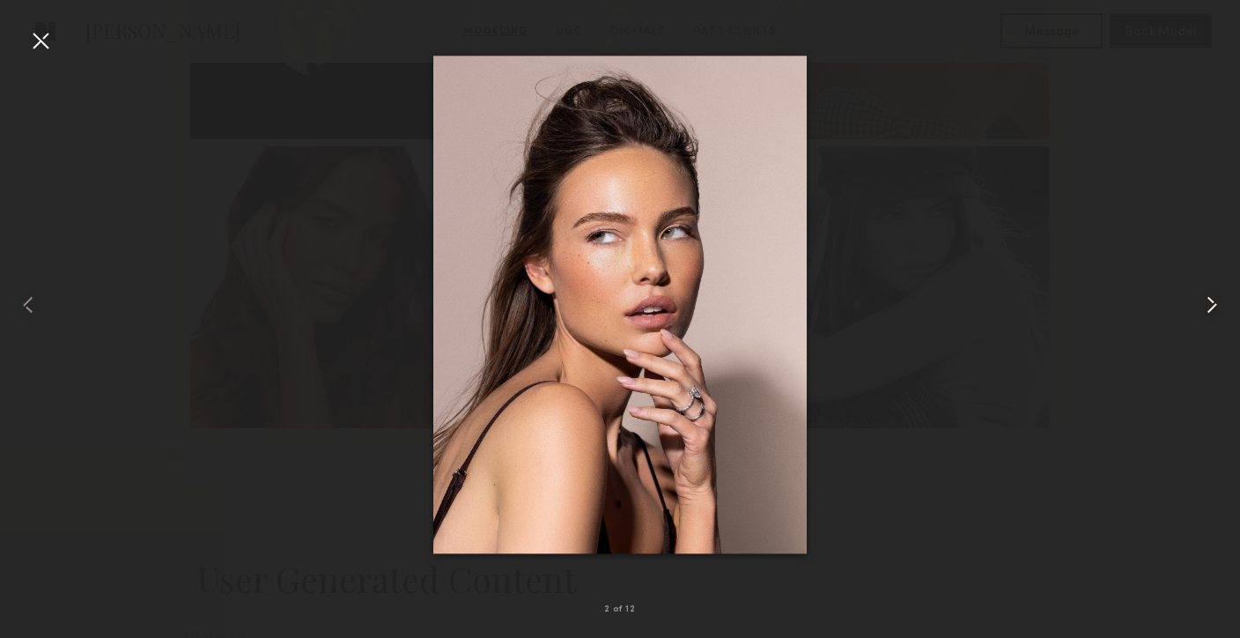
click at [1208, 300] on common-icon at bounding box center [1212, 305] width 28 height 28
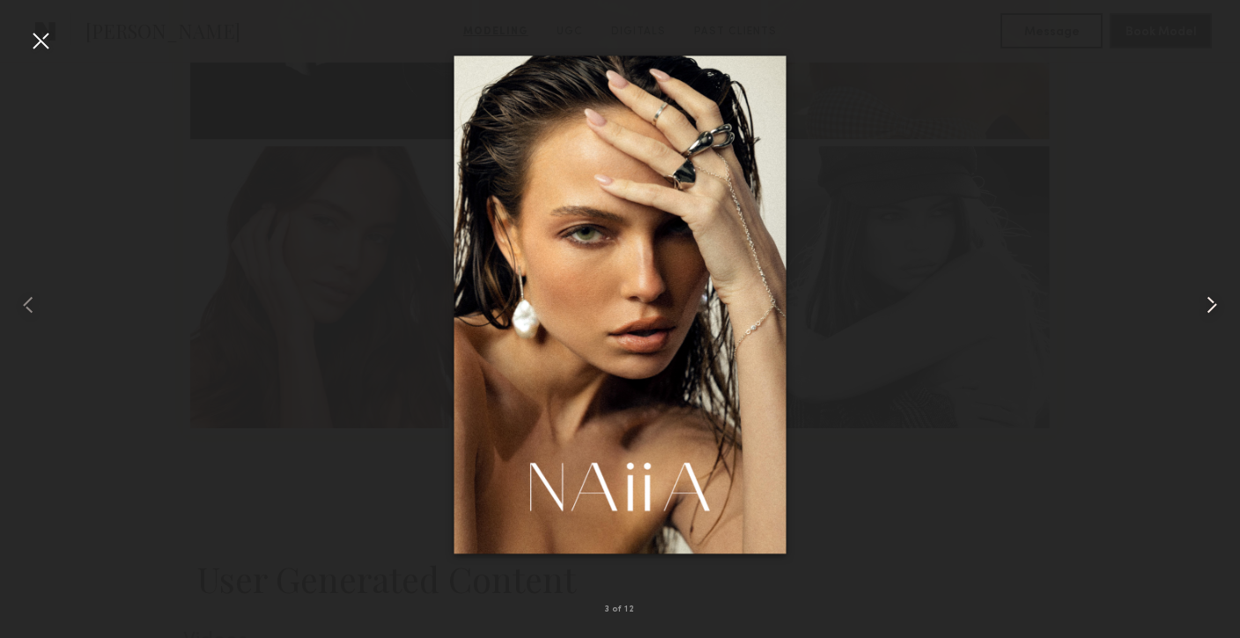
click at [1208, 300] on common-icon at bounding box center [1212, 305] width 28 height 28
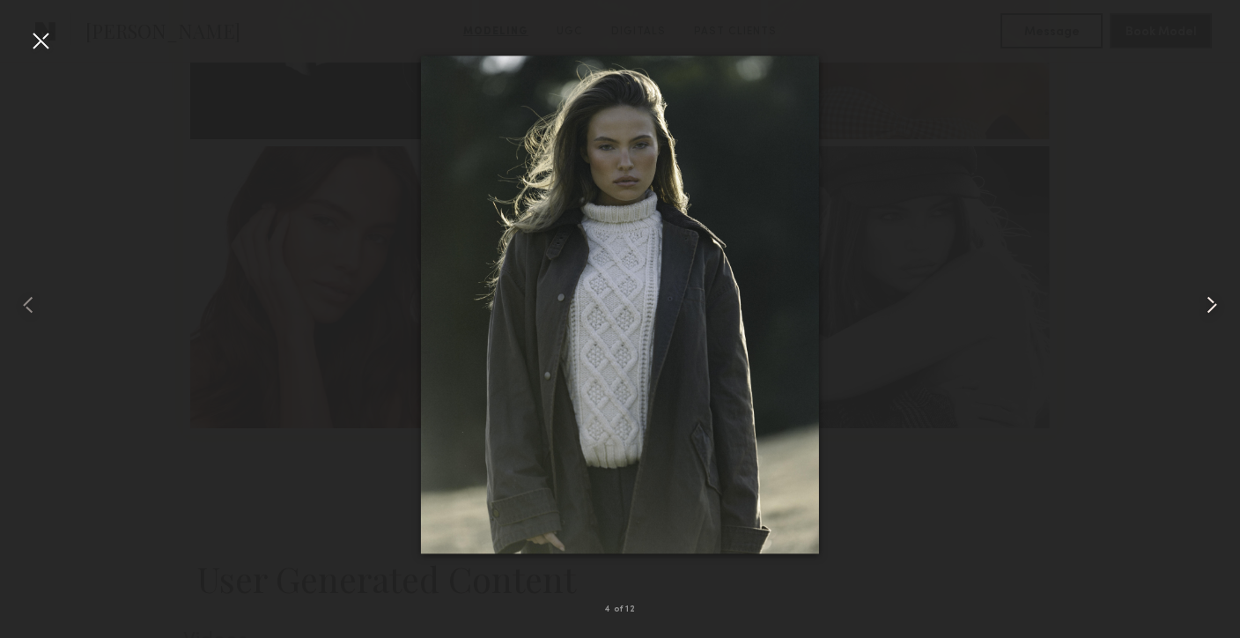
click at [1208, 300] on common-icon at bounding box center [1212, 305] width 28 height 28
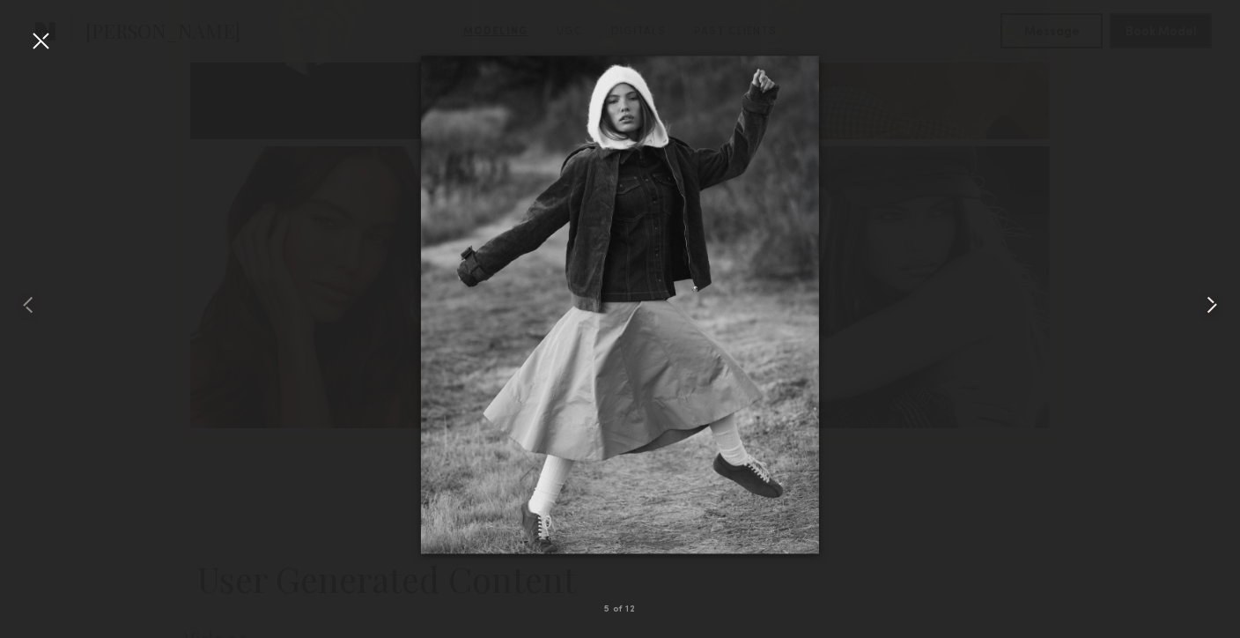
click at [1209, 300] on common-icon at bounding box center [1212, 305] width 28 height 28
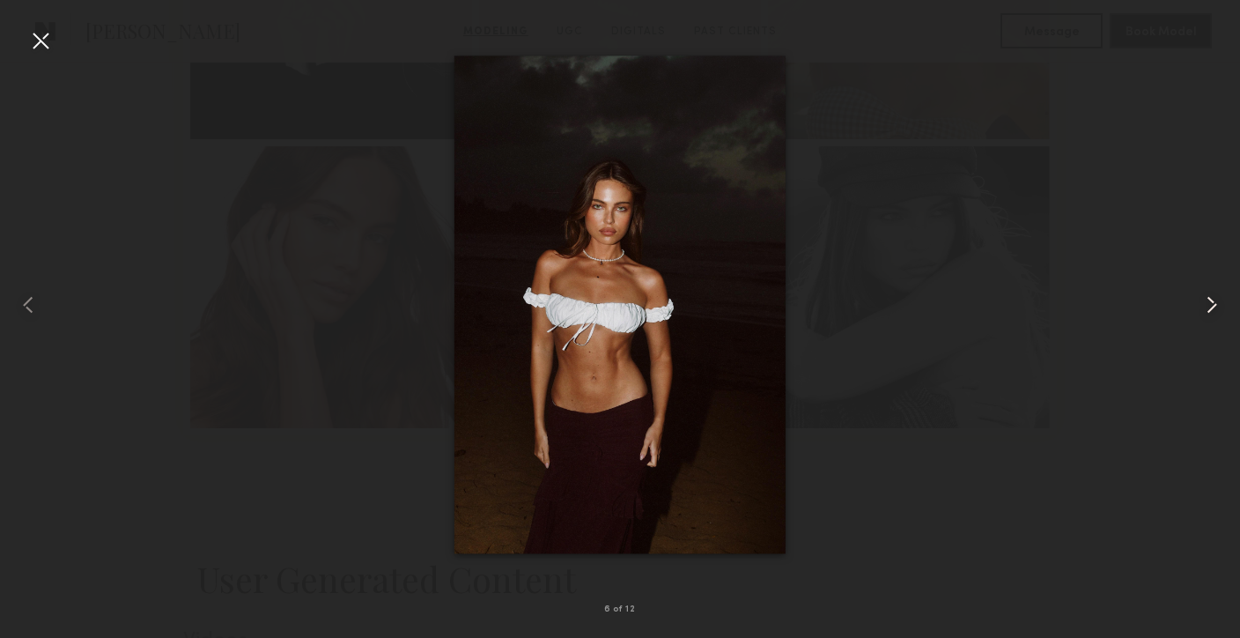
click at [1209, 300] on common-icon at bounding box center [1212, 305] width 28 height 28
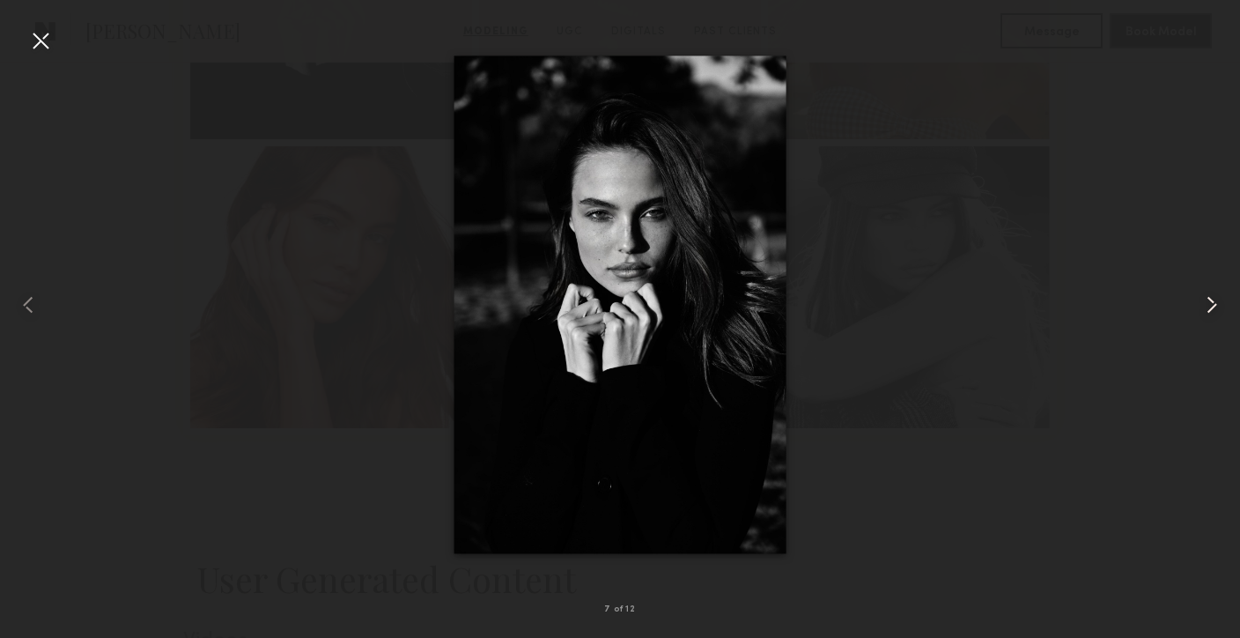
click at [1209, 300] on common-icon at bounding box center [1212, 305] width 28 height 28
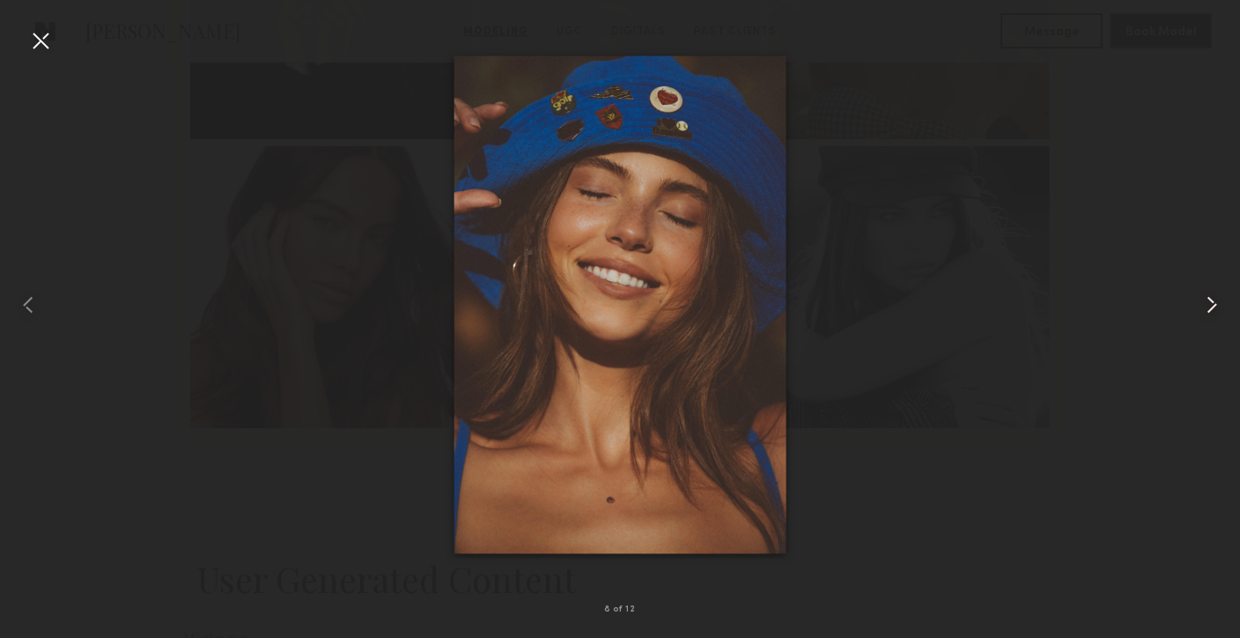
click at [1210, 301] on common-icon at bounding box center [1212, 305] width 28 height 28
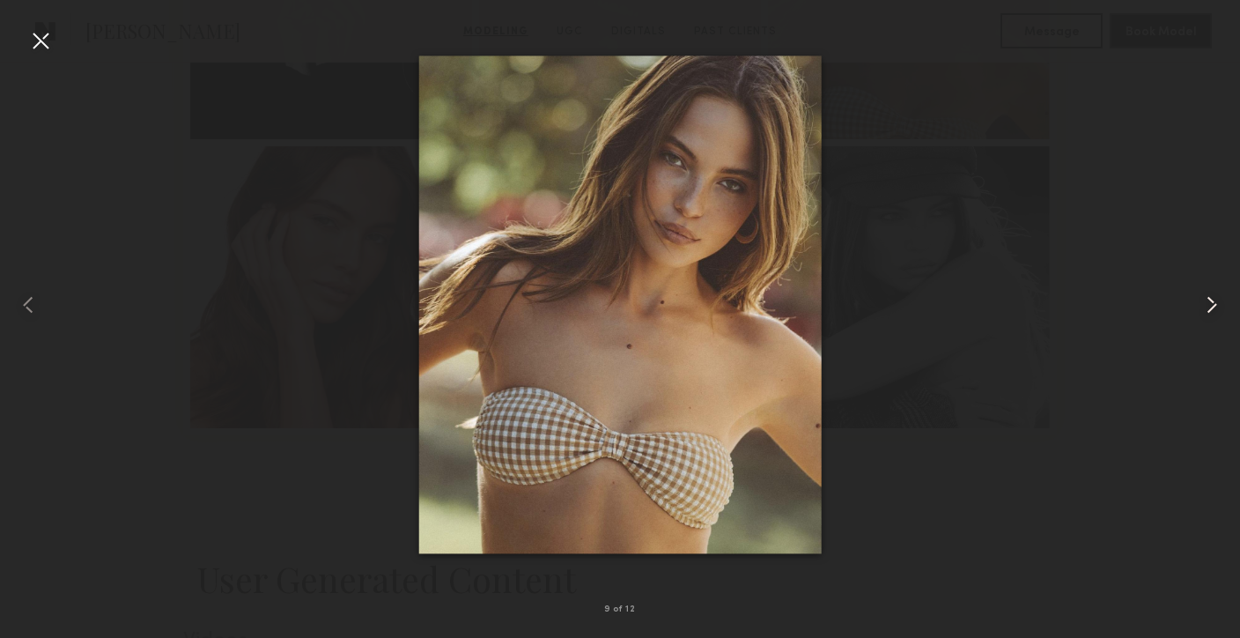
click at [1210, 301] on common-icon at bounding box center [1212, 305] width 28 height 28
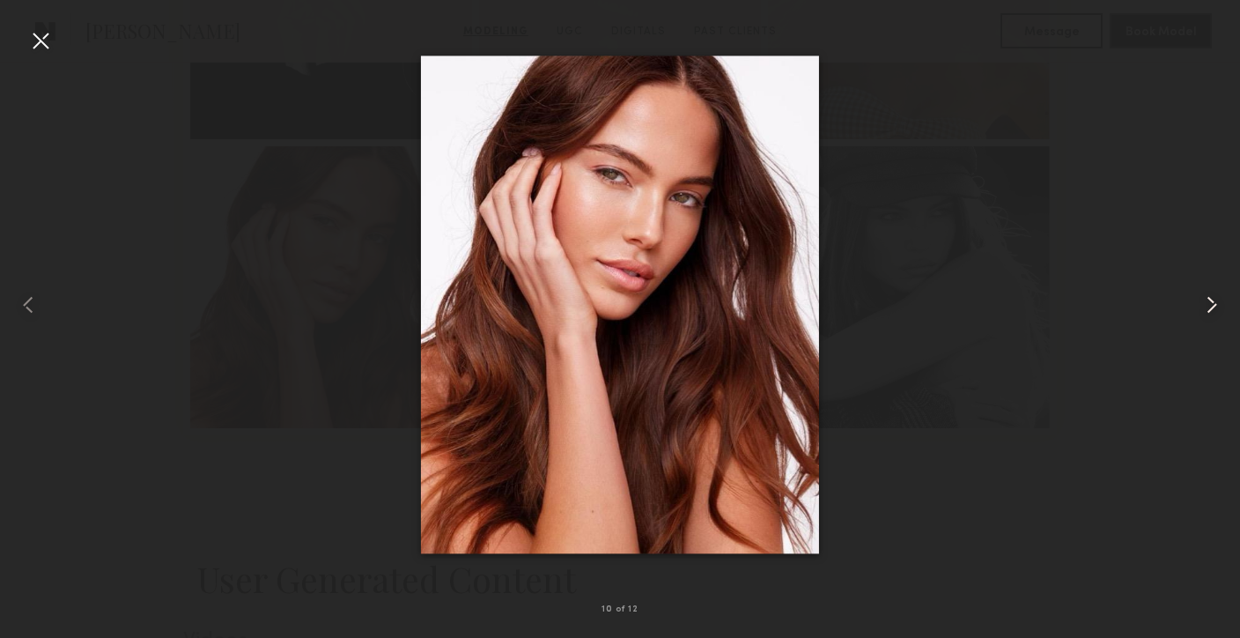
click at [1210, 301] on common-icon at bounding box center [1212, 305] width 28 height 28
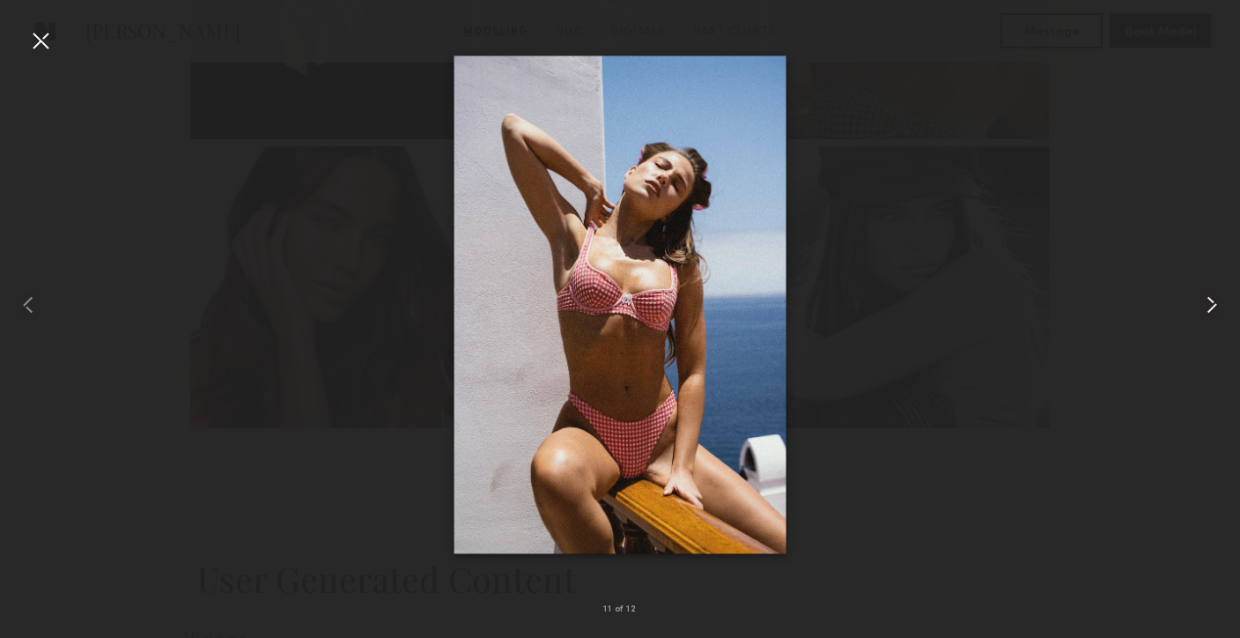
click at [1210, 301] on common-icon at bounding box center [1212, 305] width 28 height 28
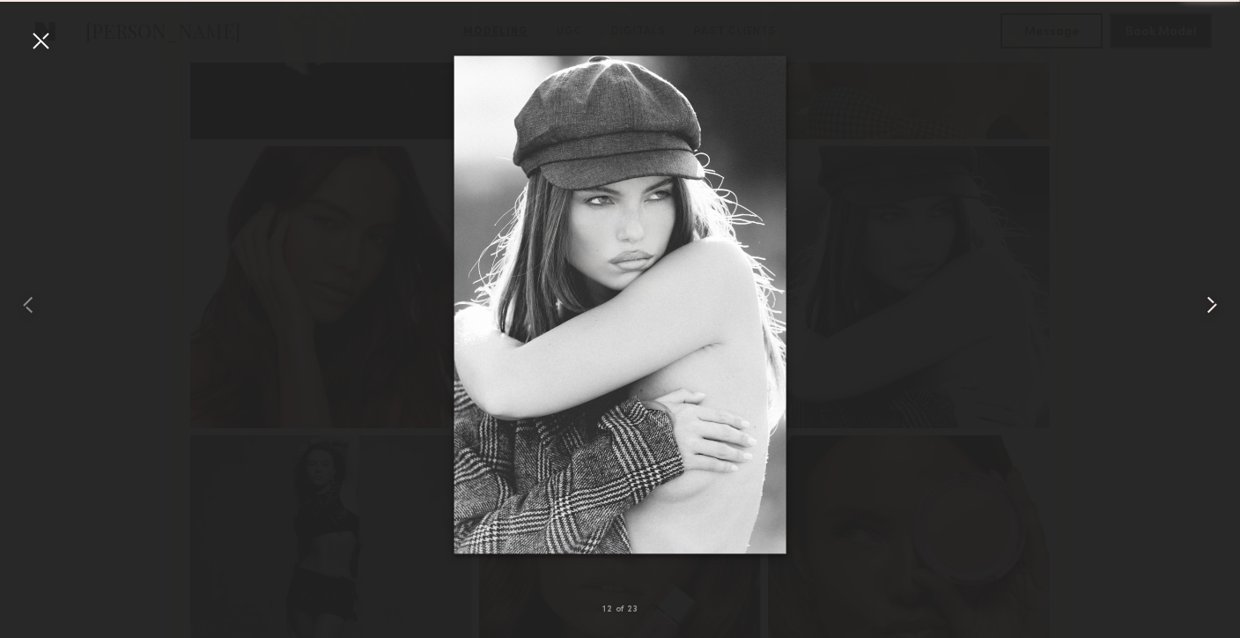
click at [1210, 301] on common-icon at bounding box center [1212, 305] width 28 height 28
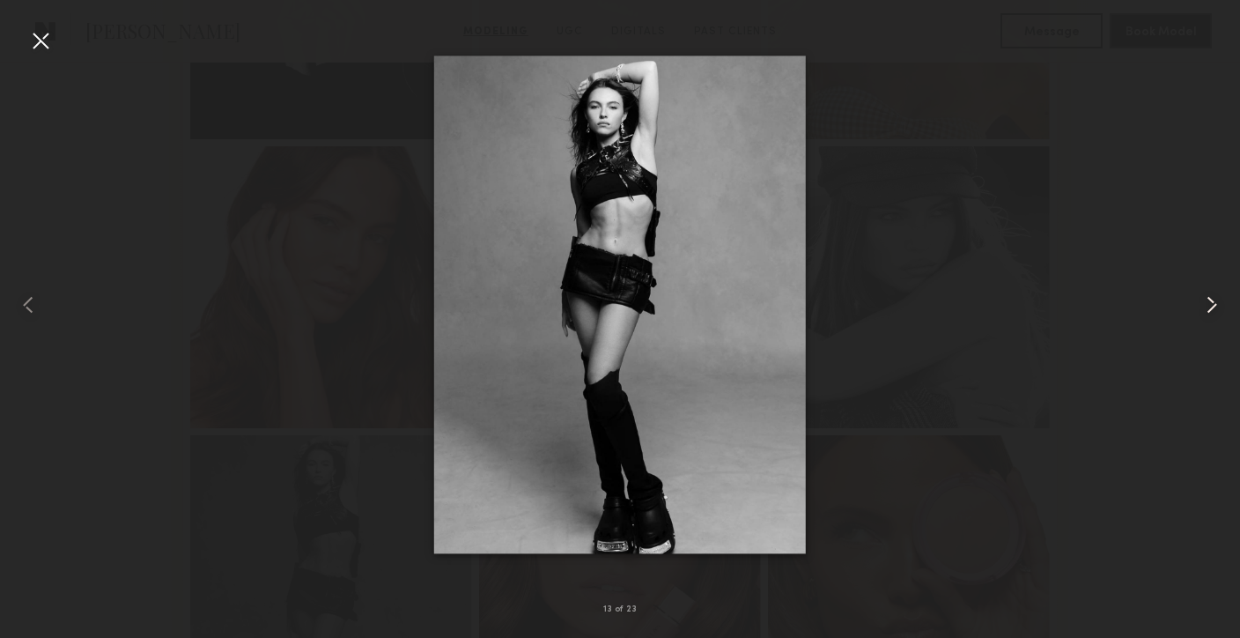
click at [1210, 301] on common-icon at bounding box center [1212, 305] width 28 height 28
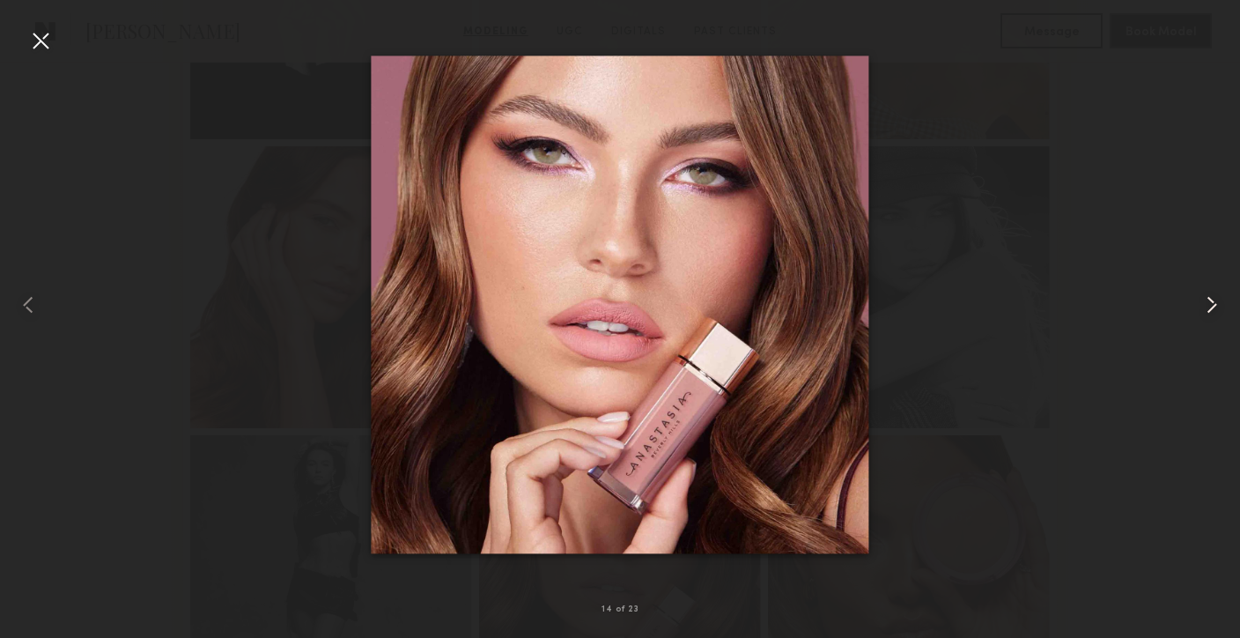
click at [1210, 301] on common-icon at bounding box center [1212, 305] width 28 height 28
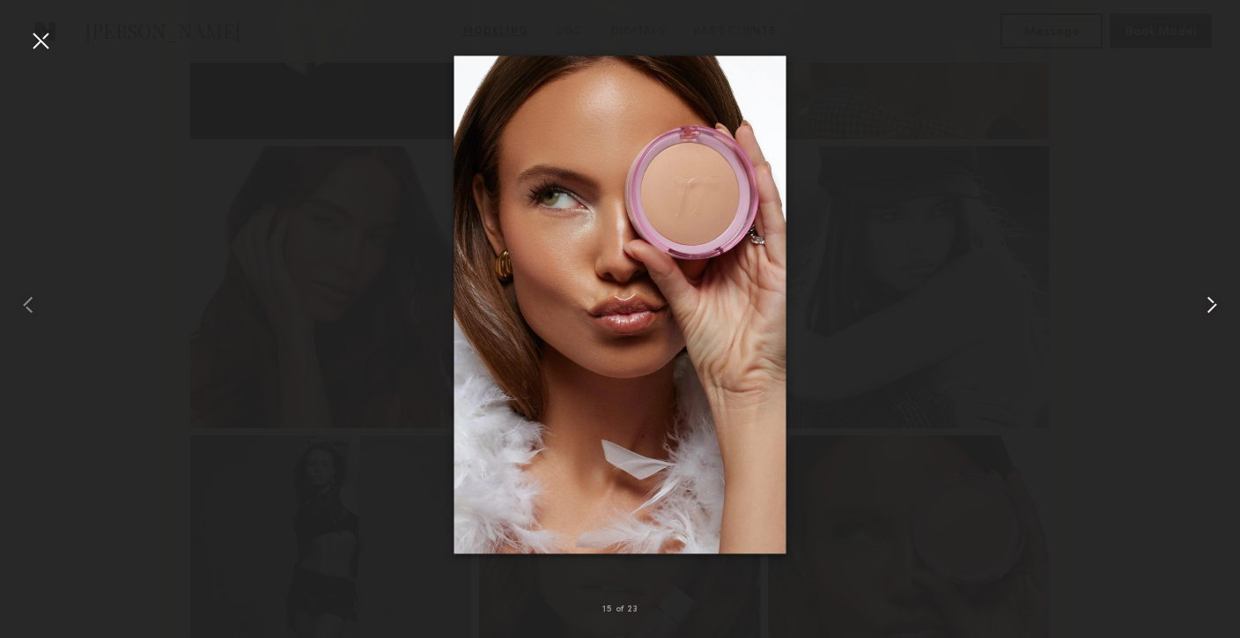
click at [1210, 301] on common-icon at bounding box center [1212, 305] width 28 height 28
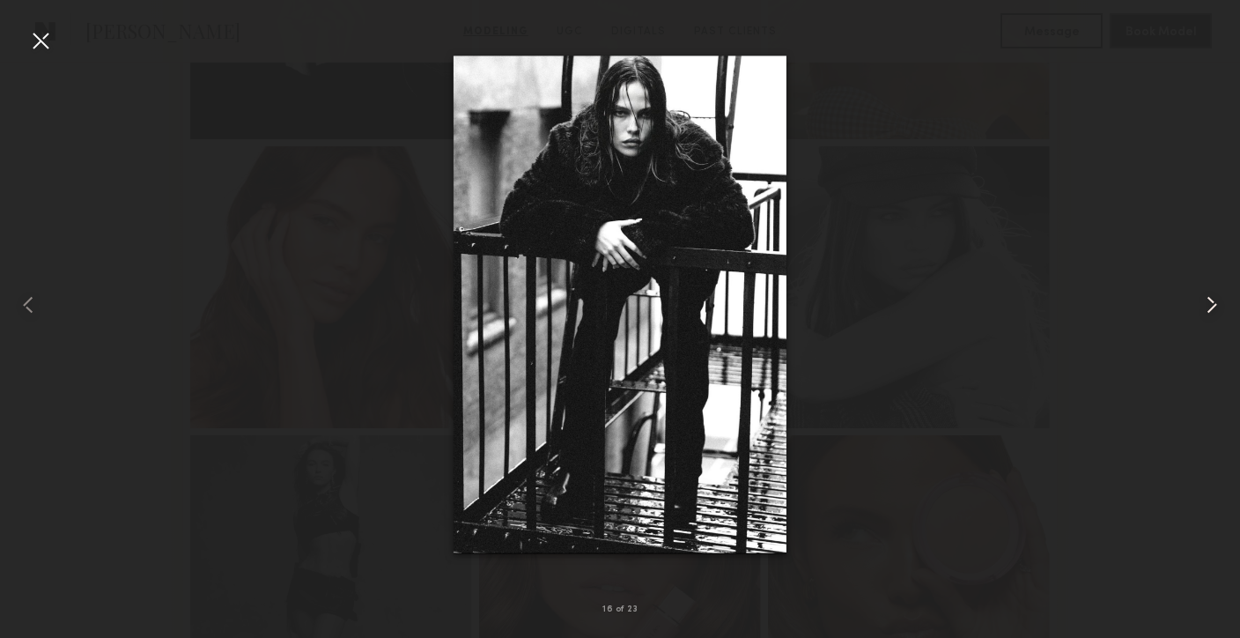
click at [1210, 301] on common-icon at bounding box center [1212, 305] width 28 height 28
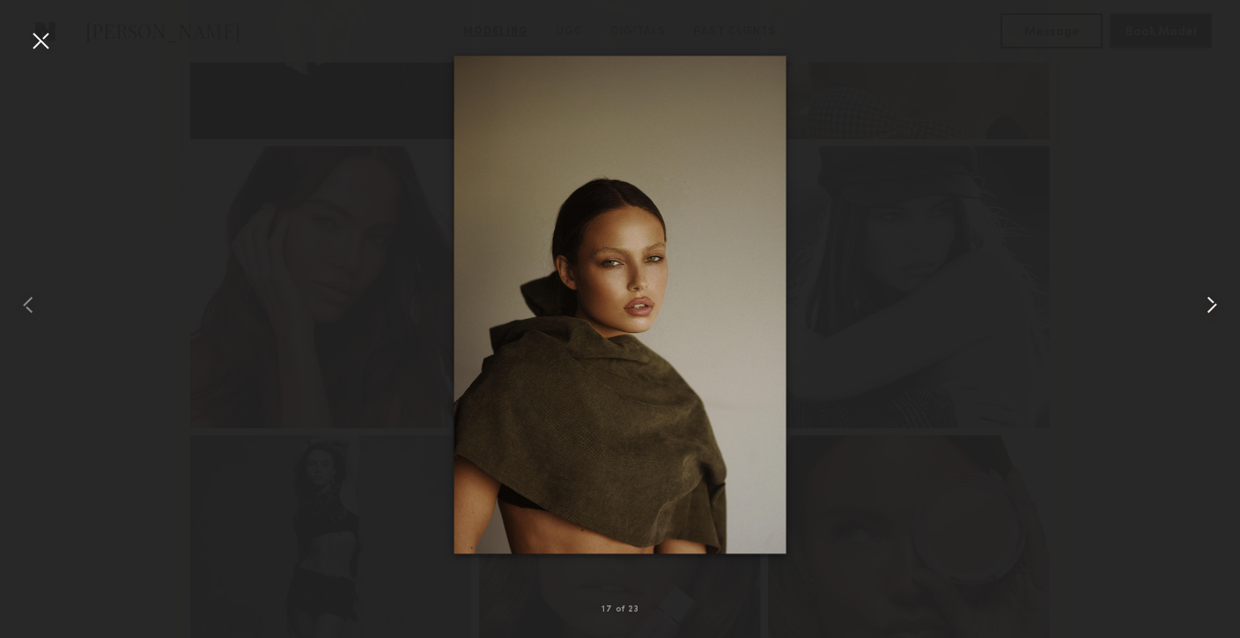
click at [1210, 301] on common-icon at bounding box center [1212, 305] width 28 height 28
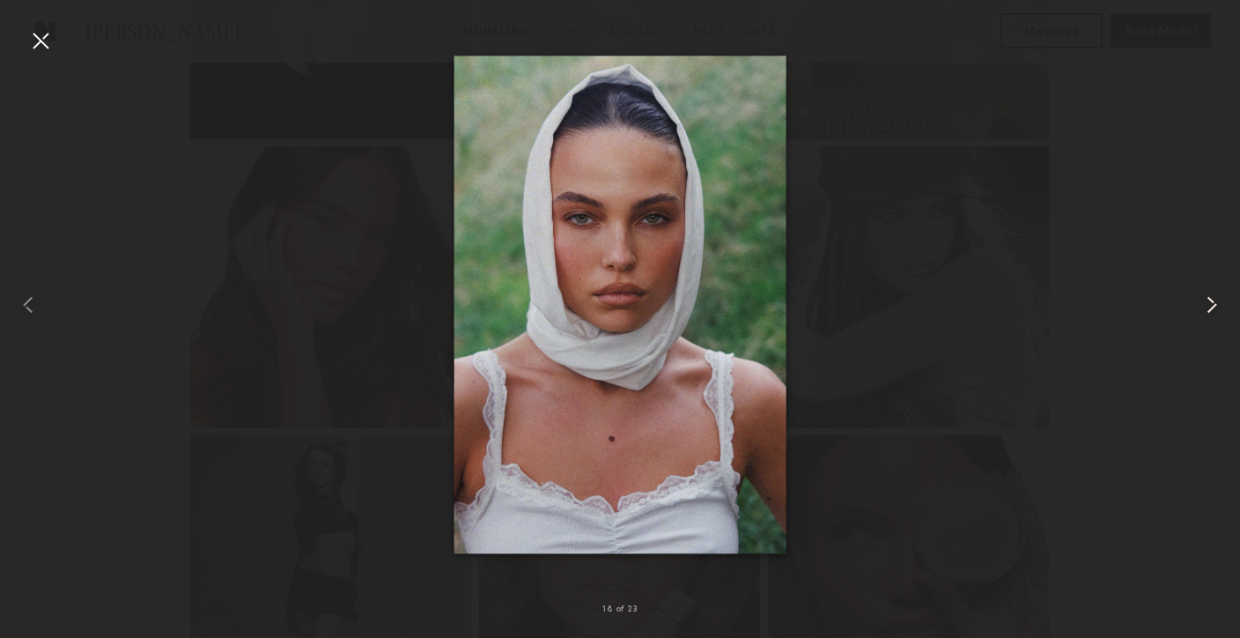
click at [1210, 301] on common-icon at bounding box center [1212, 305] width 28 height 28
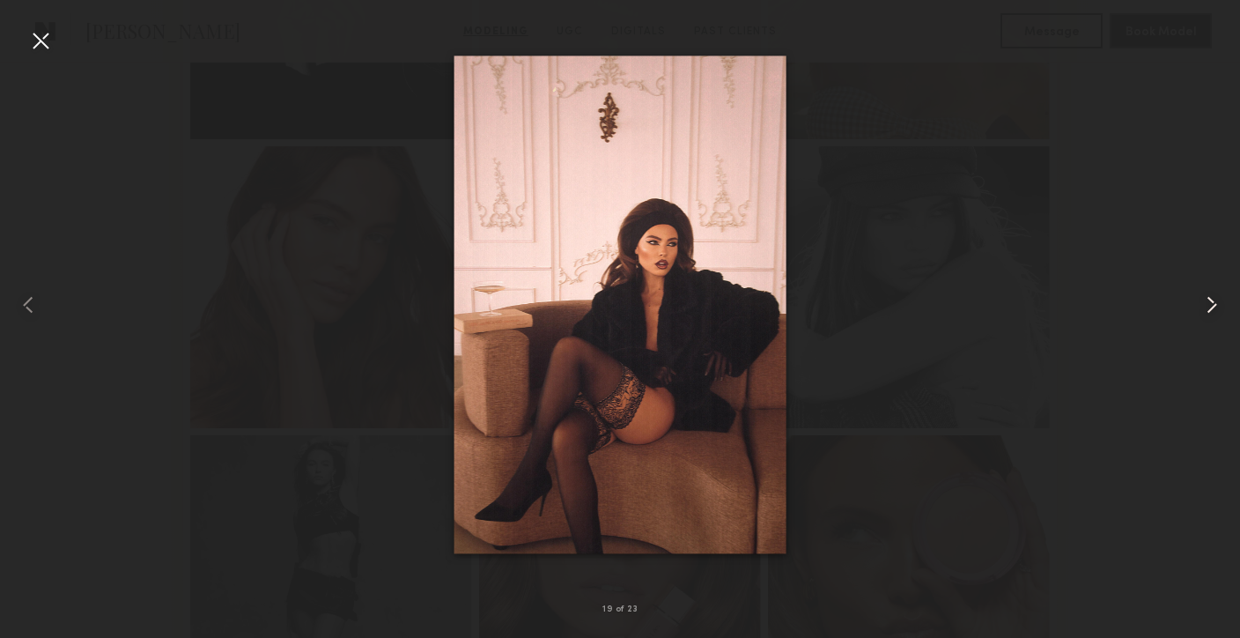
click at [1210, 301] on common-icon at bounding box center [1212, 305] width 28 height 28
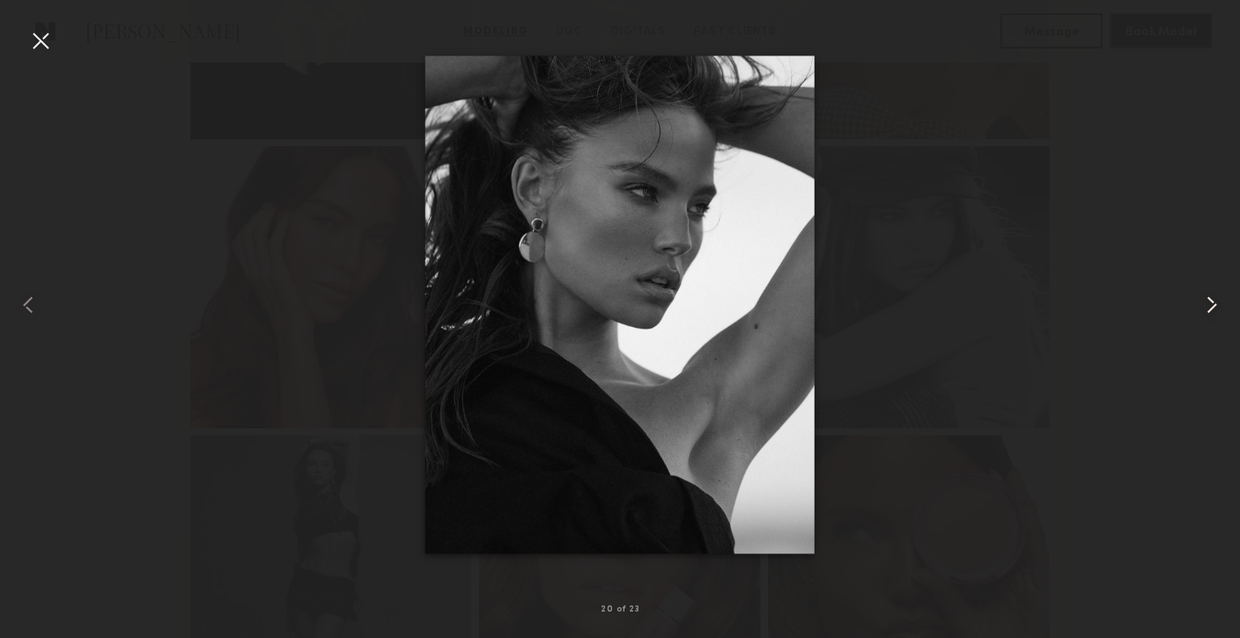
click at [1210, 301] on common-icon at bounding box center [1212, 305] width 28 height 28
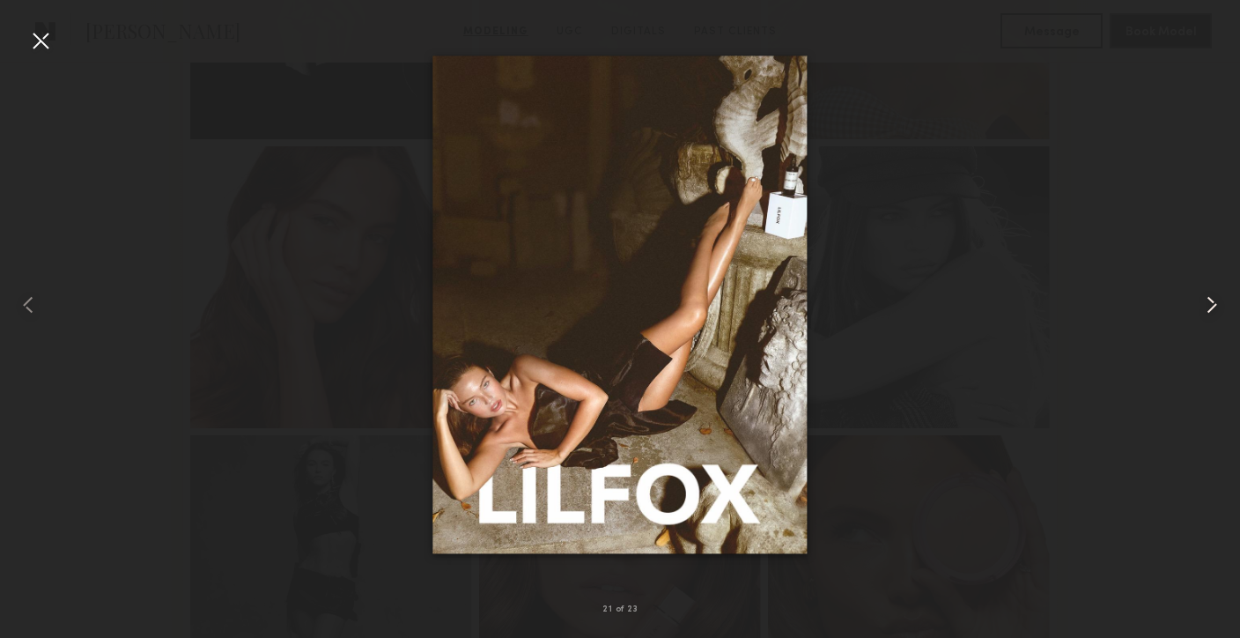
click at [1210, 301] on common-icon at bounding box center [1212, 305] width 28 height 28
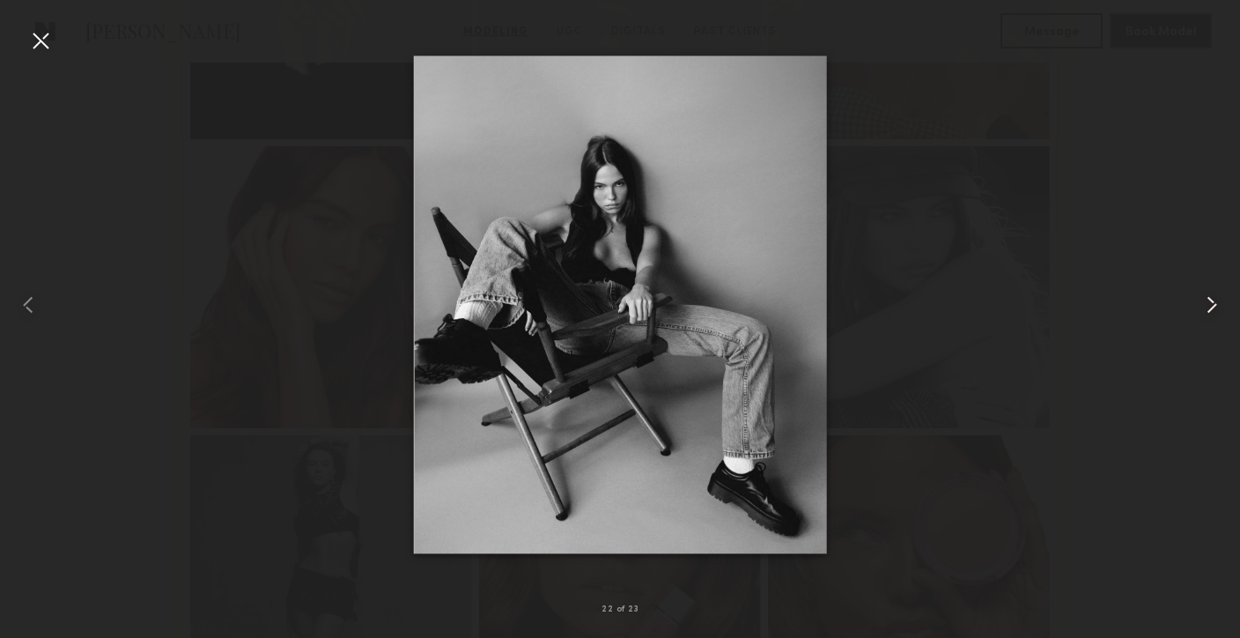
click at [1210, 301] on common-icon at bounding box center [1212, 305] width 28 height 28
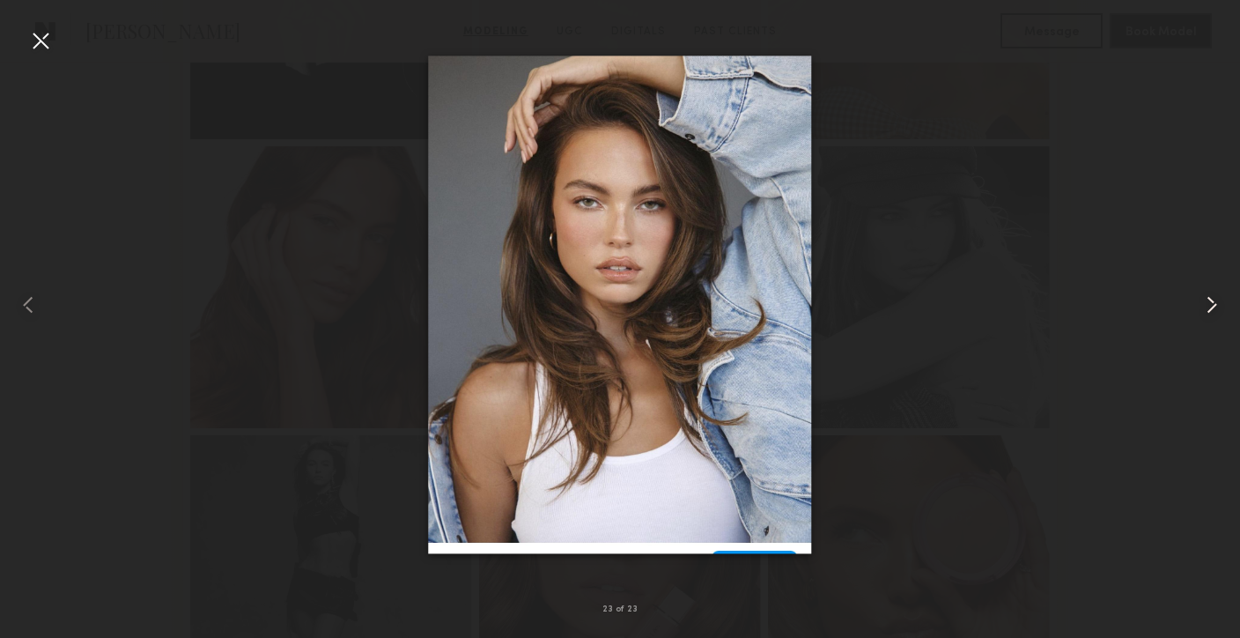
click at [1211, 301] on common-icon at bounding box center [1212, 305] width 28 height 28
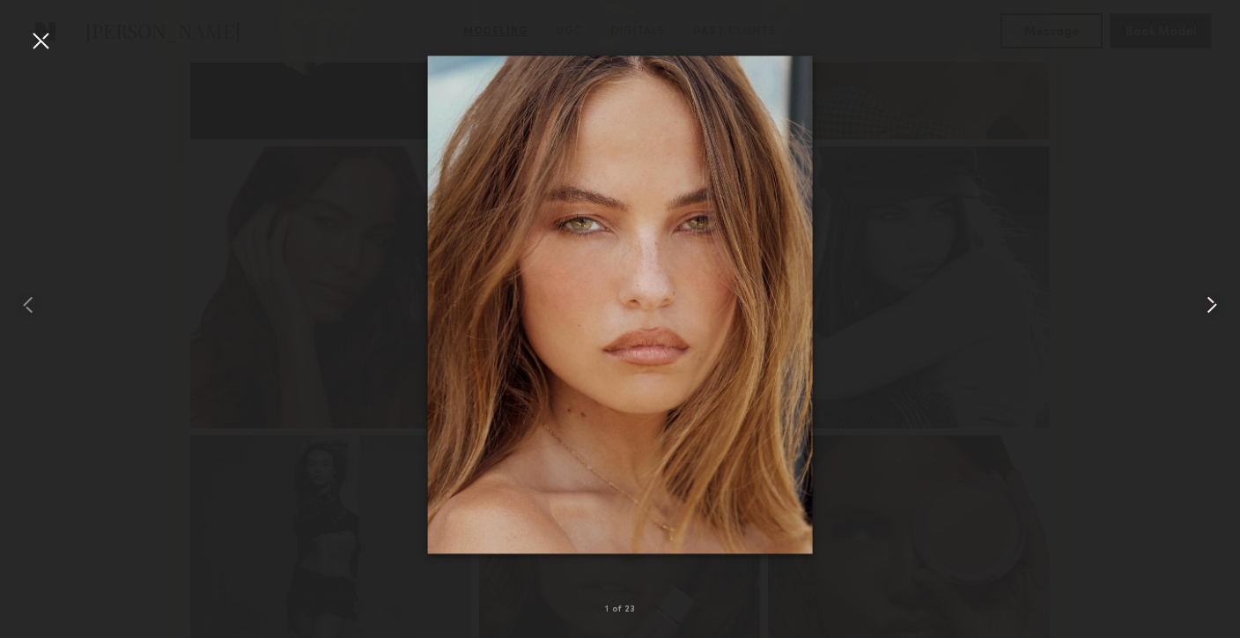
click at [1211, 301] on common-icon at bounding box center [1212, 305] width 28 height 28
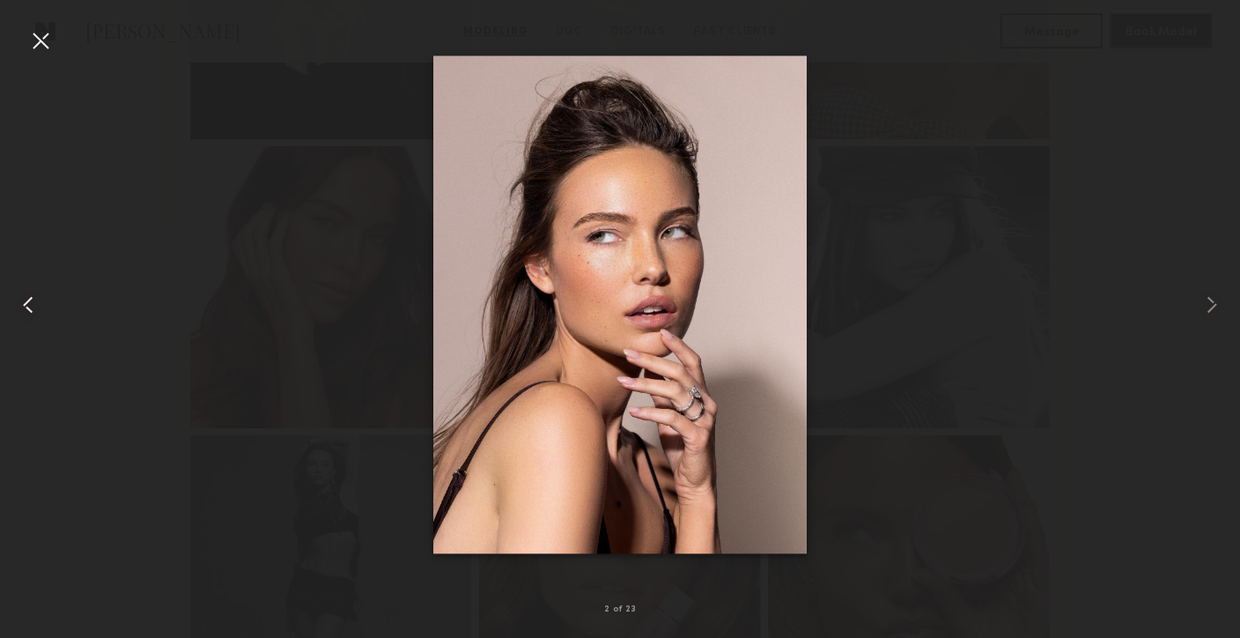
click at [26, 305] on common-icon at bounding box center [28, 305] width 28 height 28
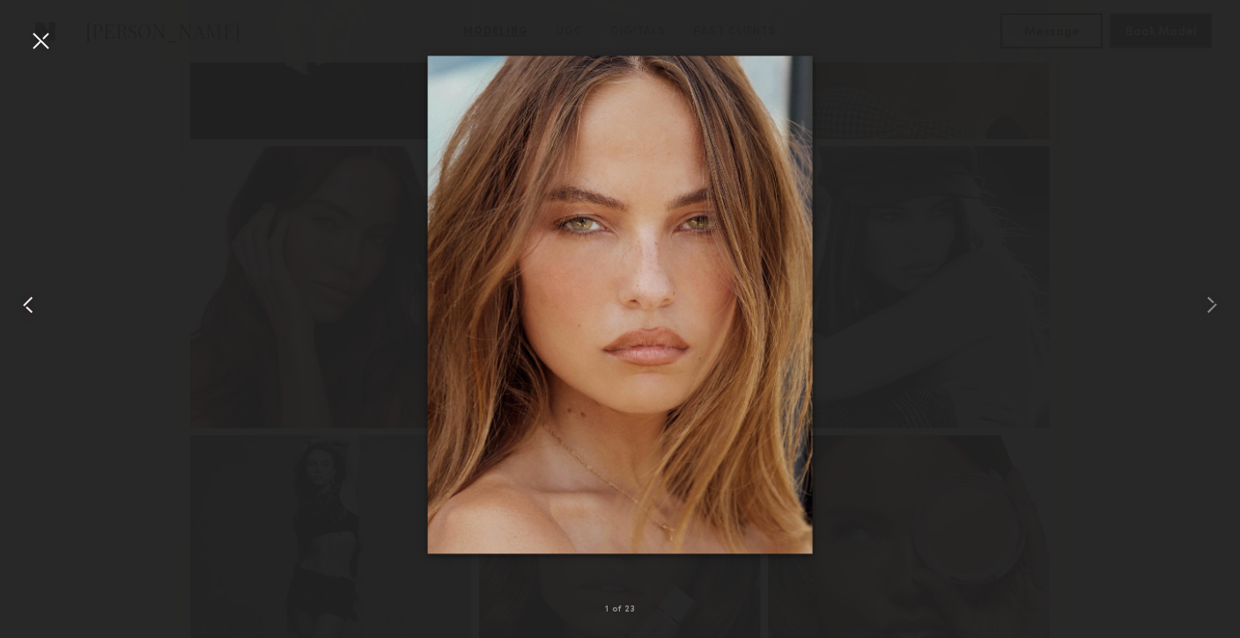
click at [26, 305] on common-icon at bounding box center [28, 305] width 28 height 28
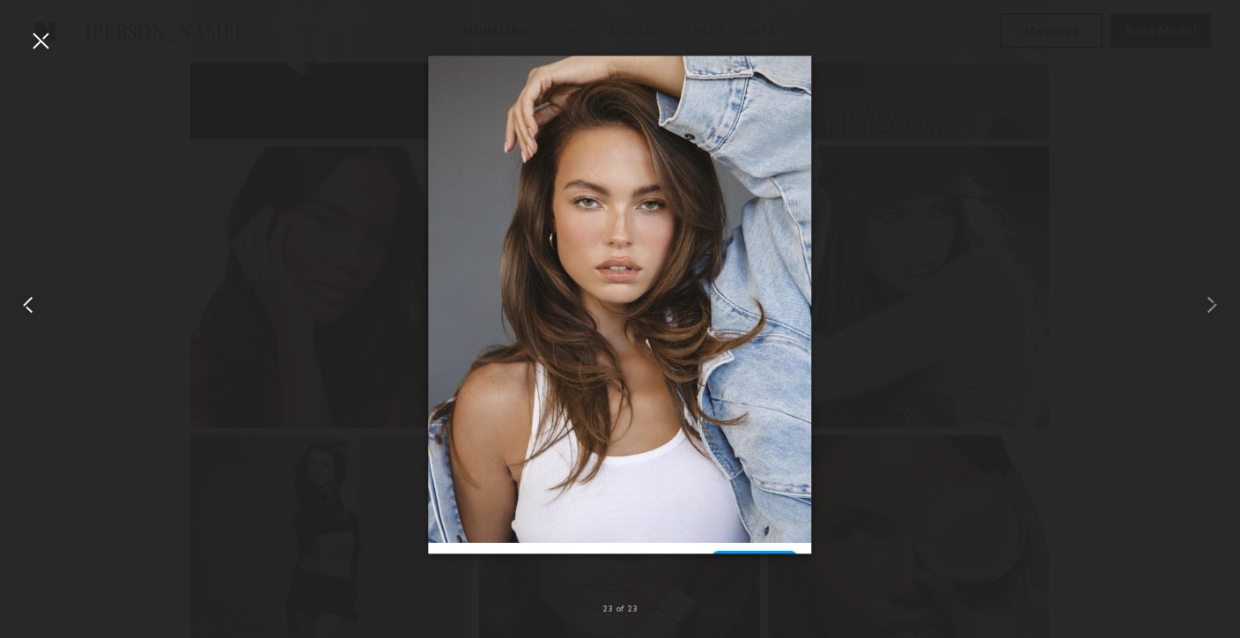
click at [26, 305] on common-icon at bounding box center [28, 305] width 28 height 28
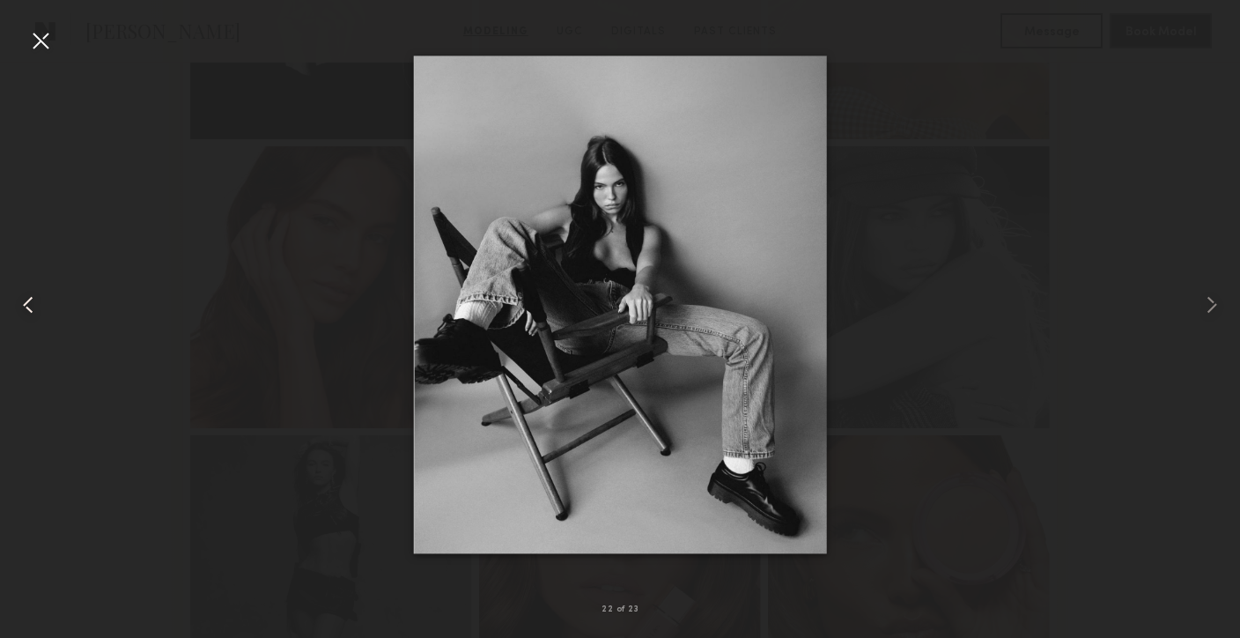
click at [27, 305] on common-icon at bounding box center [28, 305] width 28 height 28
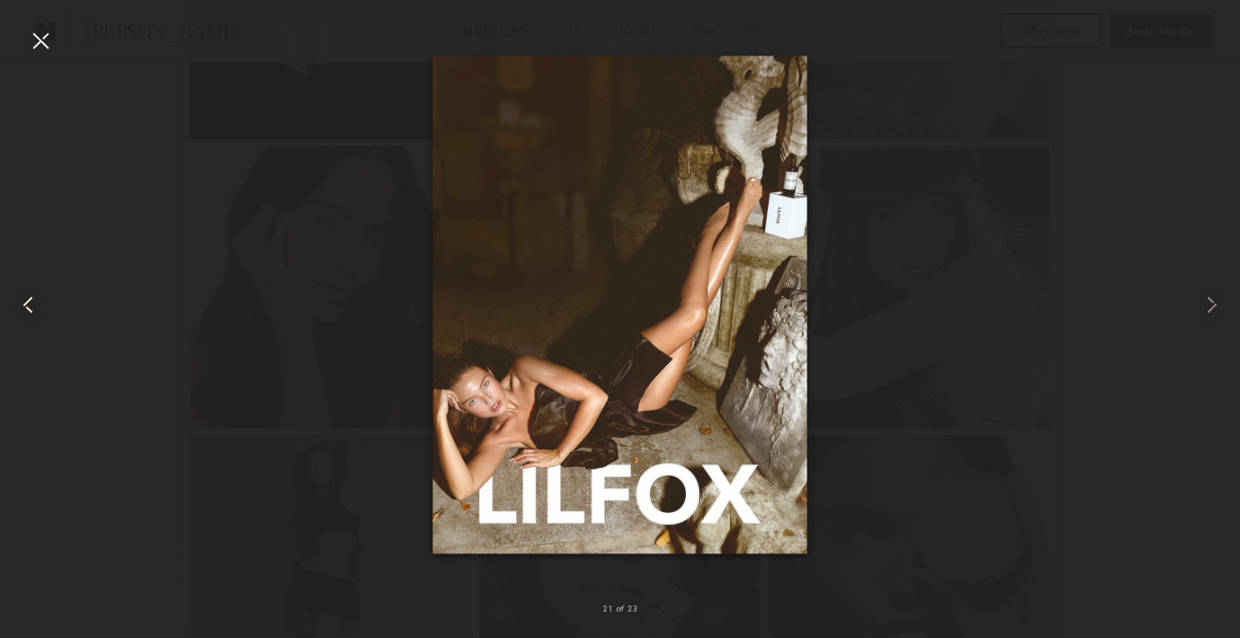
click at [27, 305] on common-icon at bounding box center [28, 305] width 28 height 28
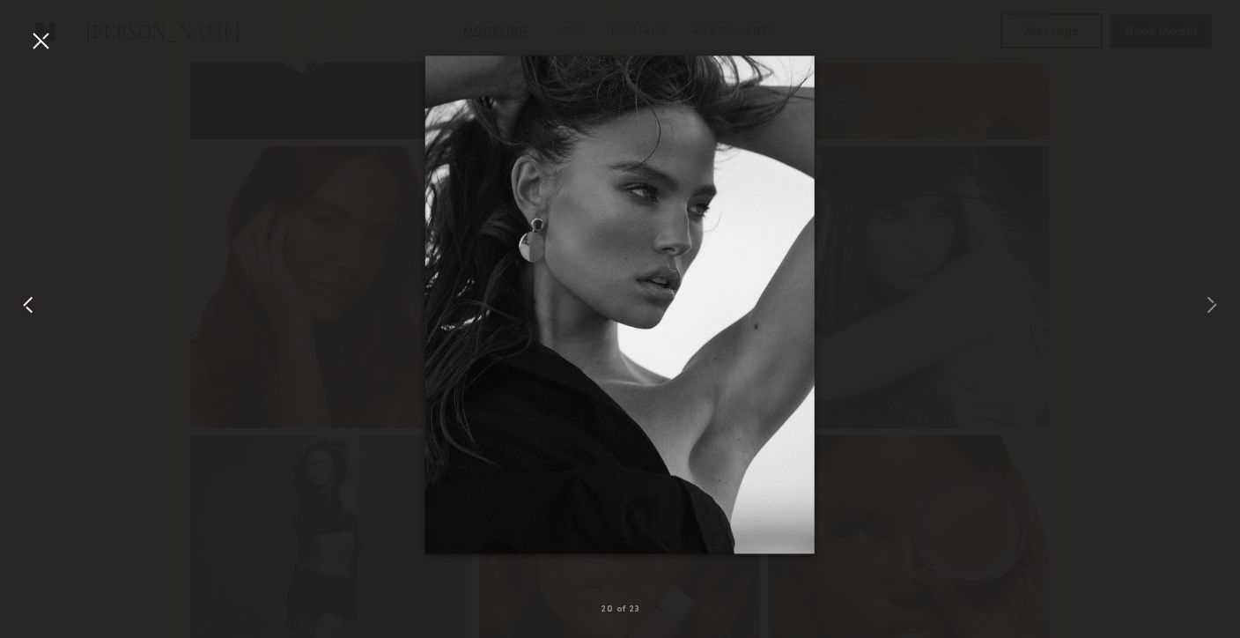
click at [28, 305] on common-icon at bounding box center [28, 305] width 28 height 28
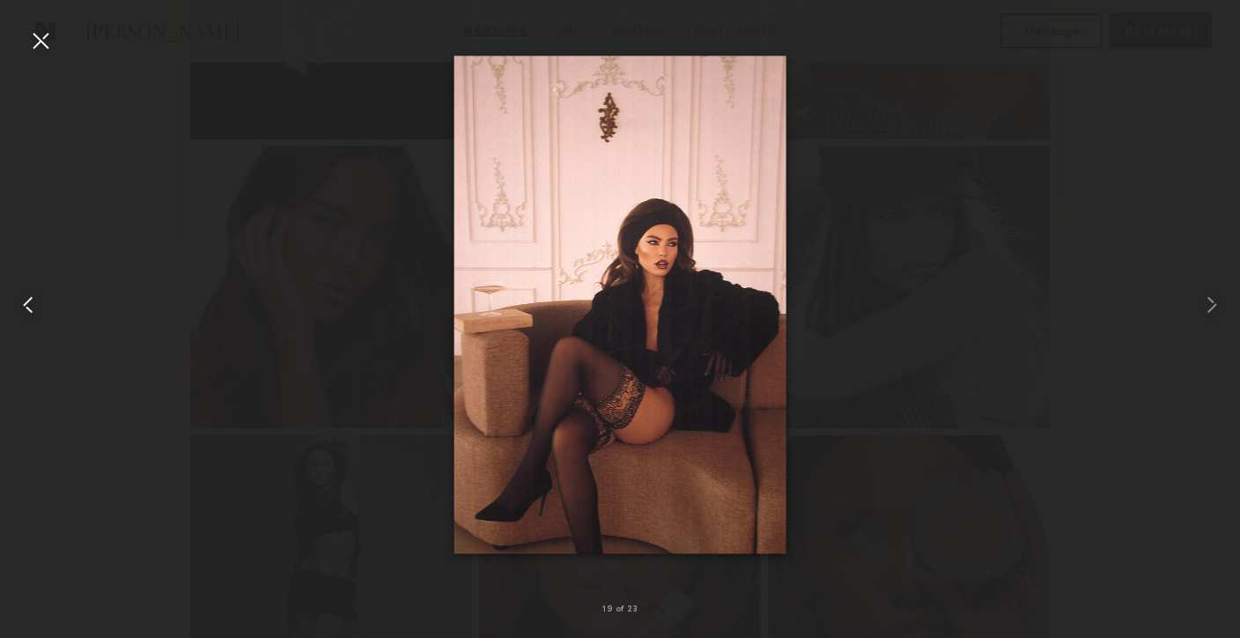
click at [29, 305] on common-icon at bounding box center [28, 305] width 28 height 28
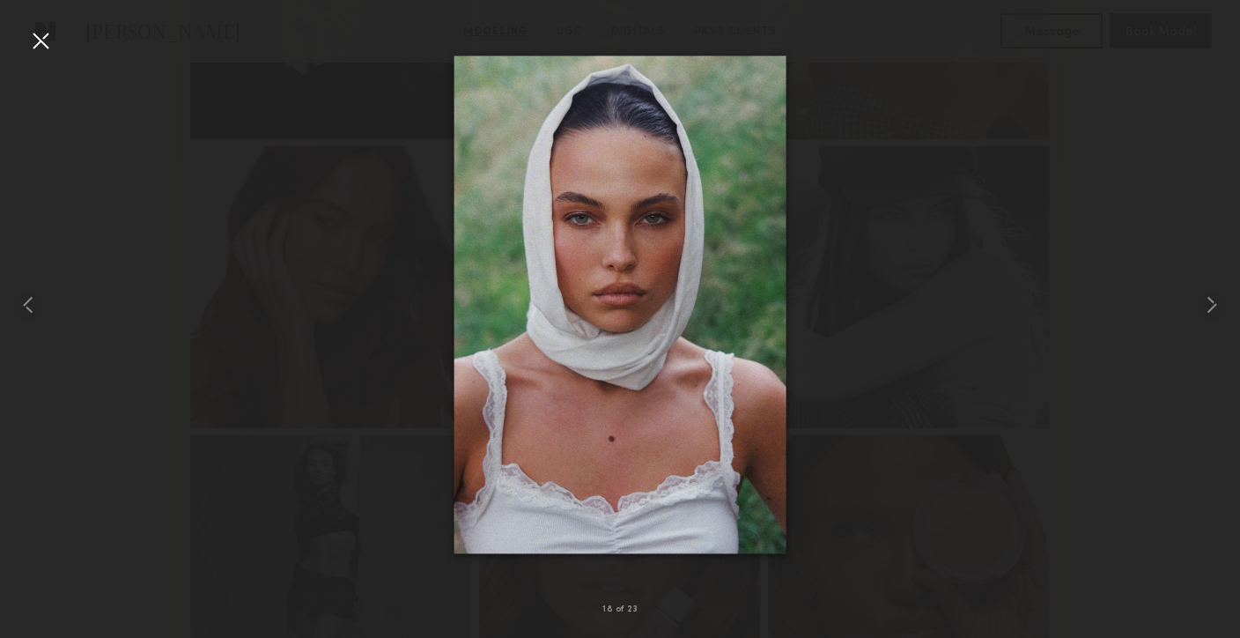
click at [49, 36] on div at bounding box center [40, 40] width 28 height 28
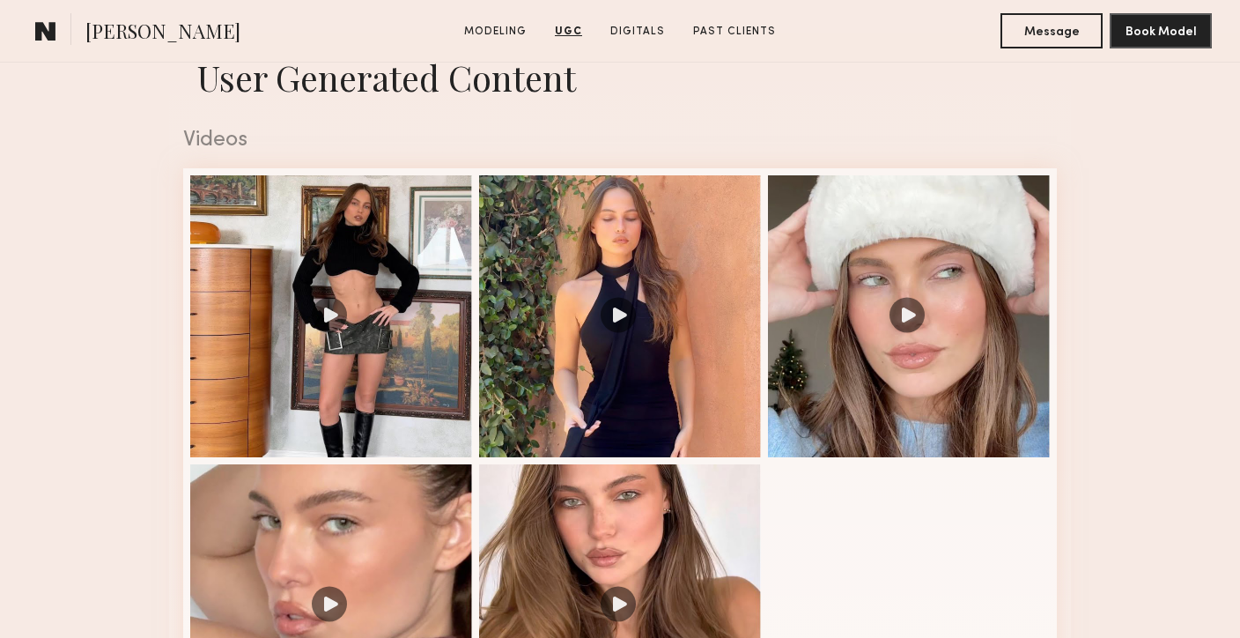
scroll to position [2851, 0]
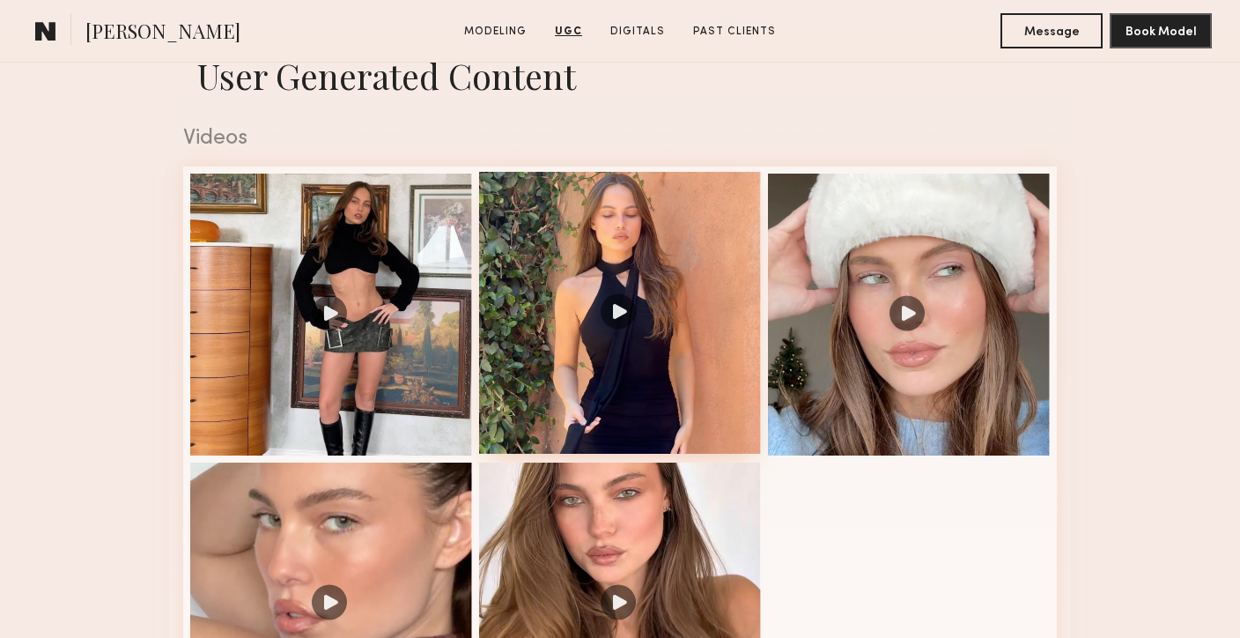
click at [531, 418] on div at bounding box center [620, 313] width 282 height 282
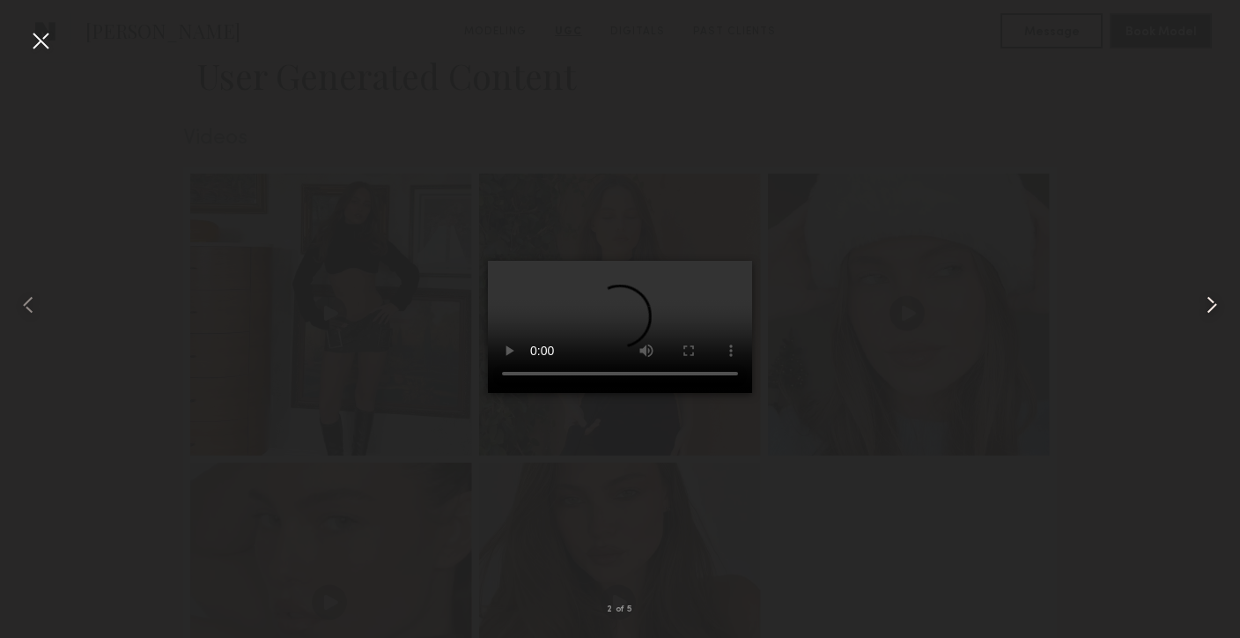
click at [1206, 308] on common-icon at bounding box center [1212, 305] width 28 height 28
click at [1204, 308] on common-icon at bounding box center [1212, 305] width 28 height 28
click at [1204, 307] on common-icon at bounding box center [1212, 305] width 28 height 28
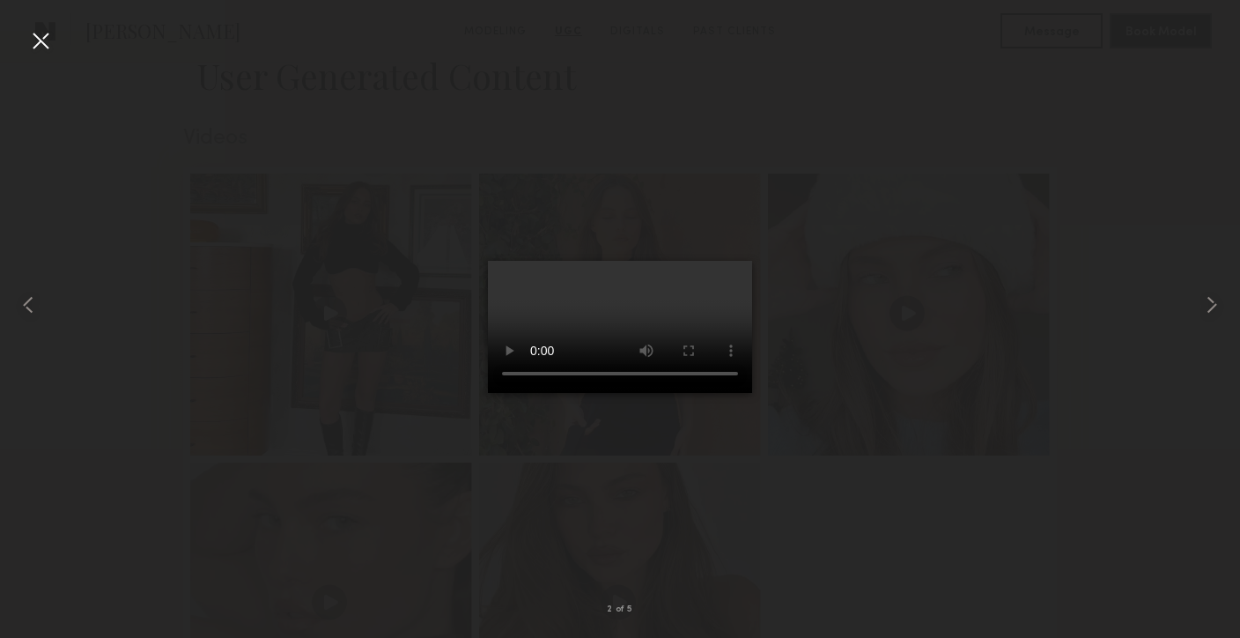
click at [39, 30] on div at bounding box center [40, 40] width 28 height 28
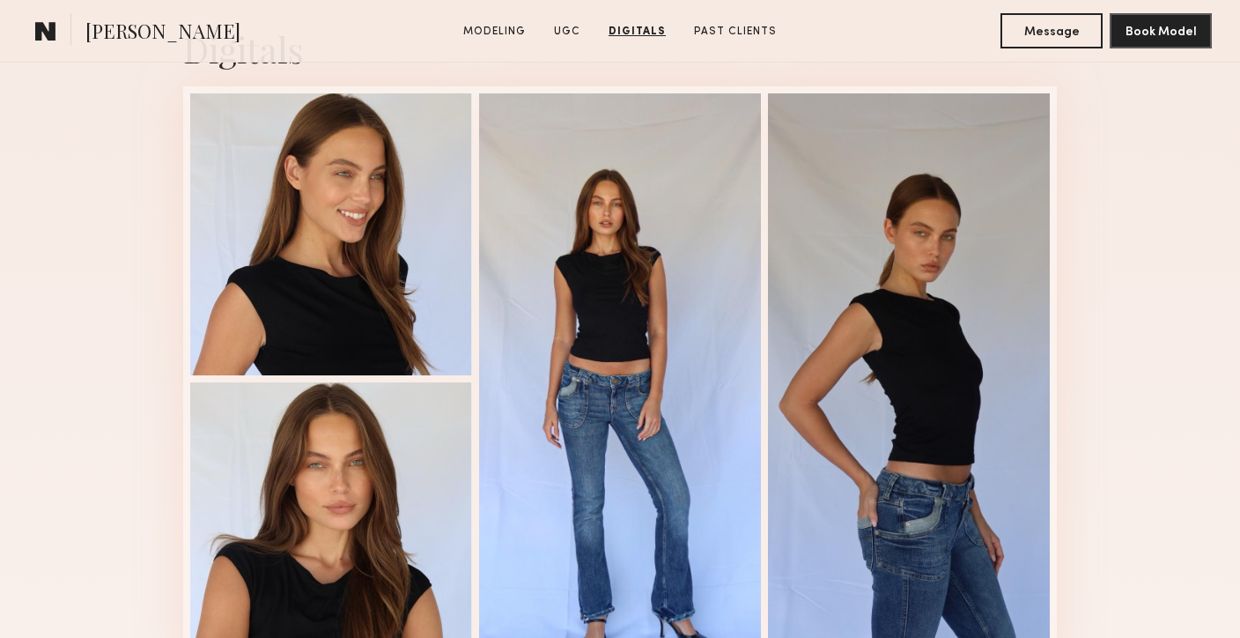
scroll to position [3700, 0]
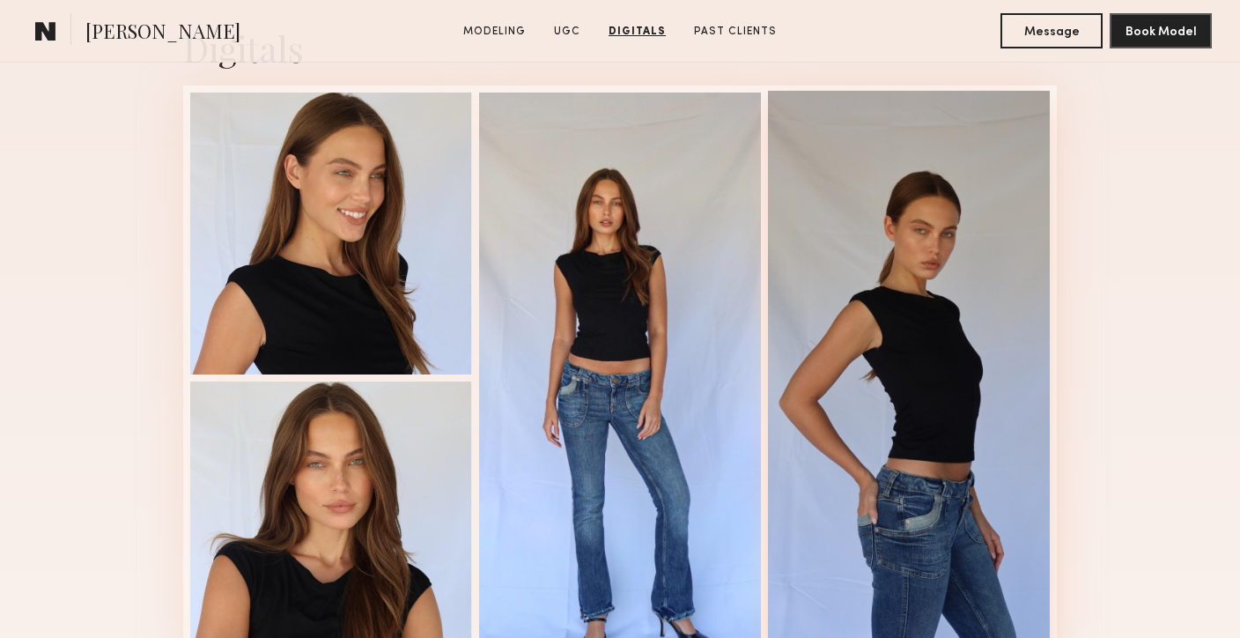
click at [894, 377] on div at bounding box center [909, 376] width 282 height 571
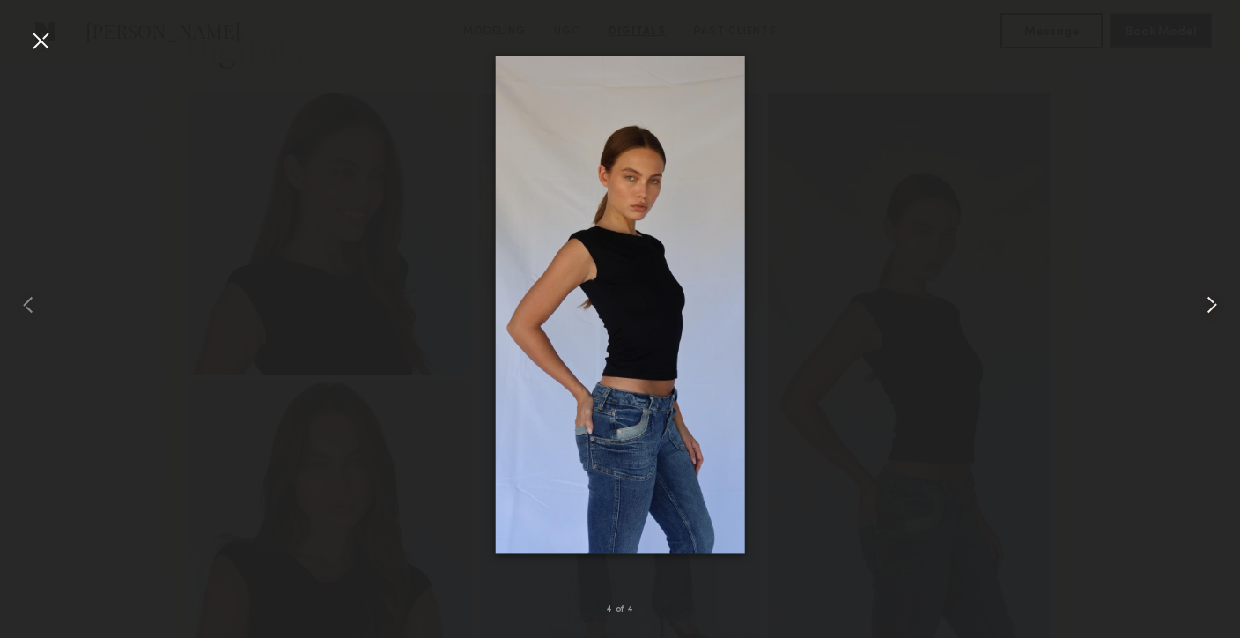
click at [1216, 302] on common-icon at bounding box center [1212, 305] width 28 height 28
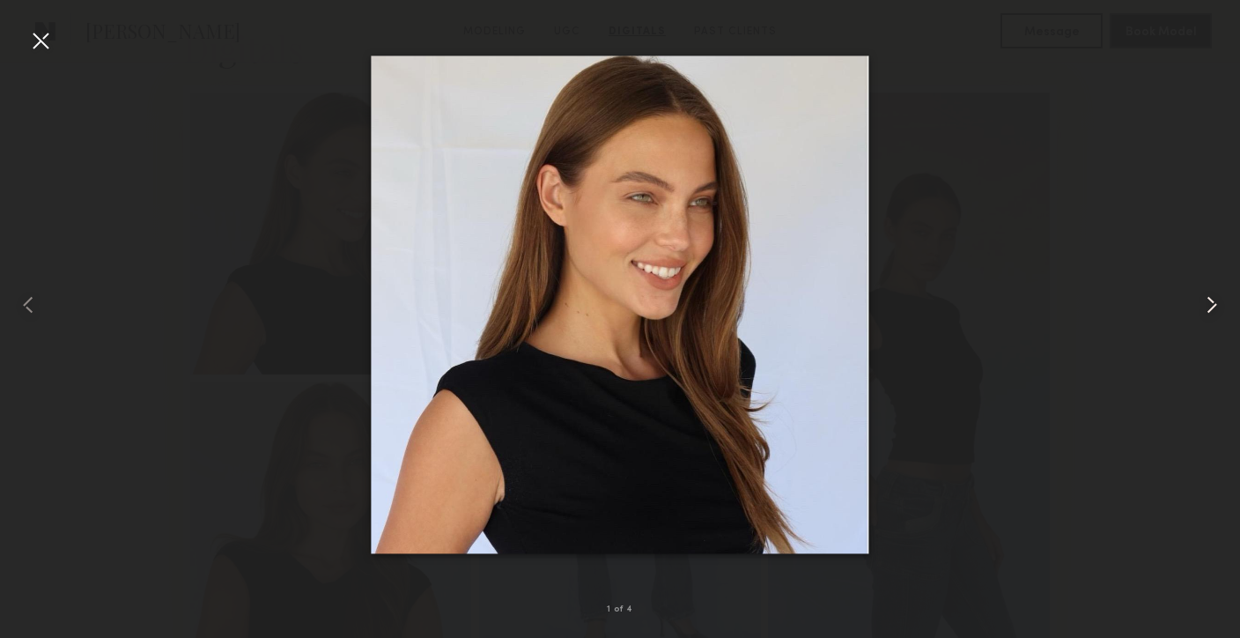
click at [1216, 302] on common-icon at bounding box center [1212, 305] width 28 height 28
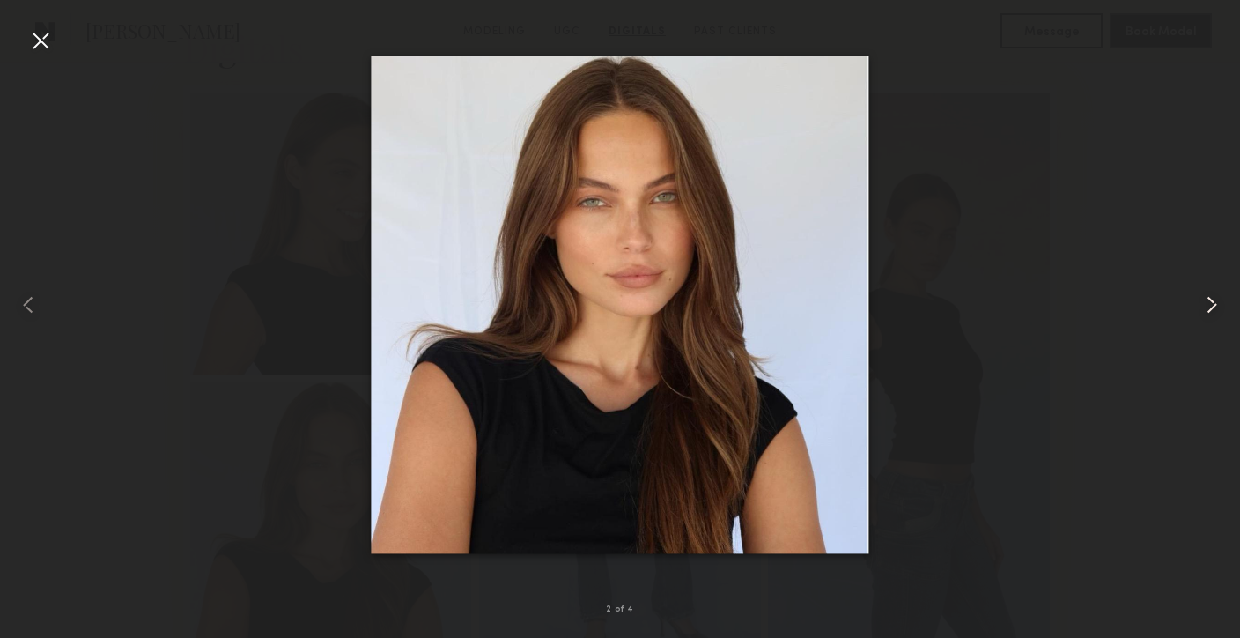
click at [1216, 302] on common-icon at bounding box center [1212, 305] width 28 height 28
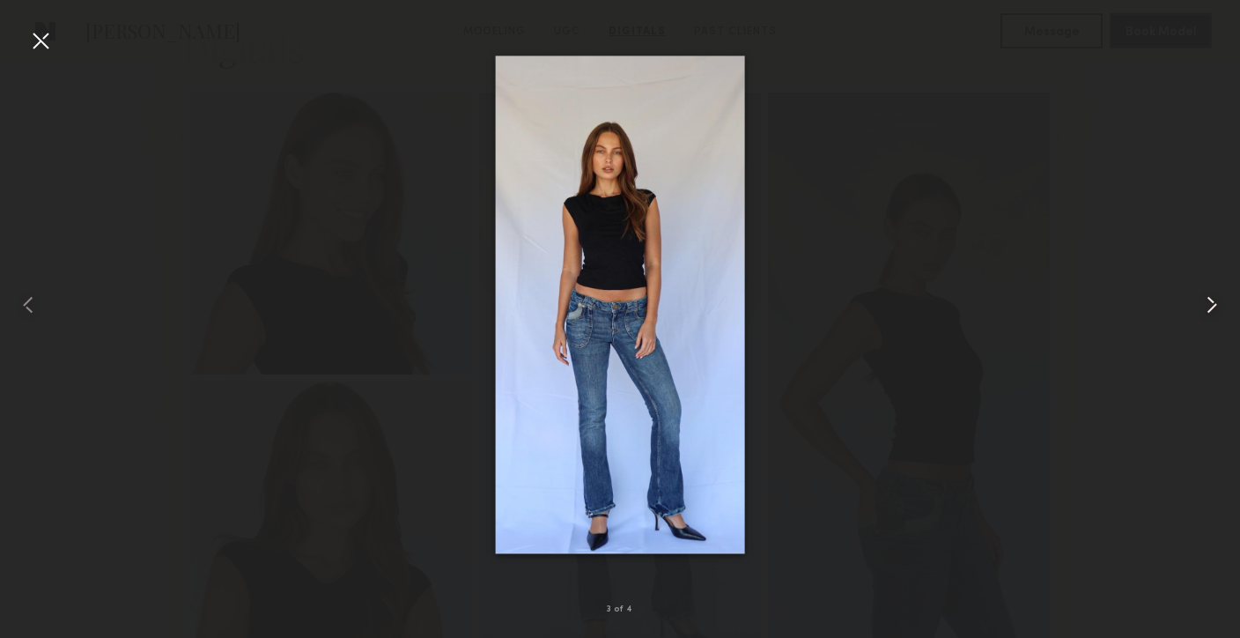
click at [1216, 302] on common-icon at bounding box center [1212, 305] width 28 height 28
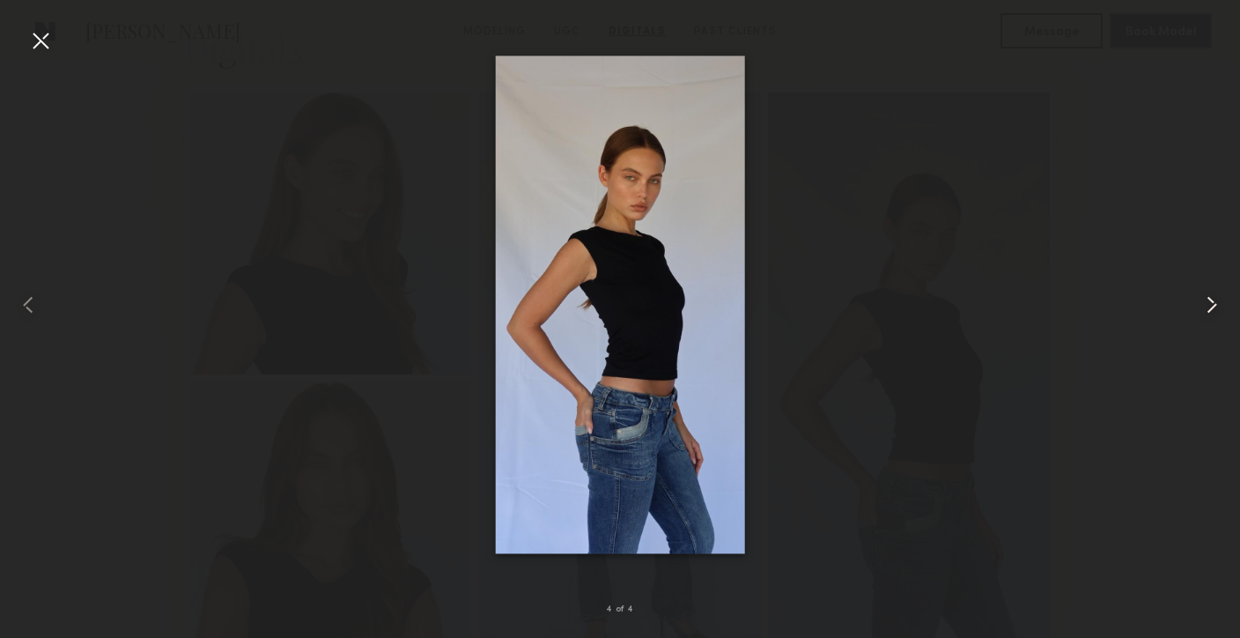
click at [1216, 302] on common-icon at bounding box center [1212, 305] width 28 height 28
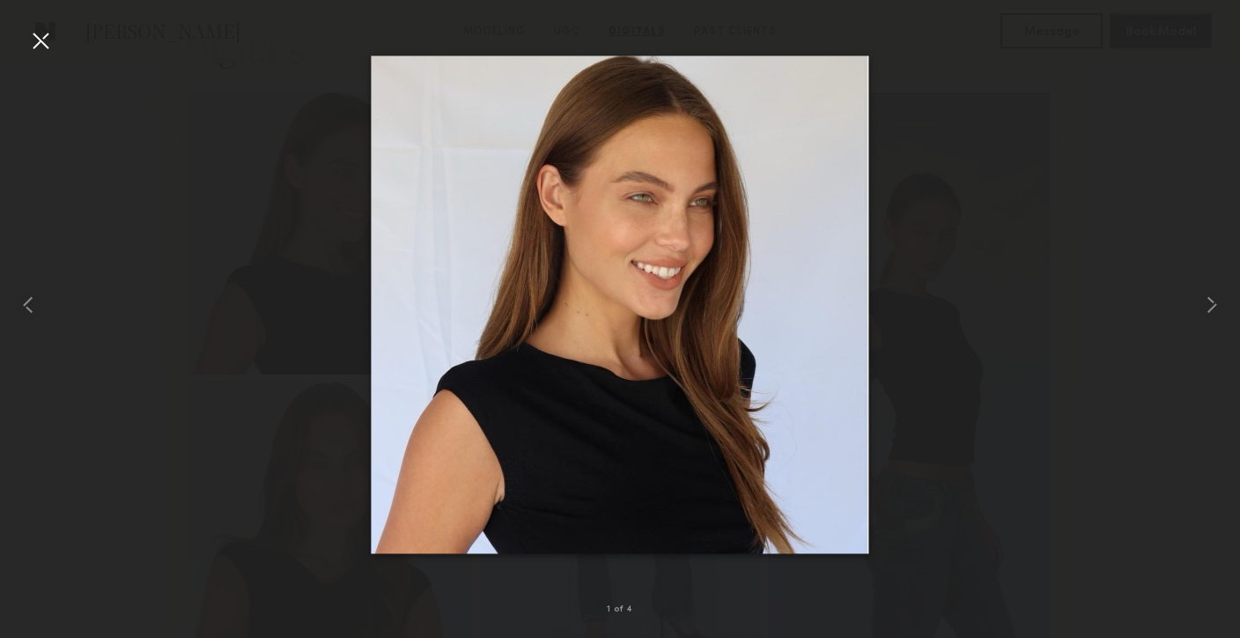
click at [57, 49] on div at bounding box center [620, 304] width 1240 height 553
click at [44, 47] on div at bounding box center [40, 40] width 28 height 28
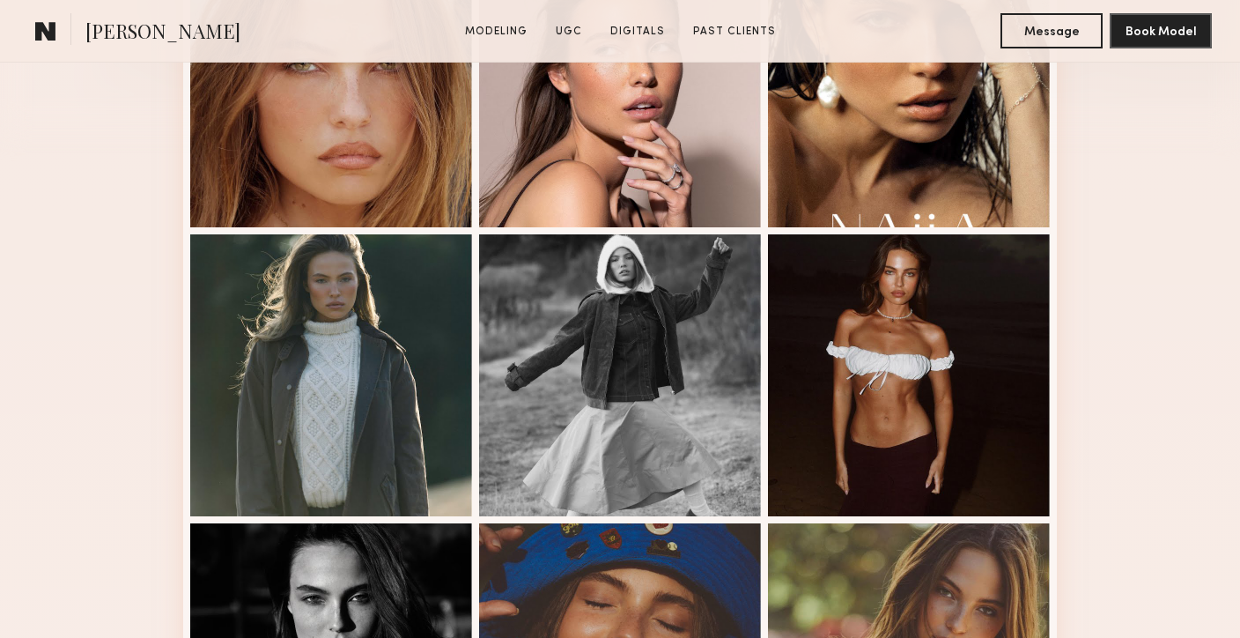
scroll to position [0, 0]
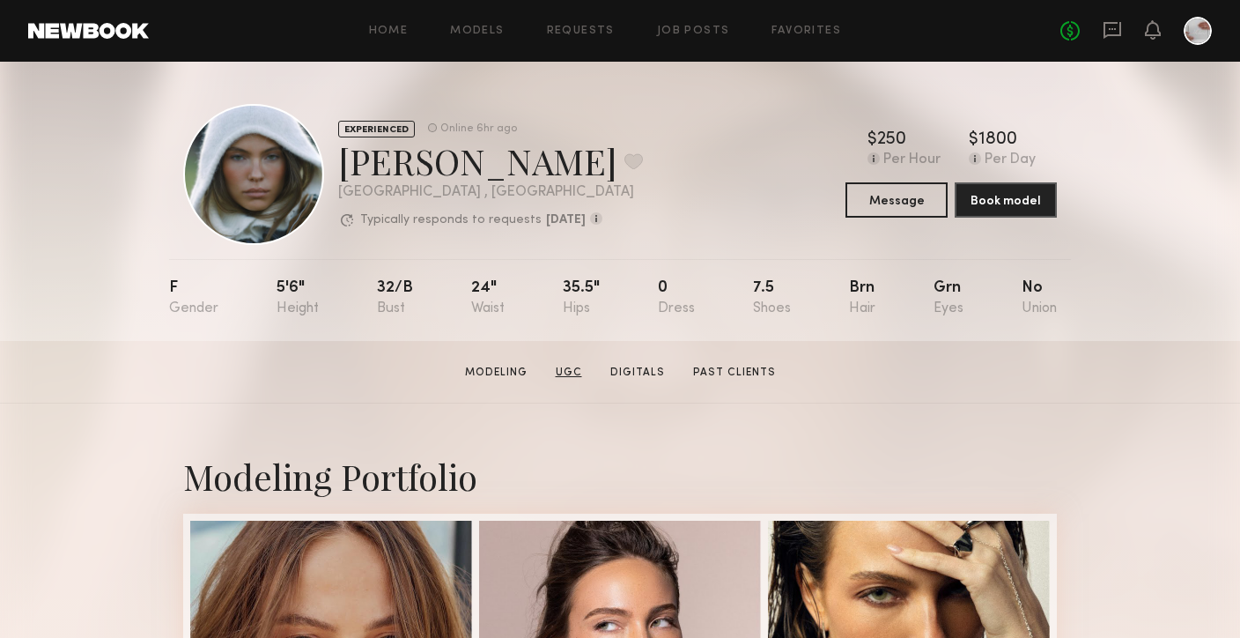
click at [578, 370] on link "UGC" at bounding box center [569, 373] width 41 height 16
click at [625, 161] on button at bounding box center [634, 161] width 19 height 16
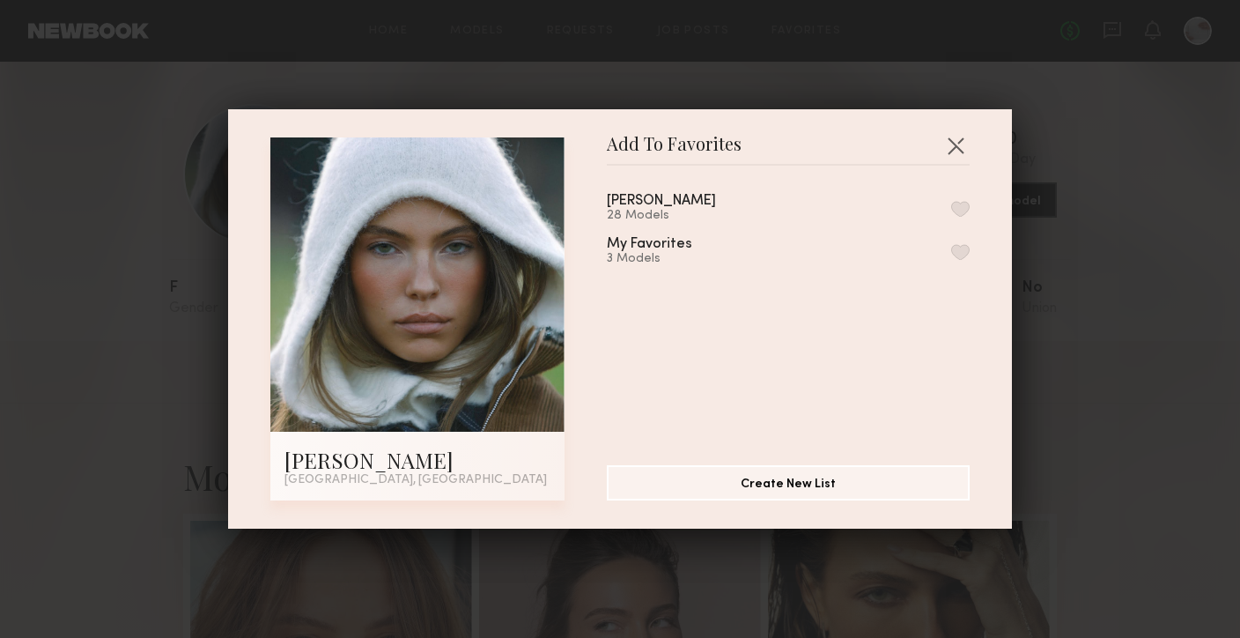
click at [964, 203] on button "button" at bounding box center [961, 209] width 19 height 16
click at [961, 137] on button "button" at bounding box center [956, 145] width 28 height 28
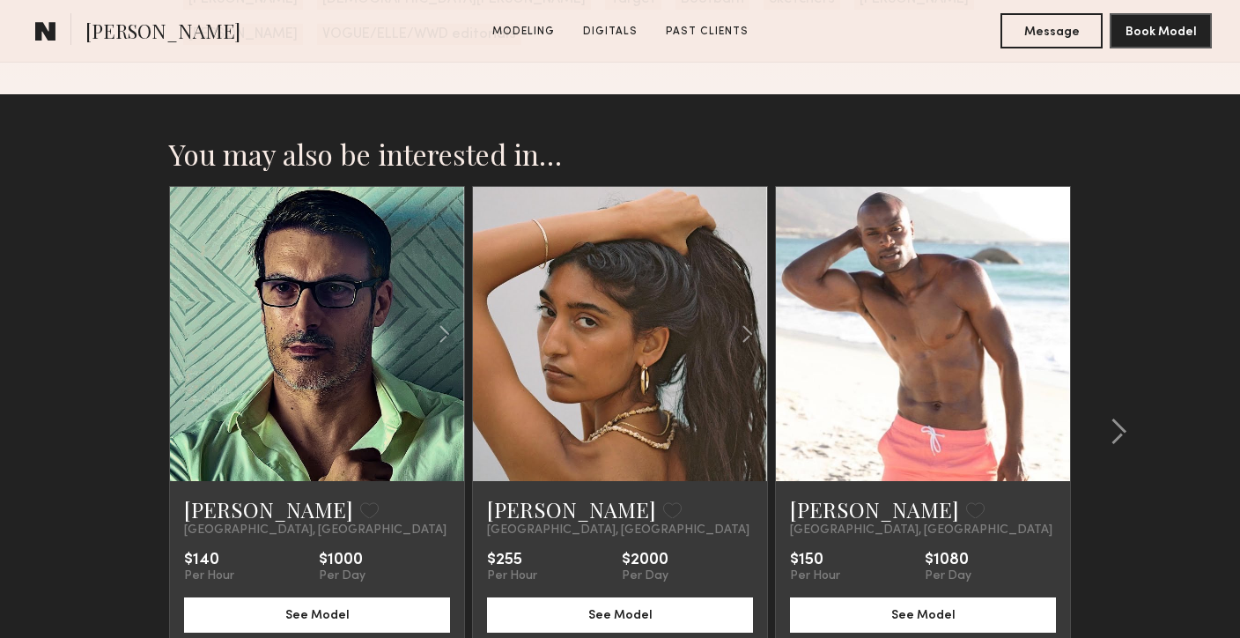
scroll to position [2707, 0]
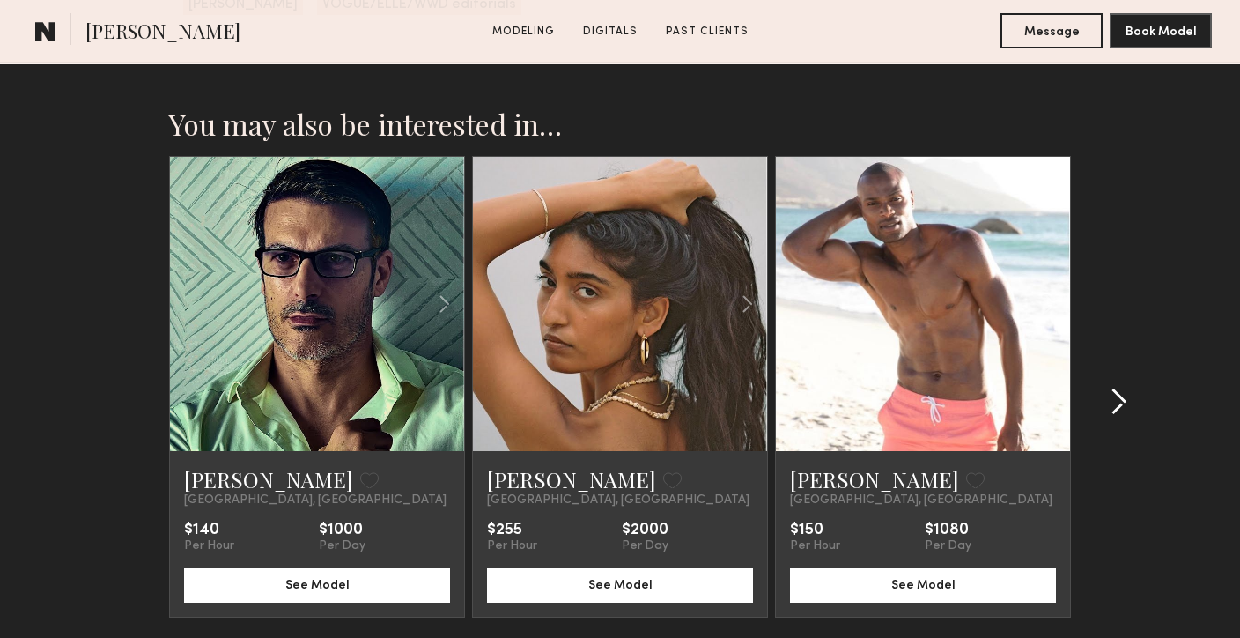
click at [1115, 388] on common-icon at bounding box center [1119, 402] width 18 height 28
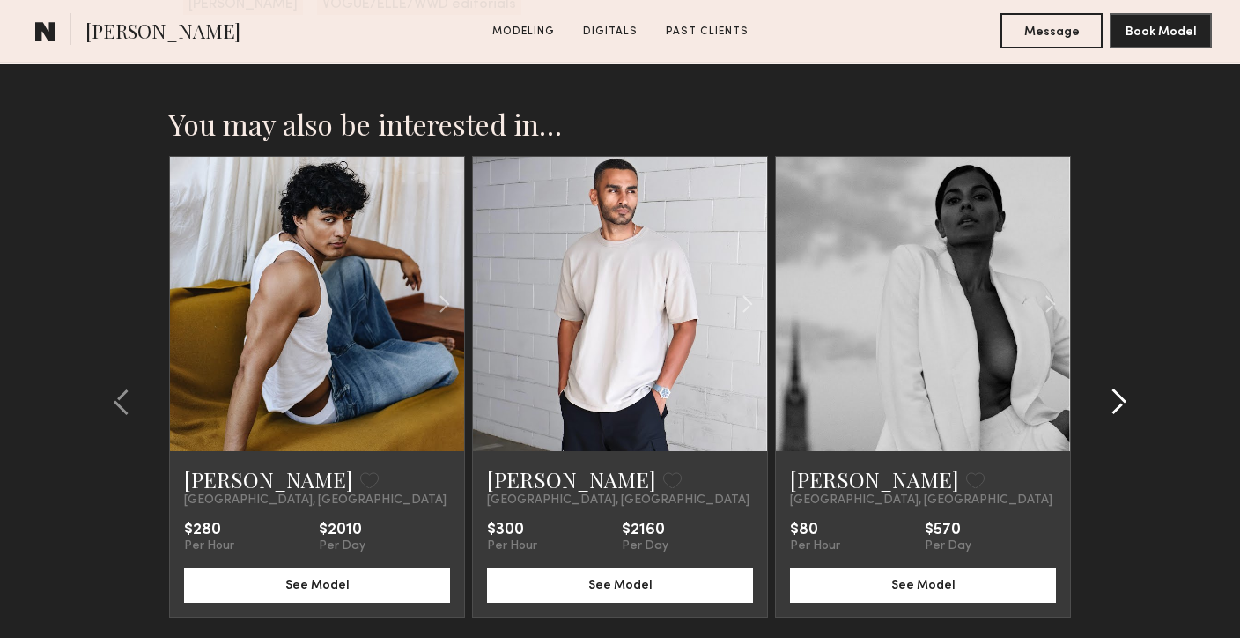
click at [1115, 388] on common-icon at bounding box center [1119, 402] width 18 height 28
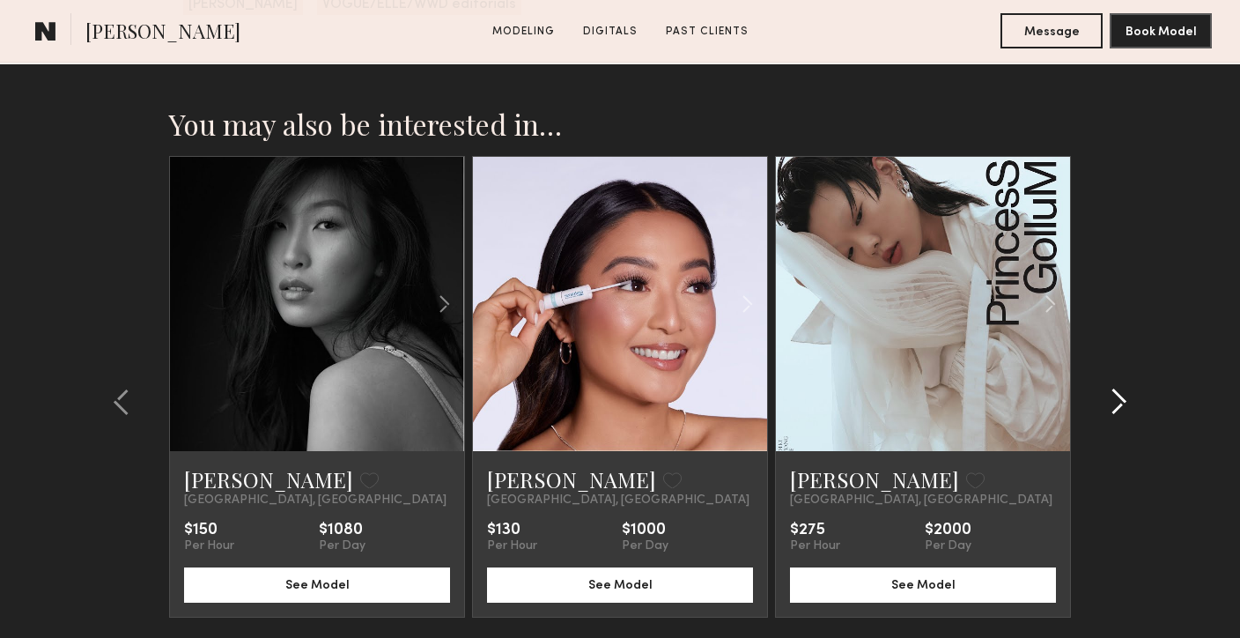
click at [1114, 388] on common-icon at bounding box center [1119, 402] width 18 height 28
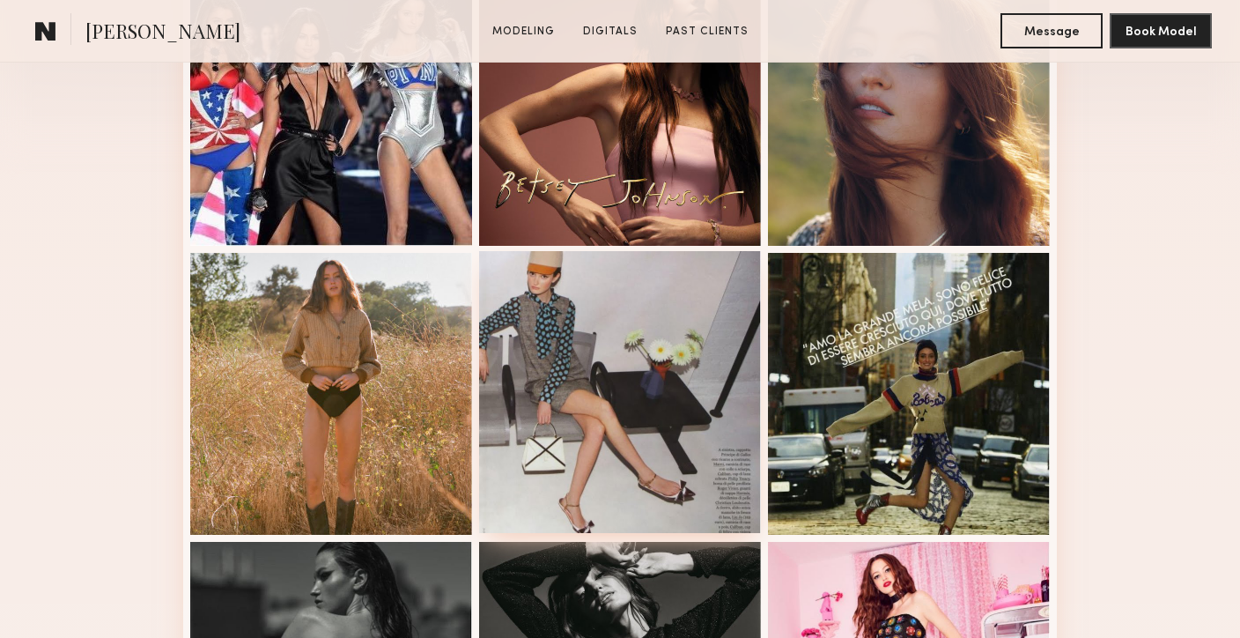
scroll to position [502, 0]
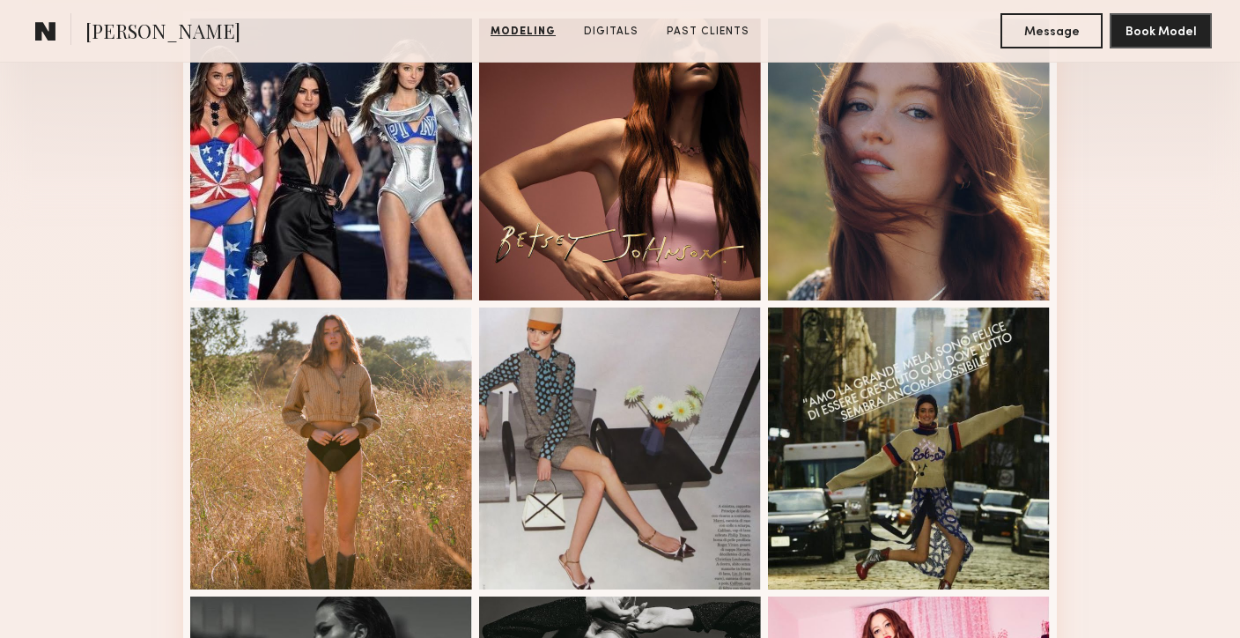
click at [526, 33] on link "Modeling" at bounding box center [523, 32] width 79 height 16
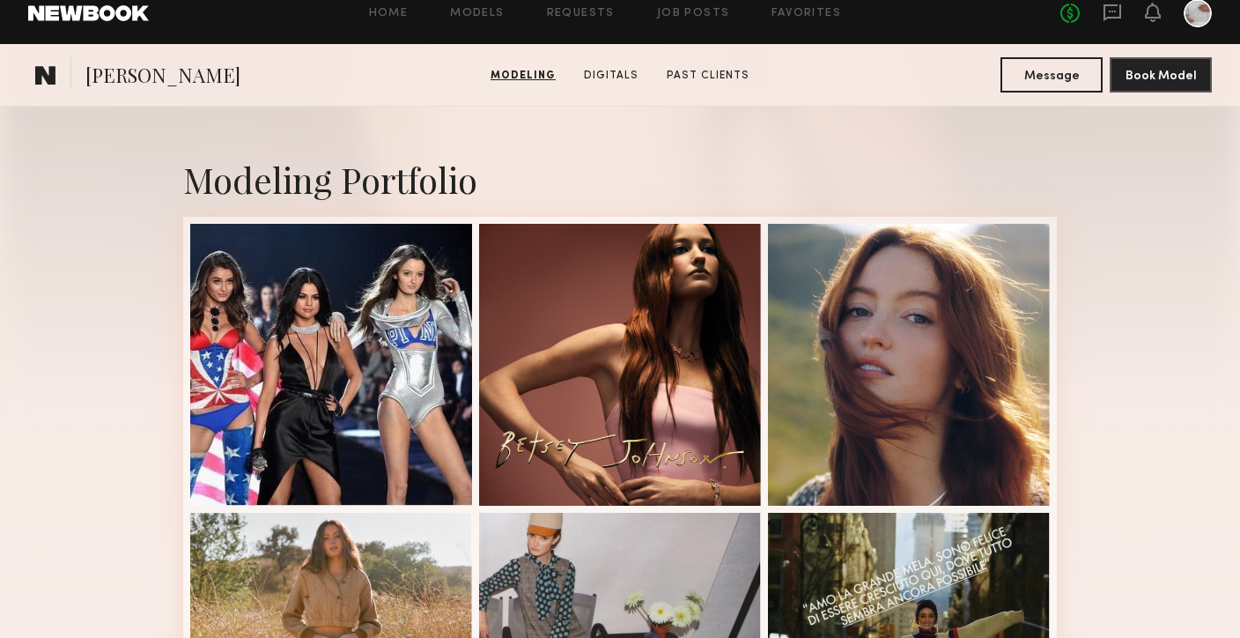
scroll to position [297, 0]
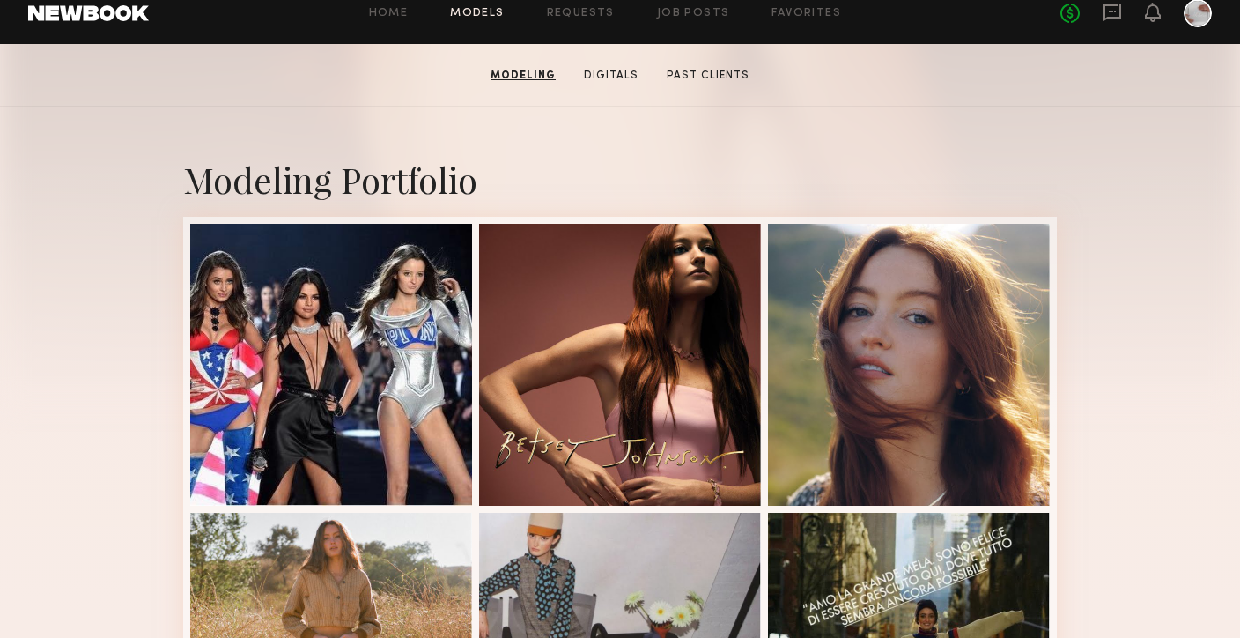
click at [467, 11] on link "Models" at bounding box center [477, 13] width 54 height 11
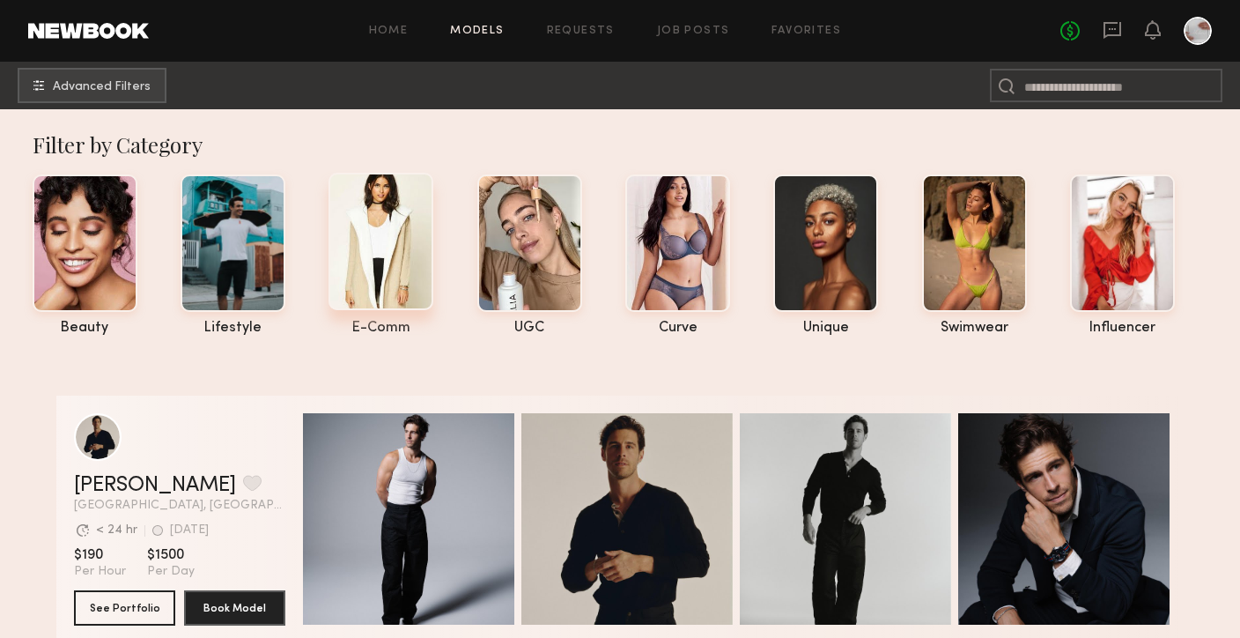
click at [403, 294] on div at bounding box center [381, 241] width 105 height 137
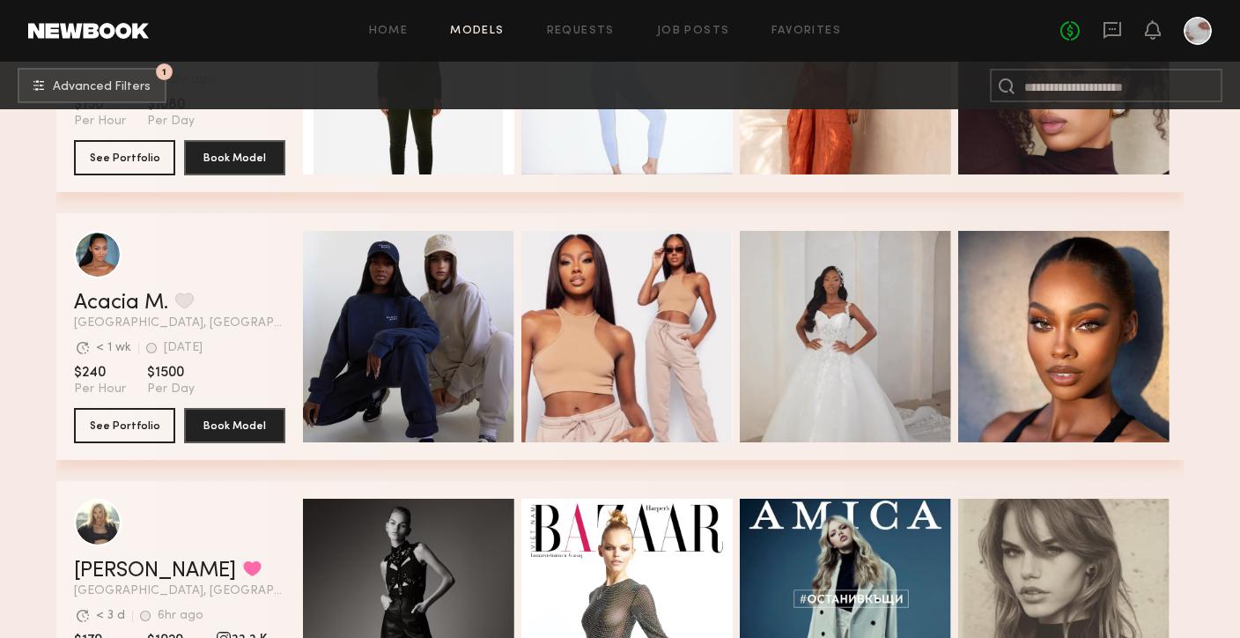
scroll to position [16794, 0]
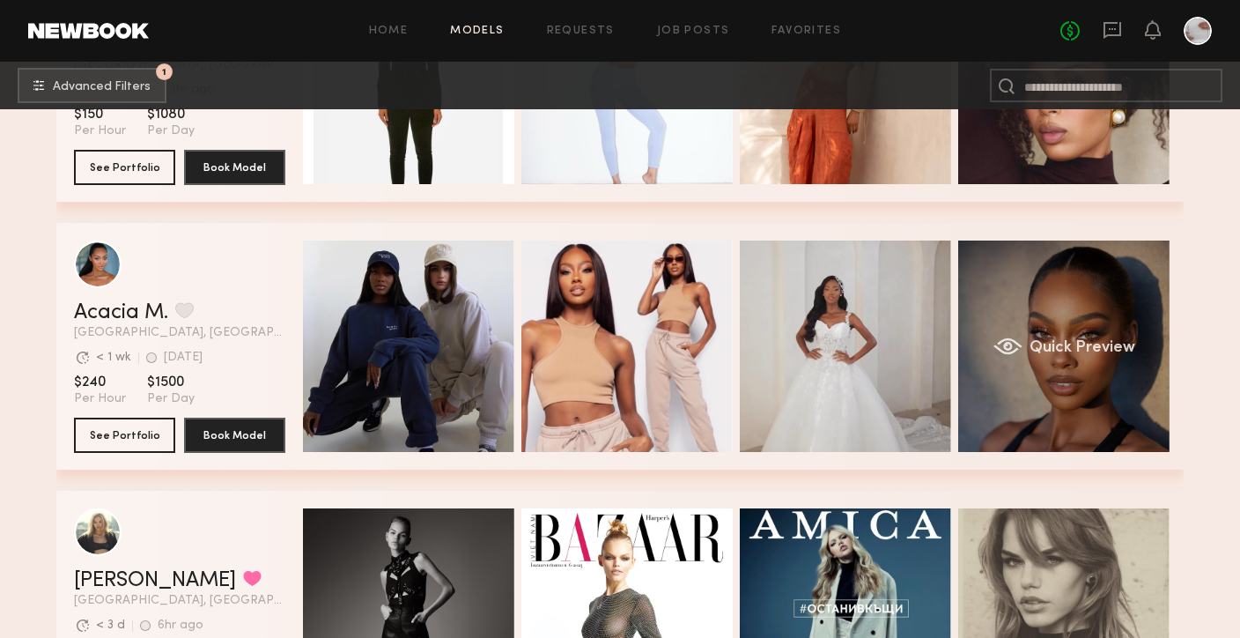
click at [1046, 415] on div "Quick Preview" at bounding box center [1064, 346] width 211 height 211
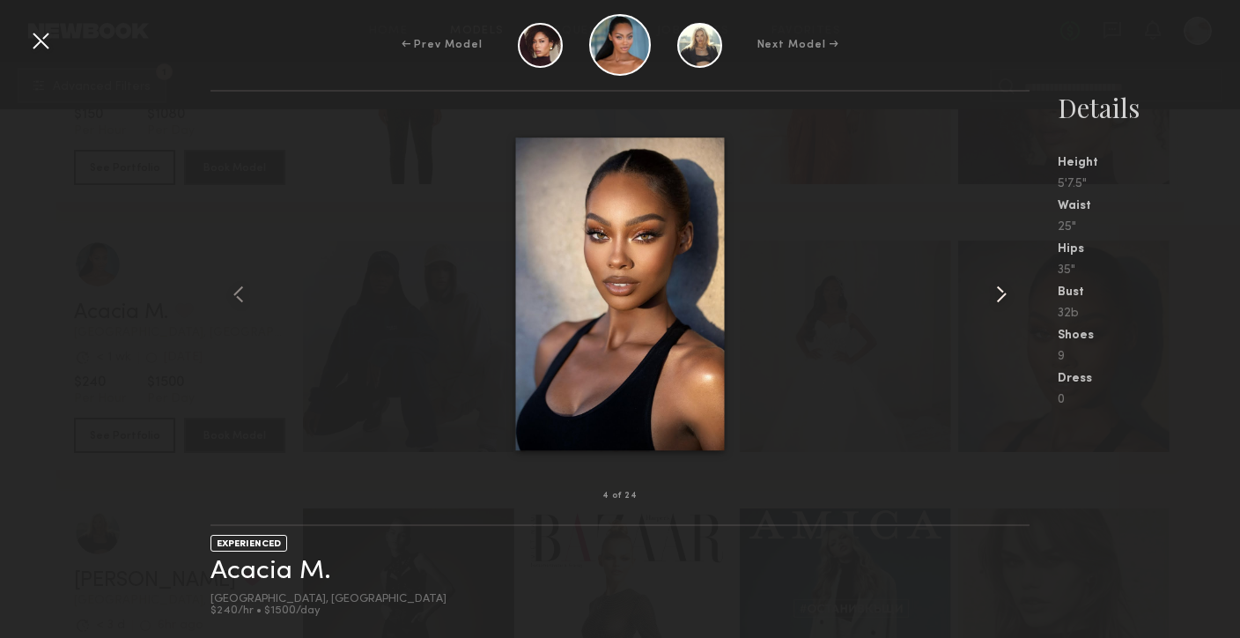
click at [1009, 297] on common-icon at bounding box center [1002, 294] width 28 height 28
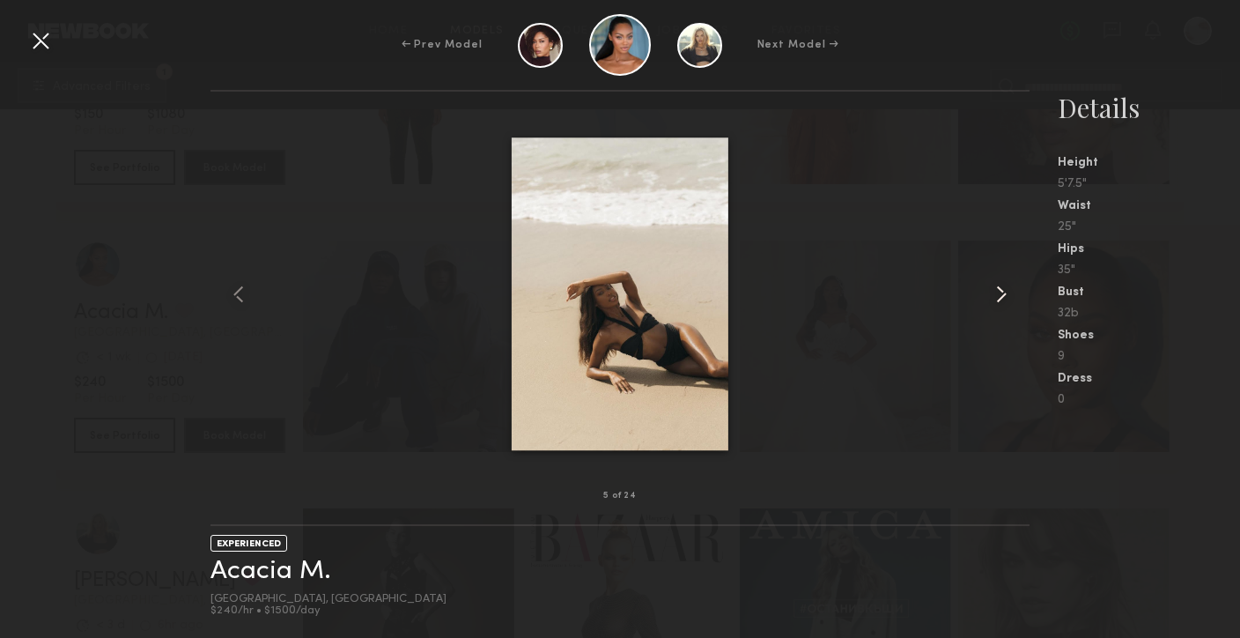
click at [1009, 297] on common-icon at bounding box center [1002, 294] width 28 height 28
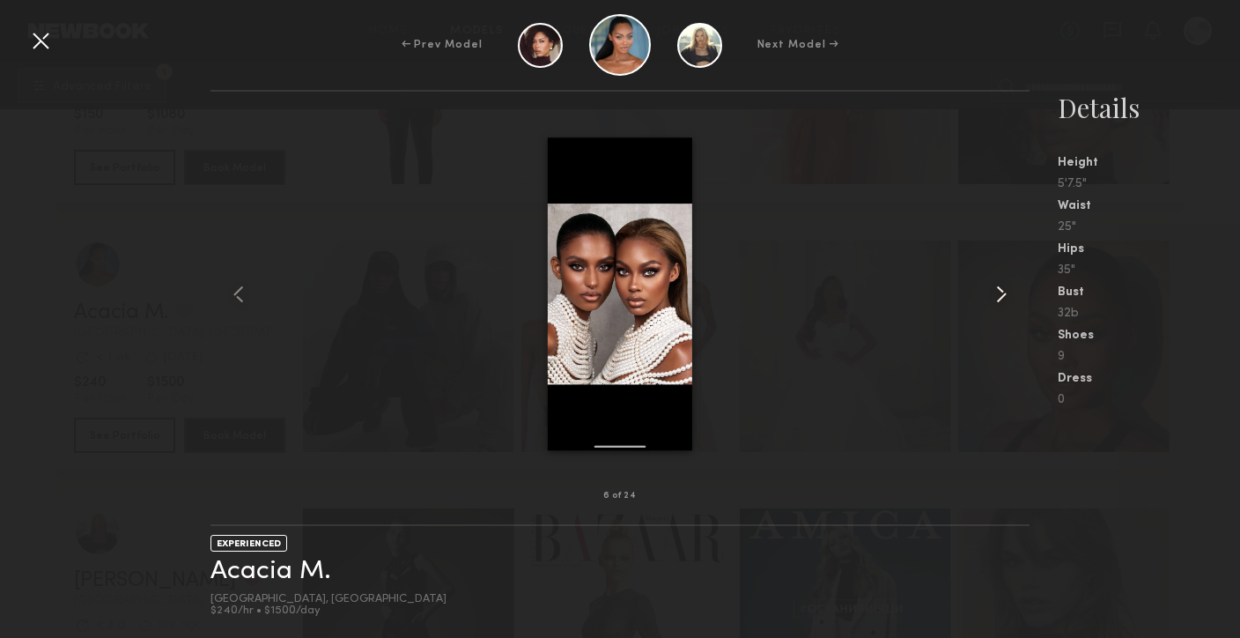
click at [1009, 297] on common-icon at bounding box center [1002, 294] width 28 height 28
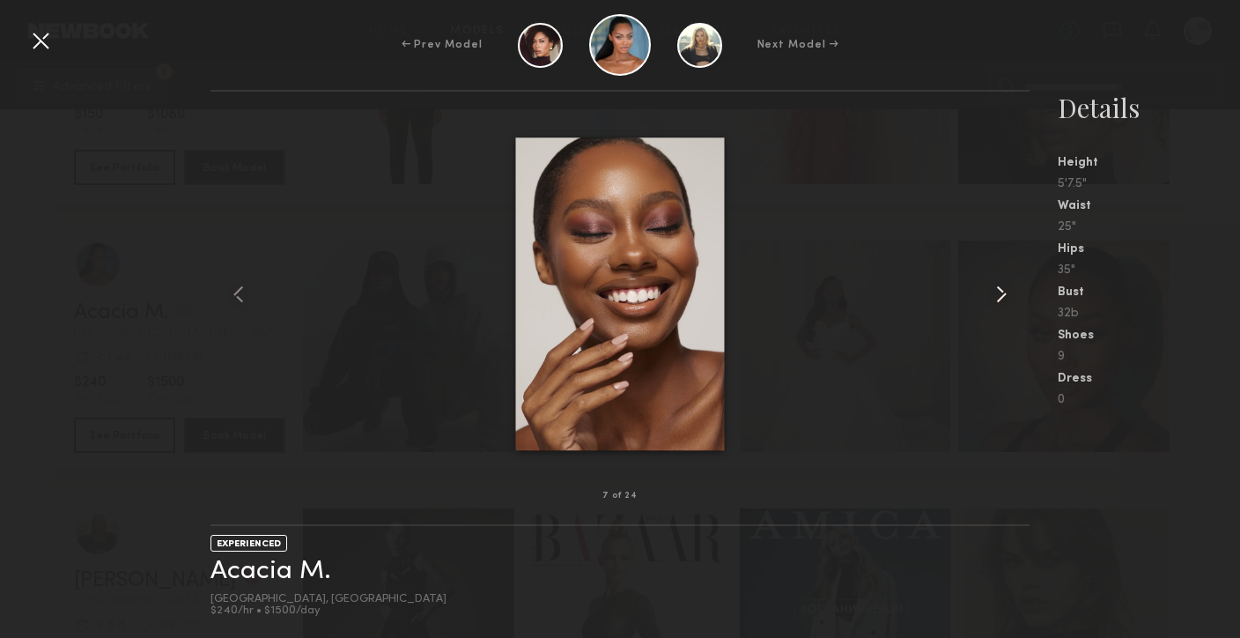
click at [1009, 297] on common-icon at bounding box center [1002, 294] width 28 height 28
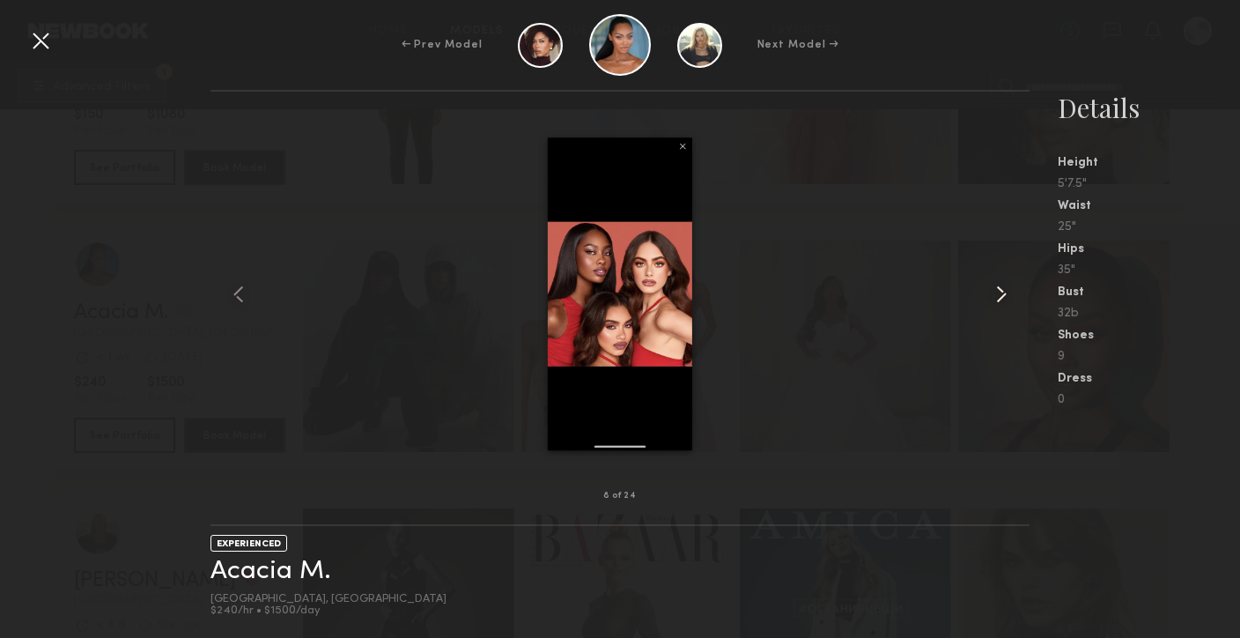
click at [1009, 297] on common-icon at bounding box center [1002, 294] width 28 height 28
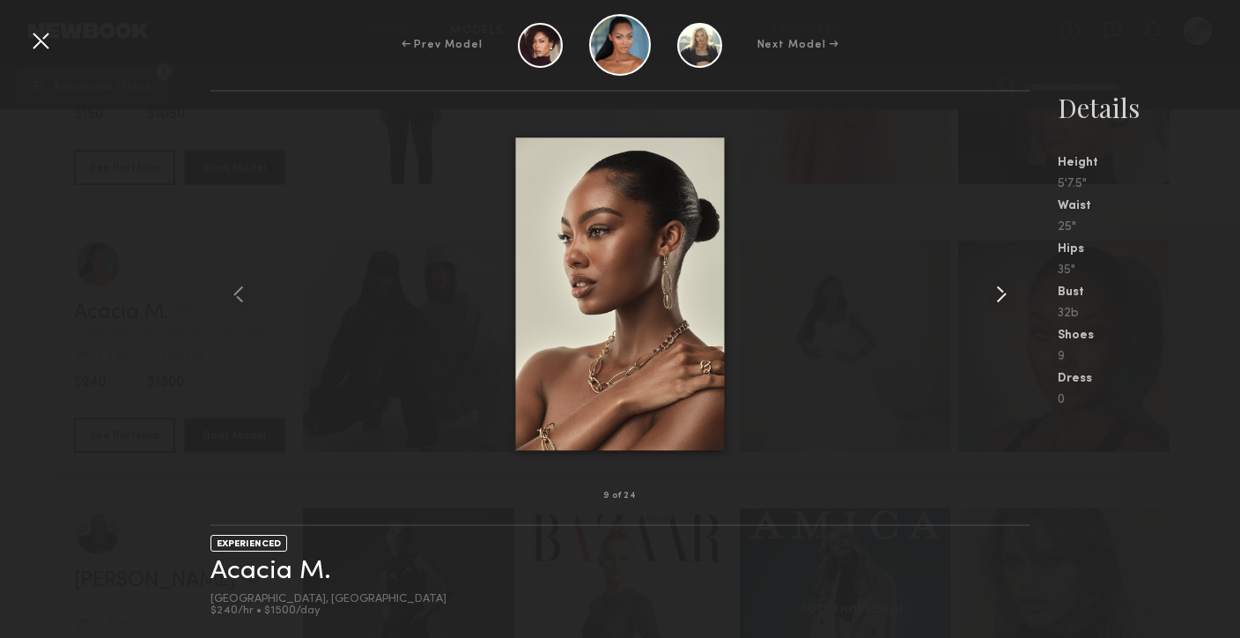
click at [1009, 297] on common-icon at bounding box center [1002, 294] width 28 height 28
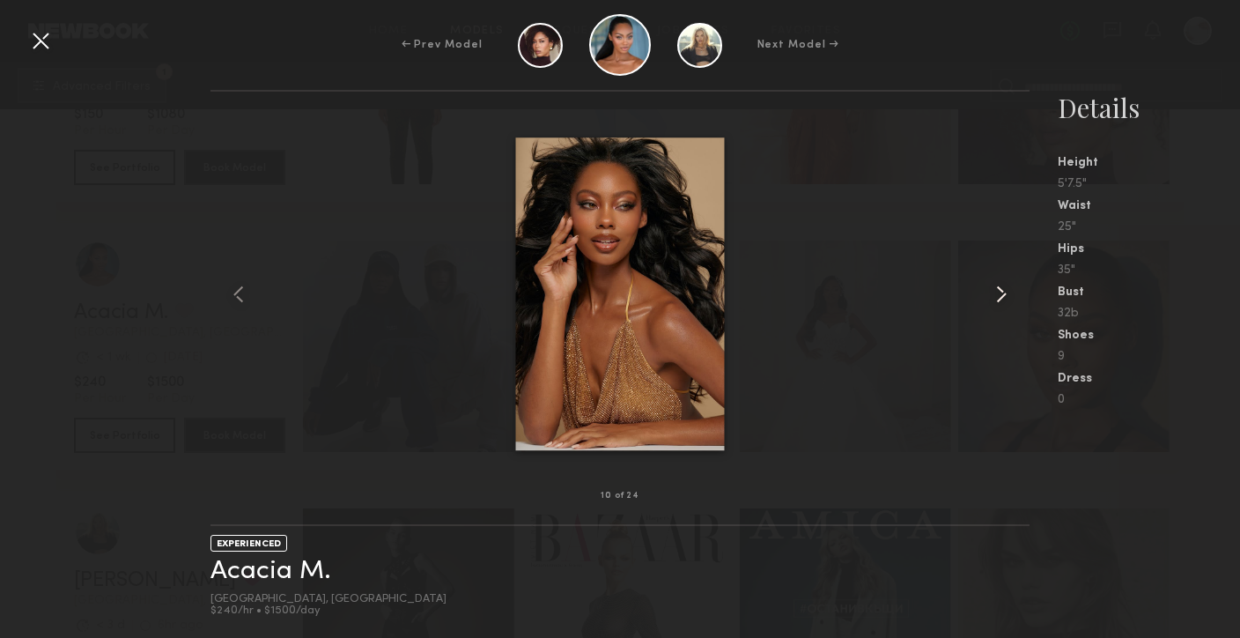
click at [1009, 297] on common-icon at bounding box center [1002, 294] width 28 height 28
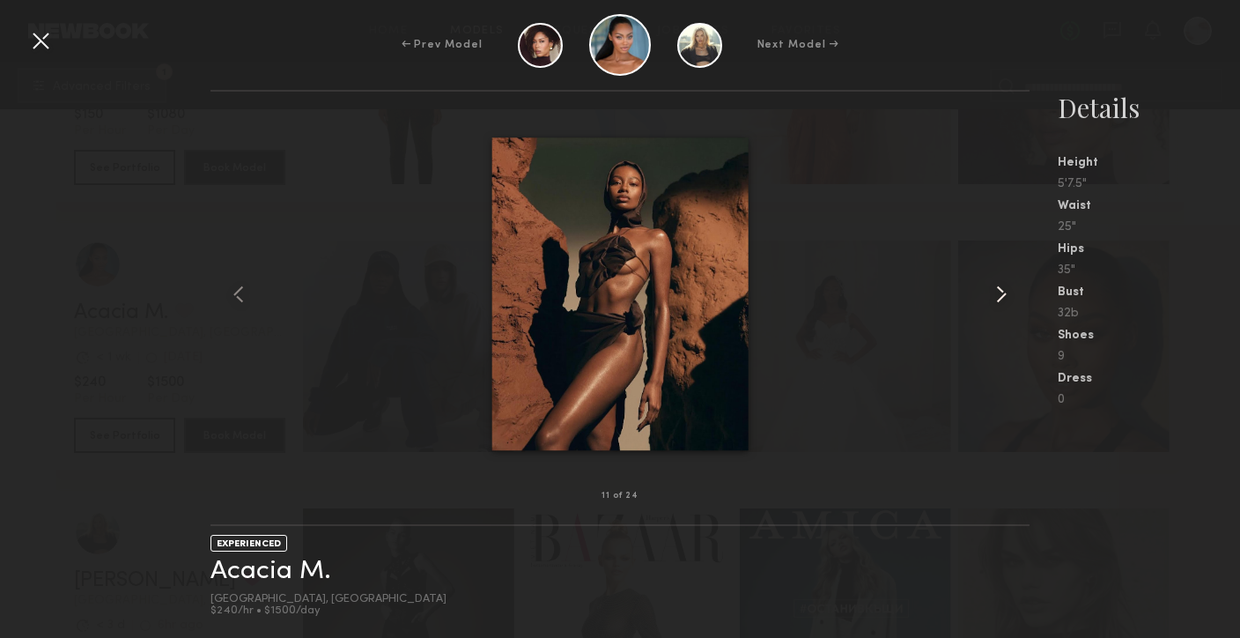
click at [1009, 297] on common-icon at bounding box center [1002, 294] width 28 height 28
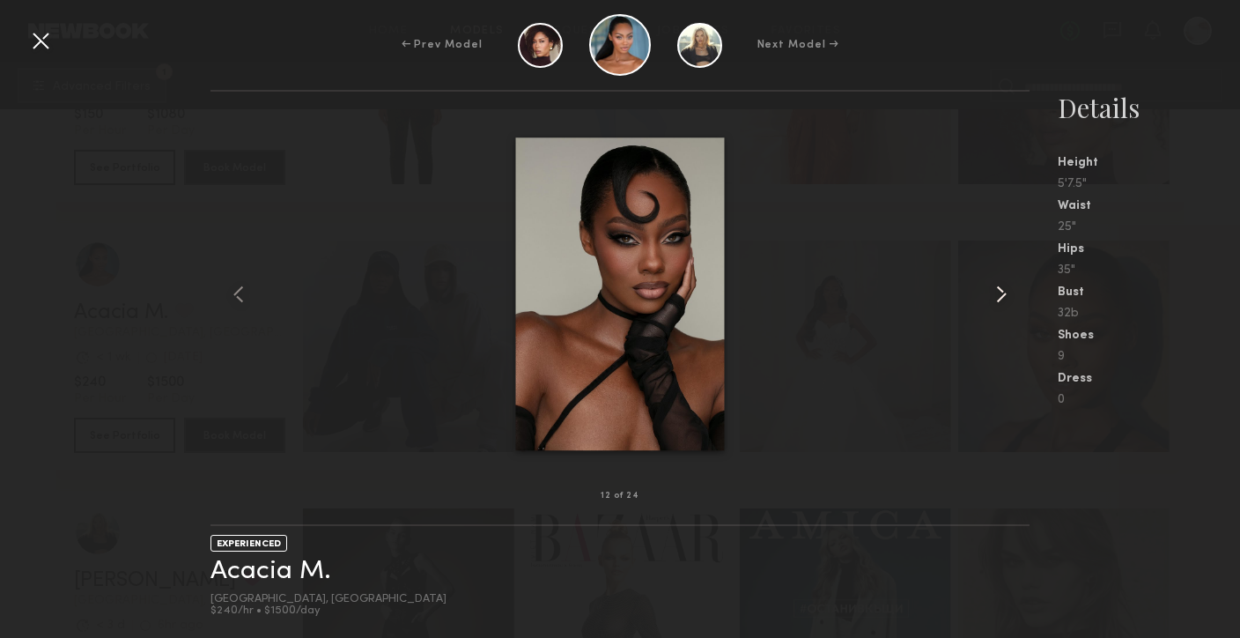
click at [1009, 297] on common-icon at bounding box center [1002, 294] width 28 height 28
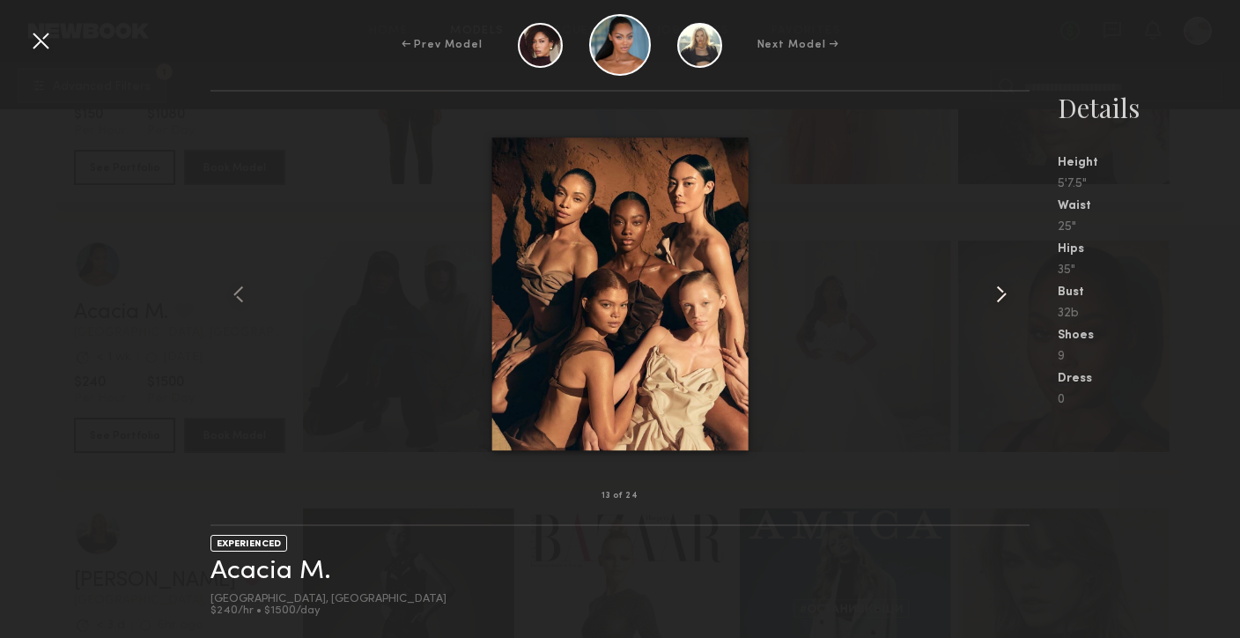
click at [1009, 297] on common-icon at bounding box center [1002, 294] width 28 height 28
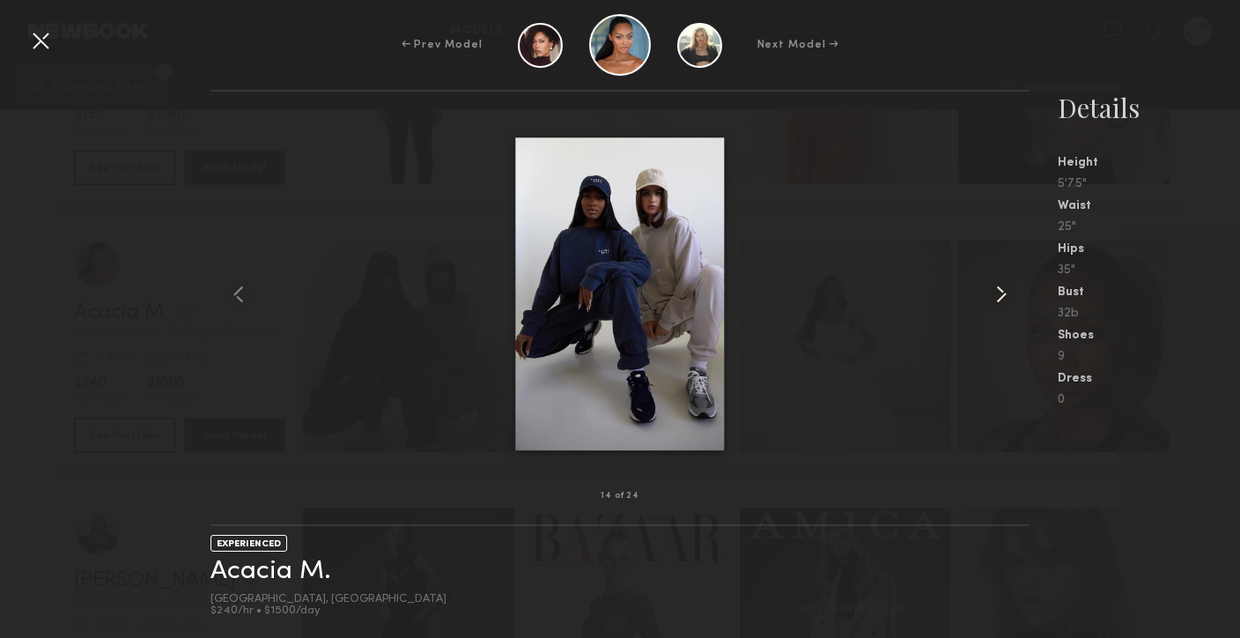
click at [1009, 297] on common-icon at bounding box center [1002, 294] width 28 height 28
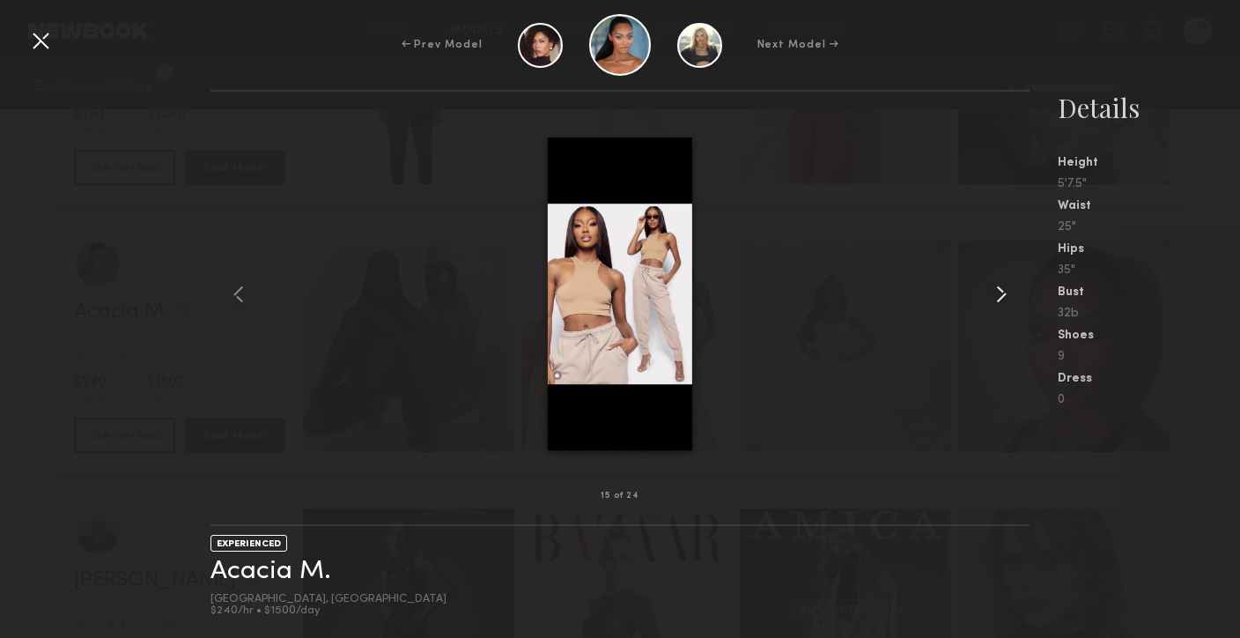
click at [1009, 297] on common-icon at bounding box center [1002, 294] width 28 height 28
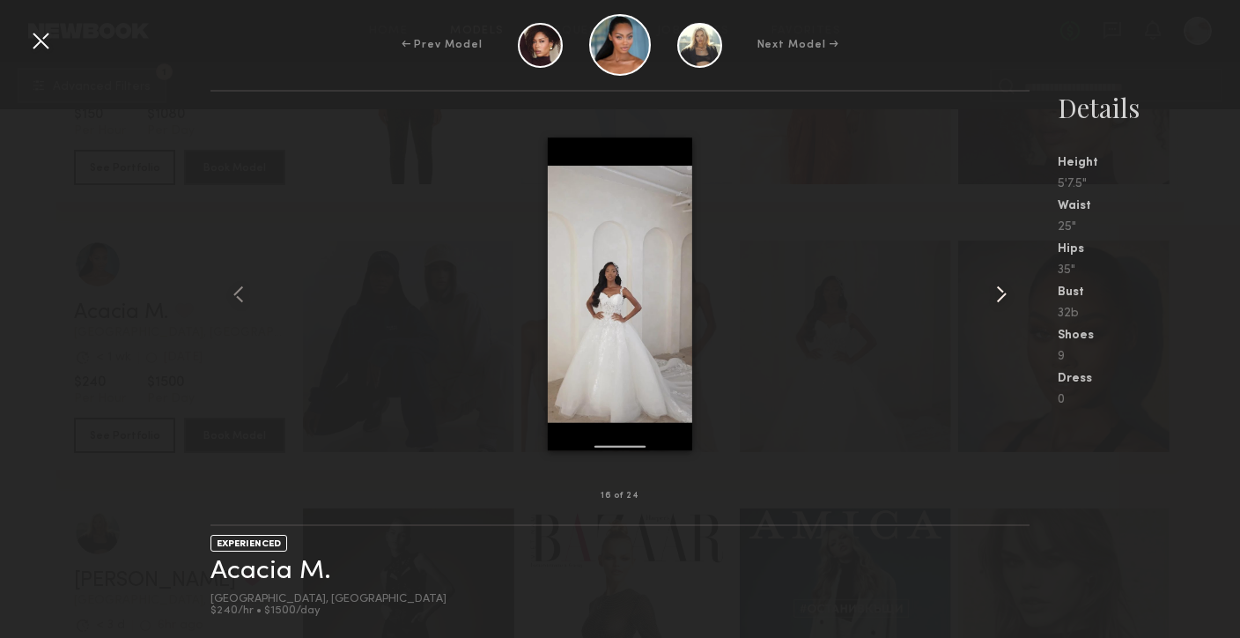
click at [1009, 297] on common-icon at bounding box center [1002, 294] width 28 height 28
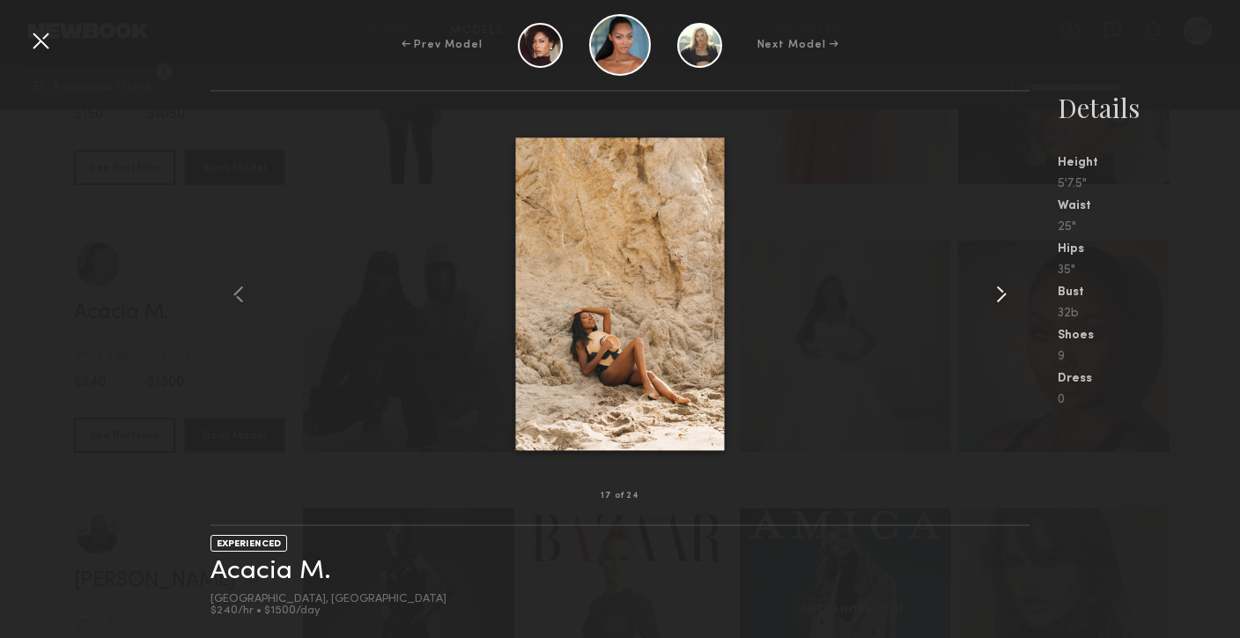
click at [1009, 297] on common-icon at bounding box center [1002, 294] width 28 height 28
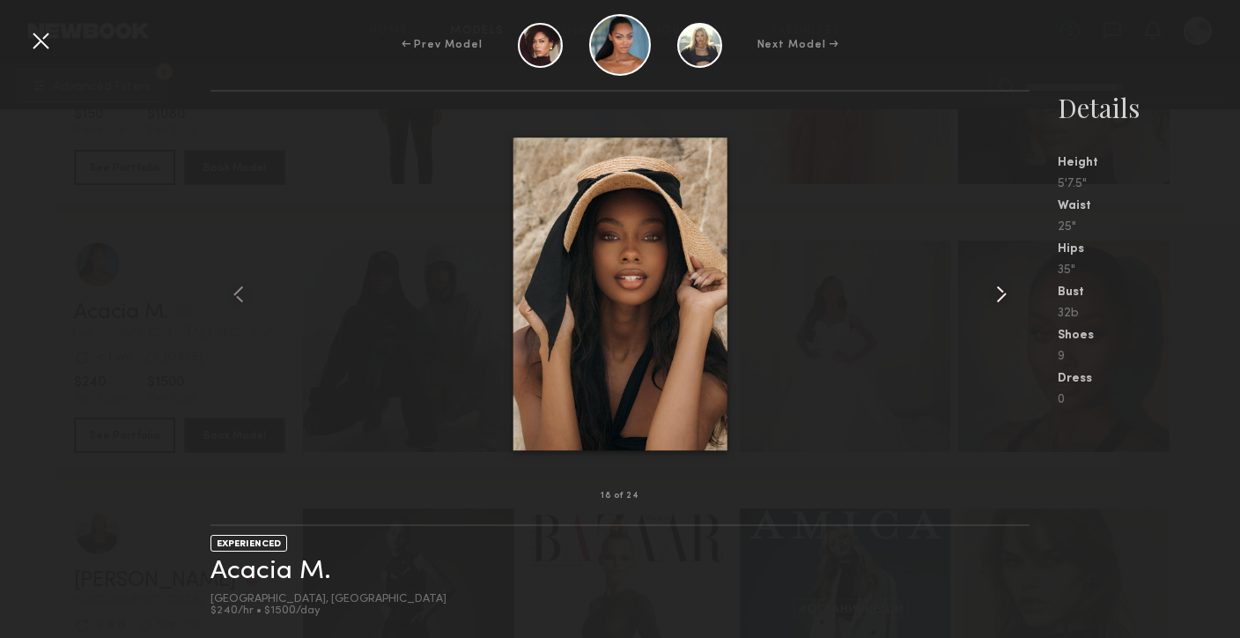
click at [1009, 297] on common-icon at bounding box center [1002, 294] width 28 height 28
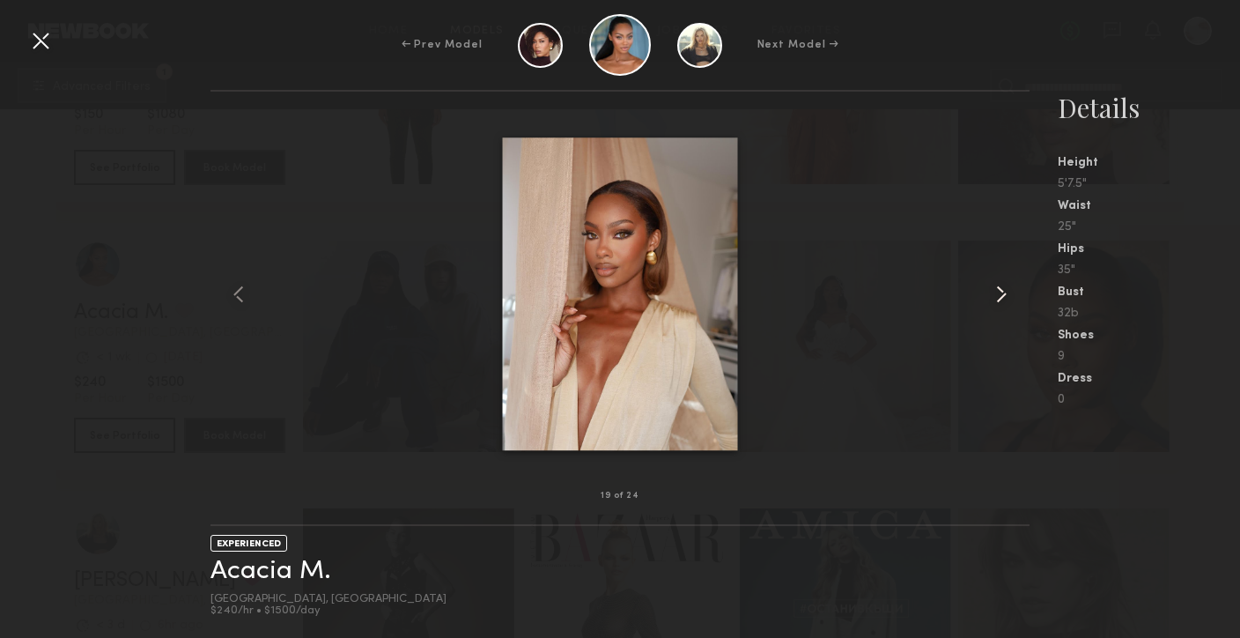
click at [1009, 297] on common-icon at bounding box center [1002, 294] width 28 height 28
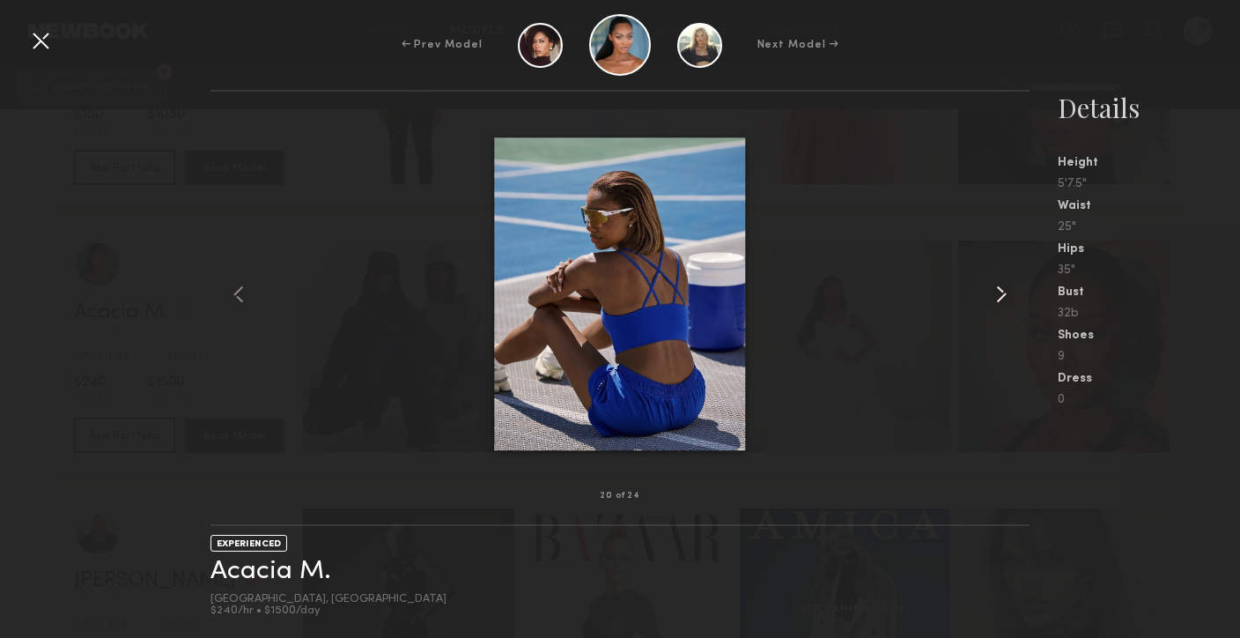
click at [1009, 297] on common-icon at bounding box center [1002, 294] width 28 height 28
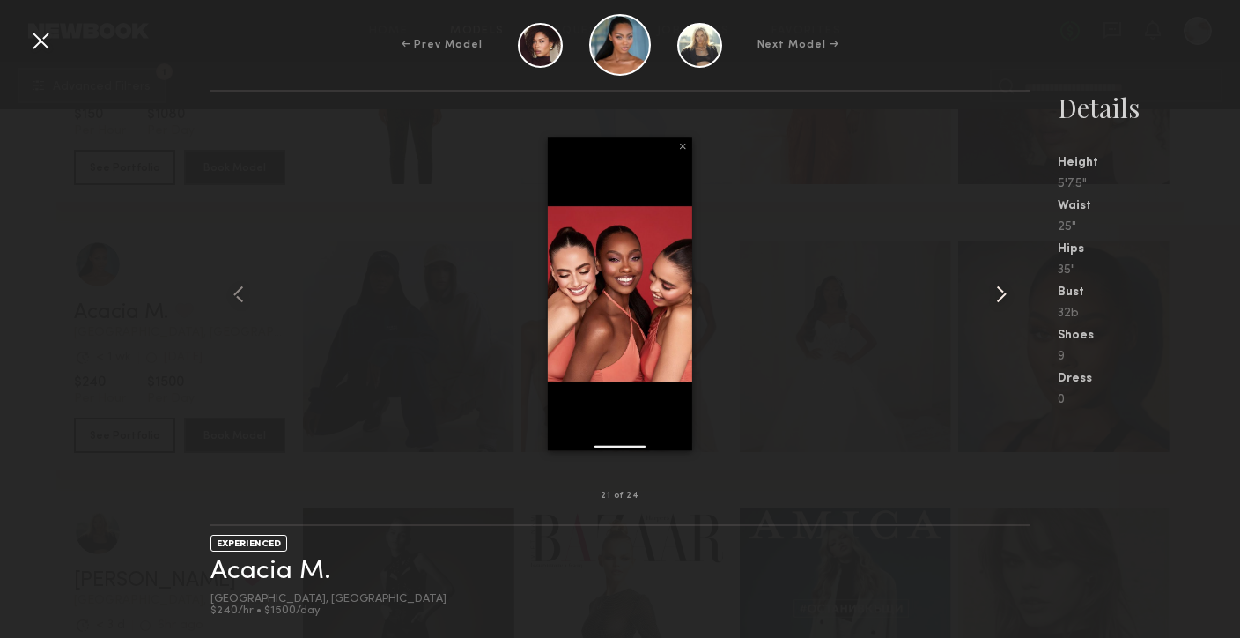
click at [1009, 297] on common-icon at bounding box center [1002, 294] width 28 height 28
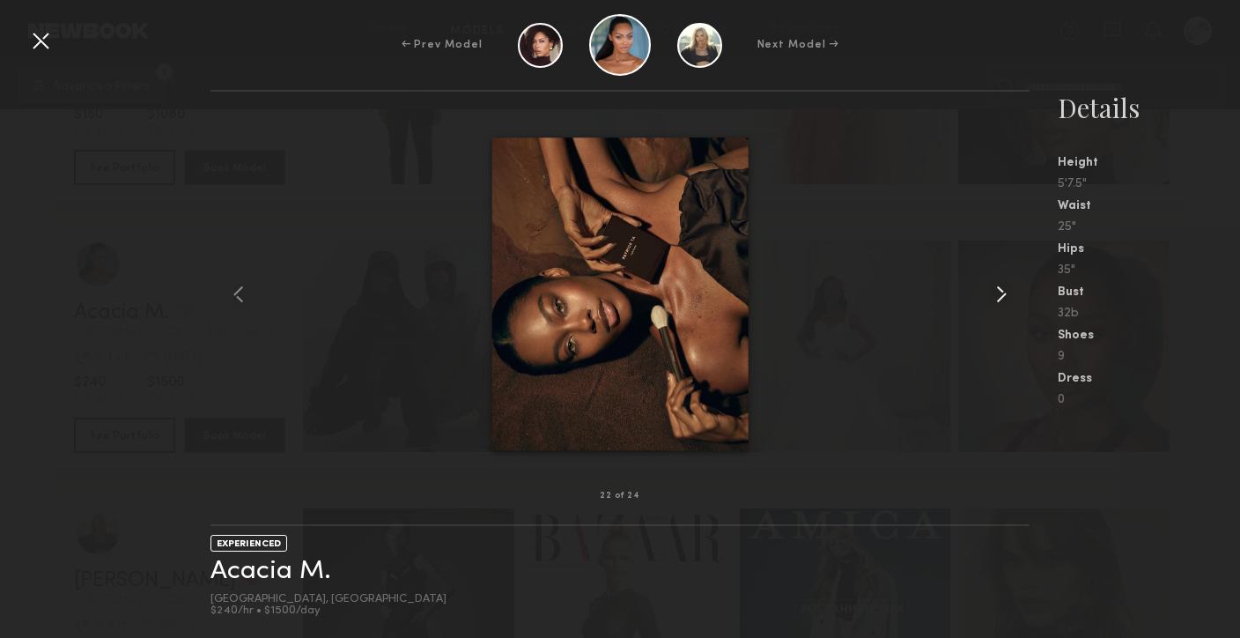
click at [1009, 297] on common-icon at bounding box center [1002, 294] width 28 height 28
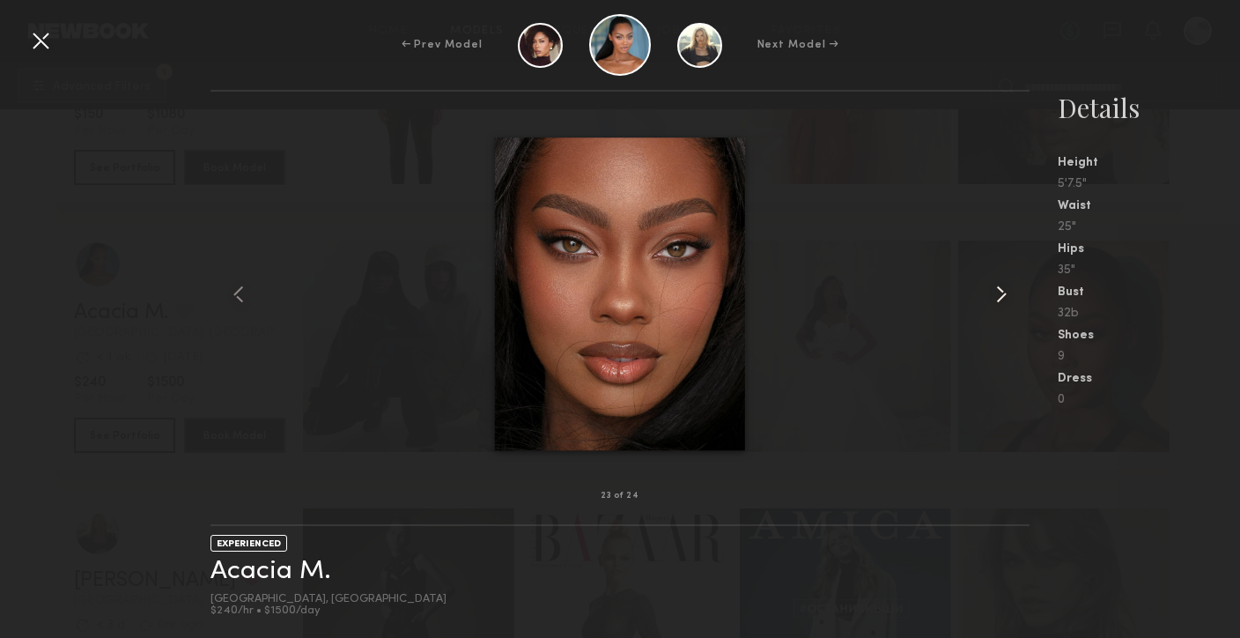
click at [1003, 294] on common-icon at bounding box center [1002, 294] width 28 height 28
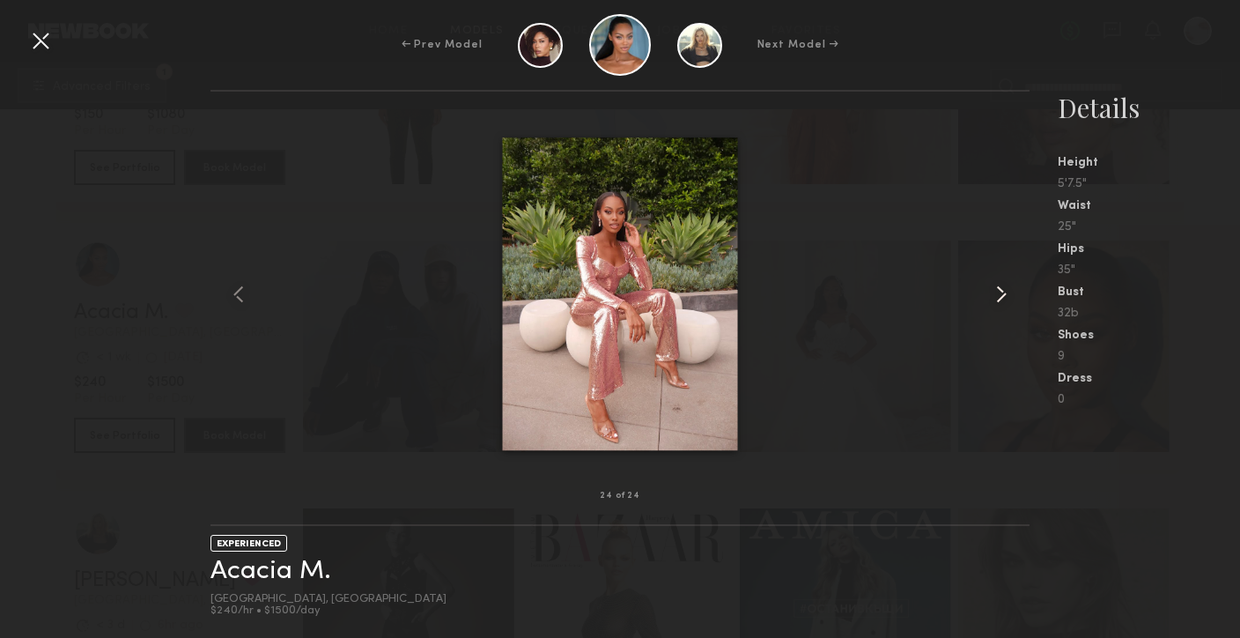
click at [1003, 294] on common-icon at bounding box center [1002, 294] width 28 height 28
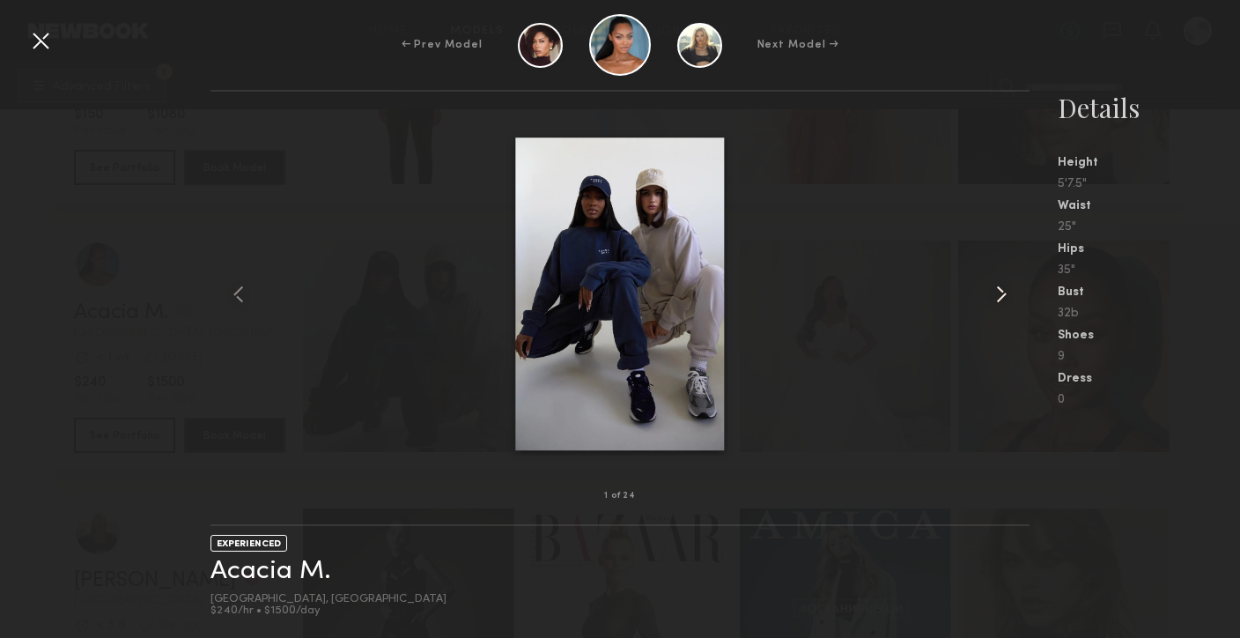
click at [1003, 294] on common-icon at bounding box center [1002, 294] width 28 height 28
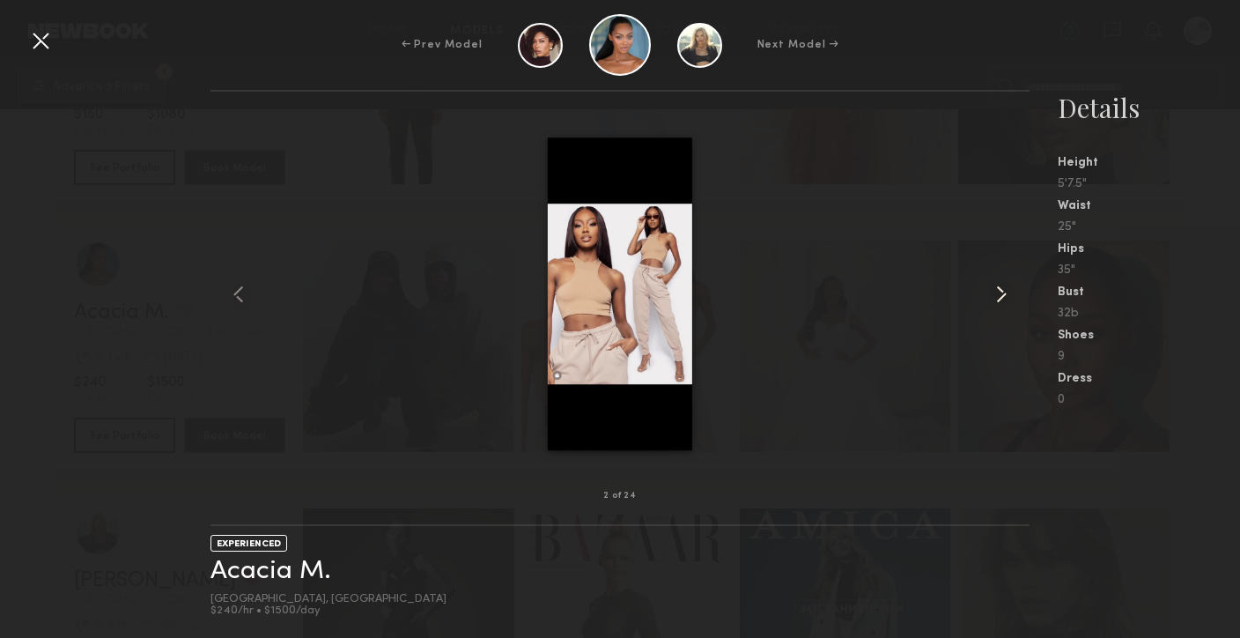
click at [1003, 294] on common-icon at bounding box center [1002, 294] width 28 height 28
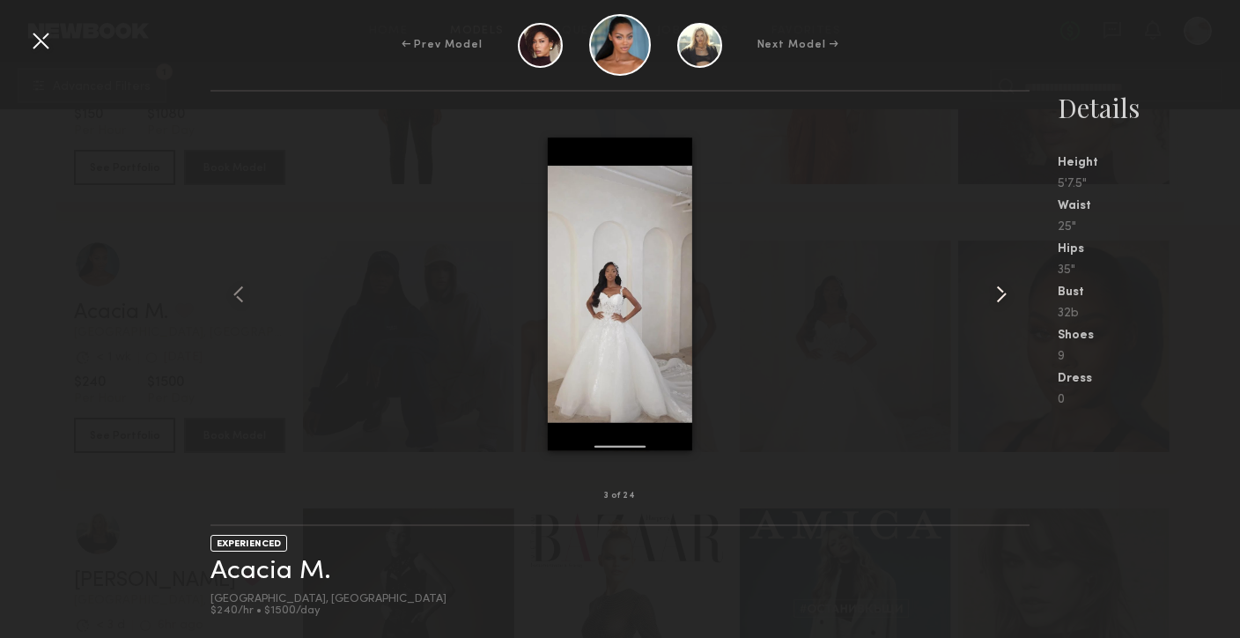
click at [1003, 294] on common-icon at bounding box center [1002, 294] width 28 height 28
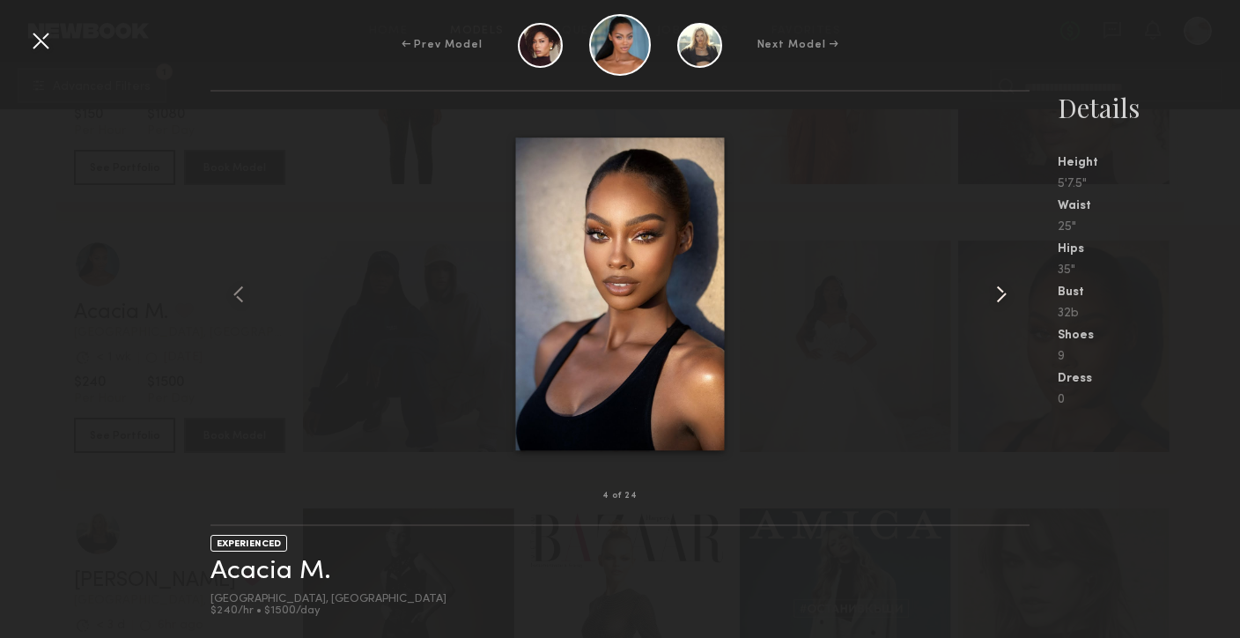
click at [1003, 294] on common-icon at bounding box center [1002, 294] width 28 height 28
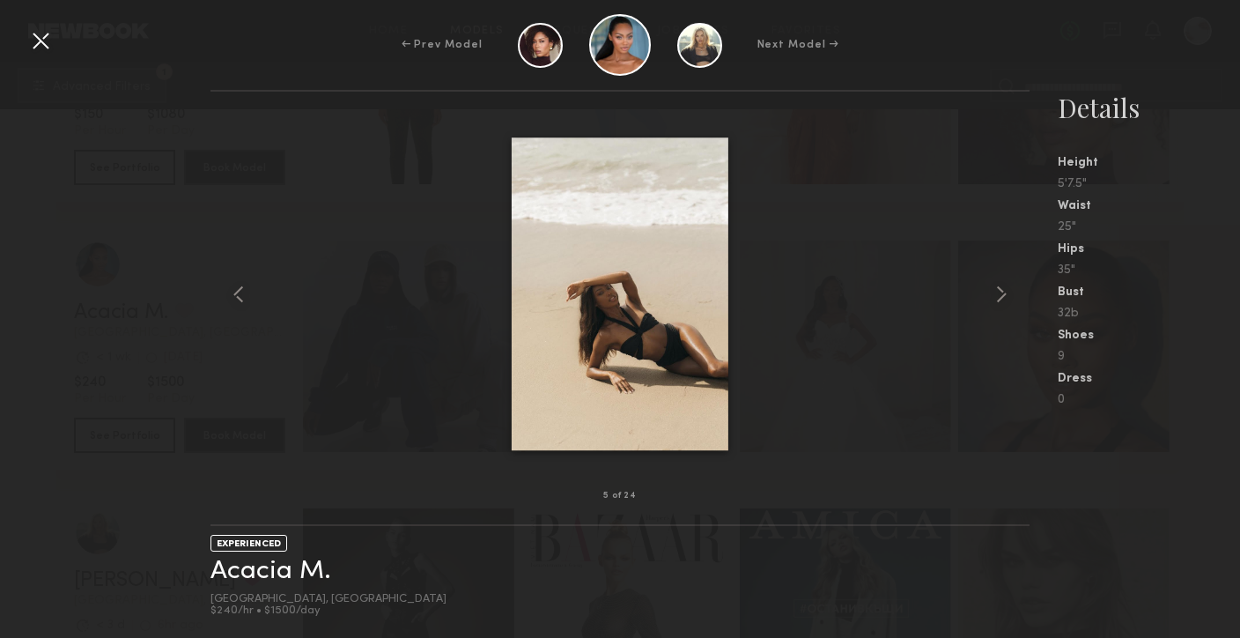
click at [949, 226] on div at bounding box center [620, 294] width 818 height 348
click at [37, 38] on div at bounding box center [40, 40] width 28 height 28
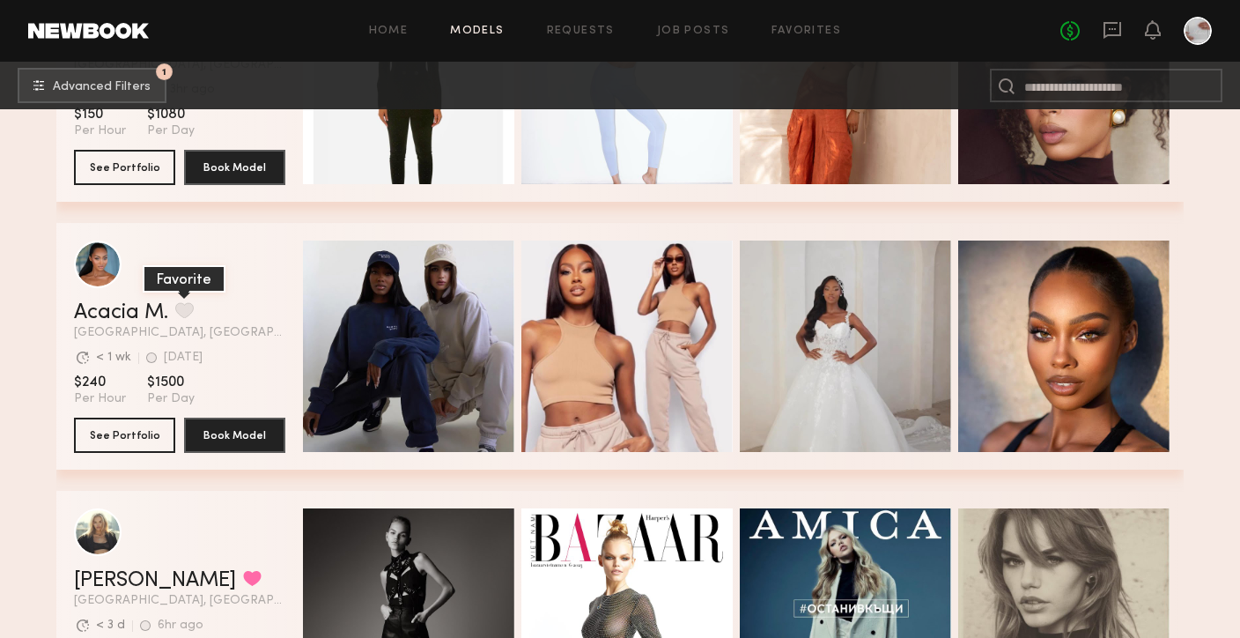
click at [186, 307] on button "grid" at bounding box center [184, 310] width 19 height 16
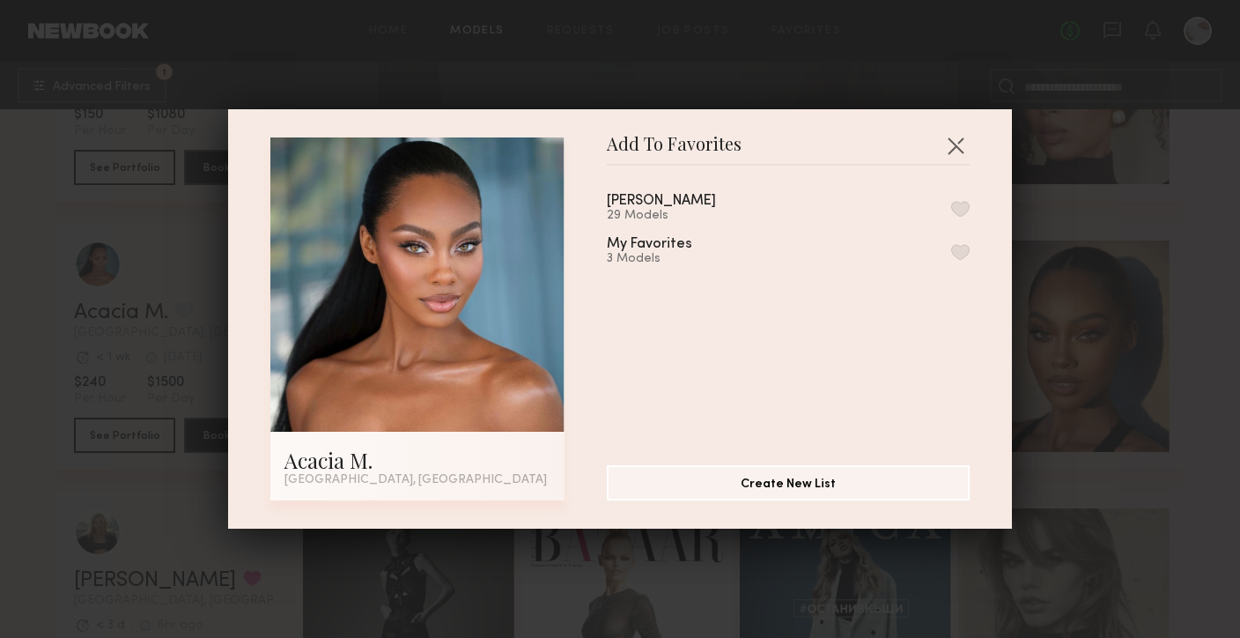
click at [959, 202] on button "button" at bounding box center [961, 209] width 19 height 16
click at [964, 142] on button "button" at bounding box center [956, 145] width 28 height 28
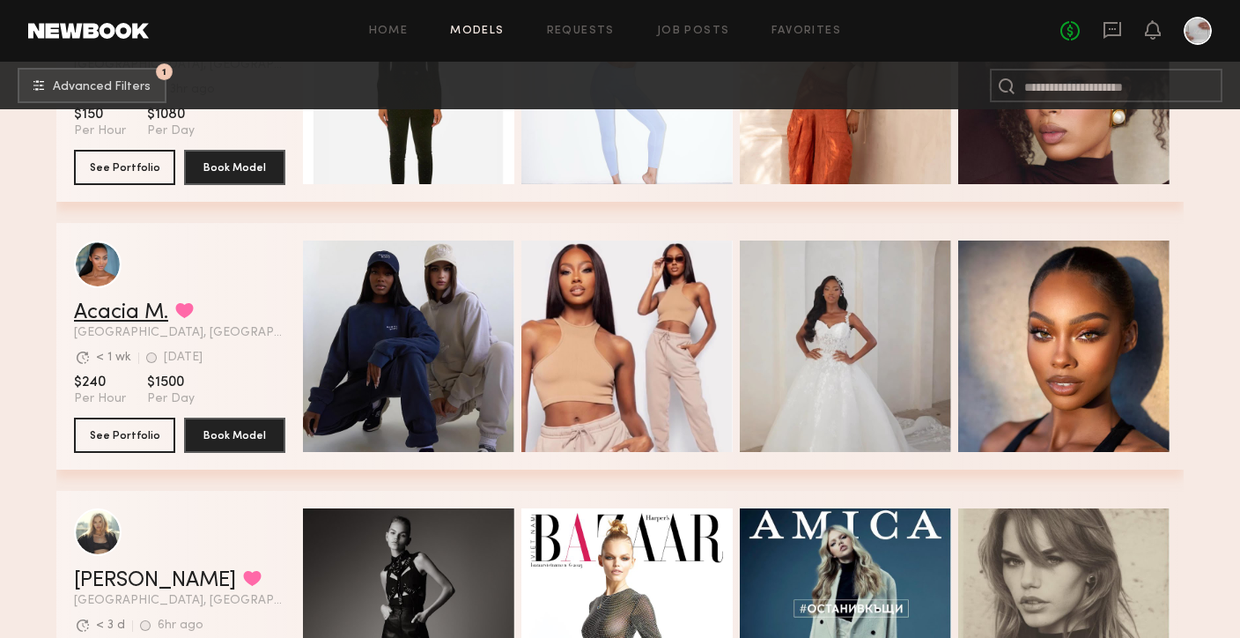
click at [143, 309] on link "Acacia M." at bounding box center [121, 312] width 94 height 21
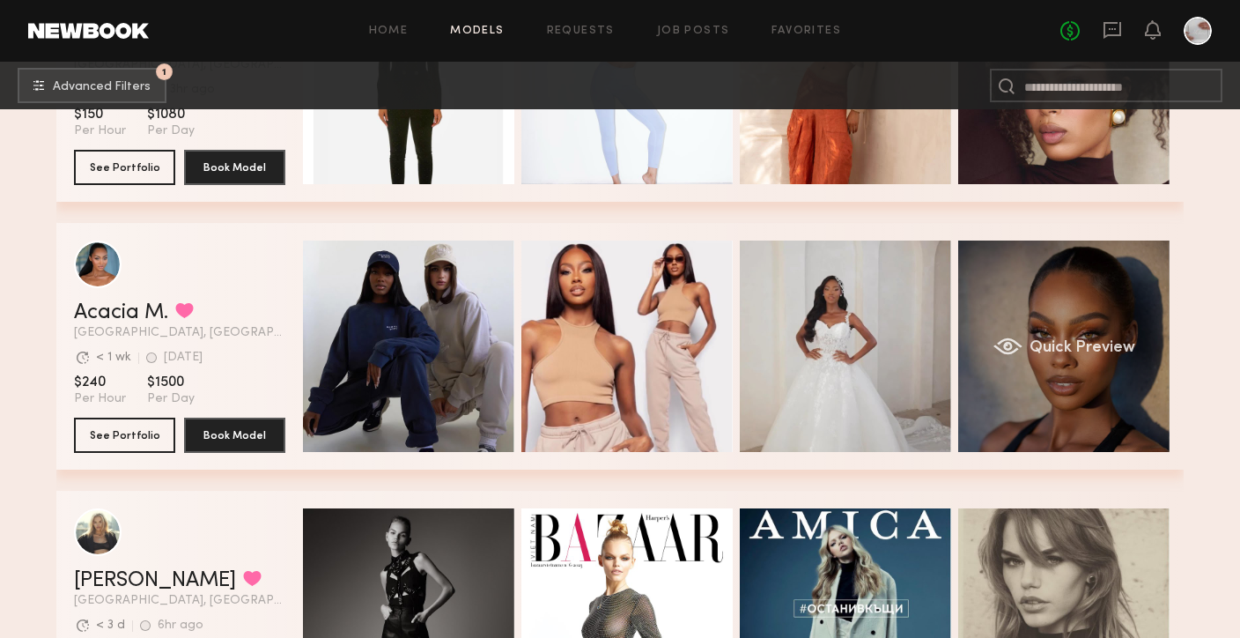
click at [1065, 402] on div "Quick Preview" at bounding box center [1064, 346] width 211 height 211
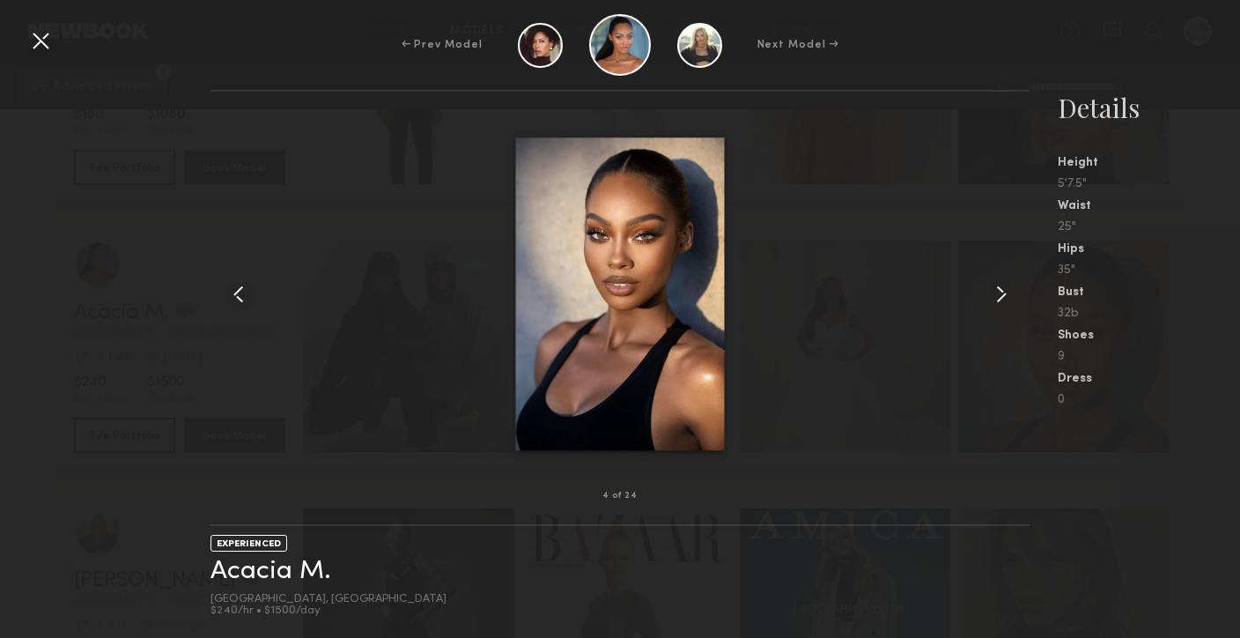
click at [997, 295] on common-icon at bounding box center [1002, 294] width 28 height 28
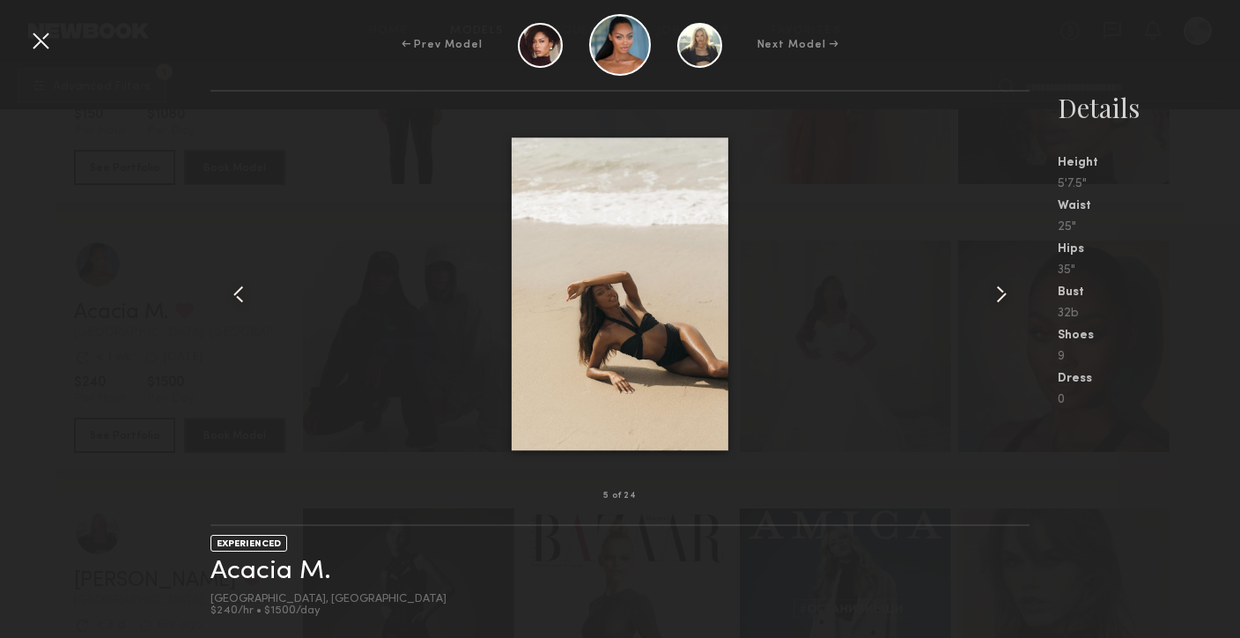
click at [999, 296] on common-icon at bounding box center [1002, 294] width 28 height 28
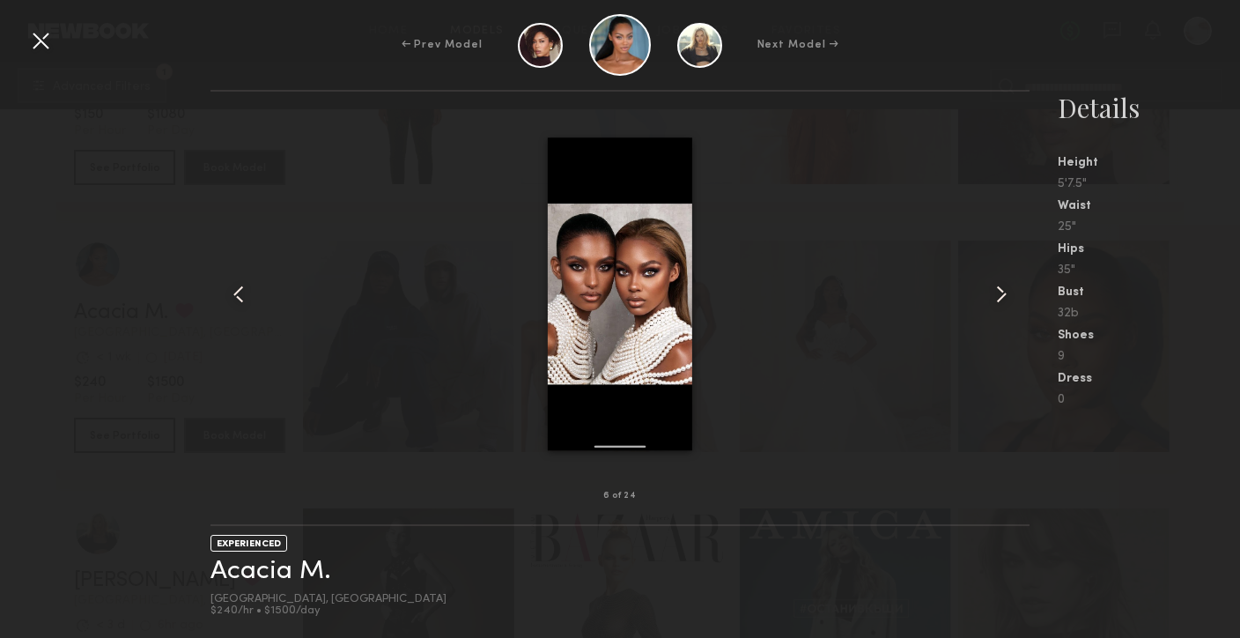
click at [999, 296] on common-icon at bounding box center [1002, 294] width 28 height 28
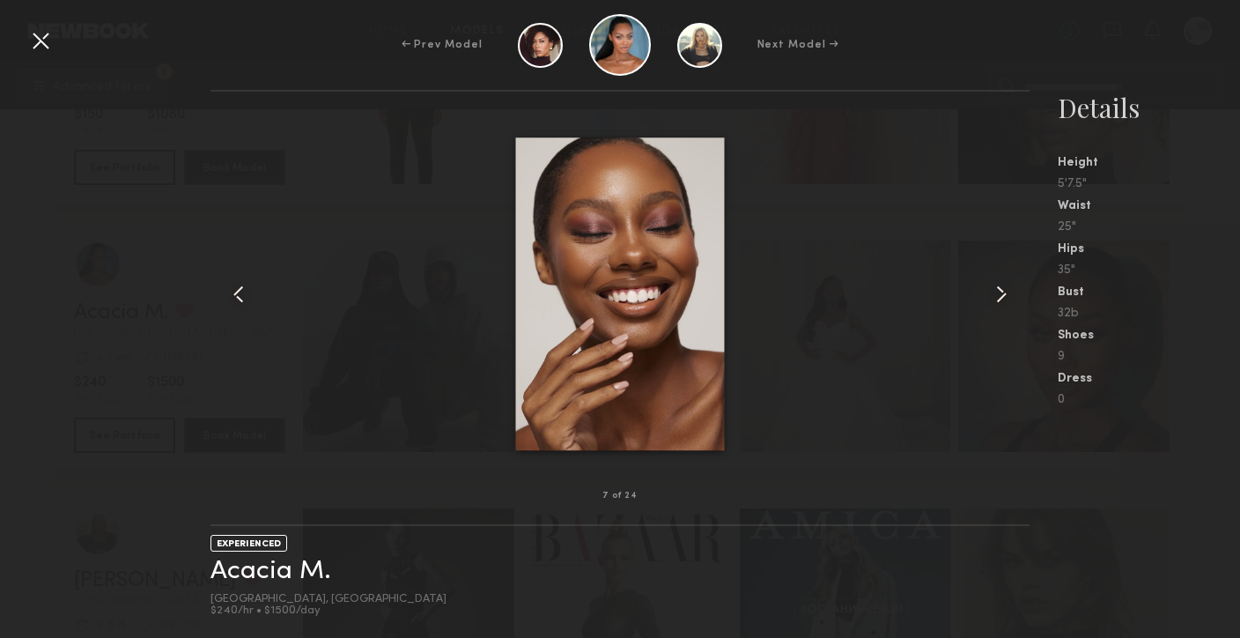
click at [1000, 296] on common-icon at bounding box center [1002, 294] width 28 height 28
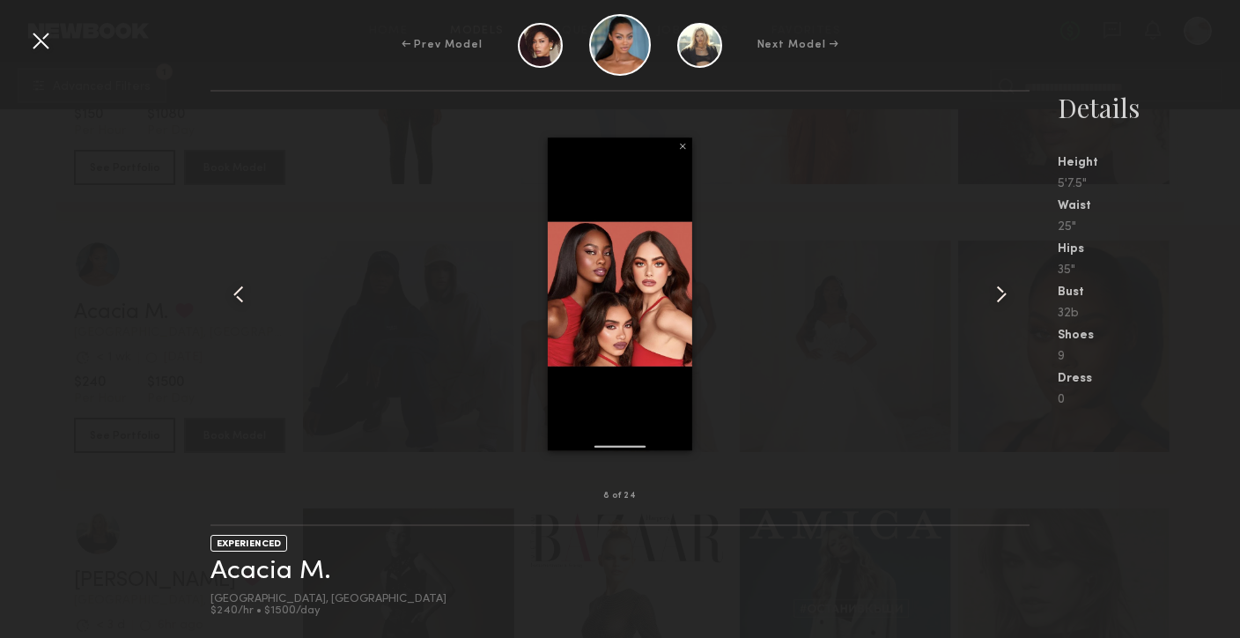
click at [1000, 296] on common-icon at bounding box center [1002, 294] width 28 height 28
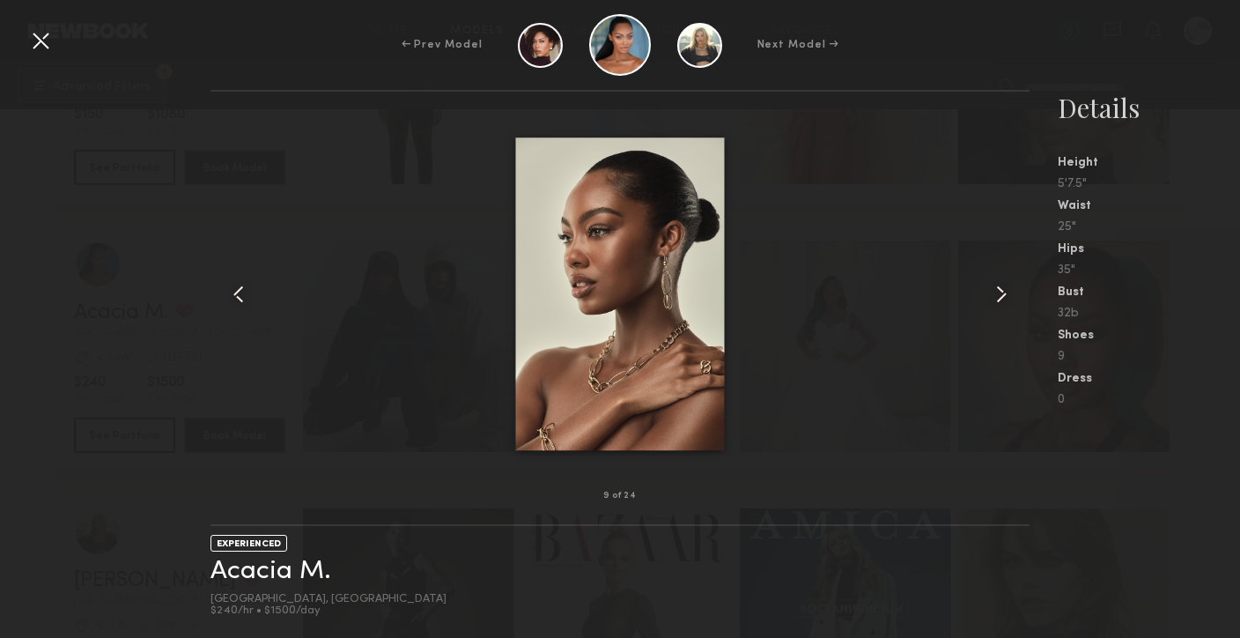
click at [1000, 296] on common-icon at bounding box center [1002, 294] width 28 height 28
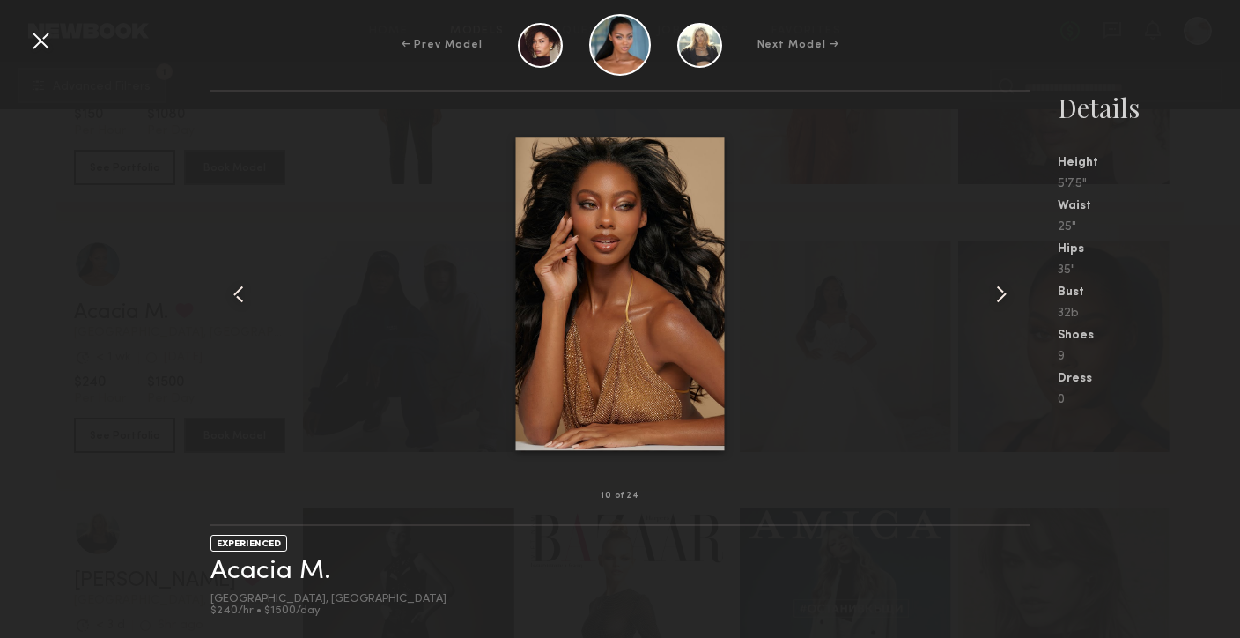
click at [1001, 297] on common-icon at bounding box center [1002, 294] width 28 height 28
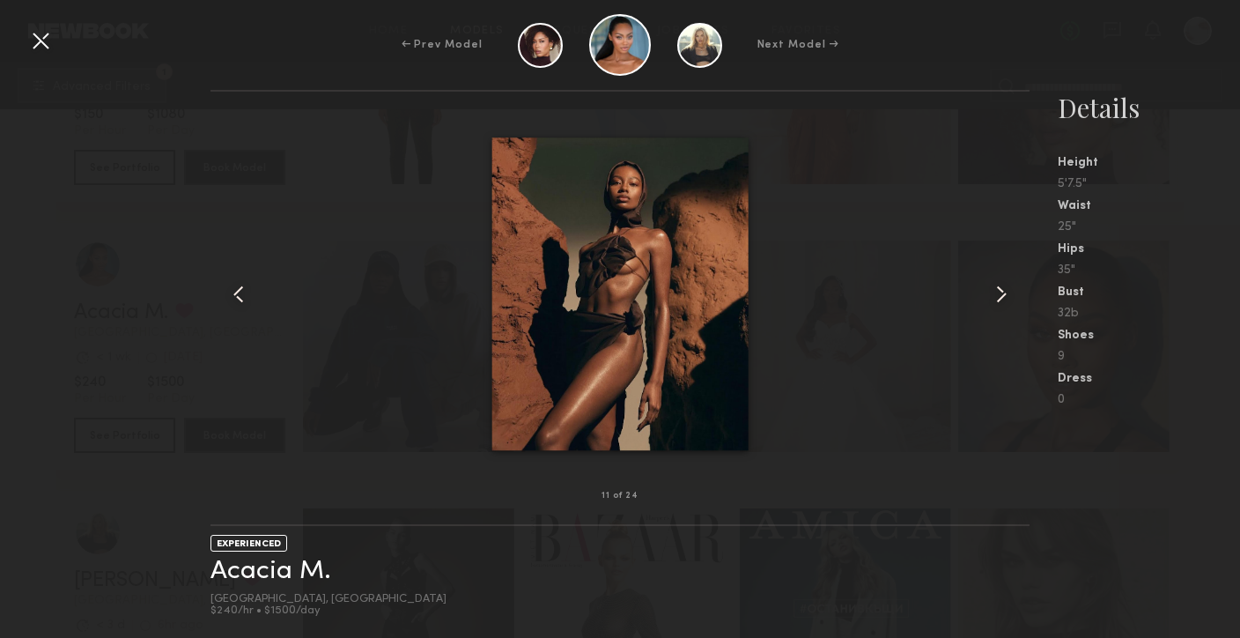
click at [1001, 297] on common-icon at bounding box center [1002, 294] width 28 height 28
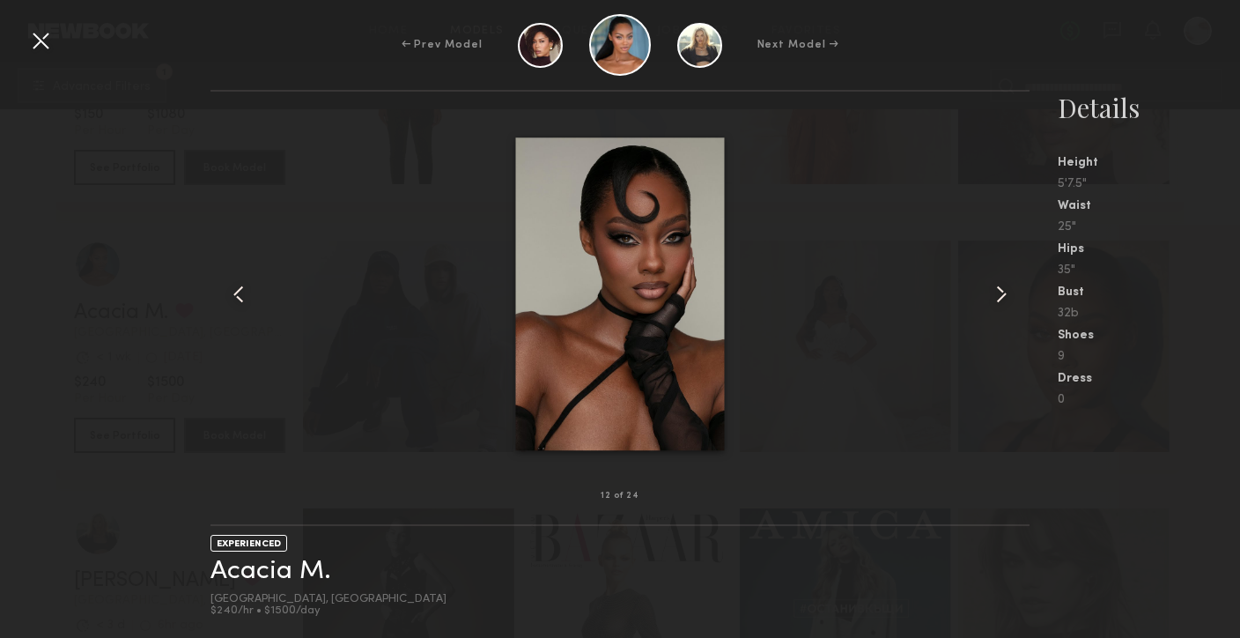
click at [1001, 297] on common-icon at bounding box center [1002, 294] width 28 height 28
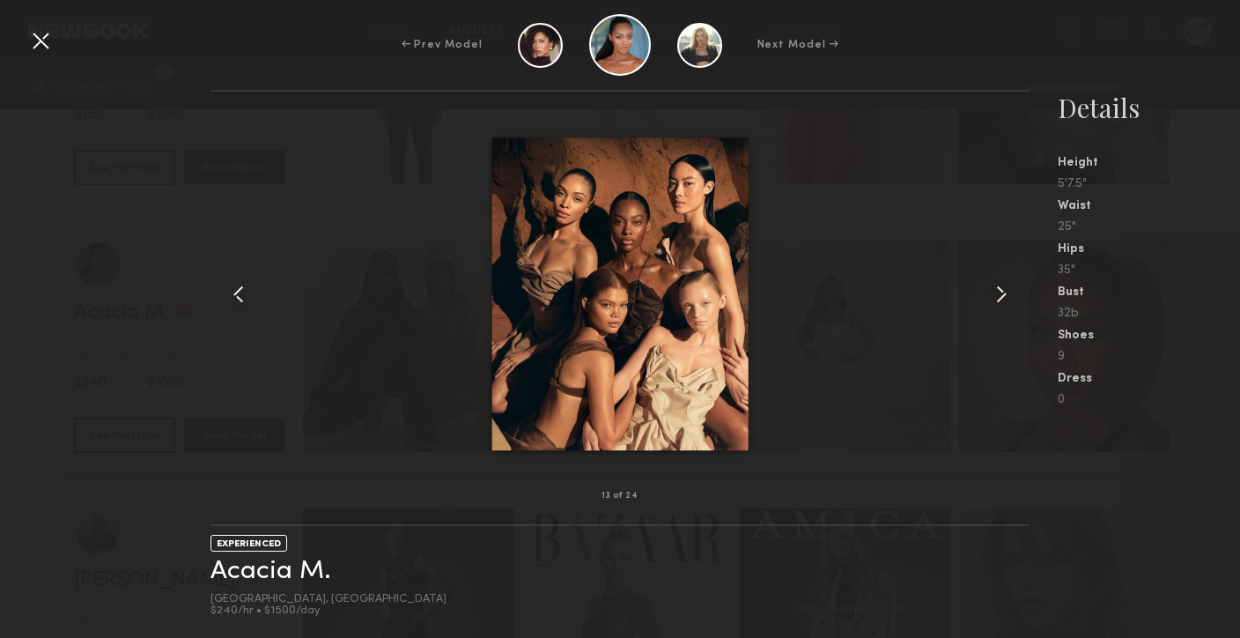
click at [1001, 297] on common-icon at bounding box center [1002, 294] width 28 height 28
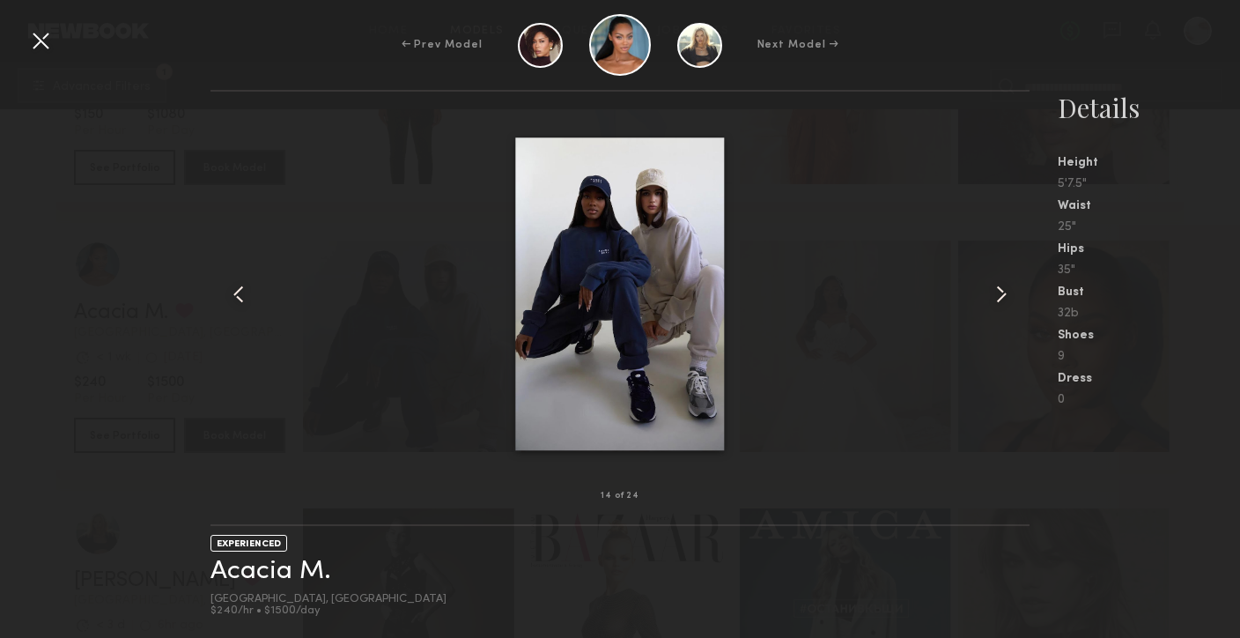
click at [1001, 297] on common-icon at bounding box center [1002, 294] width 28 height 28
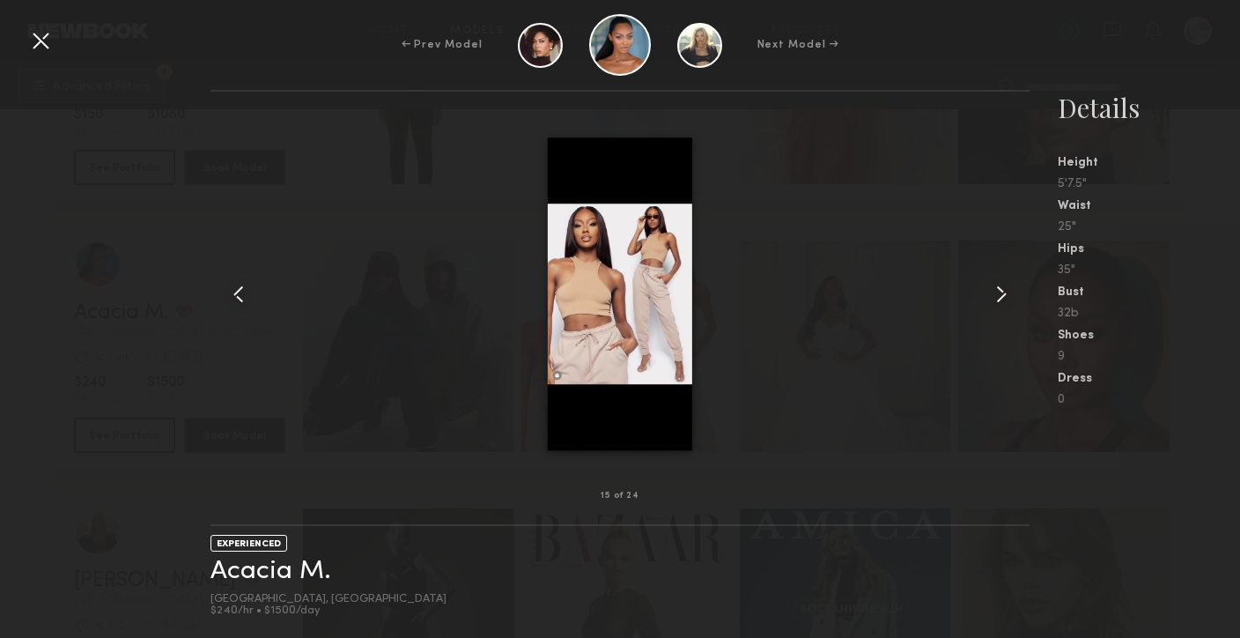
click at [1001, 297] on common-icon at bounding box center [1002, 294] width 28 height 28
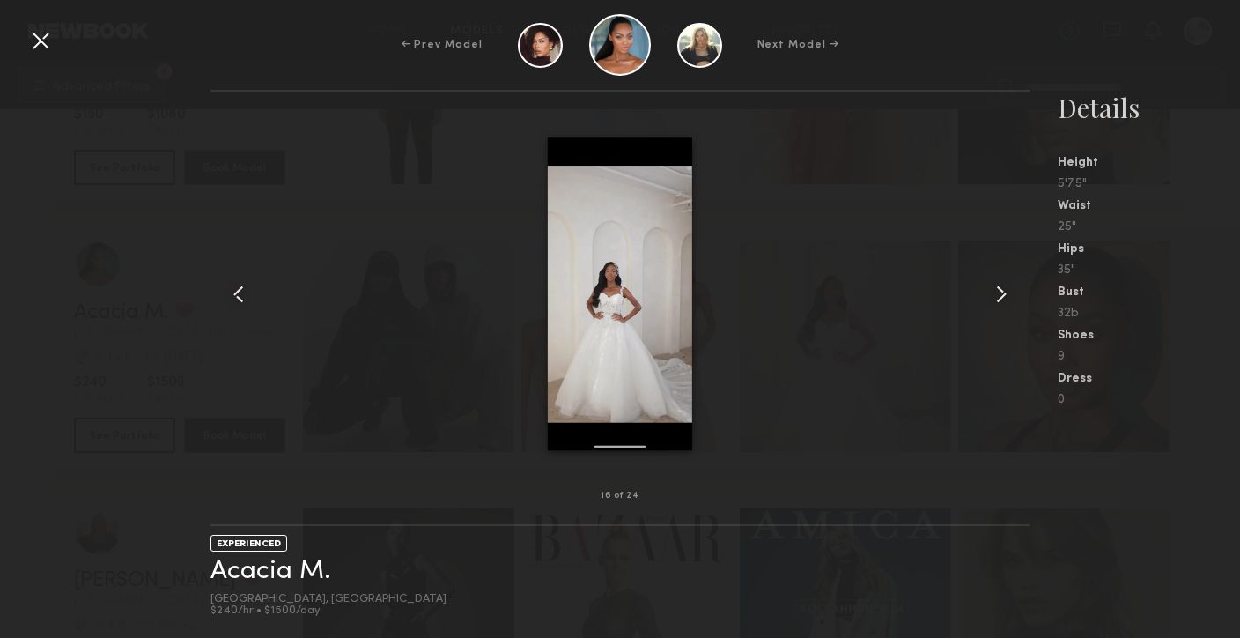
click at [1001, 297] on common-icon at bounding box center [1002, 294] width 28 height 28
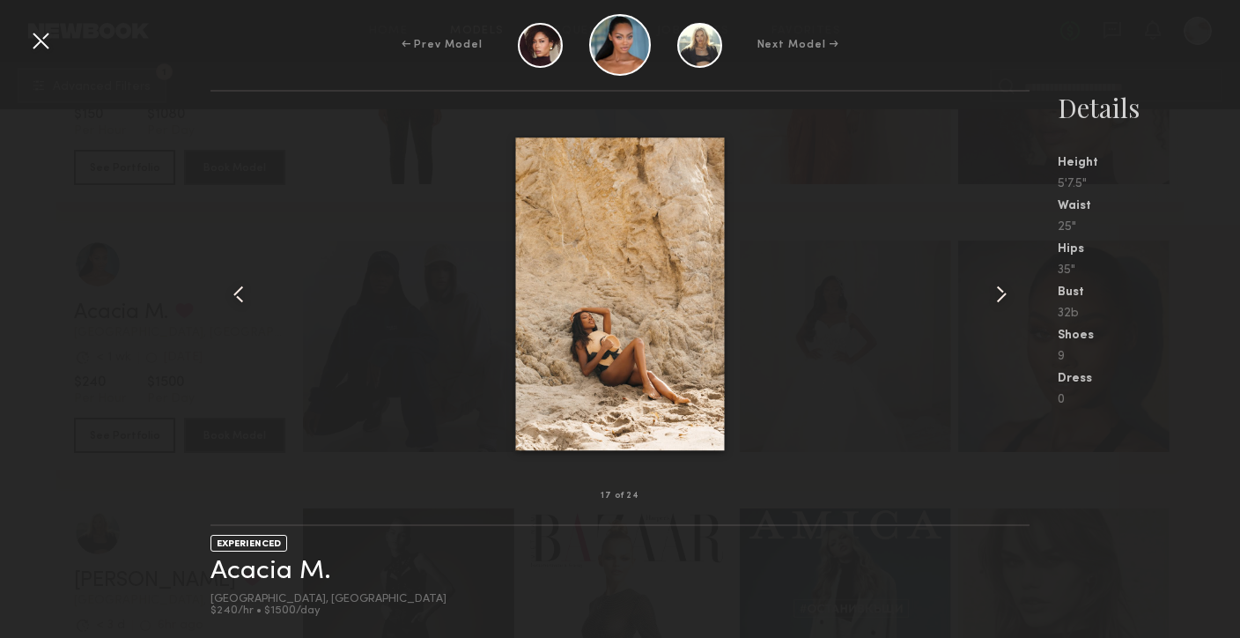
click at [1001, 297] on common-icon at bounding box center [1002, 294] width 28 height 28
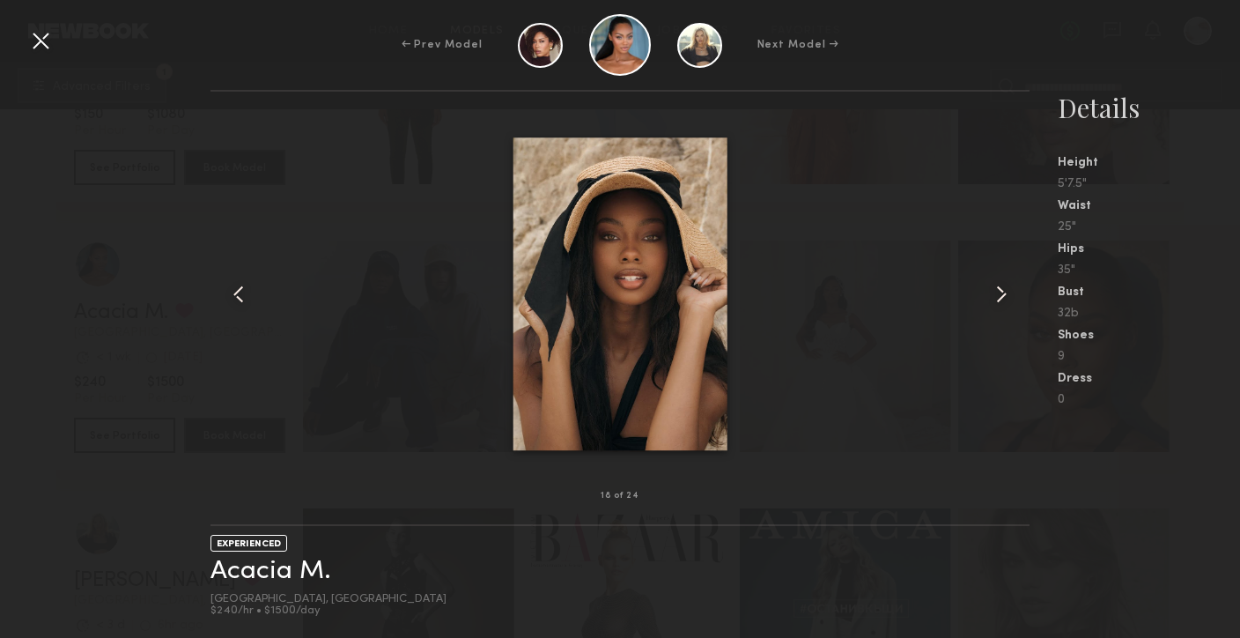
click at [1002, 297] on common-icon at bounding box center [1002, 294] width 28 height 28
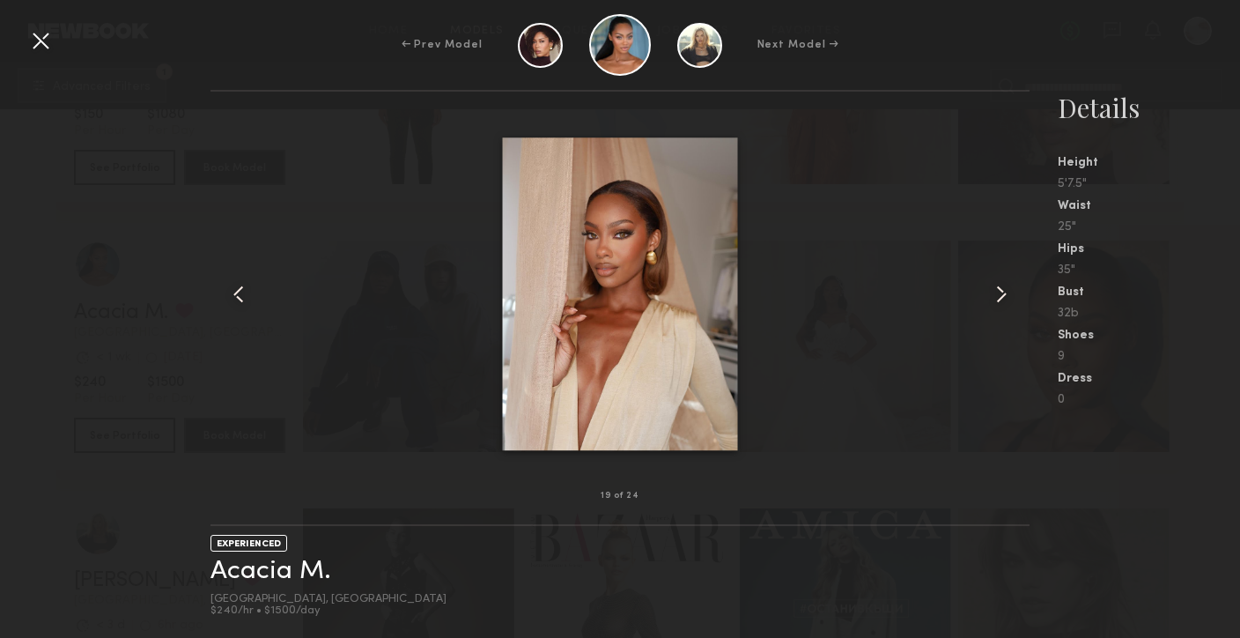
click at [1002, 297] on common-icon at bounding box center [1002, 294] width 28 height 28
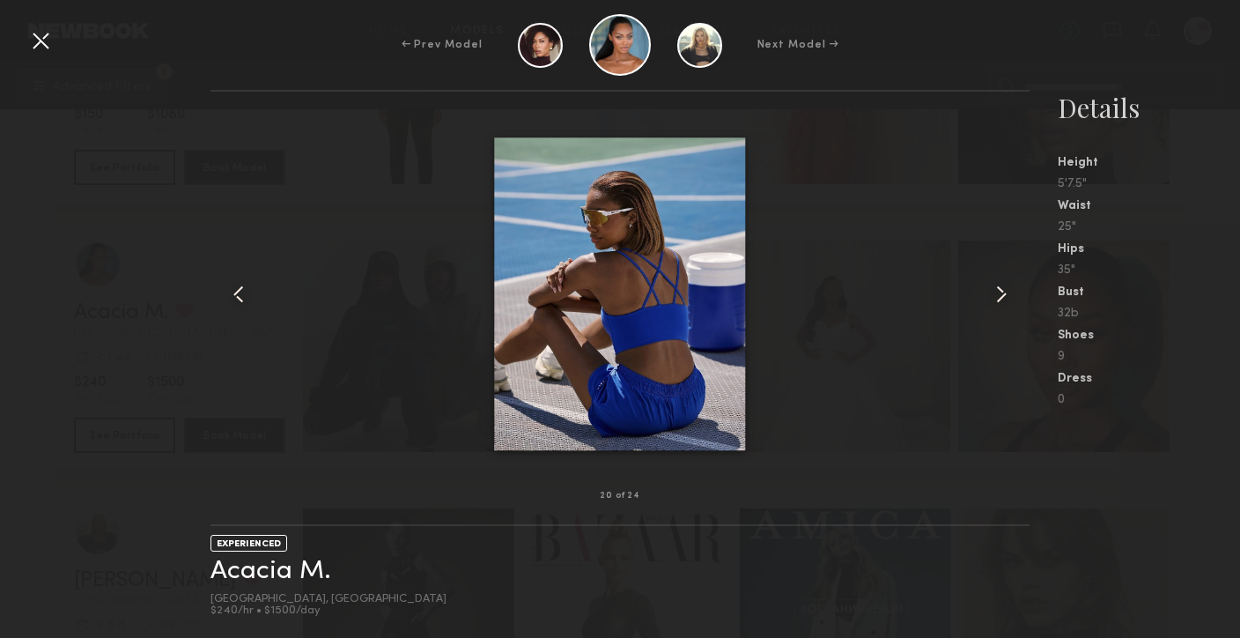
click at [1002, 297] on common-icon at bounding box center [1002, 294] width 28 height 28
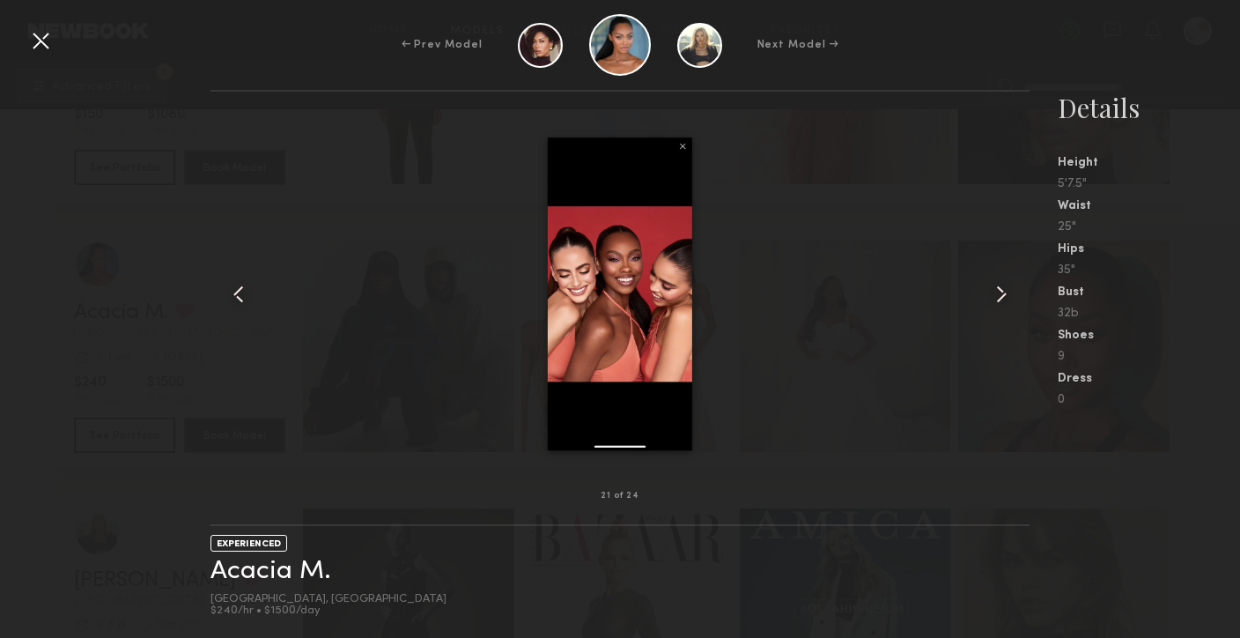
click at [1002, 297] on common-icon at bounding box center [1002, 294] width 28 height 28
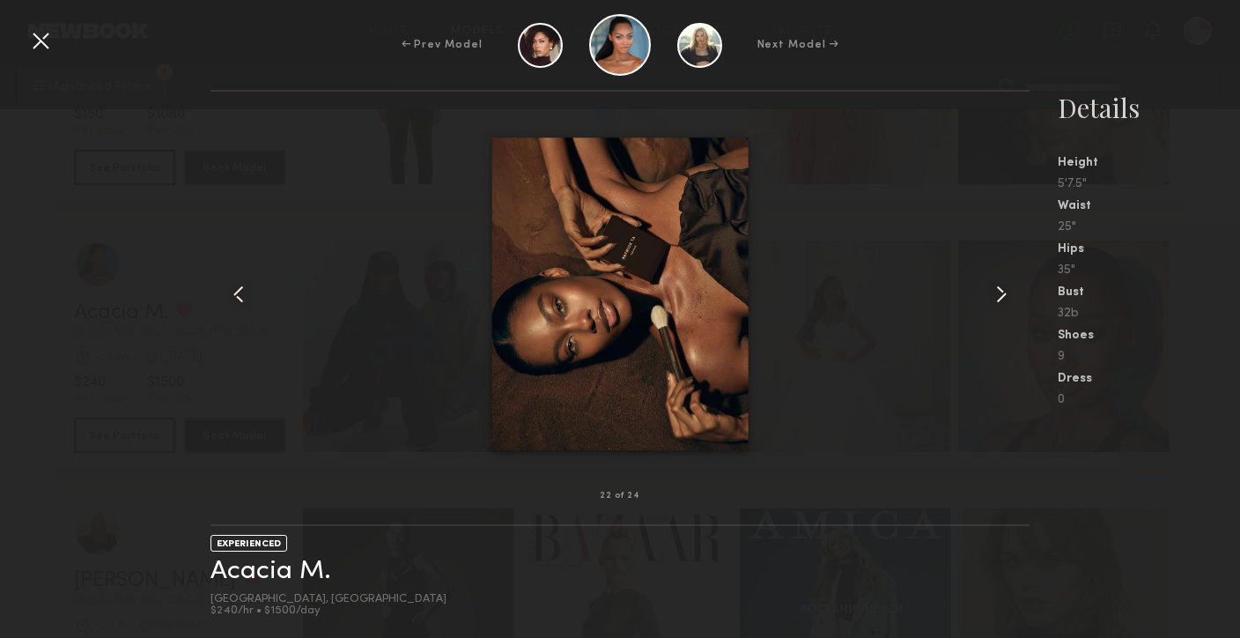
click at [1003, 297] on common-icon at bounding box center [1002, 294] width 28 height 28
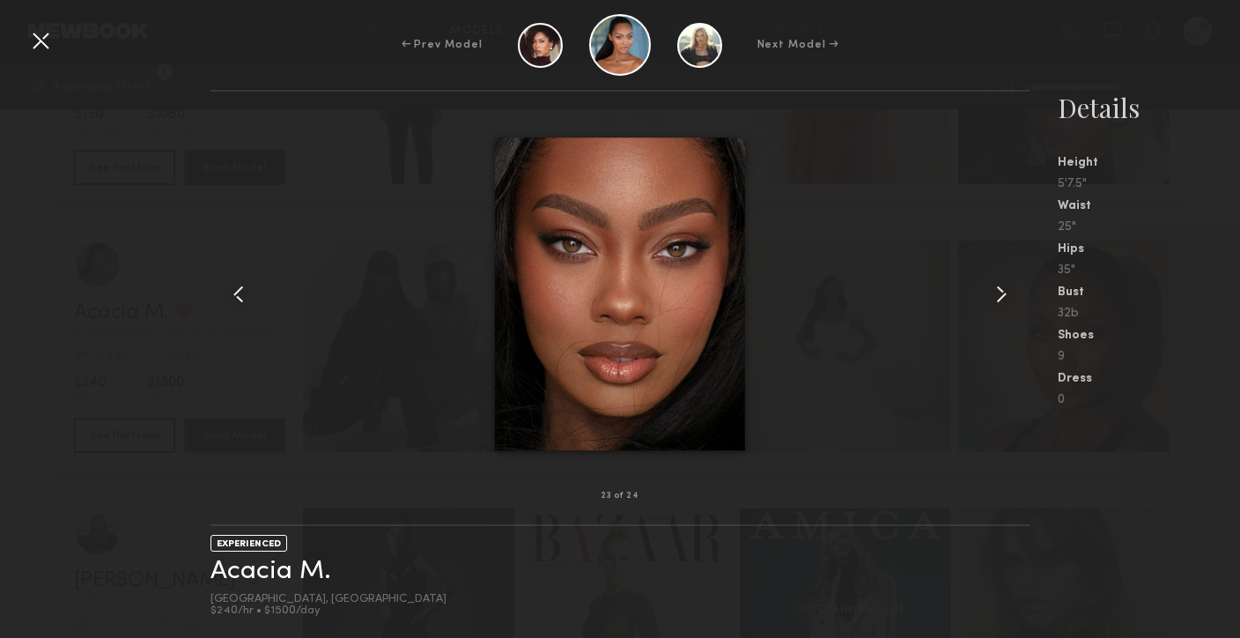
click at [1003, 297] on common-icon at bounding box center [1002, 294] width 28 height 28
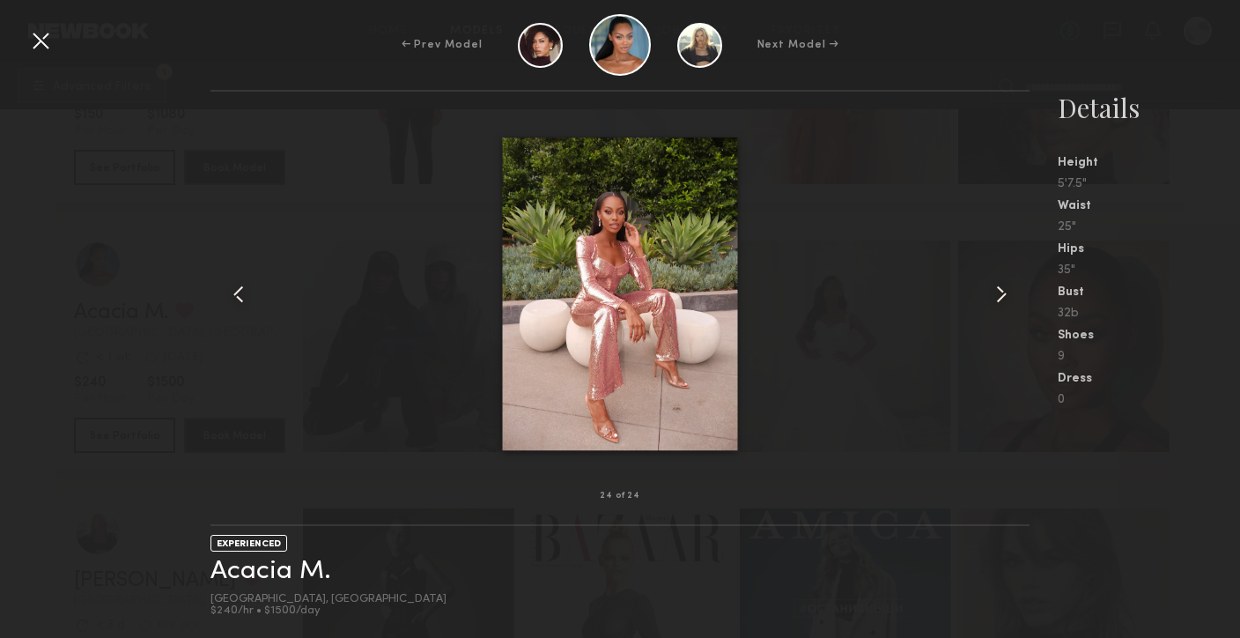
click at [1004, 298] on common-icon at bounding box center [1002, 294] width 28 height 28
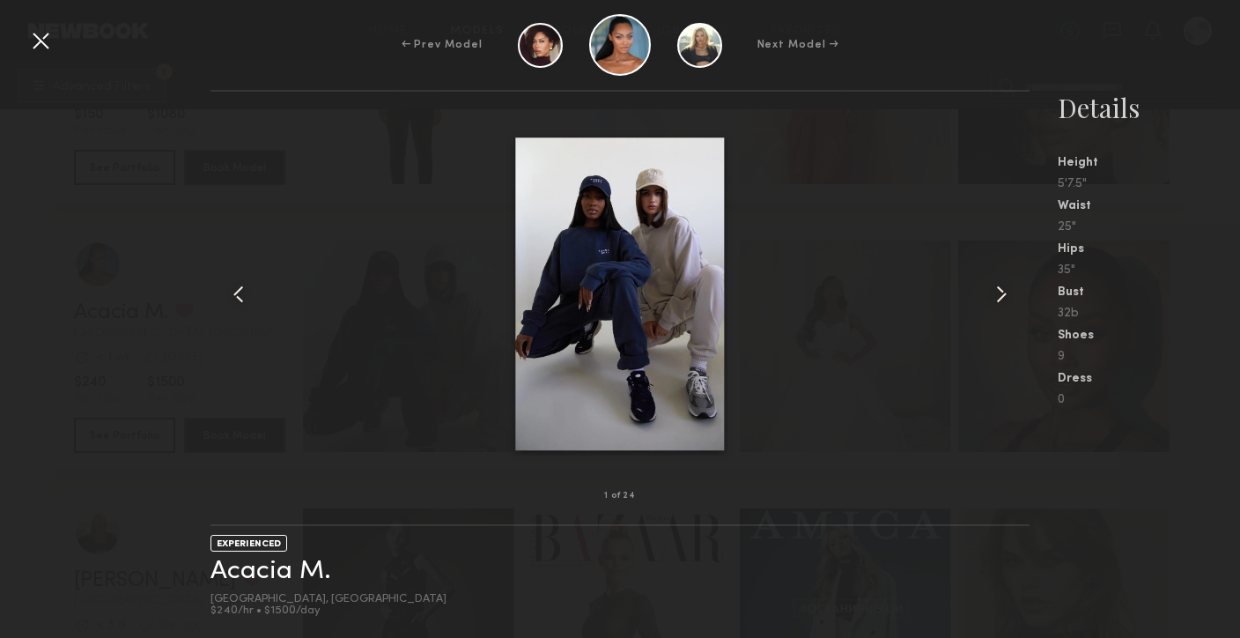
click at [1004, 298] on common-icon at bounding box center [1002, 294] width 28 height 28
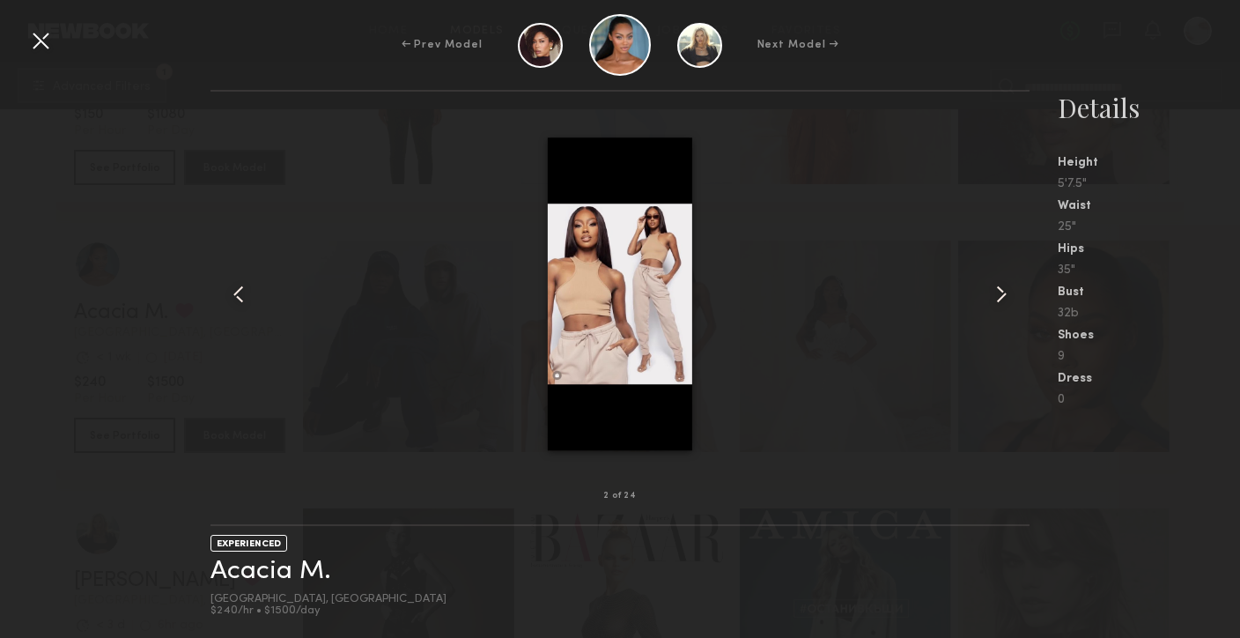
click at [1004, 298] on common-icon at bounding box center [1002, 294] width 28 height 28
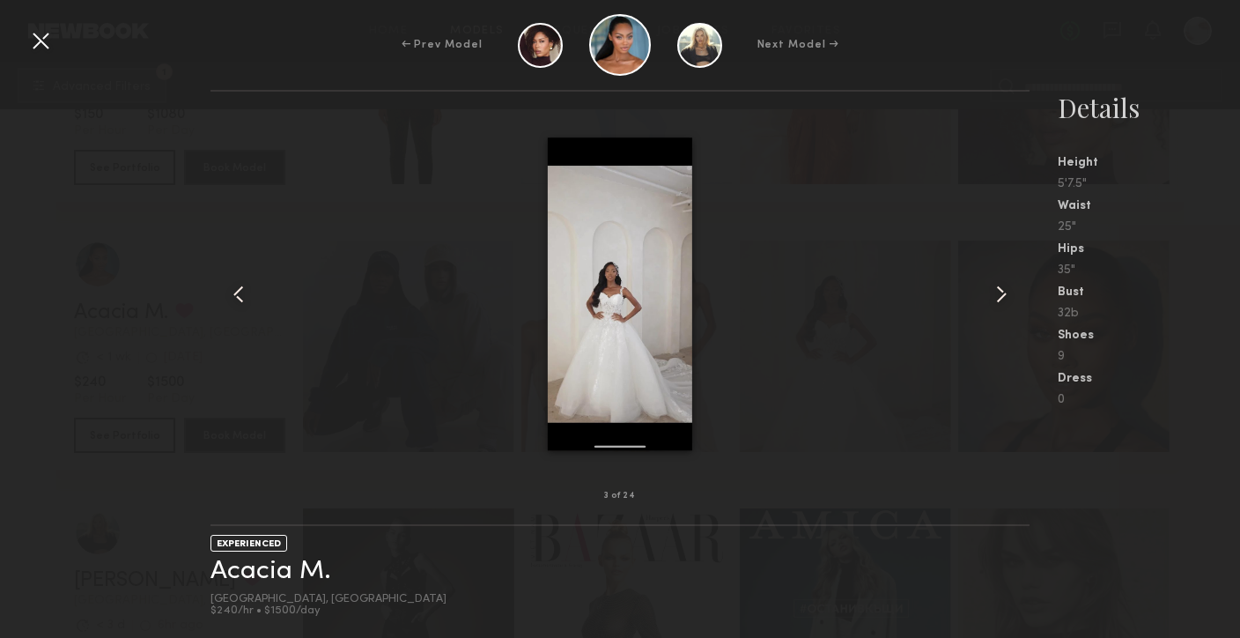
click at [1005, 299] on common-icon at bounding box center [1002, 294] width 28 height 28
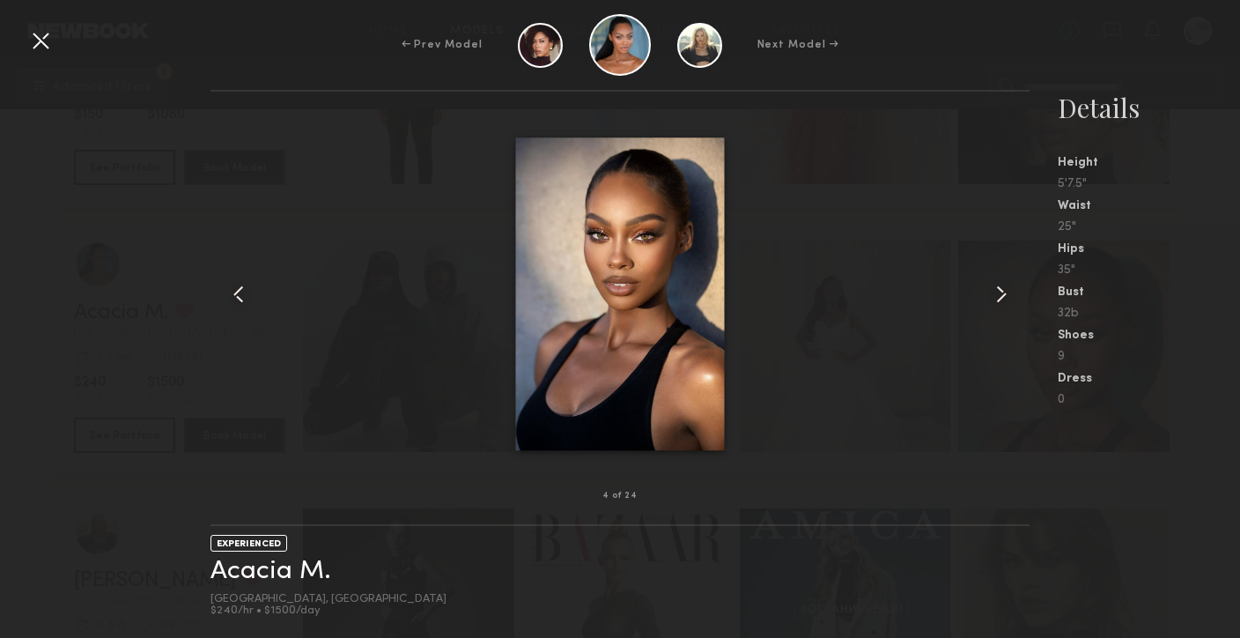
click at [37, 41] on div at bounding box center [40, 40] width 28 height 28
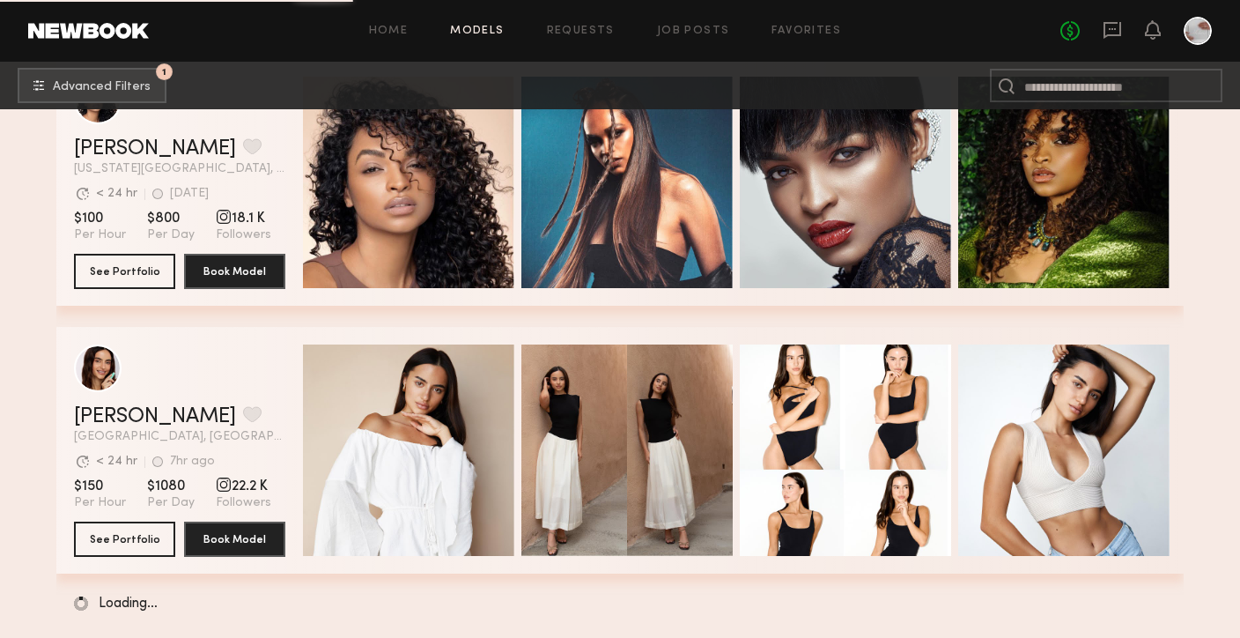
scroll to position [28744, 0]
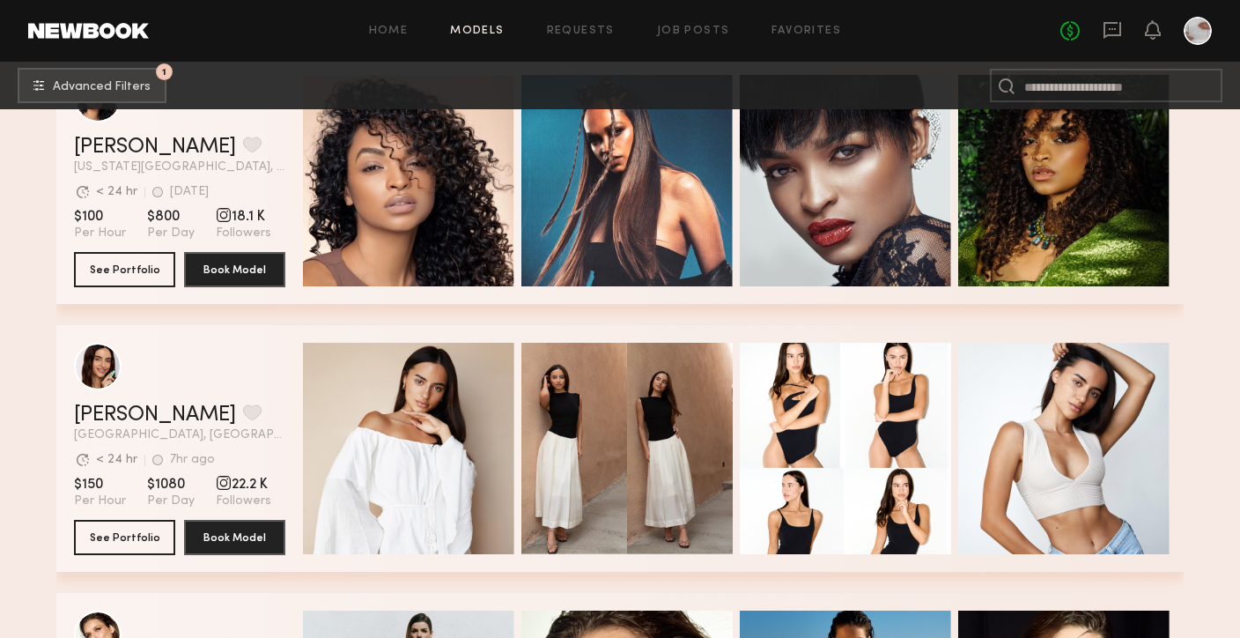
click at [122, 38] on link at bounding box center [88, 31] width 121 height 16
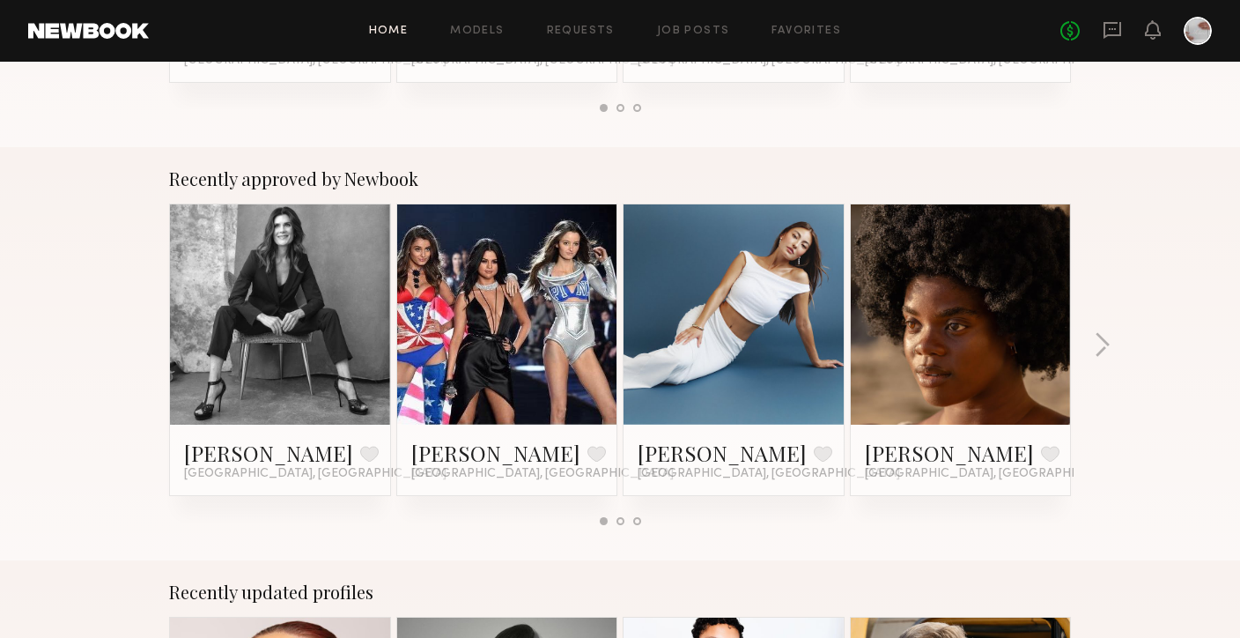
scroll to position [613, 0]
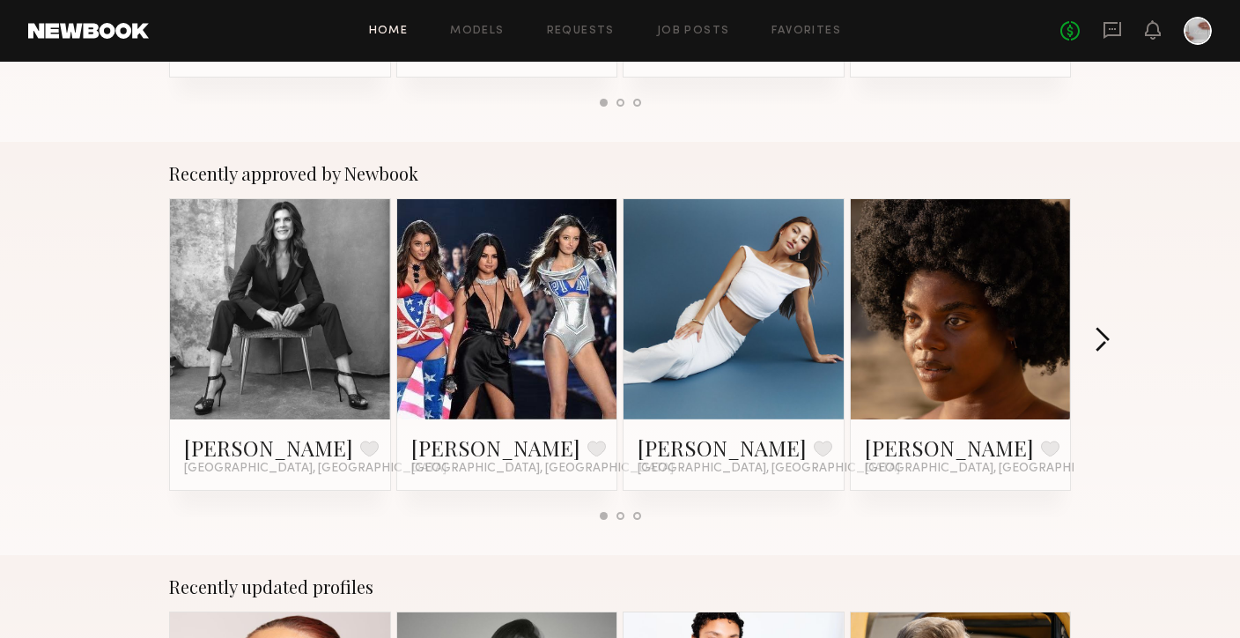
click at [1098, 347] on button "button" at bounding box center [1102, 341] width 17 height 29
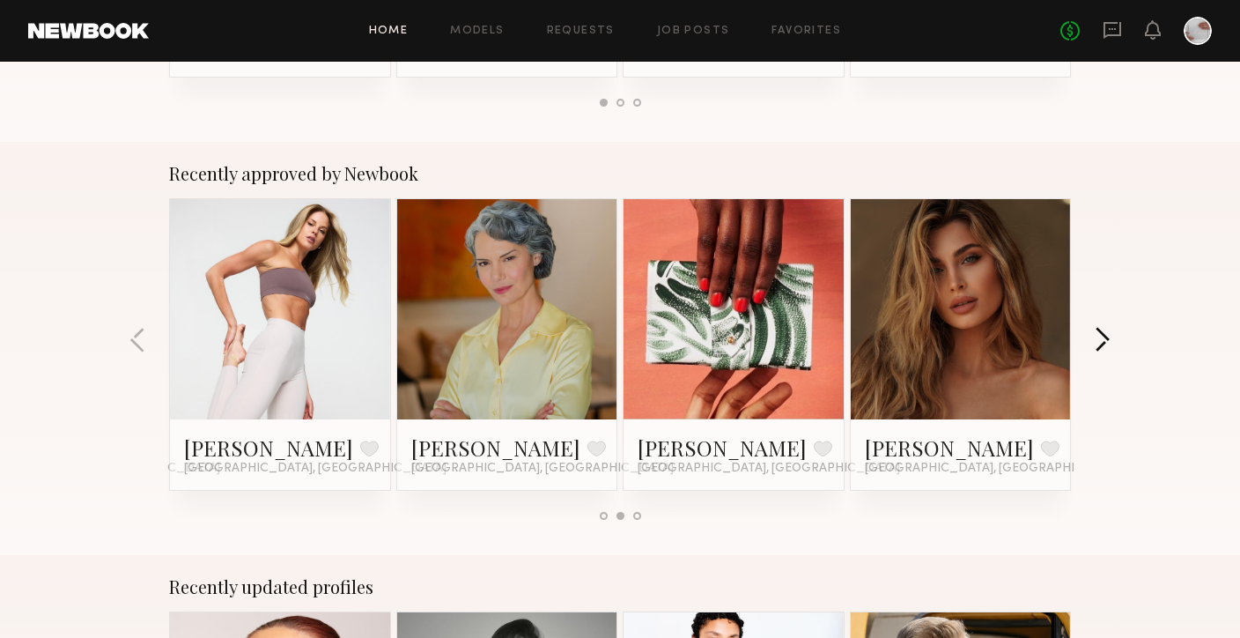
click at [1098, 347] on button "button" at bounding box center [1102, 341] width 17 height 29
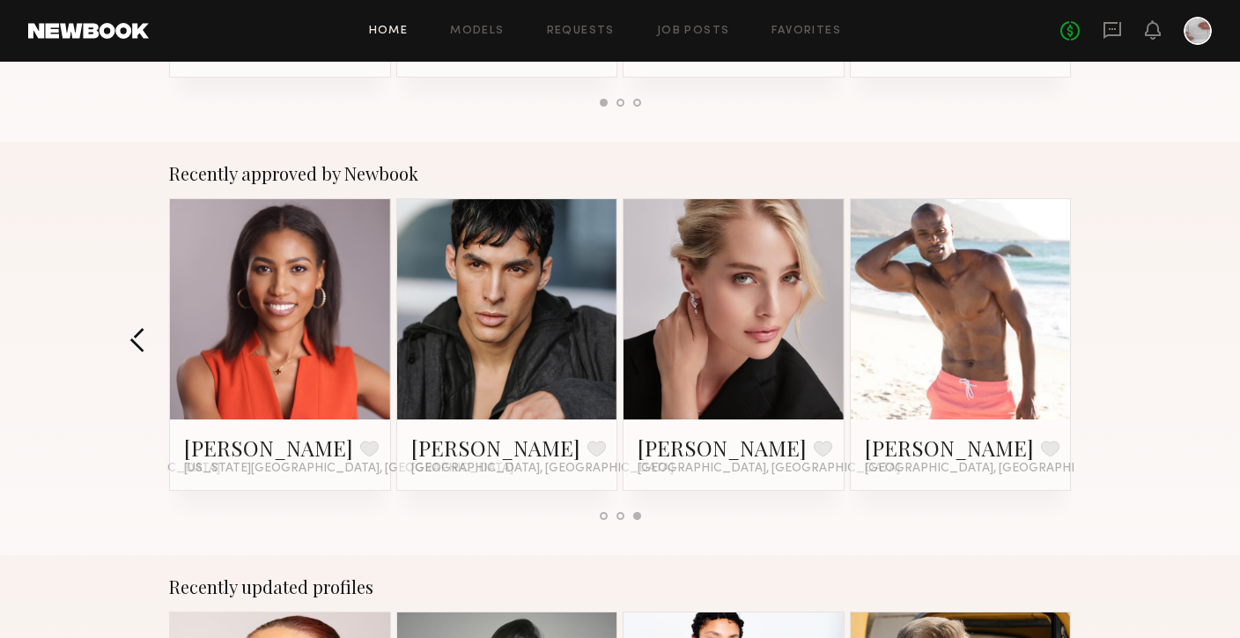
click at [140, 346] on button "button" at bounding box center [138, 341] width 17 height 29
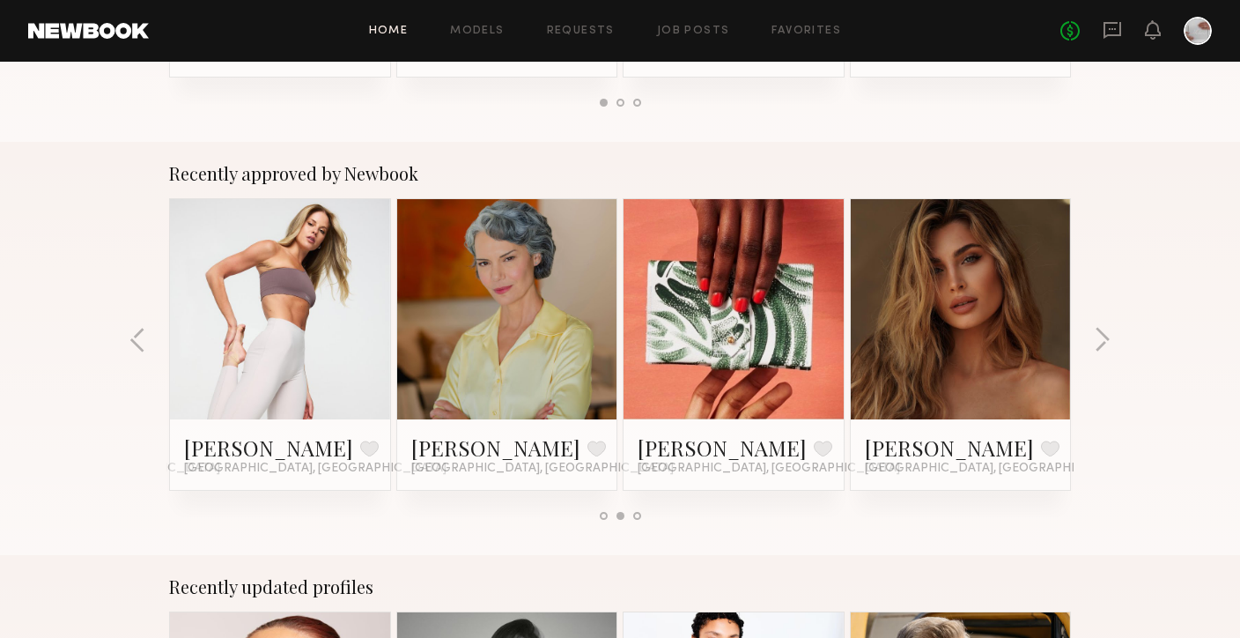
click at [895, 349] on div at bounding box center [961, 309] width 220 height 220
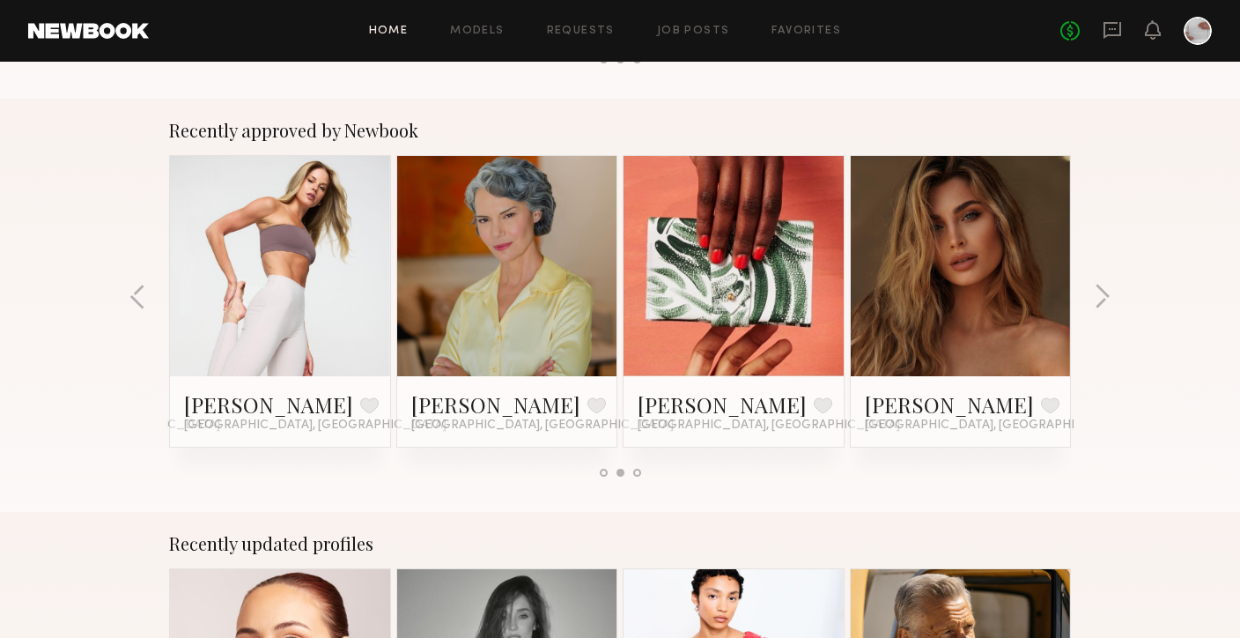
scroll to position [675, 0]
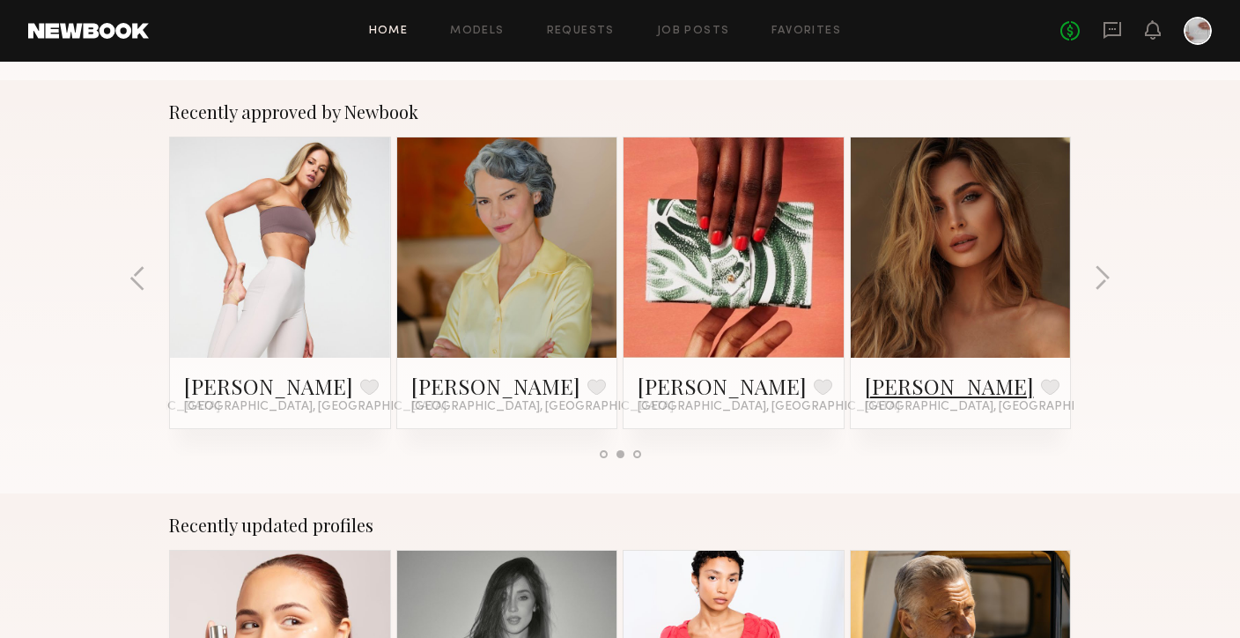
click at [909, 384] on link "[PERSON_NAME]" at bounding box center [949, 386] width 169 height 28
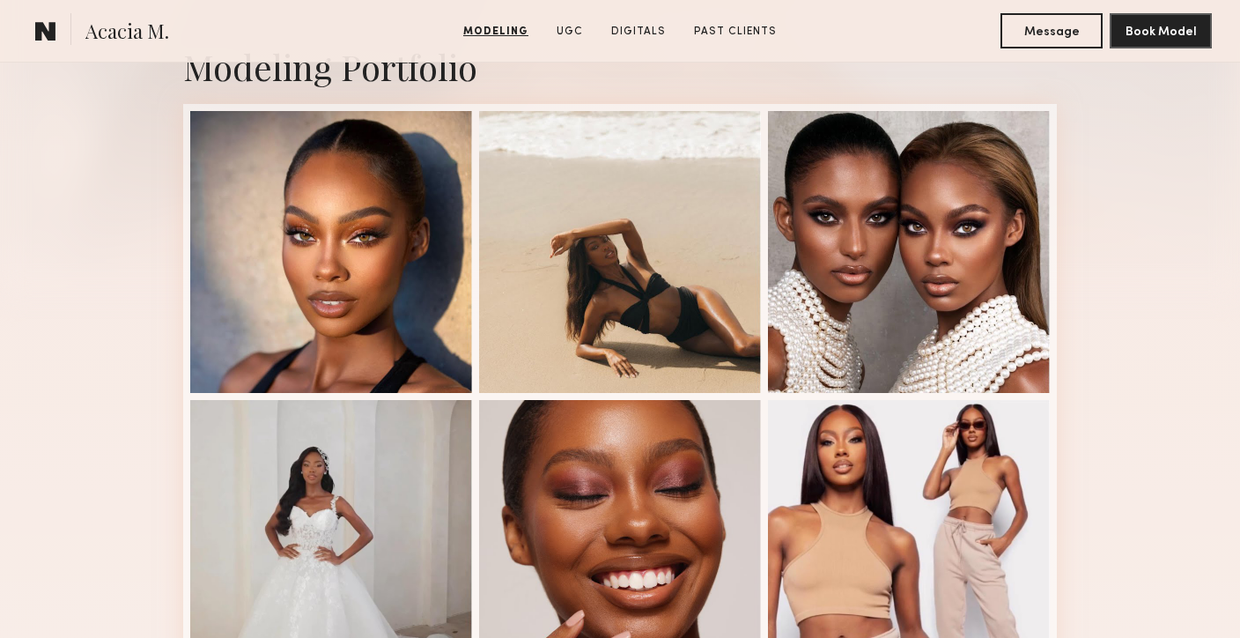
scroll to position [431, 0]
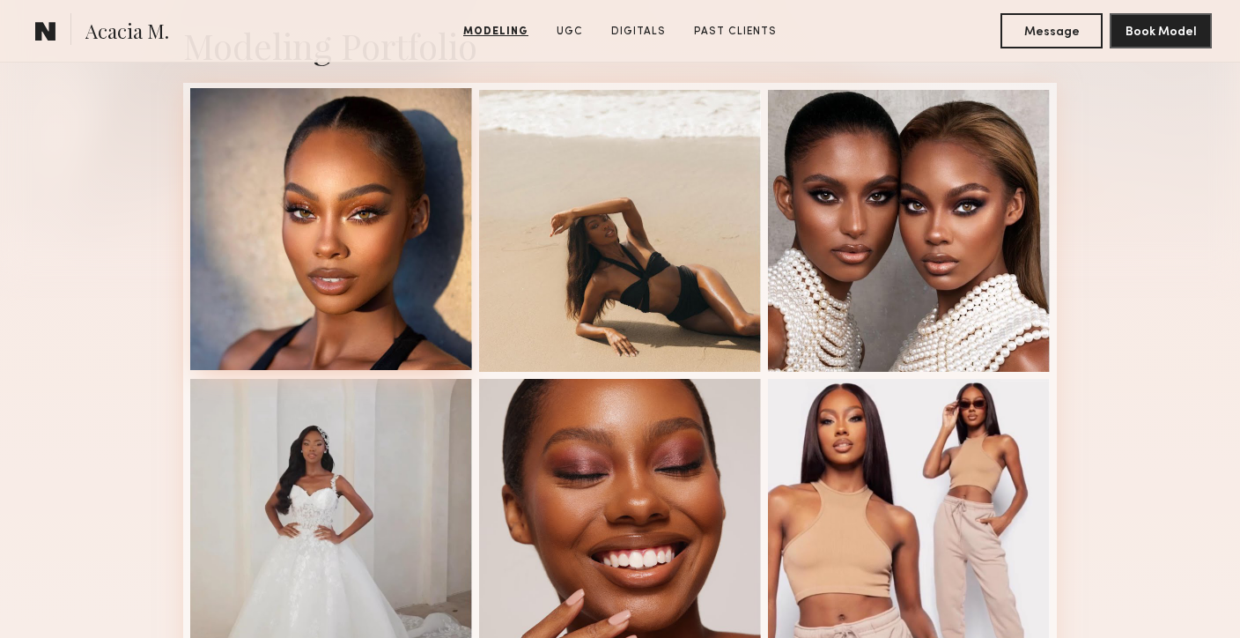
click at [371, 302] on div at bounding box center [331, 229] width 282 height 282
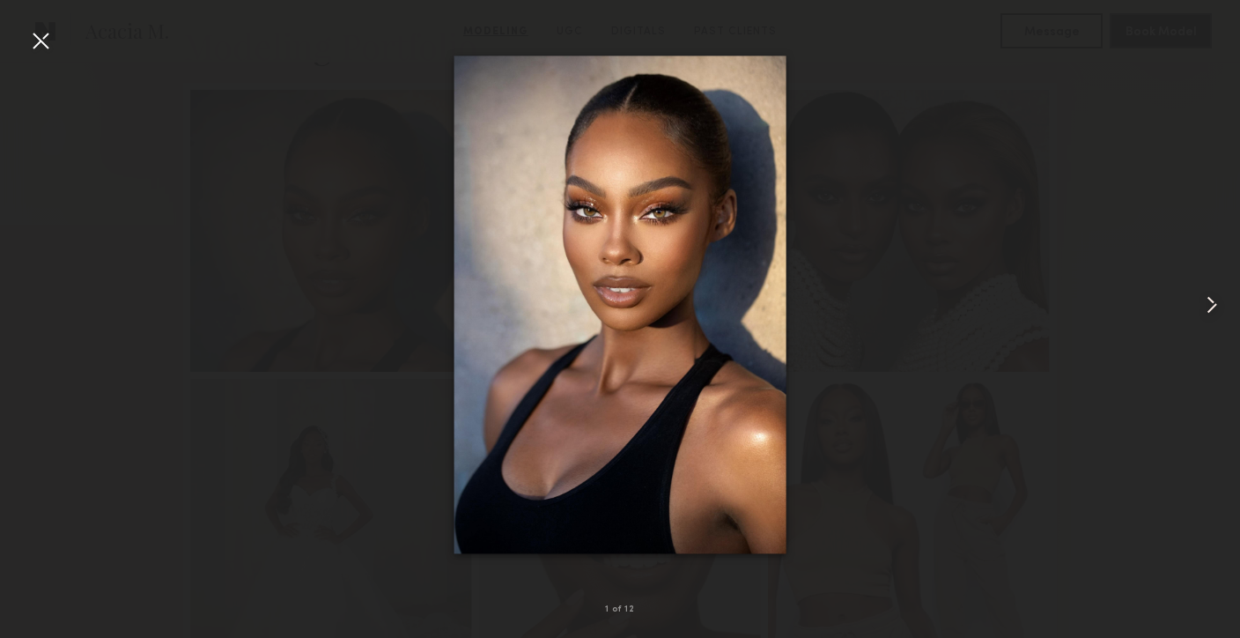
click at [1218, 296] on common-icon at bounding box center [1212, 305] width 28 height 28
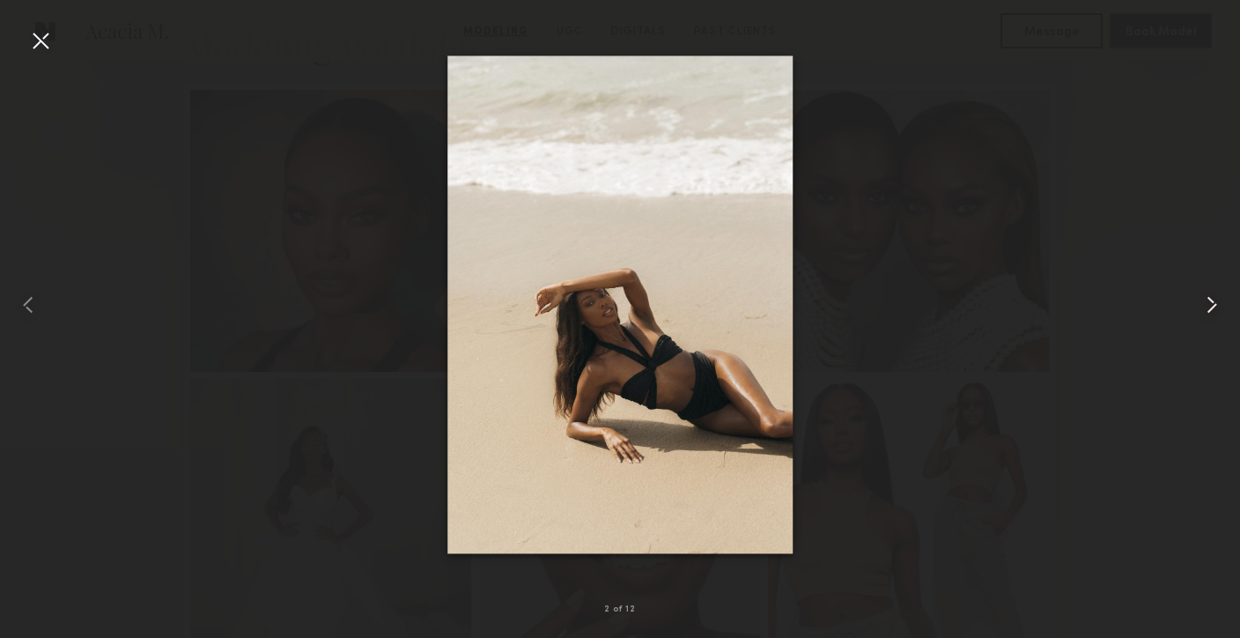
click at [1218, 296] on common-icon at bounding box center [1212, 305] width 28 height 28
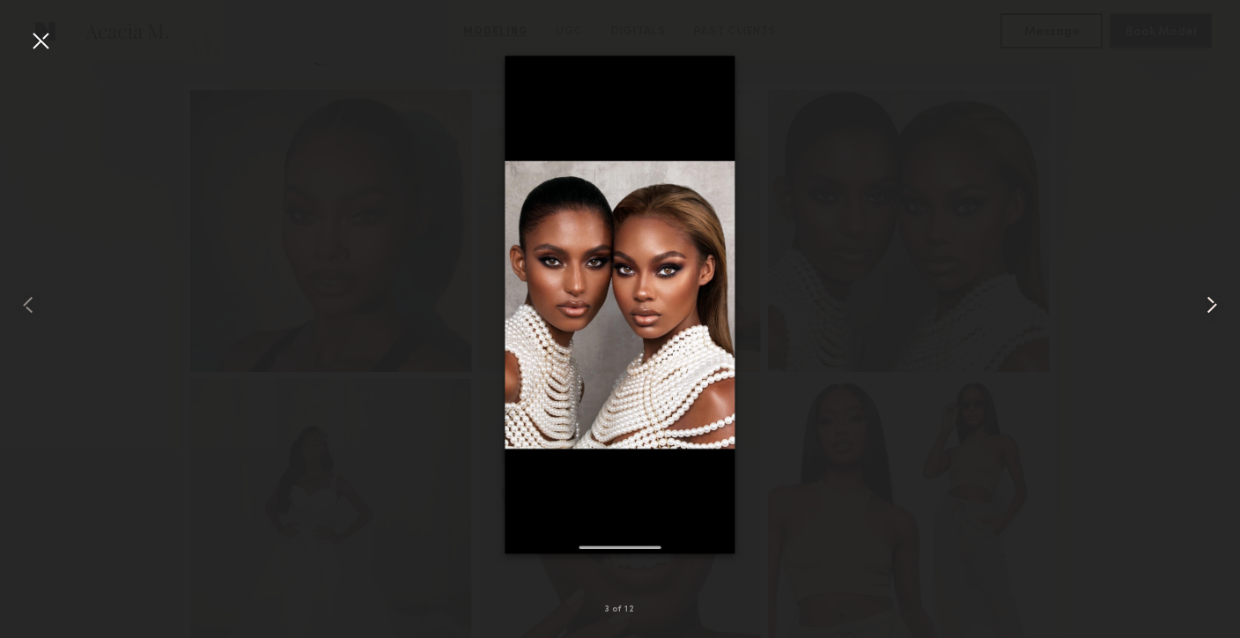
click at [1218, 296] on common-icon at bounding box center [1212, 305] width 28 height 28
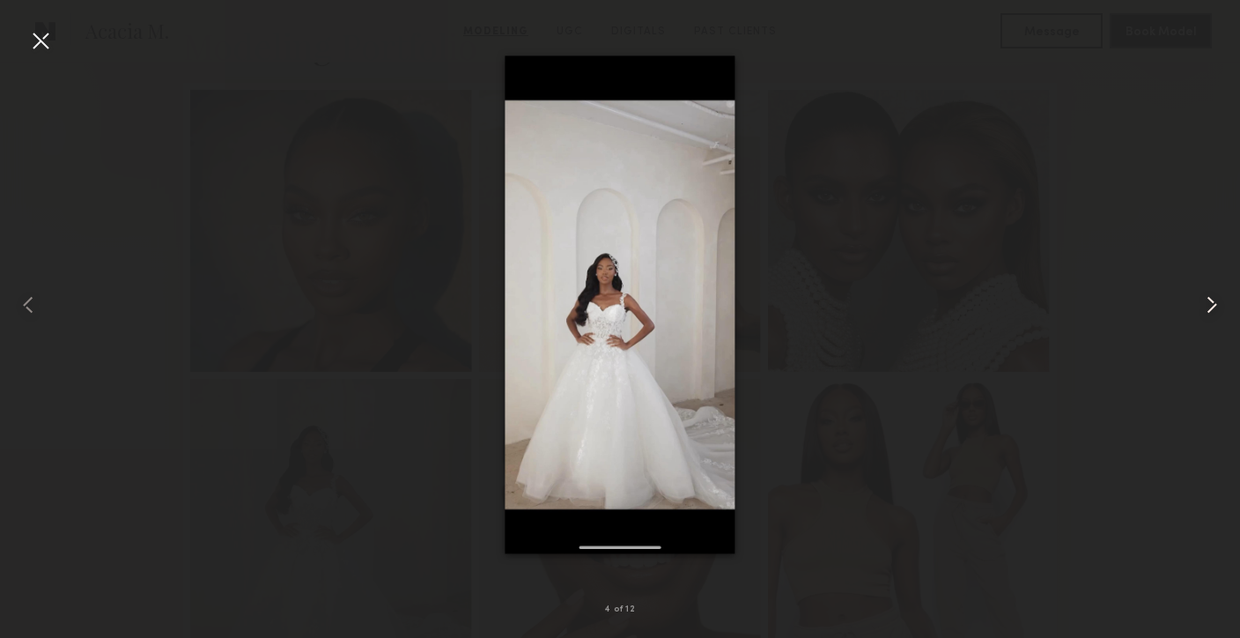
click at [1218, 296] on common-icon at bounding box center [1212, 305] width 28 height 28
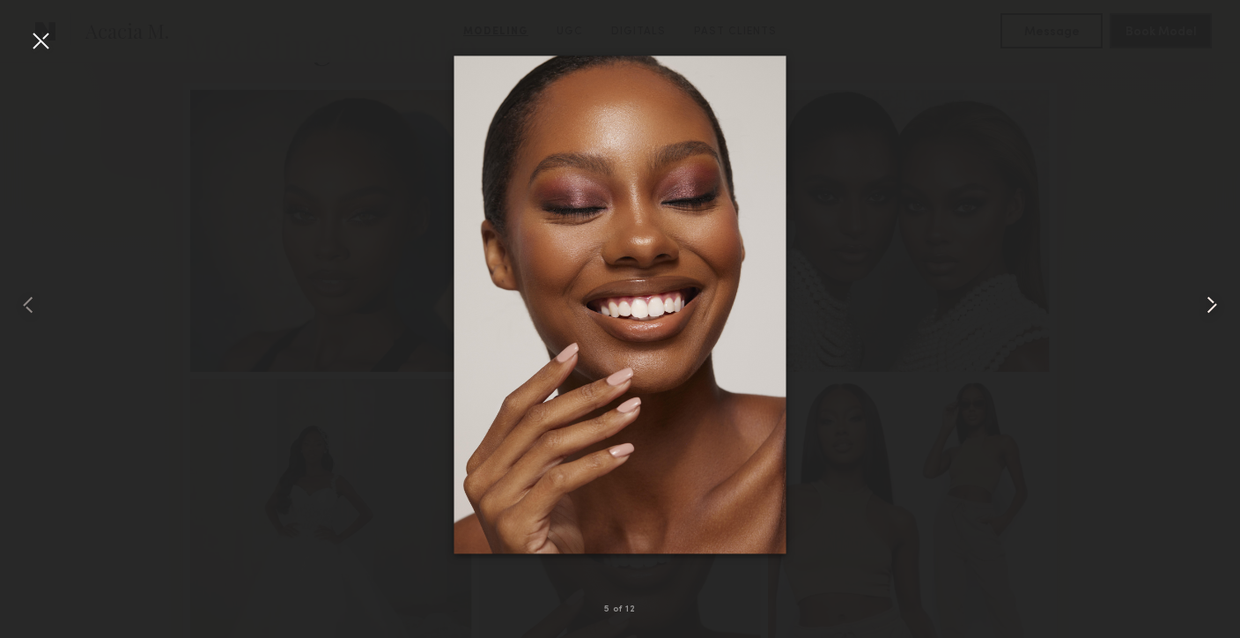
click at [1206, 306] on common-icon at bounding box center [1212, 305] width 28 height 28
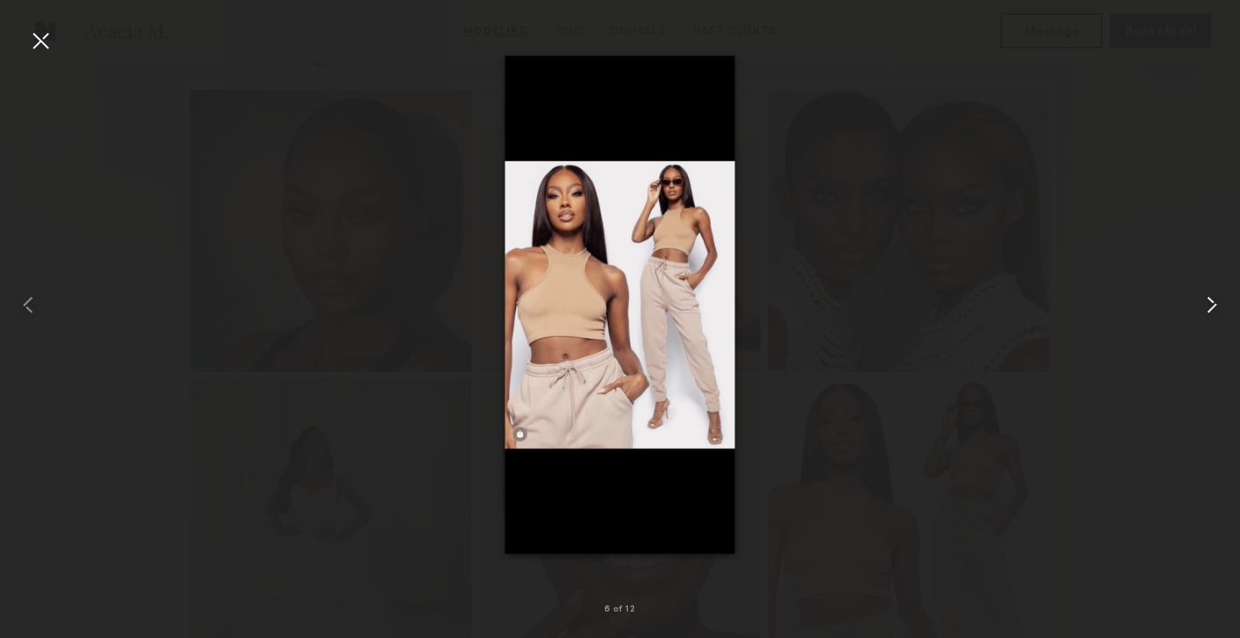
click at [1206, 306] on common-icon at bounding box center [1212, 305] width 28 height 28
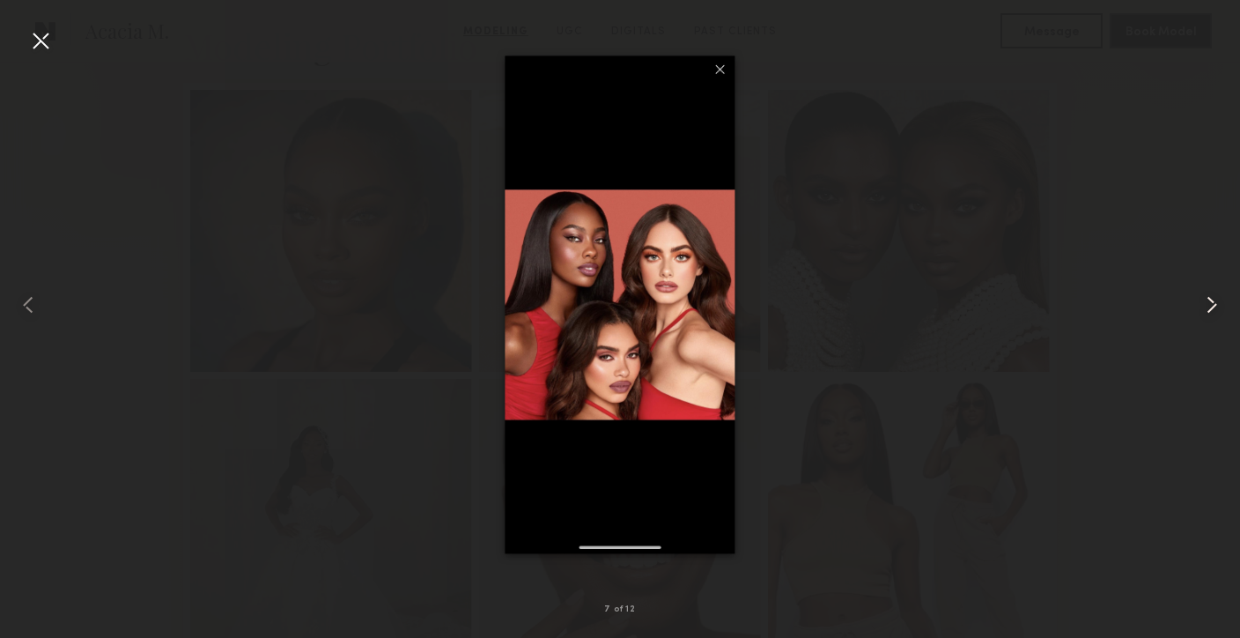
click at [1206, 306] on common-icon at bounding box center [1212, 305] width 28 height 28
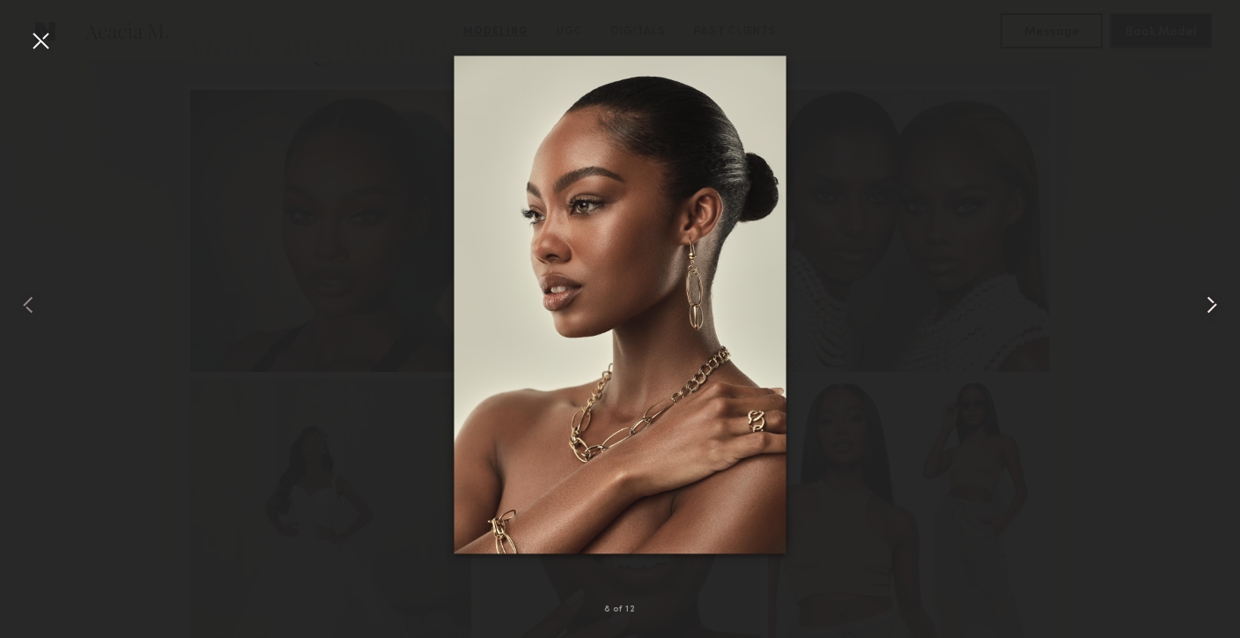
click at [1206, 306] on common-icon at bounding box center [1212, 305] width 28 height 28
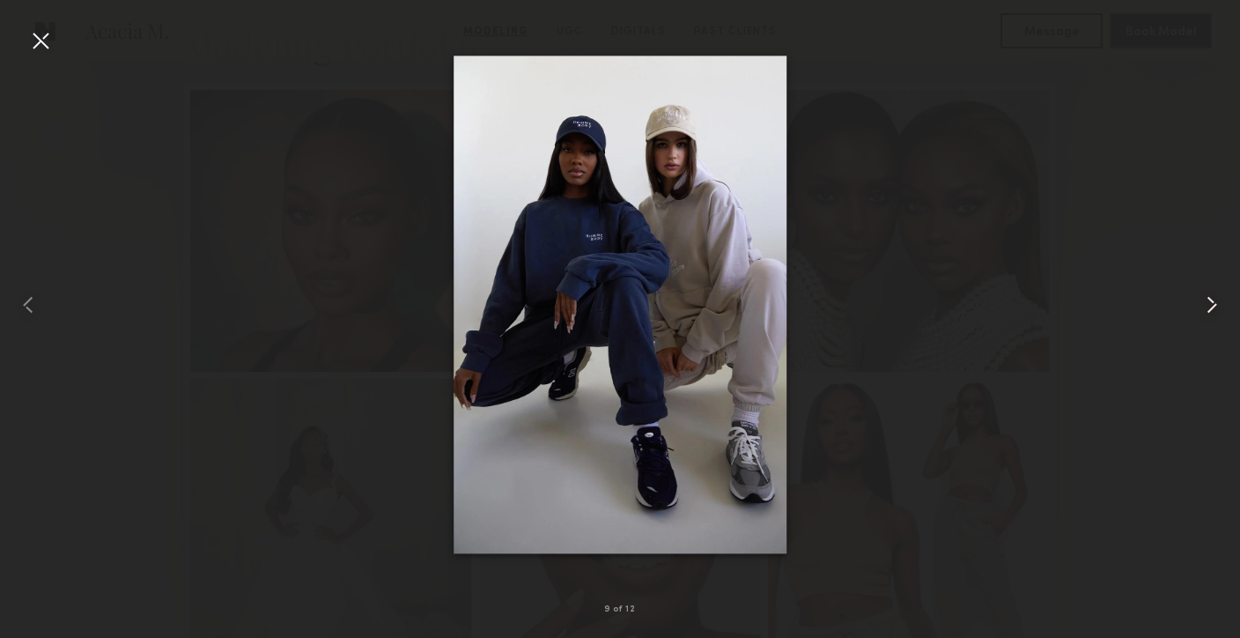
click at [1206, 306] on common-icon at bounding box center [1212, 305] width 28 height 28
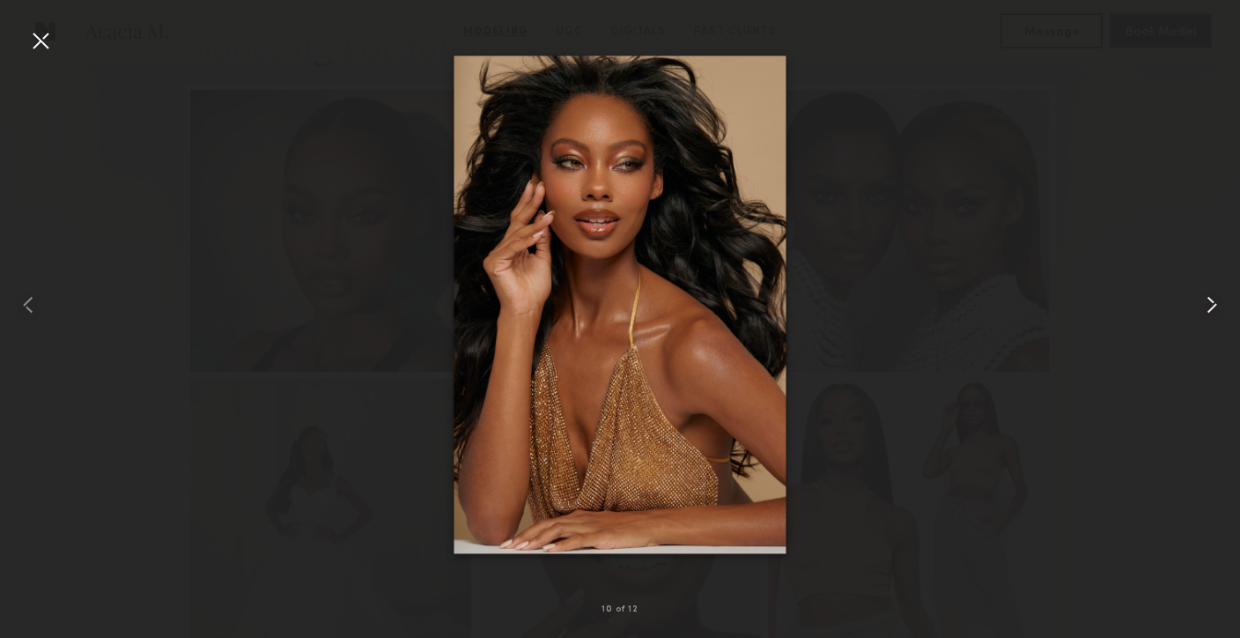
click at [1206, 306] on common-icon at bounding box center [1212, 305] width 28 height 28
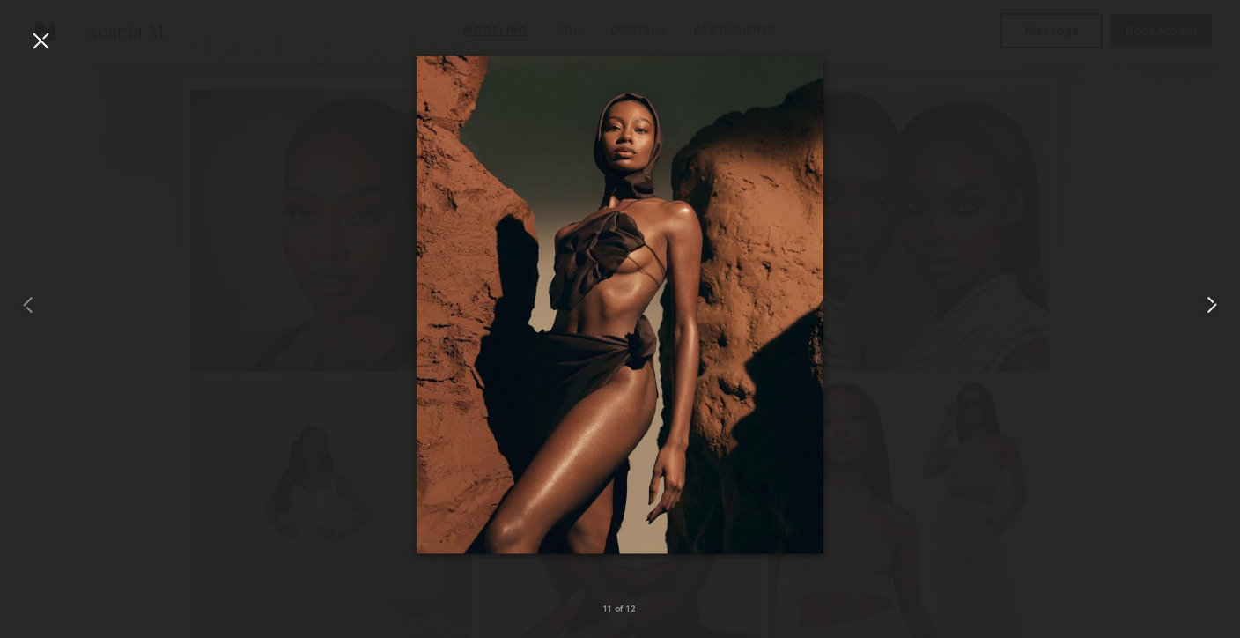
click at [1206, 306] on common-icon at bounding box center [1212, 305] width 28 height 28
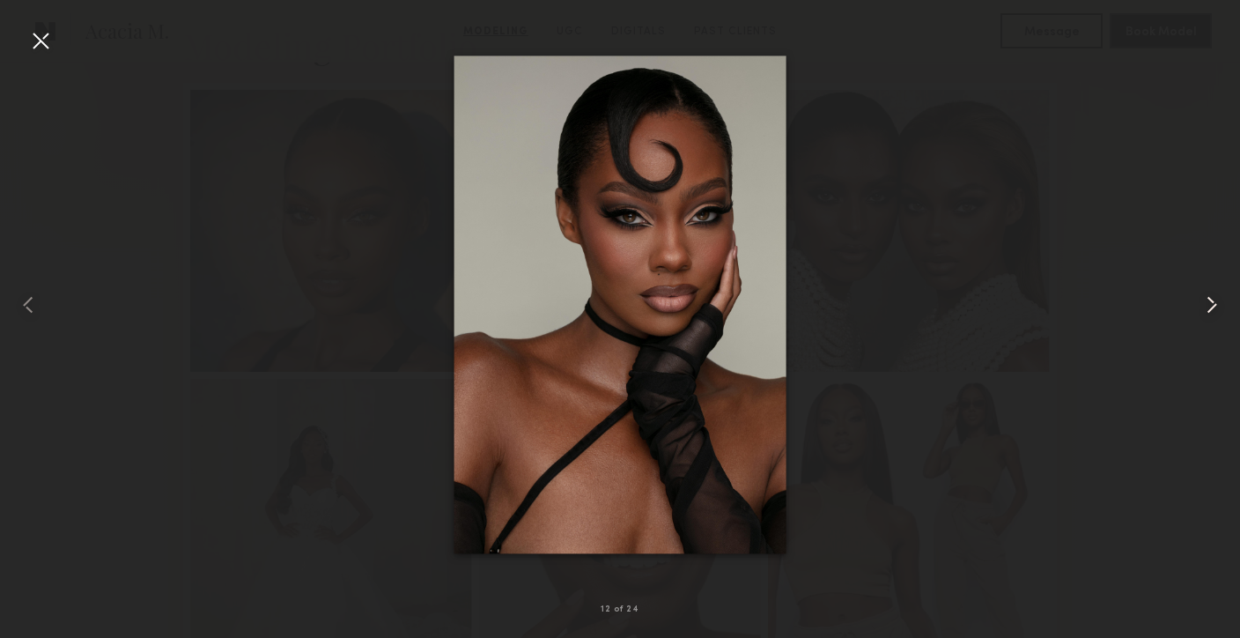
click at [1206, 306] on common-icon at bounding box center [1212, 305] width 28 height 28
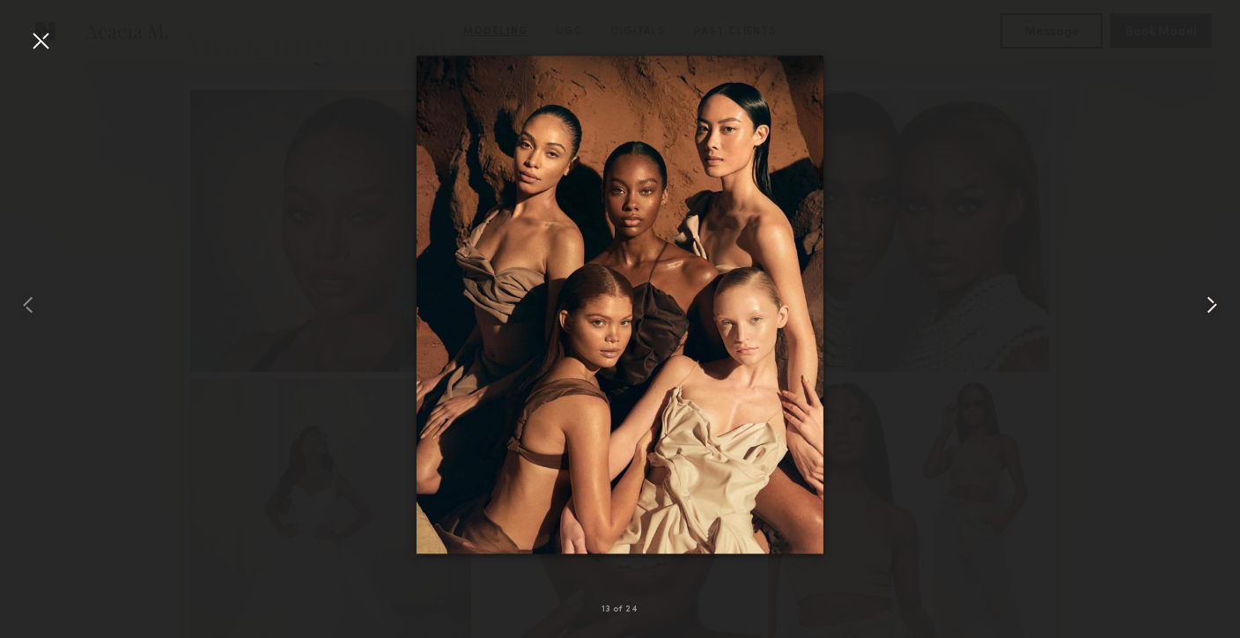
click at [1206, 306] on common-icon at bounding box center [1212, 305] width 28 height 28
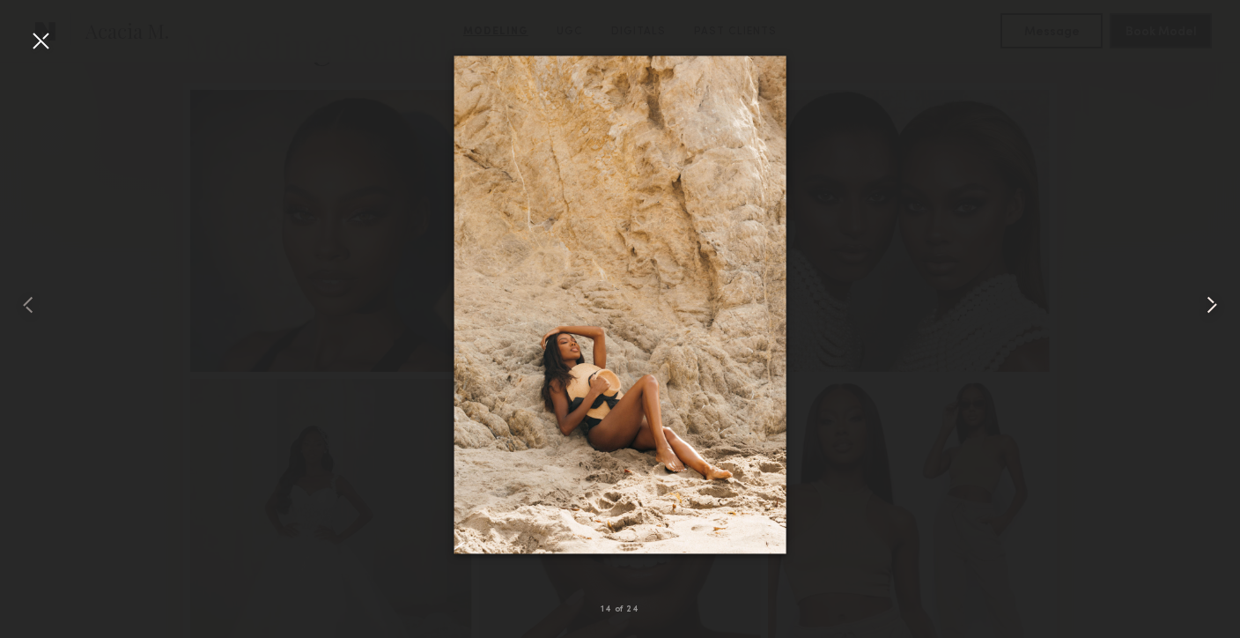
click at [1206, 306] on common-icon at bounding box center [1212, 305] width 28 height 28
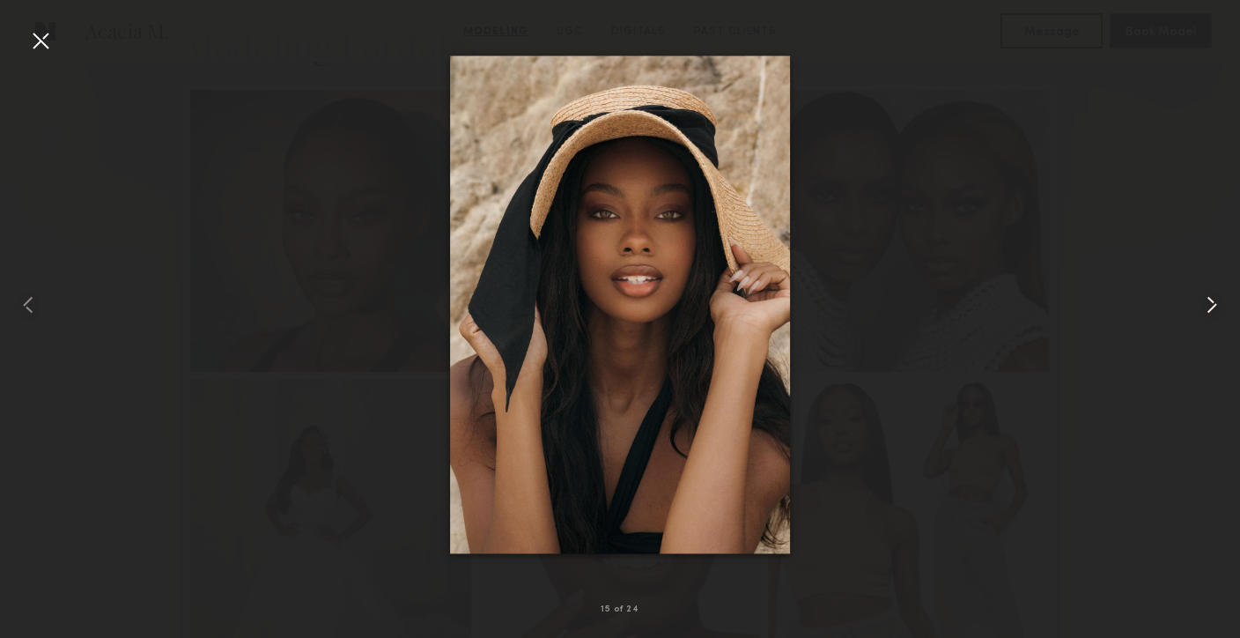
click at [1206, 306] on common-icon at bounding box center [1212, 305] width 28 height 28
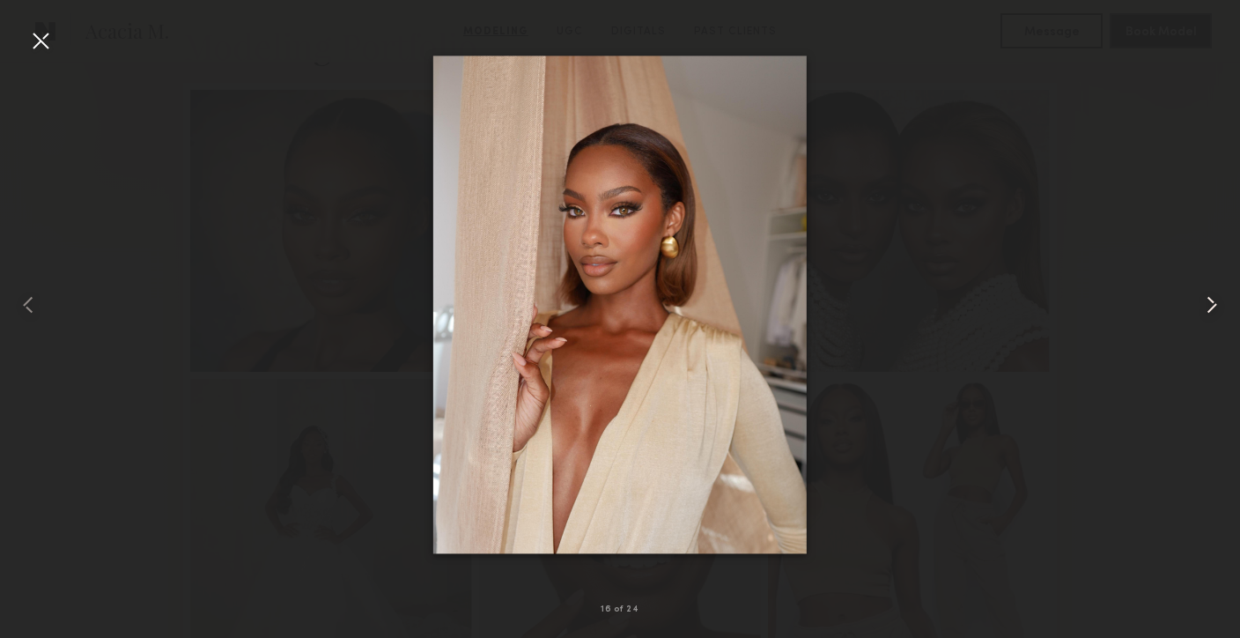
click at [1206, 306] on common-icon at bounding box center [1212, 305] width 28 height 28
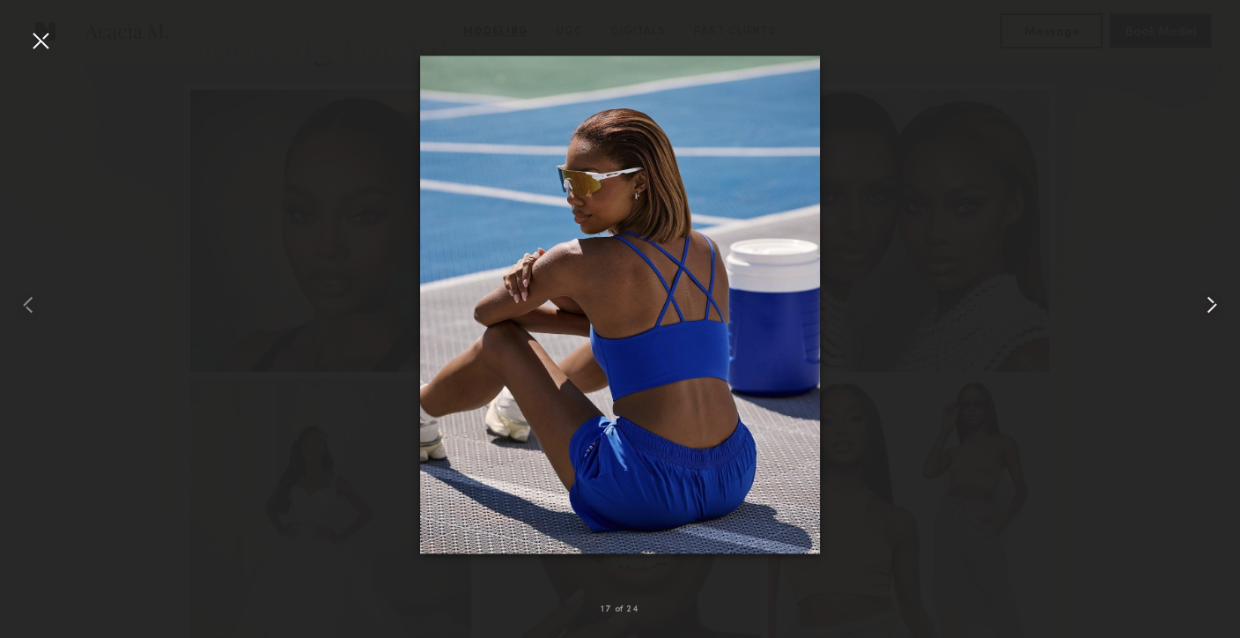
click at [1206, 306] on common-icon at bounding box center [1212, 305] width 28 height 28
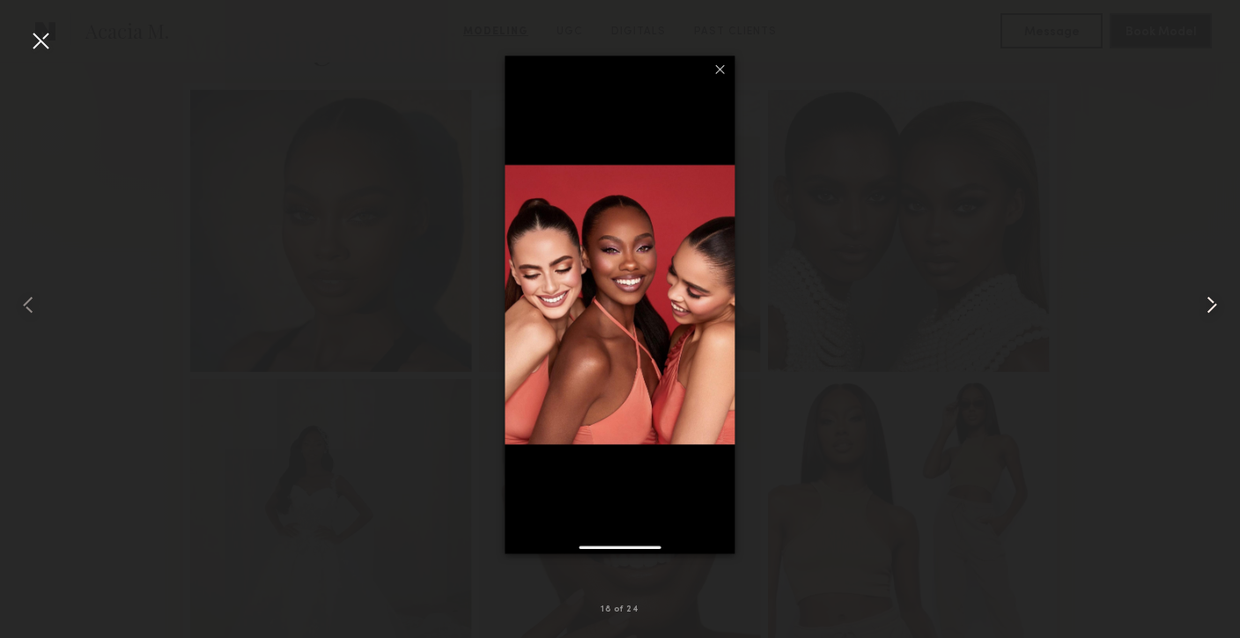
click at [1206, 306] on common-icon at bounding box center [1212, 305] width 28 height 28
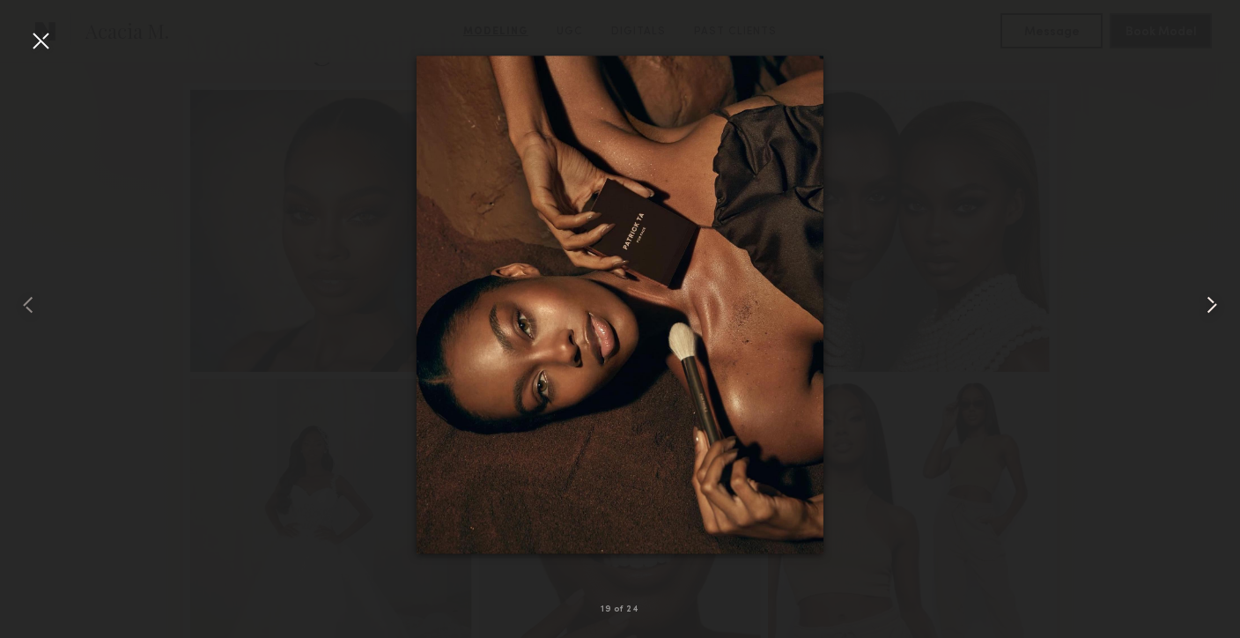
click at [1206, 306] on common-icon at bounding box center [1212, 305] width 28 height 28
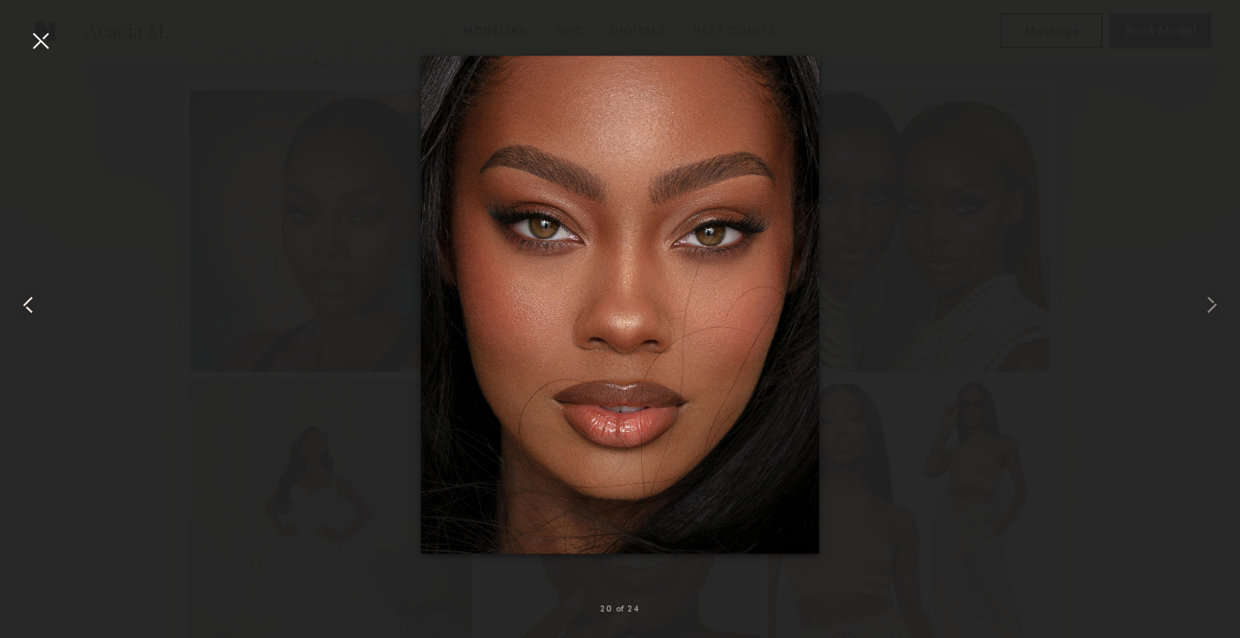
click at [20, 307] on common-icon at bounding box center [28, 305] width 28 height 28
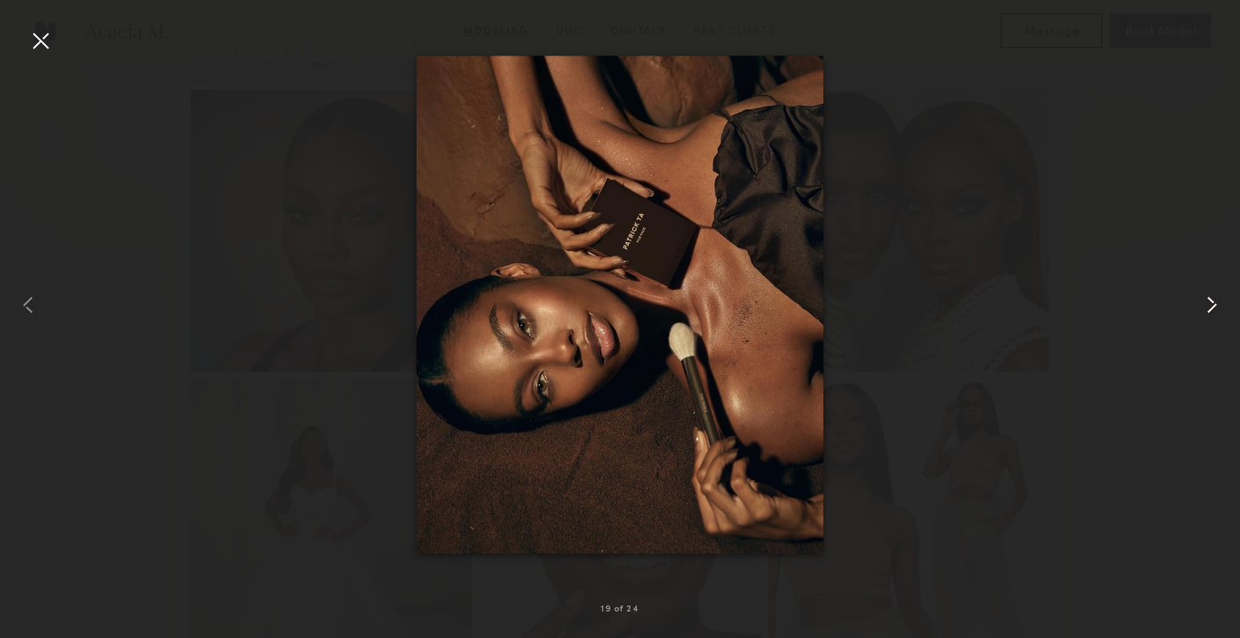
click at [1201, 316] on common-icon at bounding box center [1212, 305] width 28 height 28
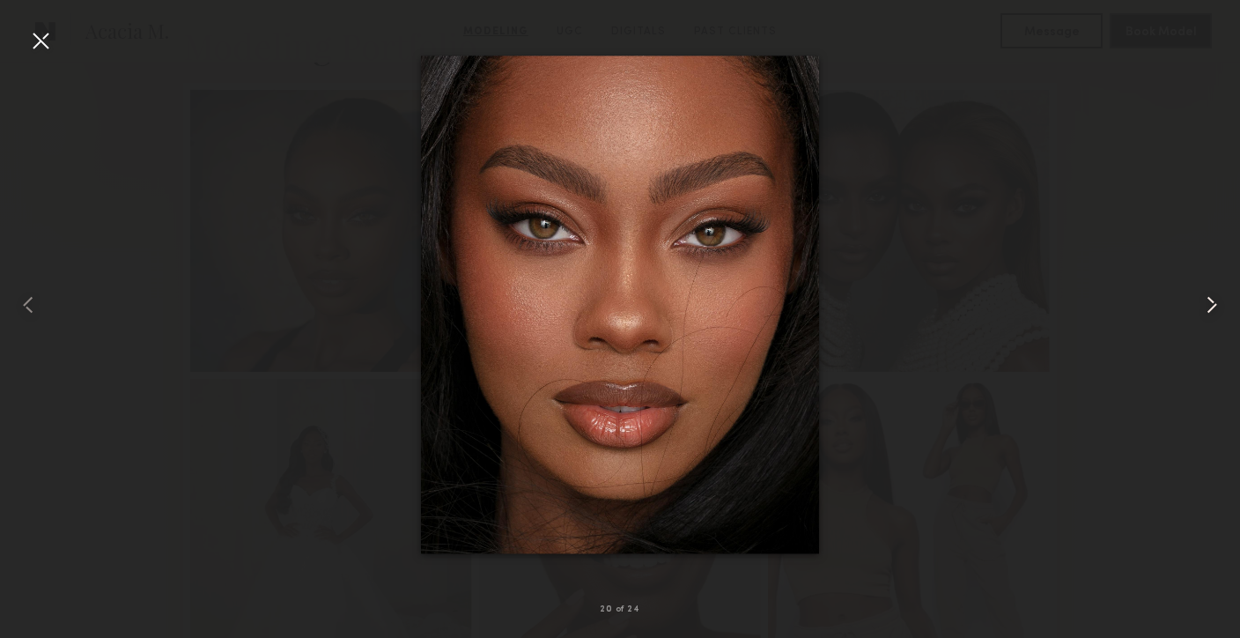
click at [1201, 316] on common-icon at bounding box center [1212, 305] width 28 height 28
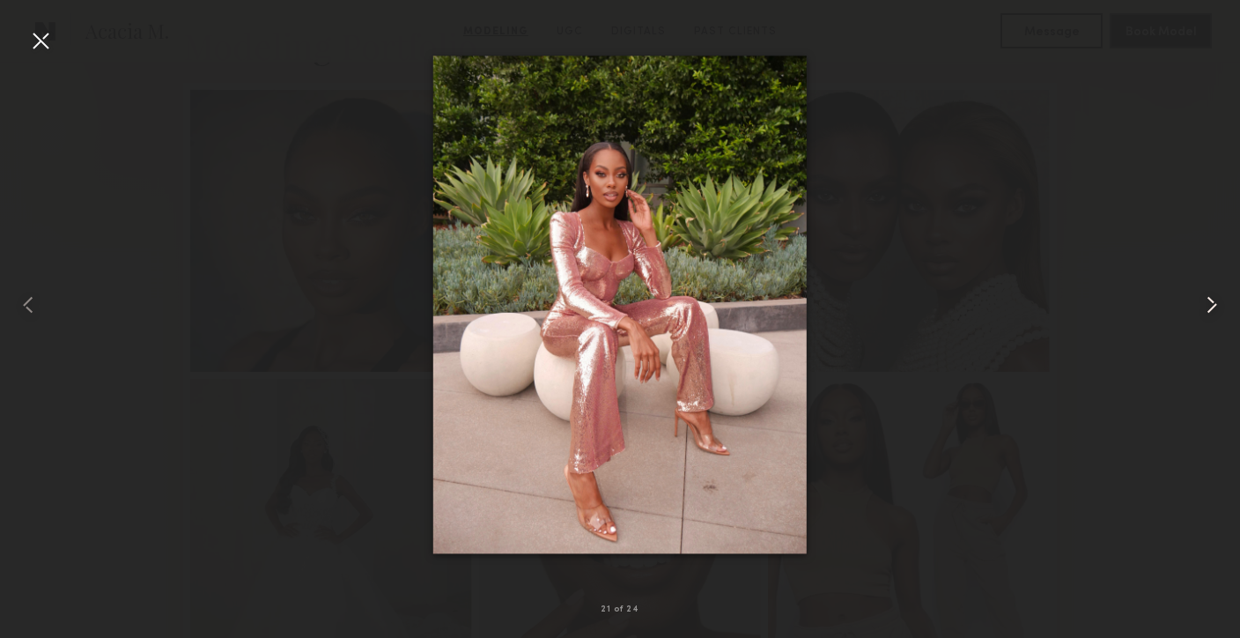
click at [1201, 316] on common-icon at bounding box center [1212, 305] width 28 height 28
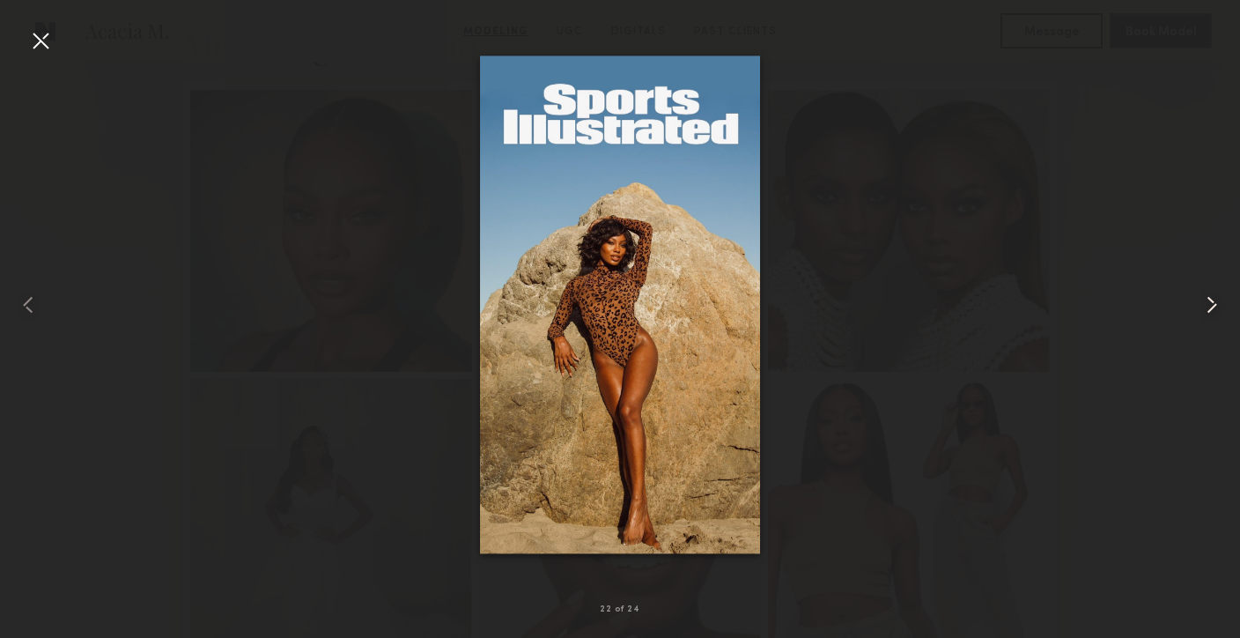
click at [1201, 316] on common-icon at bounding box center [1212, 305] width 28 height 28
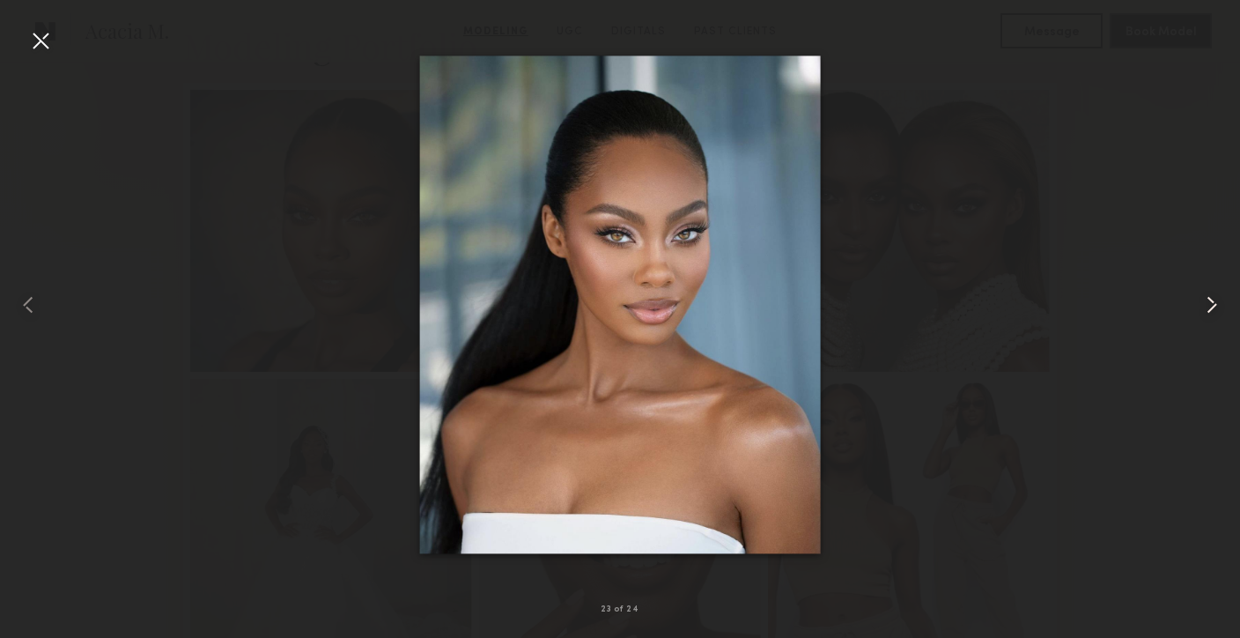
click at [1201, 316] on common-icon at bounding box center [1212, 305] width 28 height 28
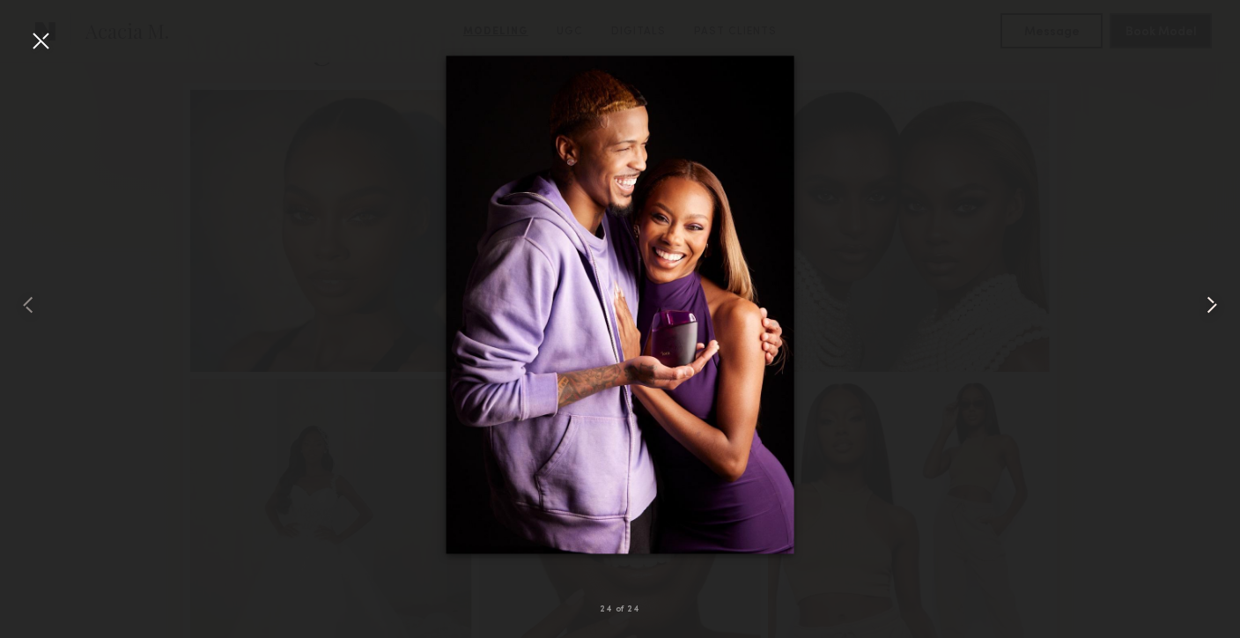
click at [1201, 316] on common-icon at bounding box center [1212, 305] width 28 height 28
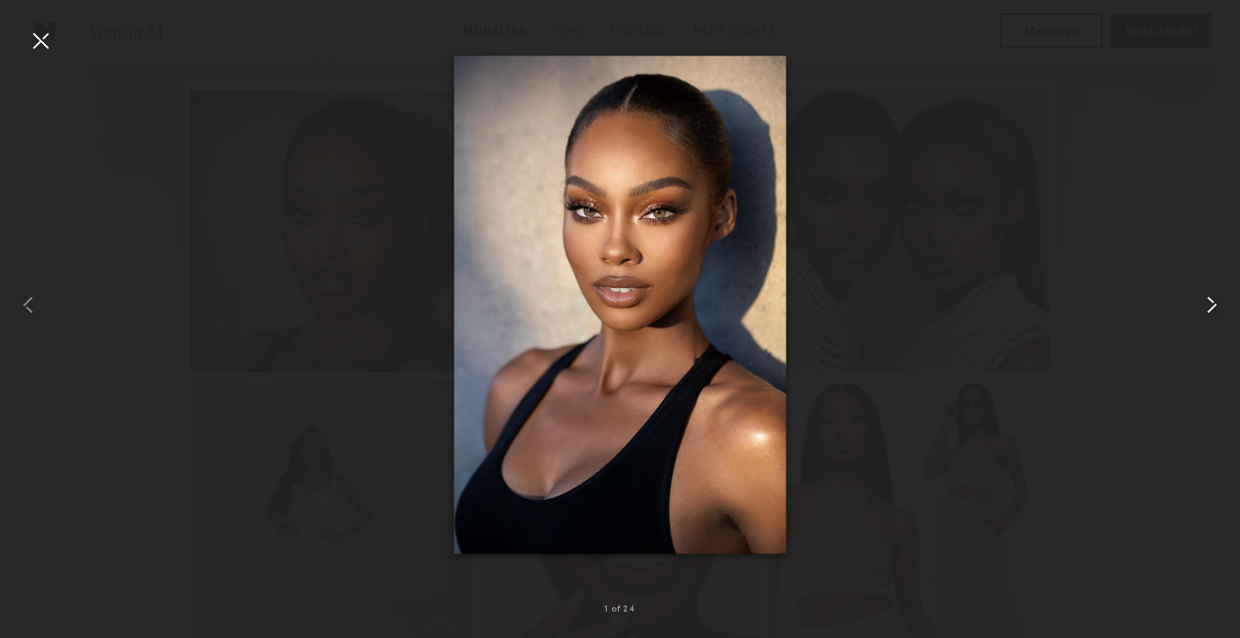
click at [1202, 316] on common-icon at bounding box center [1212, 305] width 28 height 28
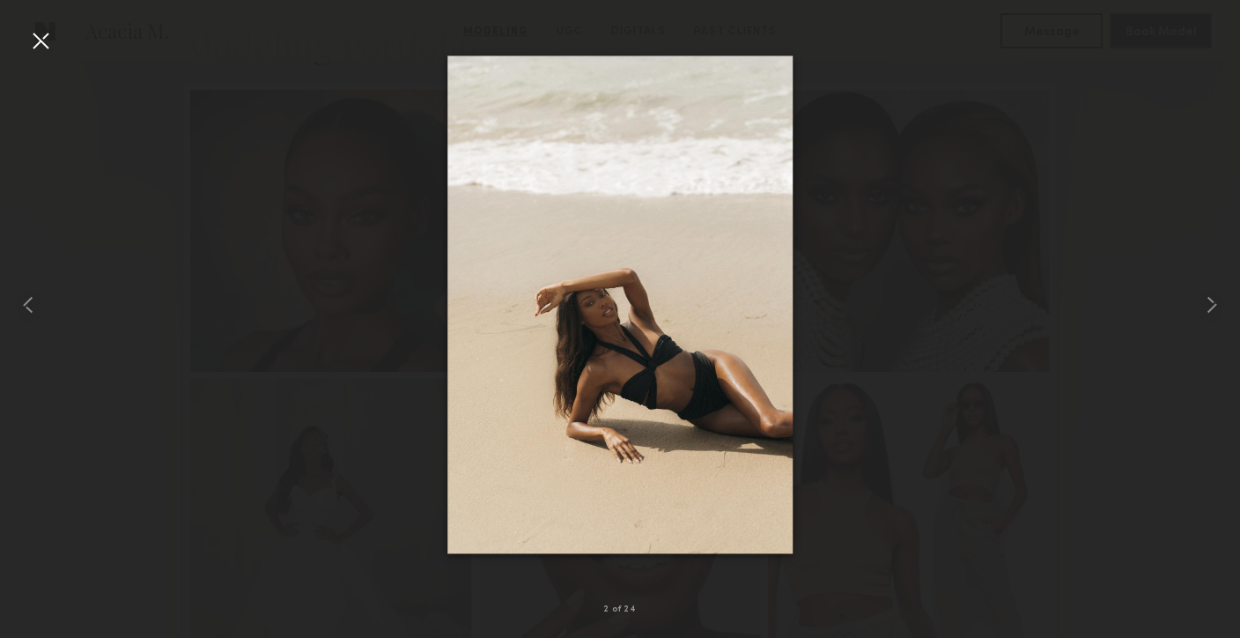
click at [42, 44] on div at bounding box center [40, 40] width 28 height 28
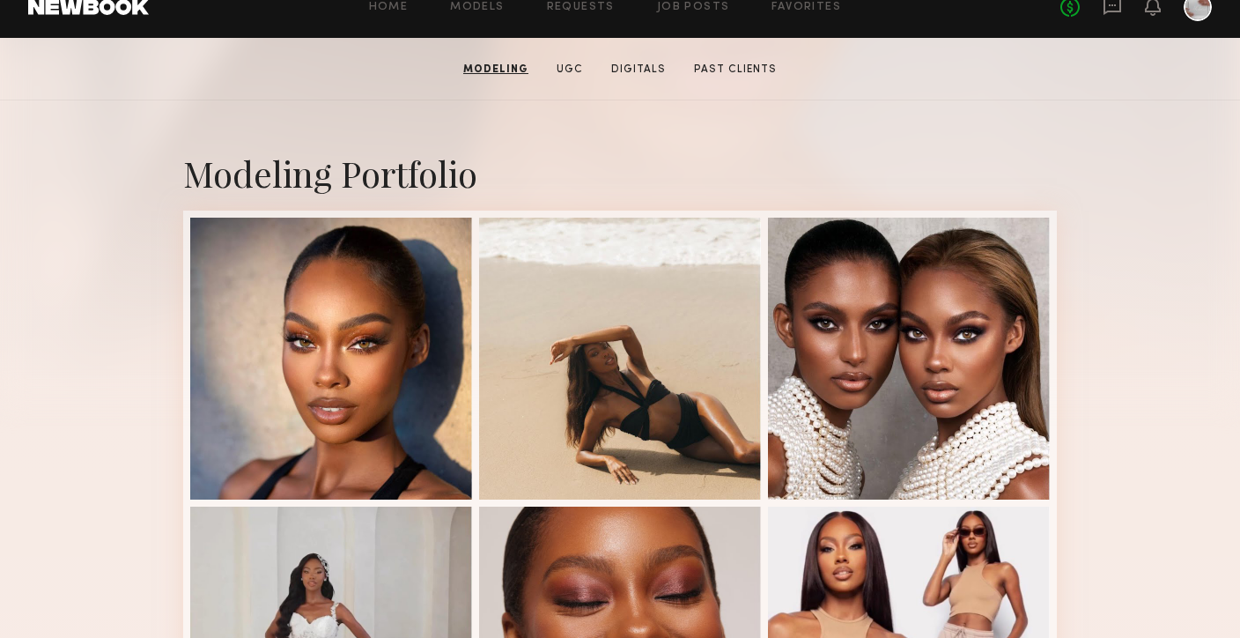
scroll to position [273, 0]
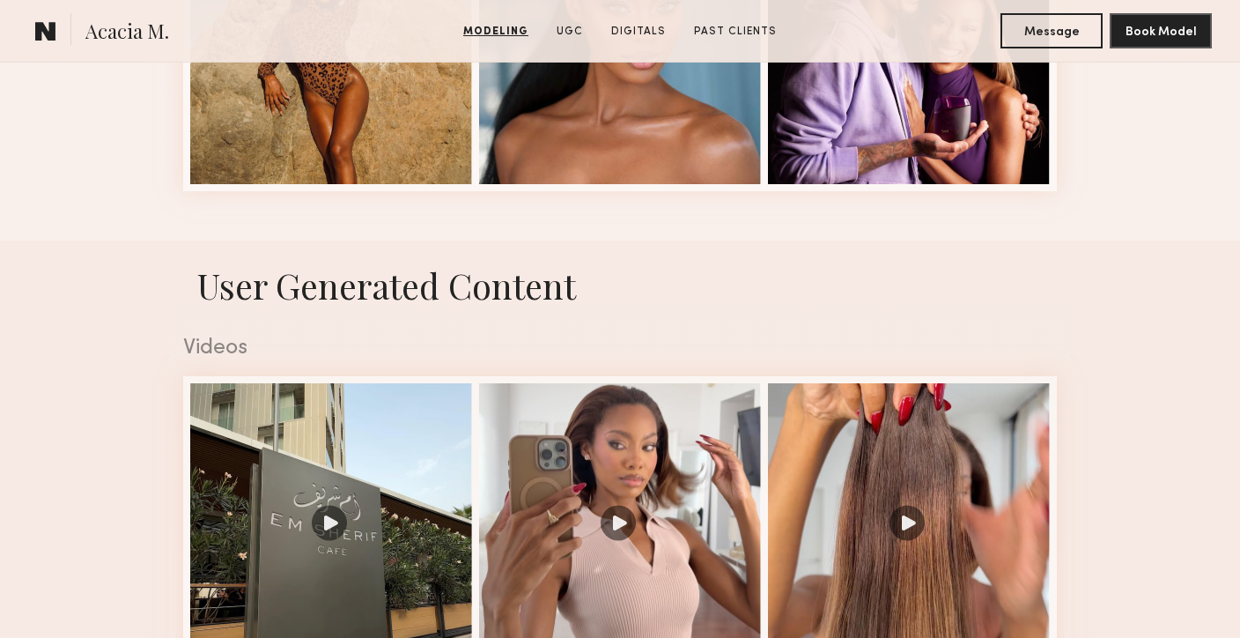
scroll to position [2914, 0]
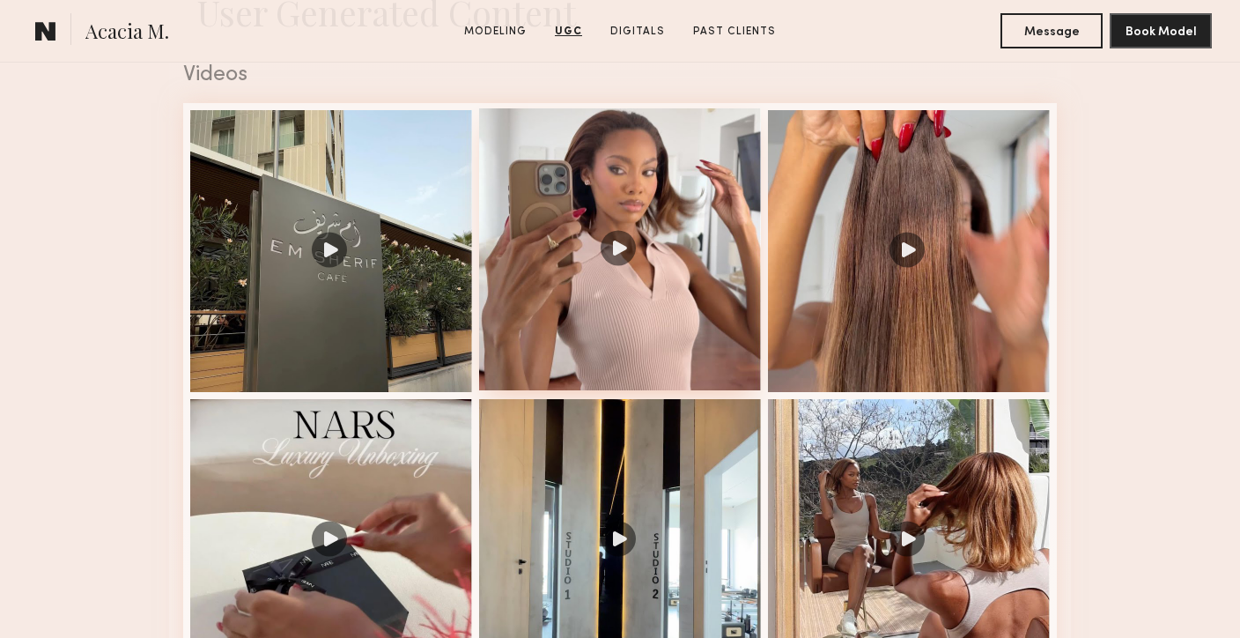
click at [624, 313] on div at bounding box center [620, 249] width 282 height 282
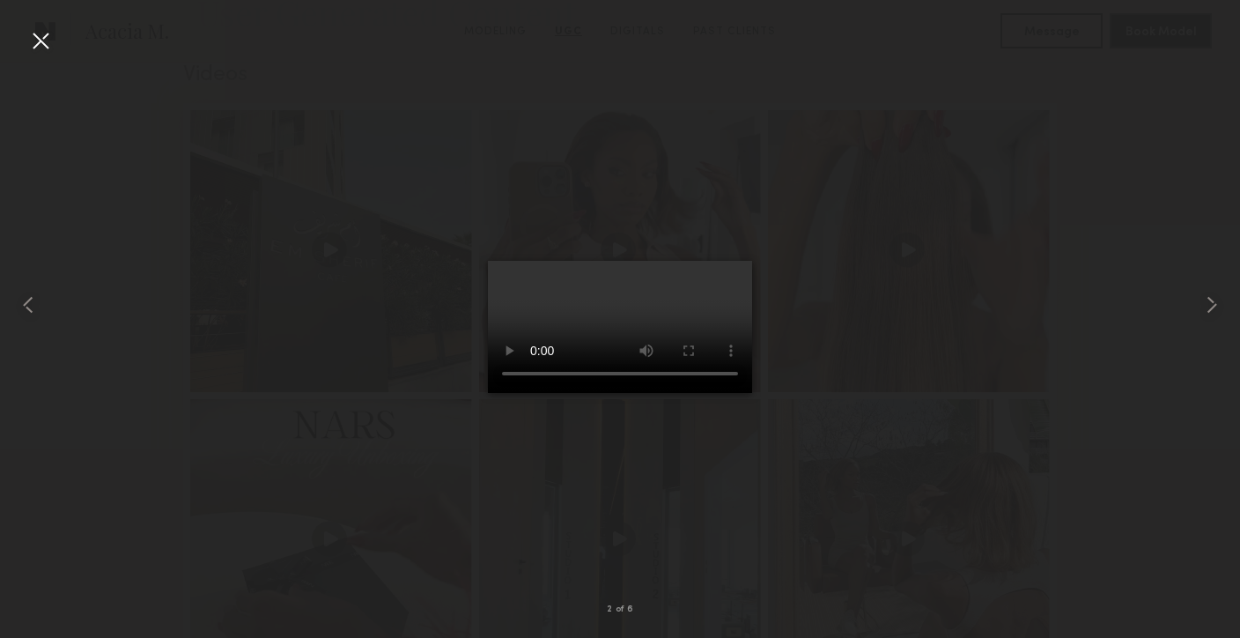
click at [43, 41] on div at bounding box center [40, 40] width 28 height 28
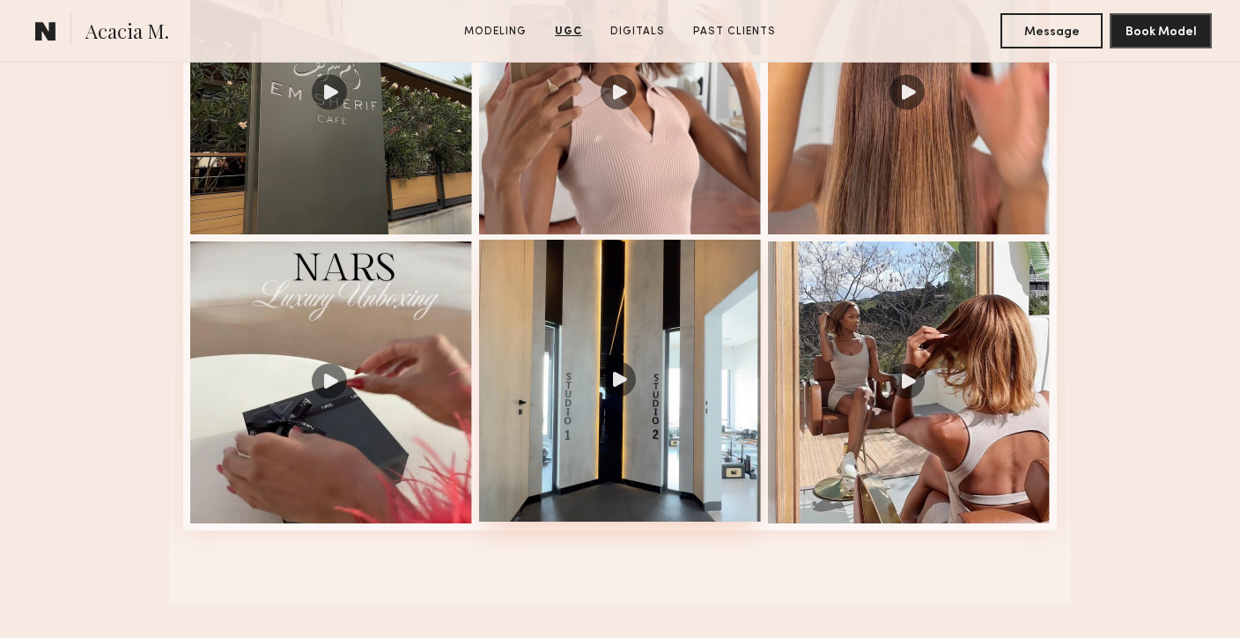
scroll to position [3092, 0]
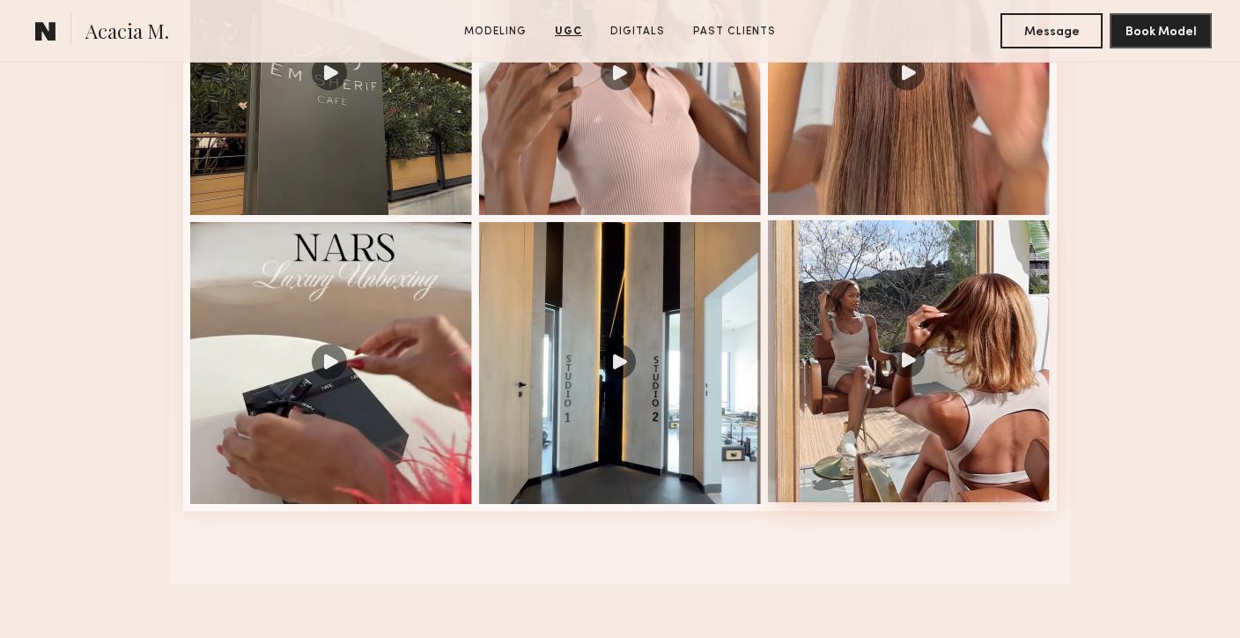
click at [819, 455] on div at bounding box center [909, 361] width 282 height 282
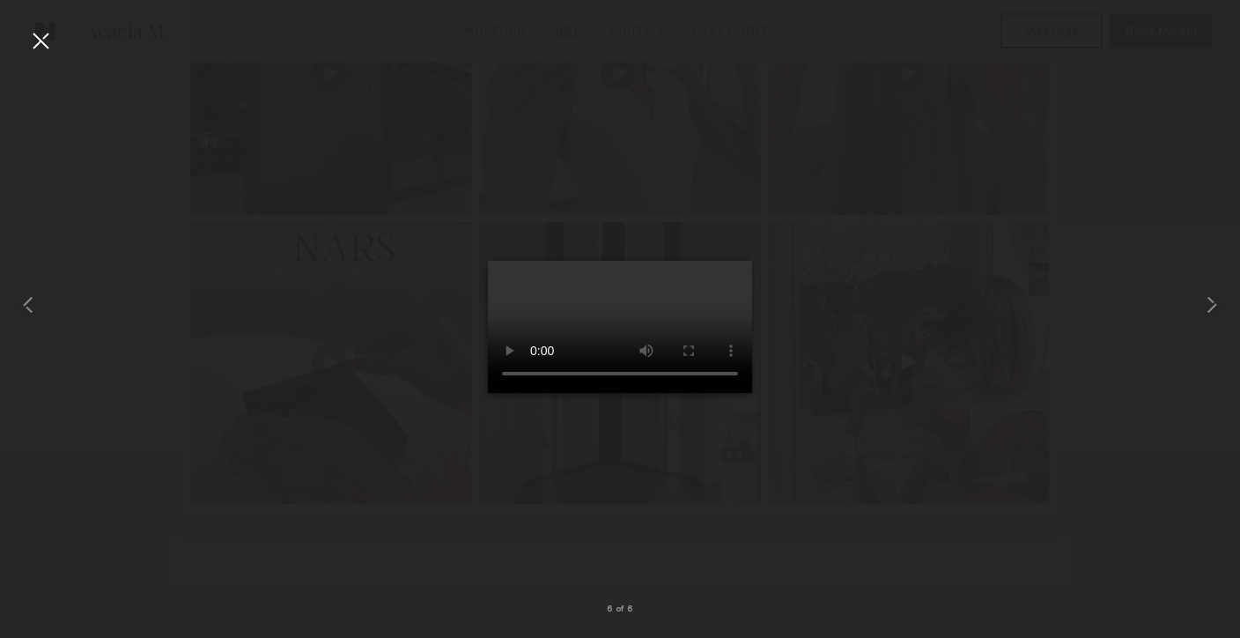
click at [49, 38] on div at bounding box center [40, 40] width 28 height 28
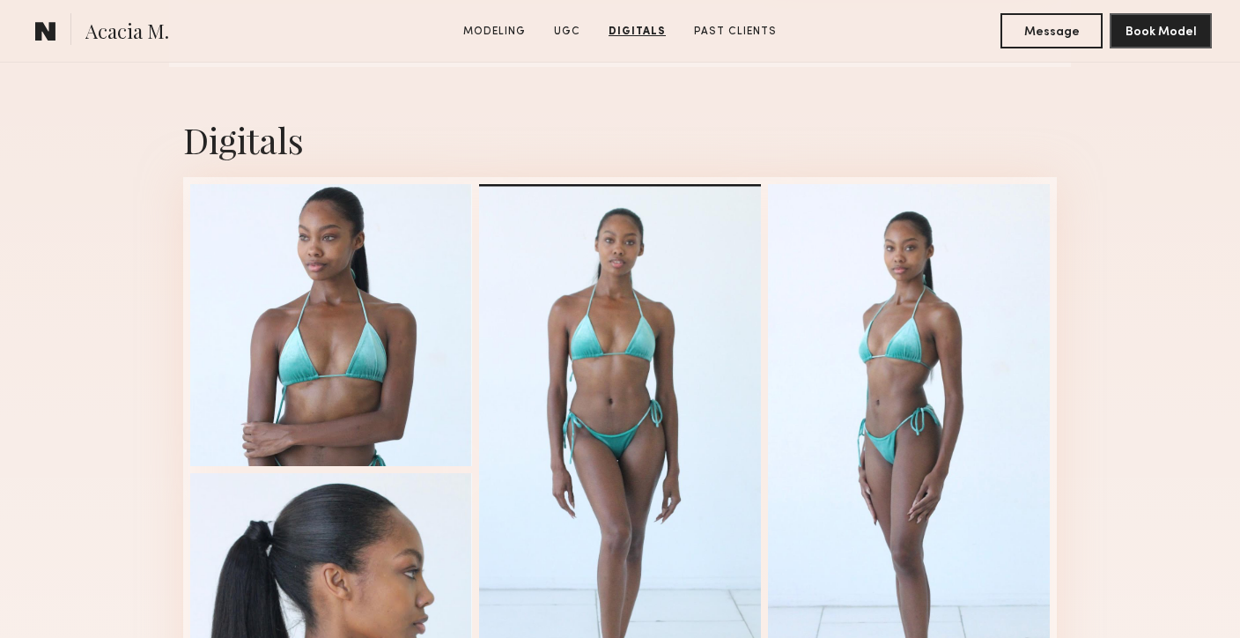
scroll to position [3670, 0]
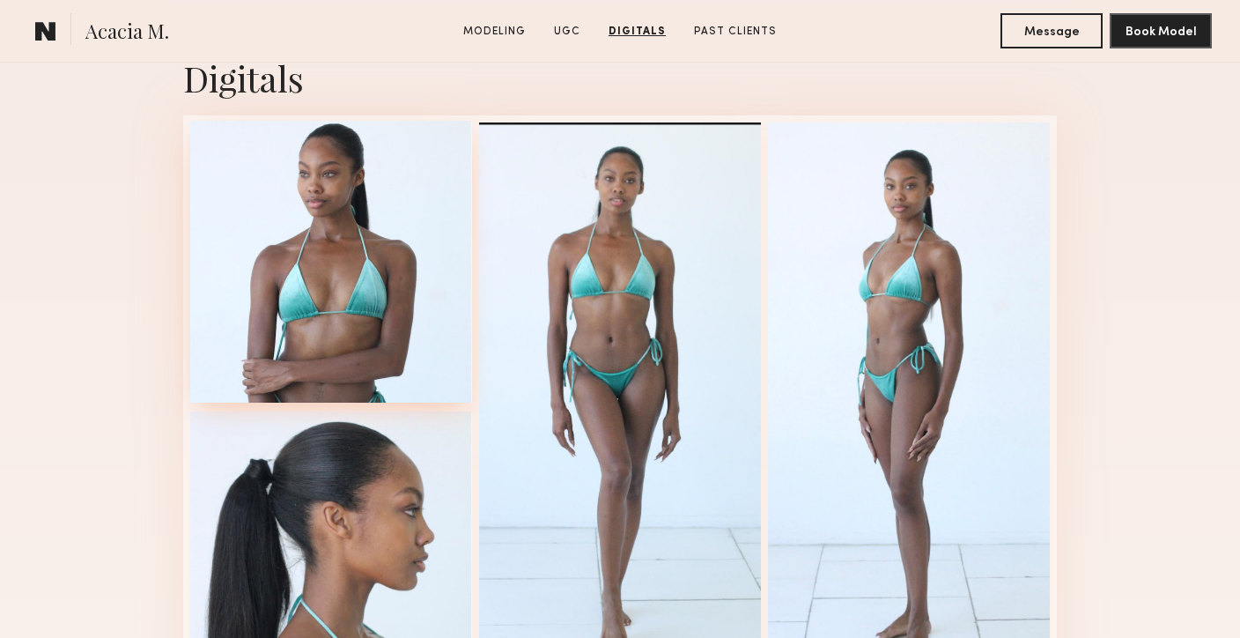
click at [392, 329] on div at bounding box center [331, 262] width 282 height 282
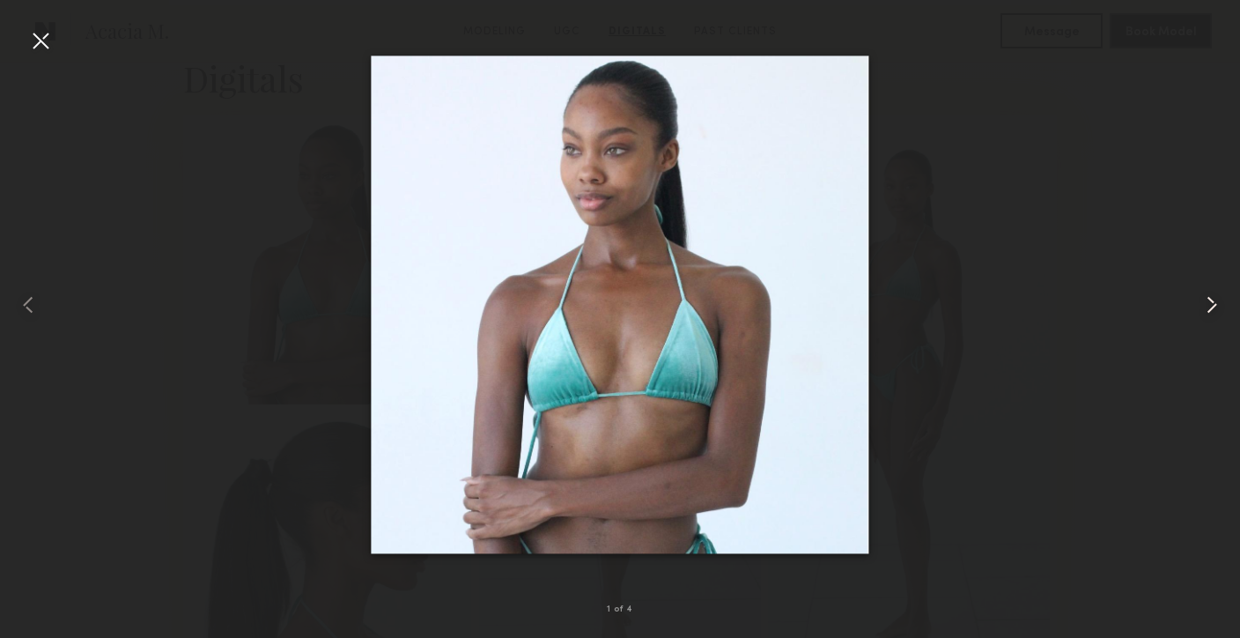
click at [1211, 306] on common-icon at bounding box center [1212, 305] width 28 height 28
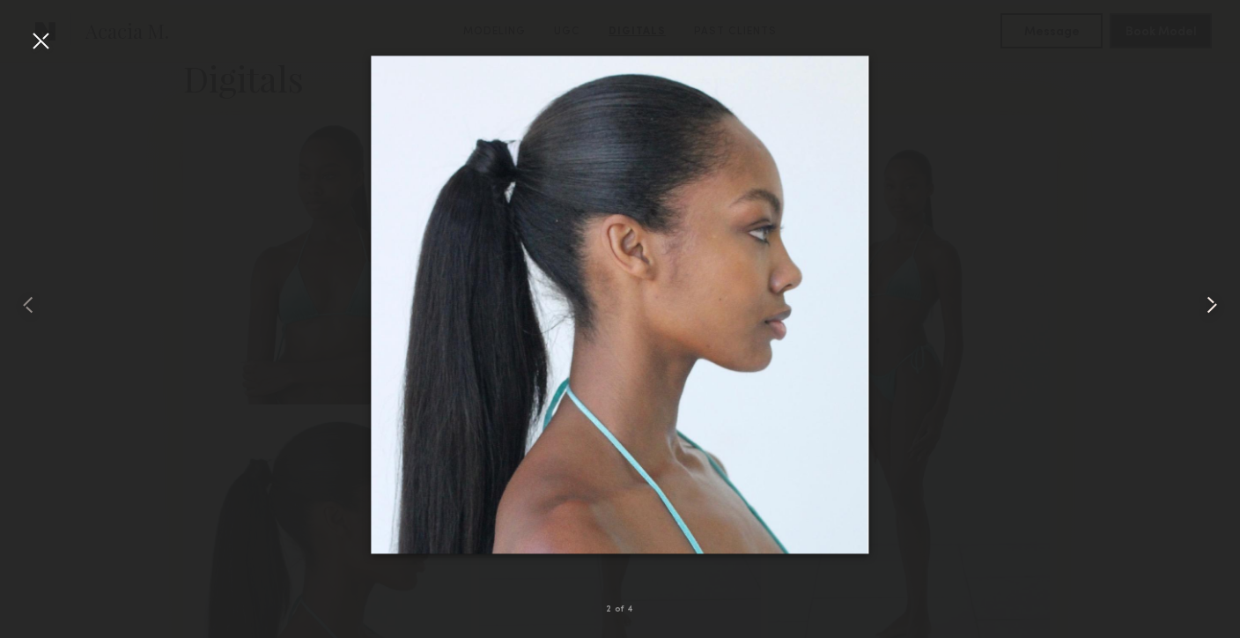
click at [1211, 306] on common-icon at bounding box center [1212, 305] width 28 height 28
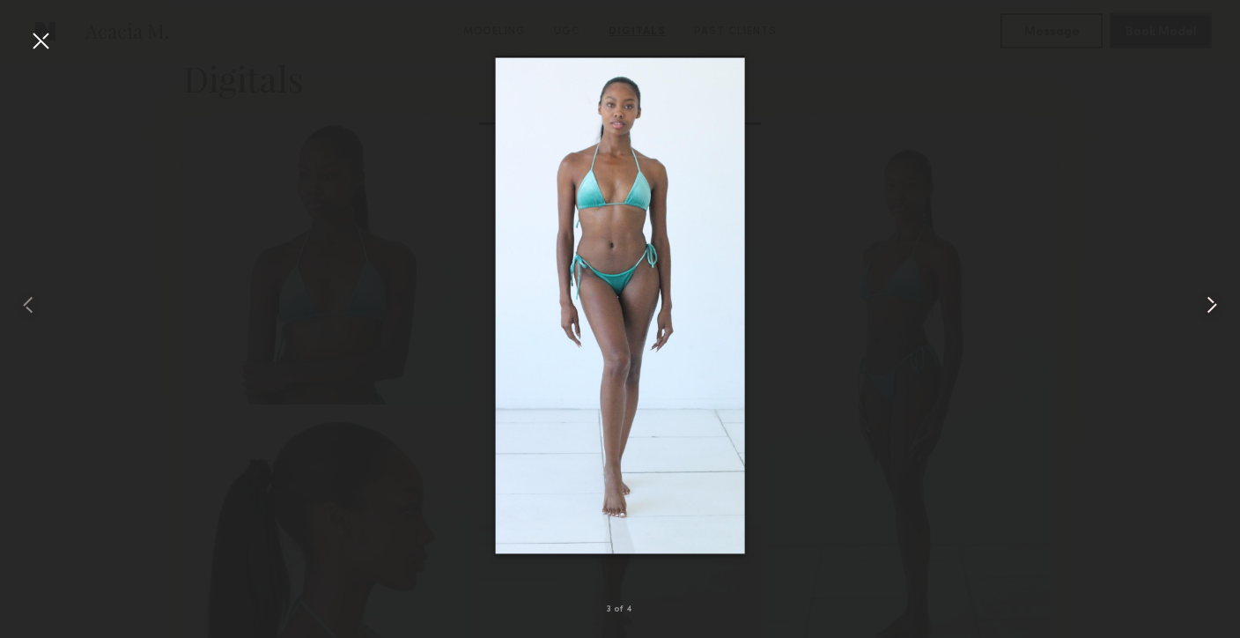
click at [1211, 306] on common-icon at bounding box center [1212, 305] width 28 height 28
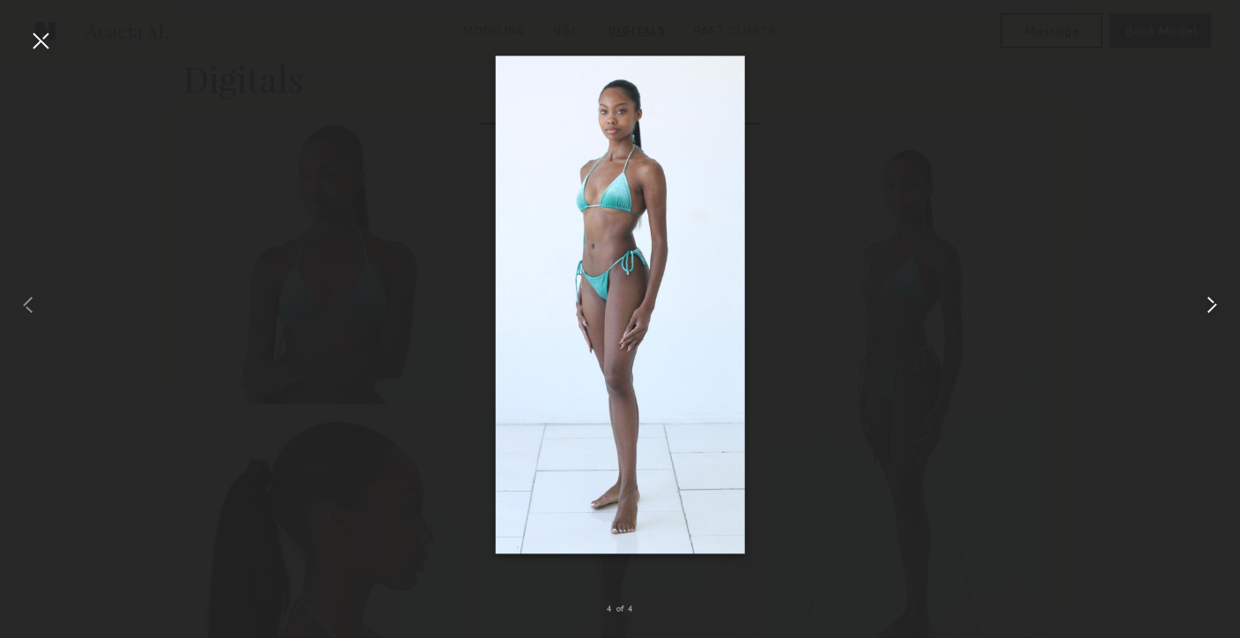
click at [1211, 306] on common-icon at bounding box center [1212, 305] width 28 height 28
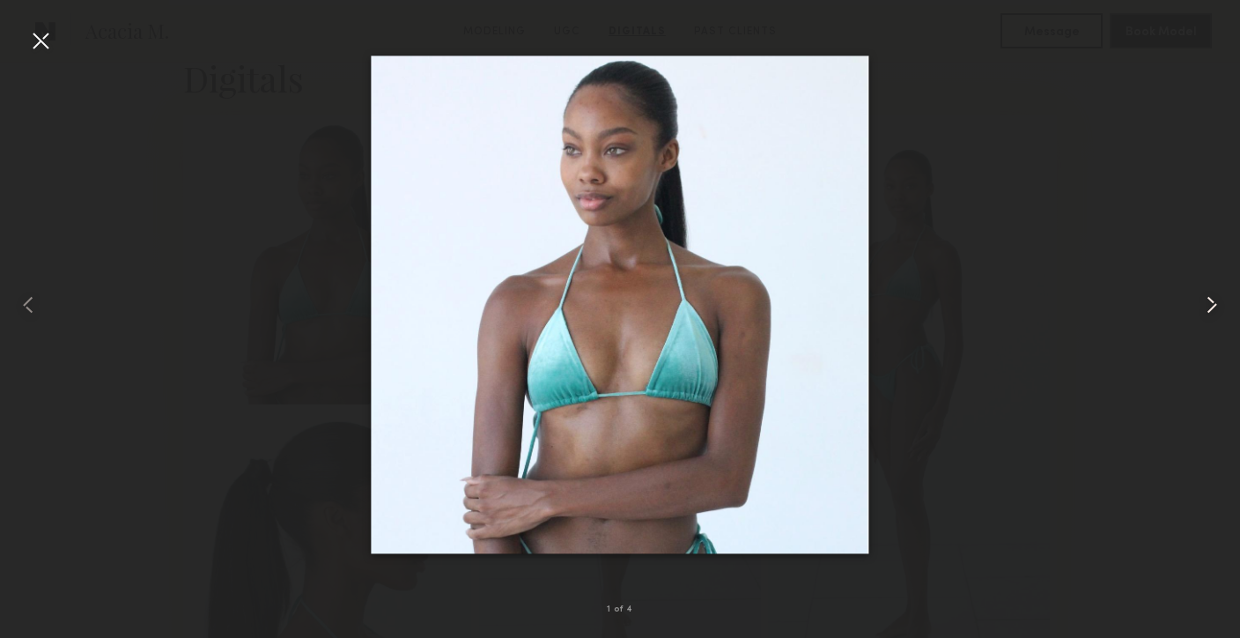
click at [1211, 306] on common-icon at bounding box center [1212, 305] width 28 height 28
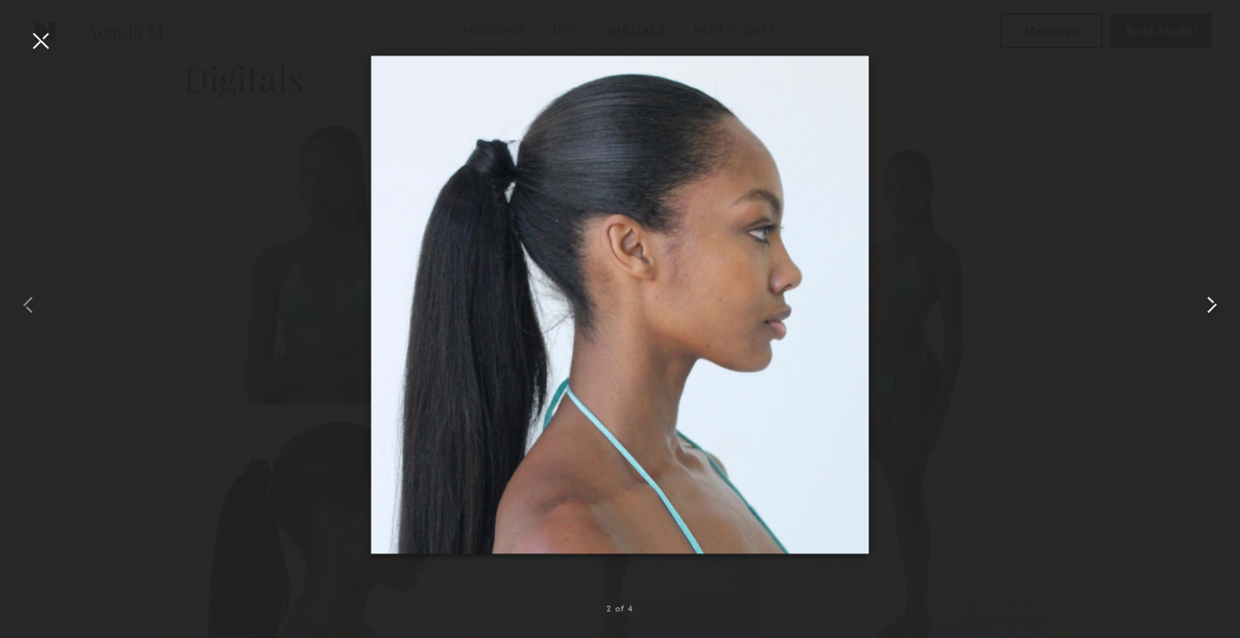
click at [1211, 306] on common-icon at bounding box center [1212, 305] width 28 height 28
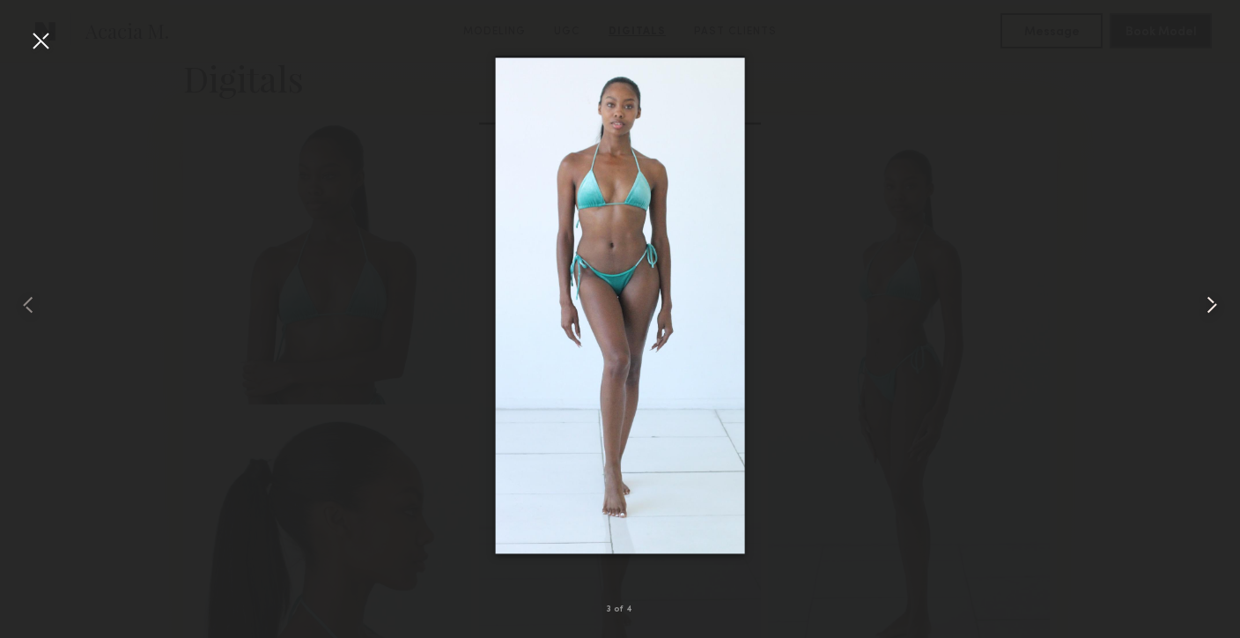
click at [1211, 305] on common-icon at bounding box center [1212, 305] width 28 height 28
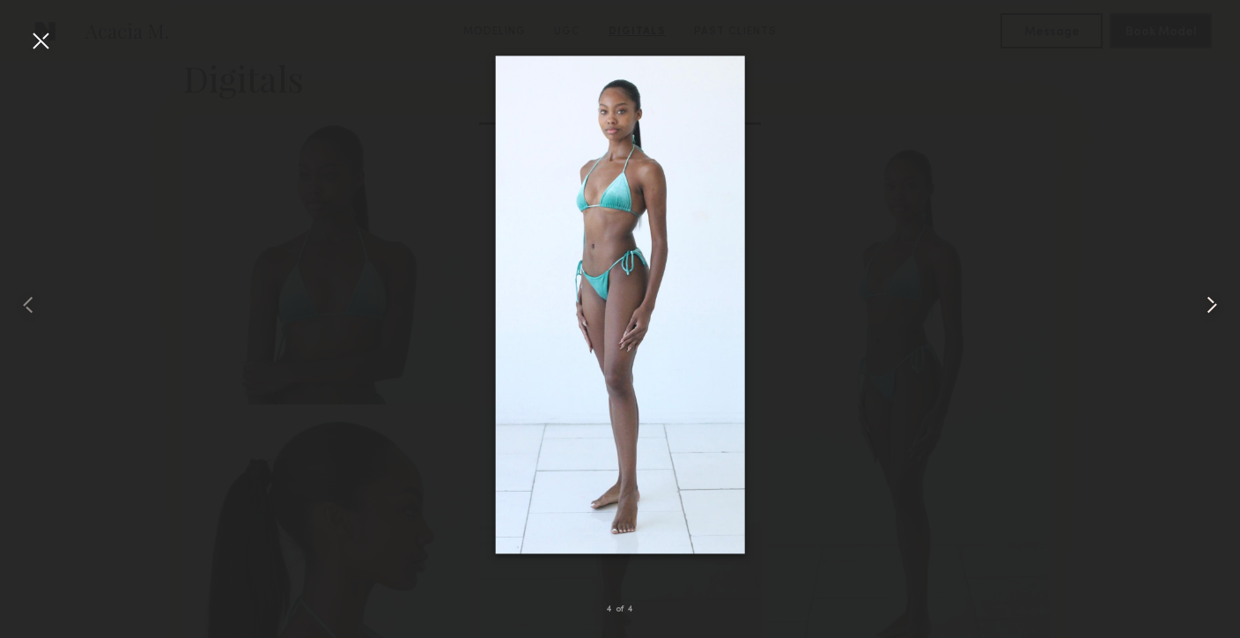
click at [1211, 305] on common-icon at bounding box center [1212, 305] width 28 height 28
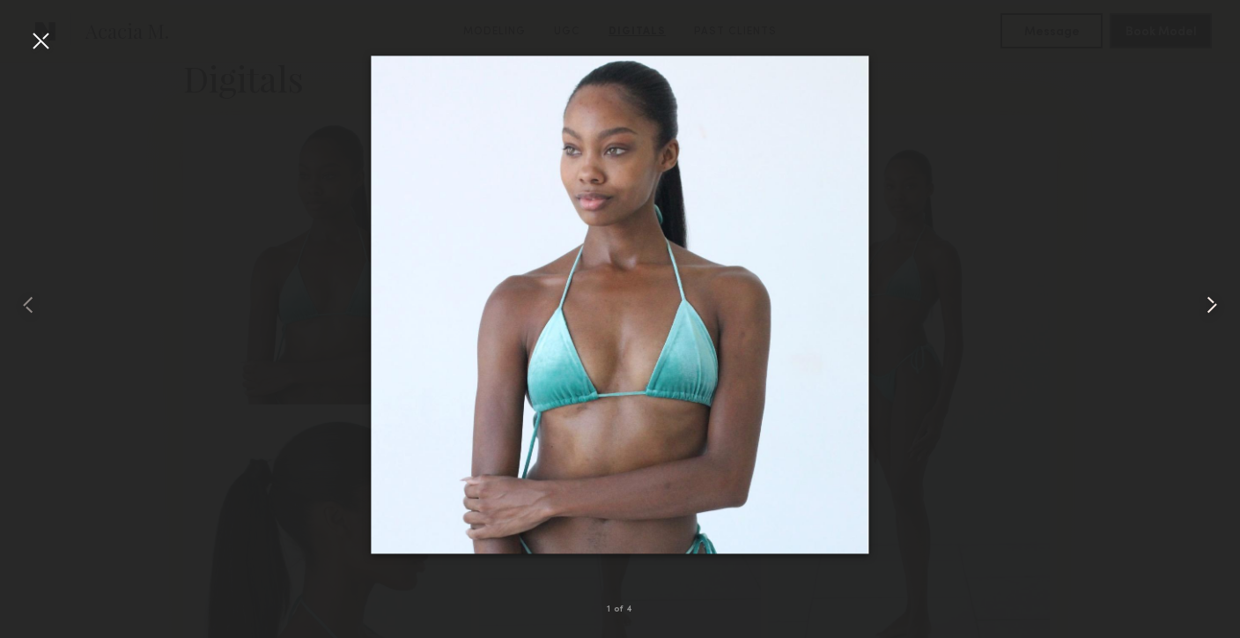
click at [1211, 305] on common-icon at bounding box center [1212, 305] width 28 height 28
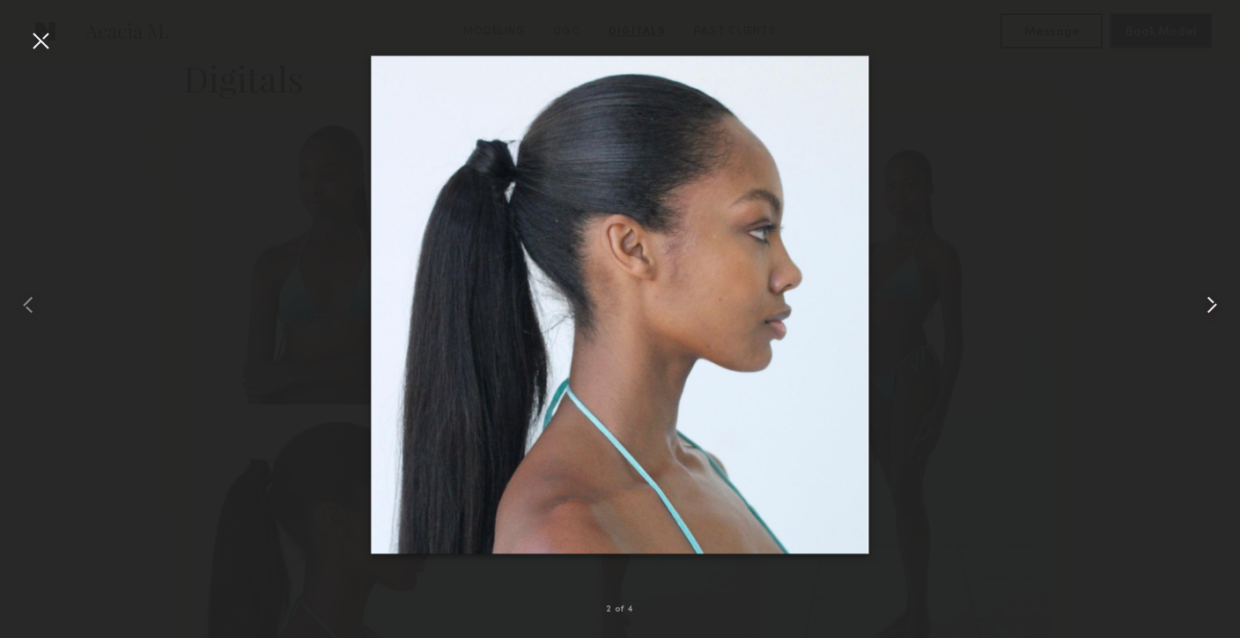
click at [1211, 304] on common-icon at bounding box center [1212, 305] width 28 height 28
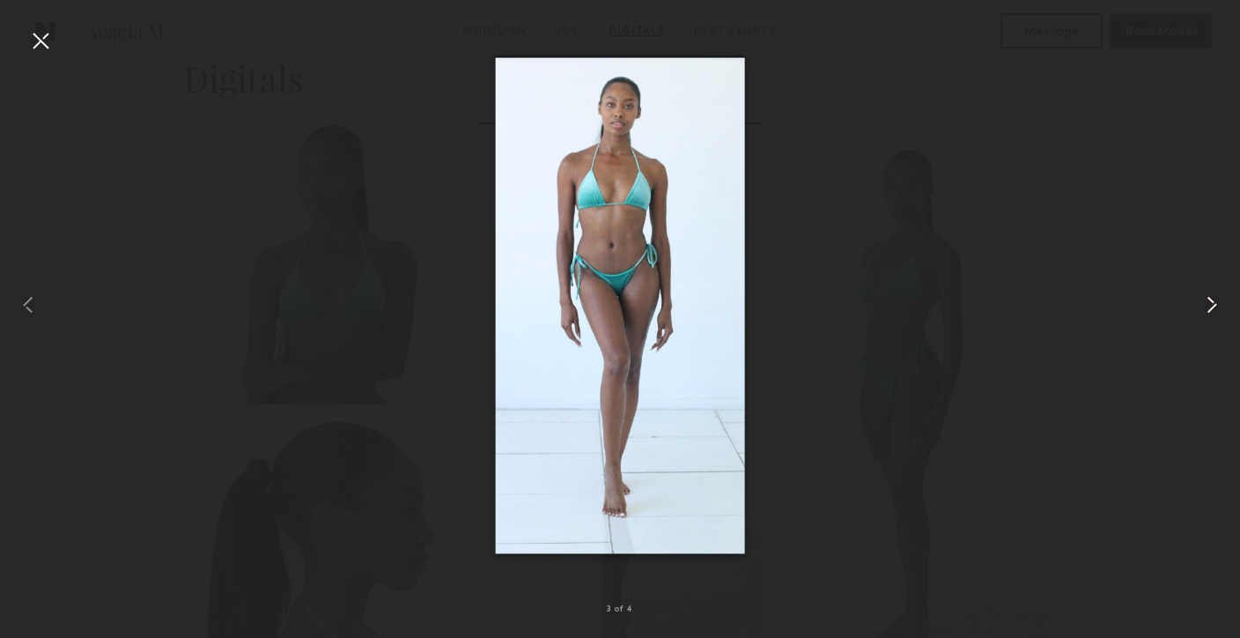
click at [1211, 304] on common-icon at bounding box center [1212, 305] width 28 height 28
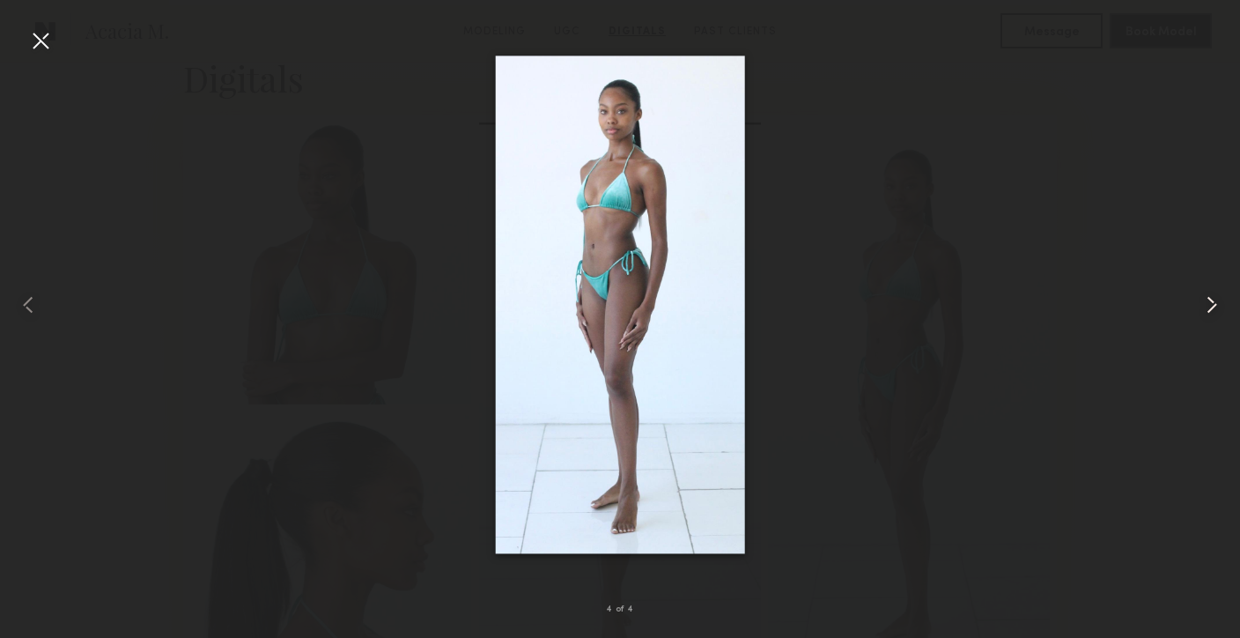
click at [1211, 304] on common-icon at bounding box center [1212, 305] width 28 height 28
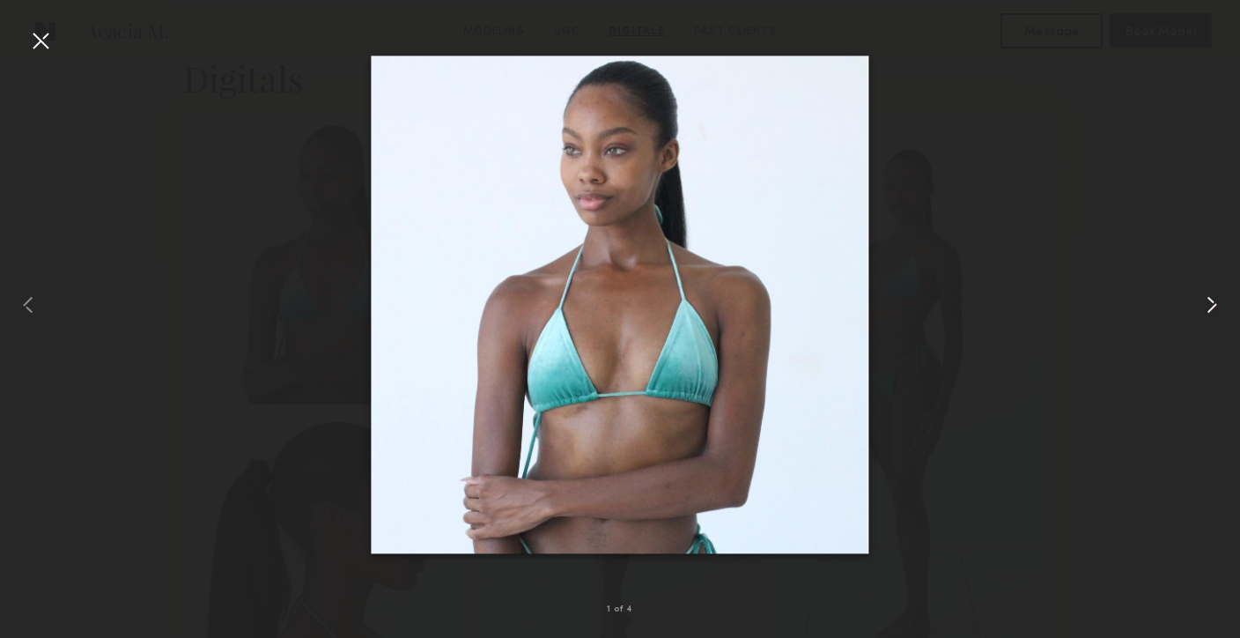
click at [1211, 304] on common-icon at bounding box center [1212, 305] width 28 height 28
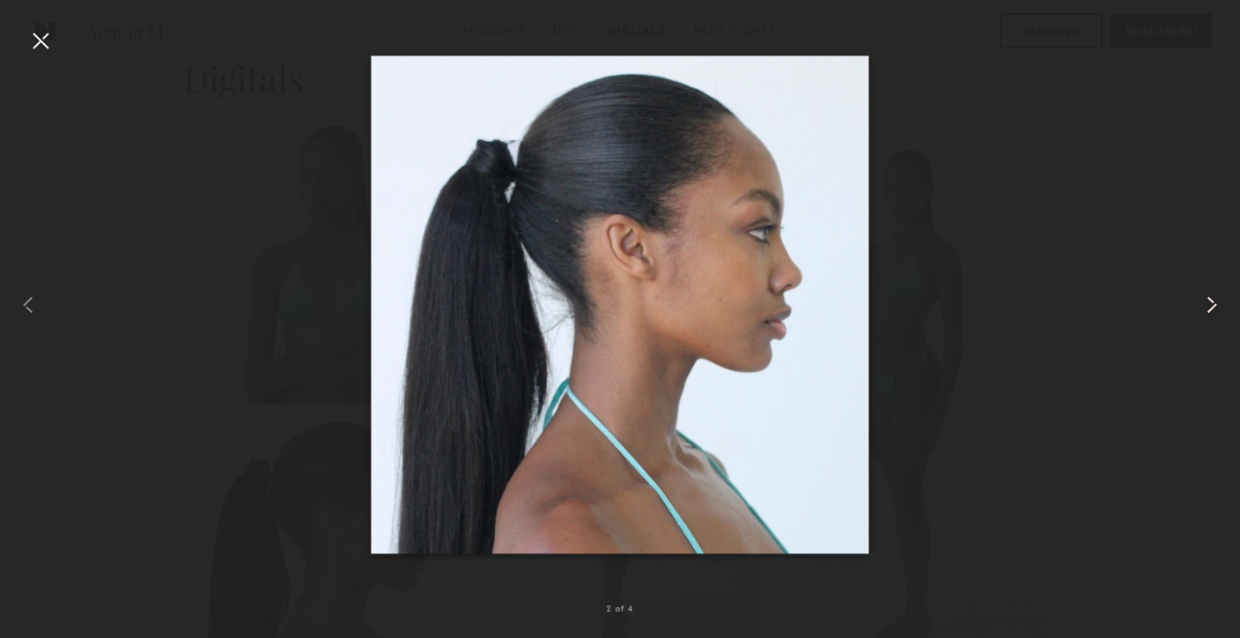
click at [1211, 304] on common-icon at bounding box center [1212, 305] width 28 height 28
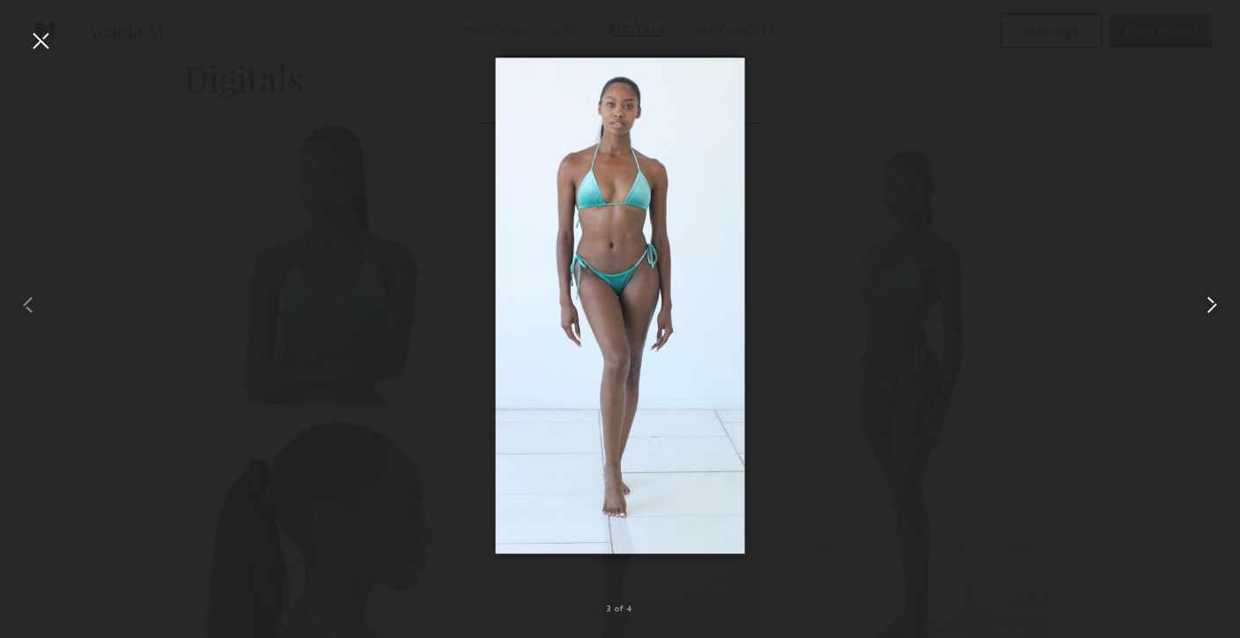
click at [1211, 304] on common-icon at bounding box center [1212, 305] width 28 height 28
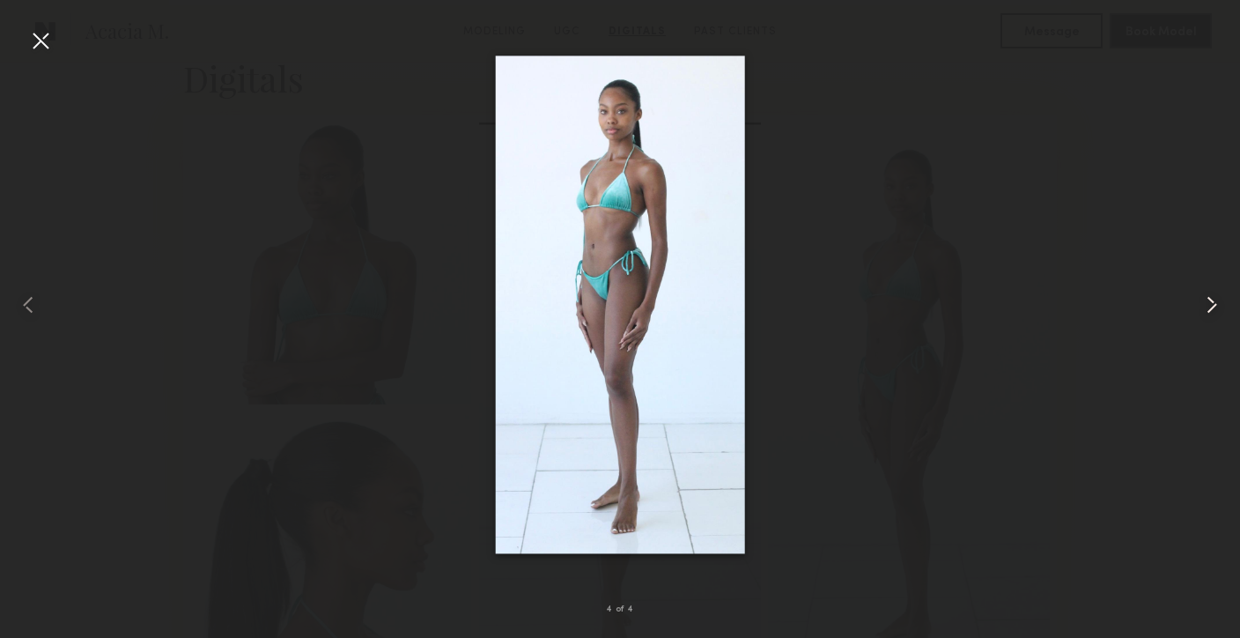
click at [1211, 304] on common-icon at bounding box center [1212, 305] width 28 height 28
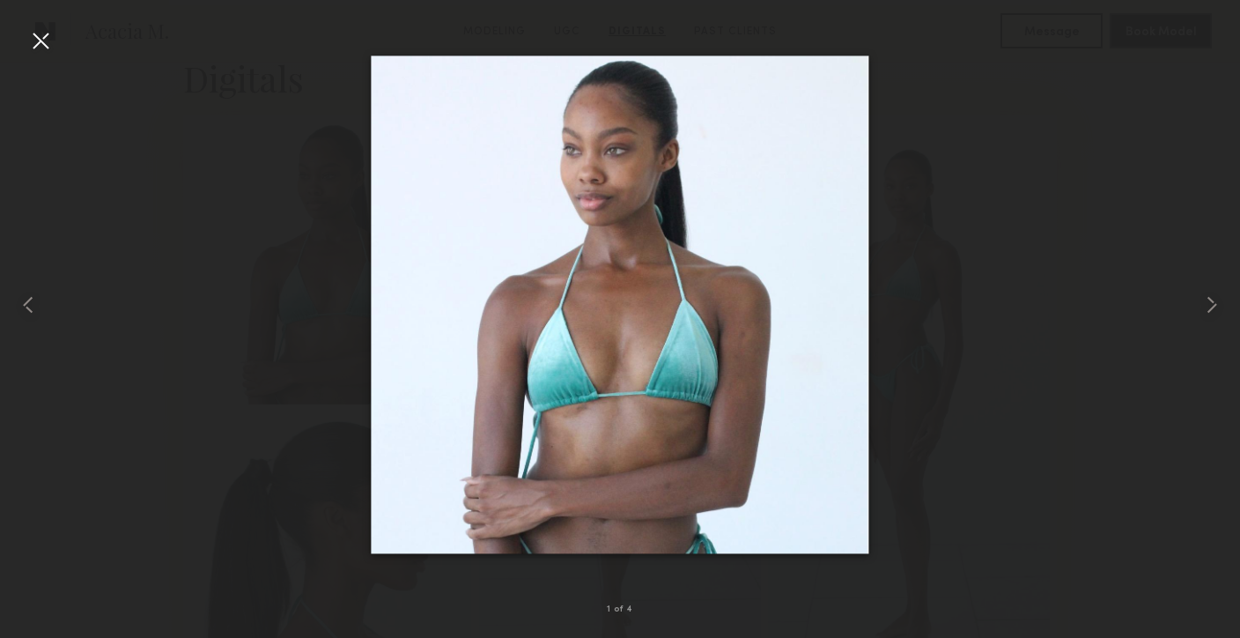
click at [52, 47] on div at bounding box center [40, 40] width 28 height 28
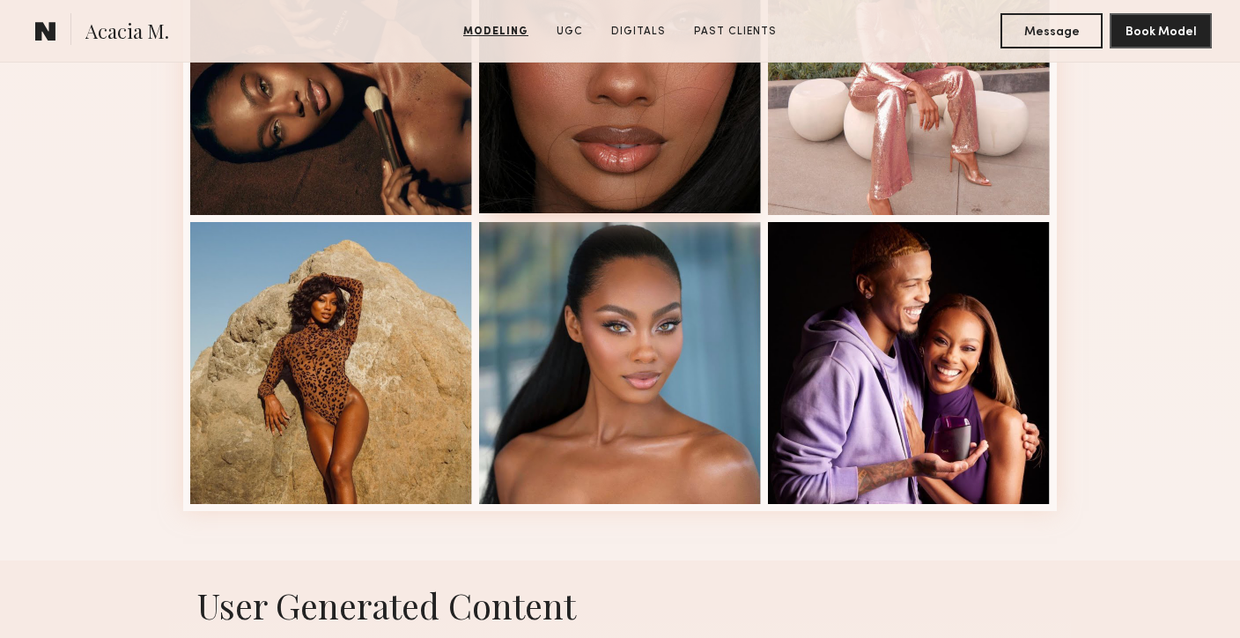
scroll to position [2325, 0]
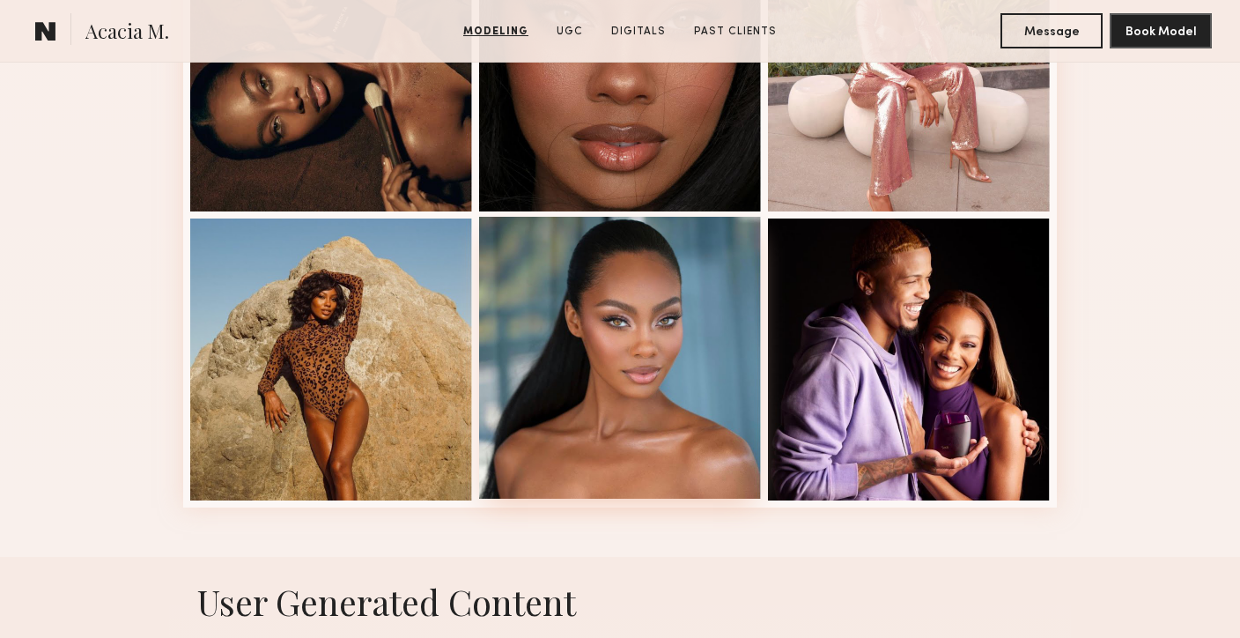
click at [678, 357] on div at bounding box center [620, 358] width 282 height 282
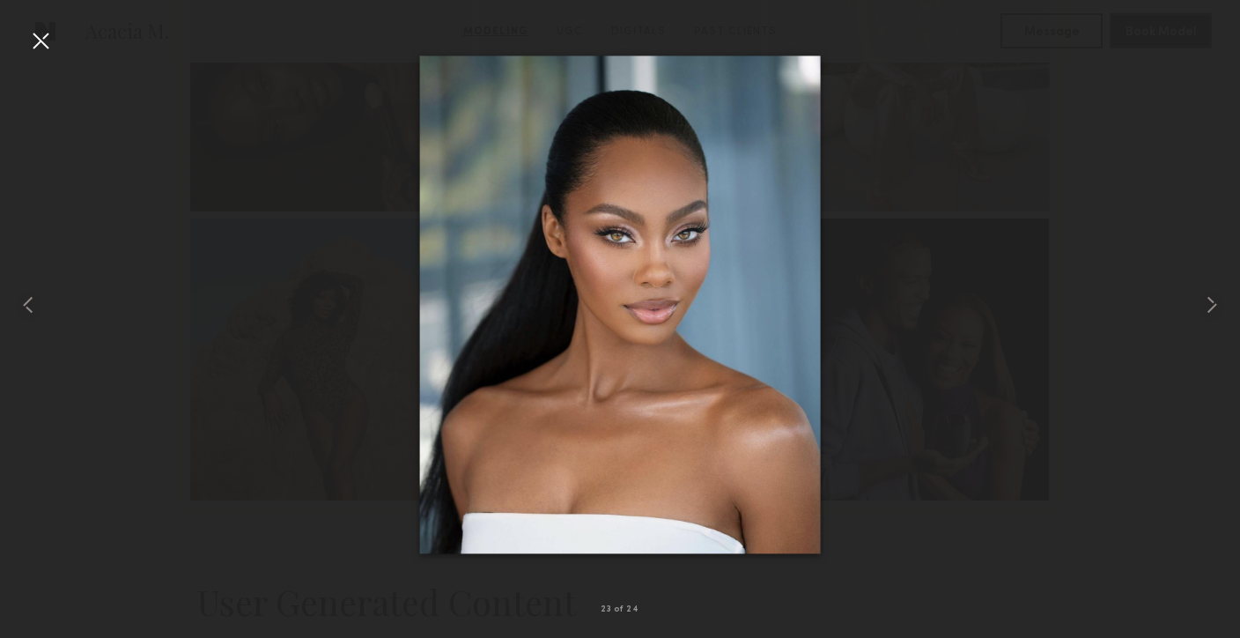
click at [51, 47] on div at bounding box center [40, 40] width 28 height 28
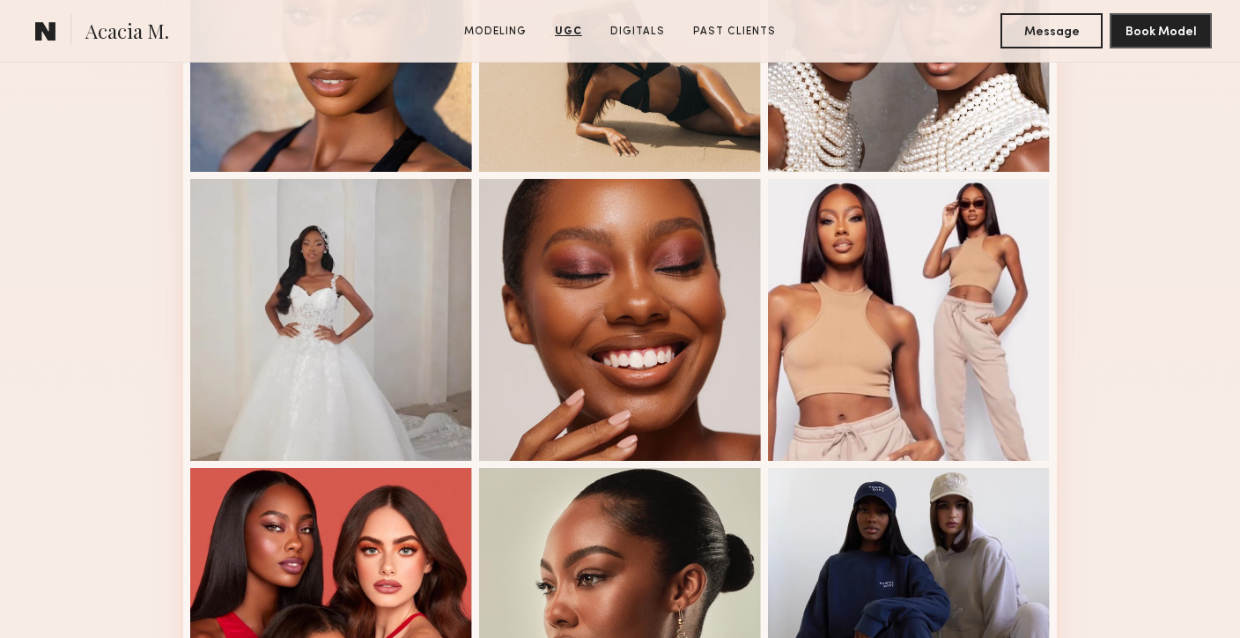
scroll to position [0, 0]
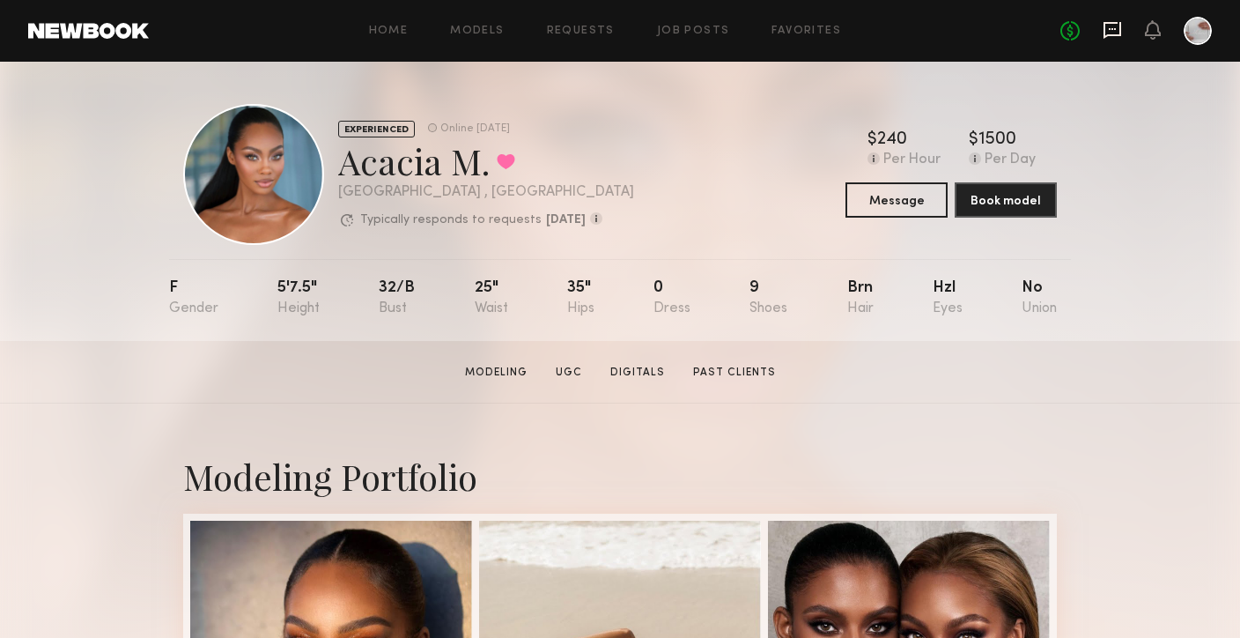
click at [1115, 34] on icon at bounding box center [1113, 30] width 18 height 17
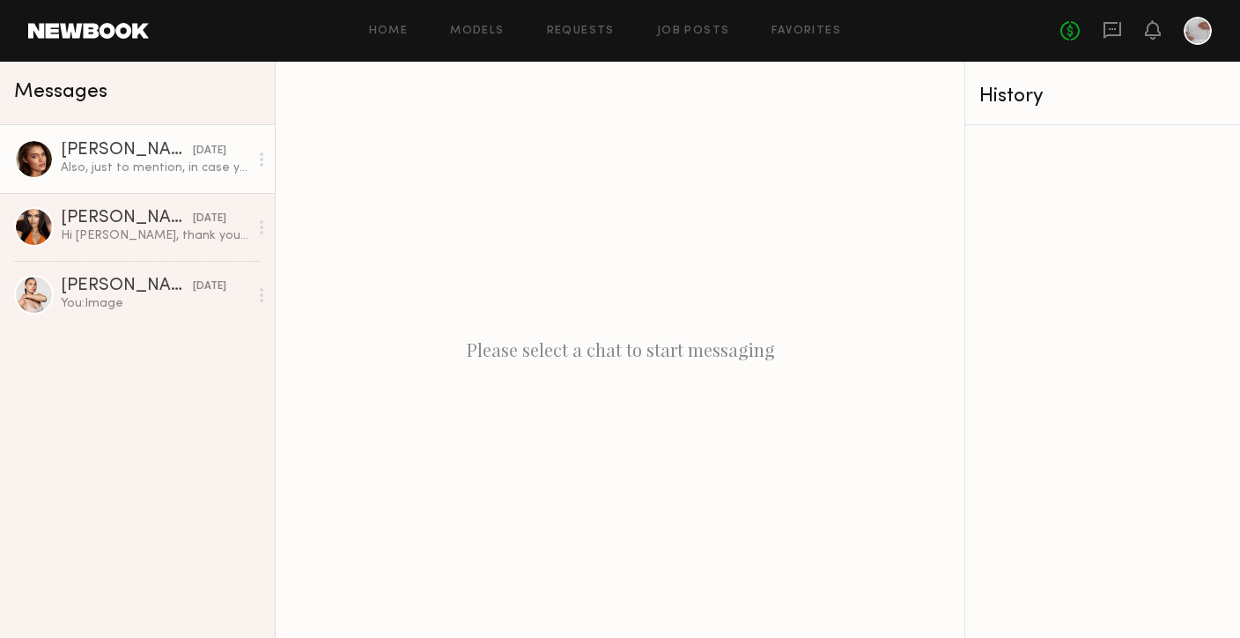
click at [125, 159] on div "Also, just to mention, in case you’re ever looking for a photographer, my husba…" at bounding box center [155, 167] width 188 height 17
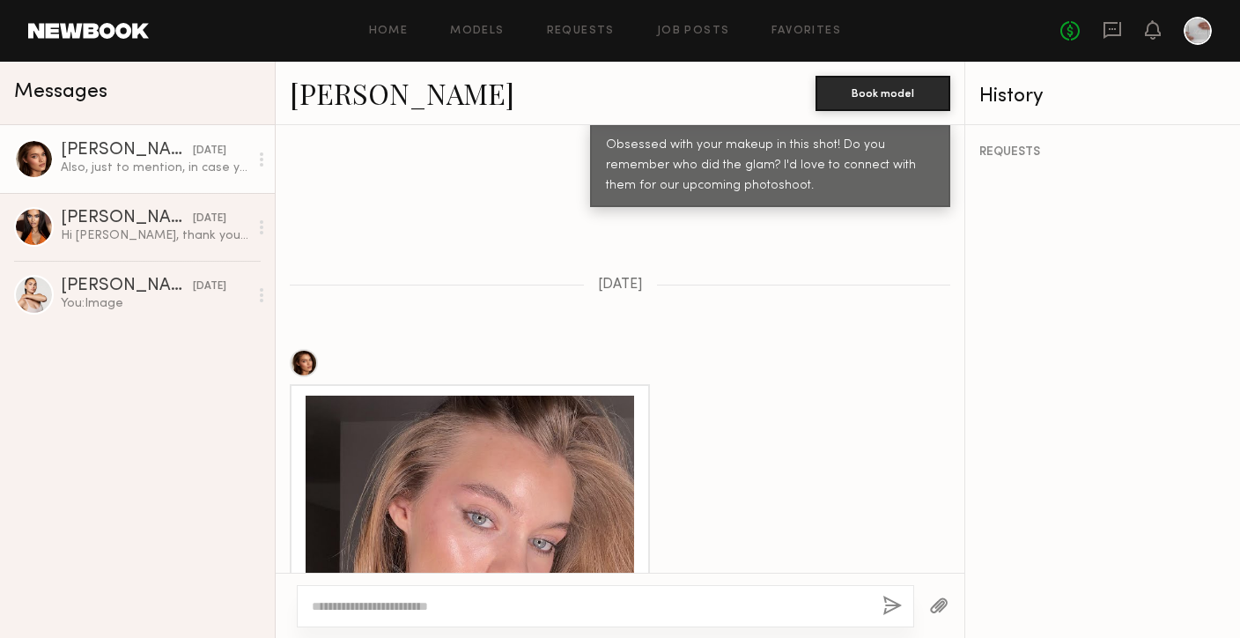
scroll to position [845, 0]
